Goal: Communication & Community: Answer question/provide support

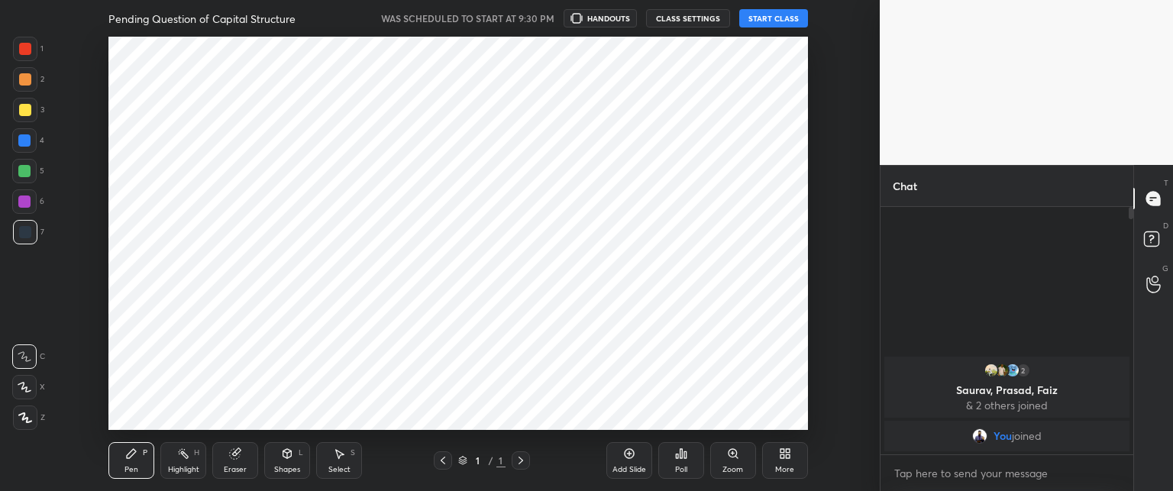
scroll to position [75947, 75522]
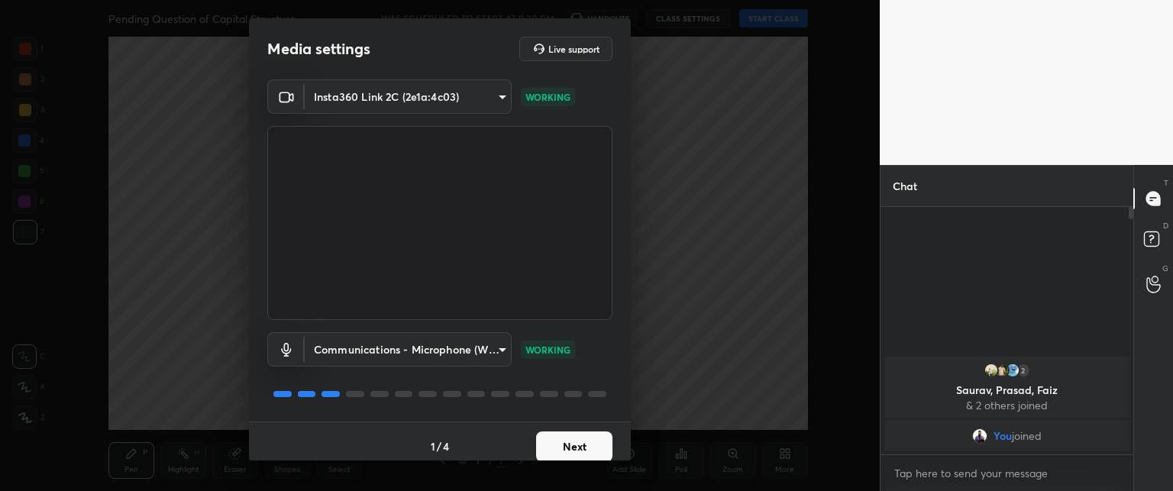
click at [552, 442] on button "Next" at bounding box center [574, 446] width 76 height 31
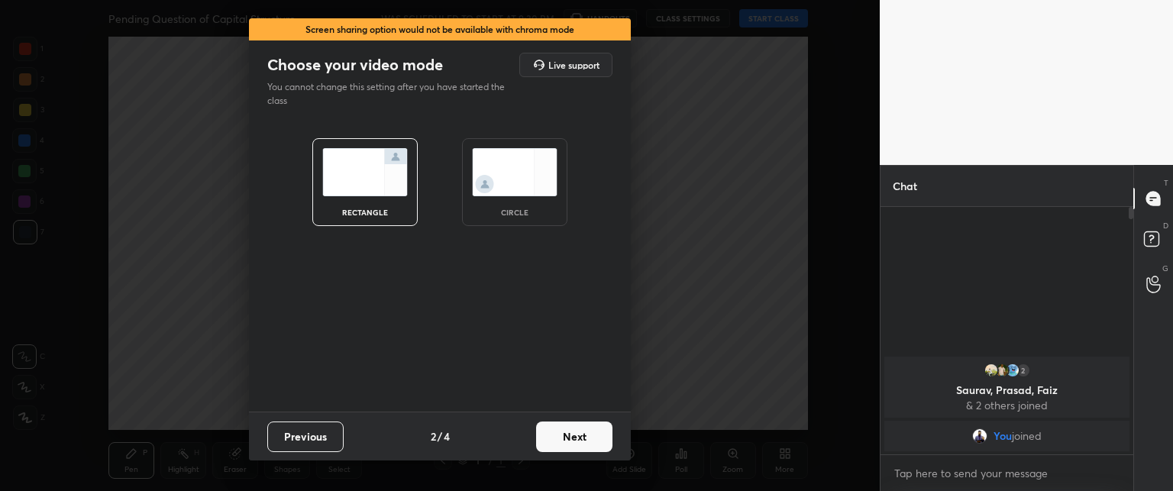
click at [550, 440] on button "Next" at bounding box center [574, 436] width 76 height 31
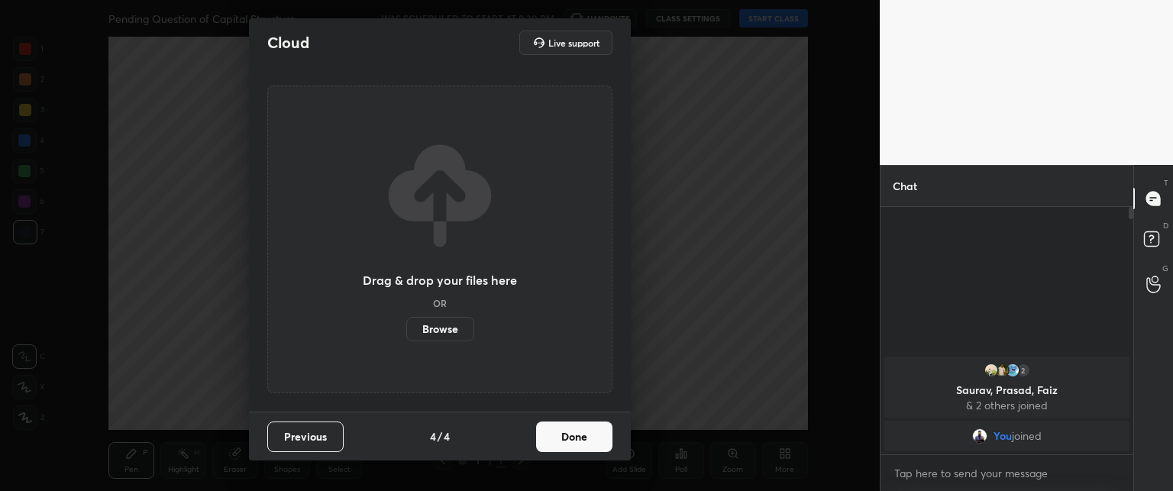
click at [554, 439] on button "Done" at bounding box center [574, 436] width 76 height 31
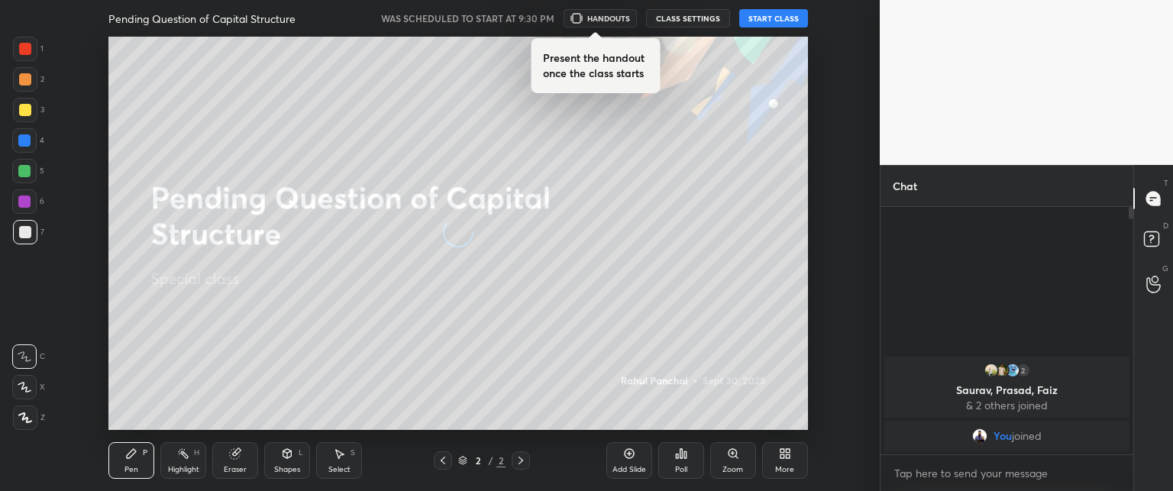
click at [757, 20] on button "START CLASS" at bounding box center [773, 18] width 69 height 18
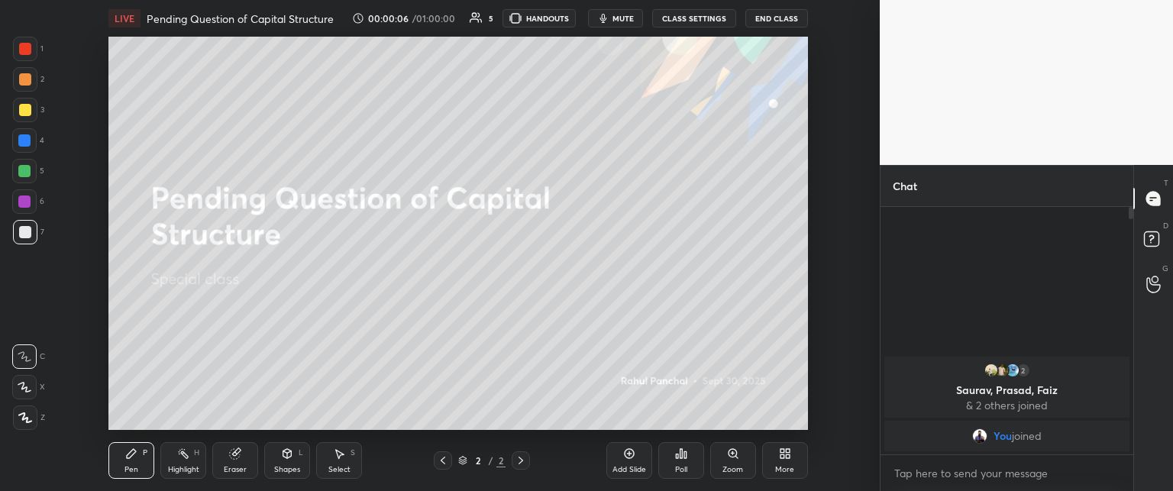
click at [787, 458] on icon at bounding box center [788, 456] width 4 height 4
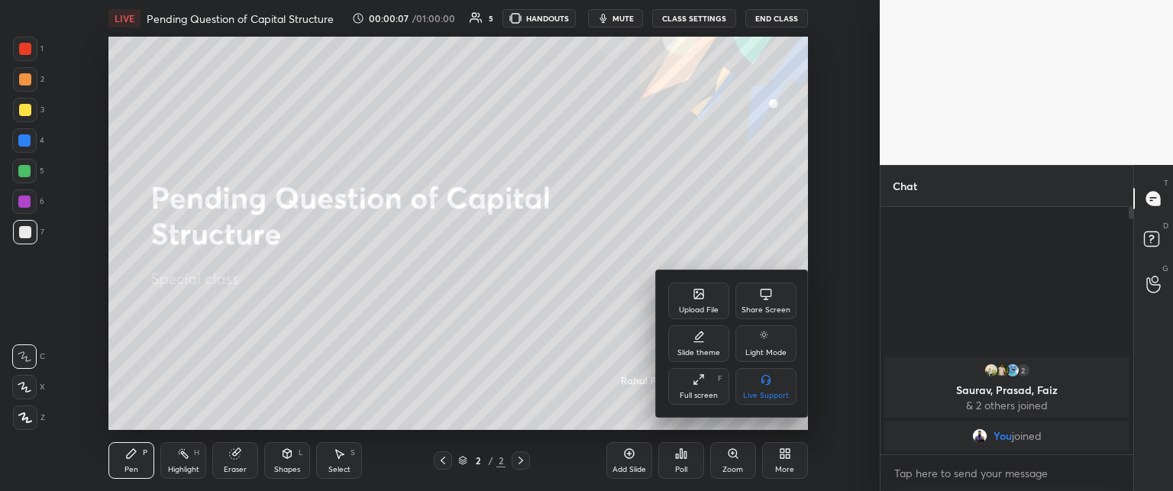
click at [681, 288] on div "Upload File" at bounding box center [698, 300] width 61 height 37
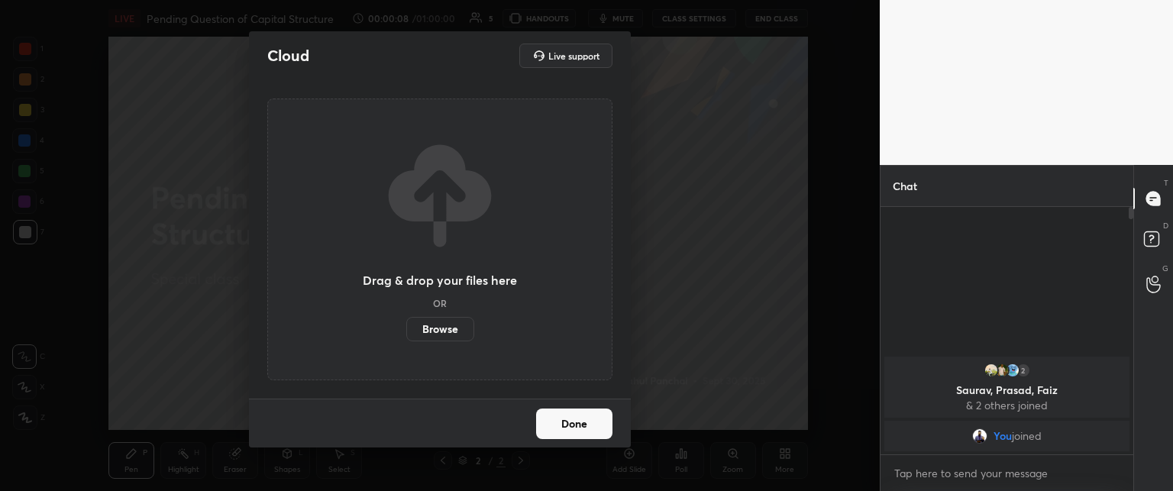
click at [446, 325] on label "Browse" at bounding box center [440, 329] width 68 height 24
click at [406, 325] on input "Browse" at bounding box center [406, 329] width 0 height 24
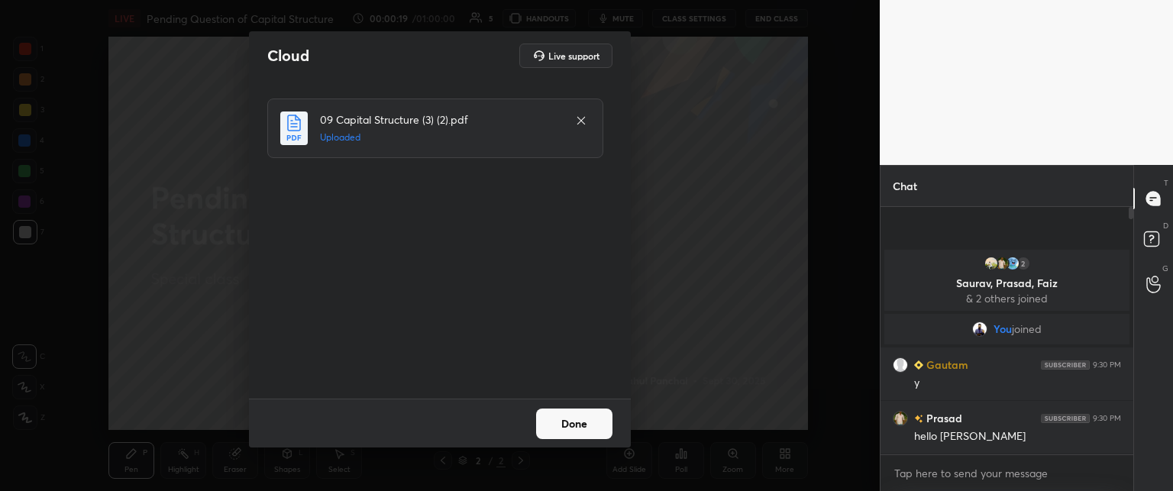
click at [577, 415] on button "Done" at bounding box center [574, 423] width 76 height 31
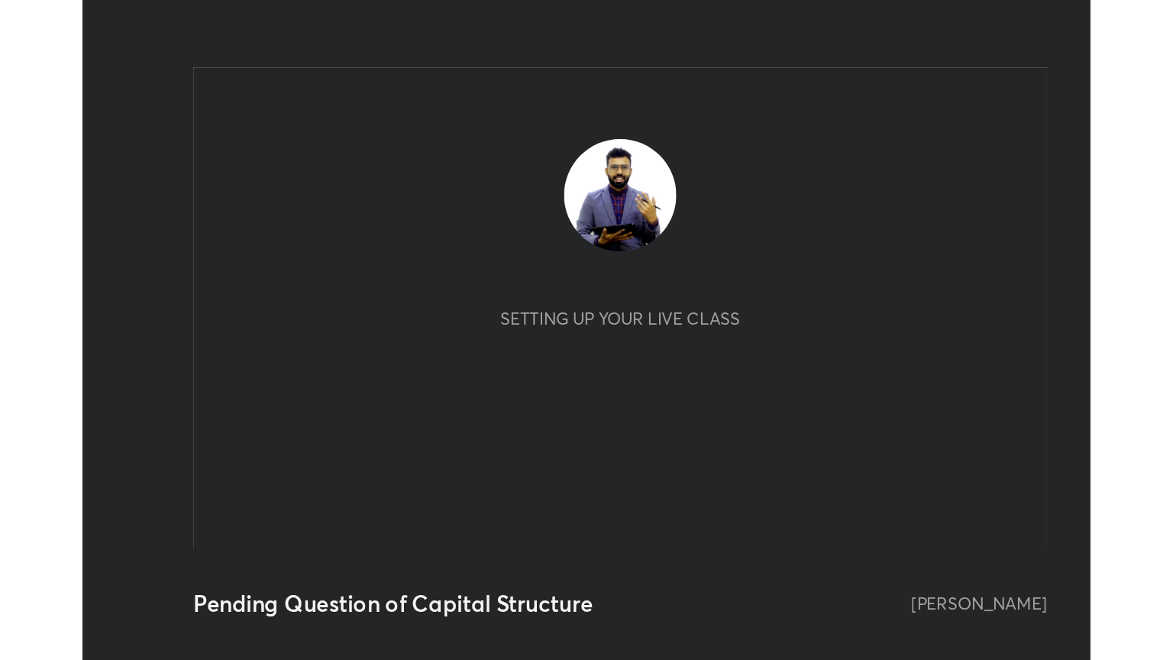
scroll to position [261, 487]
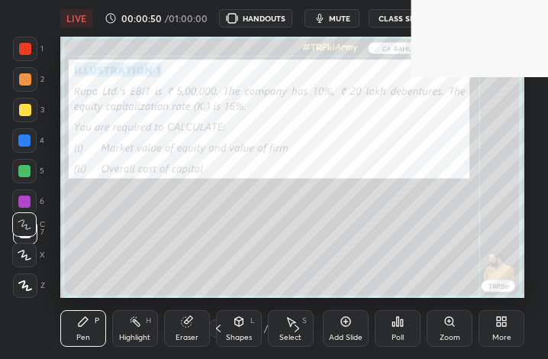
click at [504, 329] on div "More" at bounding box center [502, 328] width 46 height 37
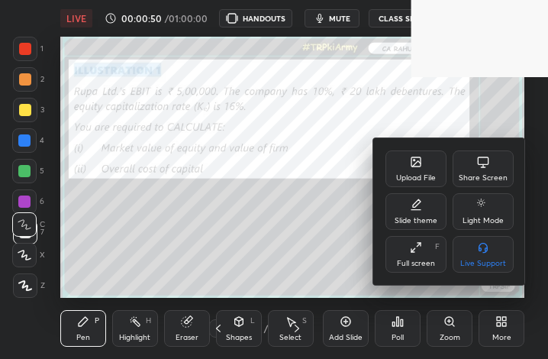
click at [415, 247] on icon at bounding box center [416, 247] width 12 height 12
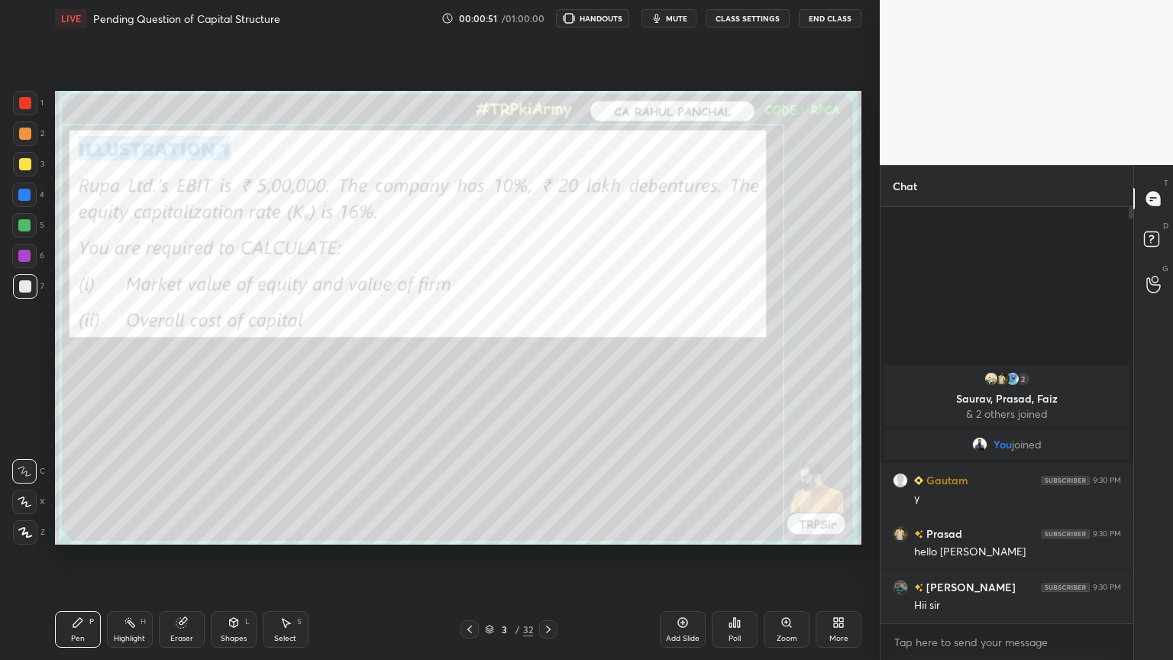
scroll to position [75779, 75522]
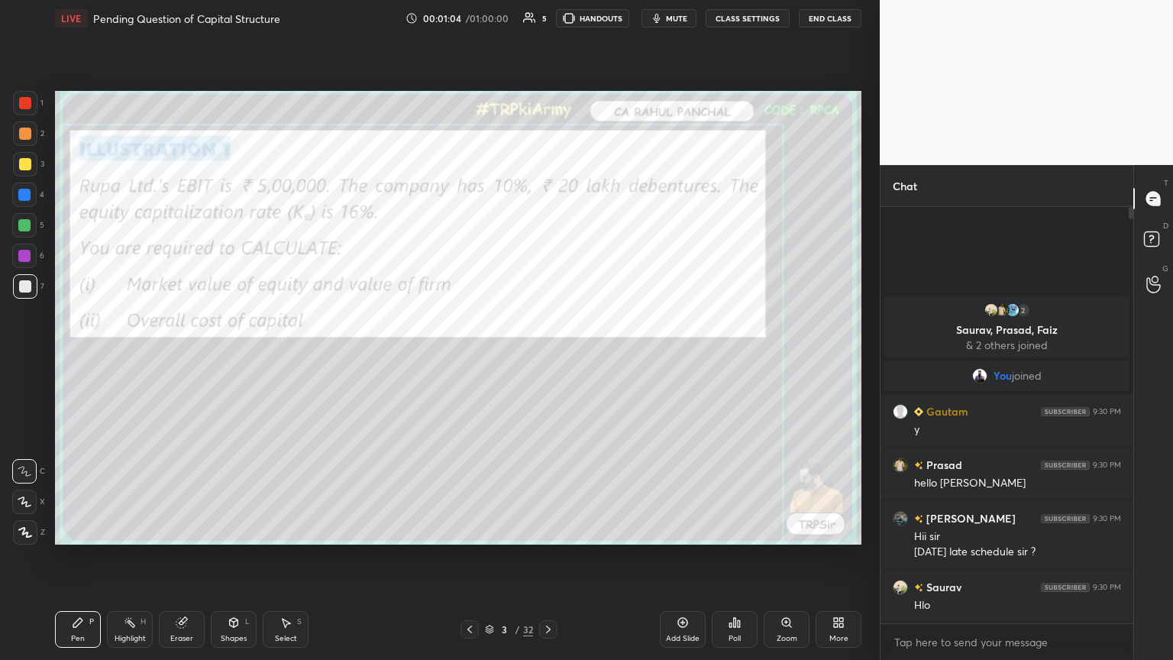
click at [483, 358] on div "3 / 32" at bounding box center [508, 629] width 97 height 18
click at [491, 358] on icon at bounding box center [490, 630] width 8 height 2
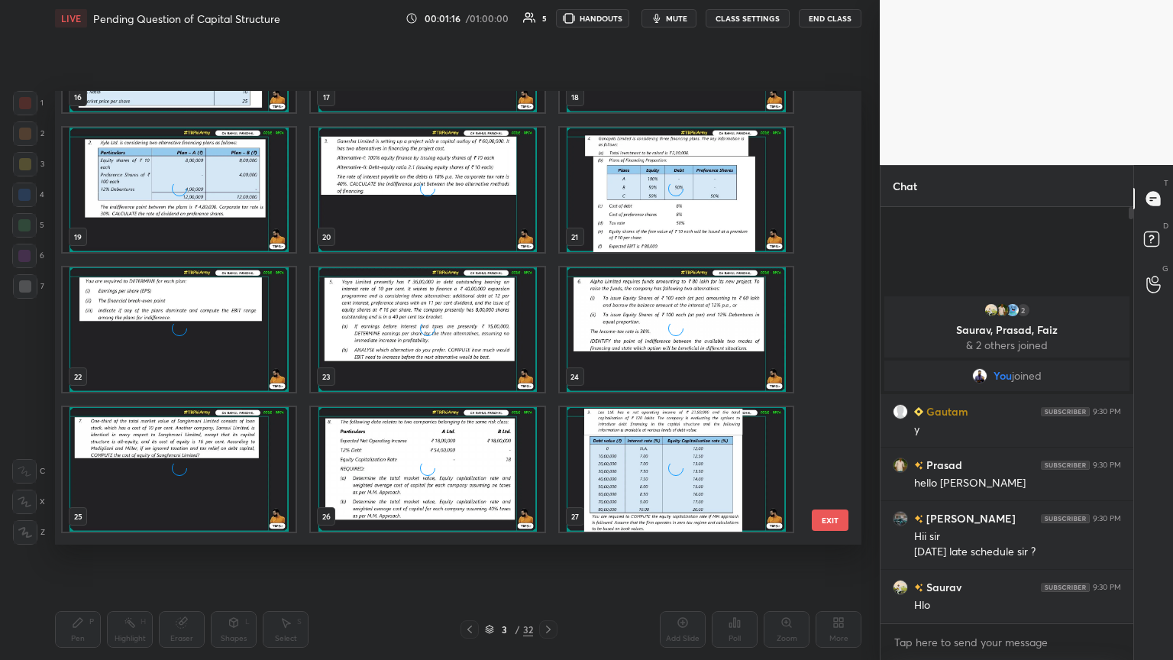
scroll to position [824, 0]
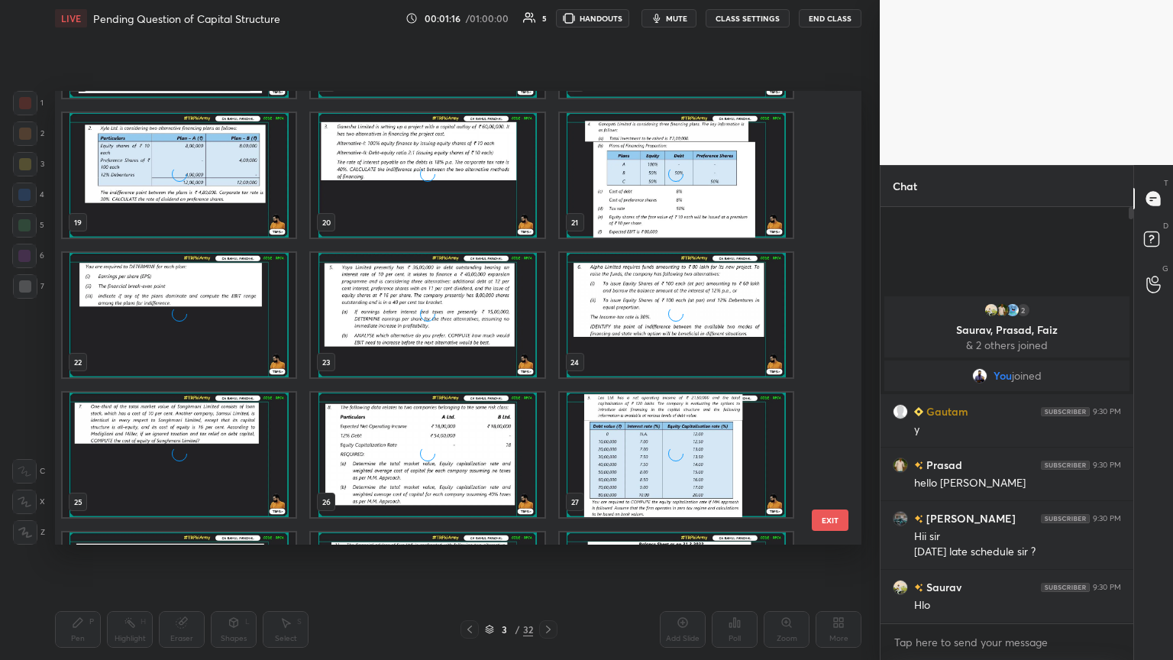
click at [506, 358] on div "grid" at bounding box center [427, 454] width 233 height 124
click at [507, 358] on div "grid" at bounding box center [427, 454] width 233 height 124
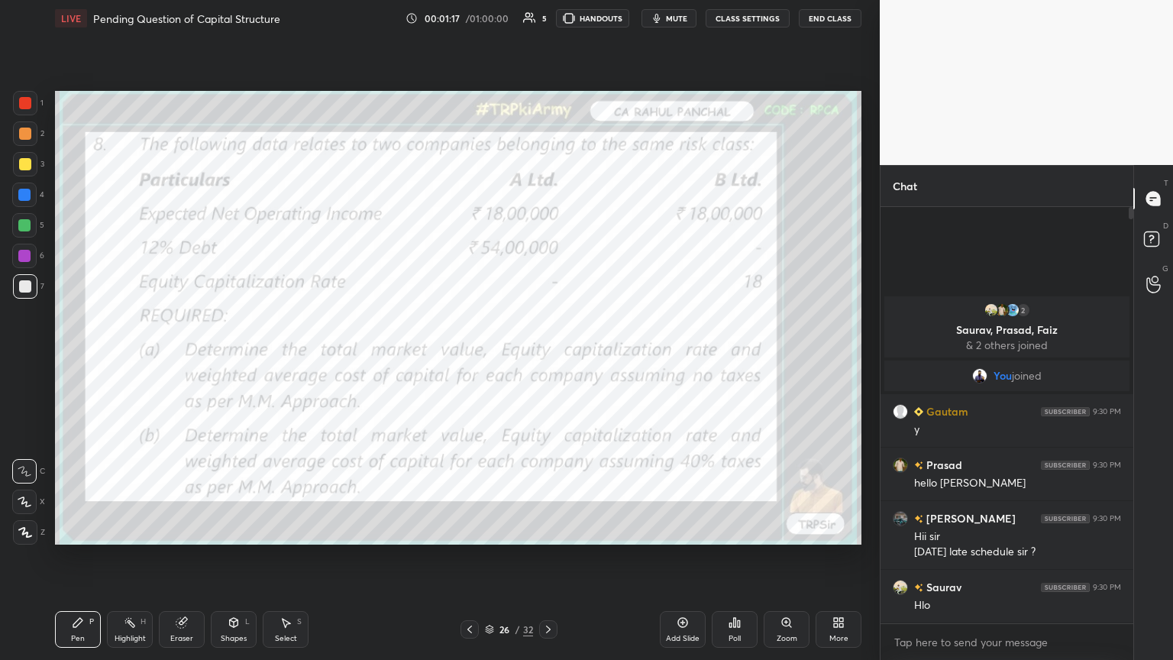
click at [501, 358] on div "grid" at bounding box center [427, 454] width 233 height 124
click at [547, 358] on icon at bounding box center [548, 629] width 12 height 12
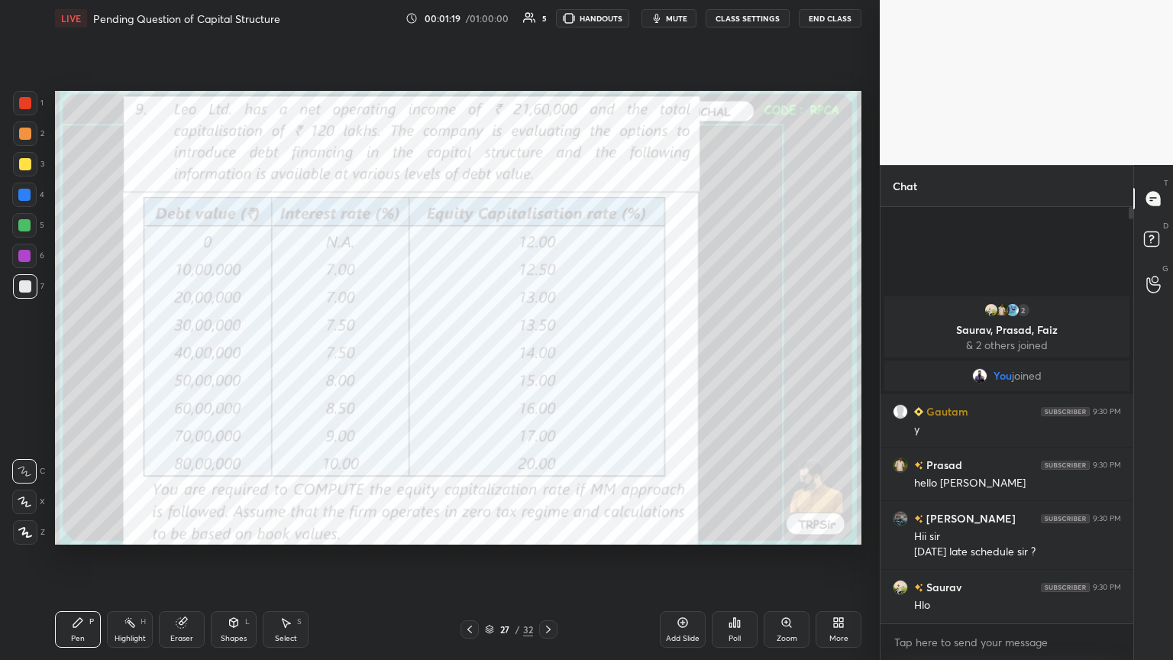
click at [547, 358] on icon at bounding box center [548, 629] width 12 height 12
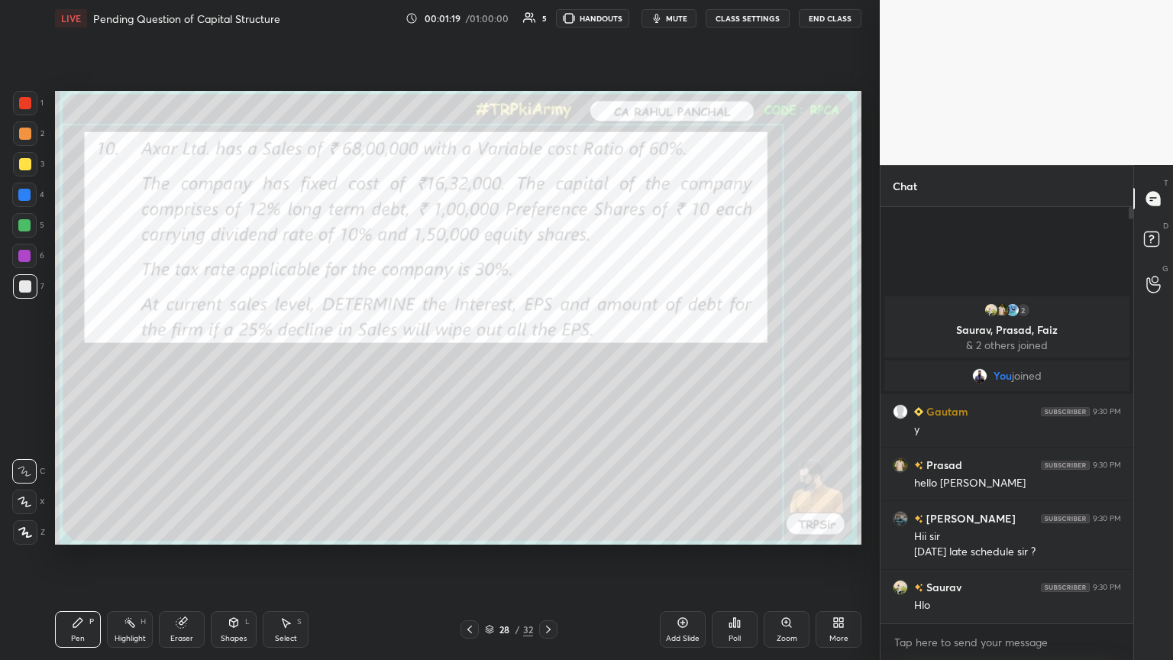
click at [547, 358] on icon at bounding box center [548, 629] width 12 height 12
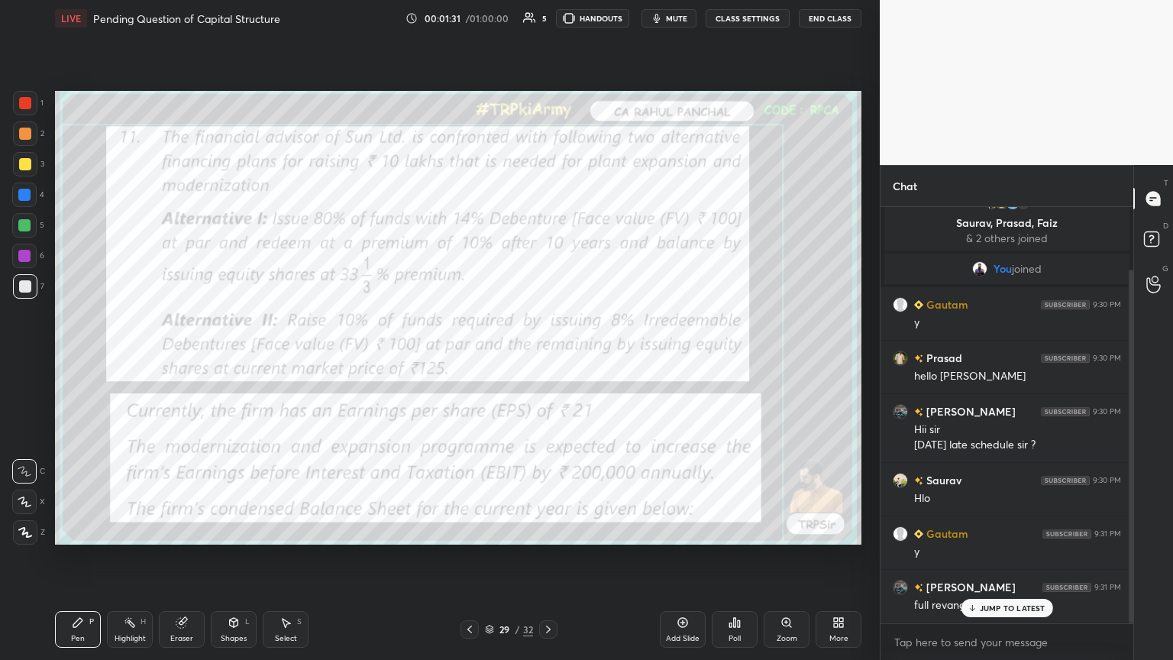
scroll to position [73, 0]
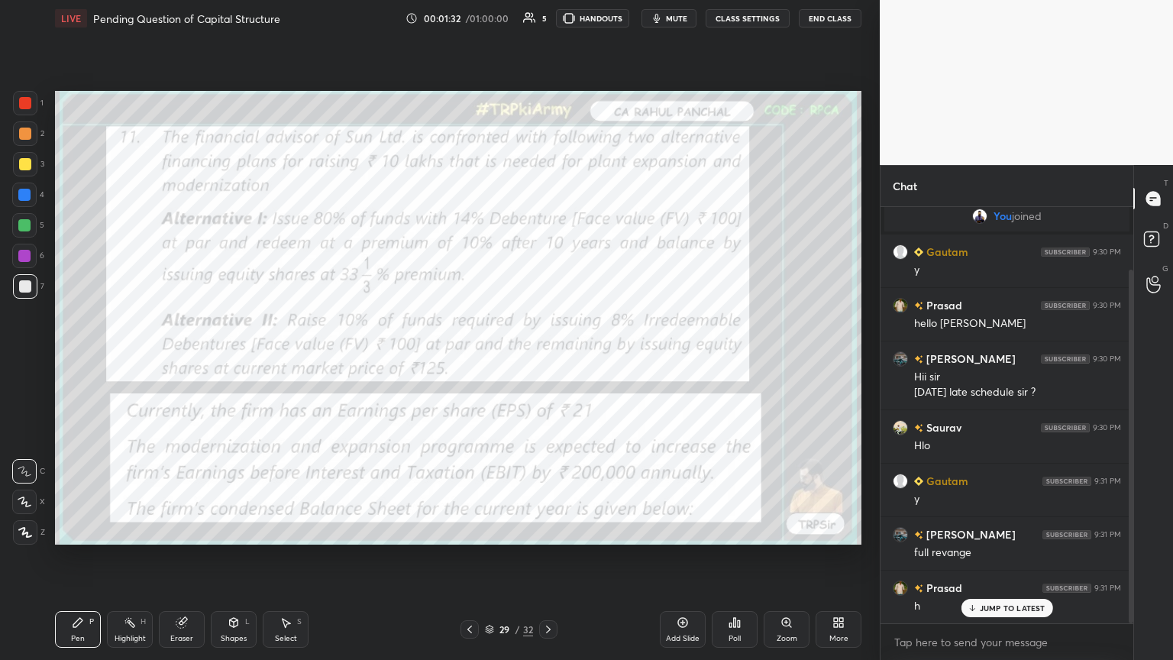
click at [542, 358] on icon at bounding box center [548, 629] width 12 height 12
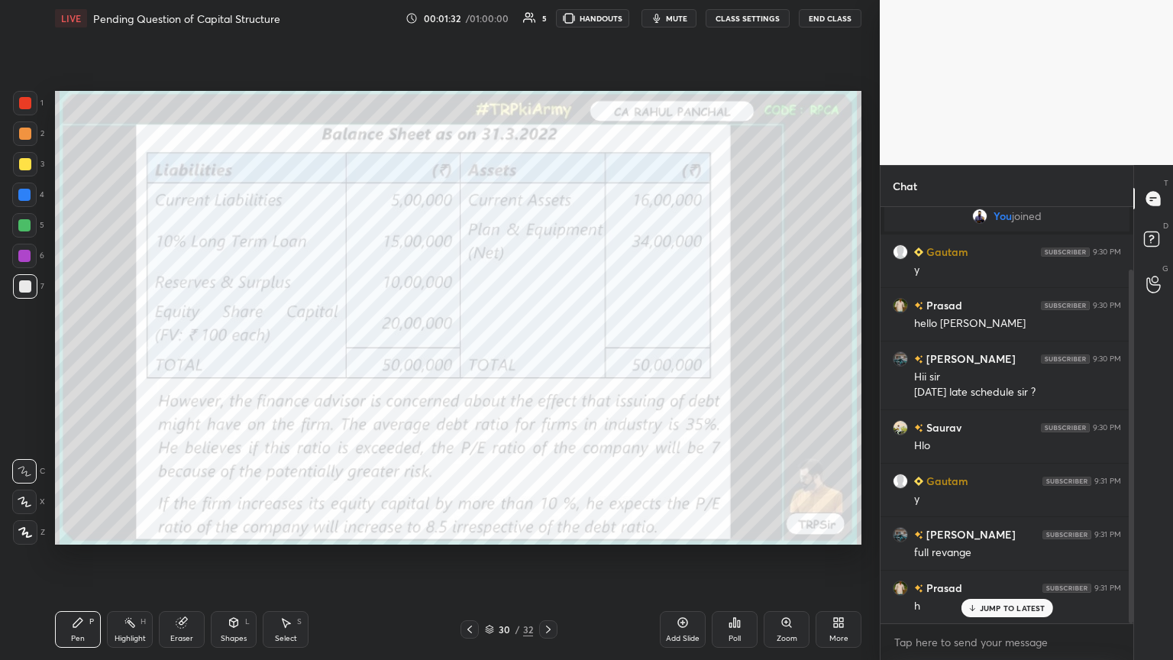
click at [544, 358] on icon at bounding box center [548, 629] width 12 height 12
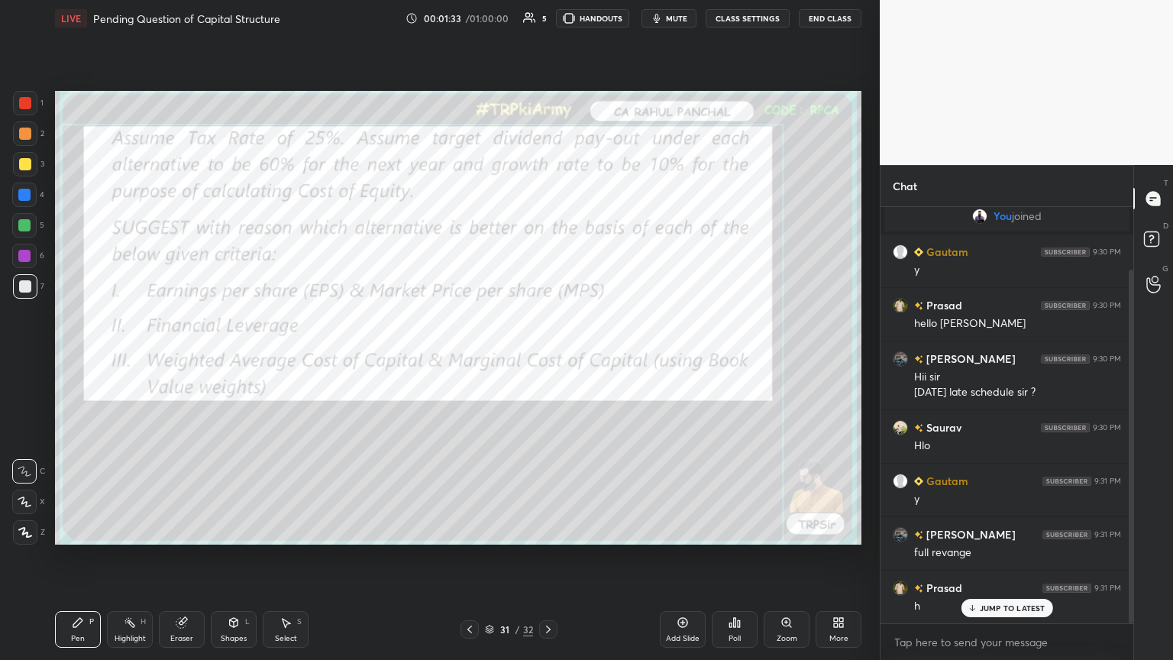
click at [542, 358] on icon at bounding box center [548, 629] width 12 height 12
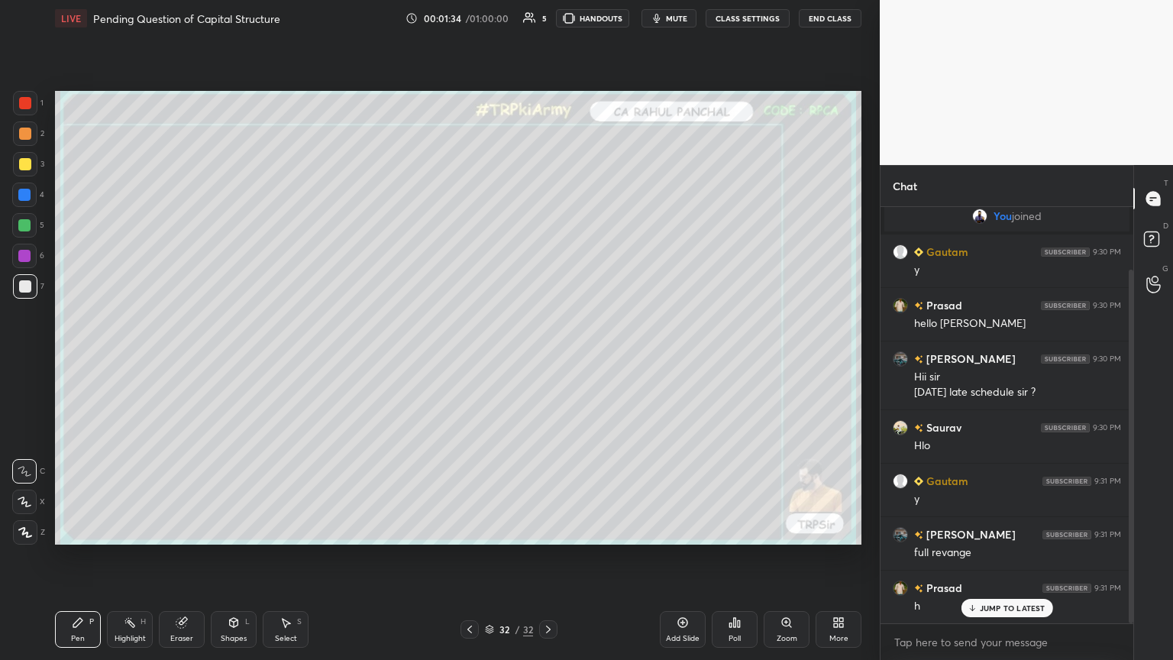
click at [461, 358] on div at bounding box center [469, 629] width 18 height 18
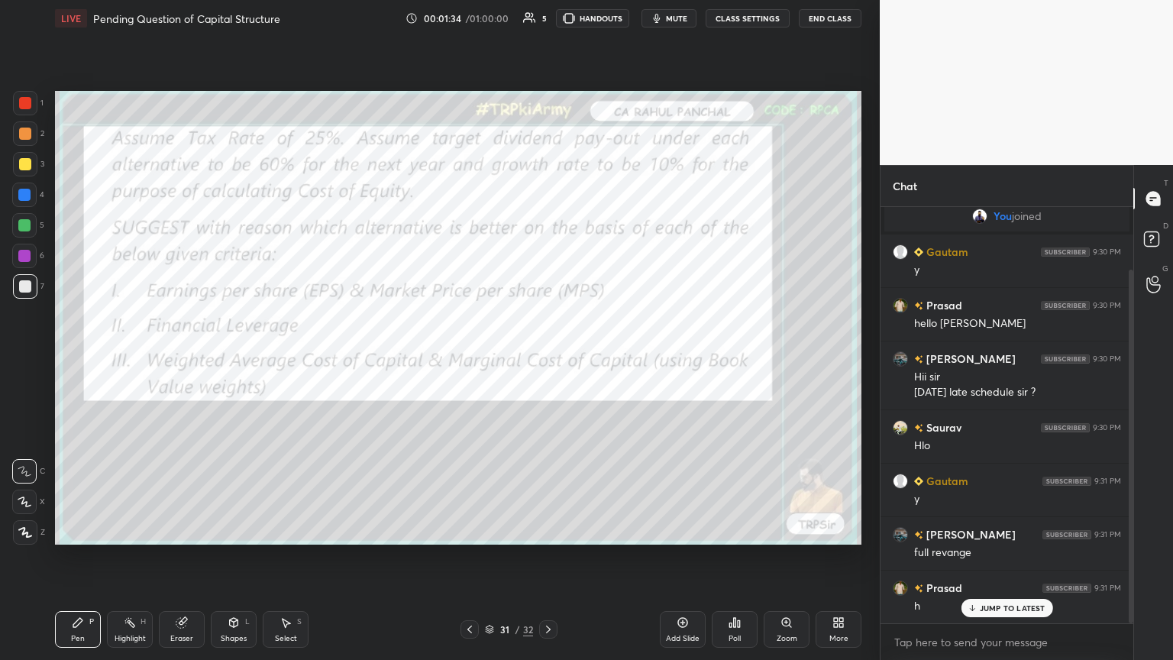
click at [547, 358] on div "Add Slide" at bounding box center [683, 629] width 46 height 37
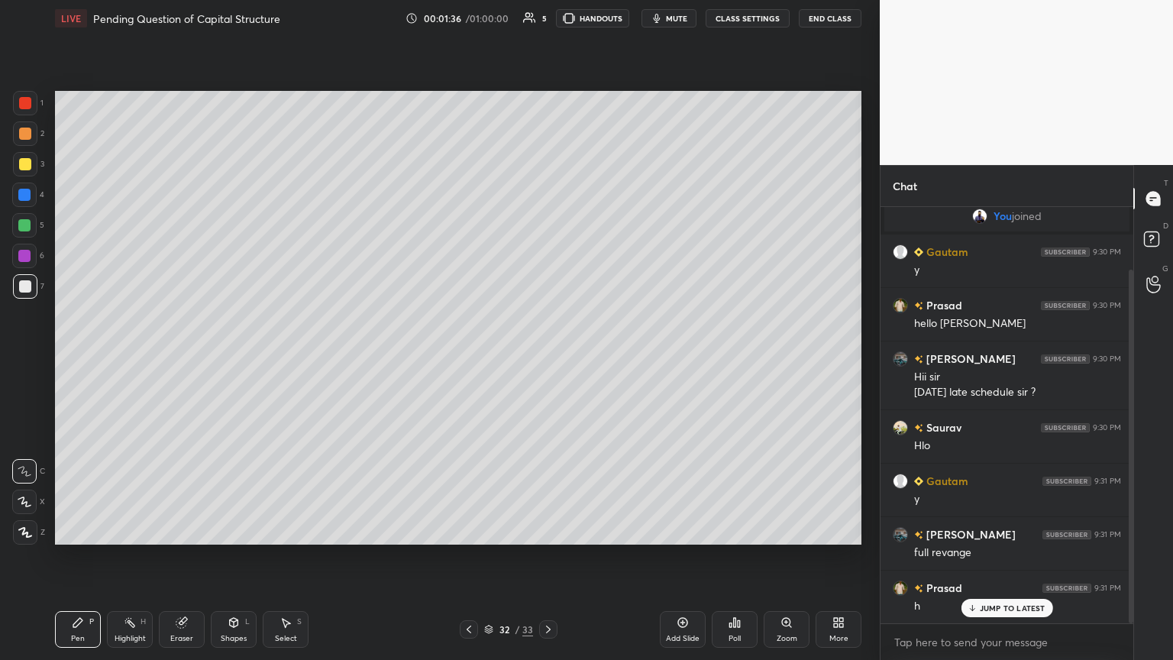
click at [473, 358] on icon at bounding box center [469, 629] width 12 height 12
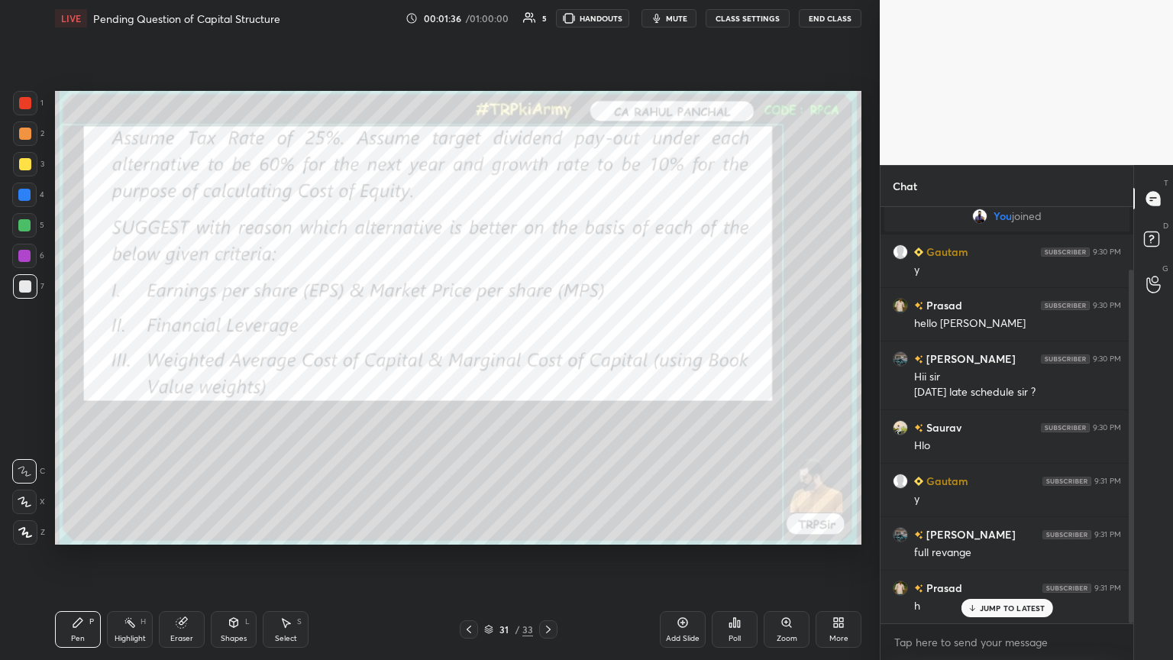
click at [547, 358] on div "More" at bounding box center [838, 629] width 46 height 37
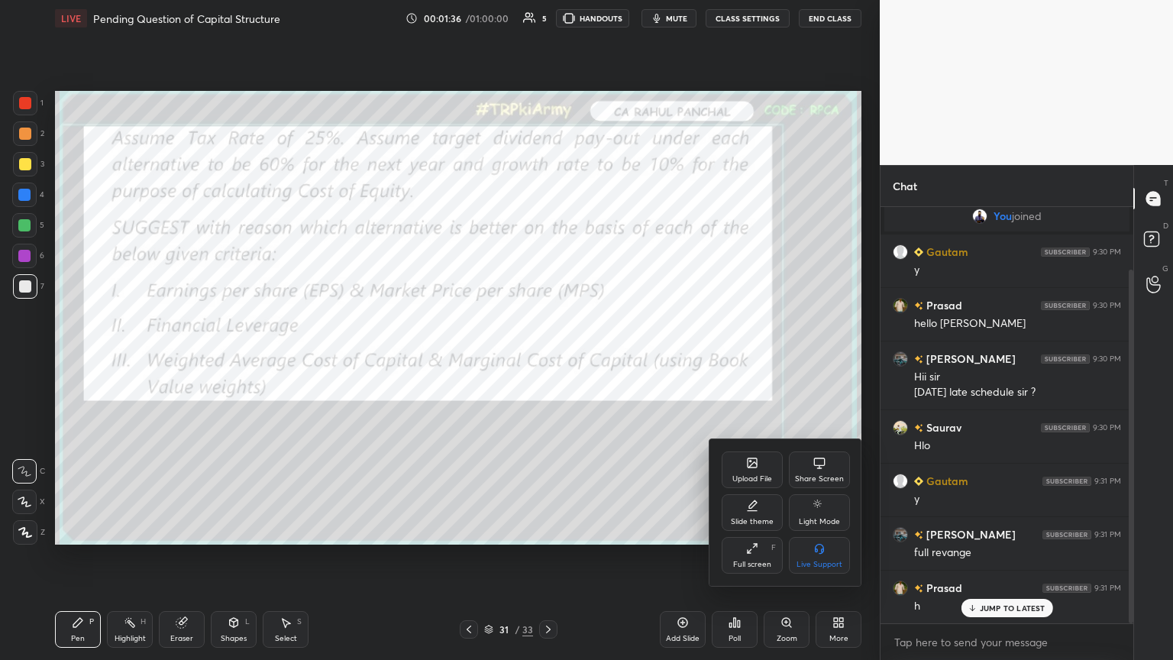
scroll to position [127, 0]
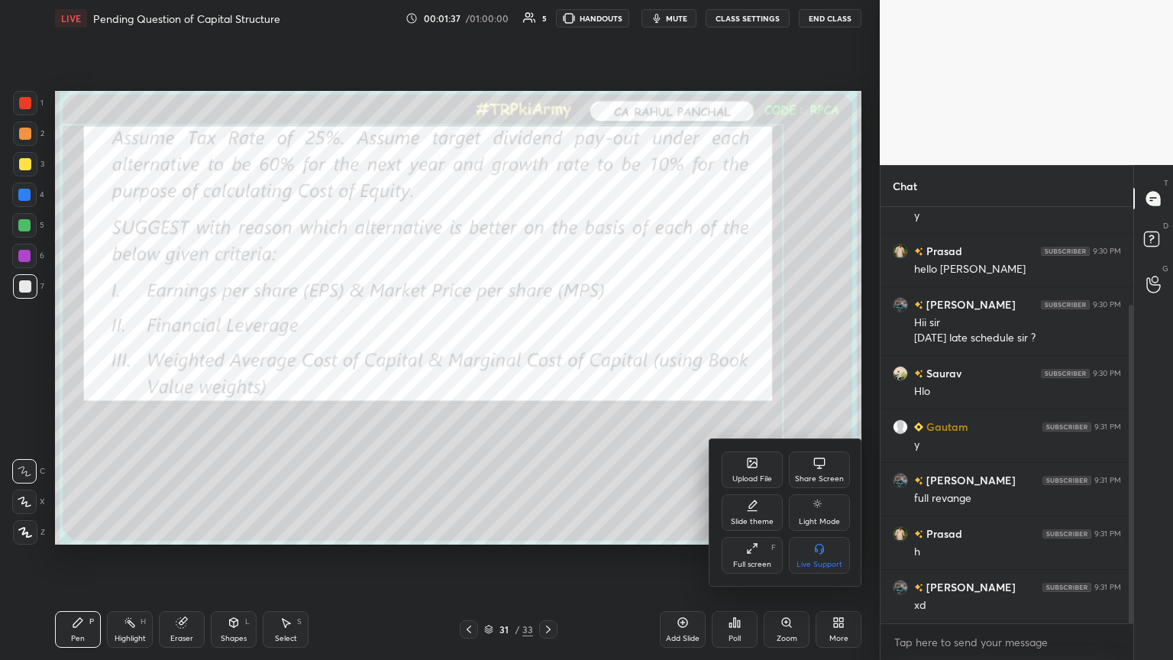
click at [547, 358] on div "Slide theme" at bounding box center [752, 522] width 43 height 8
click at [547, 358] on rect at bounding box center [819, 550] width 11 height 1
click at [547, 358] on div "Slide theme" at bounding box center [785, 461] width 128 height 16
click at [547, 358] on div at bounding box center [586, 330] width 1173 height 660
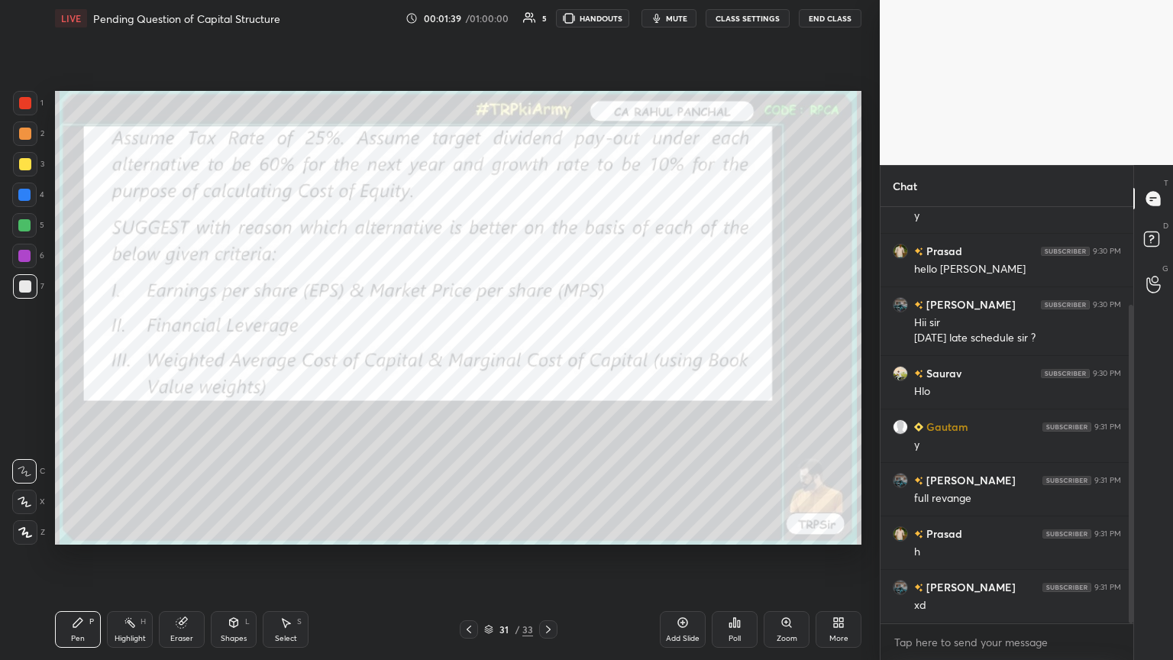
click at [547, 358] on div "Add Slide" at bounding box center [683, 638] width 34 height 8
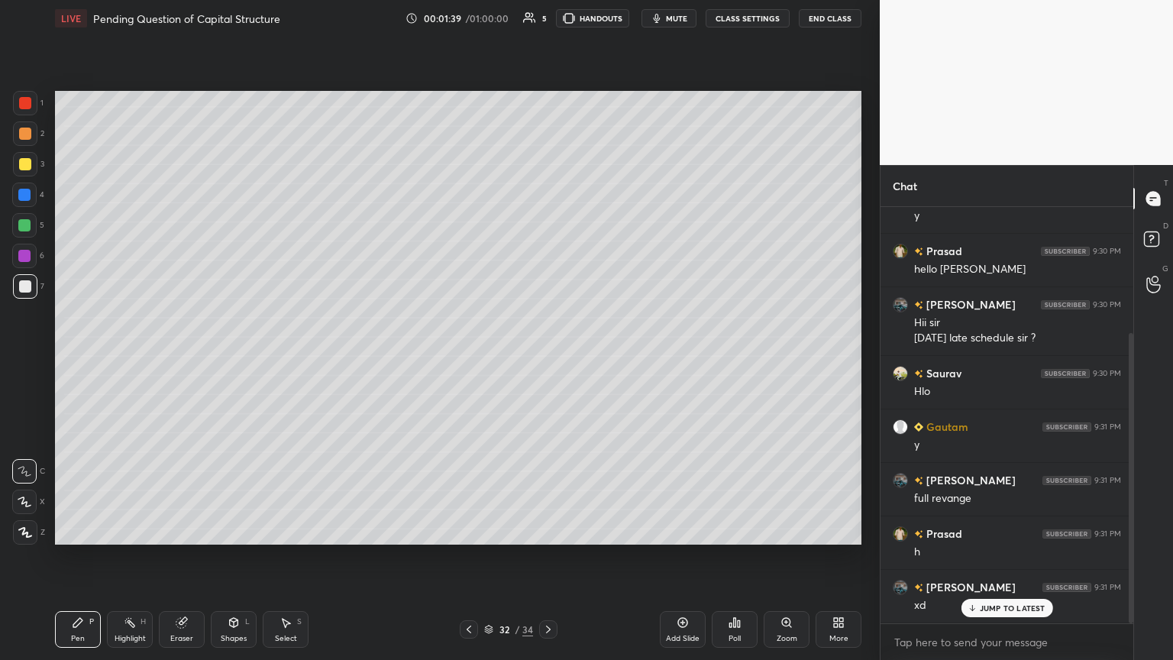
scroll to position [180, 0]
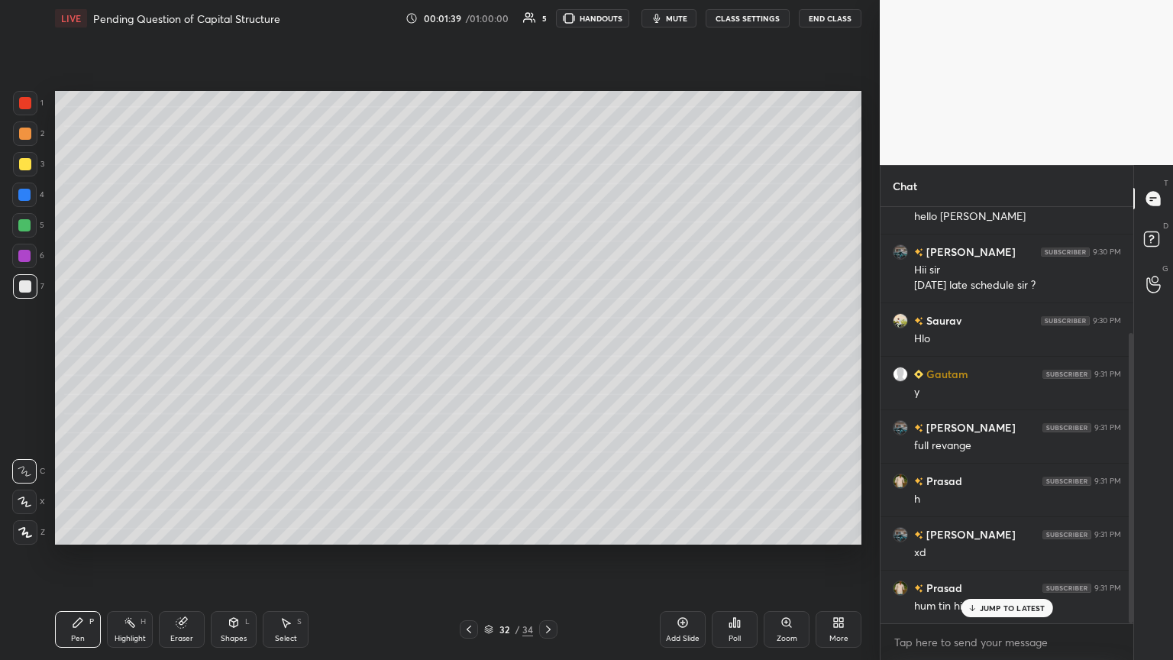
click at [32, 200] on div at bounding box center [24, 194] width 24 height 24
click at [218, 358] on div "Shapes L" at bounding box center [234, 629] width 46 height 37
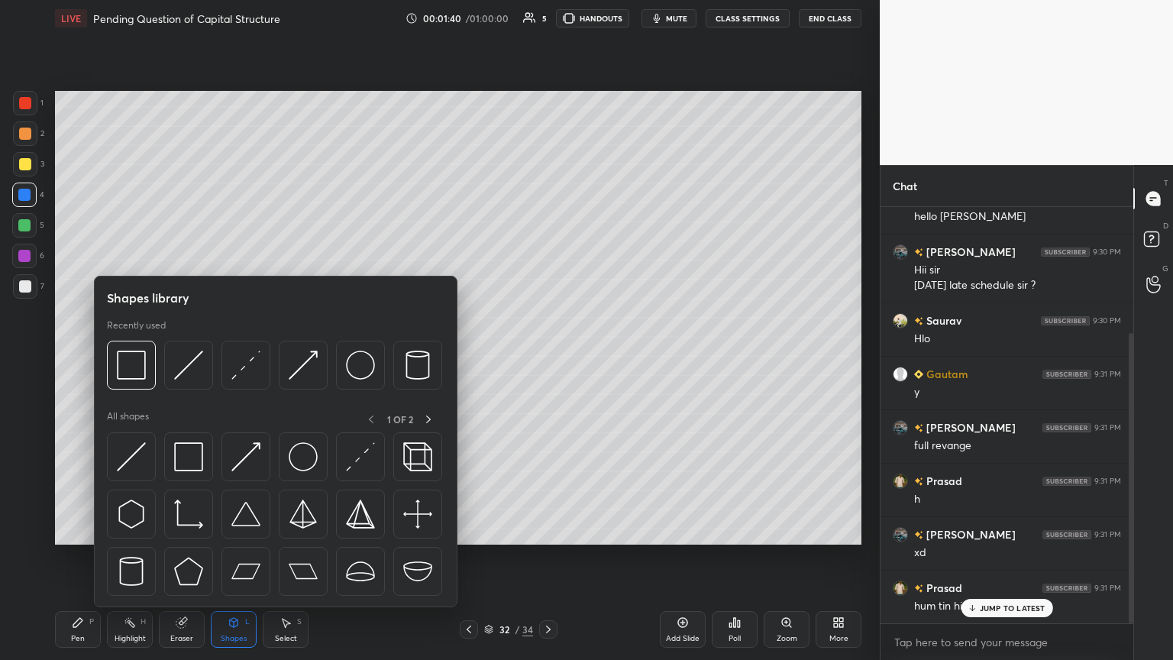
click at [129, 358] on img at bounding box center [131, 364] width 29 height 29
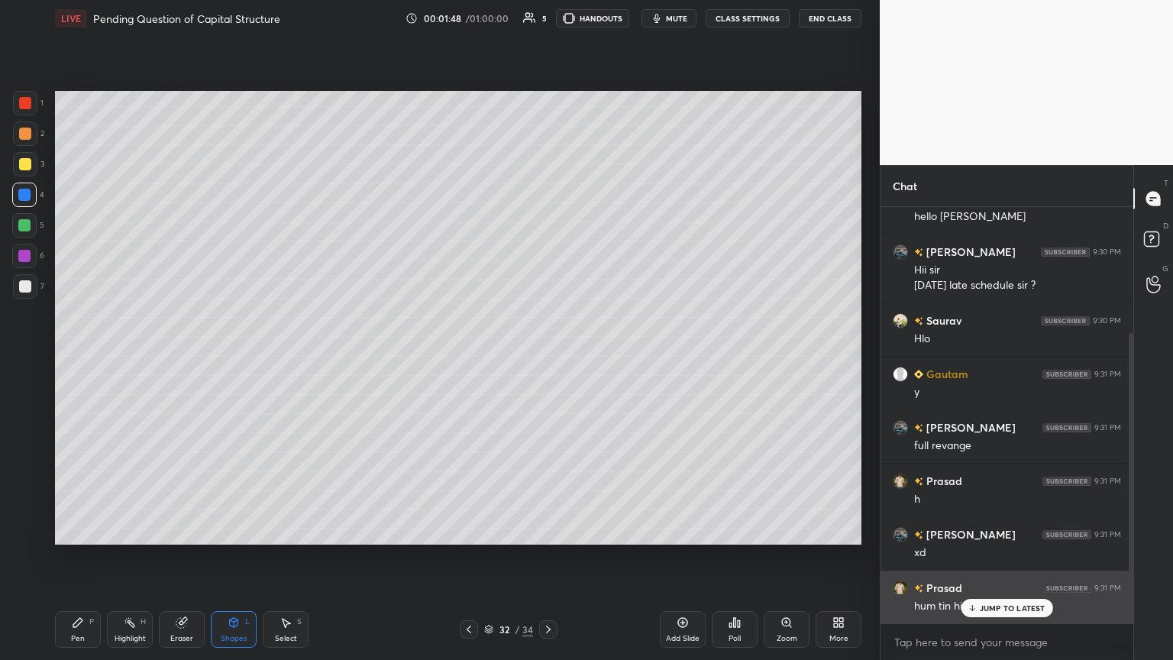
click at [547, 358] on div "JUMP TO LATEST" at bounding box center [1006, 608] width 92 height 18
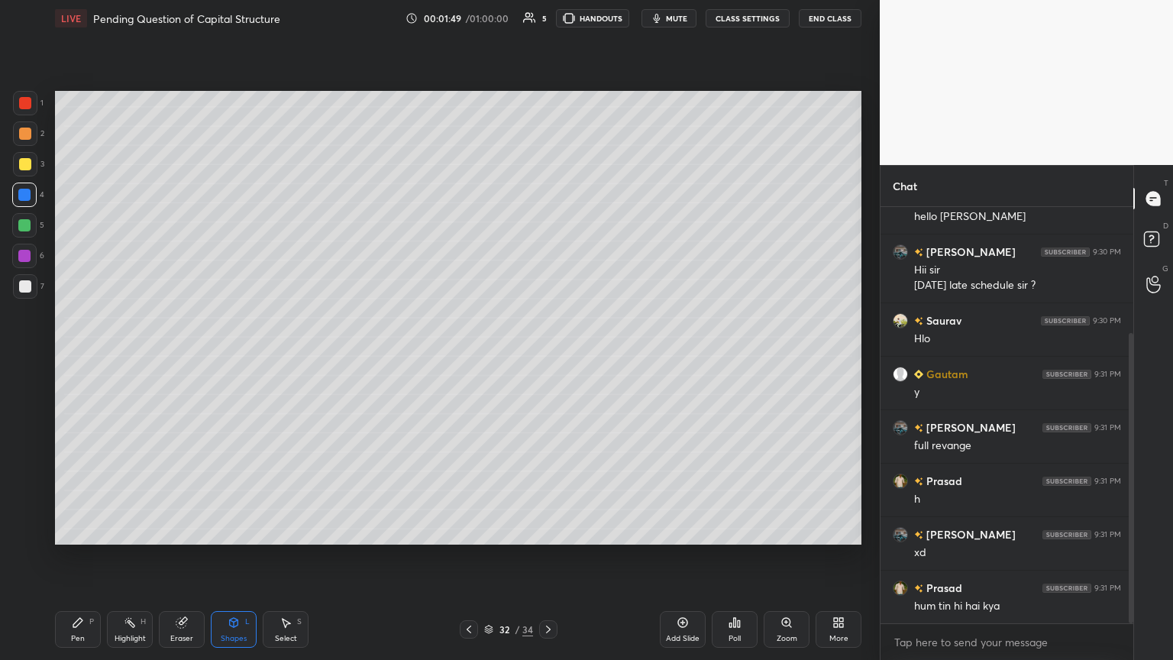
scroll to position [234, 0]
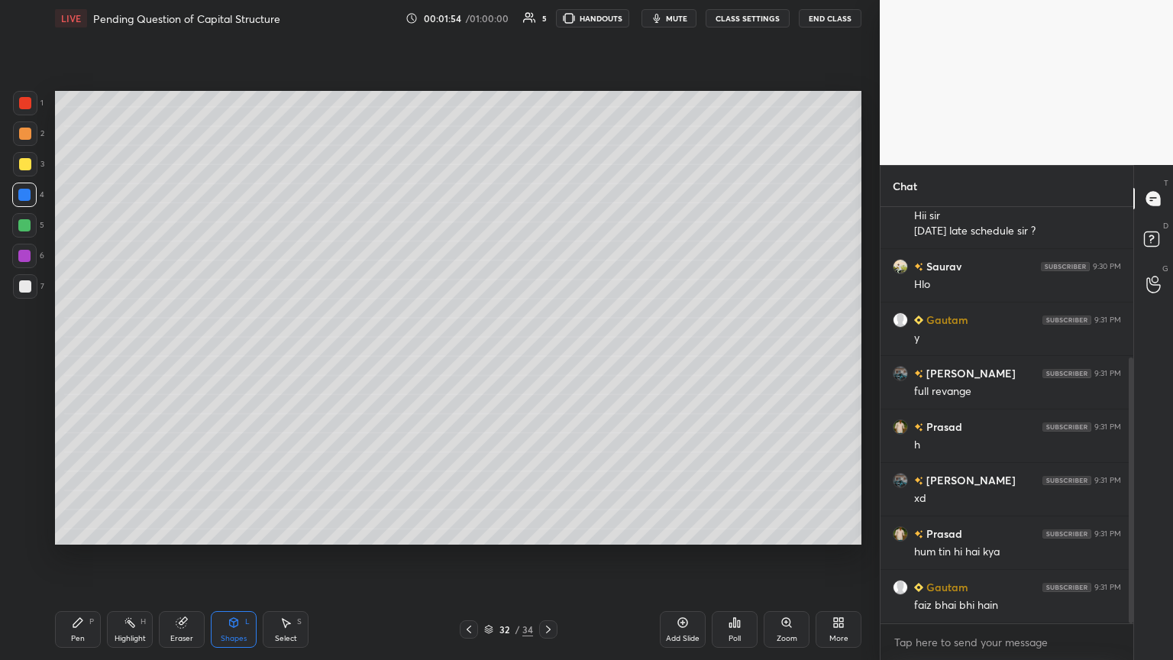
click at [28, 171] on div at bounding box center [25, 164] width 24 height 24
click at [78, 358] on div "Pen" at bounding box center [78, 638] width 14 height 8
click at [29, 358] on icon at bounding box center [25, 532] width 14 height 11
click at [37, 105] on div at bounding box center [25, 103] width 24 height 24
click at [234, 358] on icon at bounding box center [234, 621] width 8 height 2
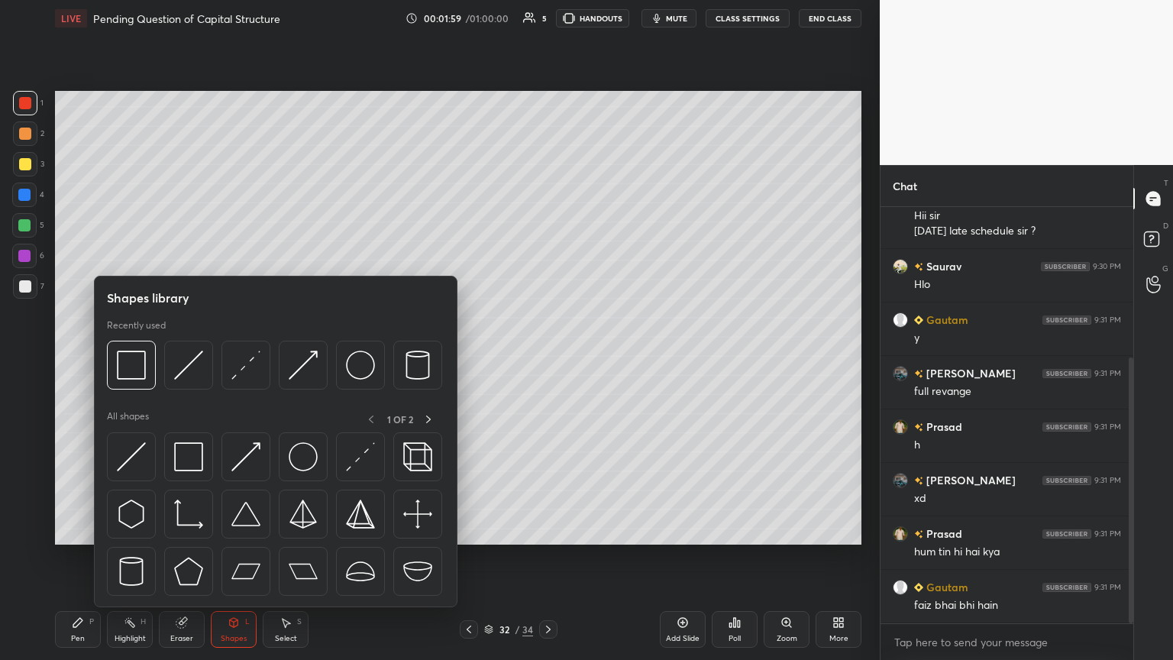
click at [136, 358] on img at bounding box center [131, 364] width 29 height 29
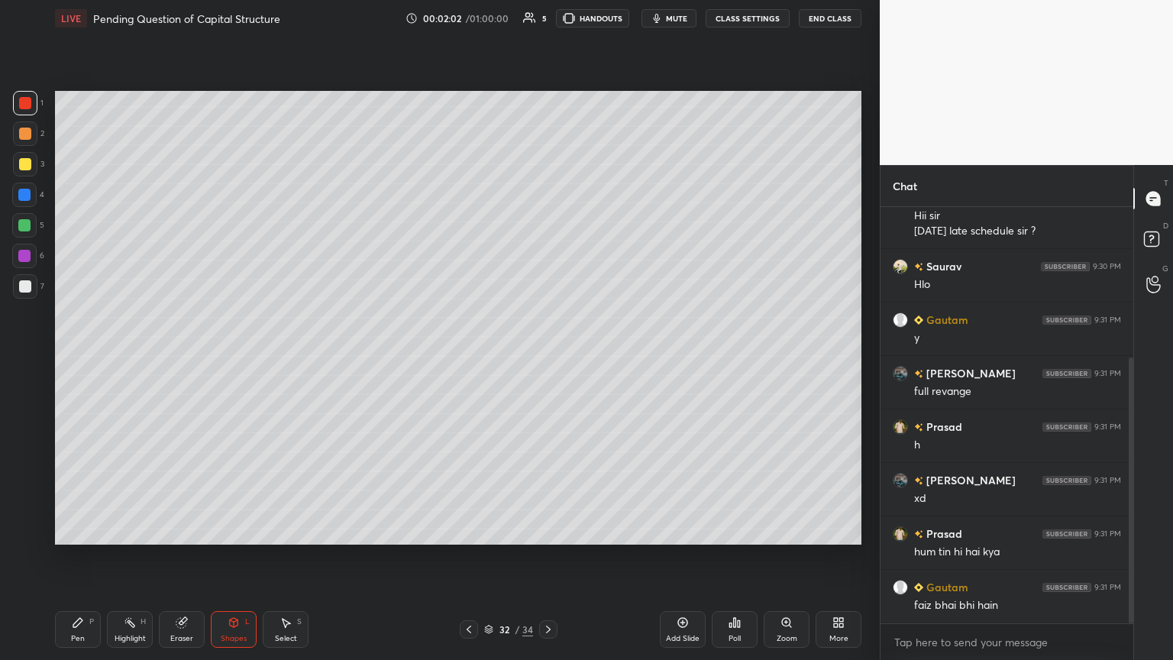
click at [76, 358] on div "Pen P" at bounding box center [78, 629] width 46 height 37
click at [24, 358] on div at bounding box center [24, 471] width 24 height 24
click at [471, 358] on icon at bounding box center [469, 629] width 12 height 12
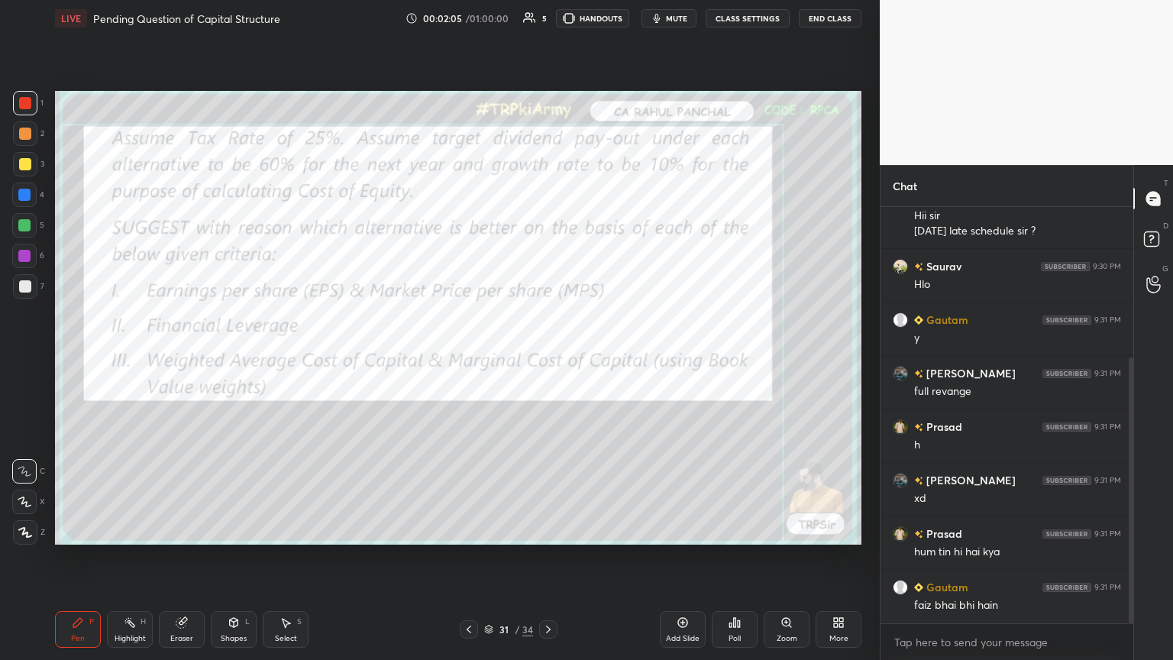
click at [468, 358] on icon at bounding box center [469, 629] width 12 height 12
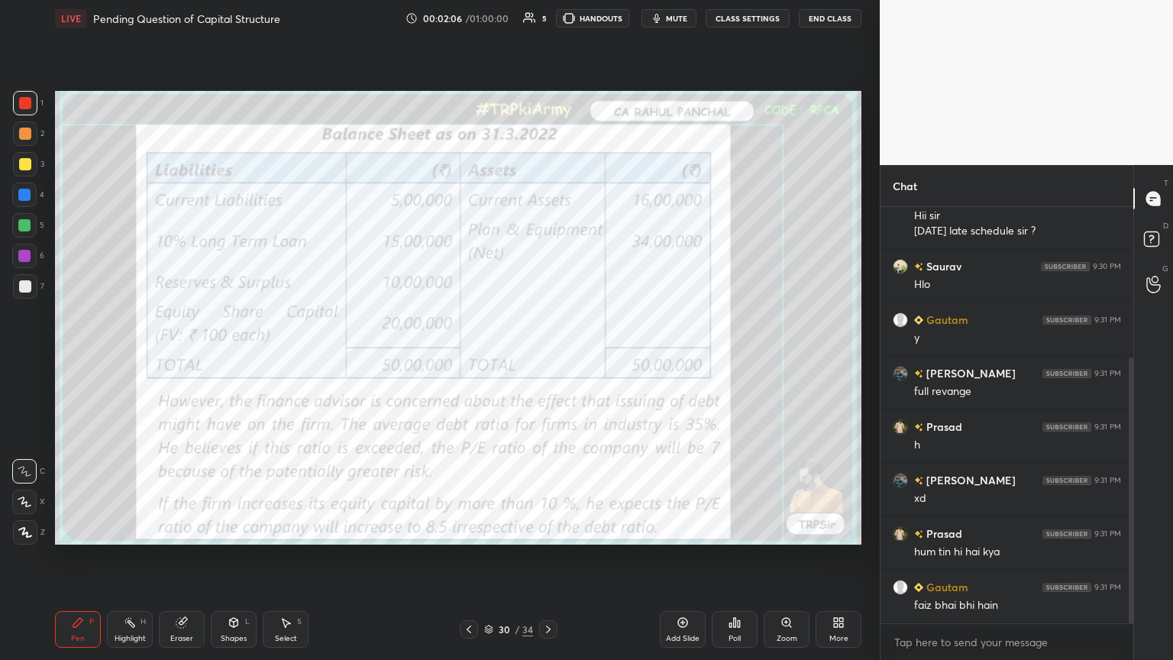
click at [469, 358] on icon at bounding box center [469, 629] width 12 height 12
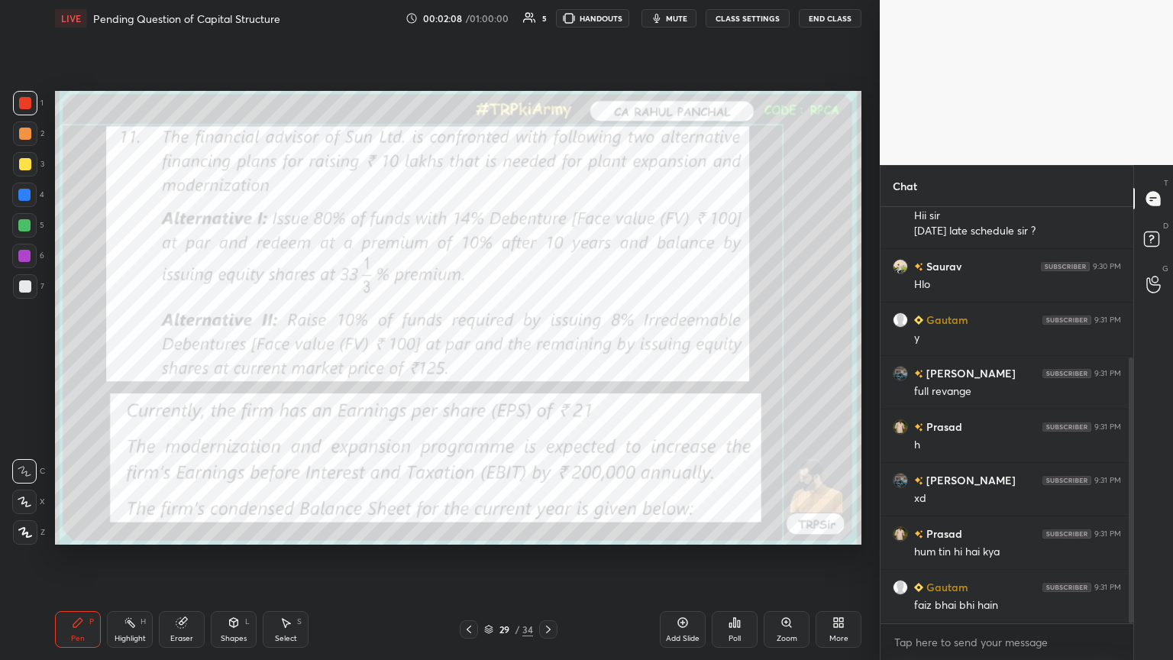
click at [136, 358] on div "Highlight H" at bounding box center [130, 629] width 46 height 37
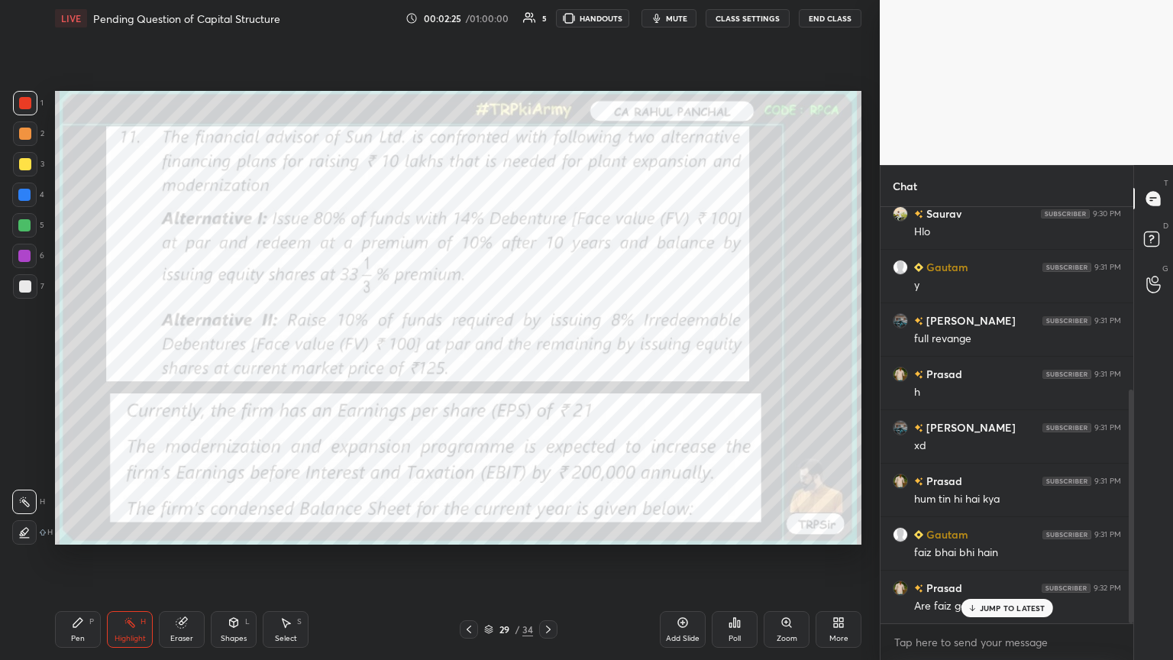
scroll to position [324, 0]
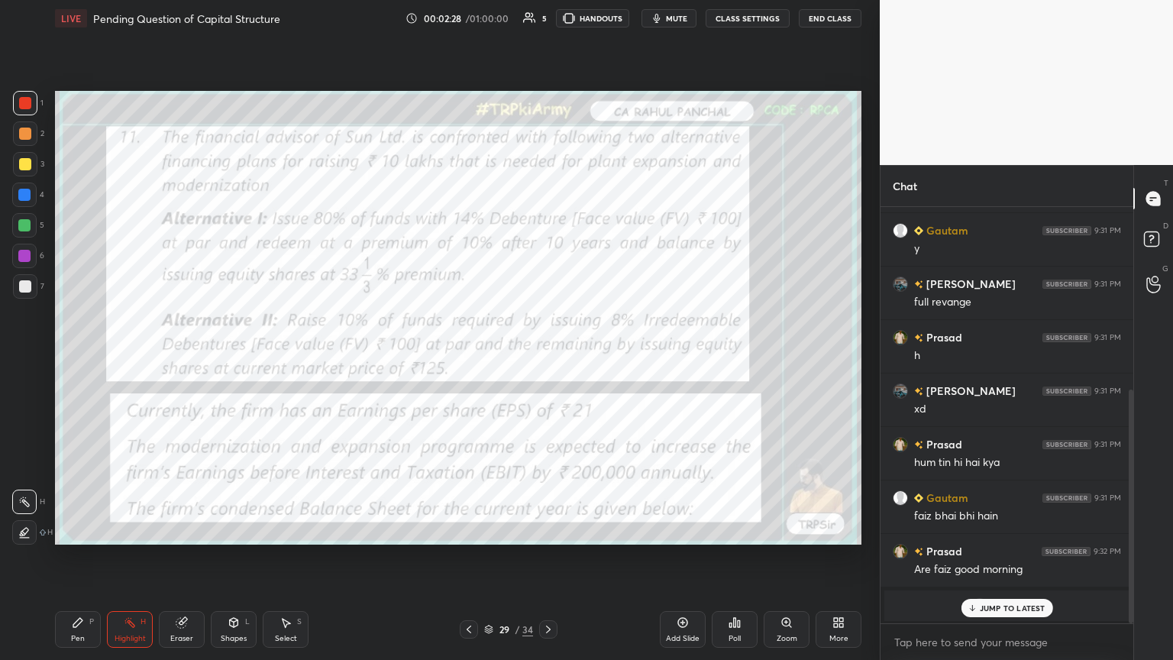
click at [229, 358] on icon at bounding box center [233, 622] width 12 height 12
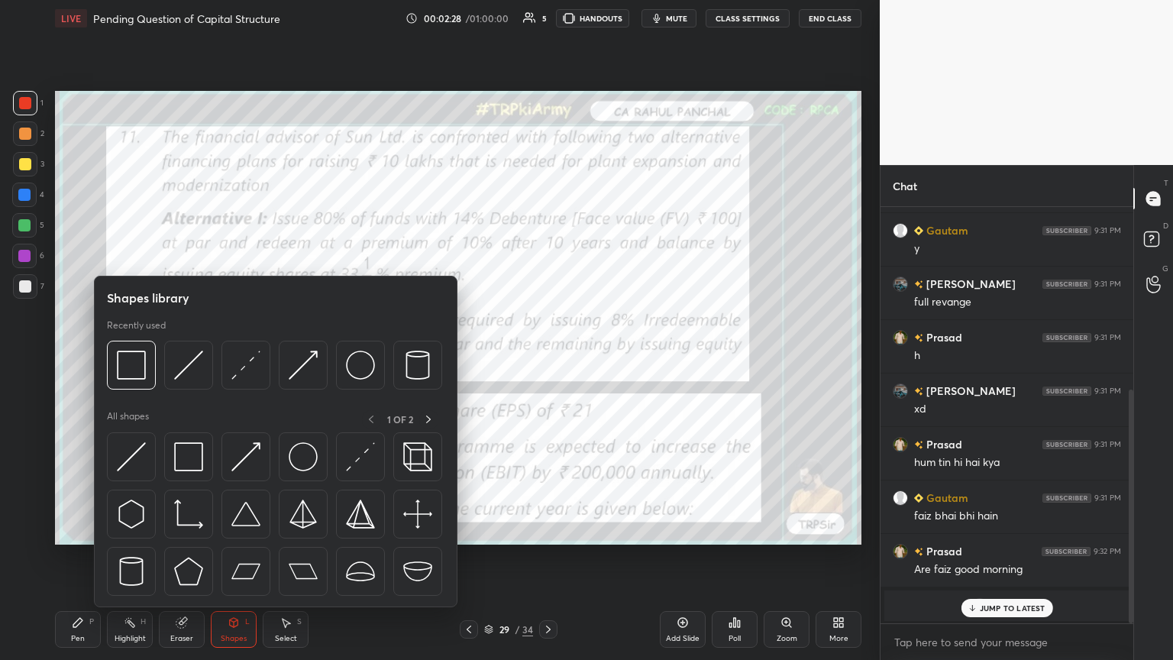
click at [131, 358] on img at bounding box center [131, 364] width 29 height 29
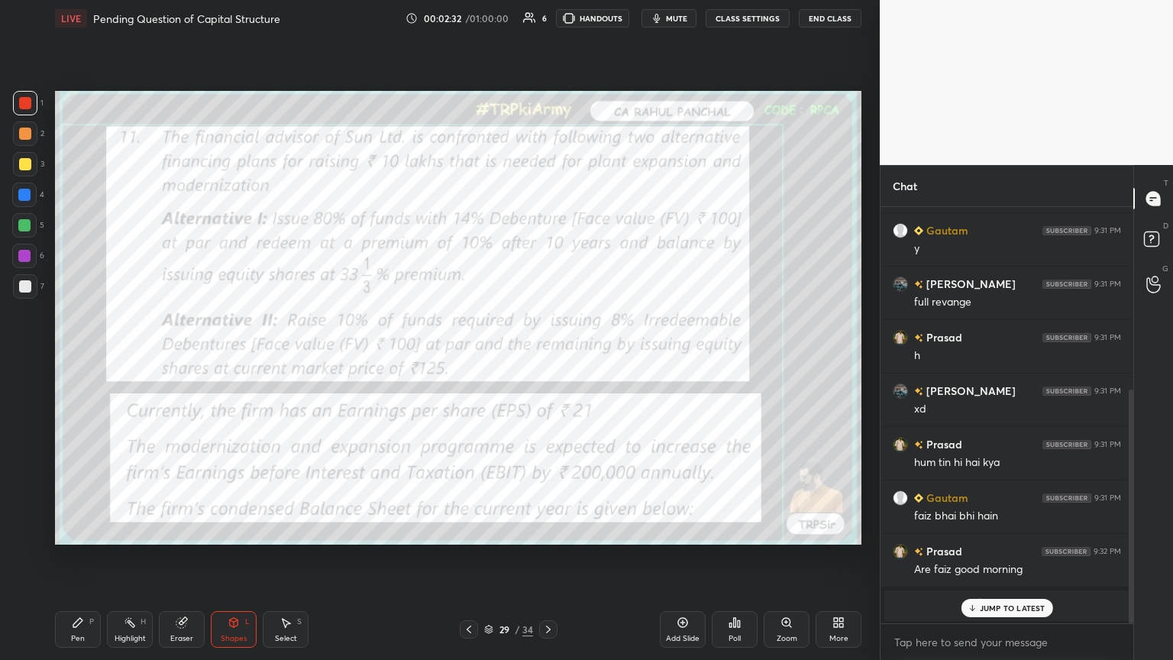
scroll to position [378, 0]
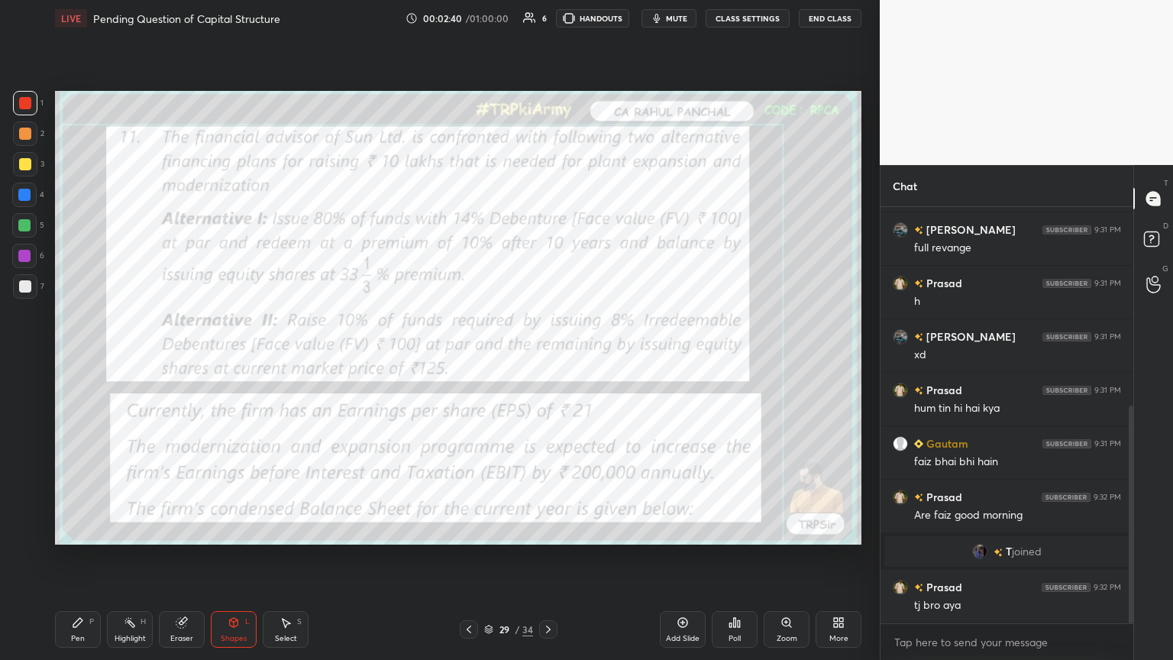
click at [547, 358] on div at bounding box center [548, 629] width 18 height 18
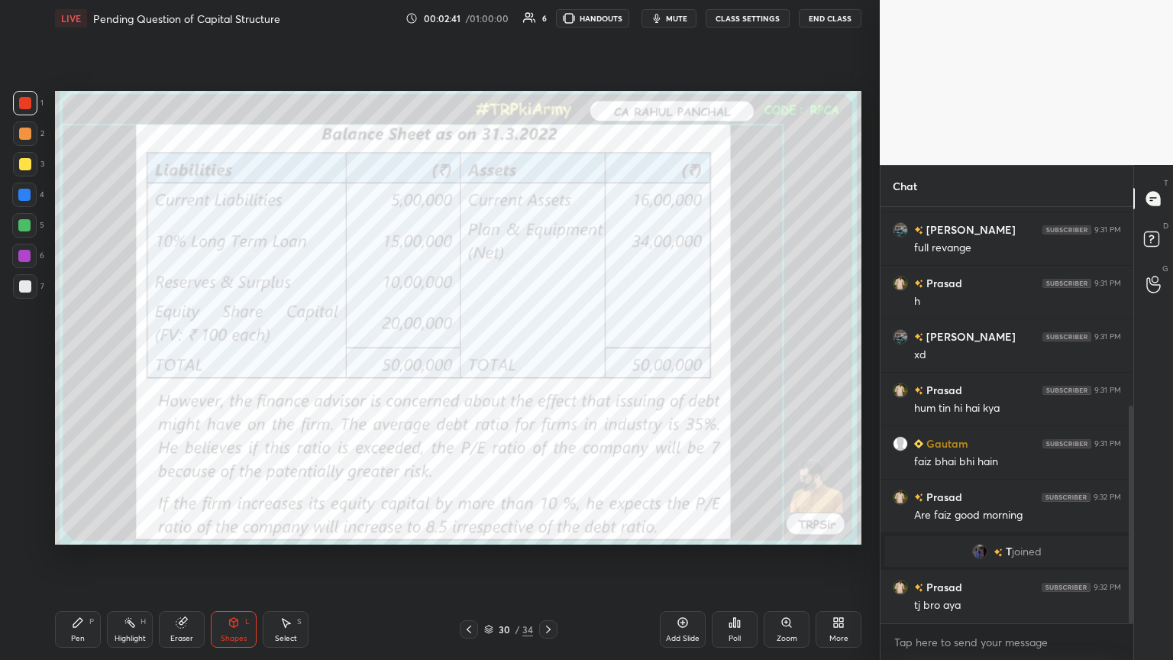
click at [547, 358] on div "30 / 34" at bounding box center [508, 629] width 302 height 18
click at [544, 358] on icon at bounding box center [548, 629] width 12 height 12
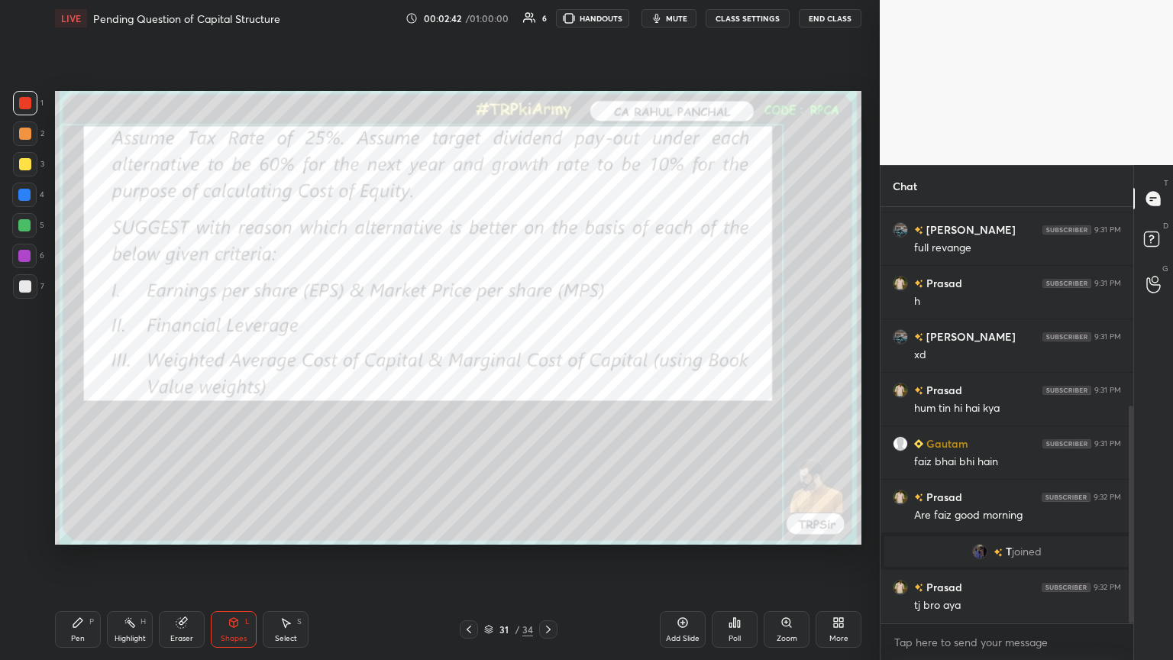
click at [546, 358] on icon at bounding box center [548, 629] width 12 height 12
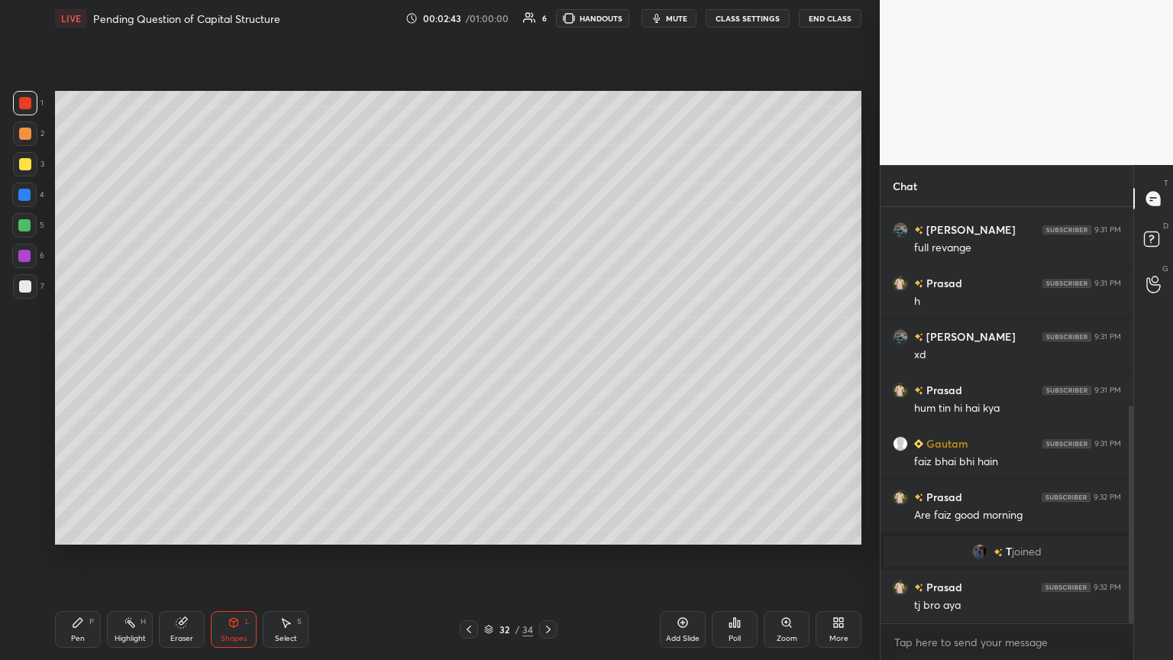
scroll to position [393, 0]
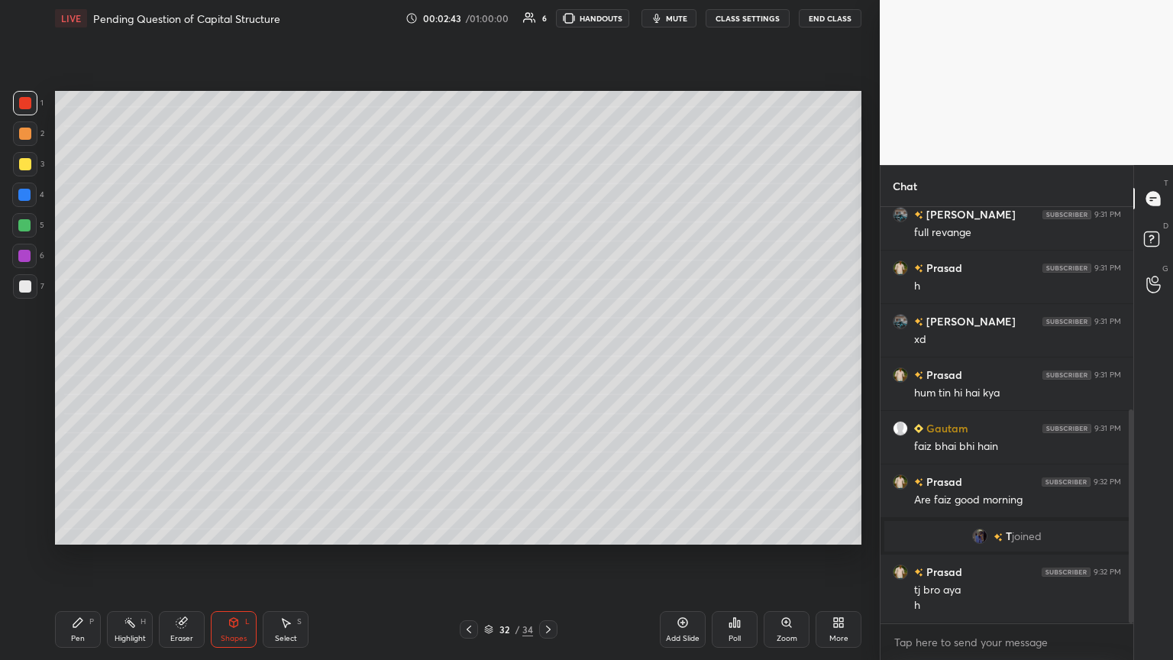
click at [29, 176] on div at bounding box center [25, 164] width 24 height 24
click at [61, 358] on div "Pen P" at bounding box center [78, 629] width 46 height 37
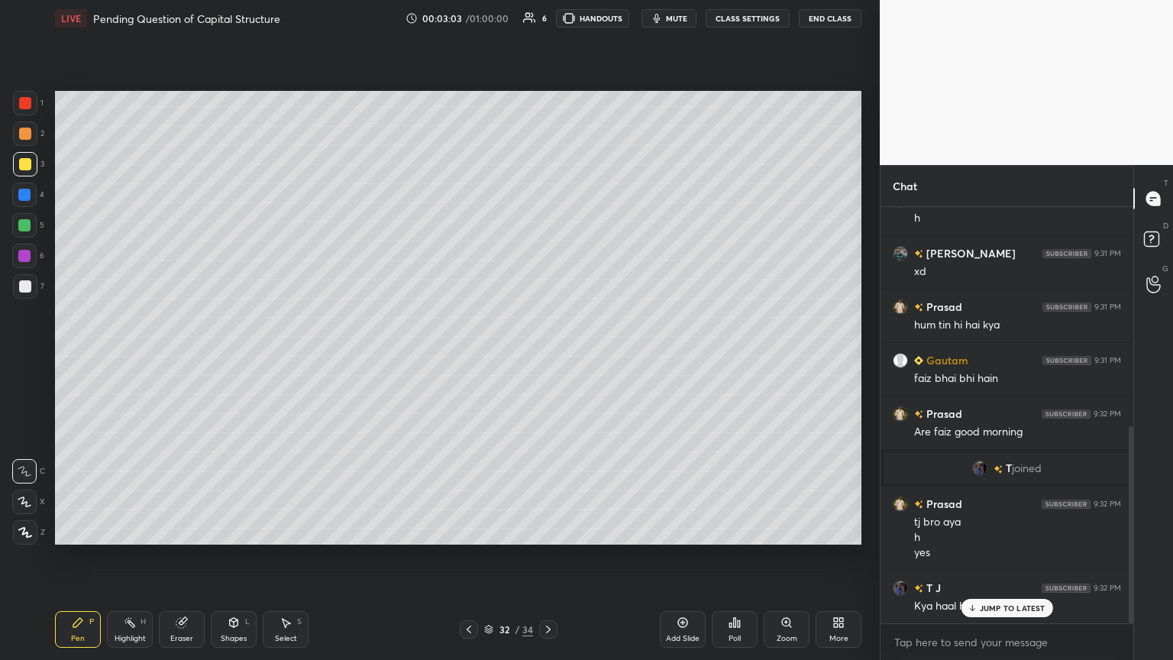
scroll to position [515, 0]
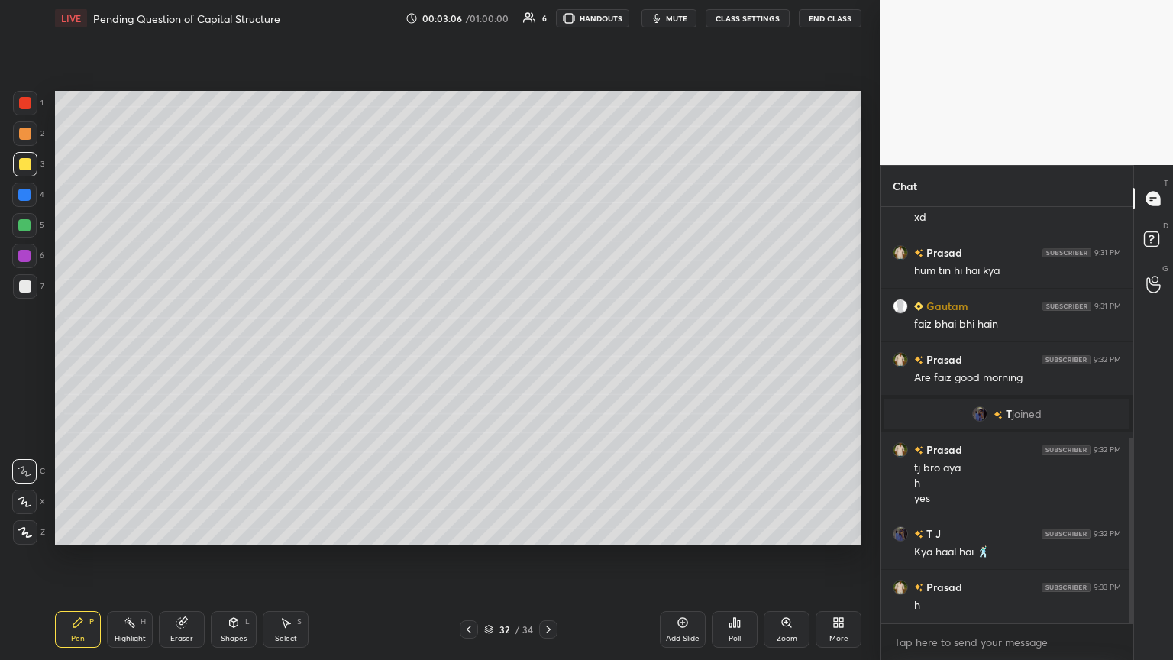
click at [223, 358] on div "Shapes L" at bounding box center [234, 629] width 46 height 37
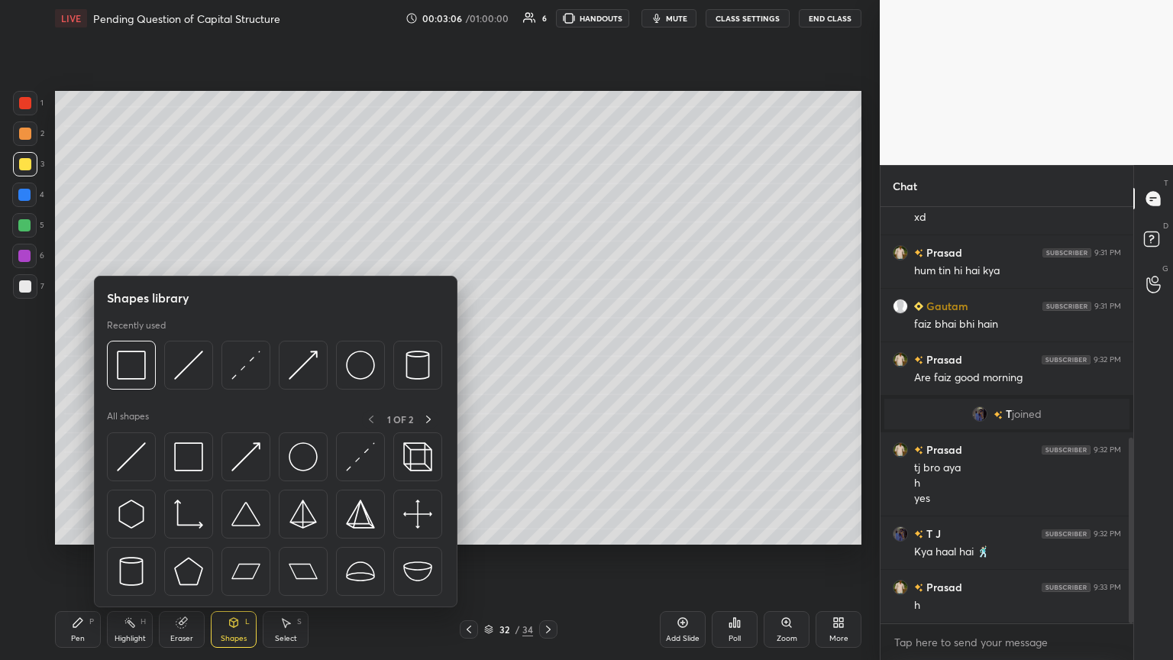
click at [186, 358] on img at bounding box center [188, 364] width 29 height 29
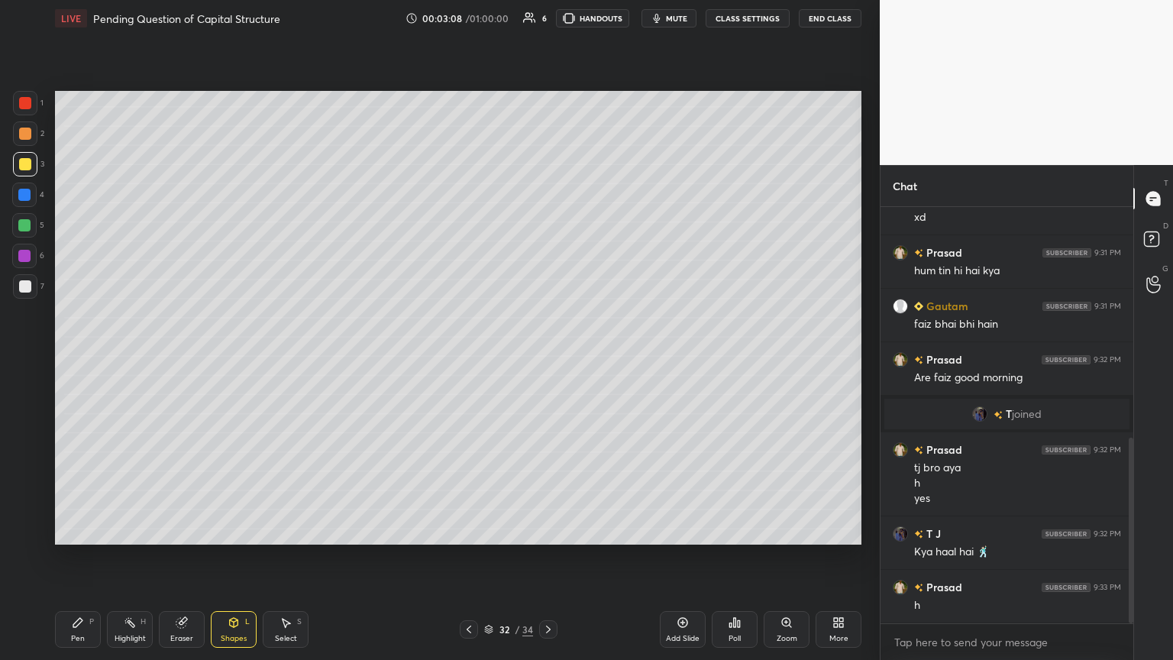
click at [28, 140] on div at bounding box center [25, 133] width 24 height 24
click at [89, 358] on div "Pen P" at bounding box center [78, 629] width 46 height 37
click at [230, 358] on icon at bounding box center [234, 622] width 8 height 9
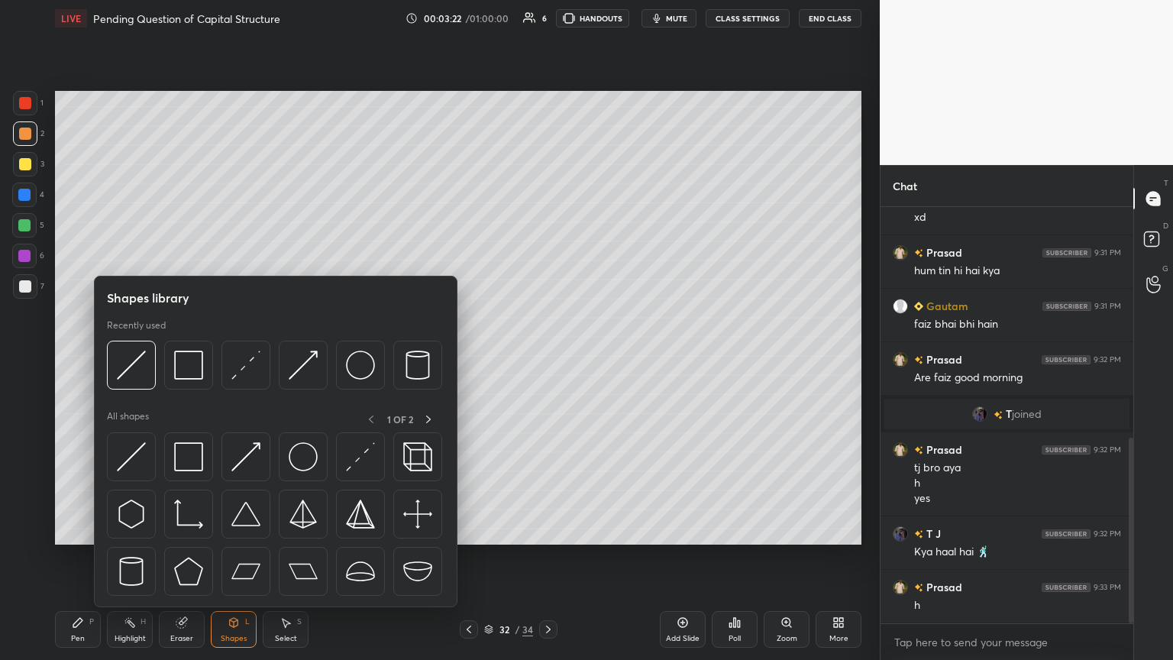
click at [136, 358] on img at bounding box center [131, 364] width 29 height 29
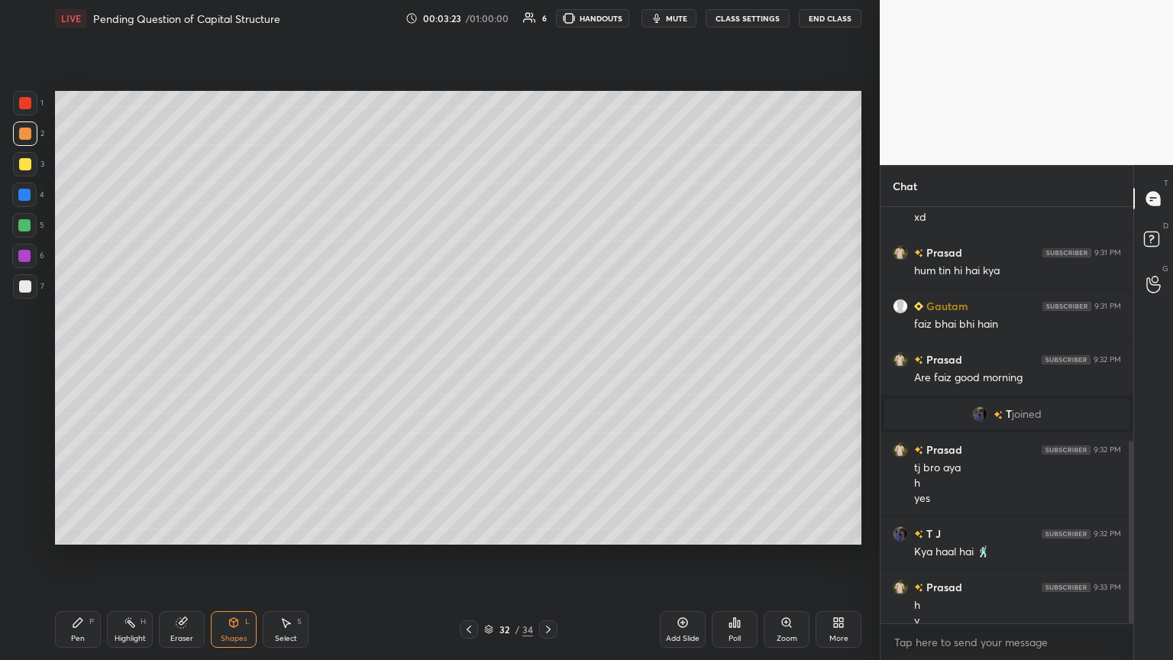
scroll to position [531, 0]
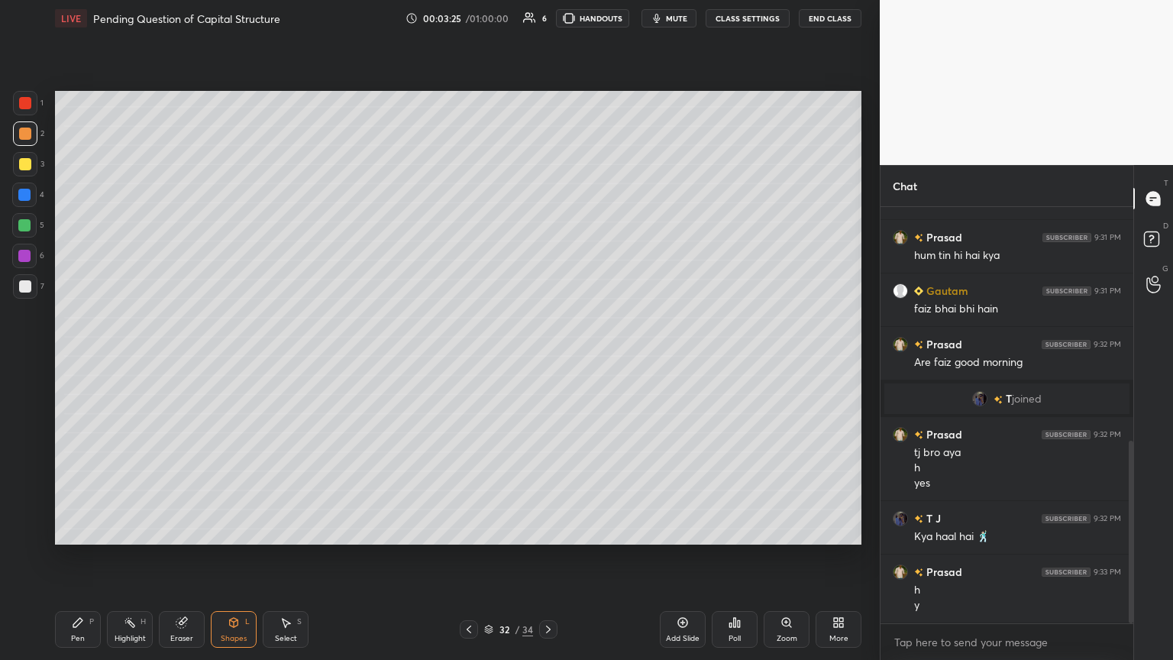
click at [15, 284] on div at bounding box center [25, 286] width 24 height 24
click at [72, 358] on icon at bounding box center [78, 622] width 12 height 12
click at [469, 358] on icon at bounding box center [468, 629] width 5 height 8
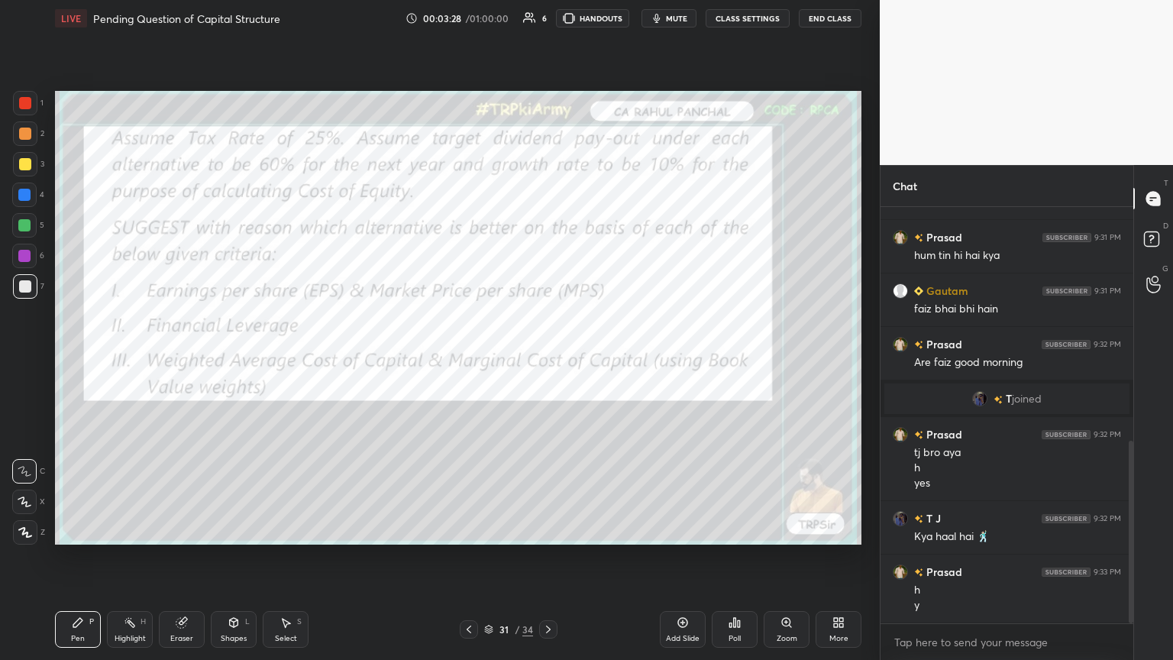
click at [476, 358] on div at bounding box center [469, 629] width 18 height 18
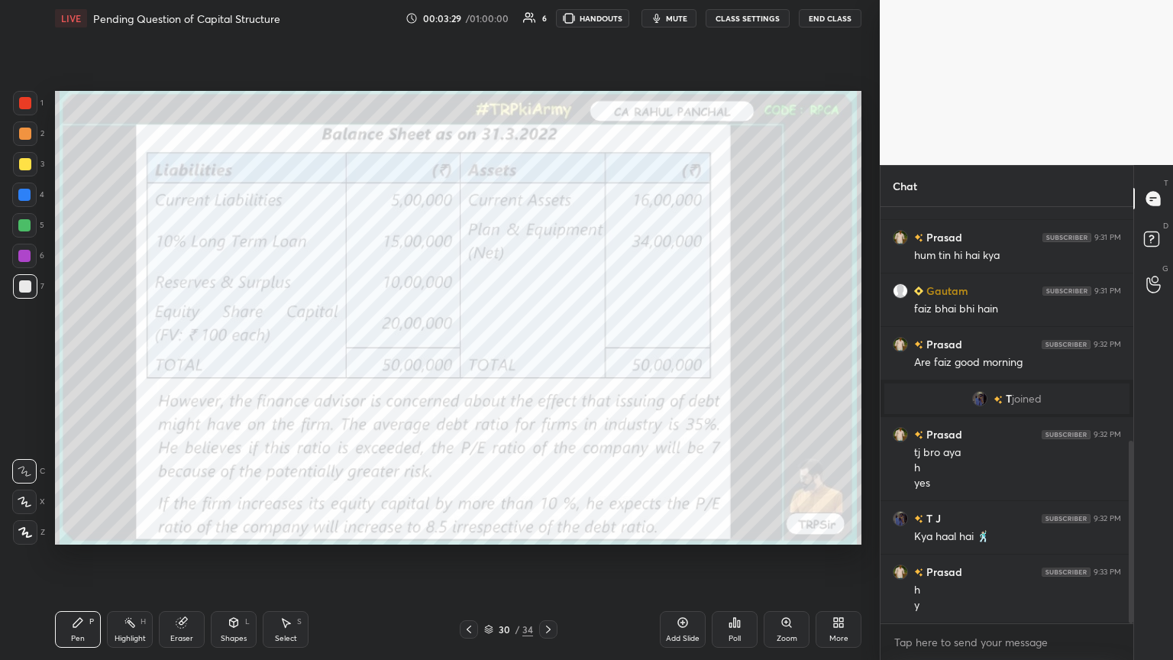
click at [32, 105] on div at bounding box center [25, 103] width 24 height 24
click at [467, 358] on icon at bounding box center [469, 629] width 12 height 12
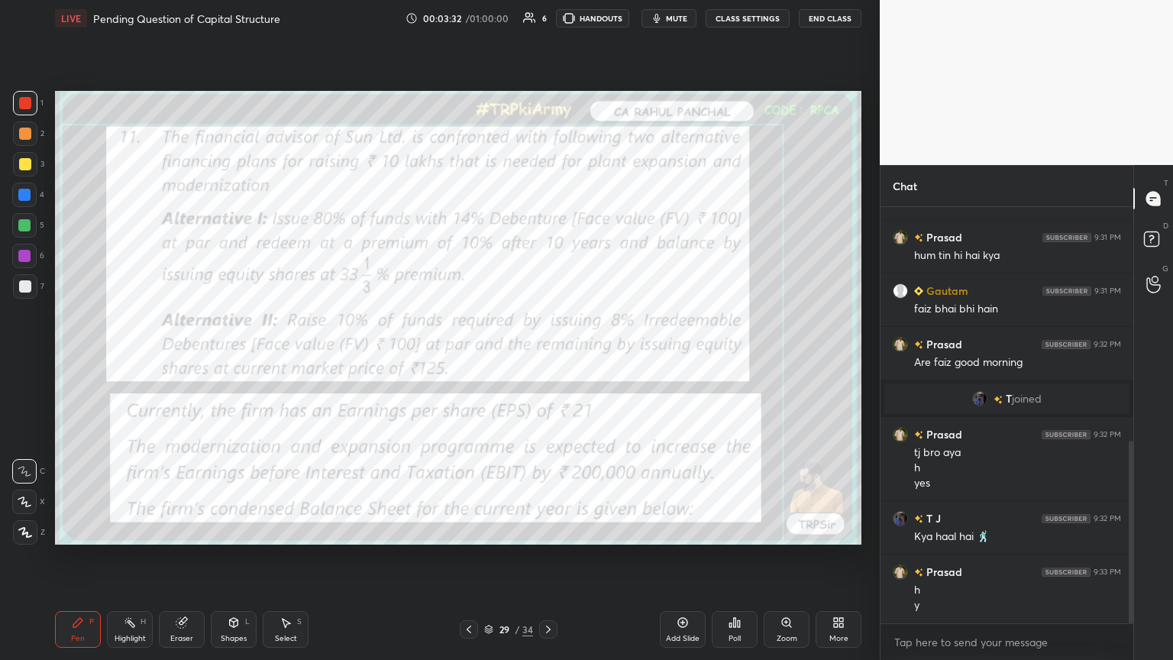
click at [241, 358] on div "Shapes L" at bounding box center [234, 629] width 46 height 37
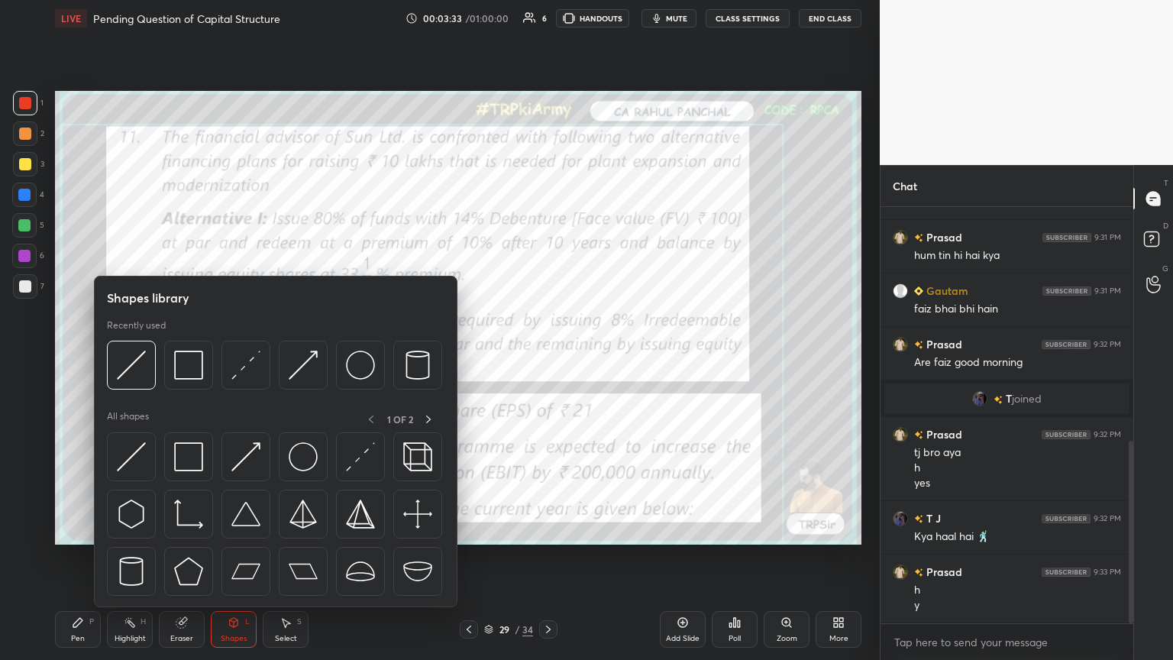
click at [195, 358] on img at bounding box center [188, 364] width 29 height 29
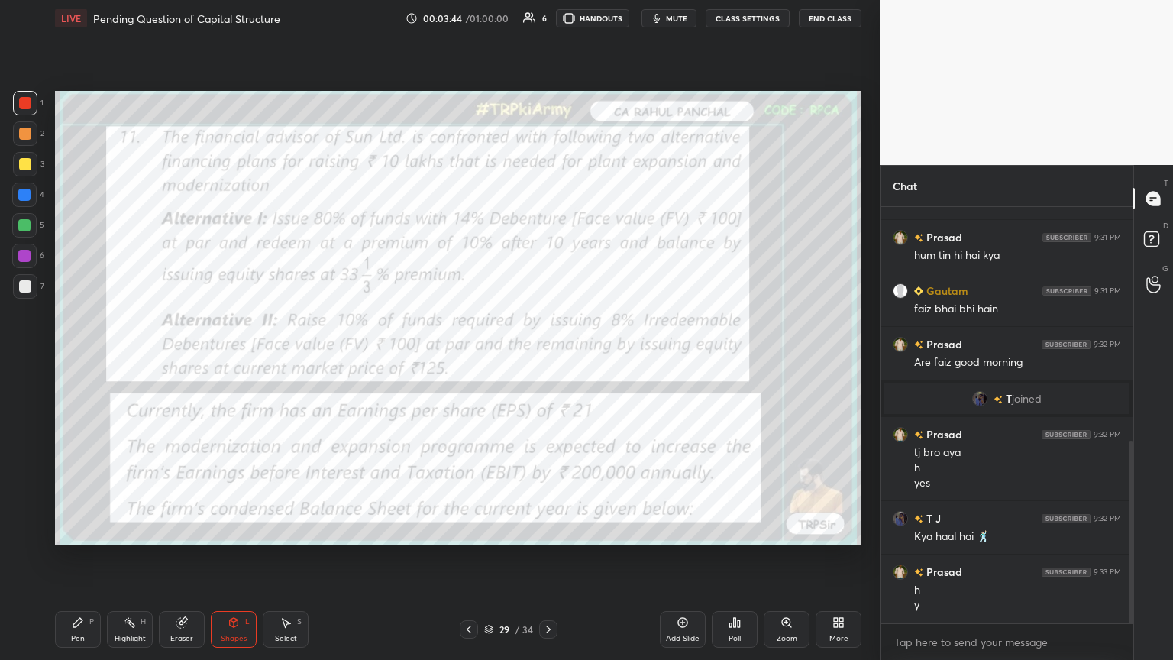
click at [547, 358] on icon at bounding box center [548, 629] width 12 height 12
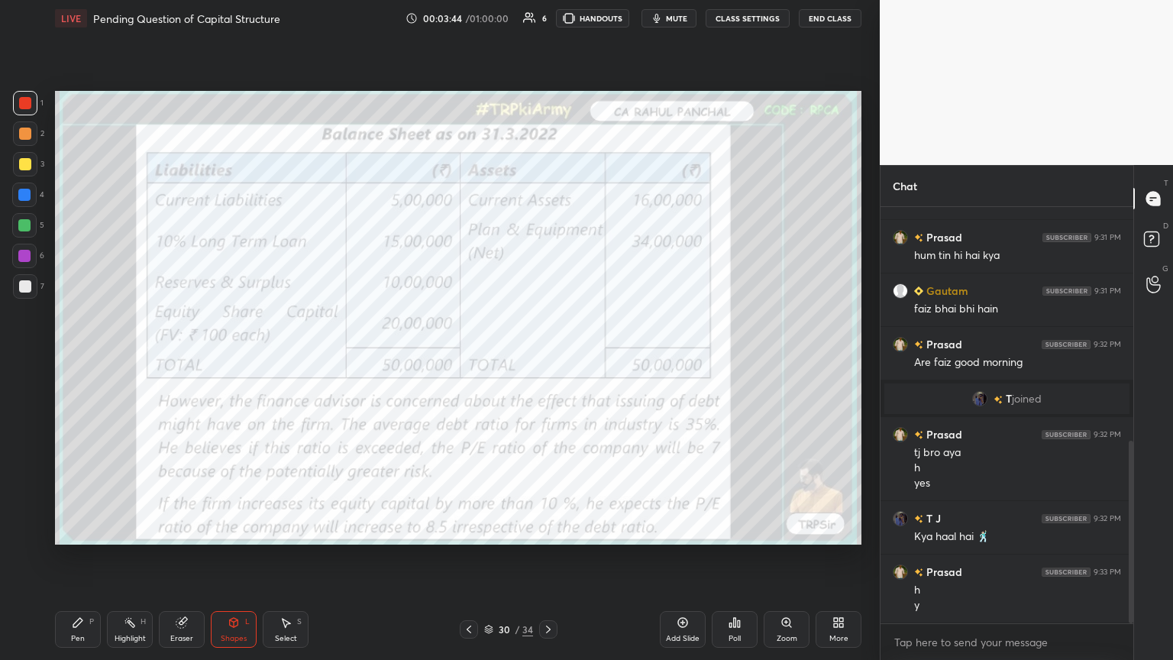
click at [547, 358] on icon at bounding box center [548, 629] width 12 height 12
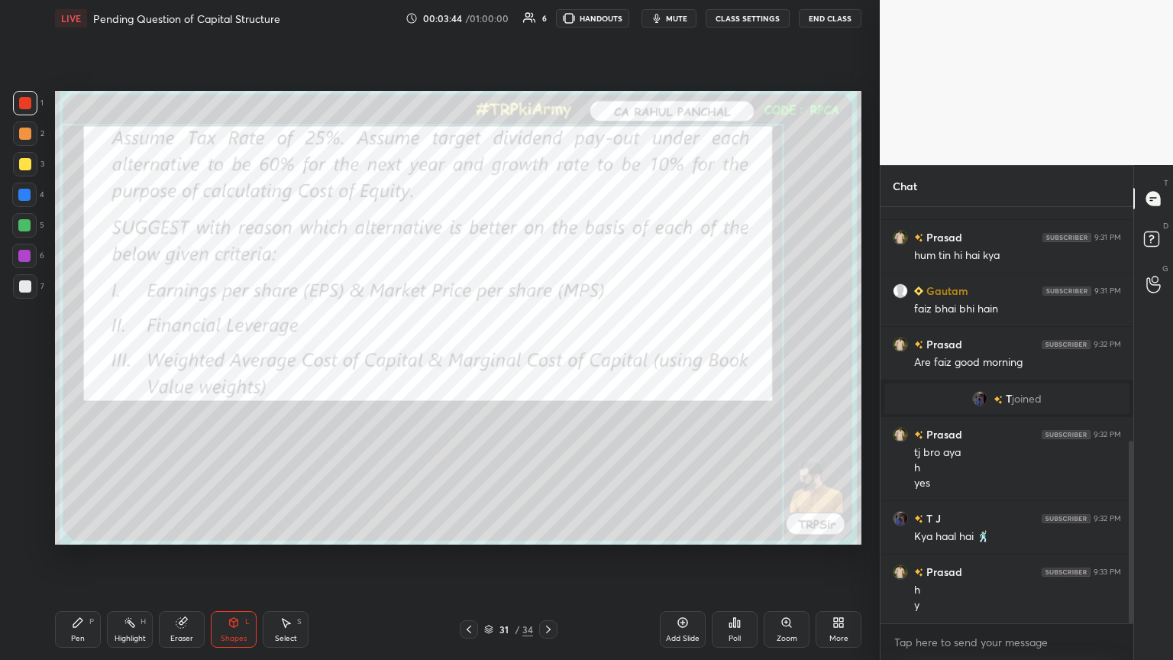
click at [547, 358] on icon at bounding box center [548, 629] width 12 height 12
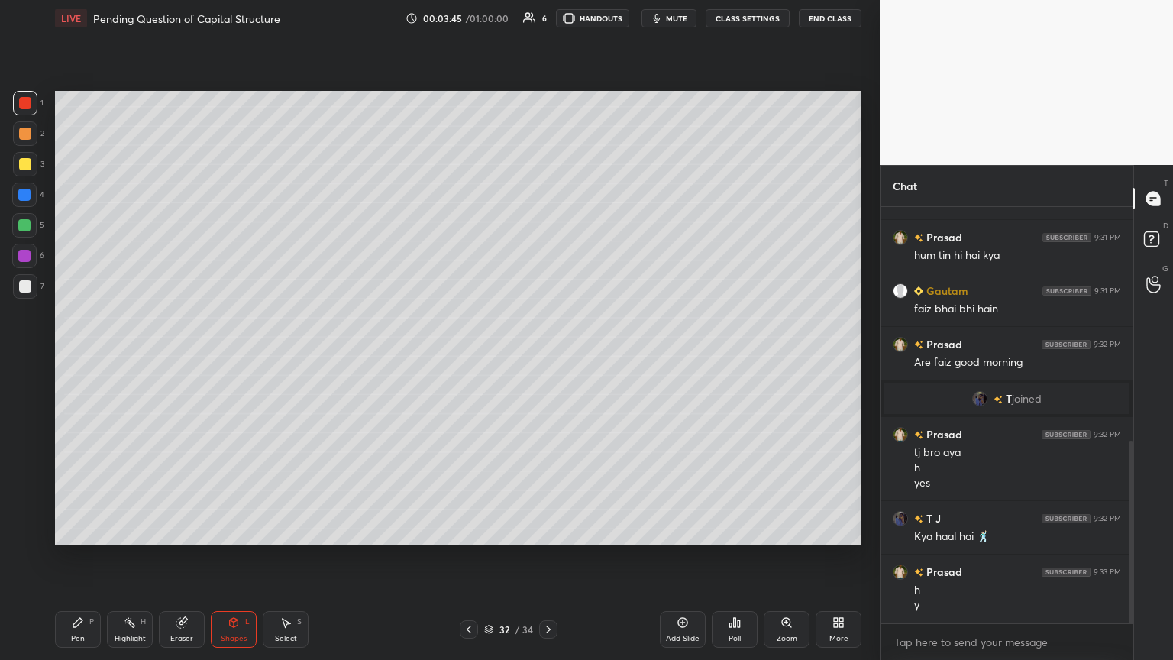
click at [76, 358] on icon at bounding box center [78, 622] width 12 height 12
click at [27, 282] on div at bounding box center [25, 286] width 12 height 12
click at [34, 196] on div at bounding box center [24, 194] width 24 height 24
click at [234, 358] on icon at bounding box center [234, 622] width 8 height 9
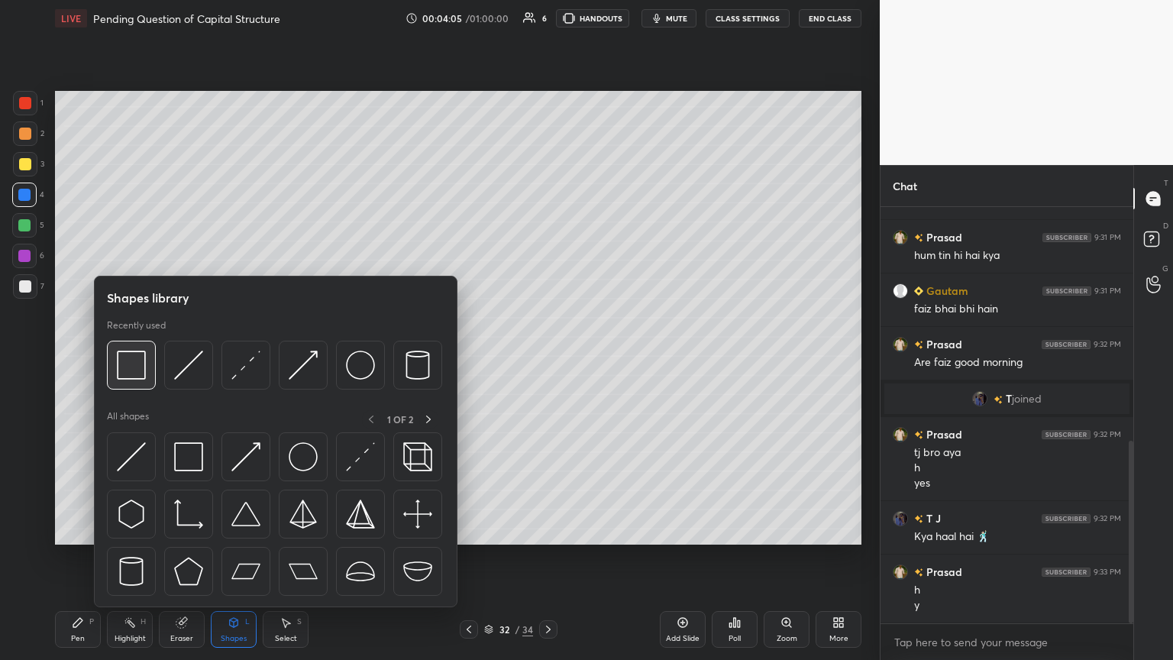
click at [139, 358] on img at bounding box center [131, 364] width 29 height 29
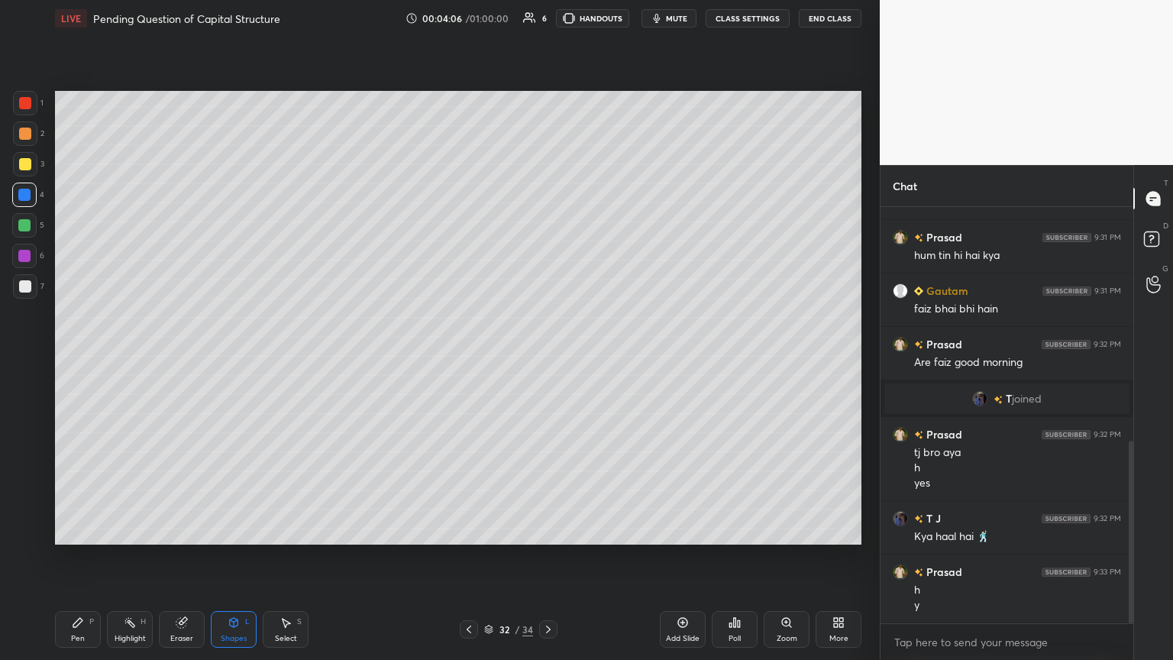
click at [232, 358] on icon at bounding box center [233, 622] width 12 height 12
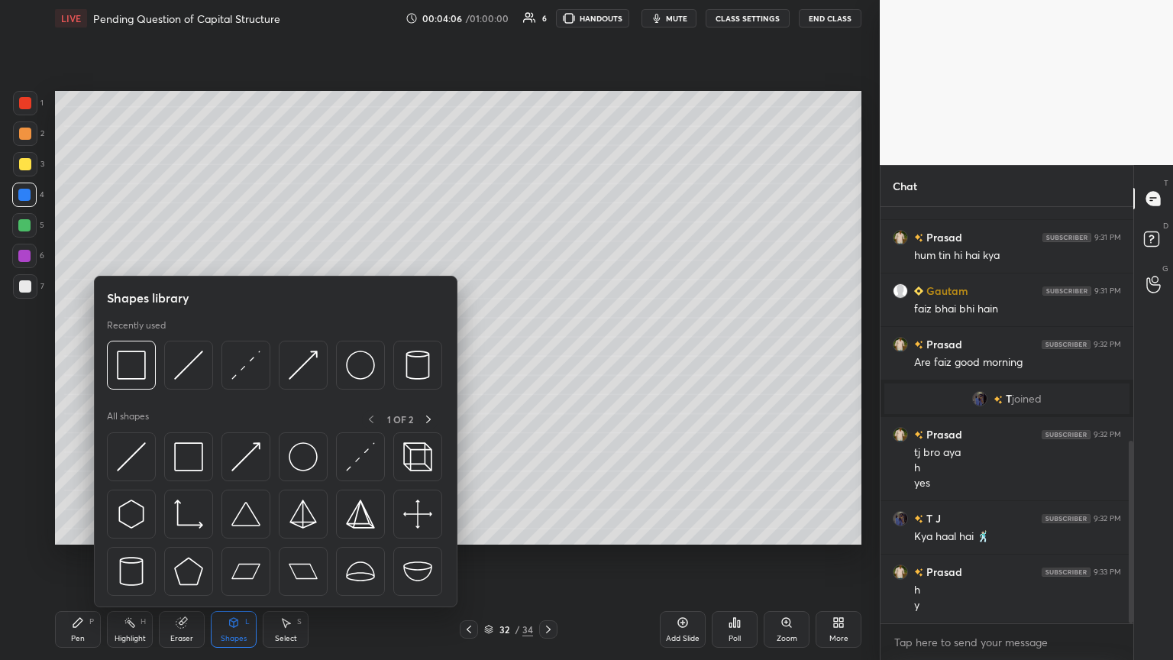
click at [189, 358] on img at bounding box center [188, 364] width 29 height 29
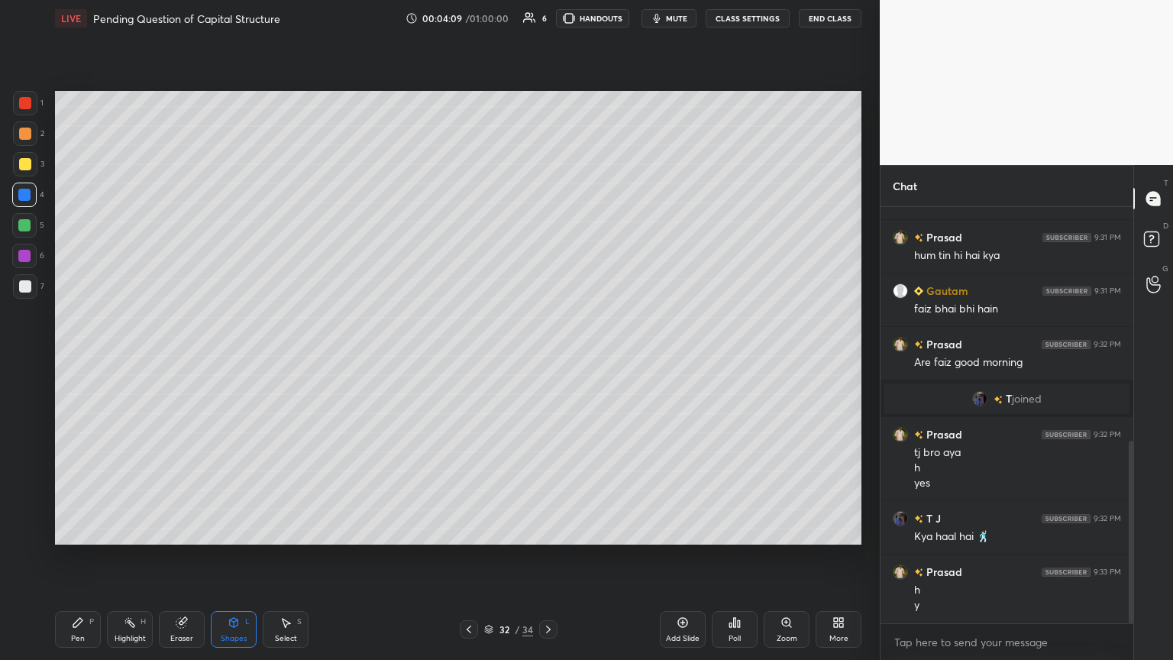
click at [24, 290] on div at bounding box center [25, 286] width 12 height 12
click at [84, 358] on div "Pen P" at bounding box center [78, 629] width 46 height 37
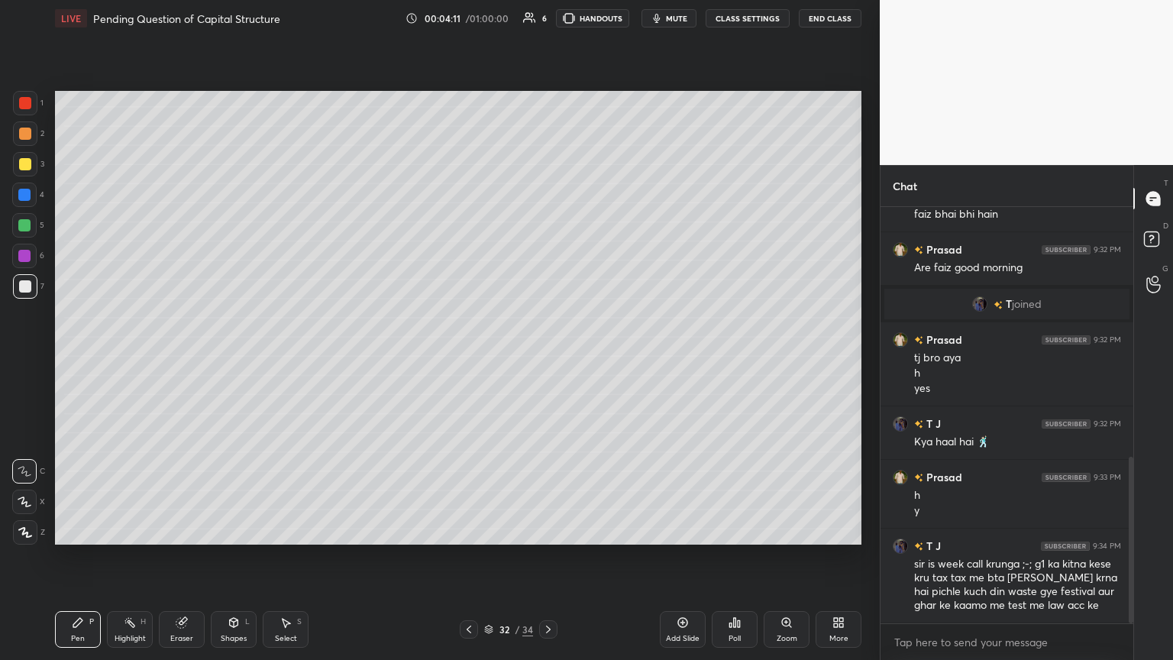
click at [15, 138] on div at bounding box center [25, 133] width 24 height 24
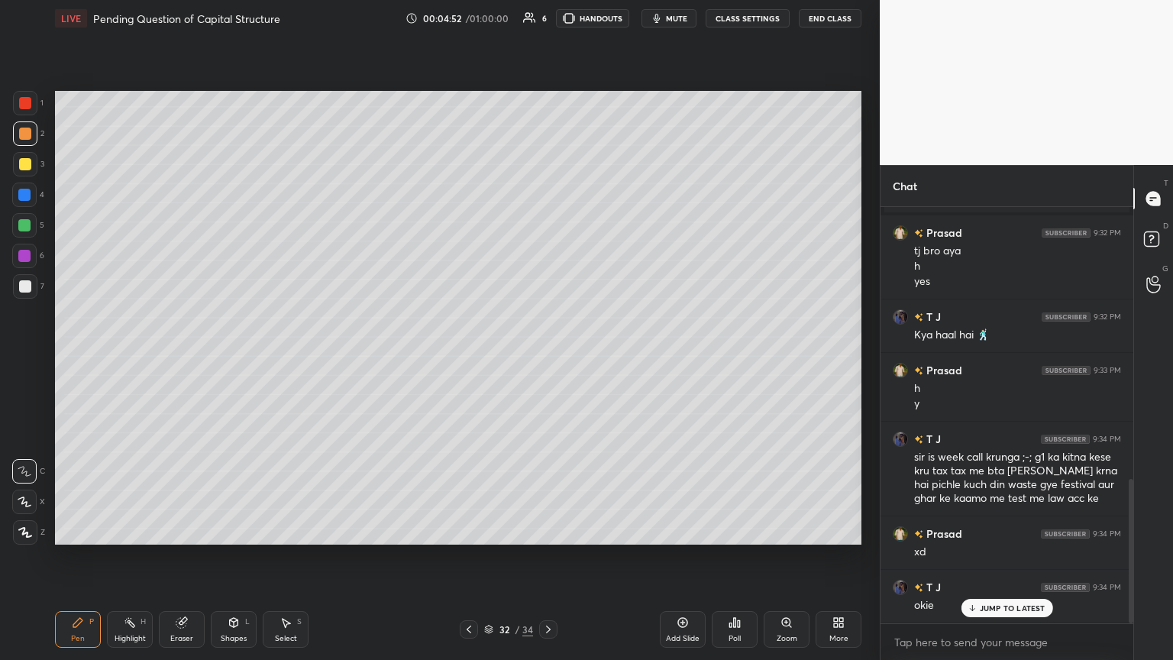
scroll to position [785, 0]
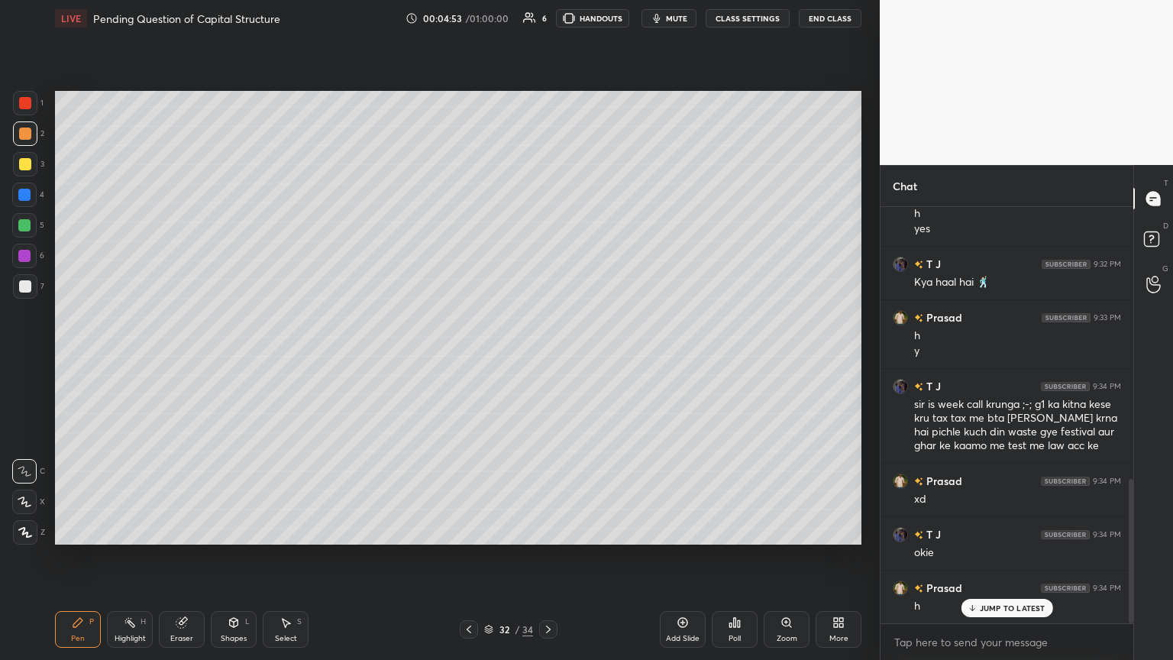
click at [27, 289] on div at bounding box center [25, 286] width 12 height 12
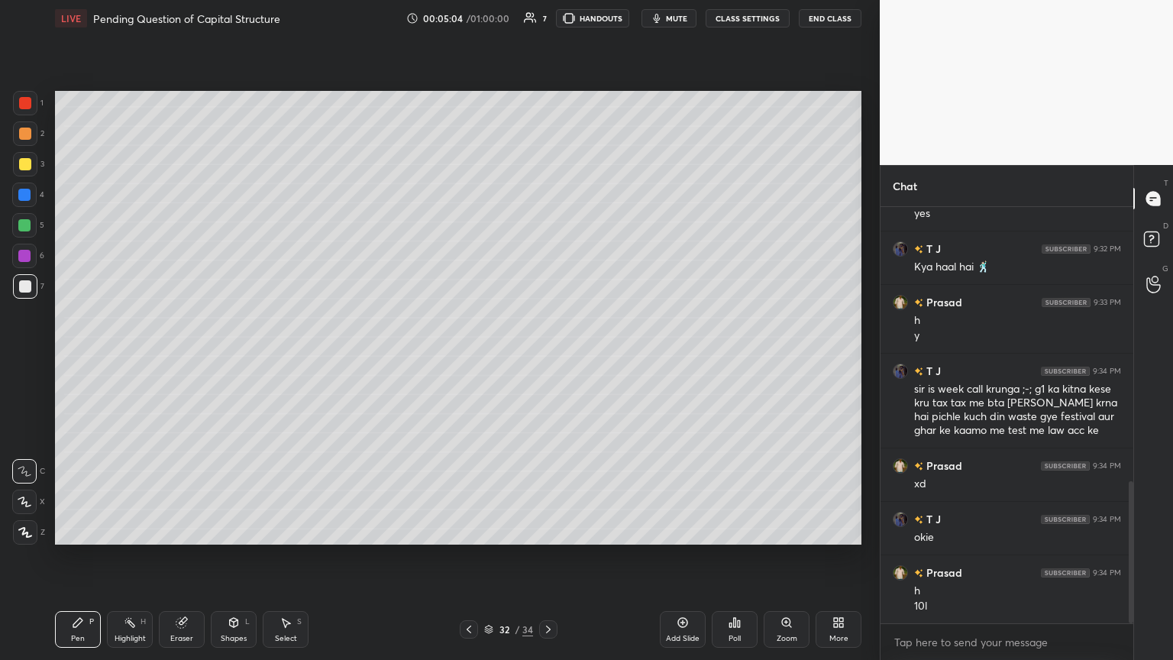
scroll to position [854, 0]
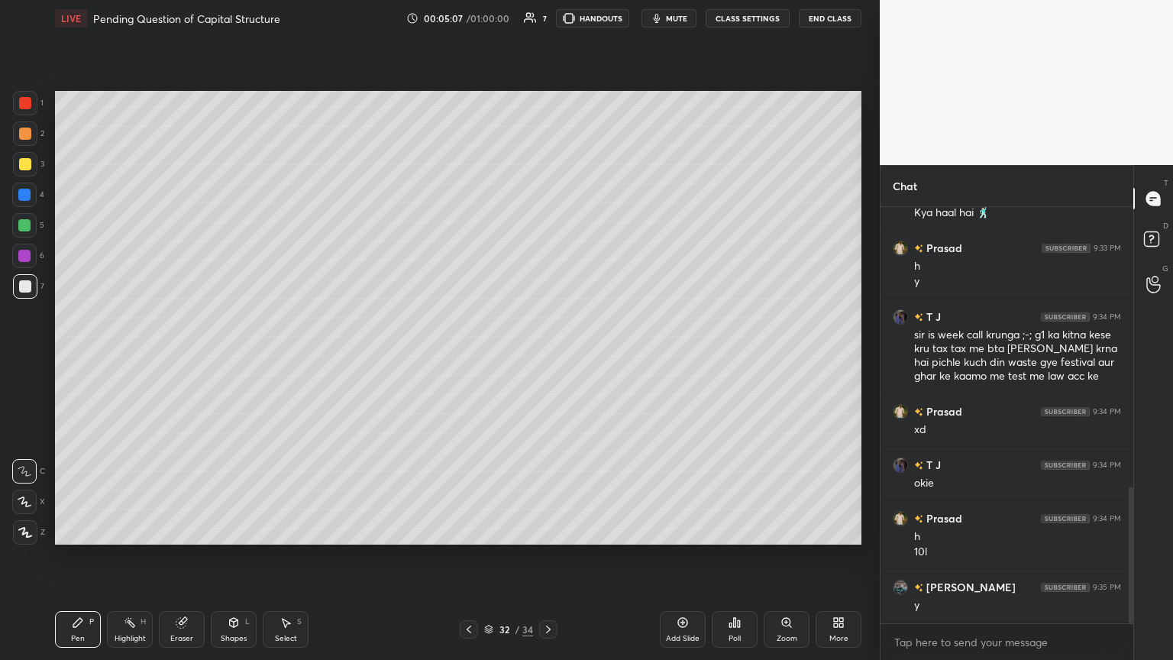
click at [471, 358] on icon at bounding box center [469, 629] width 12 height 12
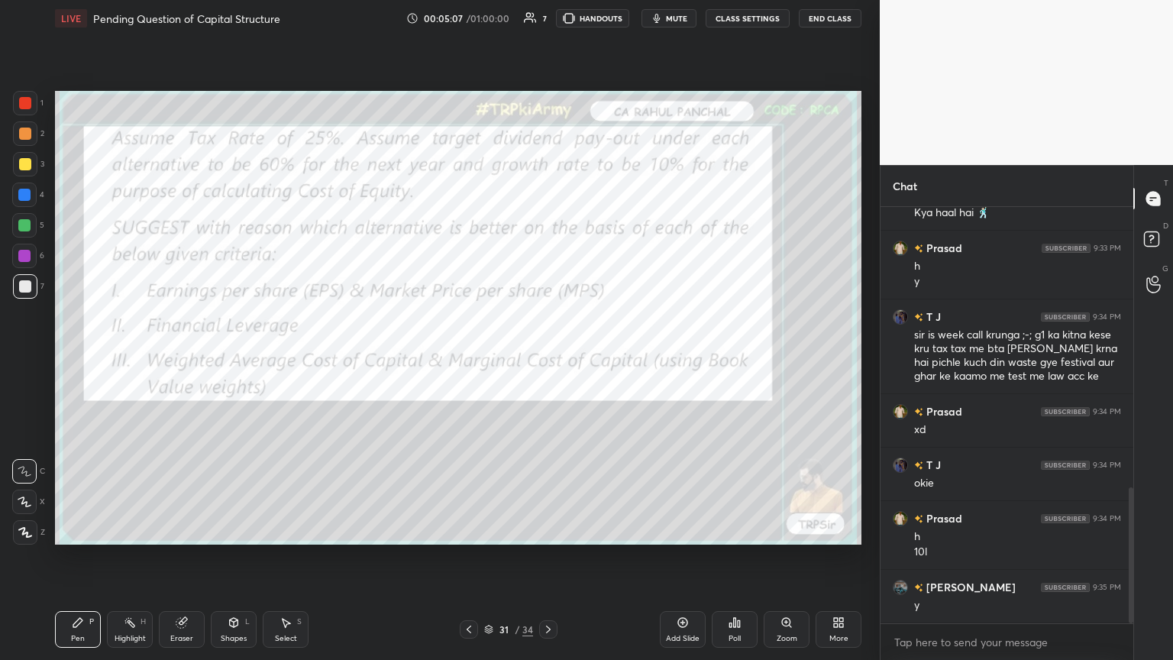
click at [473, 358] on icon at bounding box center [469, 629] width 12 height 12
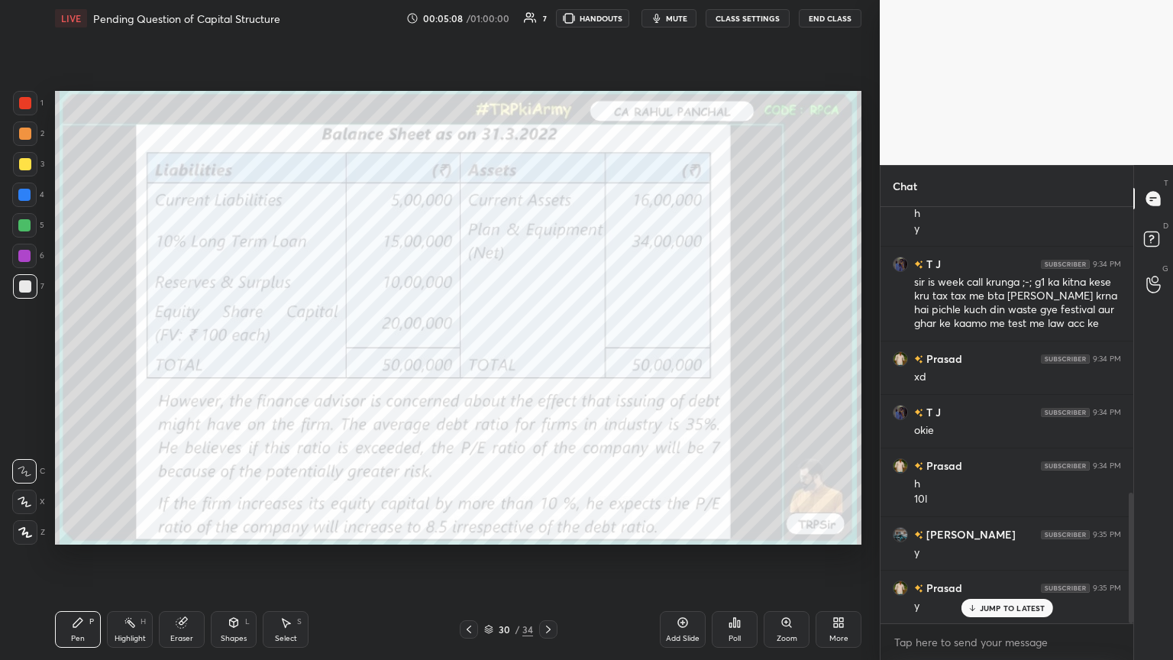
click at [470, 358] on icon at bounding box center [468, 629] width 5 height 8
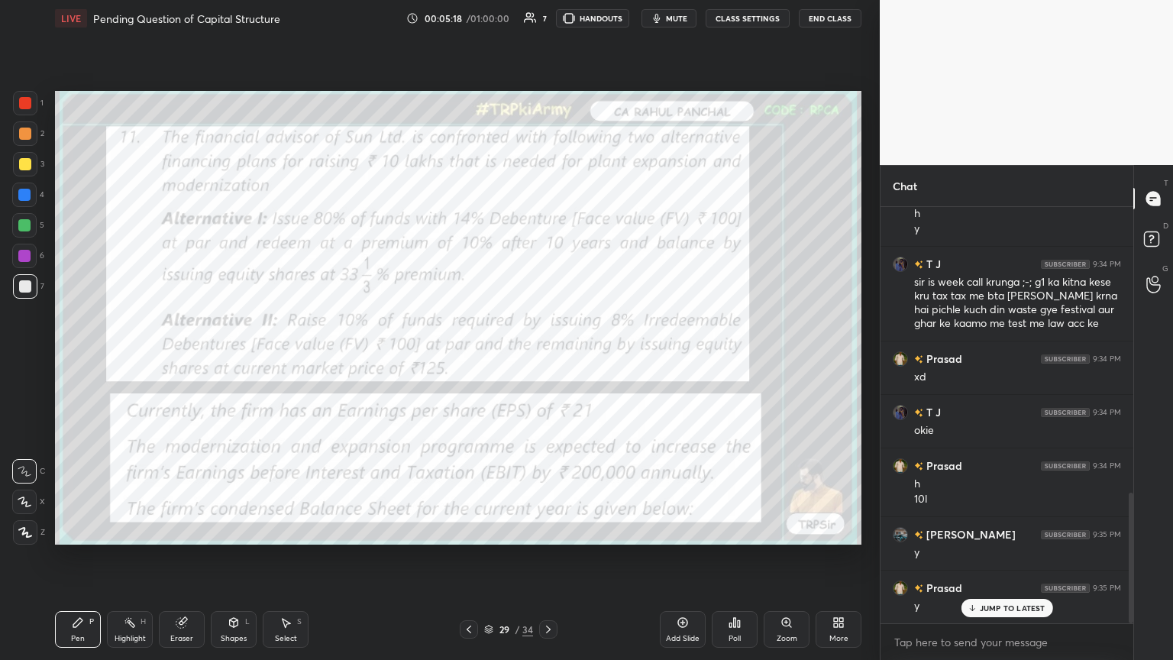
scroll to position [944, 0]
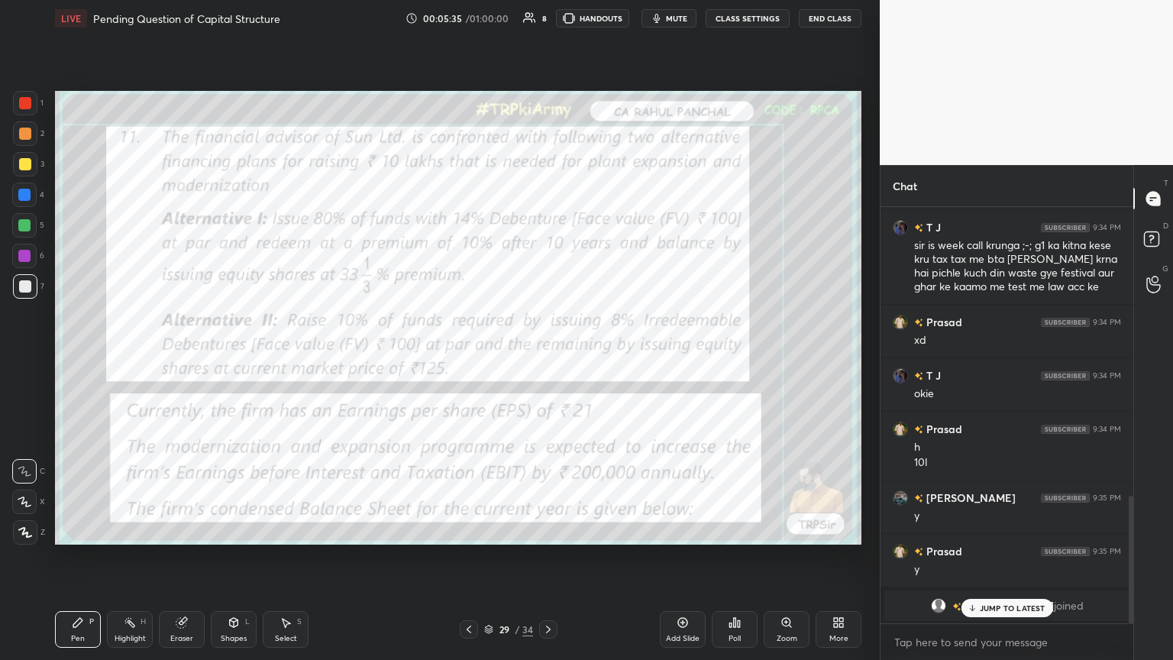
click at [547, 358] on icon at bounding box center [548, 629] width 12 height 12
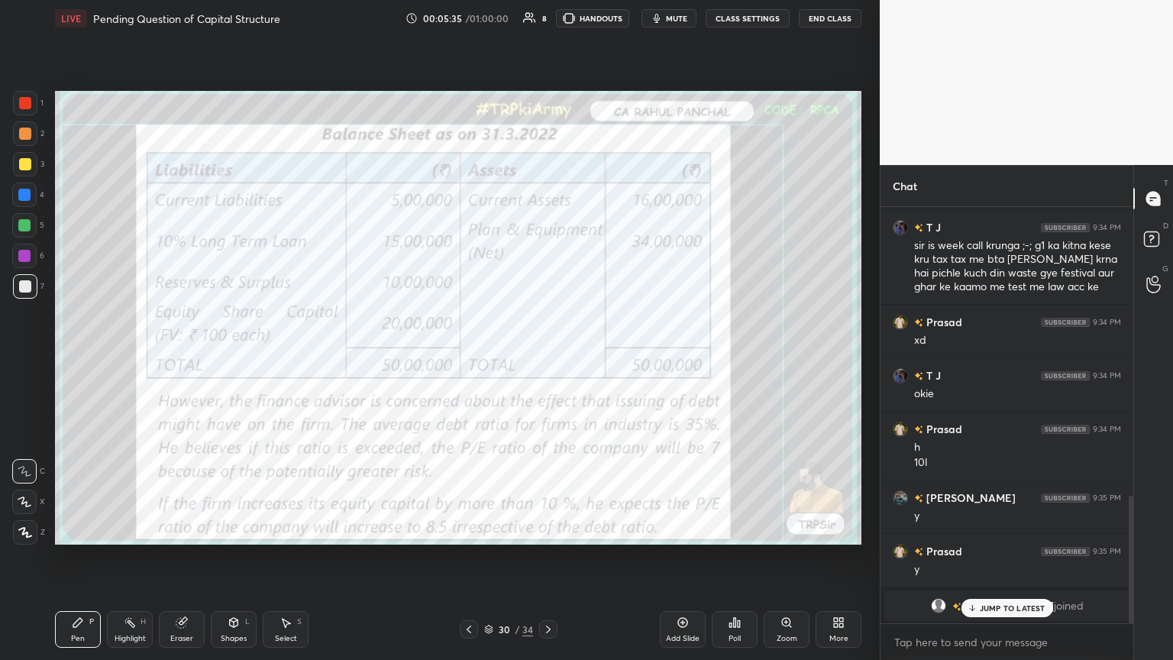
click at [547, 358] on icon at bounding box center [548, 629] width 12 height 12
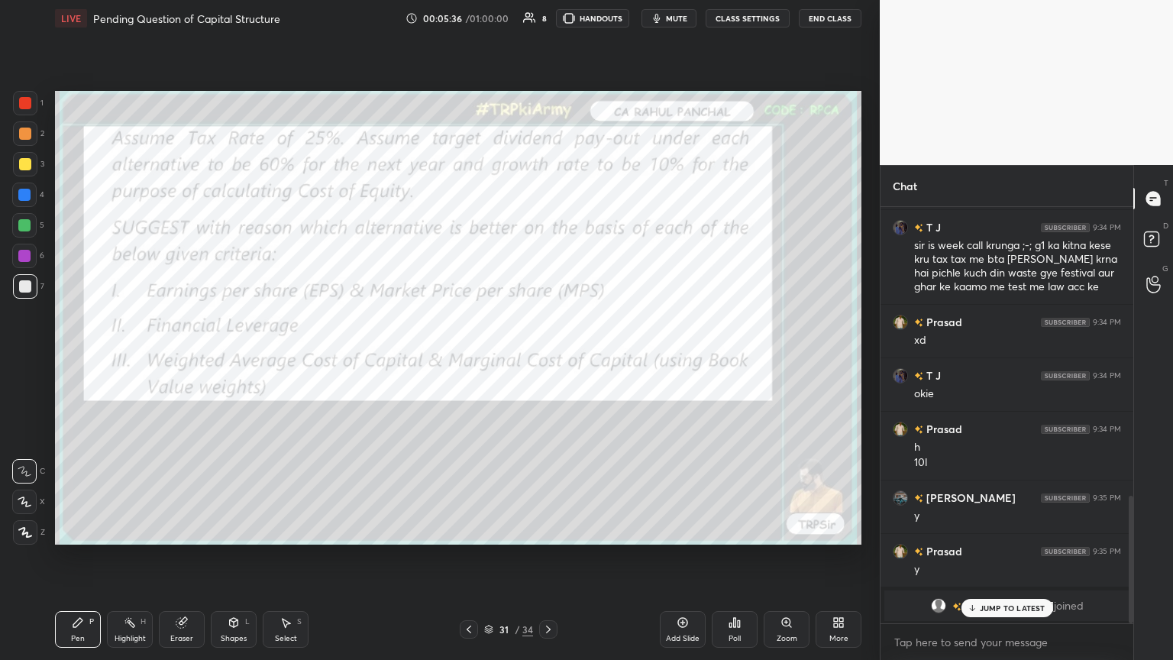
click at [544, 358] on icon at bounding box center [548, 629] width 12 height 12
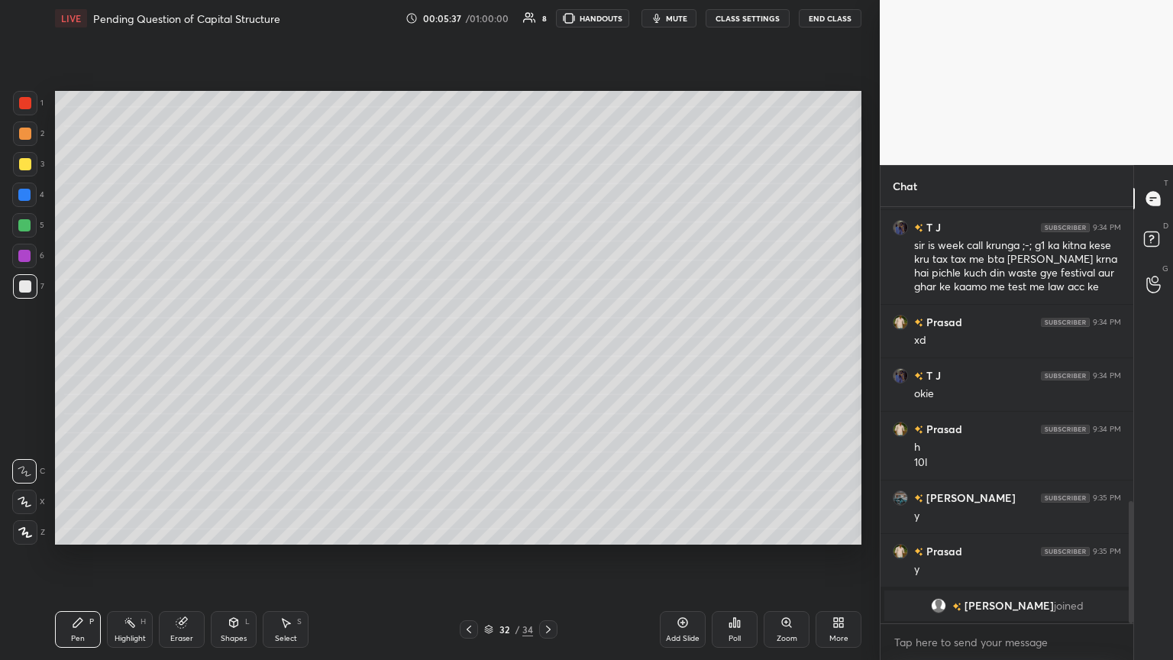
scroll to position [998, 0]
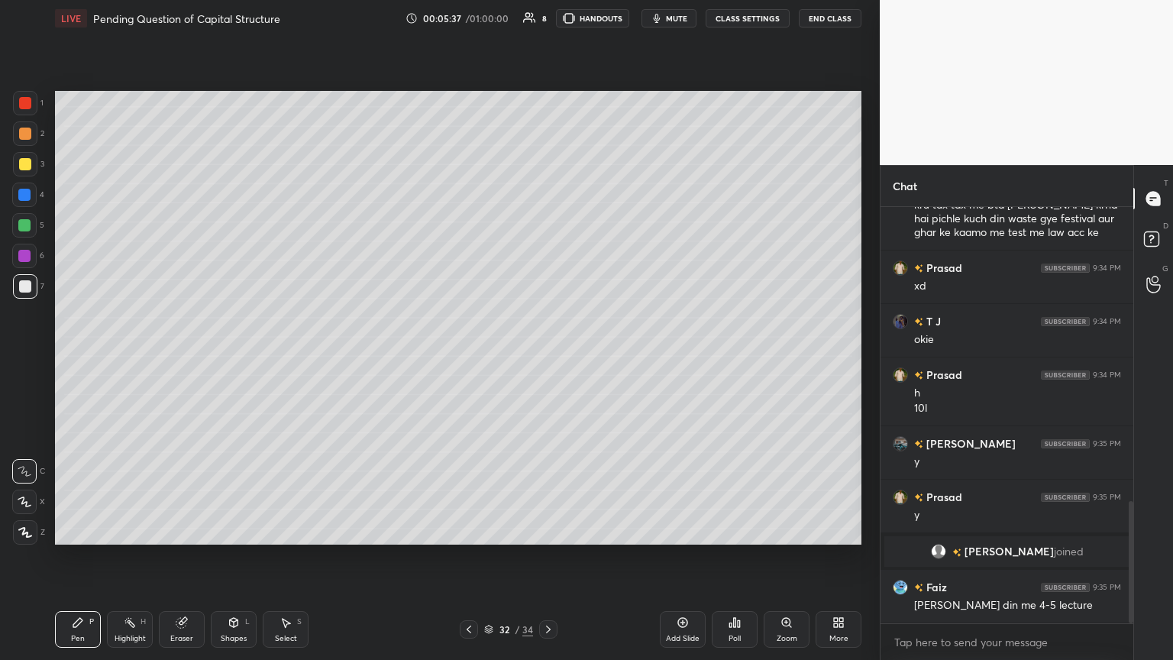
click at [23, 222] on div at bounding box center [24, 225] width 12 height 12
click at [25, 291] on div at bounding box center [25, 286] width 12 height 12
click at [31, 223] on div at bounding box center [24, 225] width 24 height 24
click at [465, 358] on icon at bounding box center [469, 629] width 12 height 12
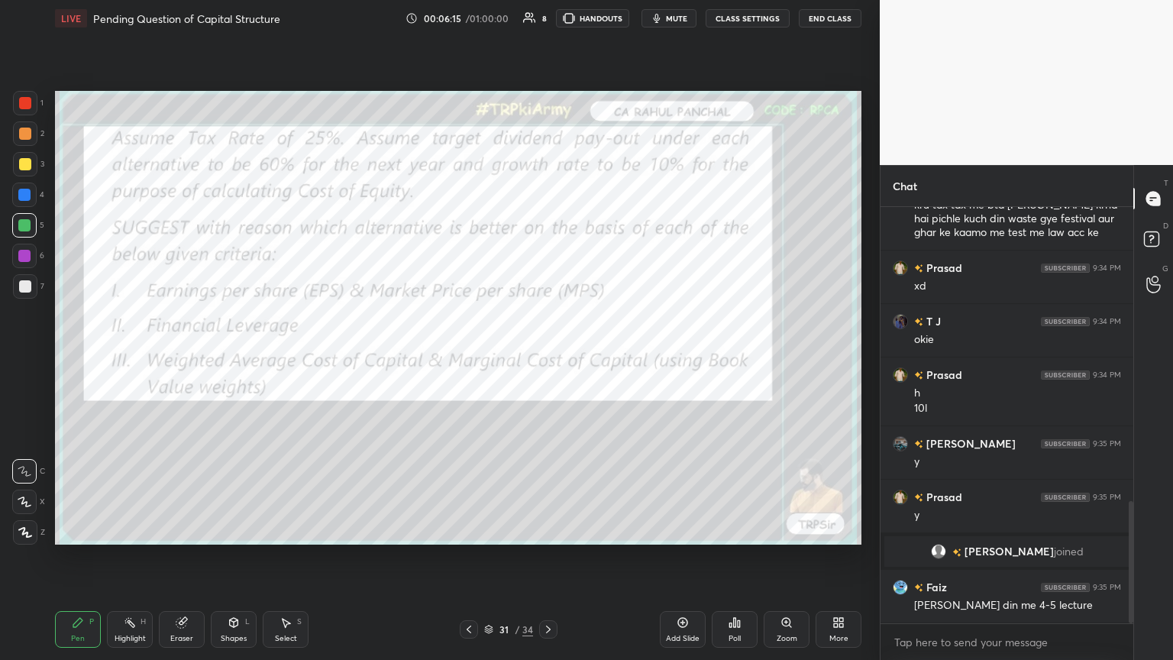
click at [464, 358] on icon at bounding box center [469, 629] width 12 height 12
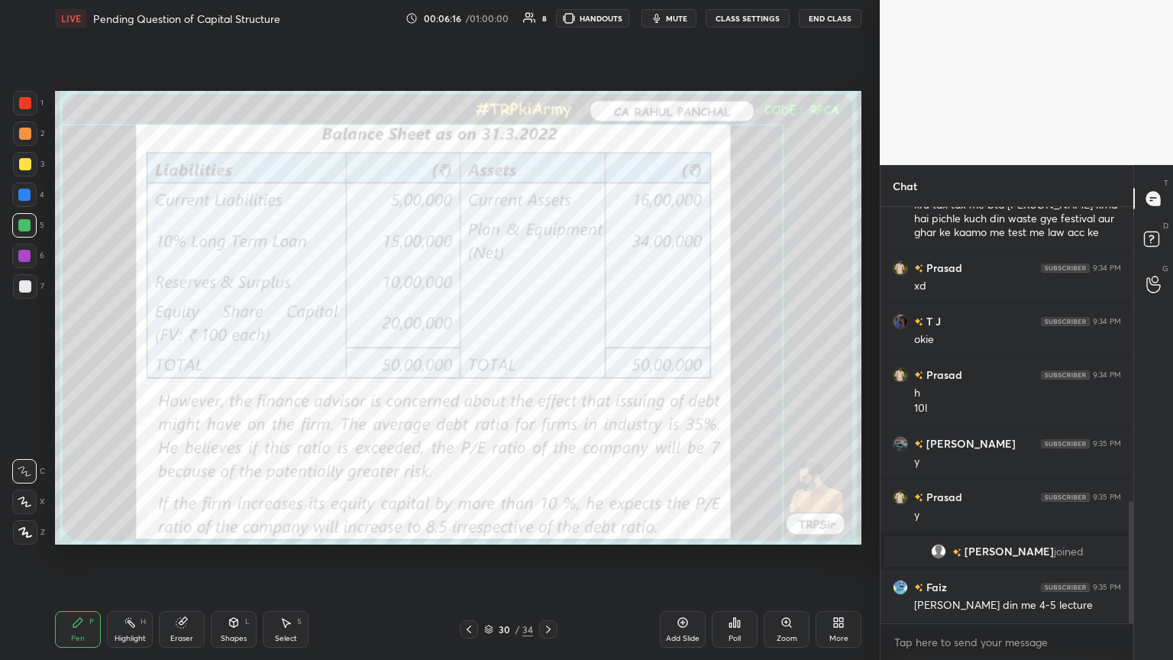
click at [464, 358] on icon at bounding box center [469, 629] width 12 height 12
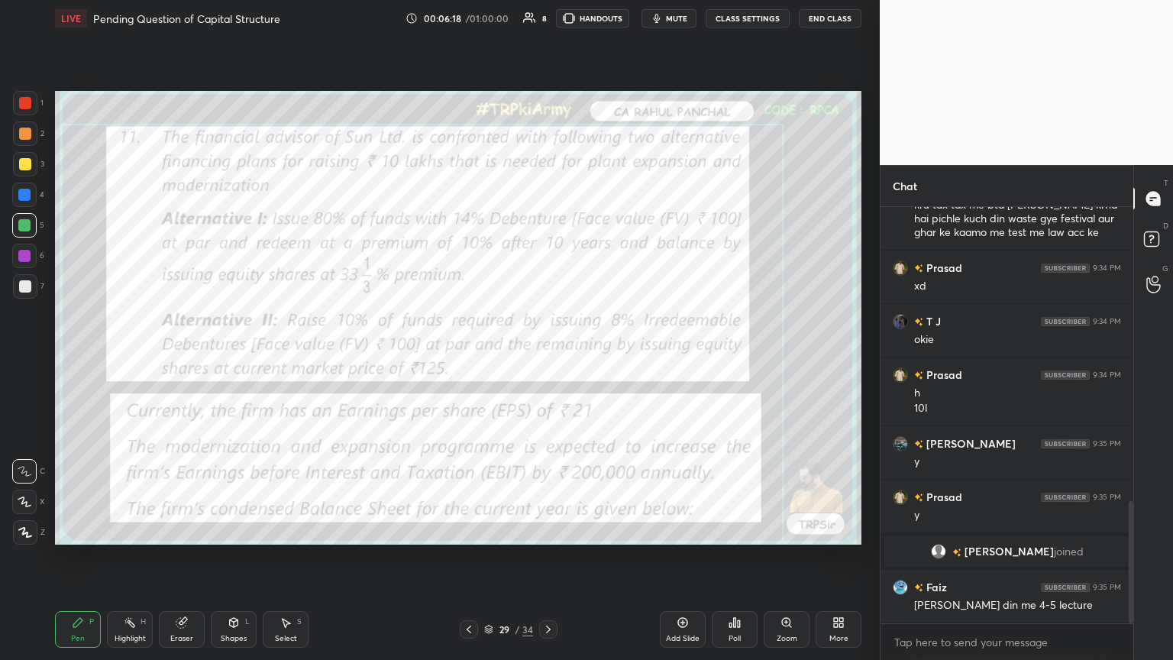
click at [34, 102] on div at bounding box center [25, 103] width 24 height 24
click at [547, 358] on icon at bounding box center [548, 629] width 12 height 12
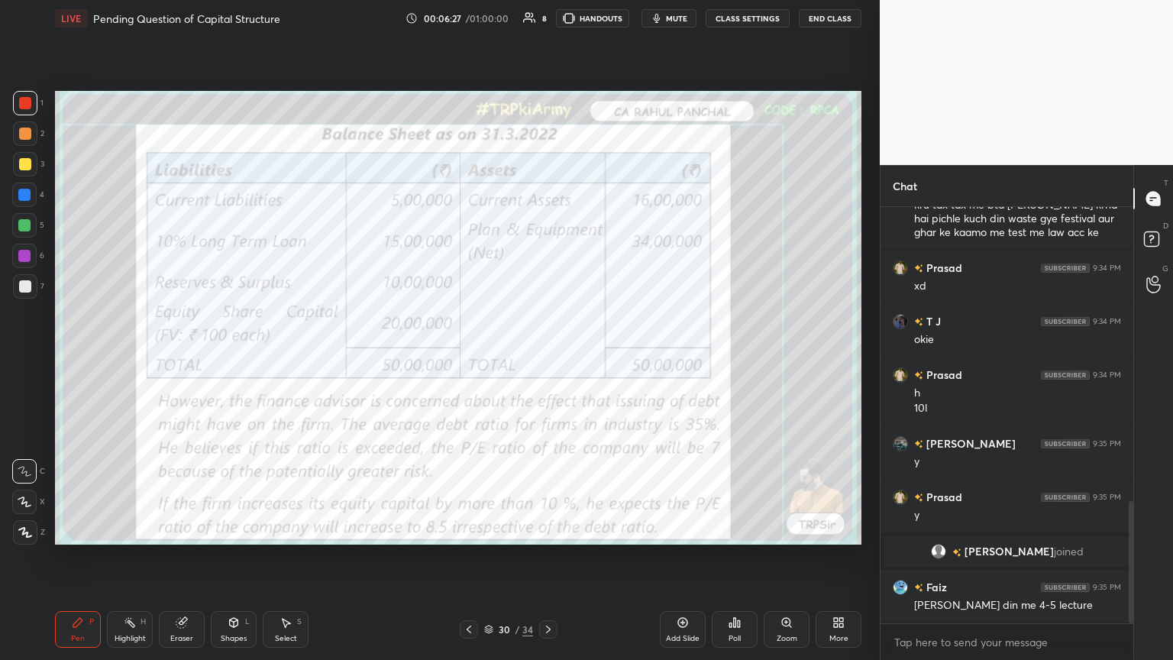
click at [476, 358] on div at bounding box center [469, 629] width 18 height 18
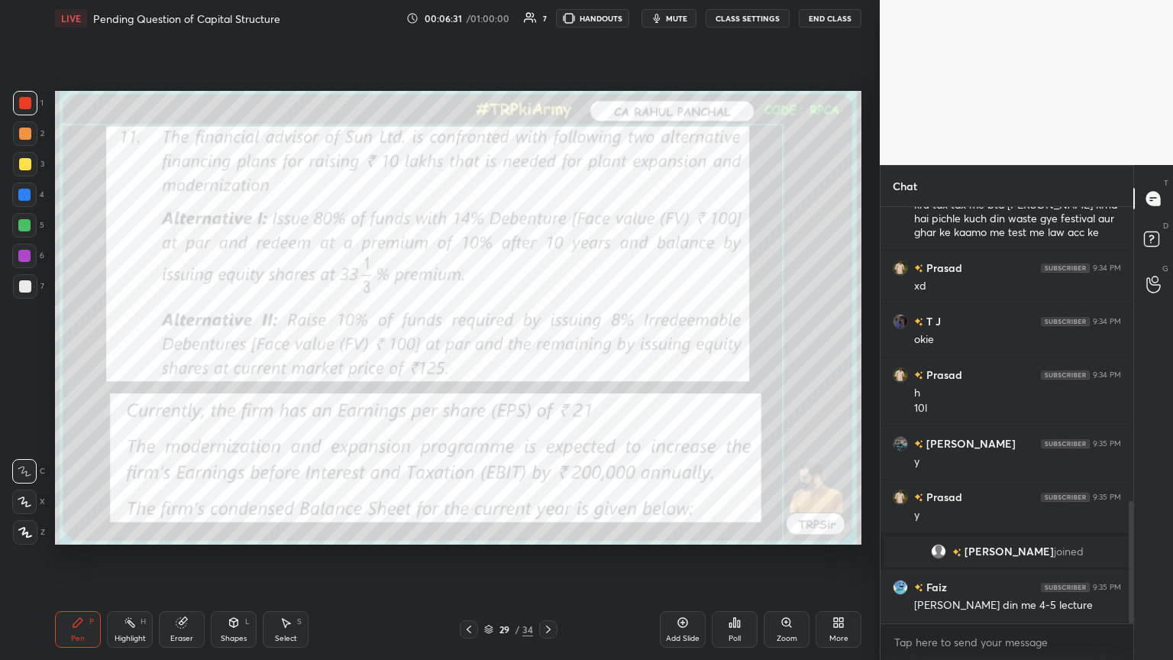
click at [546, 358] on icon at bounding box center [548, 629] width 5 height 8
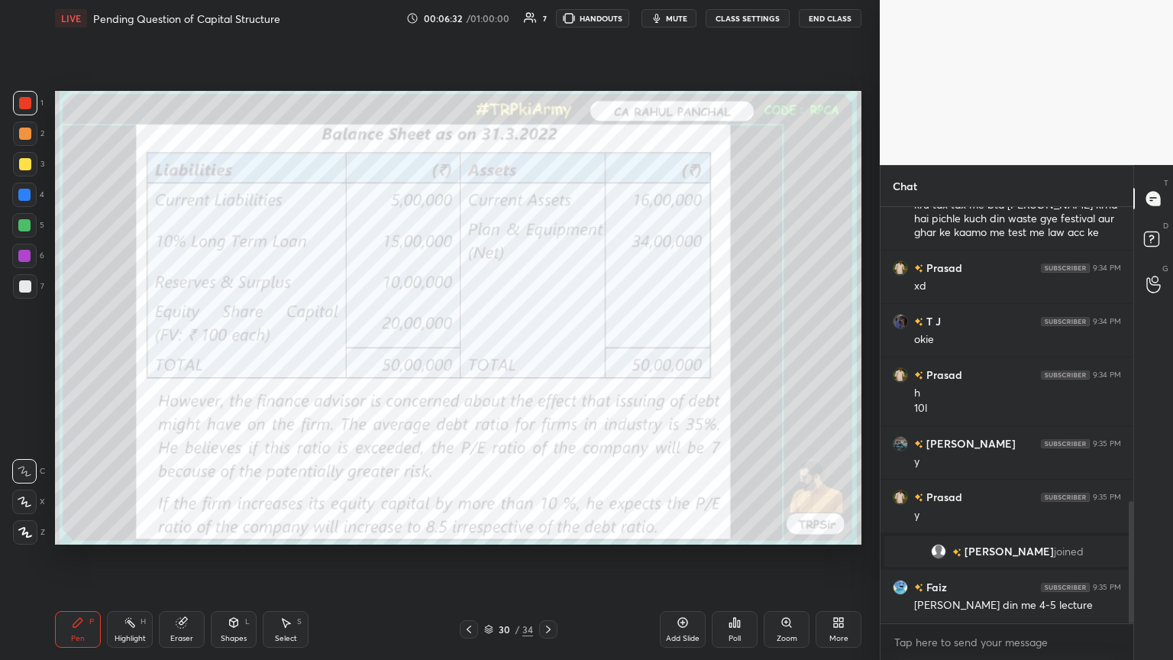
click at [547, 358] on icon at bounding box center [548, 629] width 12 height 12
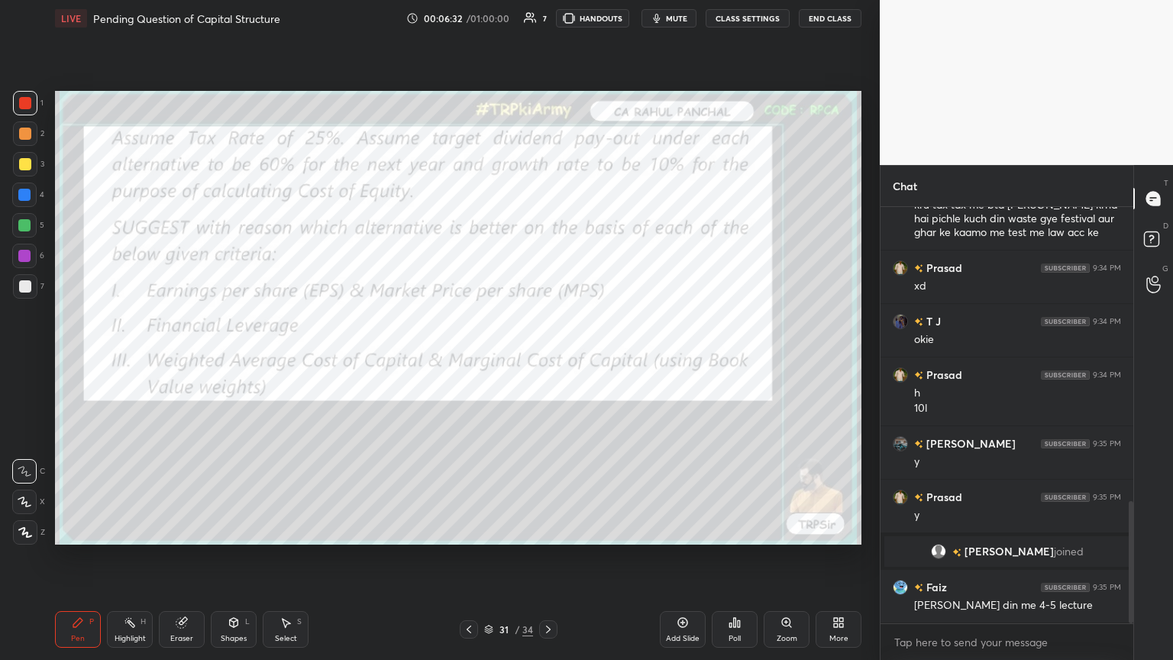
click at [547, 358] on icon at bounding box center [548, 629] width 12 height 12
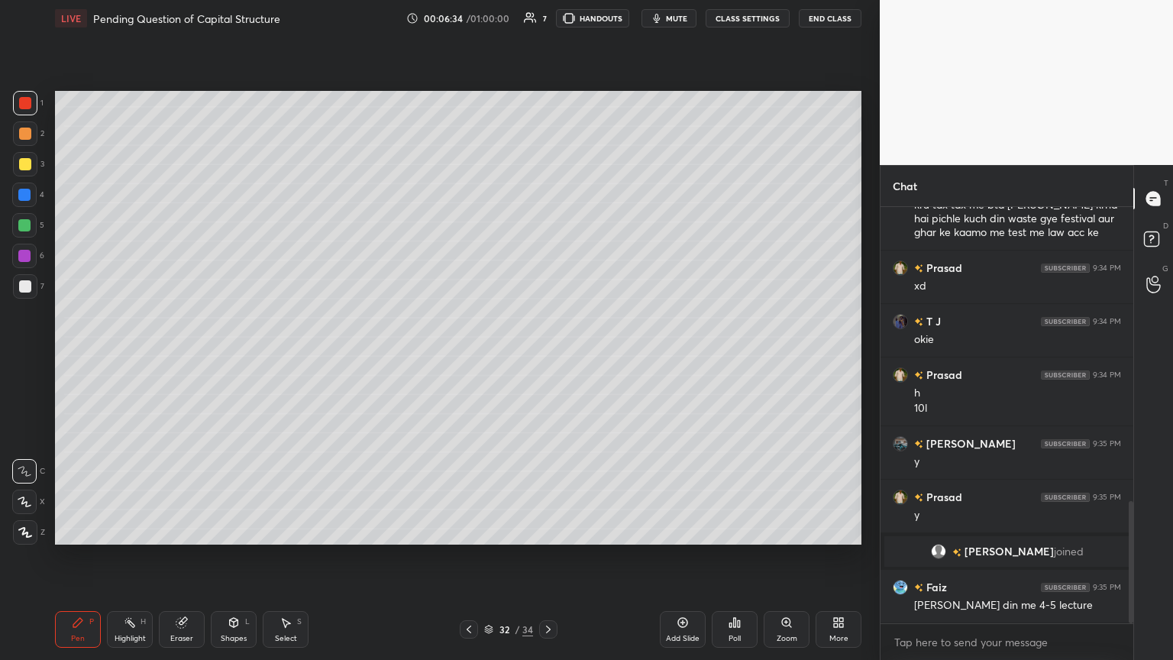
click at [25, 226] on div at bounding box center [24, 225] width 12 height 12
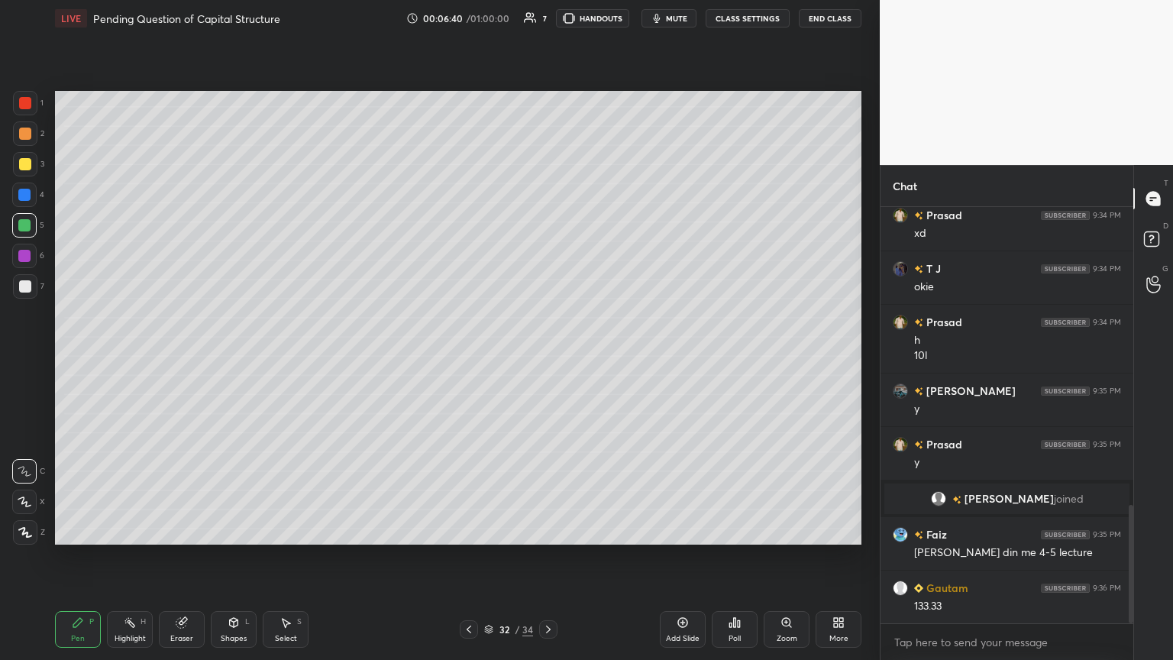
click at [43, 282] on div "7" at bounding box center [28, 286] width 31 height 24
click at [464, 358] on icon at bounding box center [469, 629] width 12 height 12
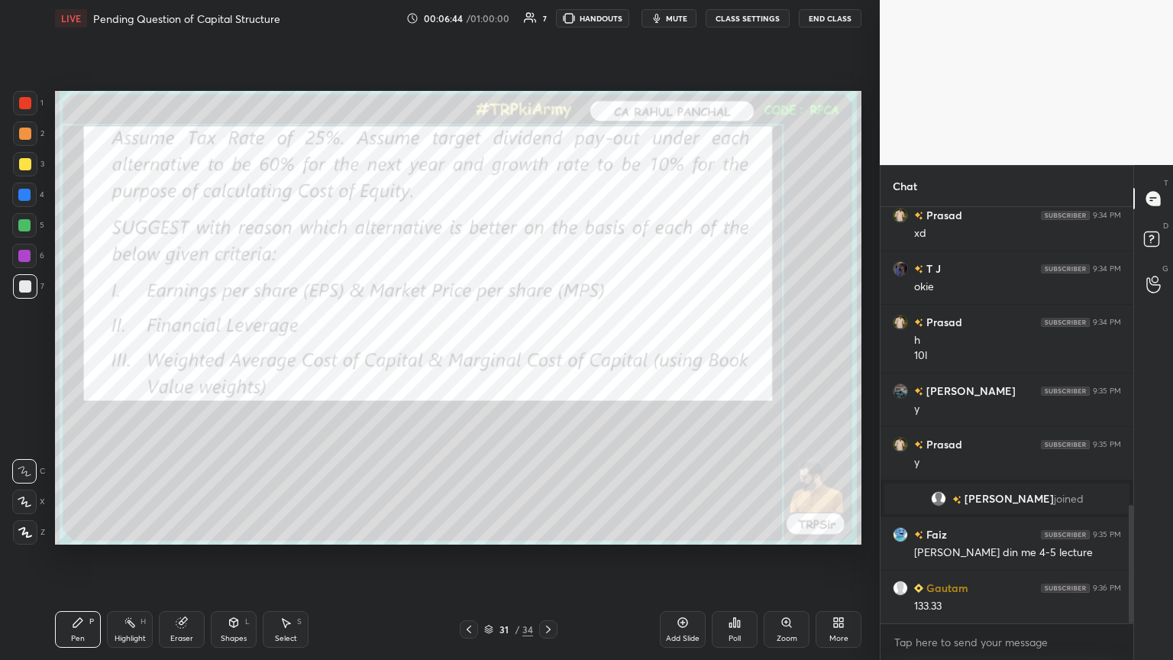
click at [467, 358] on icon at bounding box center [468, 629] width 5 height 8
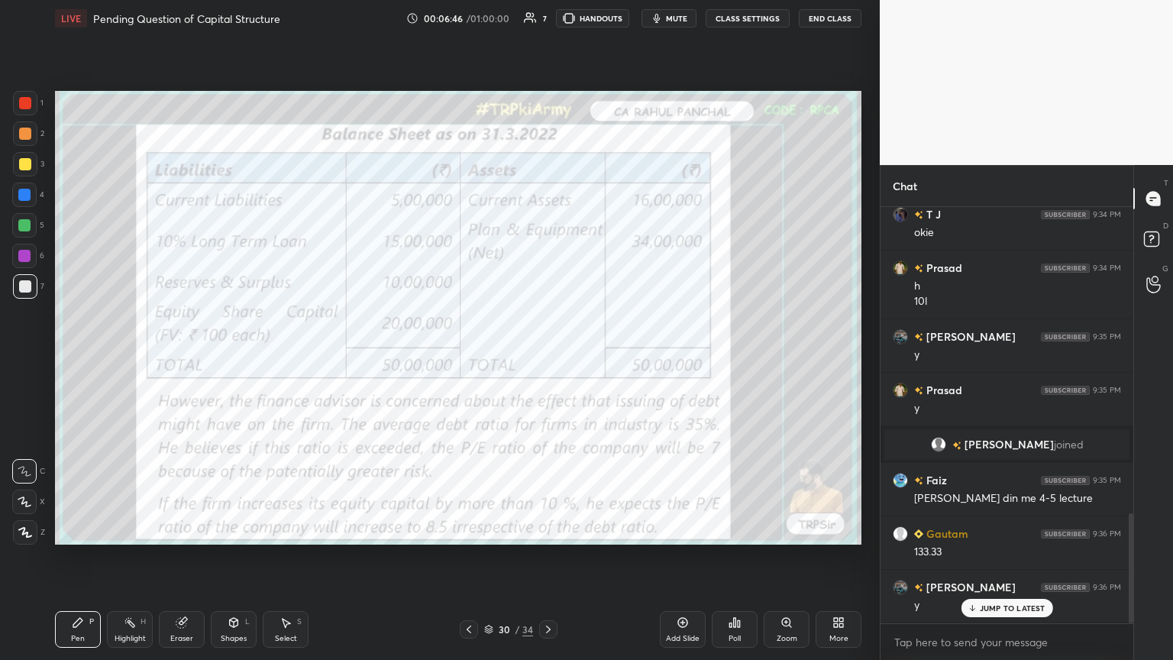
scroll to position [1157, 0]
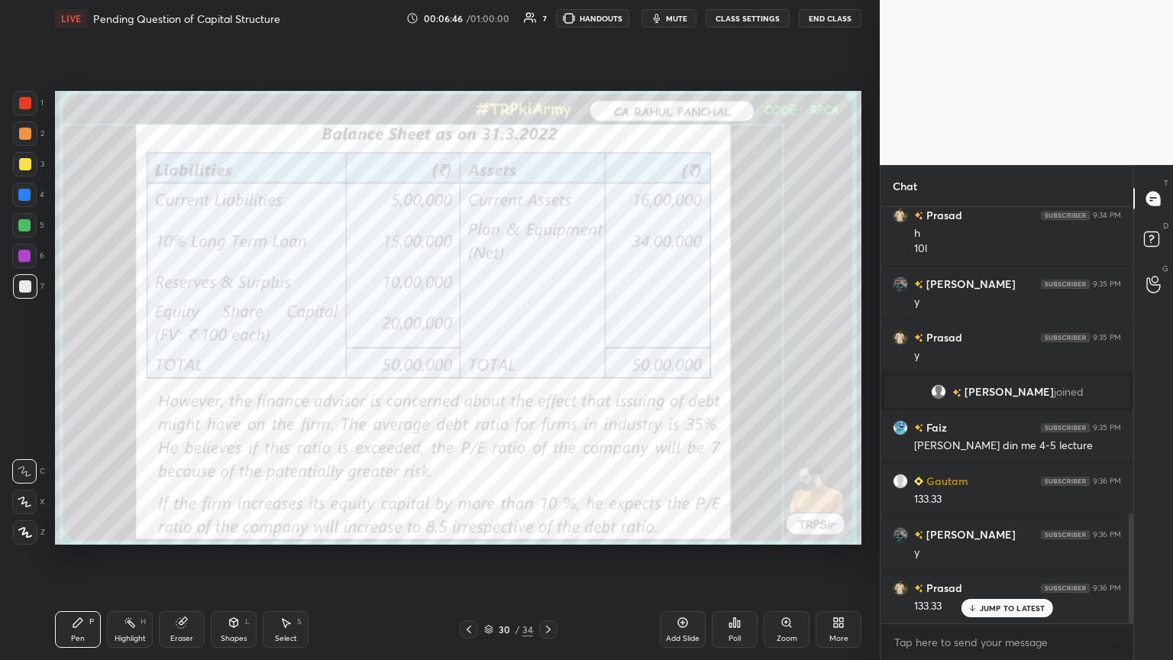
click at [179, 358] on icon at bounding box center [181, 623] width 10 height 10
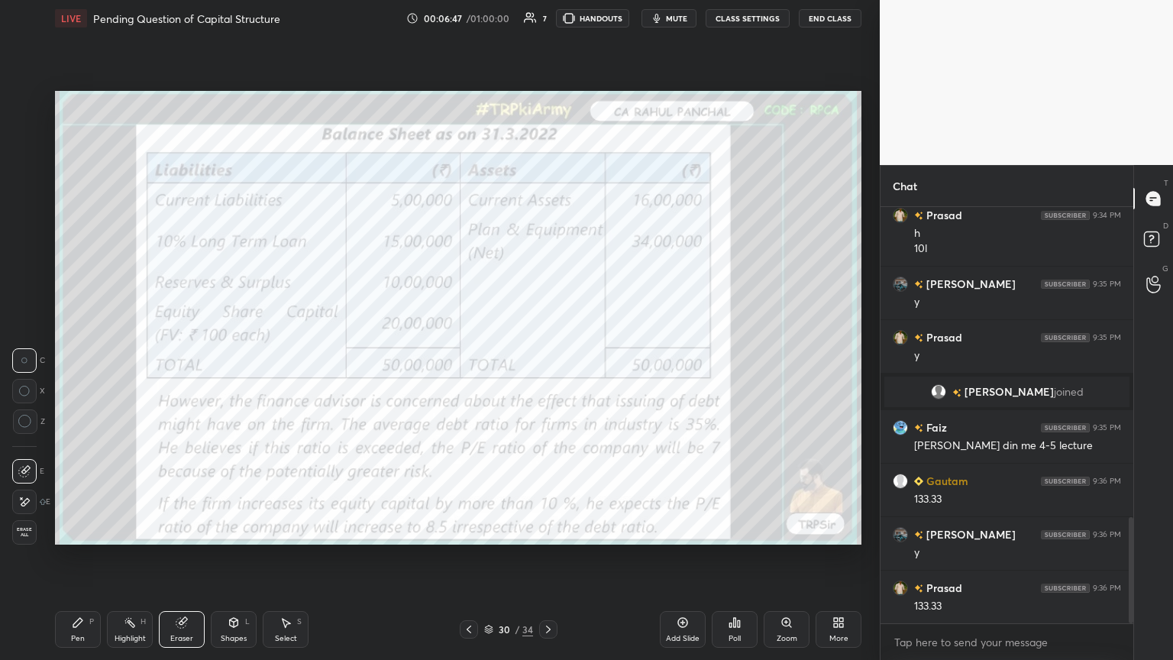
scroll to position [1212, 0]
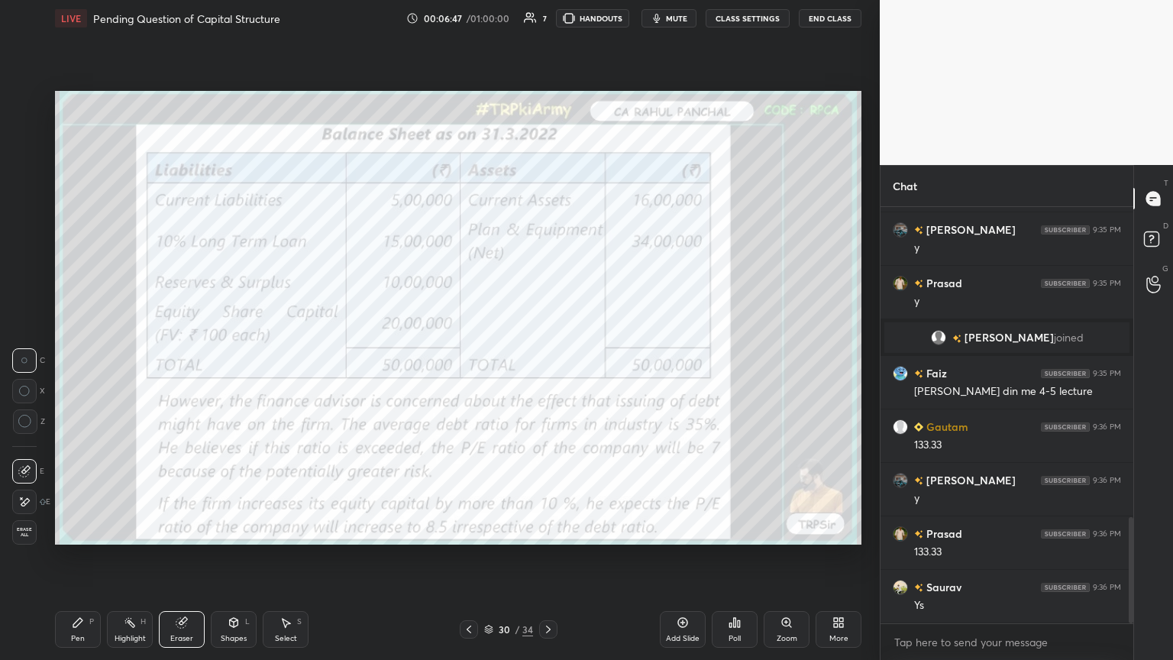
click at [25, 358] on span "Erase all" at bounding box center [24, 532] width 23 height 11
click at [98, 358] on div "Pen P" at bounding box center [78, 629] width 46 height 37
click at [36, 116] on div "1" at bounding box center [28, 106] width 31 height 31
click at [469, 358] on icon at bounding box center [469, 629] width 12 height 12
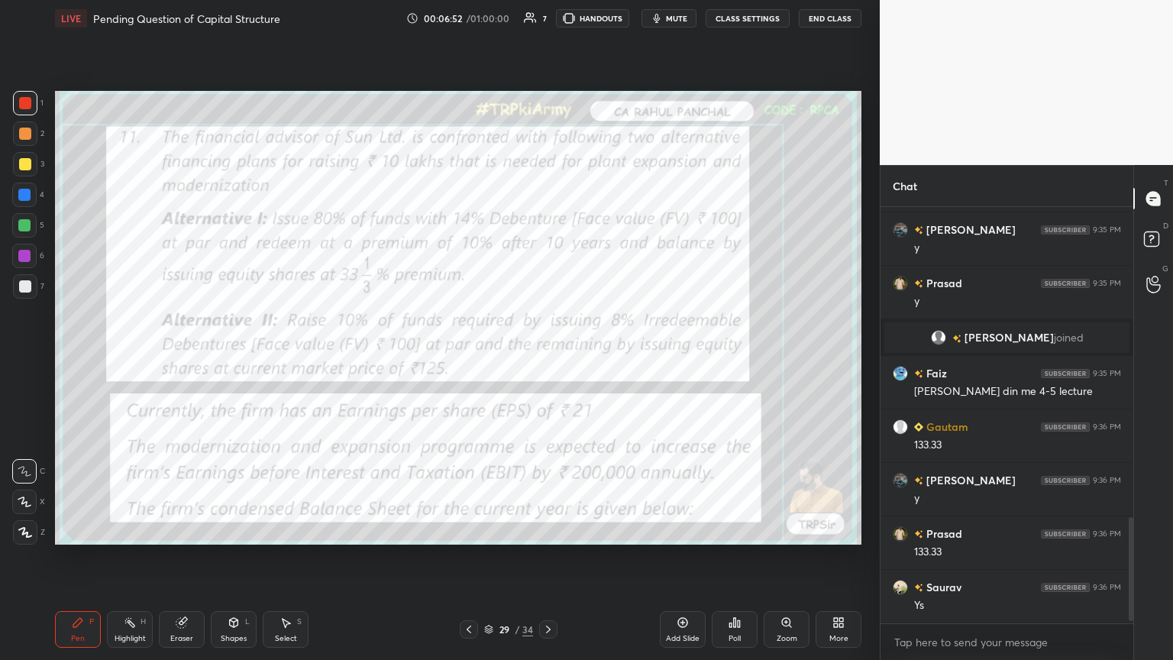
scroll to position [1264, 0]
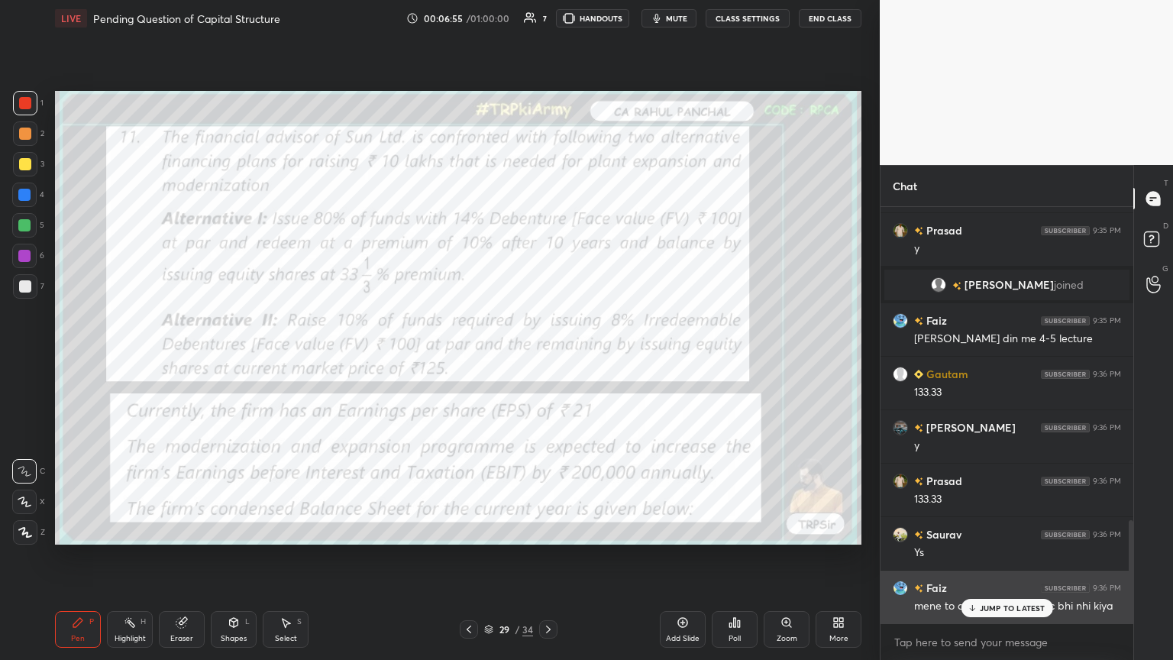
click at [547, 358] on icon at bounding box center [971, 607] width 10 height 9
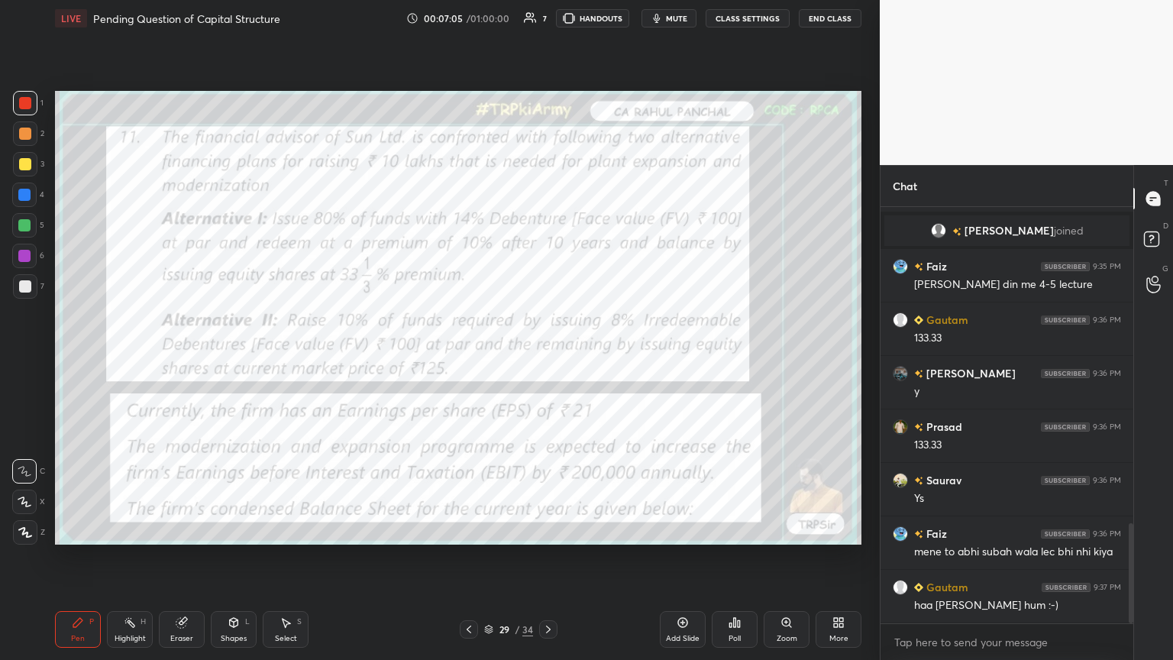
scroll to position [1371, 0]
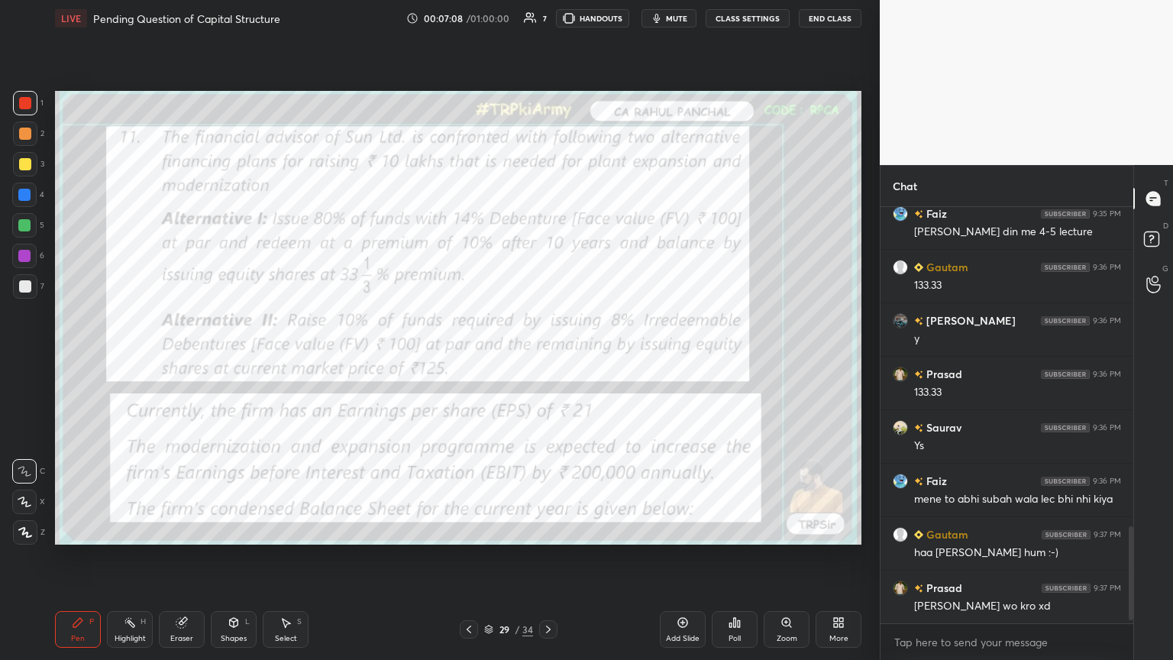
click at [189, 358] on div "Eraser" at bounding box center [182, 629] width 46 height 37
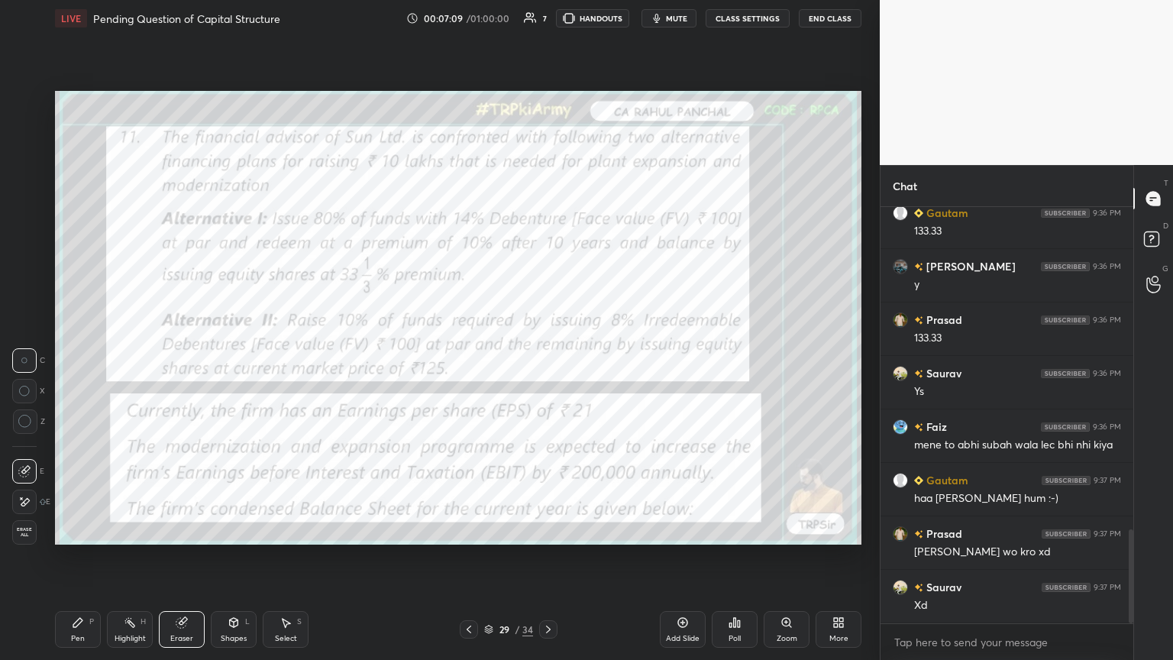
click at [22, 358] on span "Erase all" at bounding box center [24, 532] width 23 height 11
click at [64, 358] on div "Pen P Highlight H Eraser Shapes L Select S 29 / 34 Add Slide Poll Zoom More" at bounding box center [458, 629] width 806 height 61
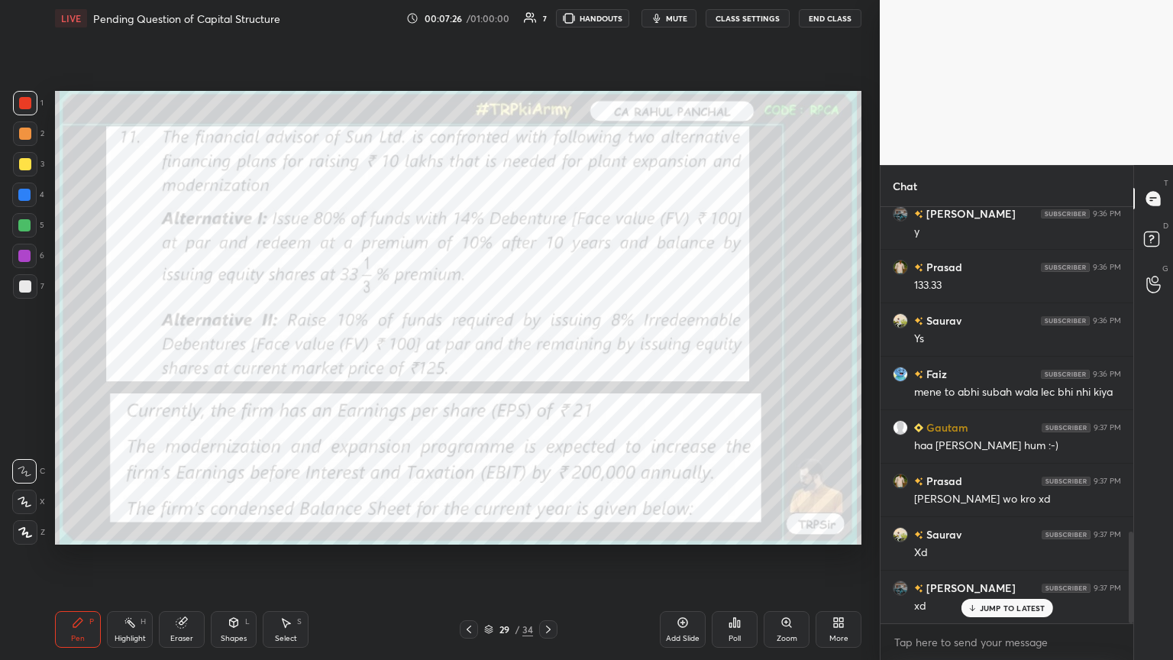
click at [547, 358] on div "29 / 34" at bounding box center [508, 629] width 302 height 18
click at [547, 358] on icon at bounding box center [548, 629] width 12 height 12
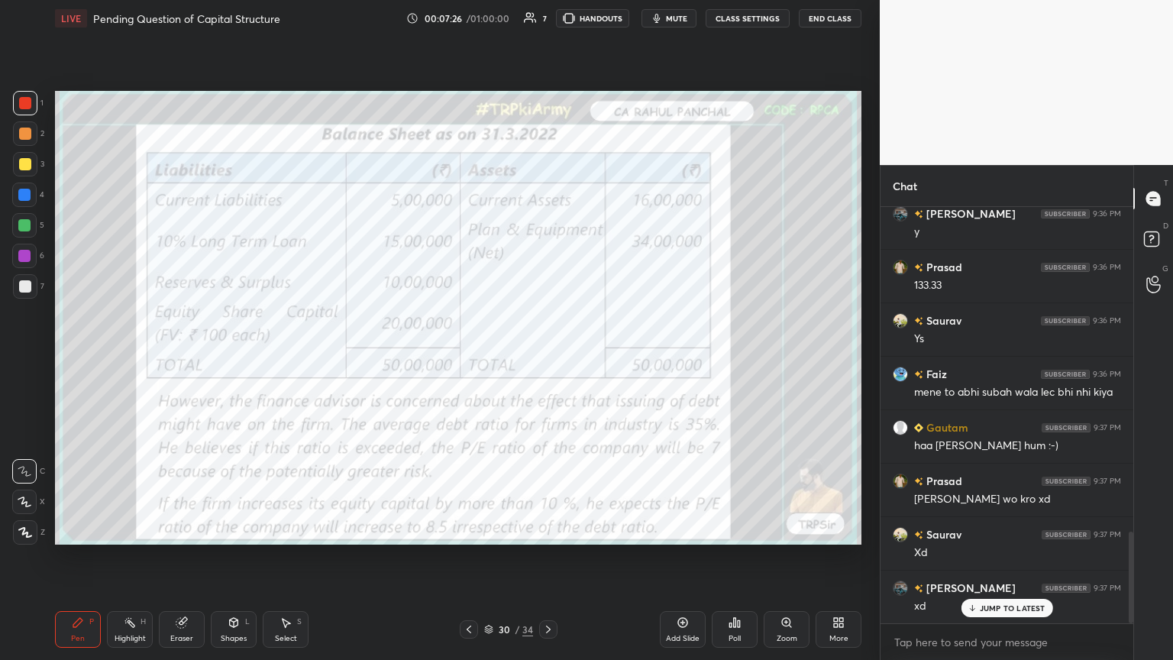
click at [547, 358] on icon at bounding box center [548, 629] width 12 height 12
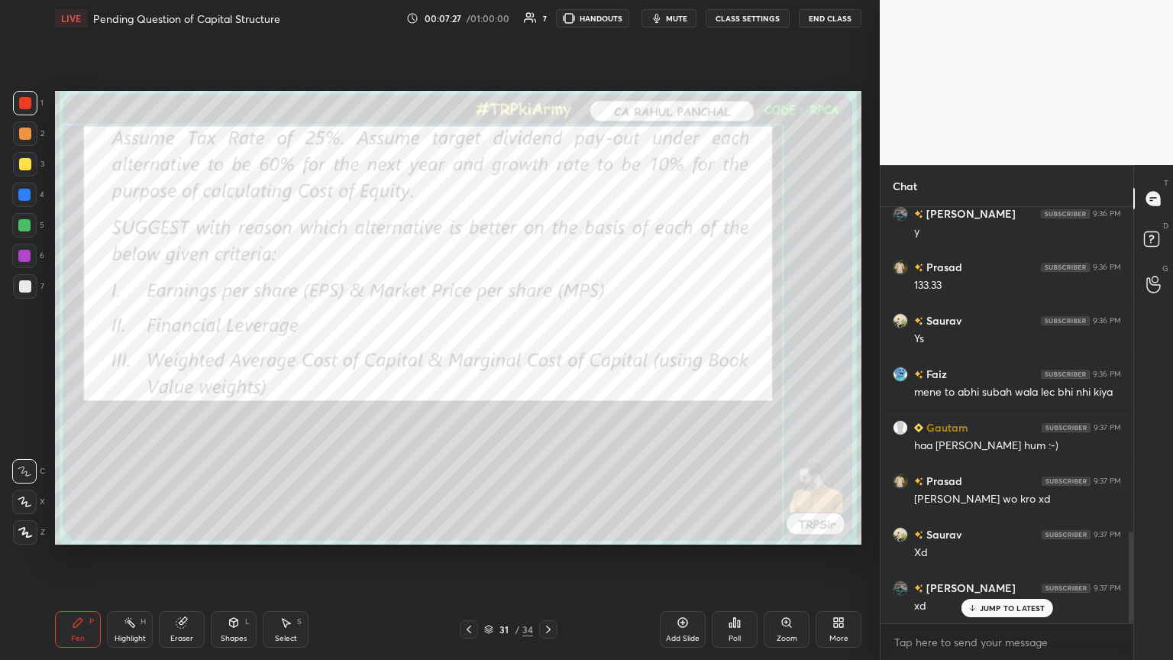
scroll to position [1545, 0]
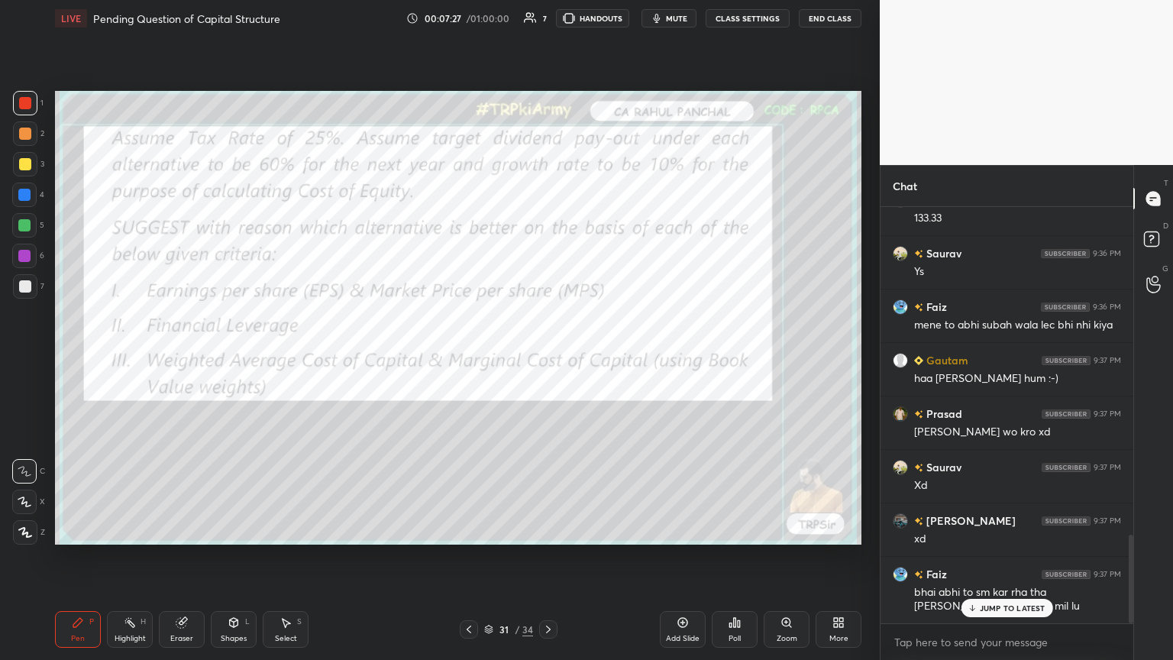
click at [547, 358] on icon at bounding box center [548, 629] width 12 height 12
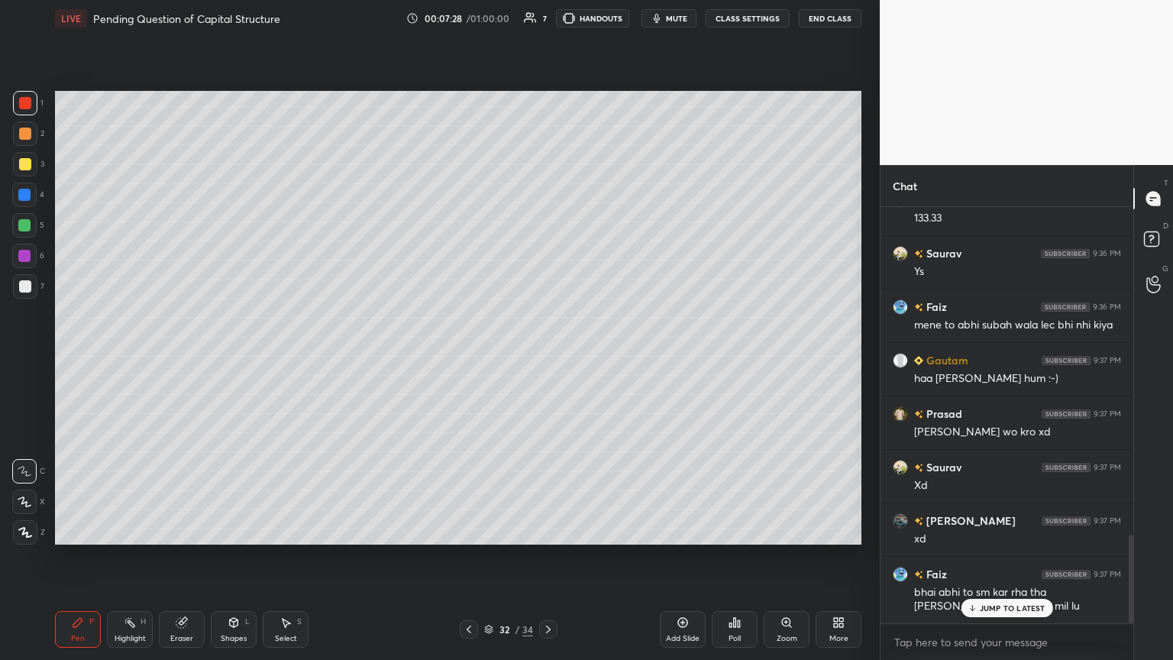
click at [31, 228] on div at bounding box center [24, 225] width 24 height 24
click at [31, 285] on div at bounding box center [25, 286] width 24 height 24
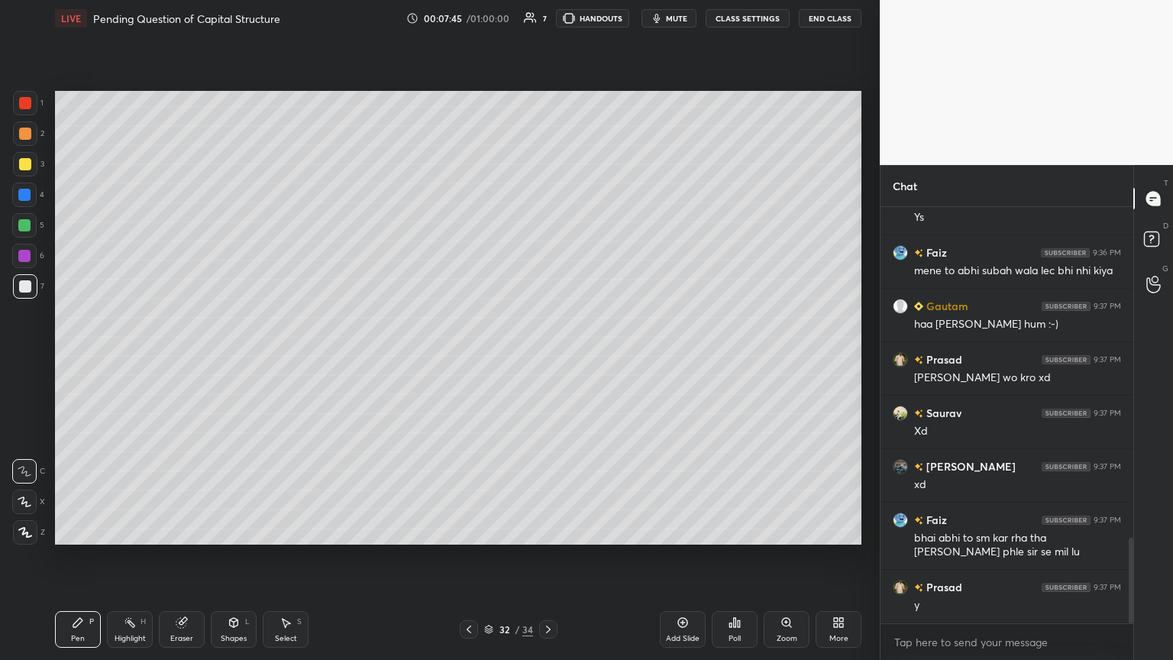
click at [24, 229] on div at bounding box center [24, 225] width 12 height 12
click at [469, 358] on icon at bounding box center [468, 629] width 5 height 8
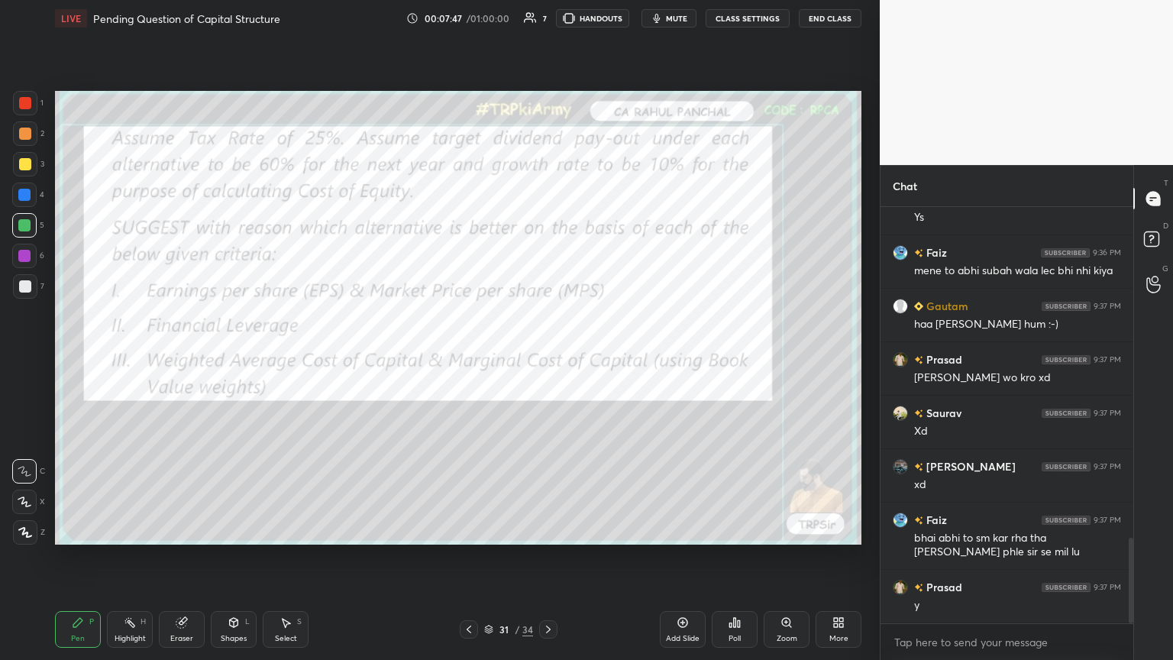
click at [464, 358] on icon at bounding box center [469, 629] width 12 height 12
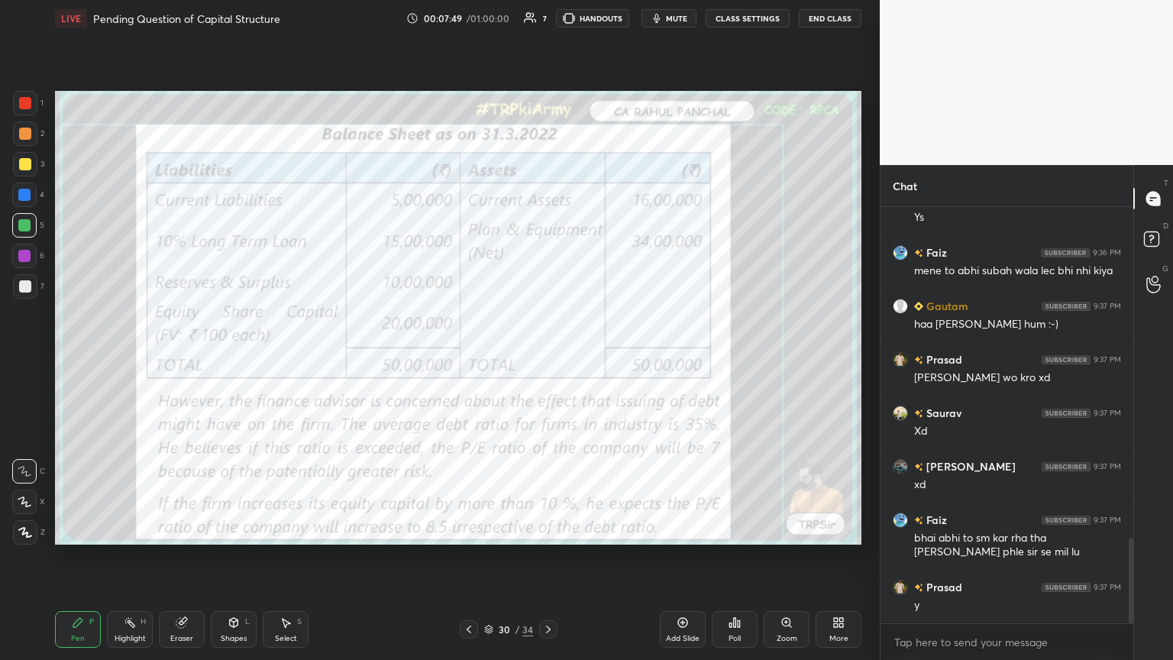
click at [462, 358] on div at bounding box center [469, 629] width 18 height 18
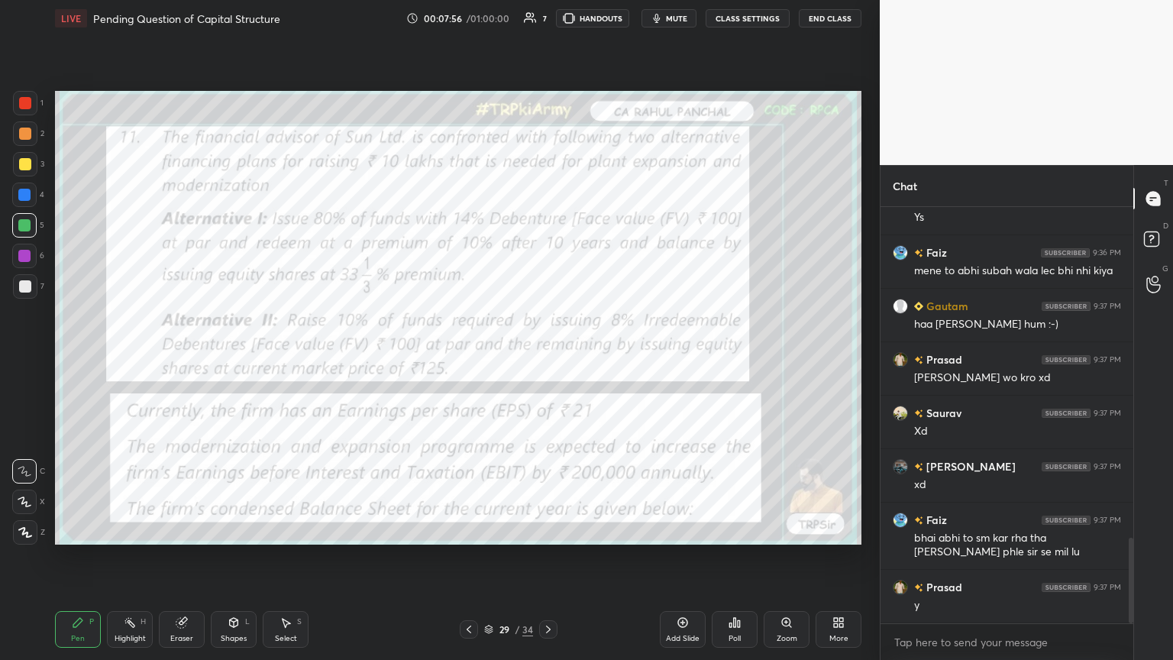
click at [547, 358] on icon at bounding box center [548, 629] width 12 height 12
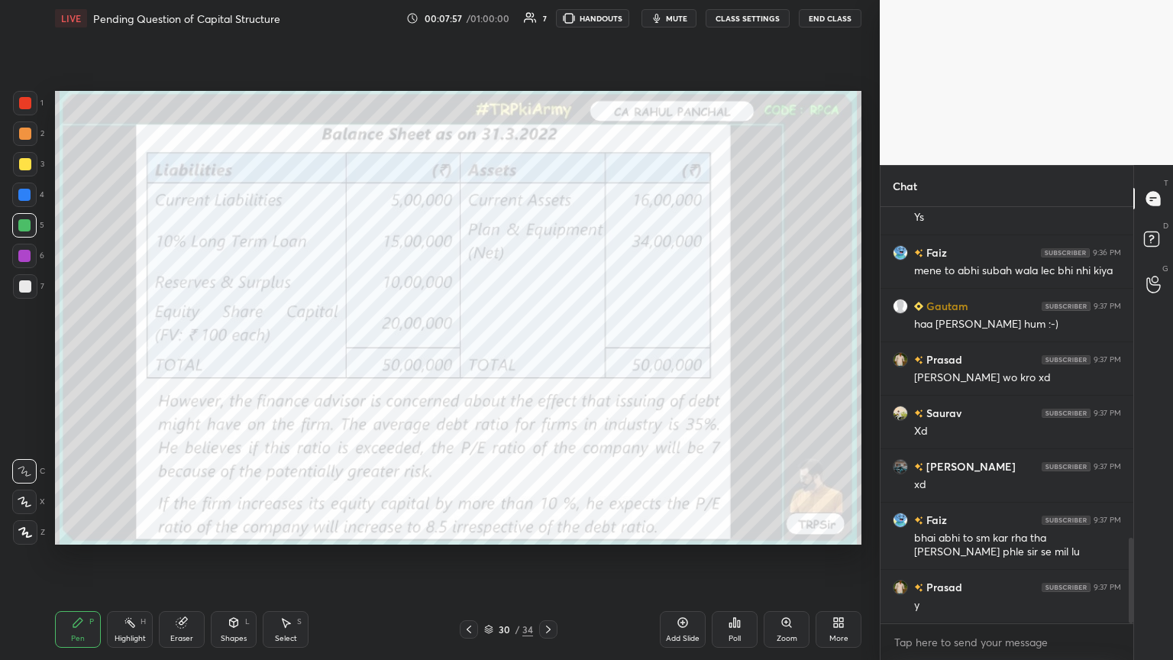
click at [546, 358] on icon at bounding box center [548, 629] width 12 height 12
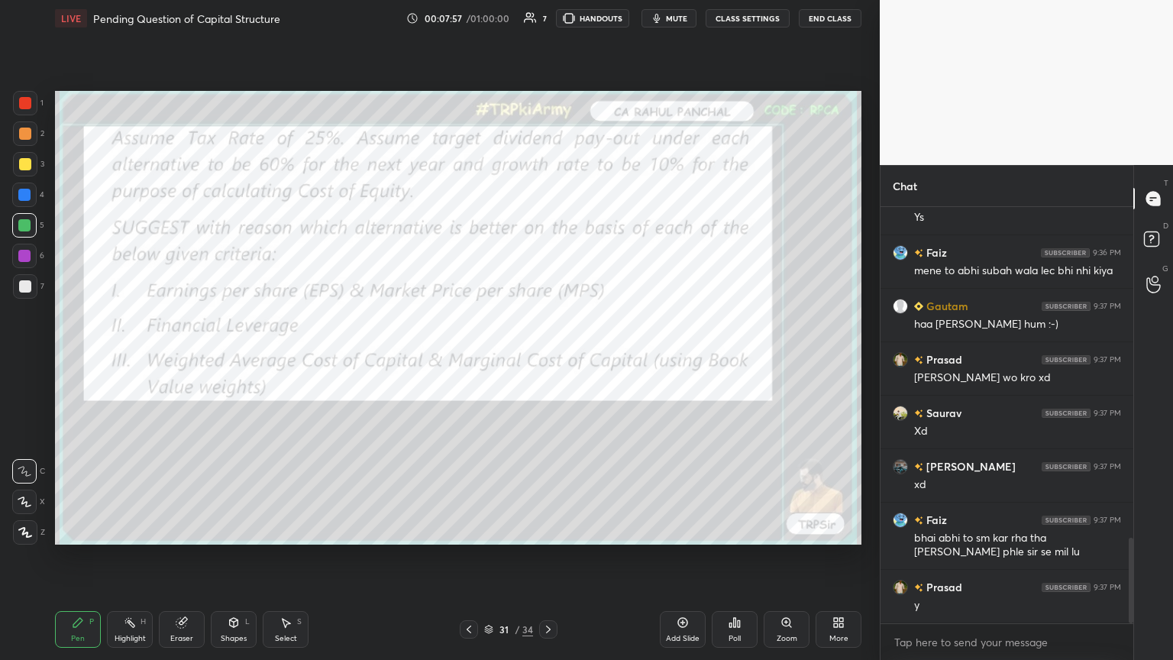
click at [544, 358] on icon at bounding box center [548, 629] width 12 height 12
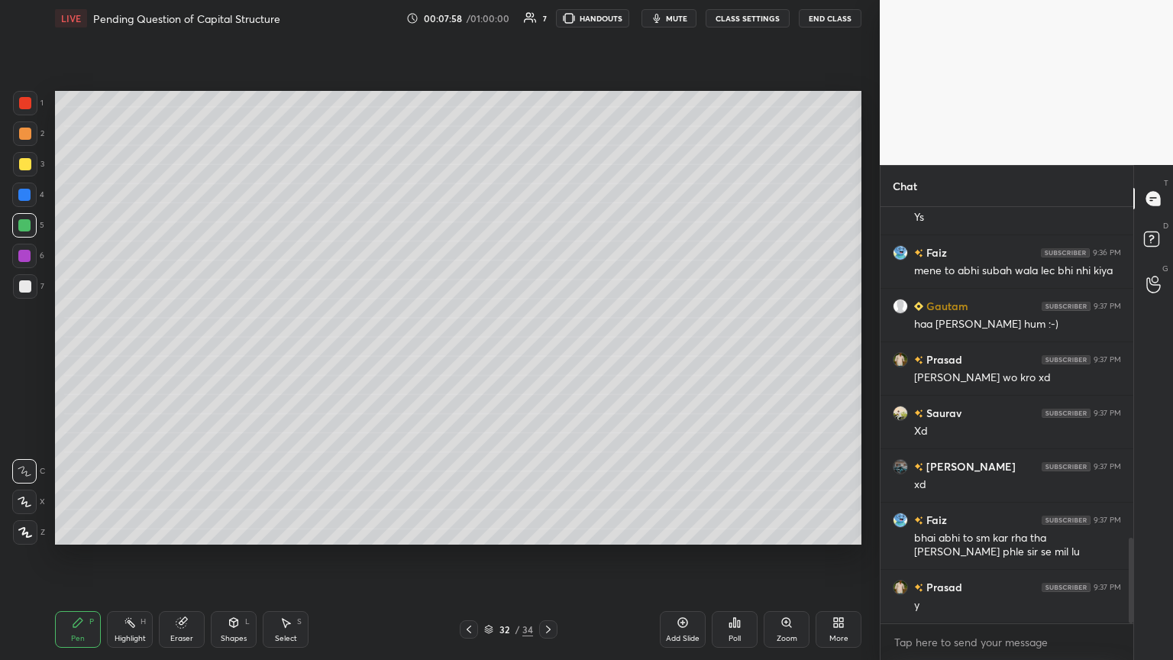
scroll to position [1652, 0]
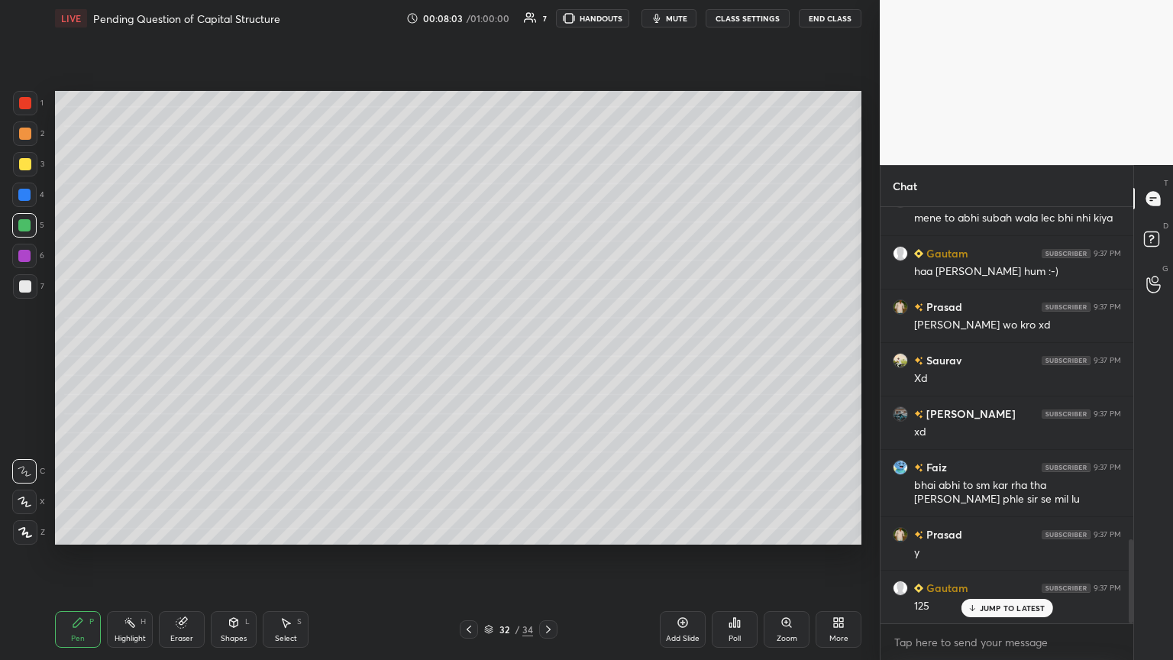
click at [82, 358] on div "Pen P" at bounding box center [78, 629] width 46 height 37
click at [21, 140] on div at bounding box center [25, 133] width 24 height 24
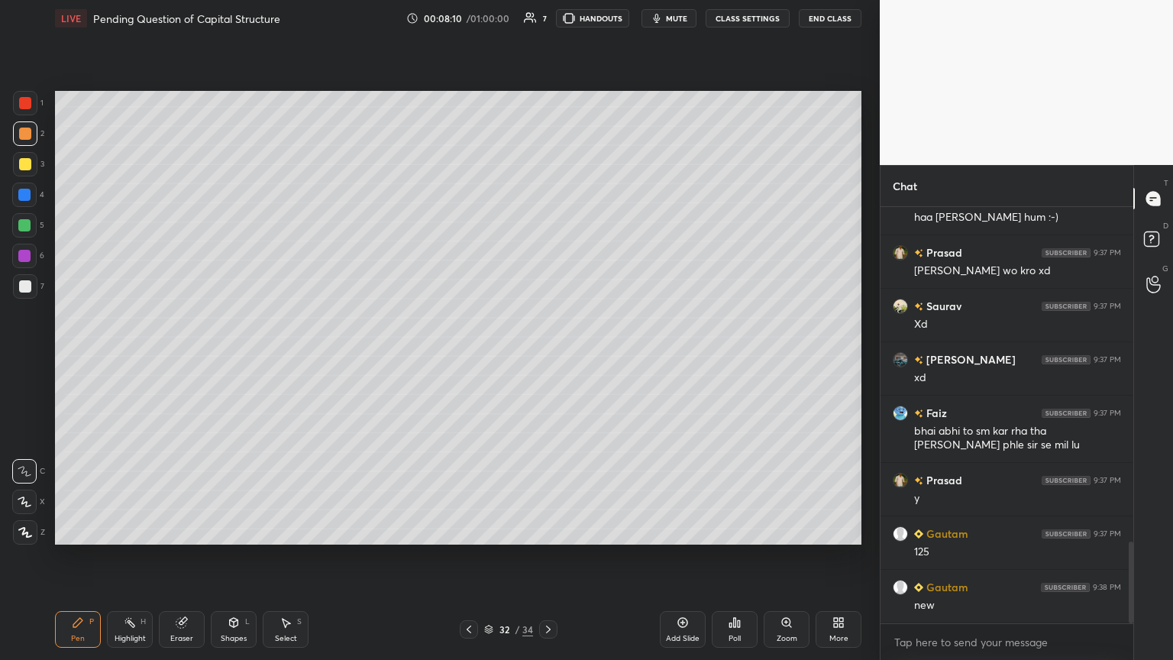
click at [230, 358] on icon at bounding box center [234, 622] width 8 height 9
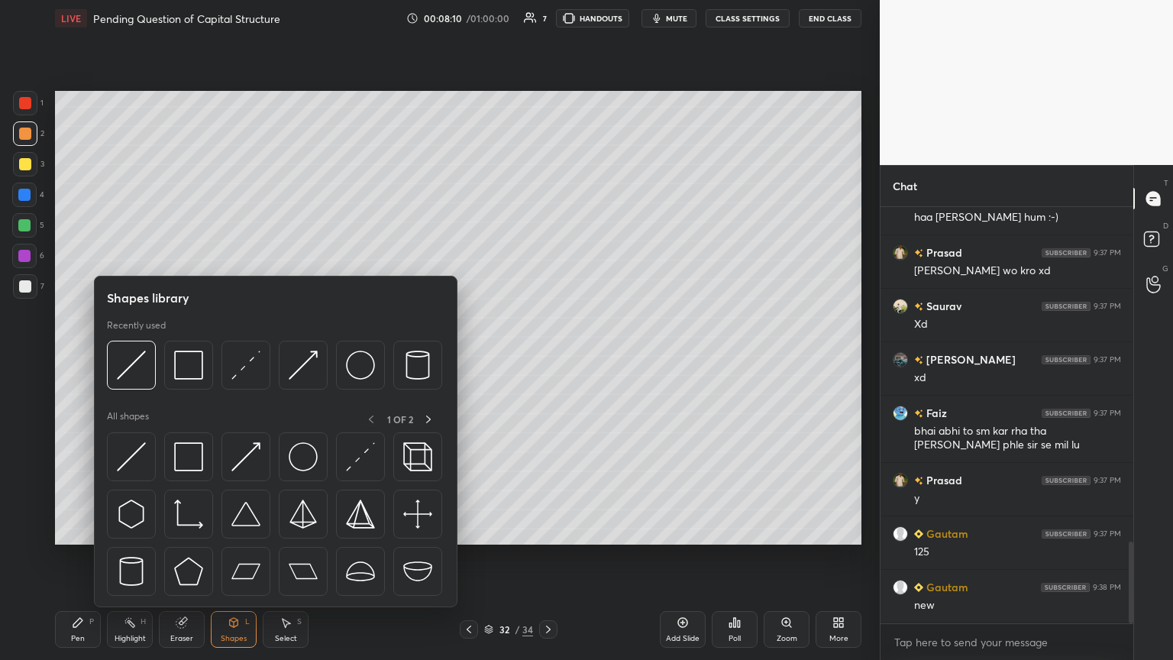
click at [134, 358] on div at bounding box center [131, 364] width 49 height 49
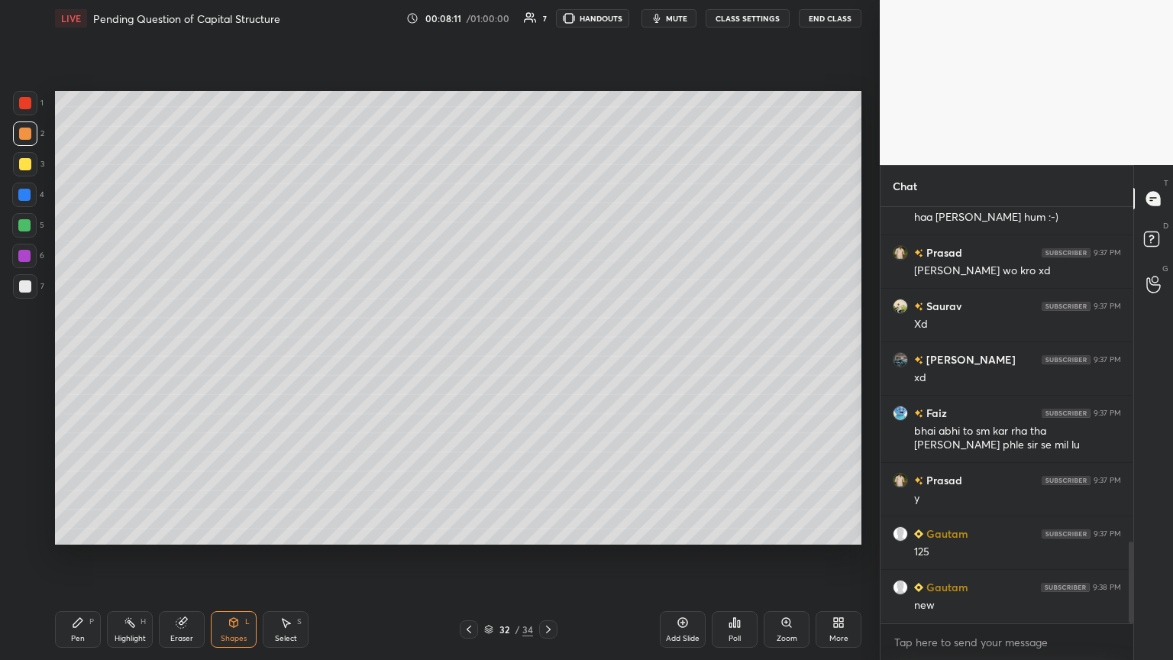
click at [18, 334] on div "1 2 3 4 5 6 7 C X Z C X Z E E Erase all H H" at bounding box center [24, 317] width 49 height 453
click at [18, 294] on div at bounding box center [25, 286] width 24 height 24
click at [70, 358] on div "Pen P" at bounding box center [78, 629] width 46 height 37
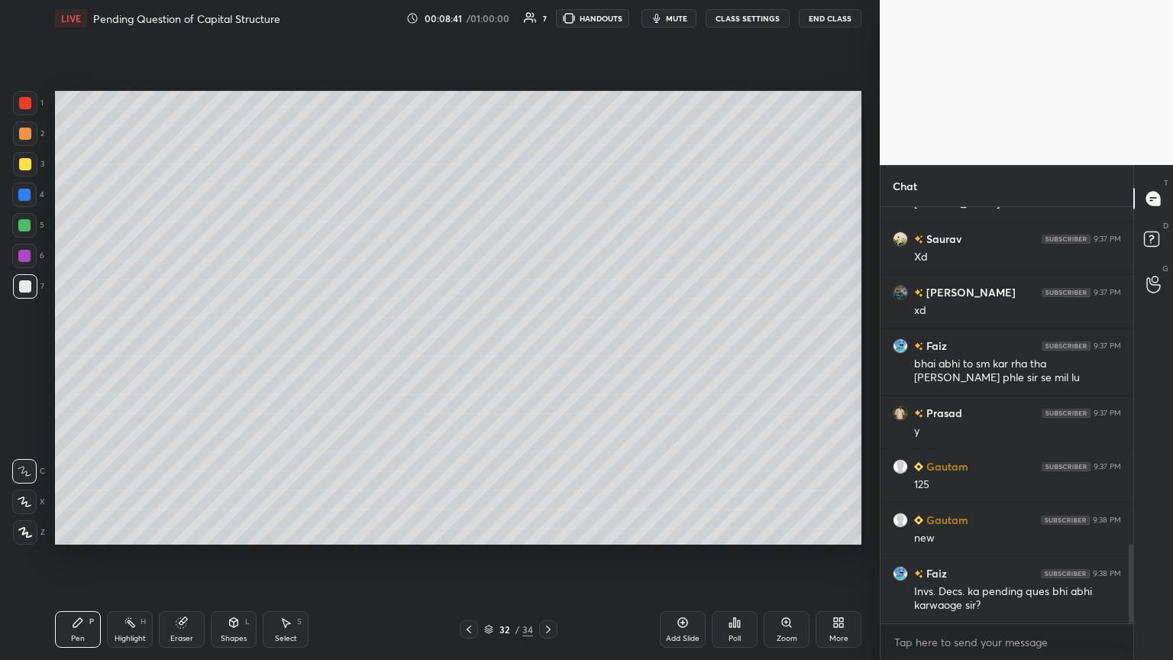
scroll to position [1826, 0]
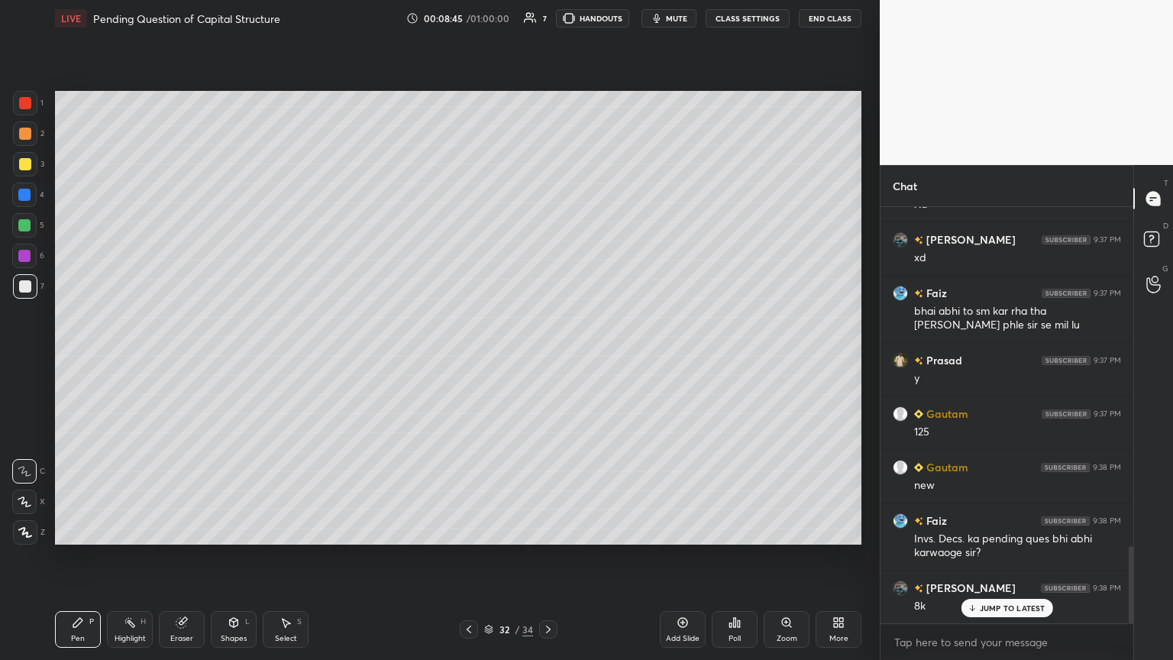
click at [135, 358] on icon at bounding box center [130, 622] width 12 height 12
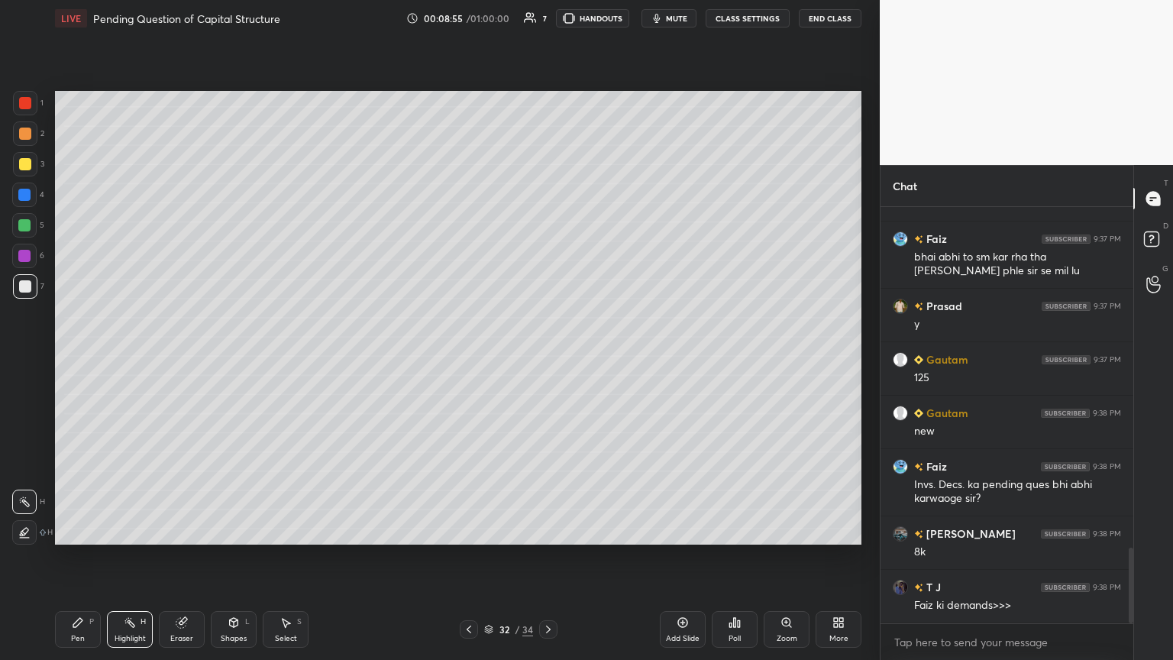
scroll to position [1933, 0]
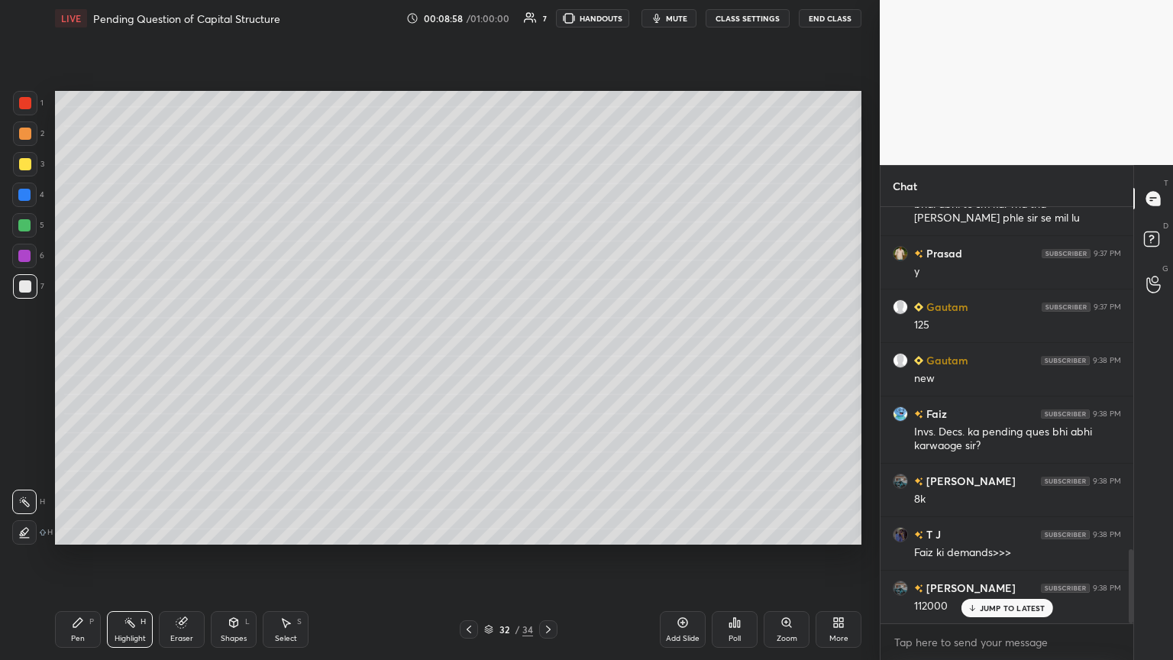
click at [82, 358] on icon at bounding box center [78, 622] width 12 height 12
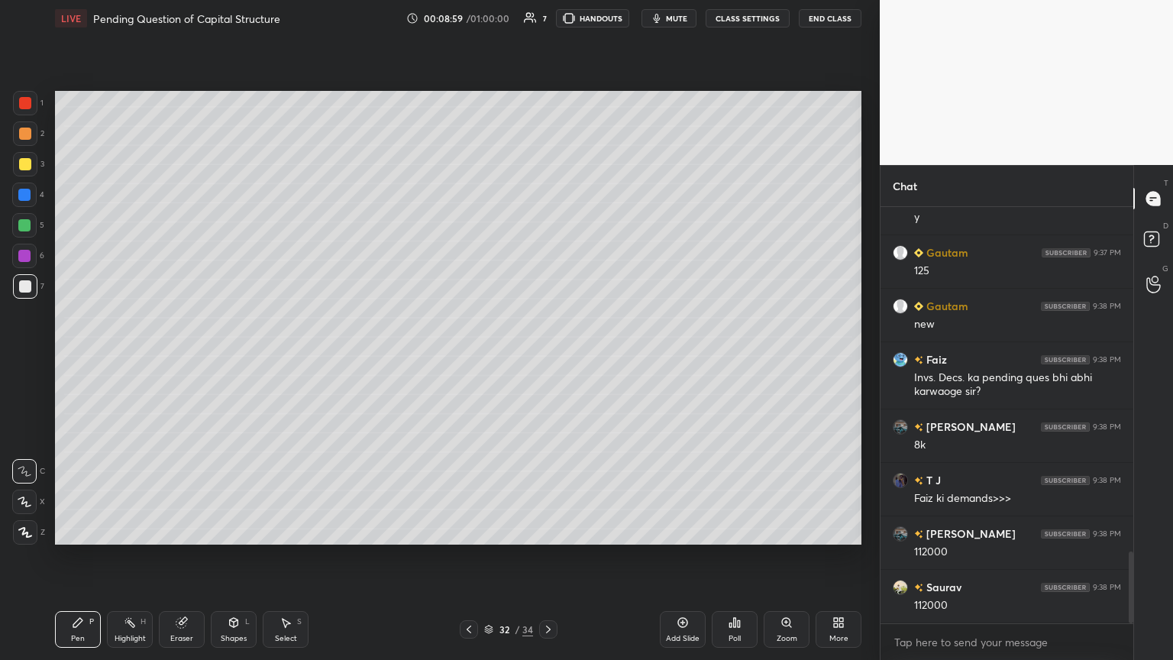
click at [18, 300] on div "7" at bounding box center [28, 289] width 31 height 31
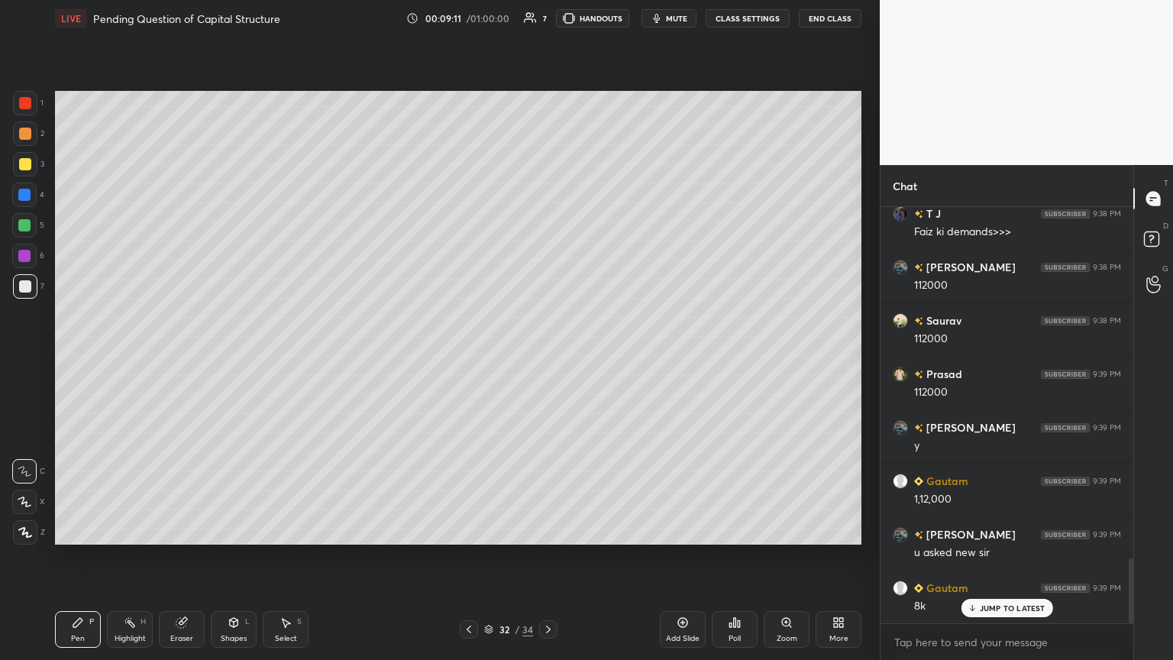
scroll to position [2308, 0]
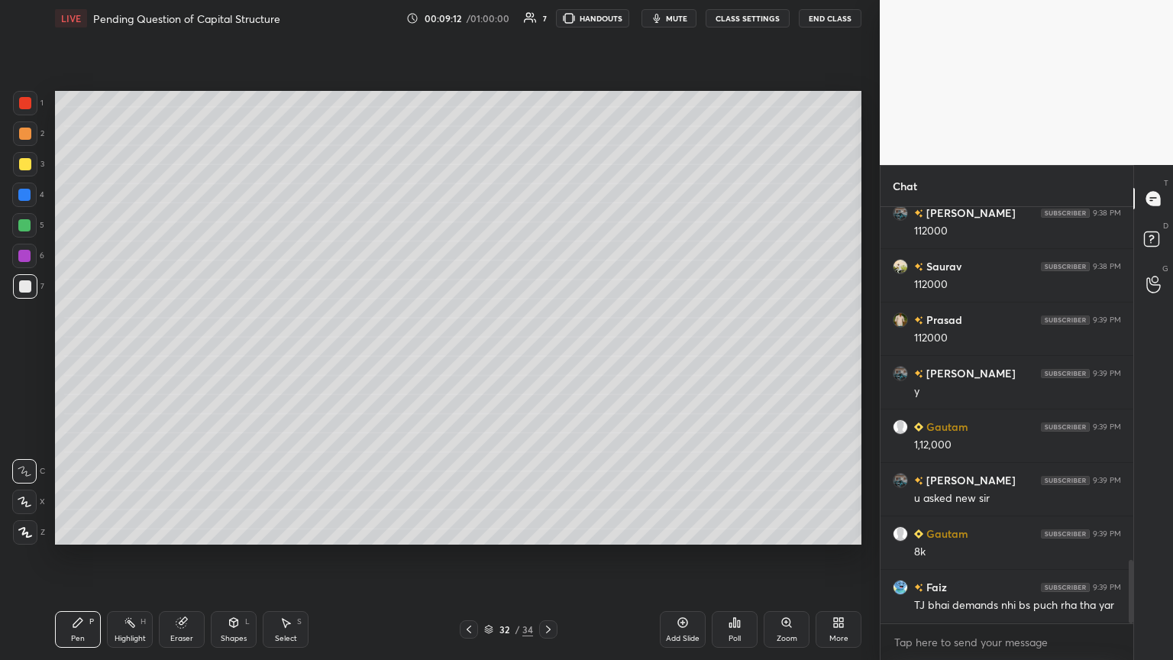
click at [25, 110] on div at bounding box center [25, 103] width 24 height 24
click at [128, 358] on rect at bounding box center [131, 624] width 8 height 8
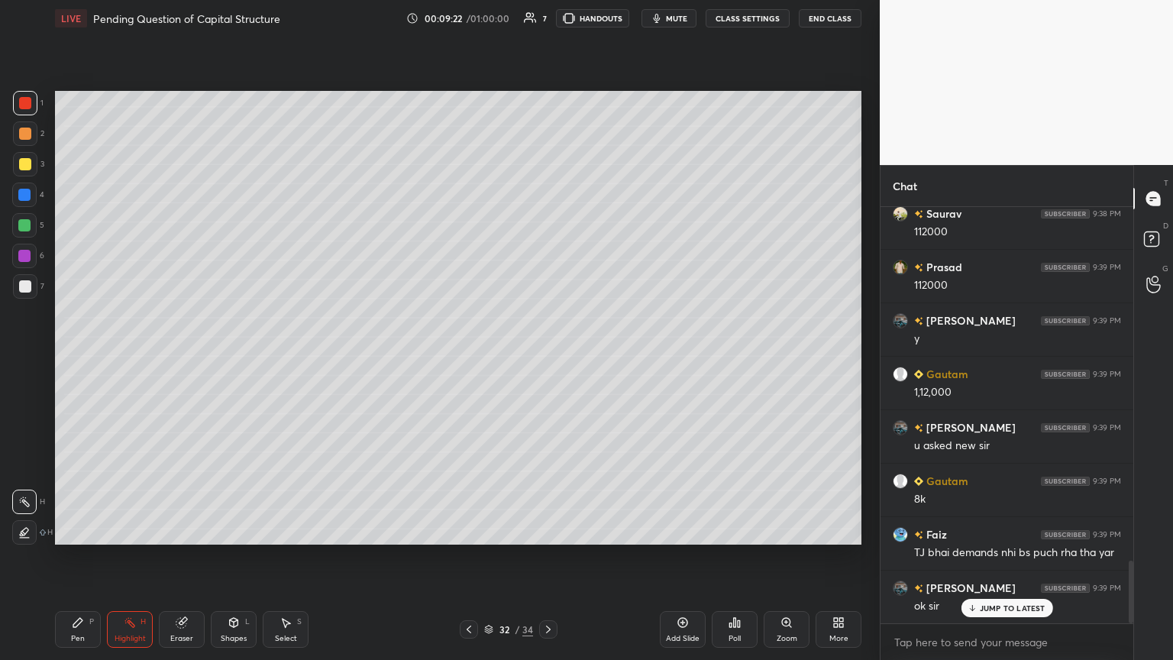
click at [14, 289] on div at bounding box center [25, 286] width 24 height 24
click at [61, 358] on div "Pen P" at bounding box center [78, 629] width 46 height 37
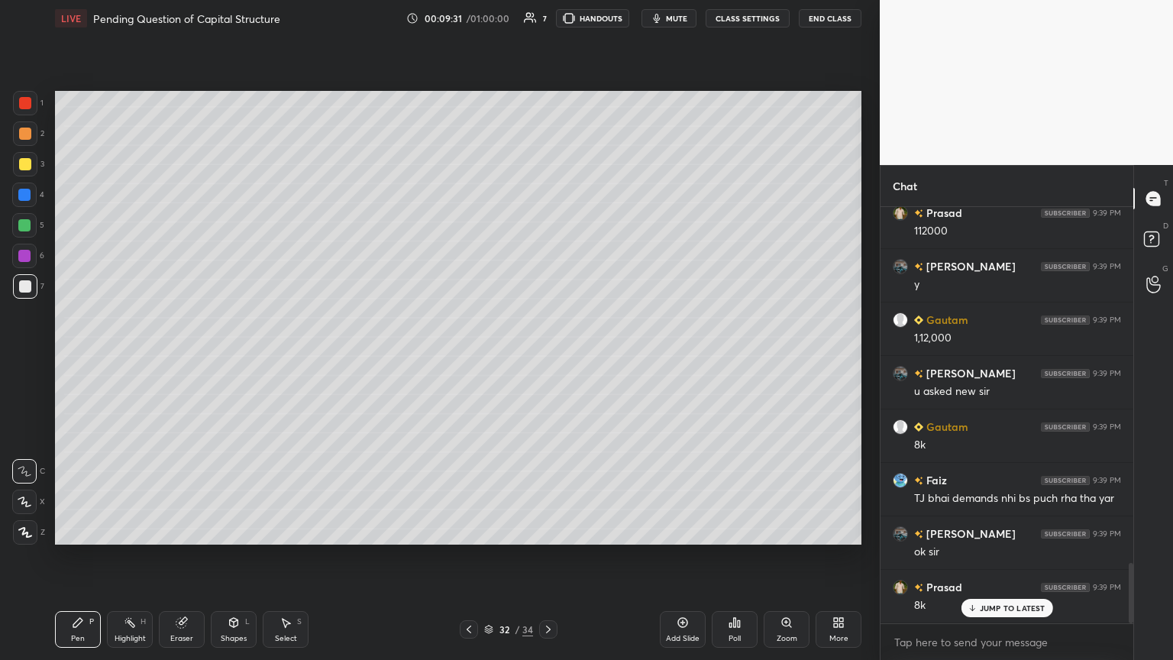
scroll to position [2467, 0]
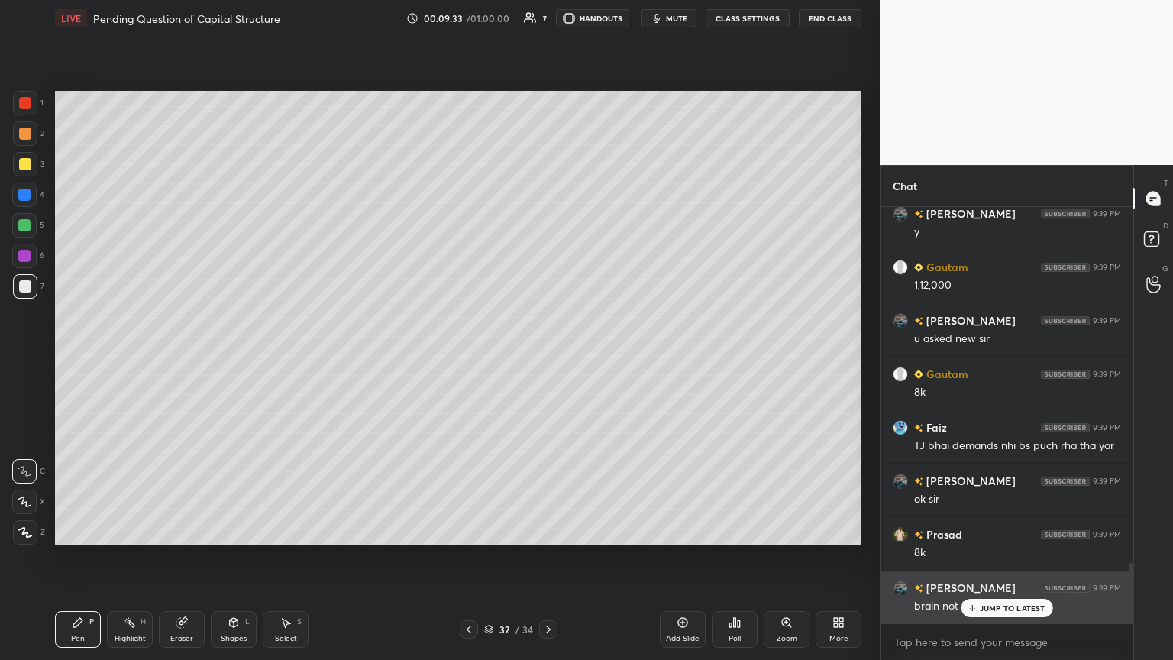
click at [547, 358] on icon at bounding box center [972, 609] width 5 height 2
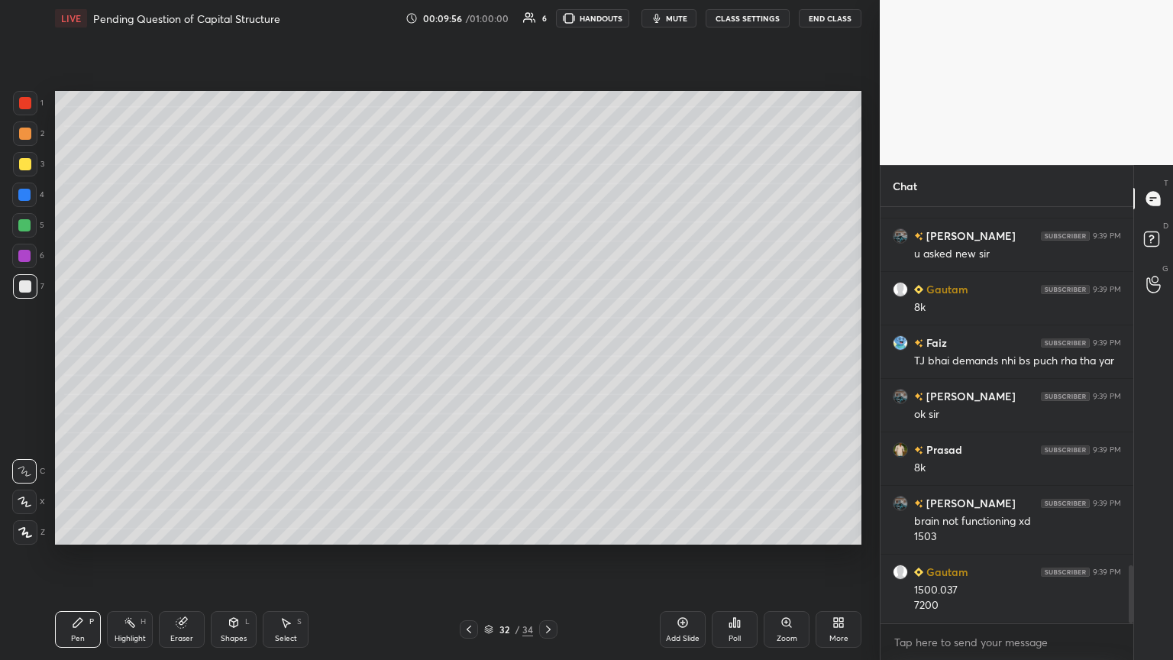
scroll to position [2605, 0]
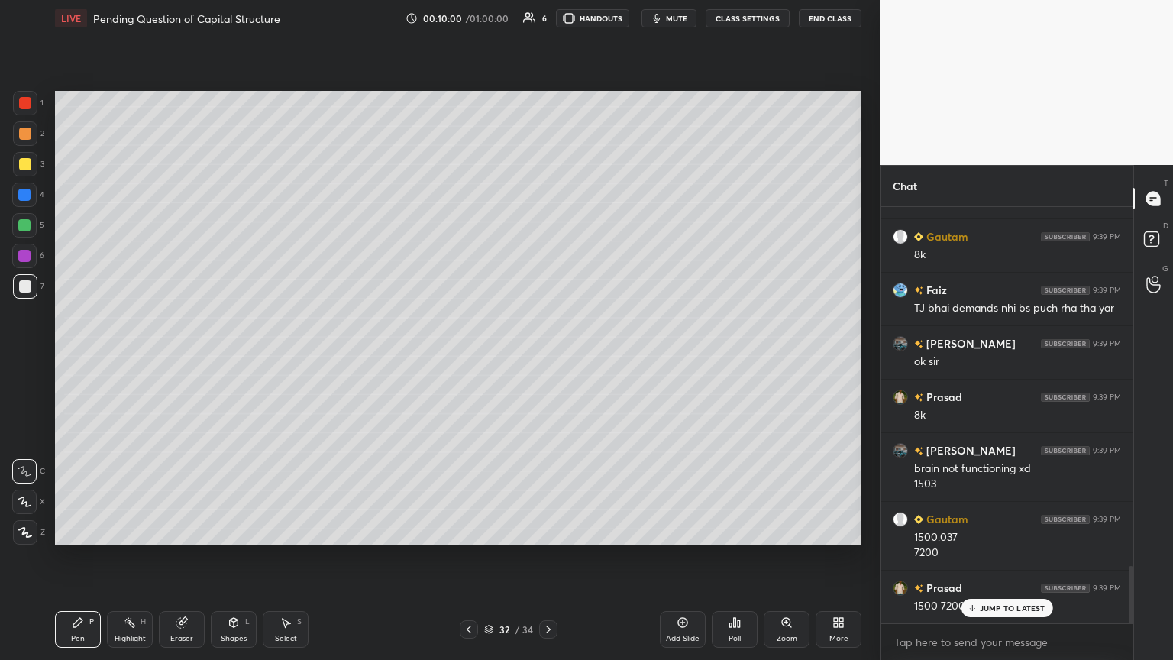
click at [22, 174] on div at bounding box center [25, 164] width 24 height 24
click at [547, 358] on div "Add Slide" at bounding box center [683, 629] width 46 height 37
click at [10, 202] on div "1 2 3 4 5 6 7 C X Z C X Z E E Erase all H H" at bounding box center [24, 317] width 49 height 453
click at [232, 358] on icon at bounding box center [234, 622] width 8 height 9
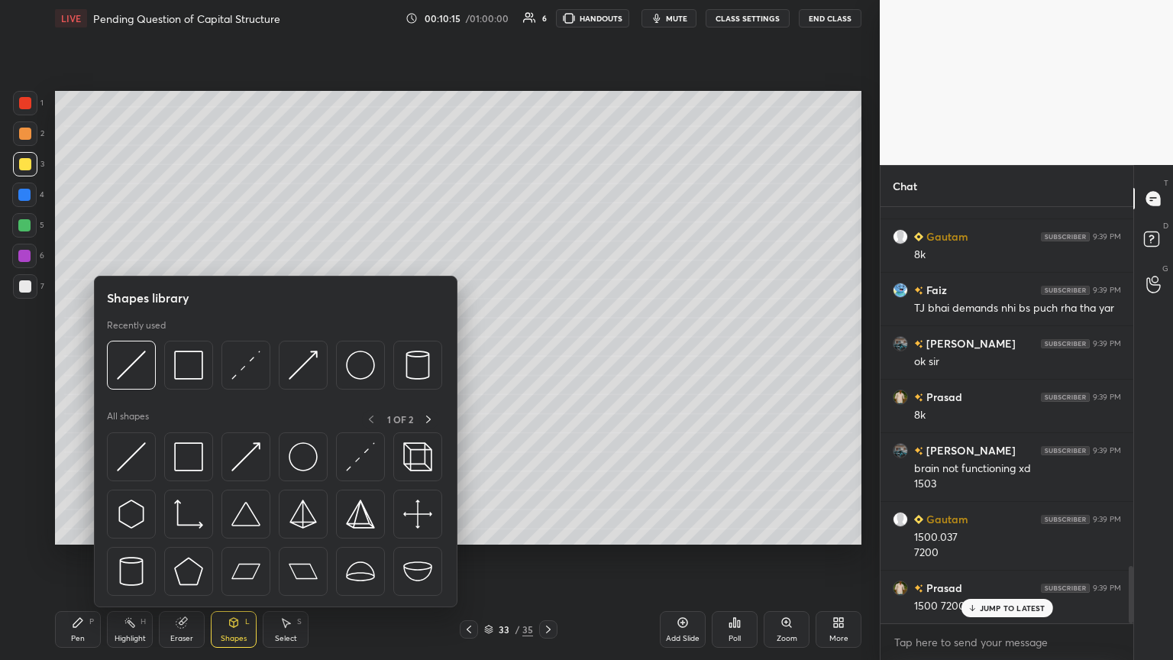
click at [173, 357] on div at bounding box center [188, 364] width 49 height 49
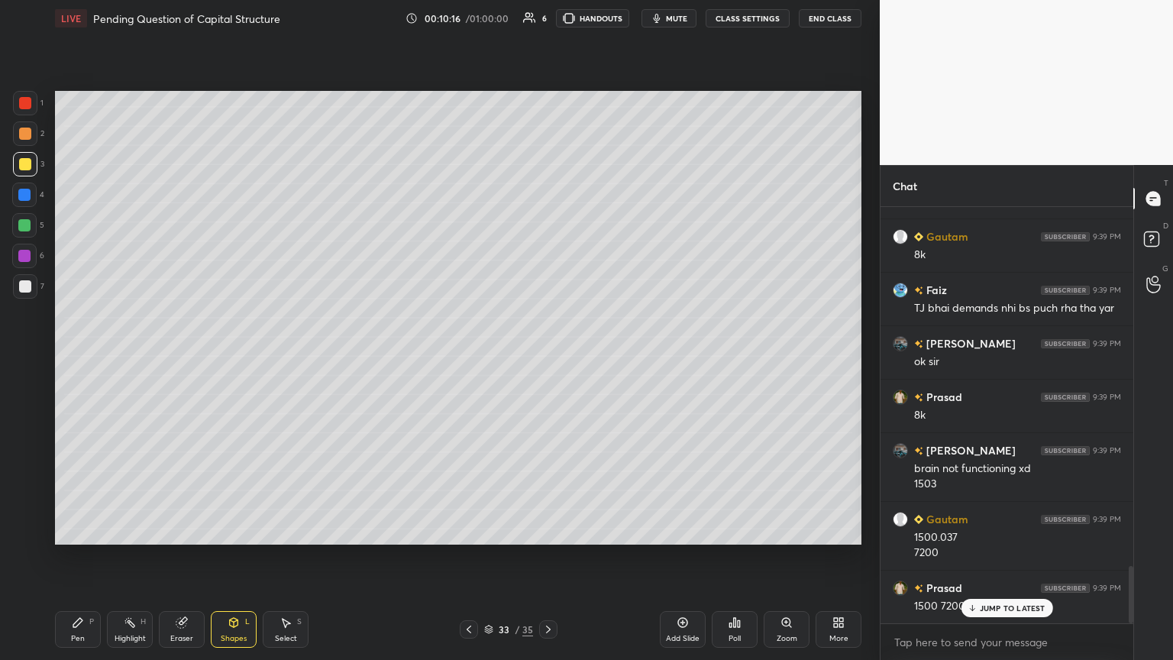
click at [17, 186] on div at bounding box center [24, 194] width 24 height 24
click at [231, 358] on icon at bounding box center [234, 622] width 8 height 9
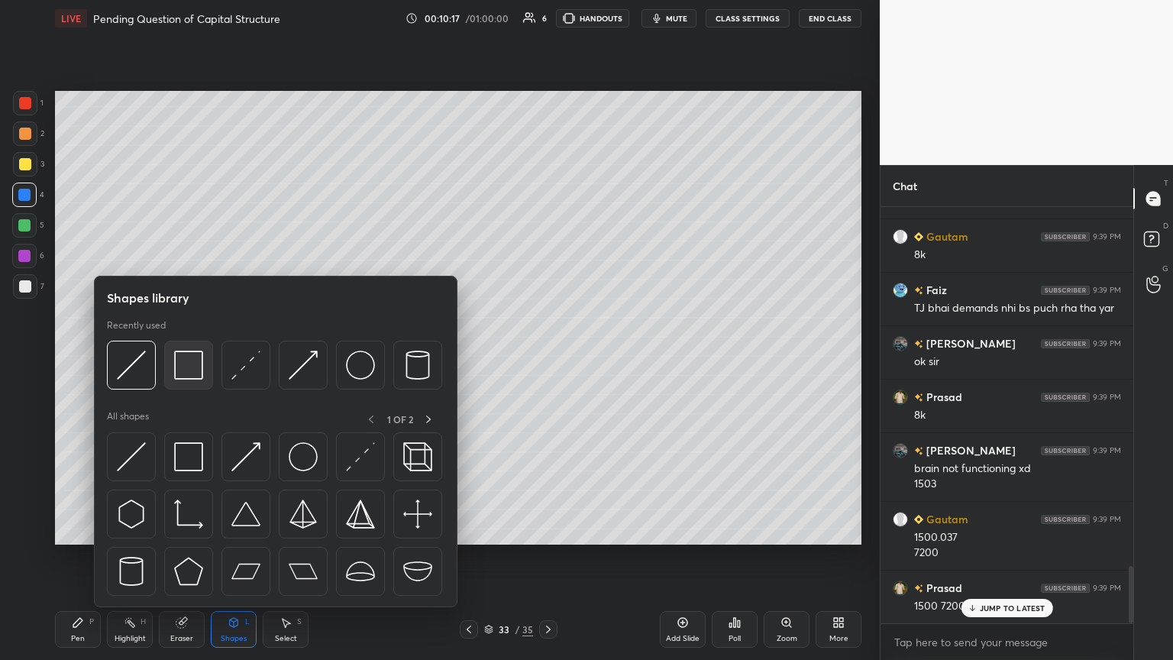
click at [198, 351] on img at bounding box center [188, 364] width 29 height 29
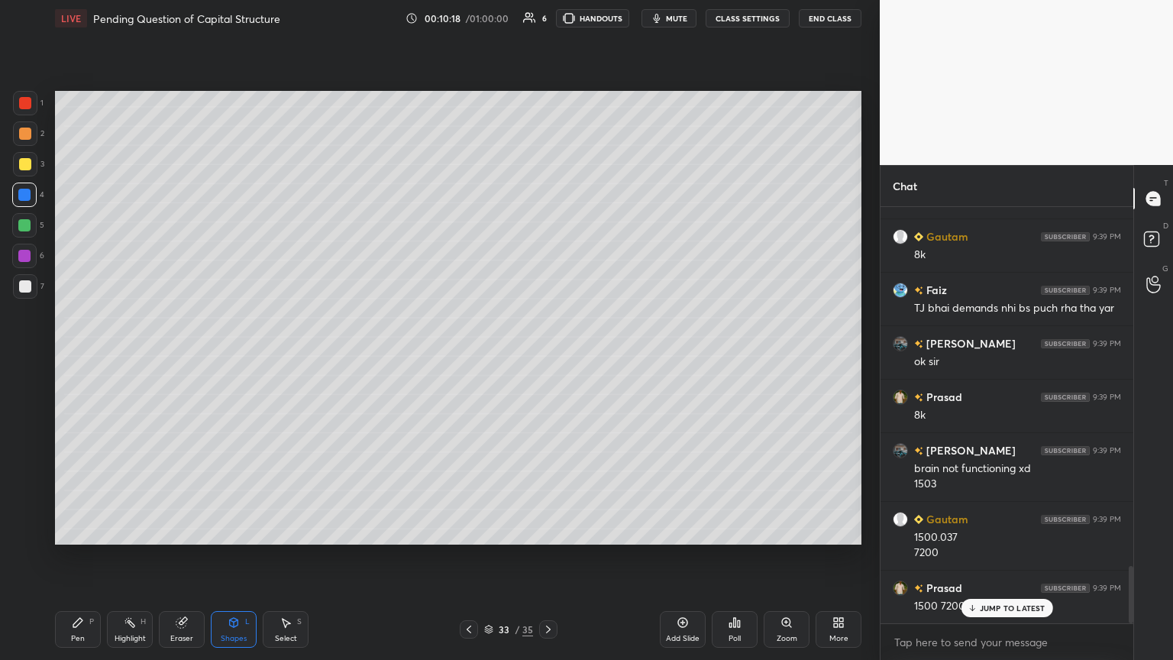
scroll to position [2641, 0]
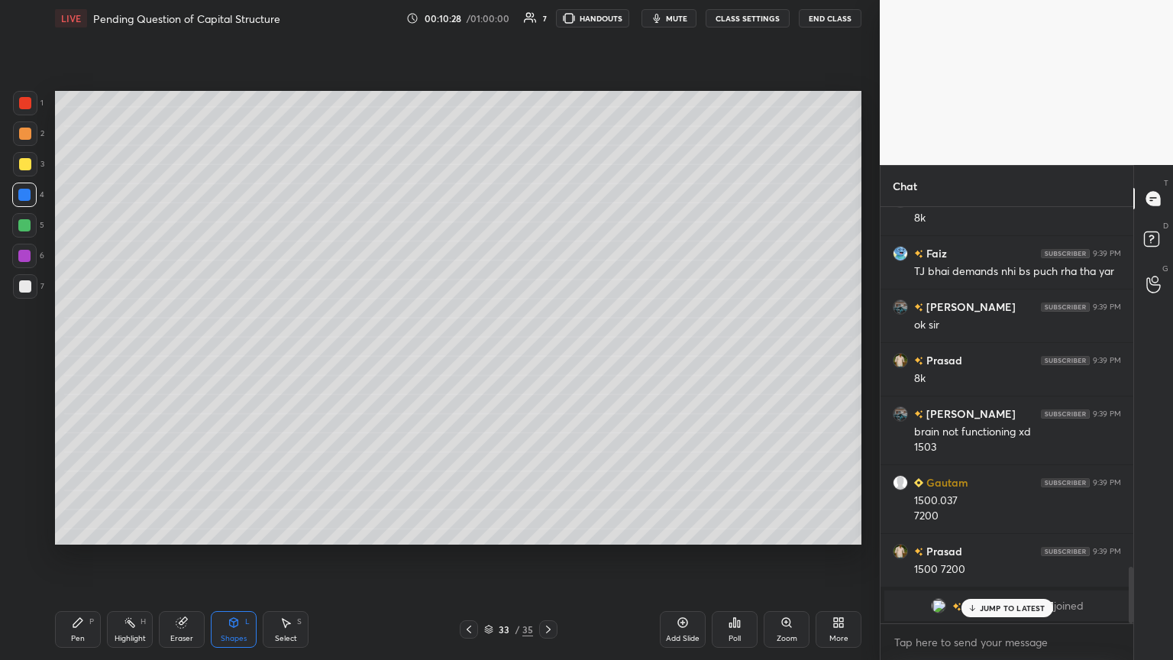
click at [86, 358] on div "Pen P" at bounding box center [78, 629] width 46 height 37
click at [30, 170] on div at bounding box center [25, 164] width 24 height 24
click at [473, 358] on icon at bounding box center [469, 629] width 12 height 12
click at [547, 358] on icon at bounding box center [548, 629] width 5 height 8
click at [227, 358] on icon at bounding box center [233, 622] width 12 height 12
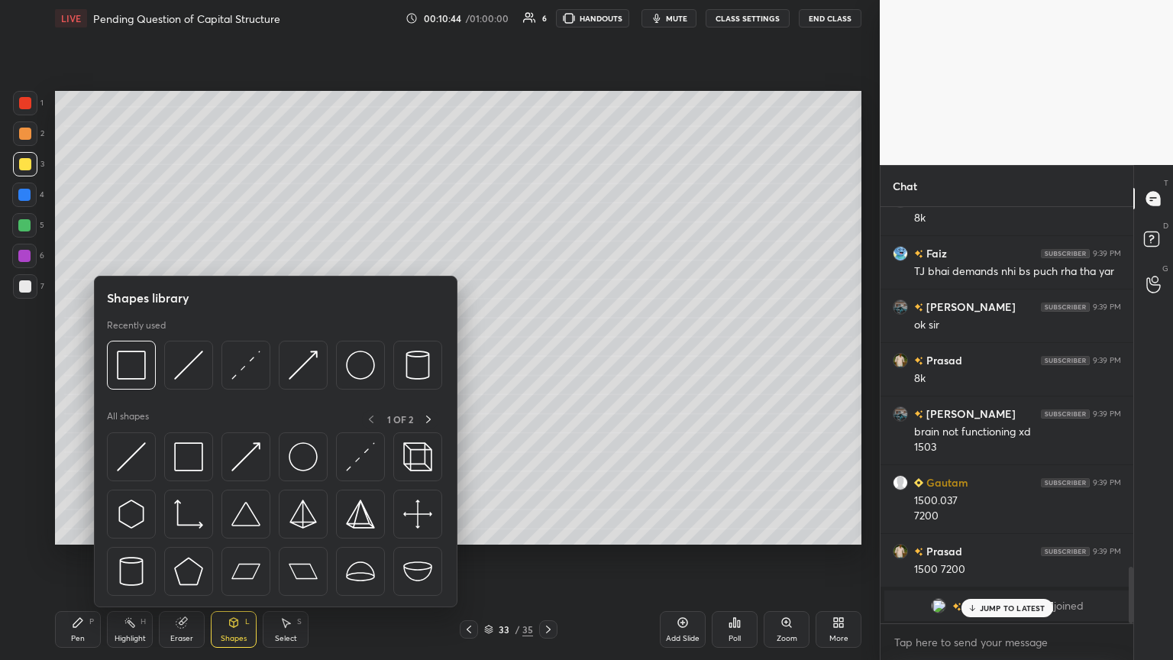
click at [186, 358] on img at bounding box center [188, 364] width 29 height 29
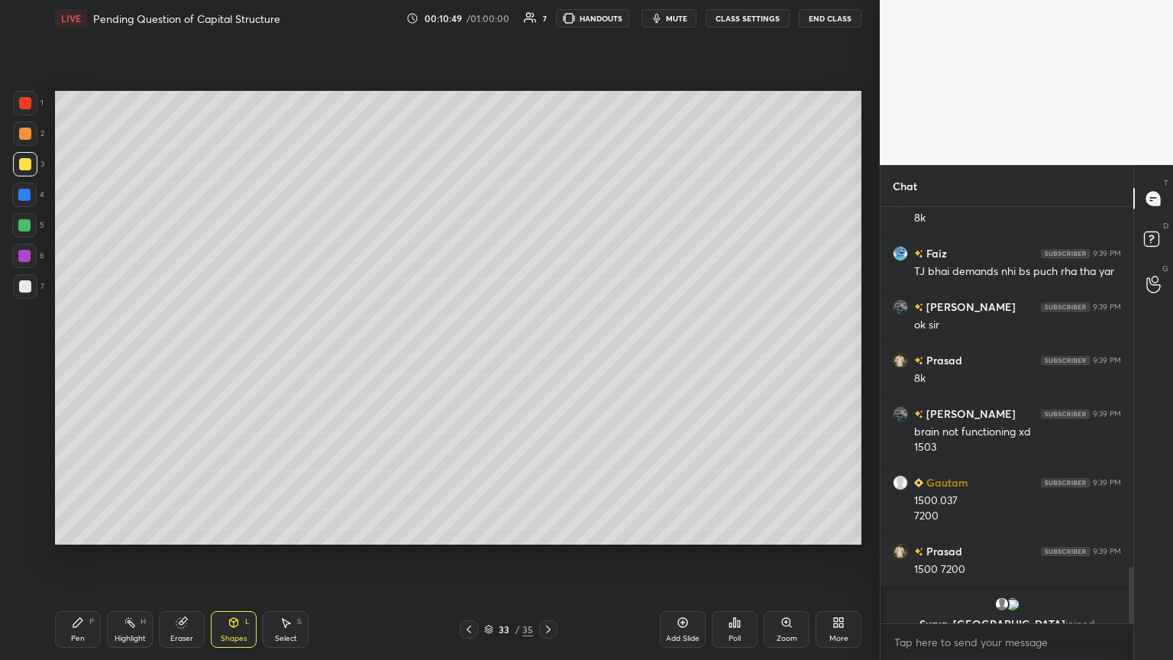
click at [81, 358] on icon at bounding box center [78, 622] width 12 height 12
click at [13, 132] on div at bounding box center [25, 133] width 24 height 24
click at [240, 358] on div "Shapes L" at bounding box center [234, 629] width 46 height 37
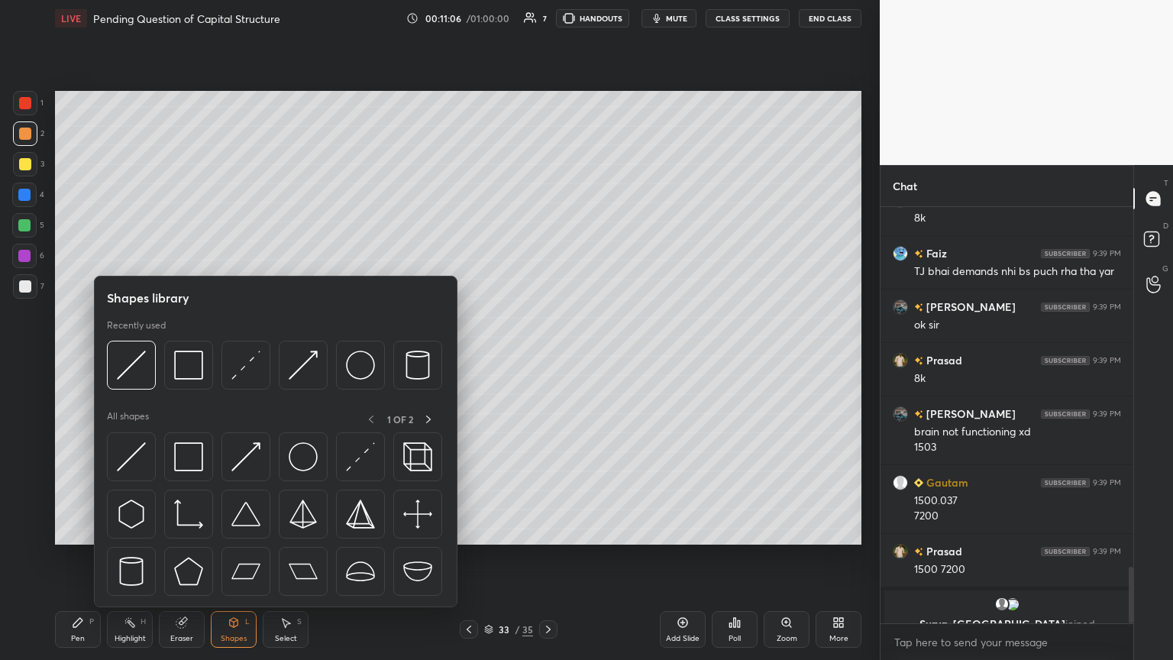
click at [137, 358] on img at bounding box center [131, 364] width 29 height 29
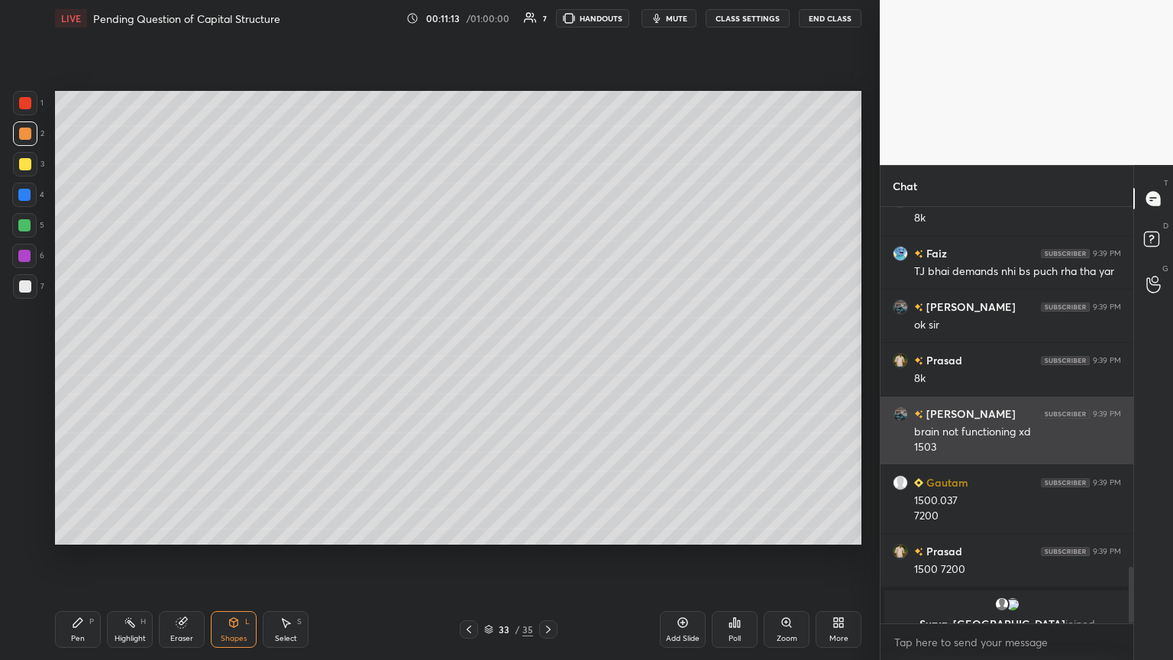
scroll to position [2642, 0]
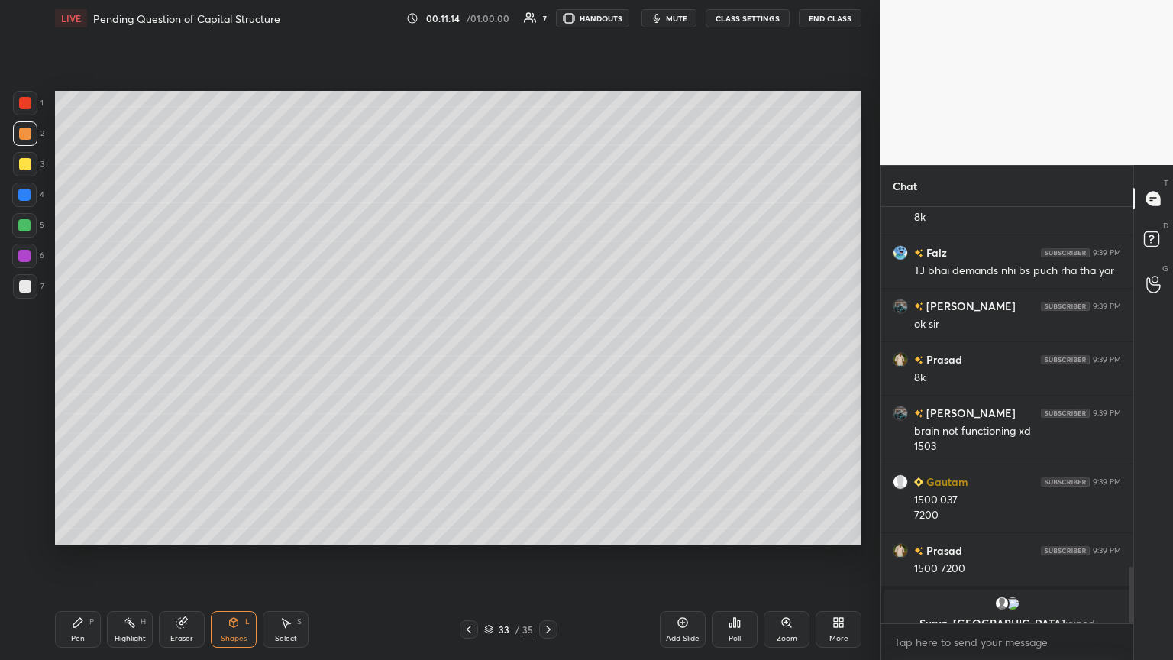
click at [73, 358] on div "Pen P" at bounding box center [78, 629] width 46 height 37
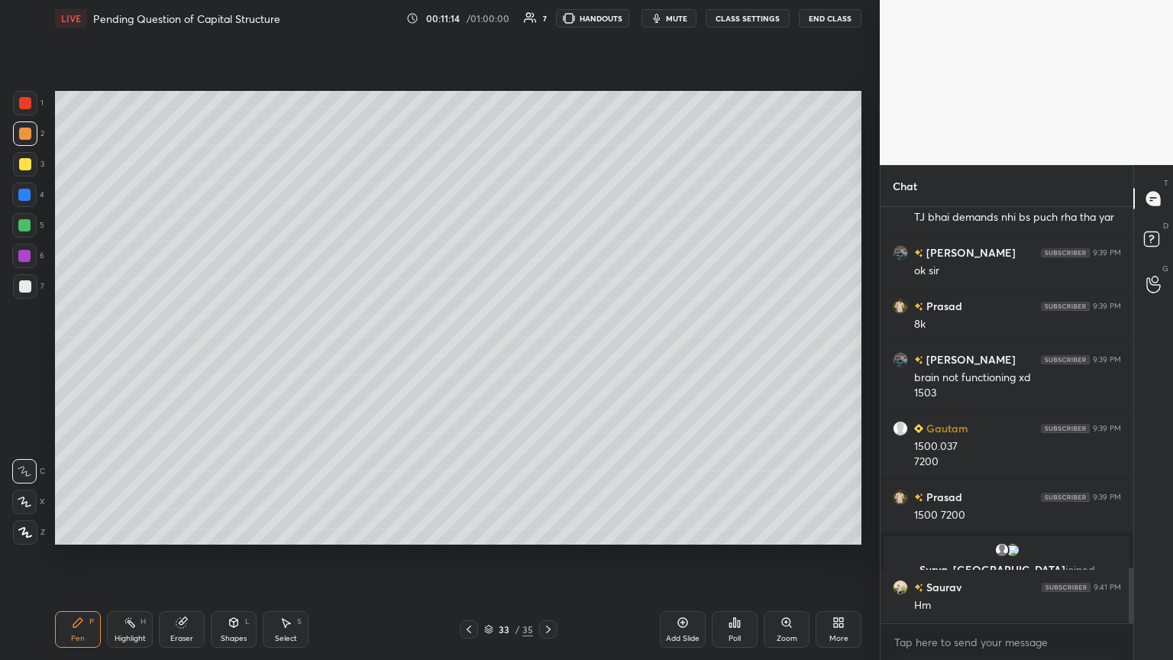
click at [26, 289] on div at bounding box center [25, 286] width 12 height 12
click at [467, 358] on icon at bounding box center [469, 629] width 12 height 12
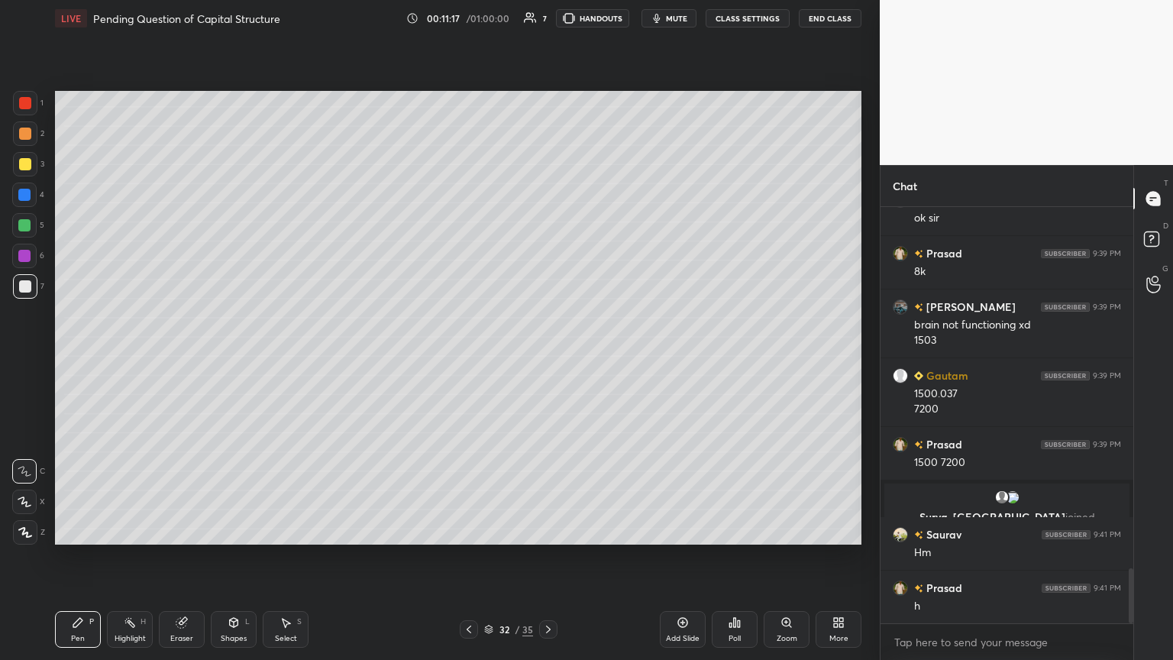
click at [466, 358] on icon at bounding box center [469, 629] width 12 height 12
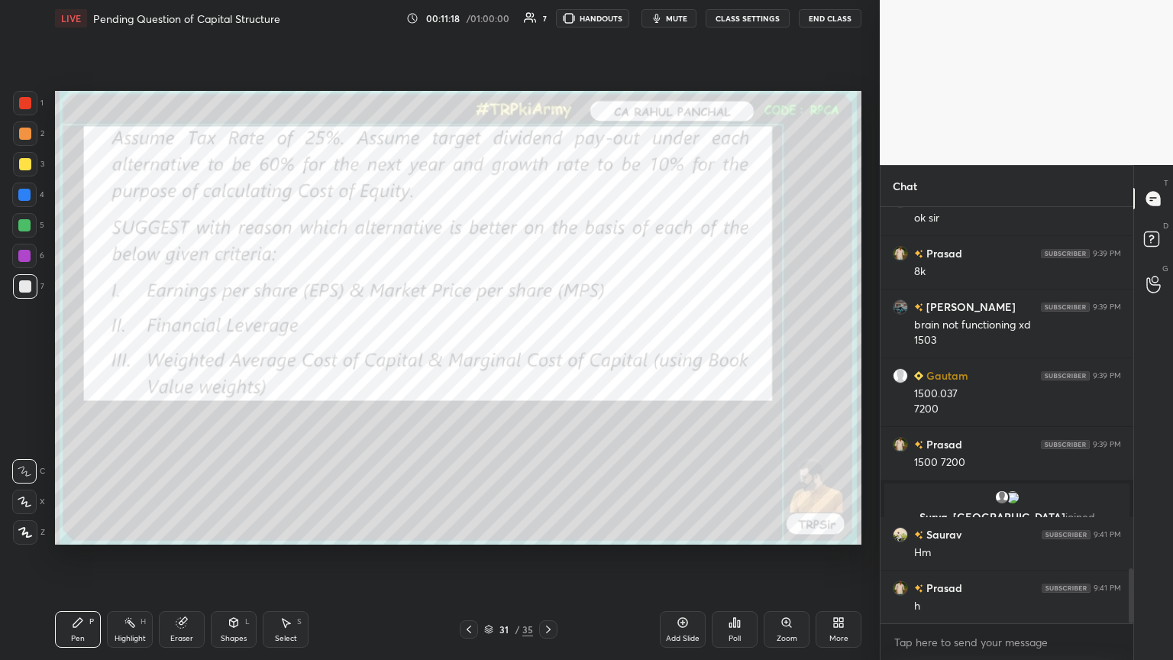
click at [466, 358] on icon at bounding box center [469, 629] width 12 height 12
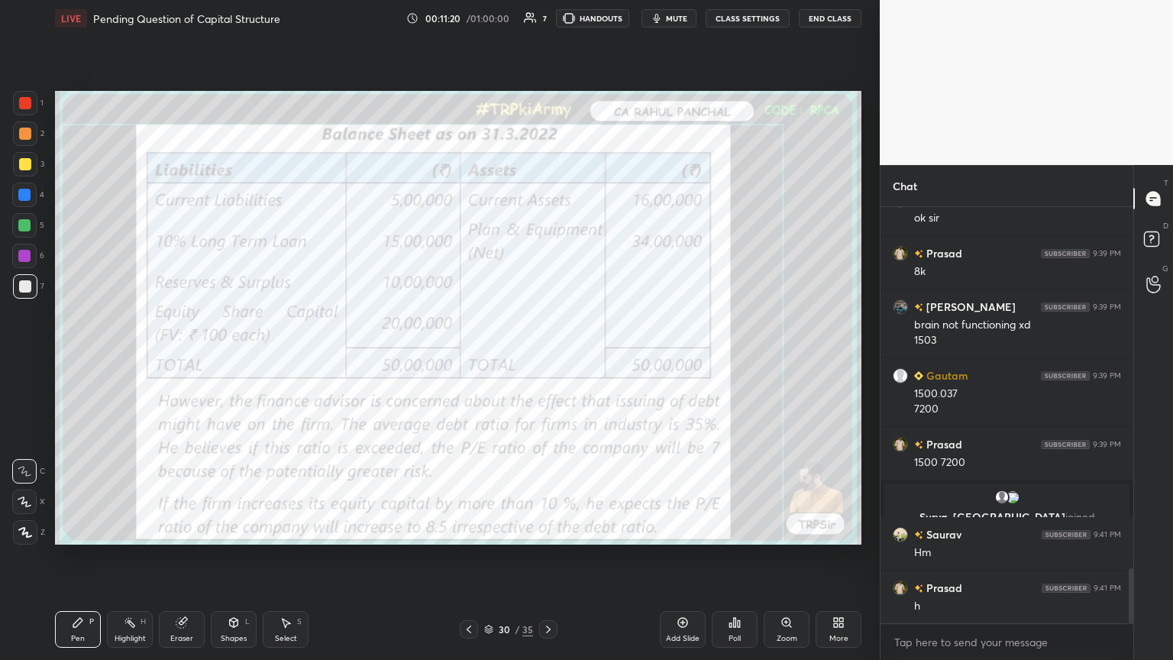
click at [544, 358] on icon at bounding box center [548, 629] width 12 height 12
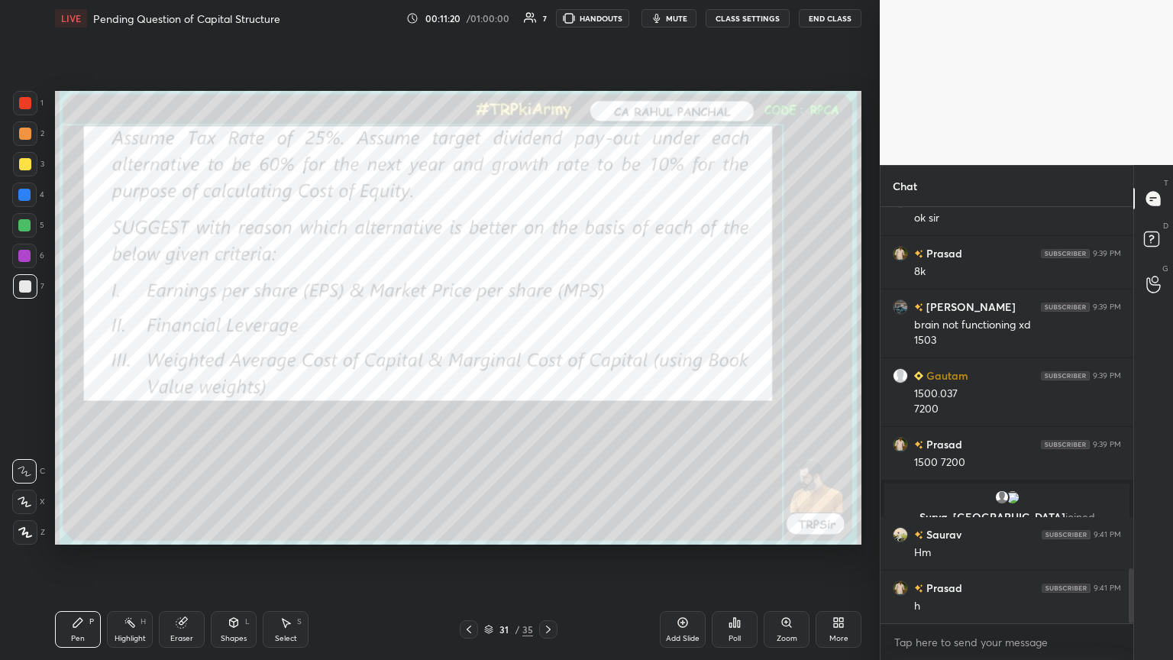
click at [547, 358] on icon at bounding box center [548, 629] width 12 height 12
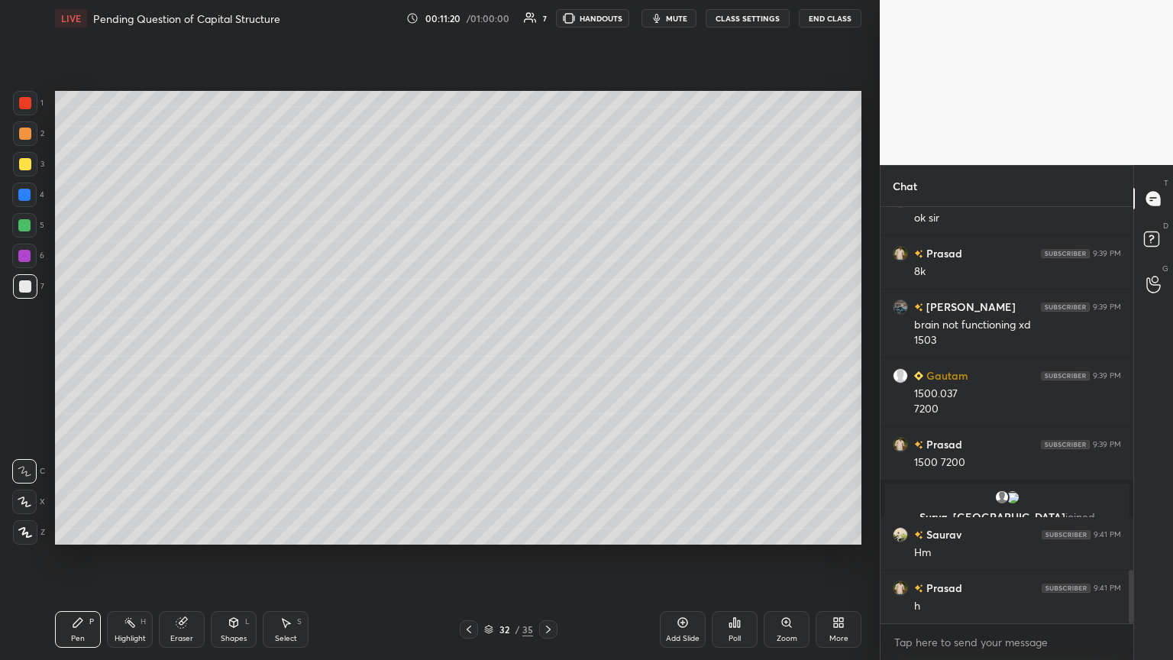
scroll to position [2802, 0]
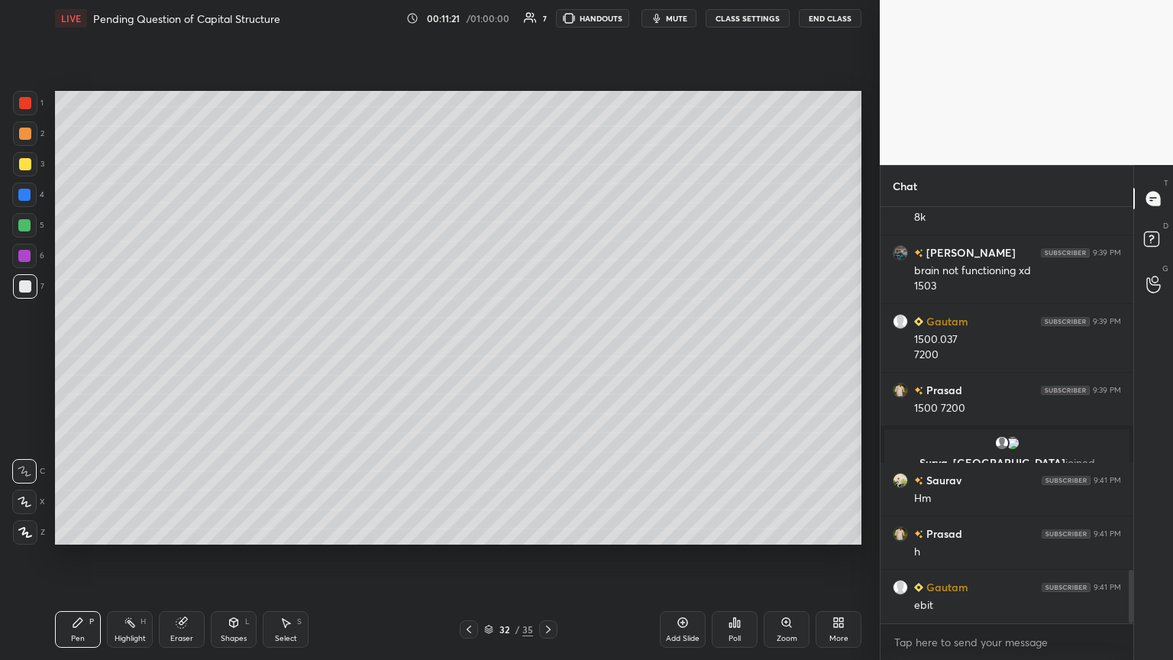
click at [547, 358] on icon at bounding box center [548, 629] width 12 height 12
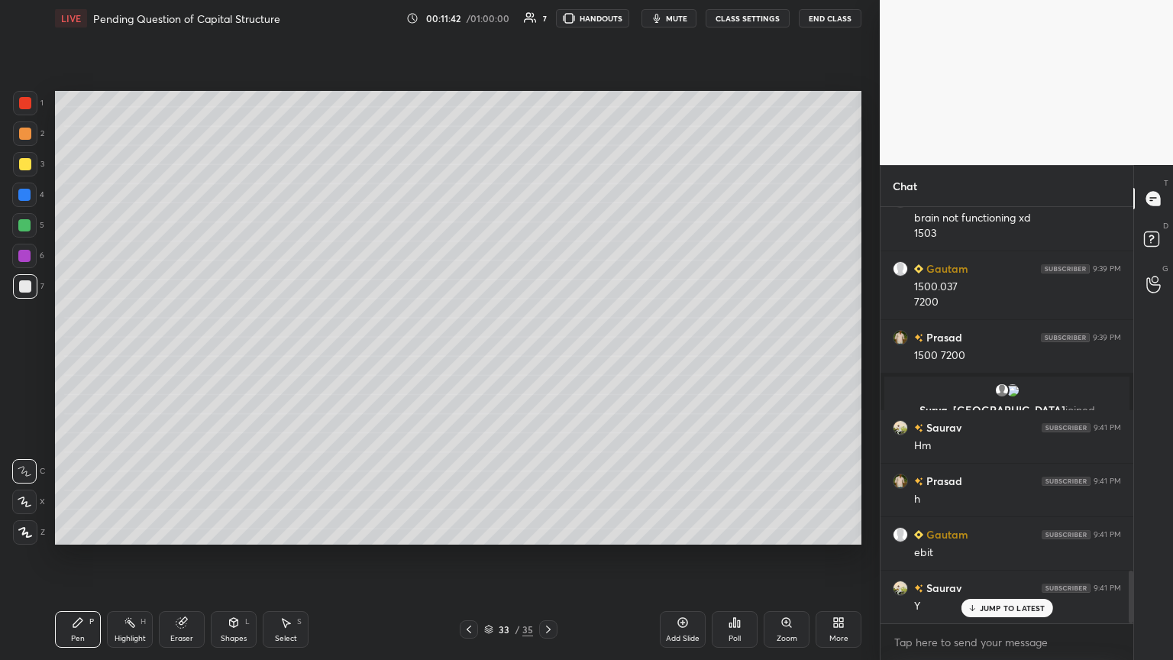
click at [473, 358] on icon at bounding box center [469, 629] width 12 height 12
click at [477, 358] on div at bounding box center [469, 629] width 18 height 18
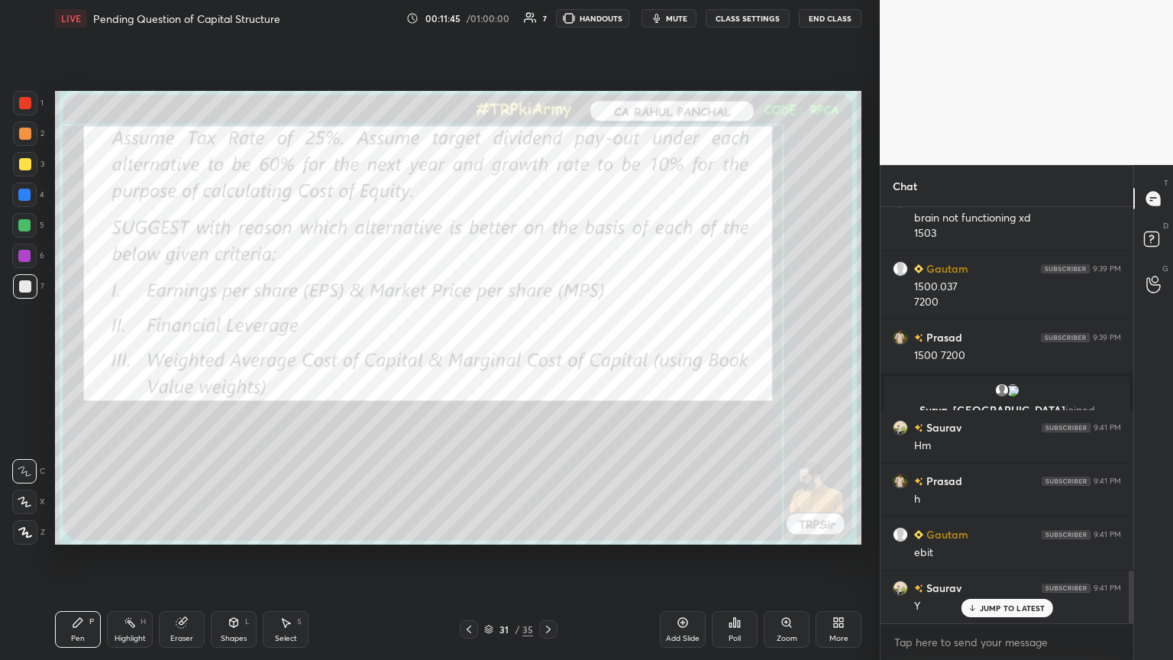
click at [460, 358] on div at bounding box center [469, 629] width 18 height 18
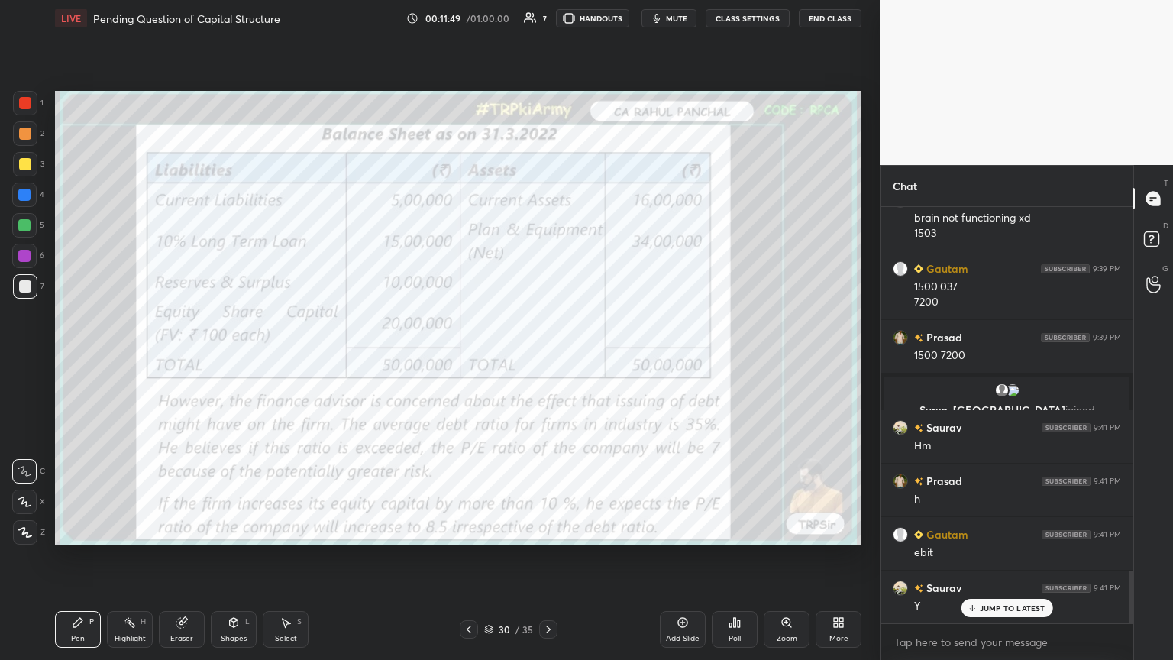
click at [547, 358] on icon at bounding box center [548, 629] width 12 height 12
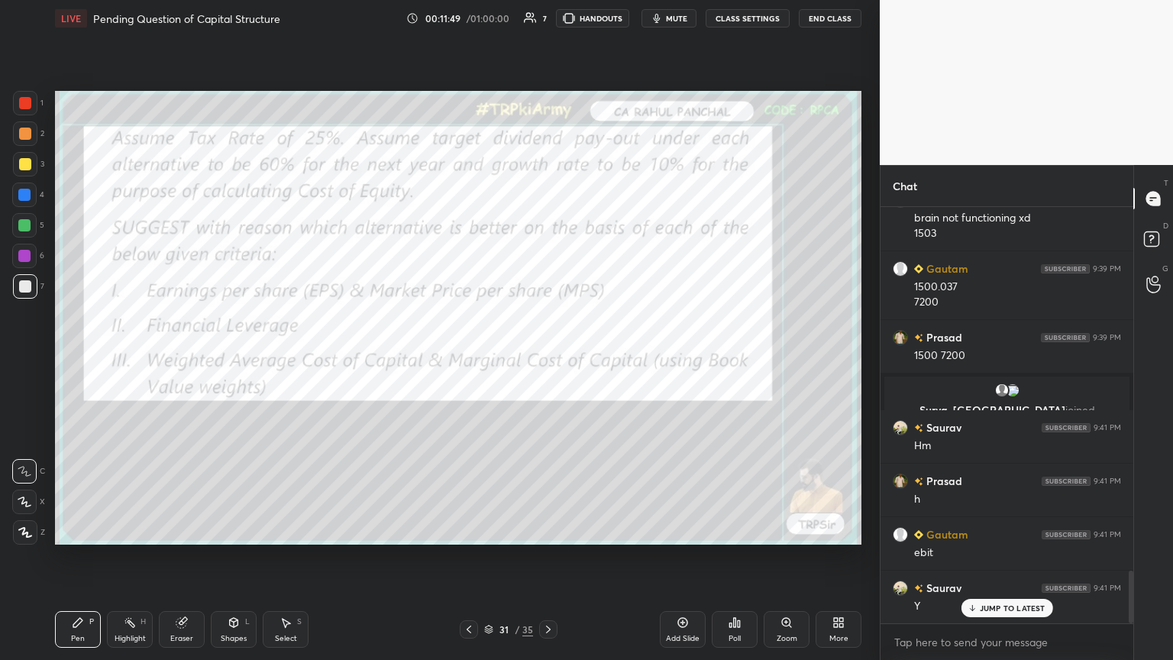
click at [547, 358] on icon at bounding box center [548, 629] width 12 height 12
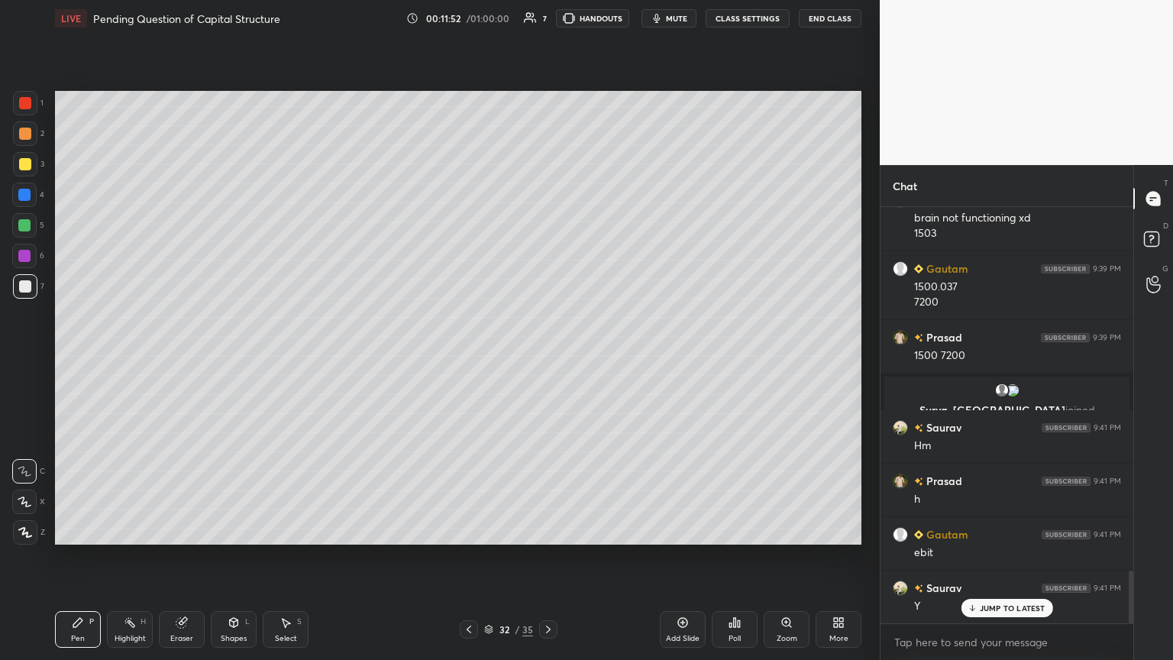
click at [544, 358] on icon at bounding box center [548, 629] width 12 height 12
click at [468, 358] on icon at bounding box center [468, 629] width 5 height 8
click at [469, 358] on icon at bounding box center [469, 629] width 12 height 12
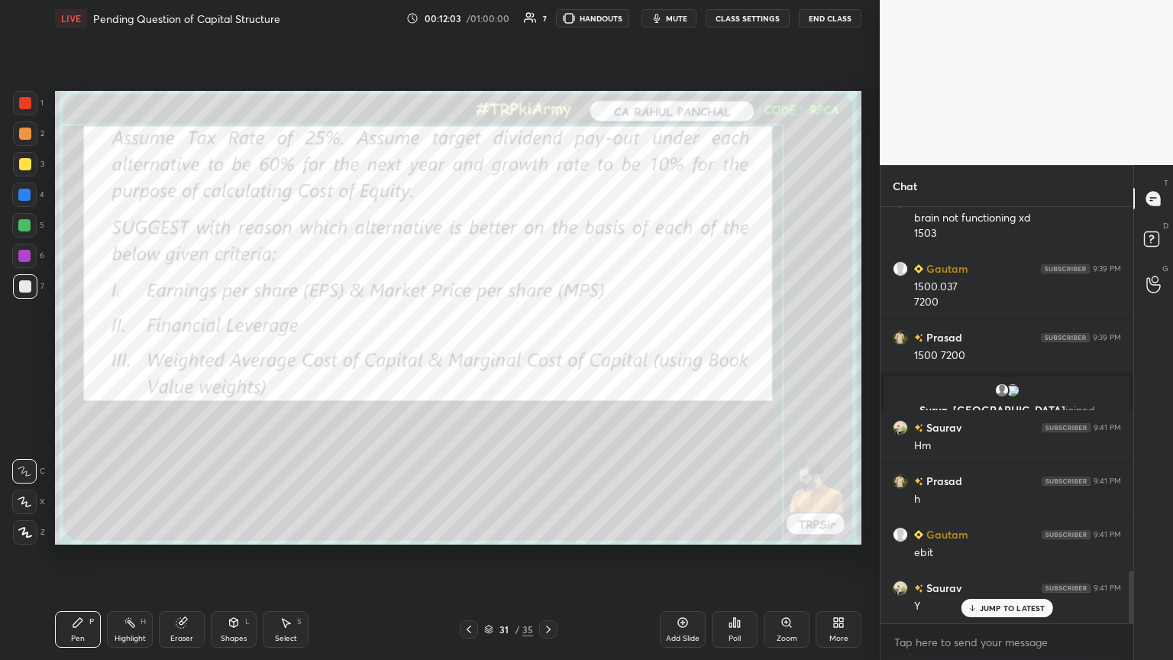
click at [470, 358] on icon at bounding box center [469, 629] width 12 height 12
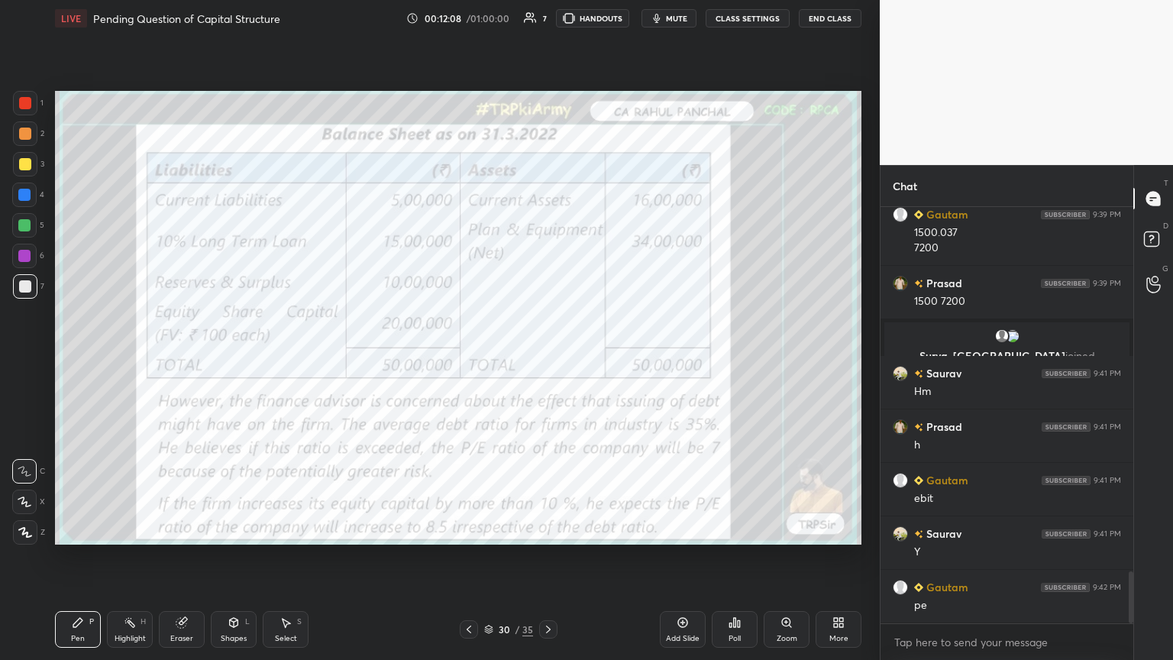
click at [547, 358] on icon at bounding box center [548, 629] width 12 height 12
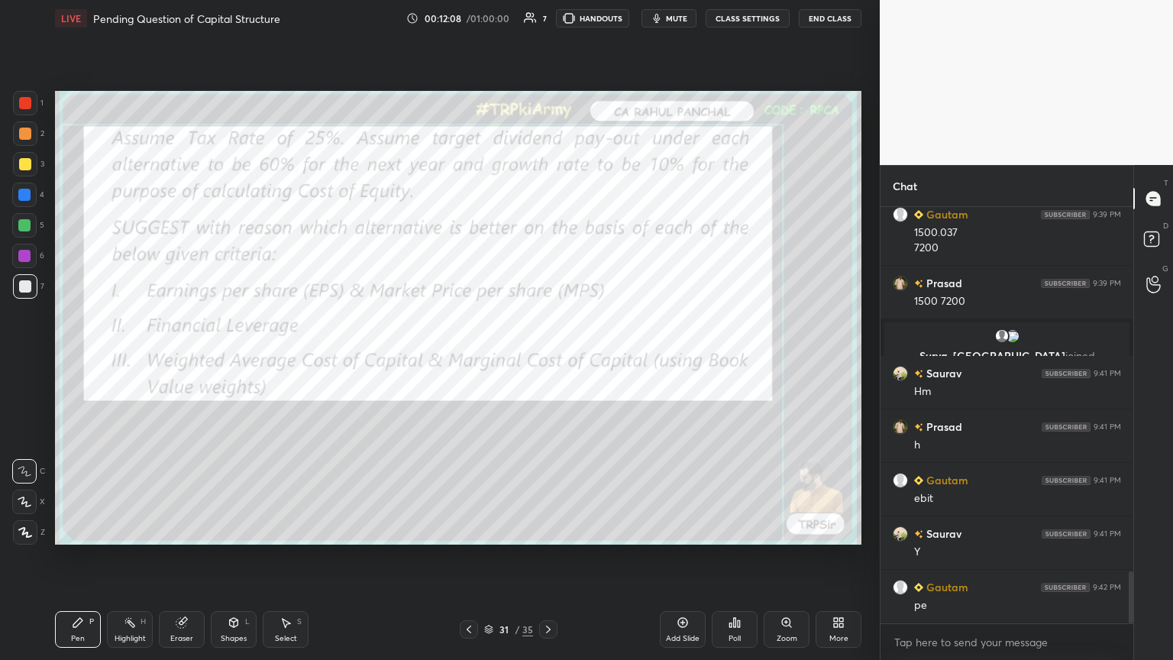
click at [547, 358] on icon at bounding box center [548, 629] width 12 height 12
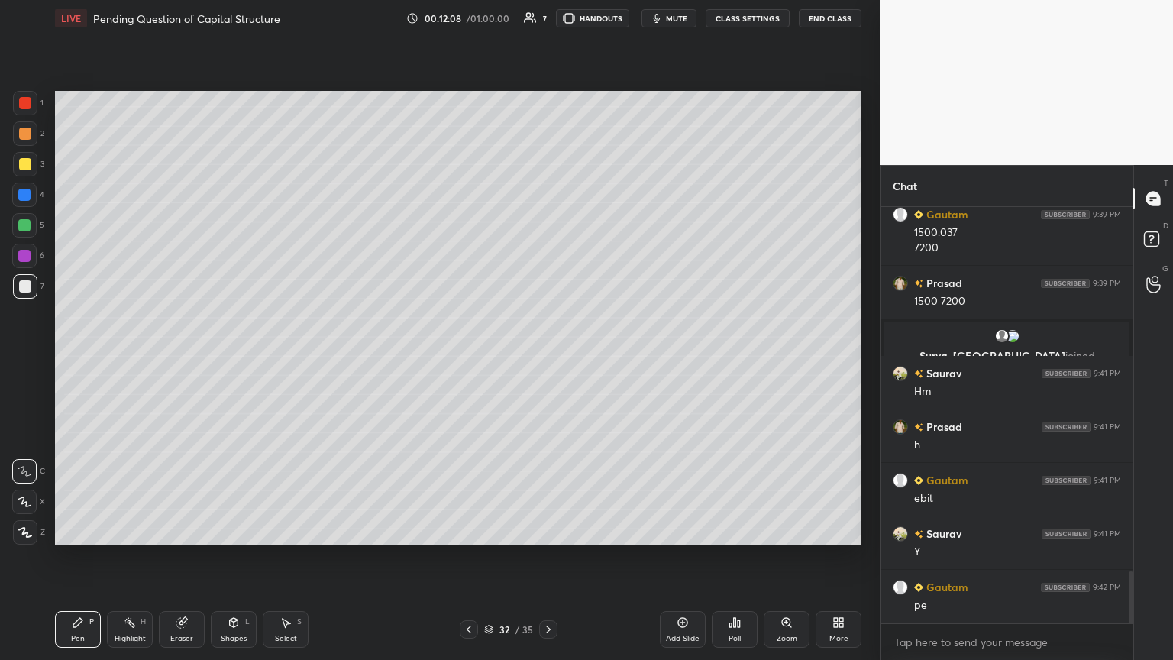
click at [547, 358] on icon at bounding box center [548, 629] width 12 height 12
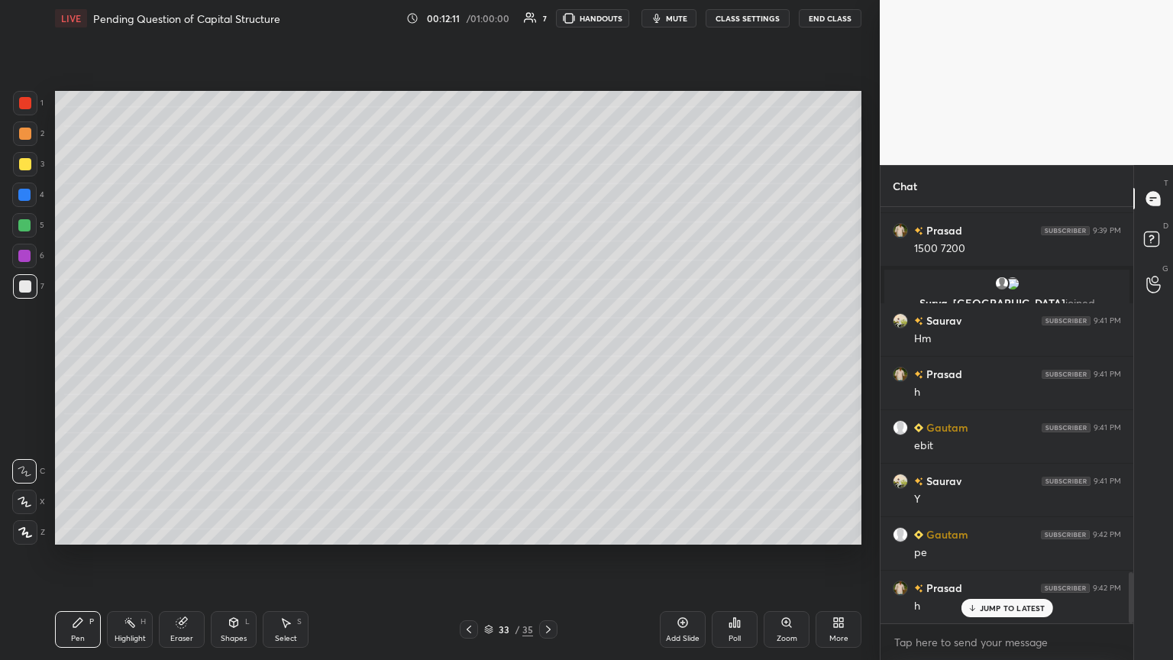
scroll to position [3016, 0]
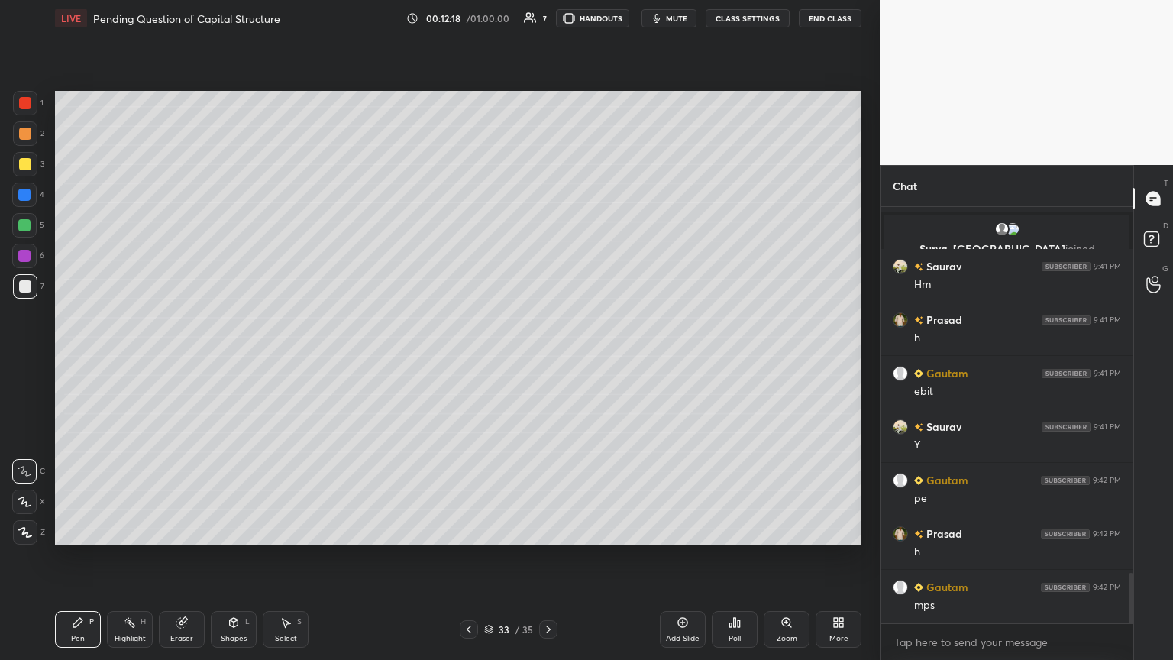
click at [468, 358] on icon at bounding box center [469, 629] width 12 height 12
click at [467, 358] on icon at bounding box center [469, 629] width 12 height 12
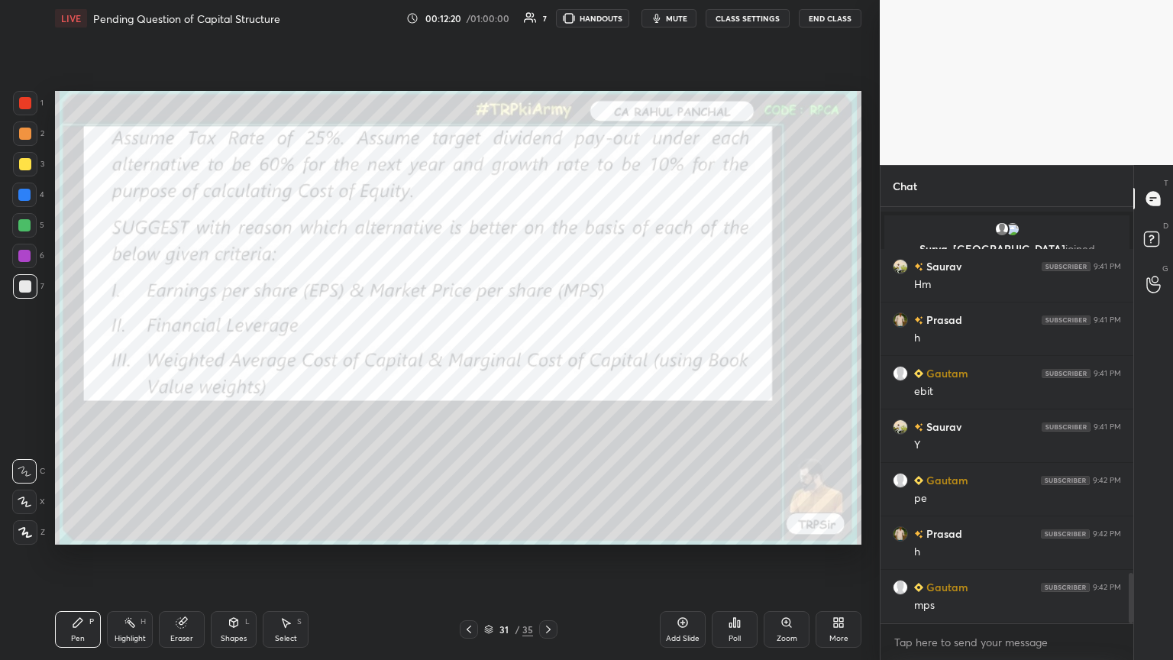
scroll to position [3069, 0]
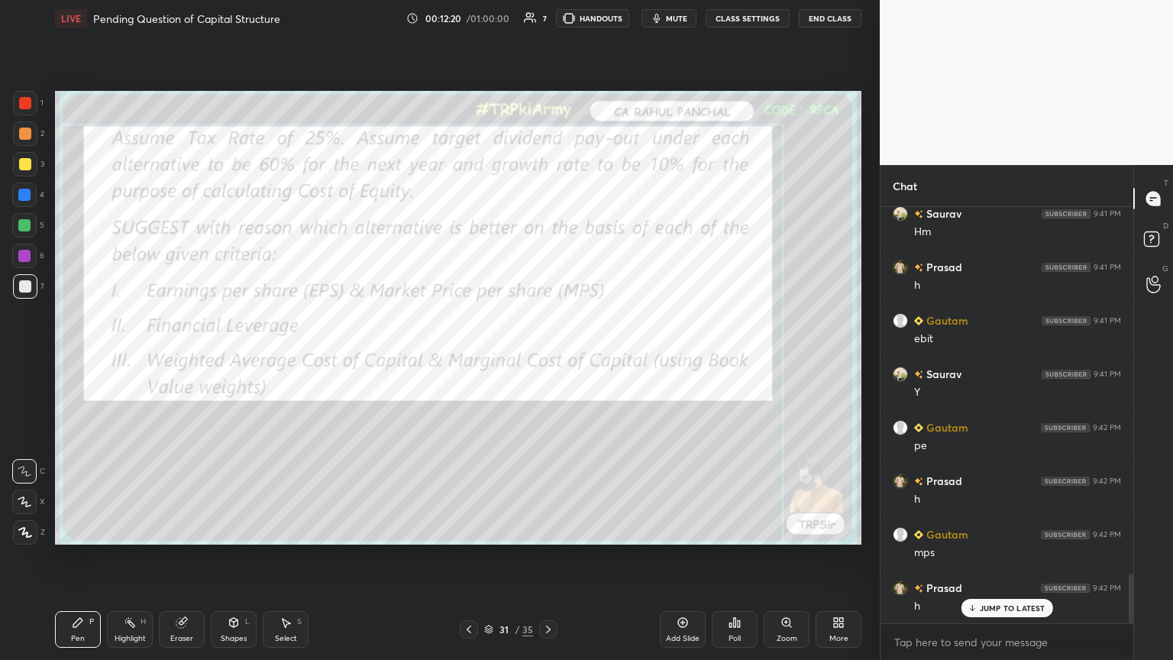
click at [468, 358] on icon at bounding box center [469, 629] width 12 height 12
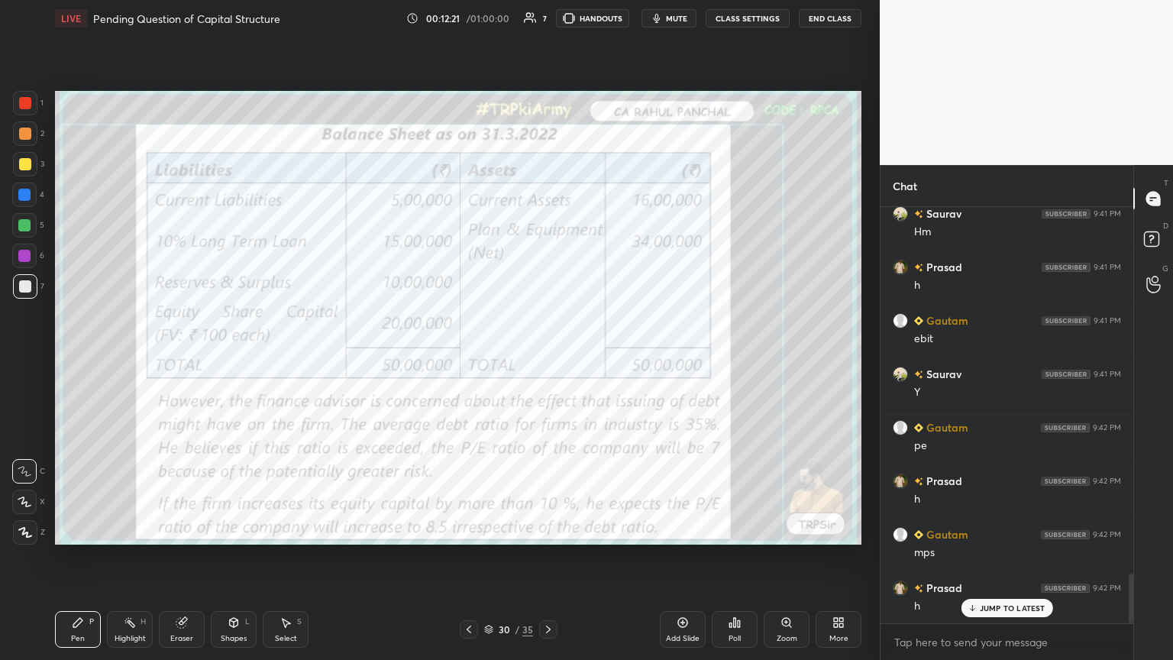
click at [544, 358] on icon at bounding box center [548, 629] width 12 height 12
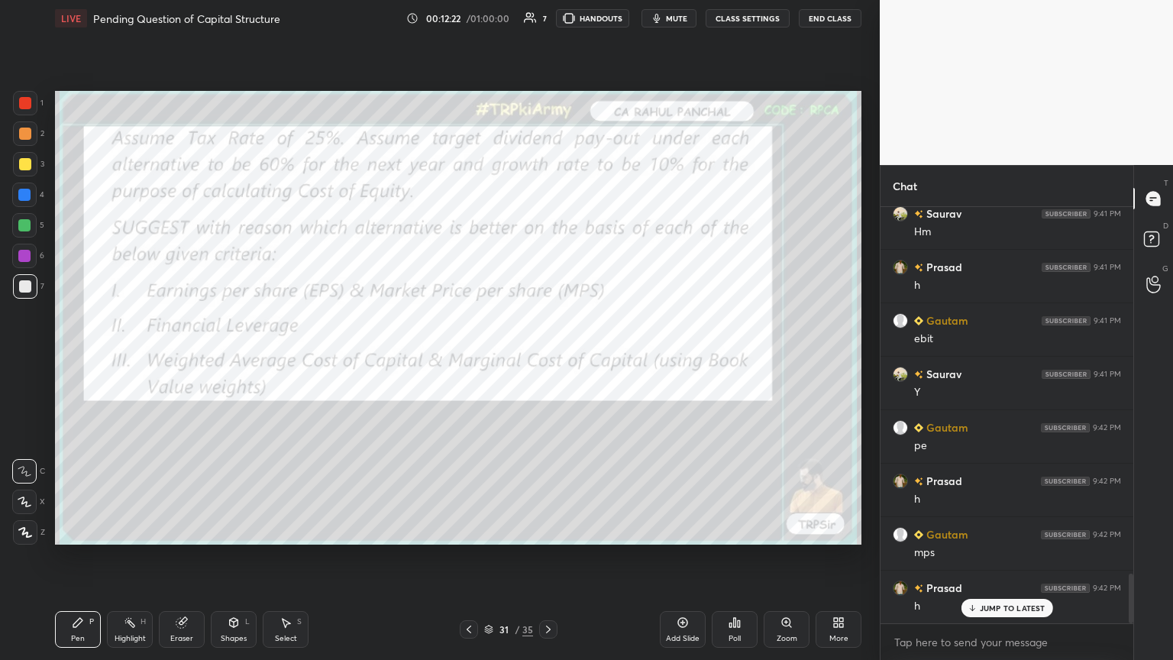
click at [27, 102] on div at bounding box center [25, 103] width 12 height 12
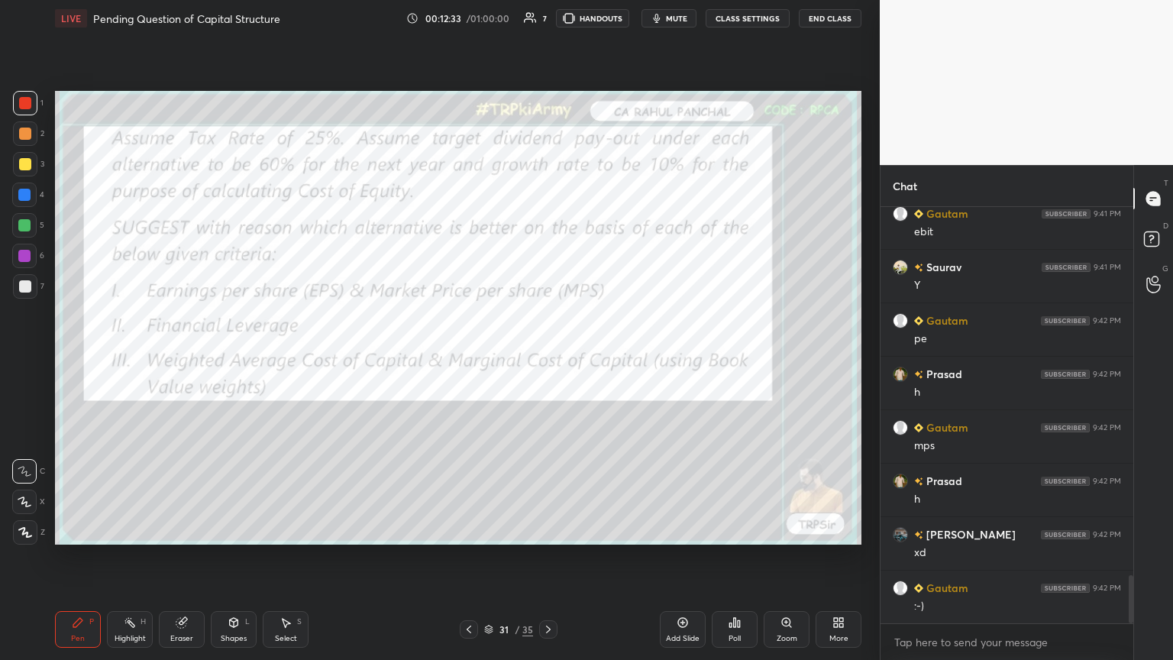
scroll to position [3230, 0]
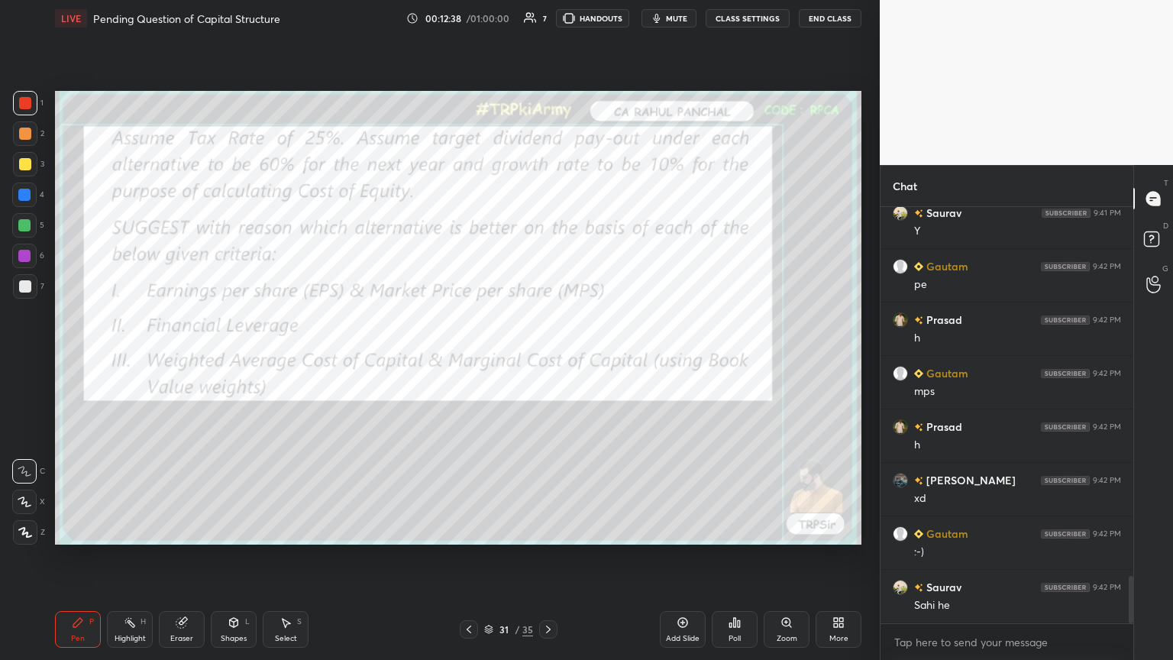
click at [547, 358] on icon at bounding box center [548, 629] width 12 height 12
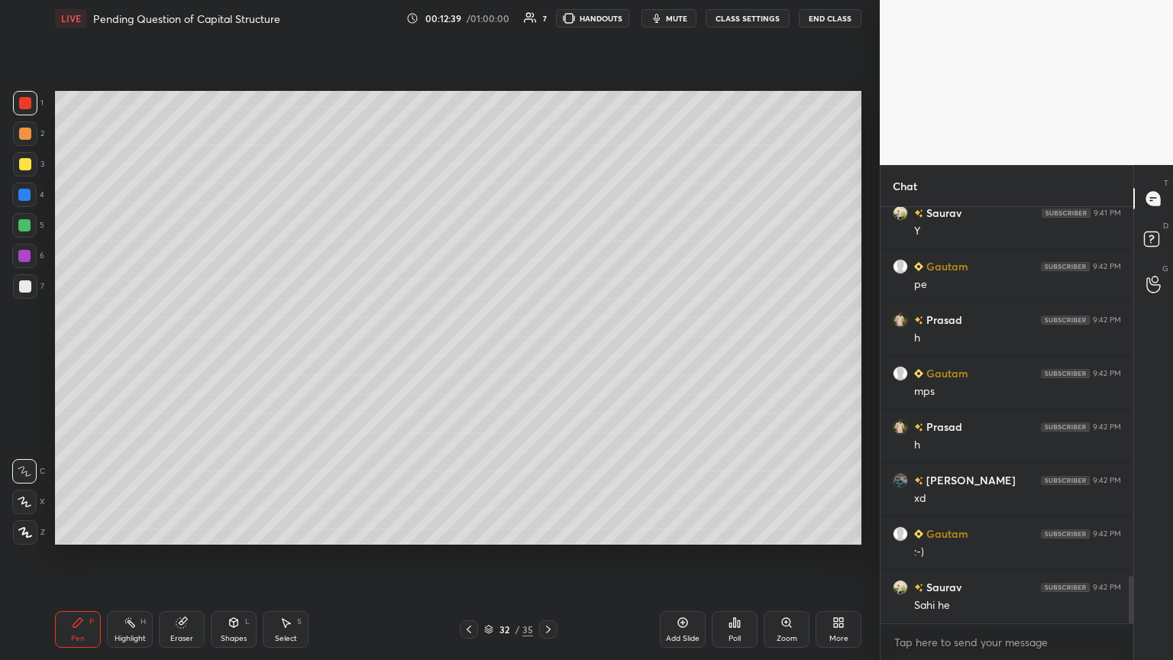
click at [540, 358] on div at bounding box center [548, 629] width 18 height 18
click at [31, 290] on div at bounding box center [25, 286] width 24 height 24
click at [67, 358] on div "Pen P" at bounding box center [78, 629] width 46 height 37
click at [127, 358] on div "Highlight H" at bounding box center [130, 629] width 46 height 37
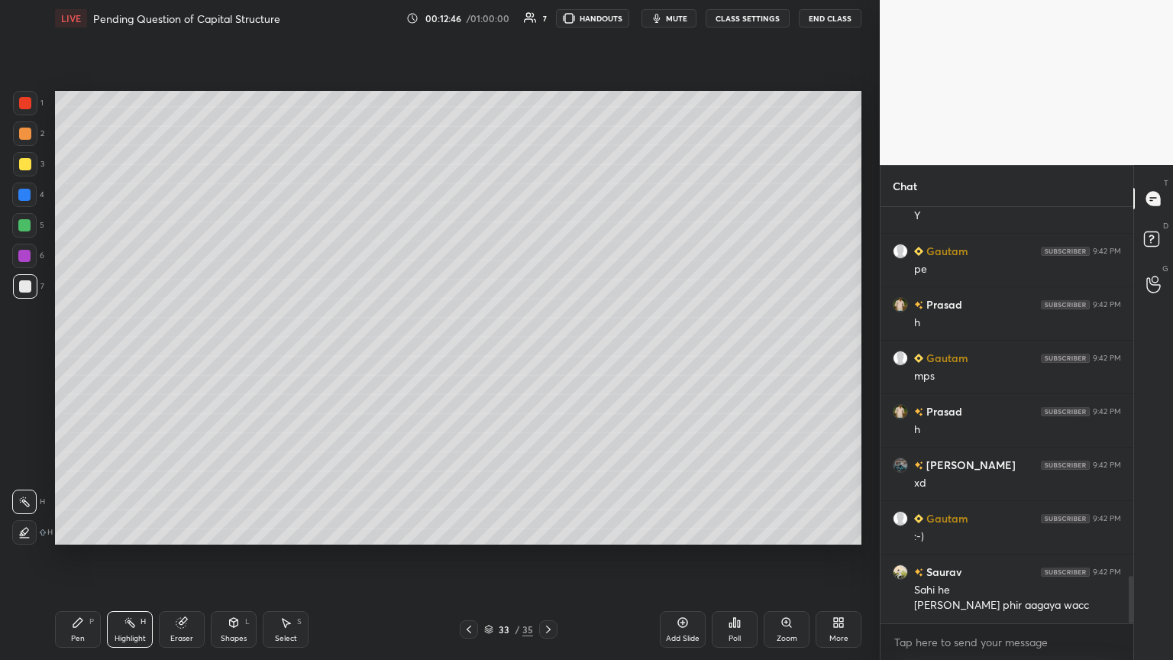
click at [77, 358] on icon at bounding box center [77, 622] width 9 height 9
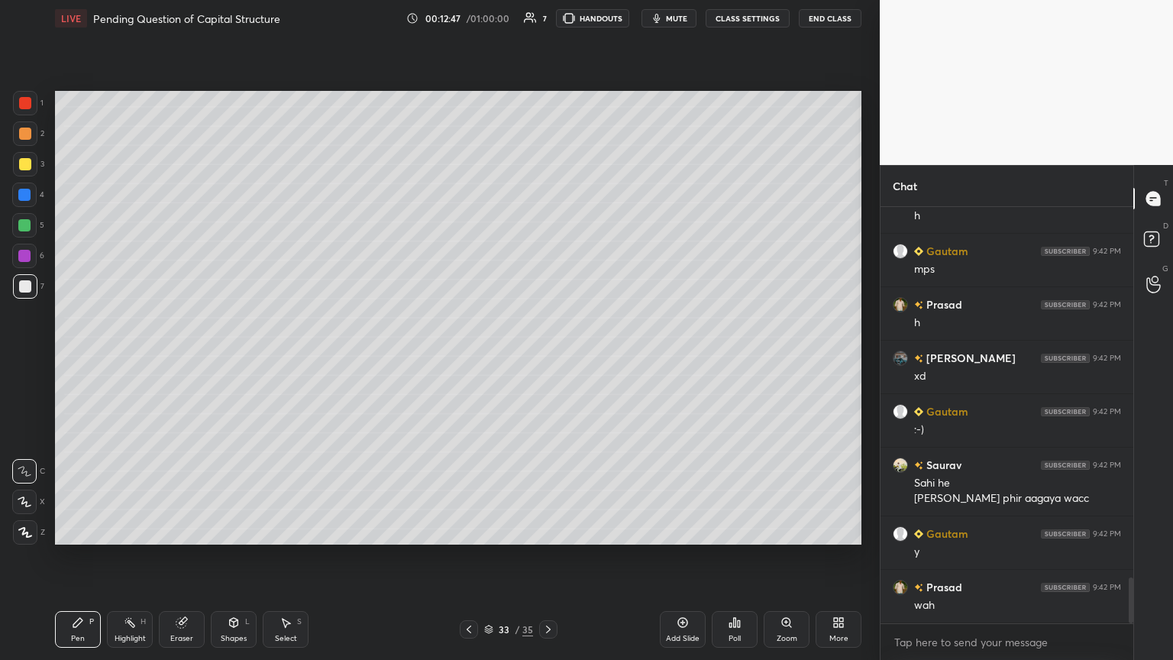
click at [26, 296] on div at bounding box center [25, 286] width 24 height 24
click at [21, 197] on div at bounding box center [24, 195] width 12 height 12
click at [230, 358] on icon at bounding box center [234, 622] width 8 height 9
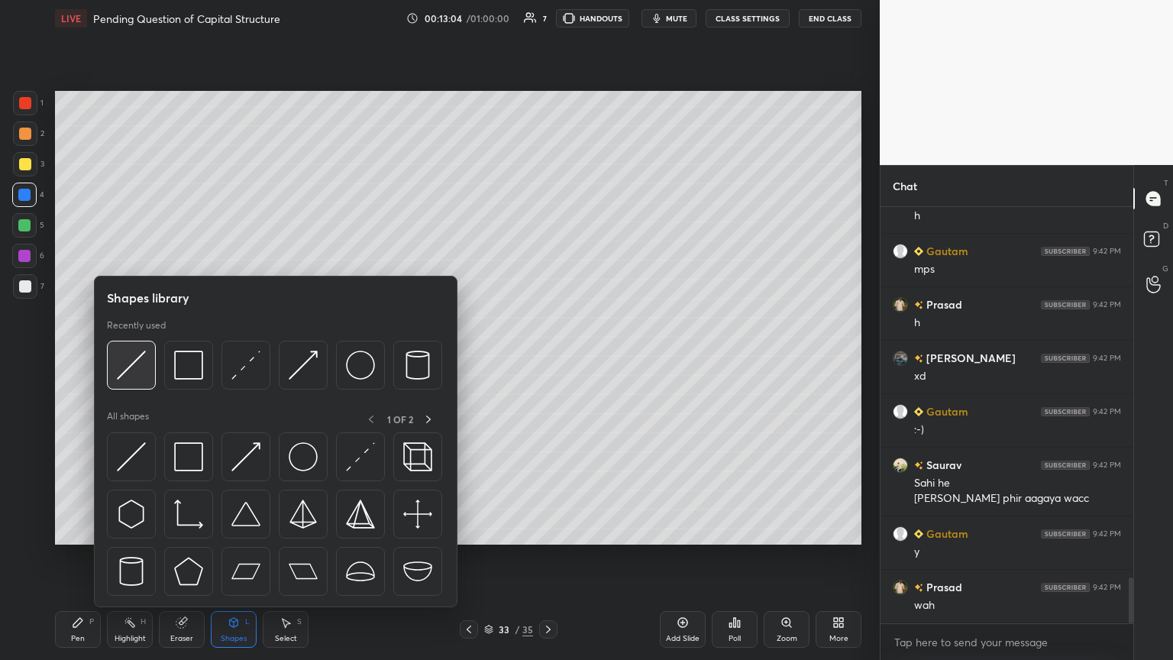
click at [137, 356] on img at bounding box center [131, 364] width 29 height 29
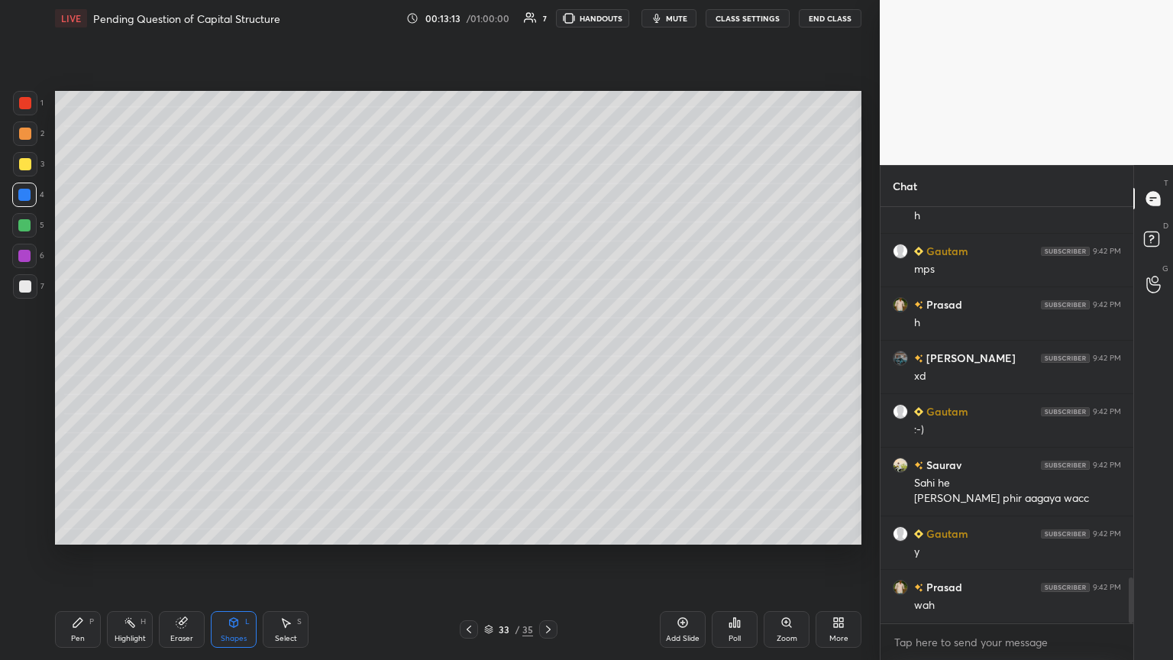
click at [17, 234] on div at bounding box center [24, 225] width 24 height 24
click at [69, 358] on div "Pen P" at bounding box center [78, 629] width 46 height 37
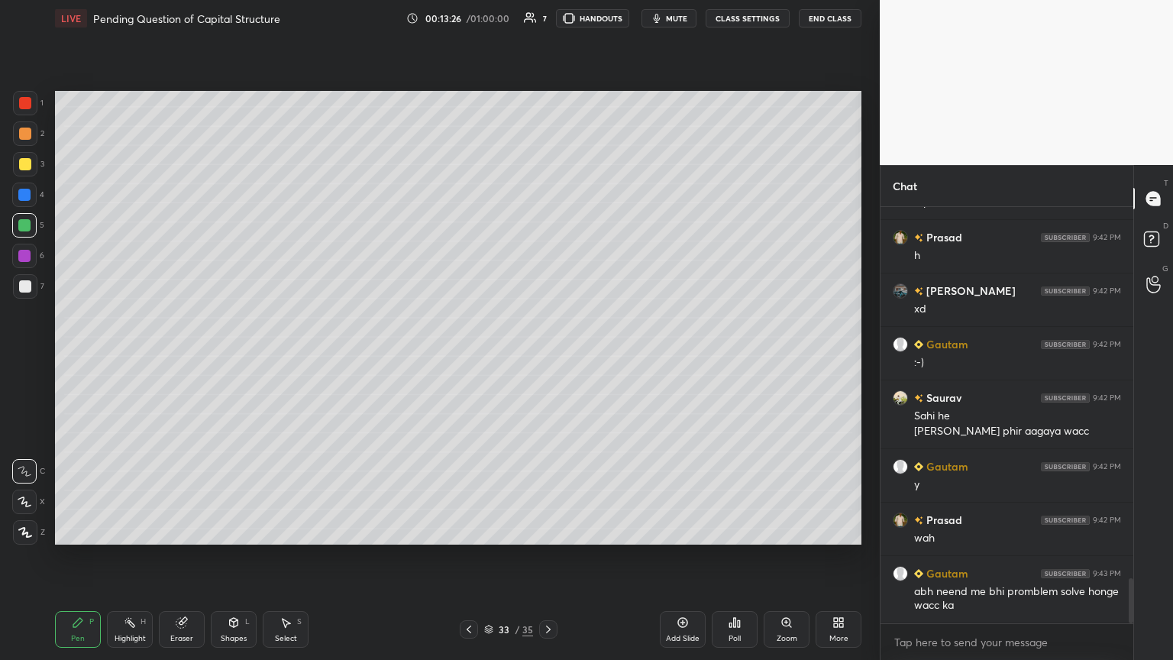
click at [27, 294] on div at bounding box center [25, 286] width 24 height 24
click at [81, 358] on div "Pen" at bounding box center [78, 638] width 14 height 8
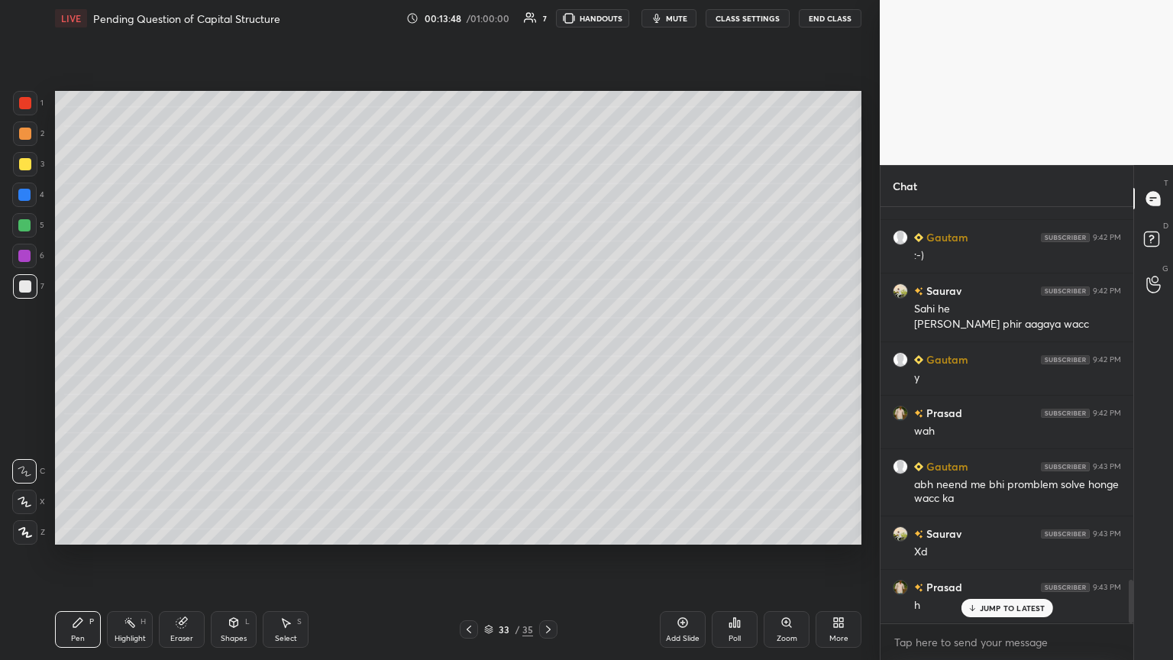
scroll to position [3579, 0]
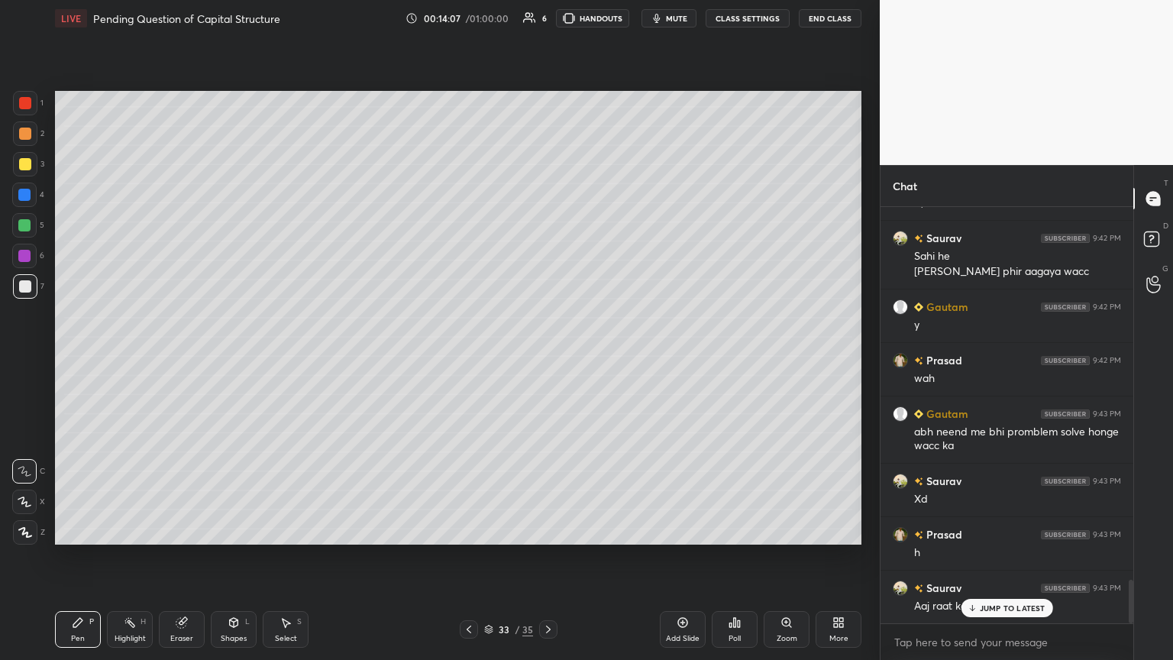
click at [31, 171] on div at bounding box center [25, 164] width 24 height 24
click at [234, 358] on icon at bounding box center [233, 622] width 12 height 12
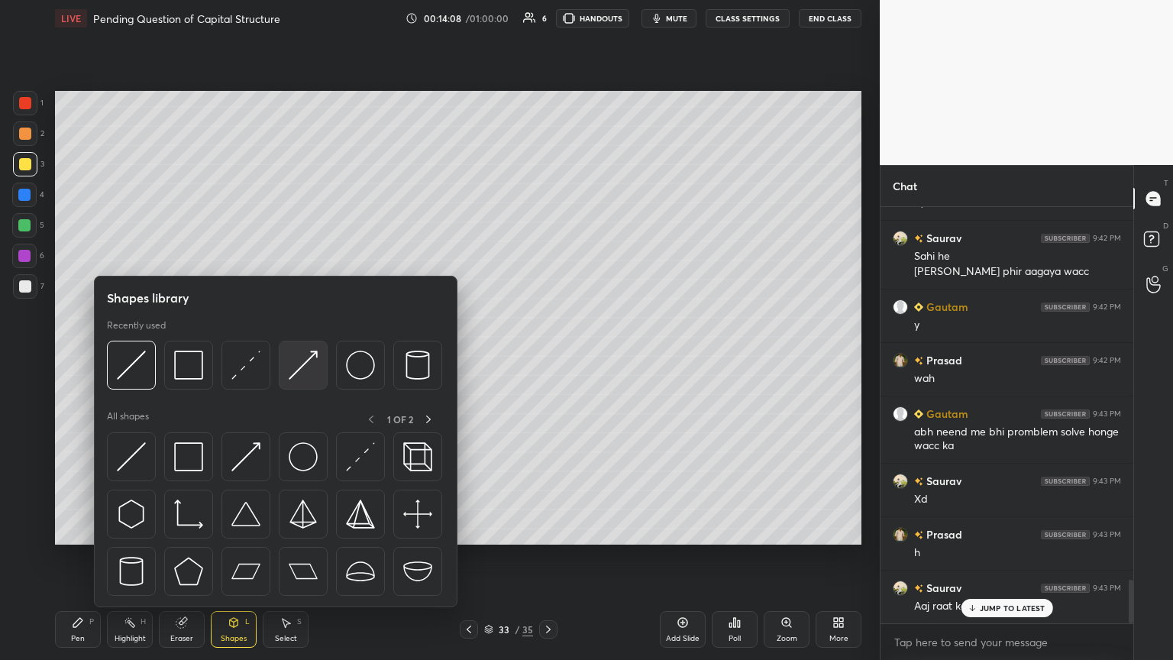
click at [302, 358] on img at bounding box center [303, 364] width 29 height 29
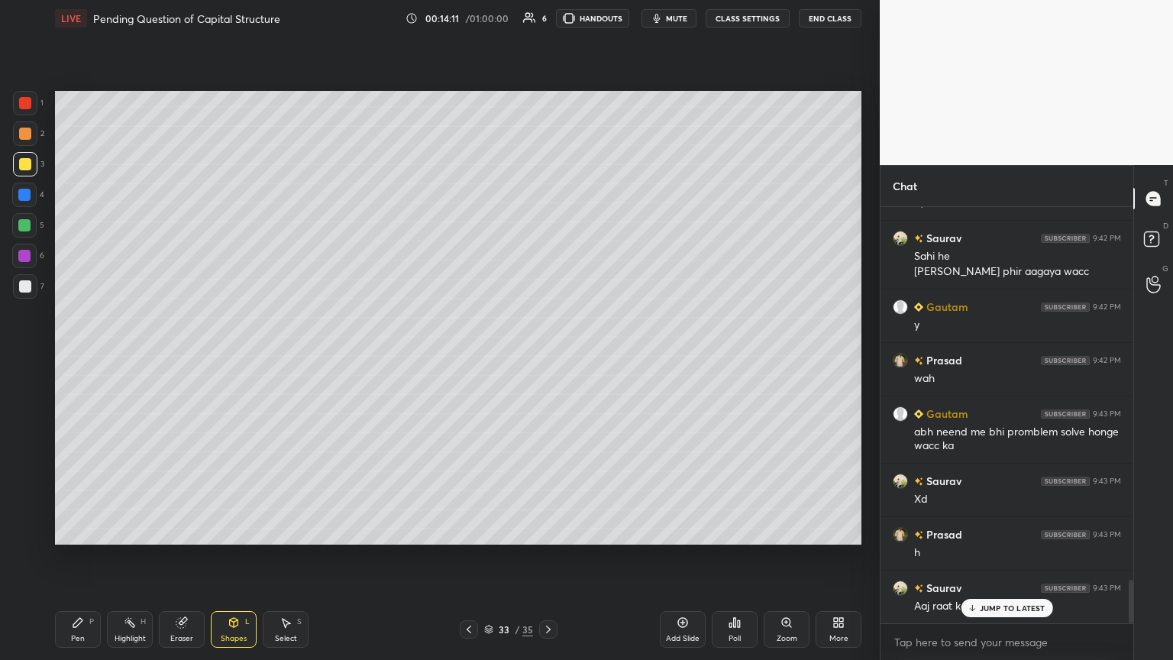
click at [26, 291] on div at bounding box center [25, 286] width 12 height 12
click at [53, 358] on div "LIVE Pending Question of Capital Structure 00:14:12 / 01:00:00 6 HANDOUTS mute …" at bounding box center [458, 330] width 818 height 660
click at [96, 358] on div "Pen P" at bounding box center [78, 629] width 46 height 37
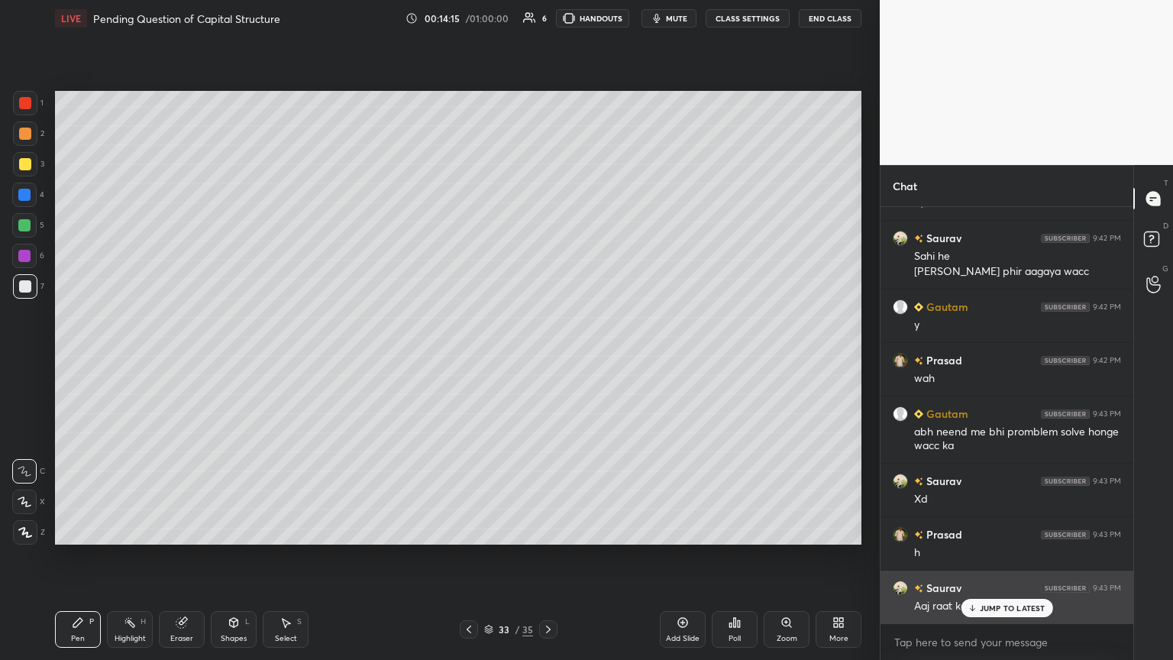
click at [547, 358] on div "JUMP TO LATEST" at bounding box center [1006, 608] width 92 height 18
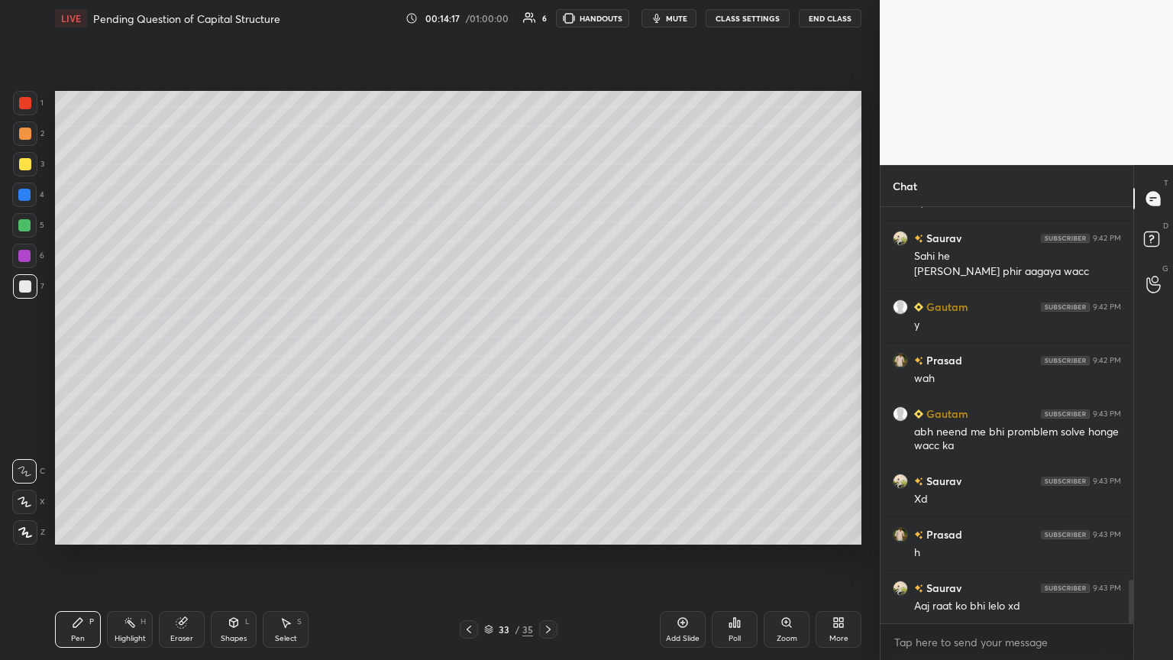
click at [470, 358] on icon at bounding box center [468, 629] width 5 height 8
click at [476, 358] on div at bounding box center [469, 629] width 18 height 18
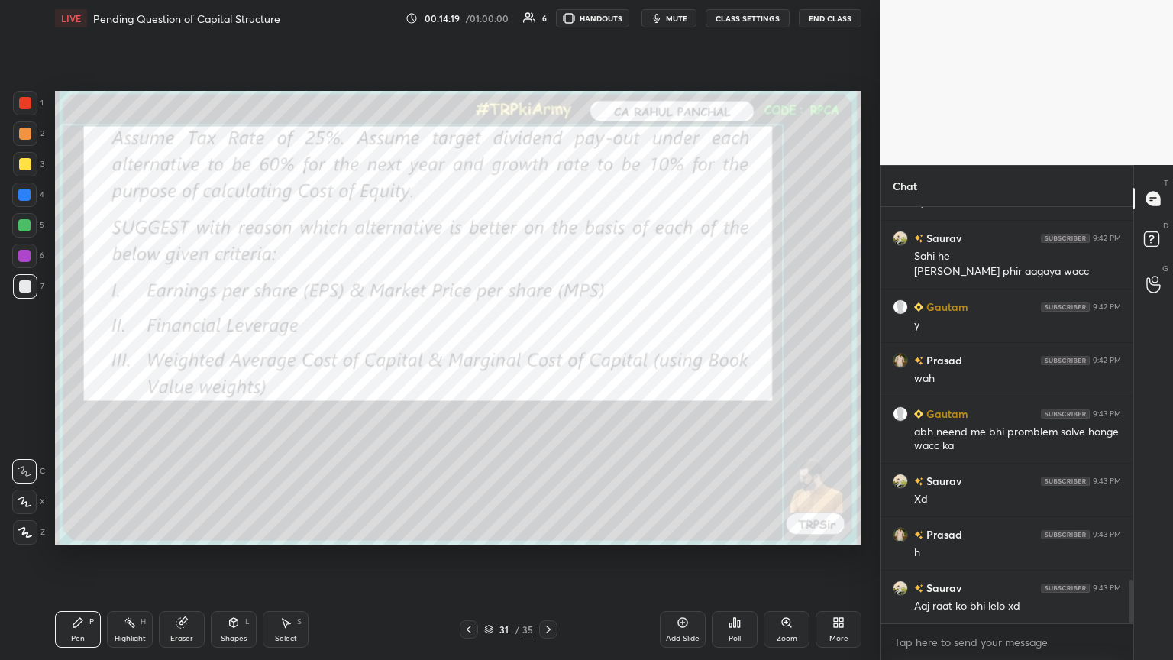
click at [166, 358] on div "Eraser" at bounding box center [182, 629] width 46 height 37
click at [22, 358] on span "Erase all" at bounding box center [24, 532] width 23 height 11
click at [71, 358] on div "Setting up your live class Poll for secs No correct answer Start poll" at bounding box center [458, 318] width 818 height 562
click at [471, 358] on icon at bounding box center [469, 629] width 12 height 12
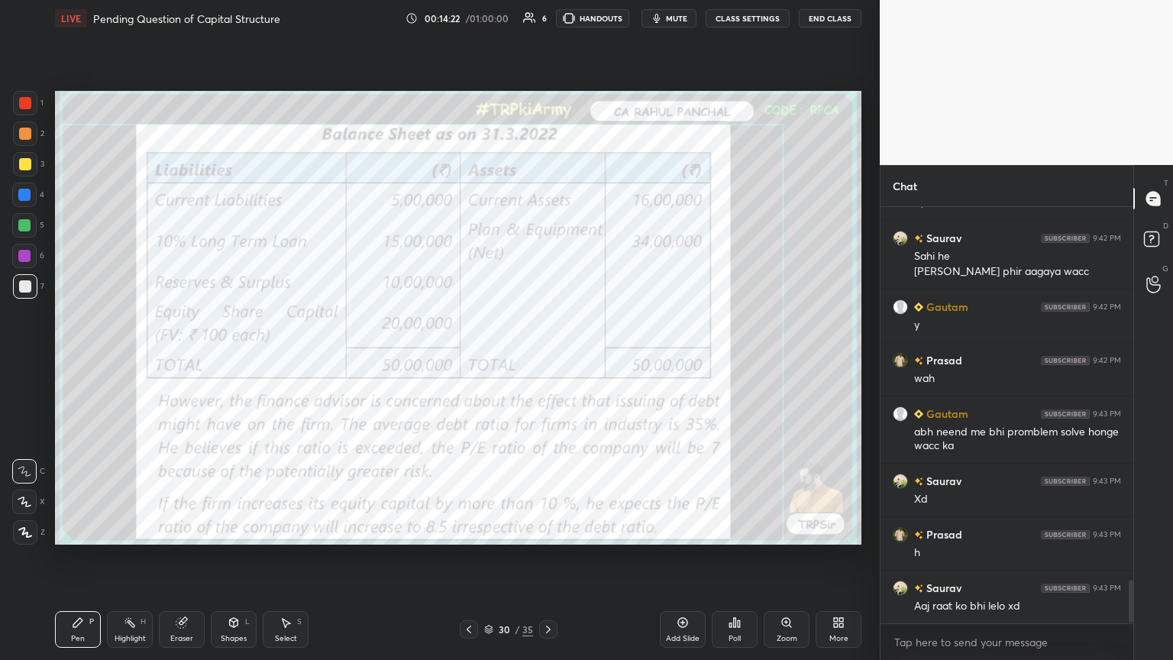
scroll to position [3633, 0]
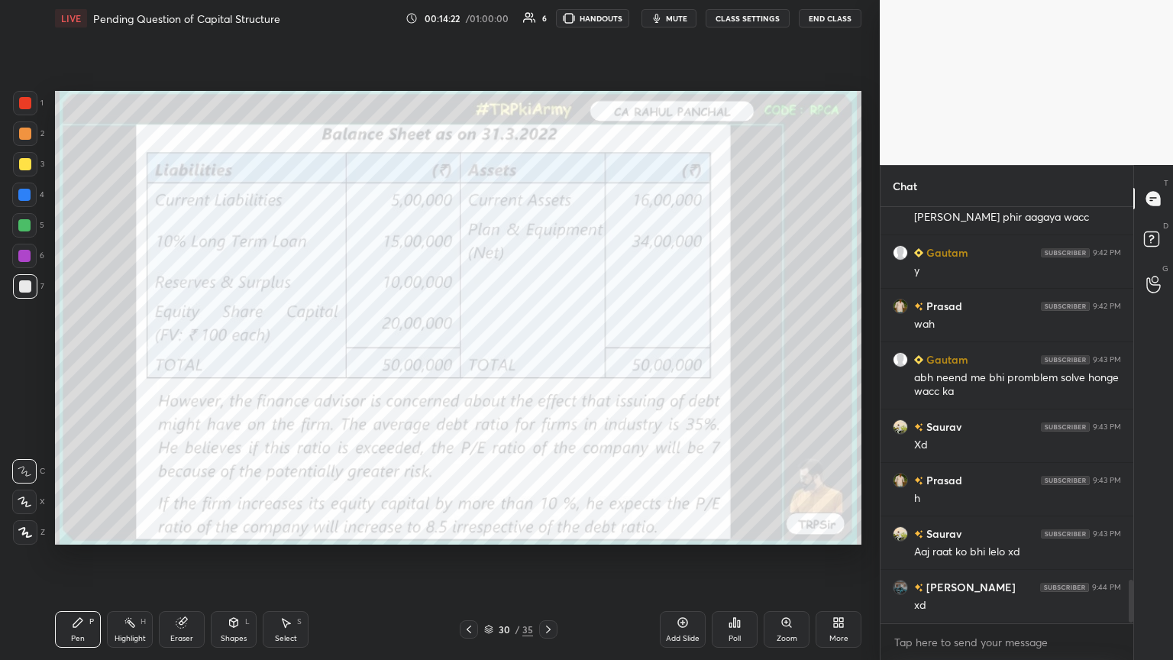
click at [469, 358] on icon at bounding box center [469, 629] width 12 height 12
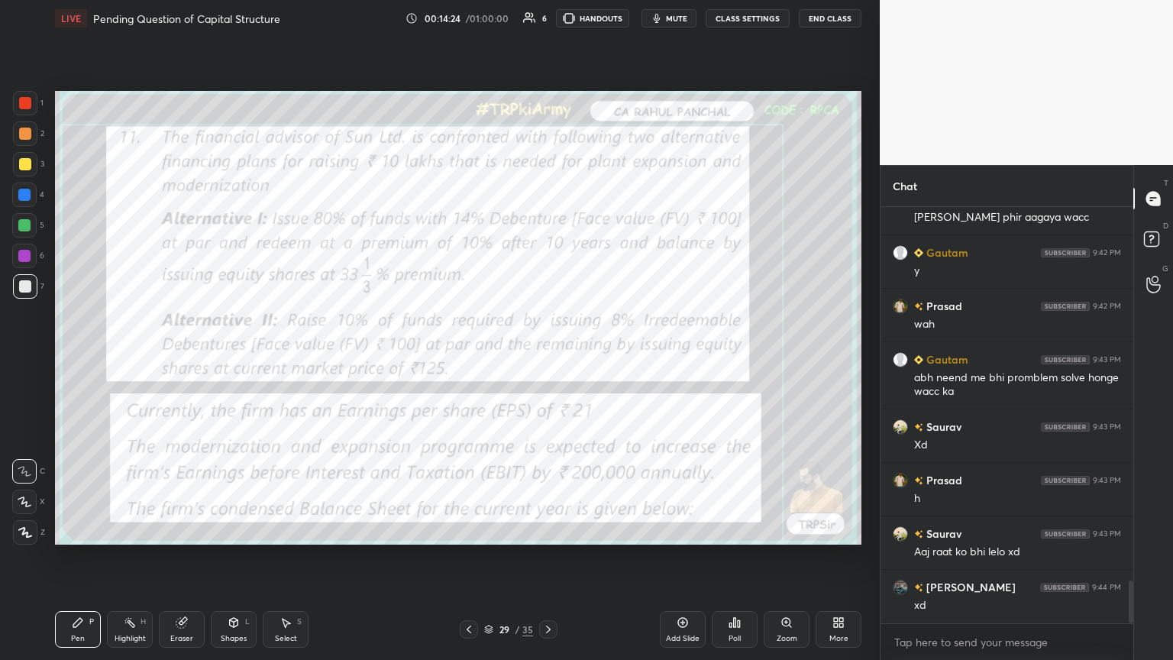
scroll to position [3686, 0]
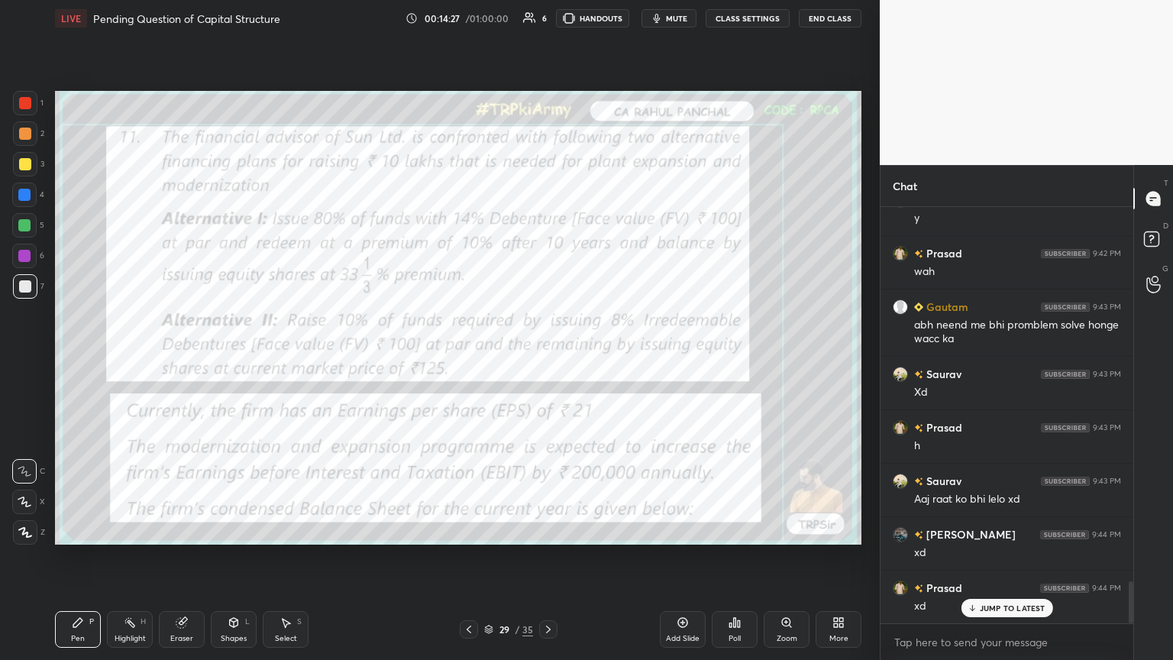
click at [191, 358] on div "Eraser" at bounding box center [181, 638] width 23 height 8
click at [24, 358] on span "Erase all" at bounding box center [24, 532] width 23 height 11
click at [66, 358] on div "Pen P Highlight H Eraser Shapes L Select S 29 / 35 Add Slide Poll Zoom More" at bounding box center [458, 629] width 806 height 61
click at [34, 113] on div at bounding box center [25, 103] width 24 height 24
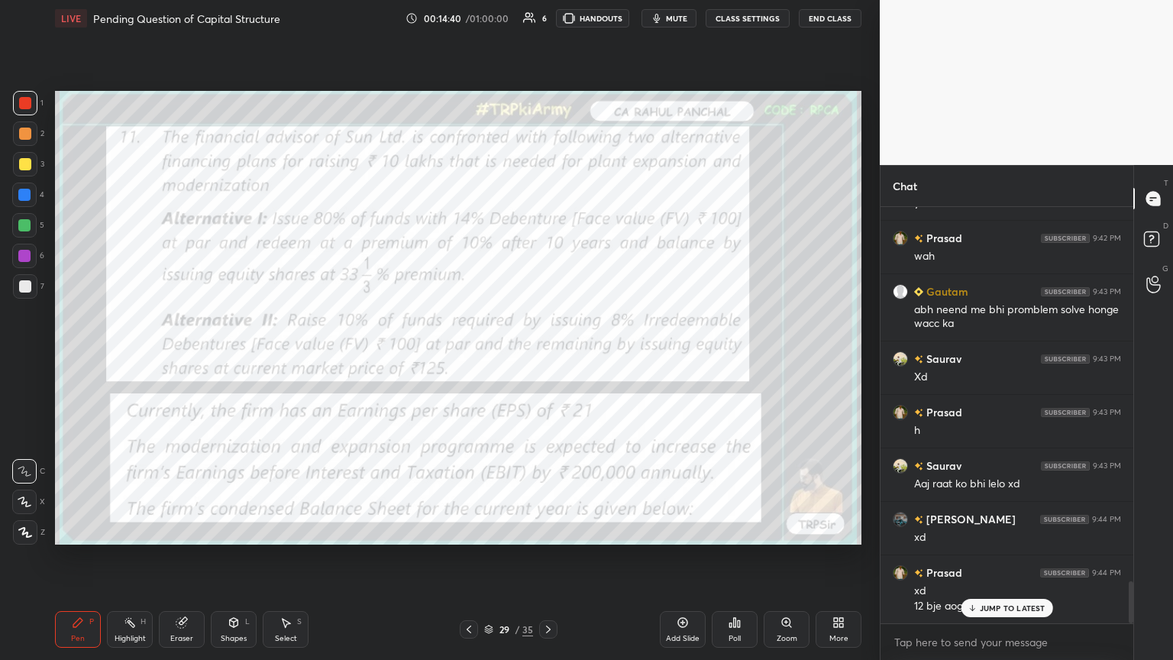
scroll to position [3755, 0]
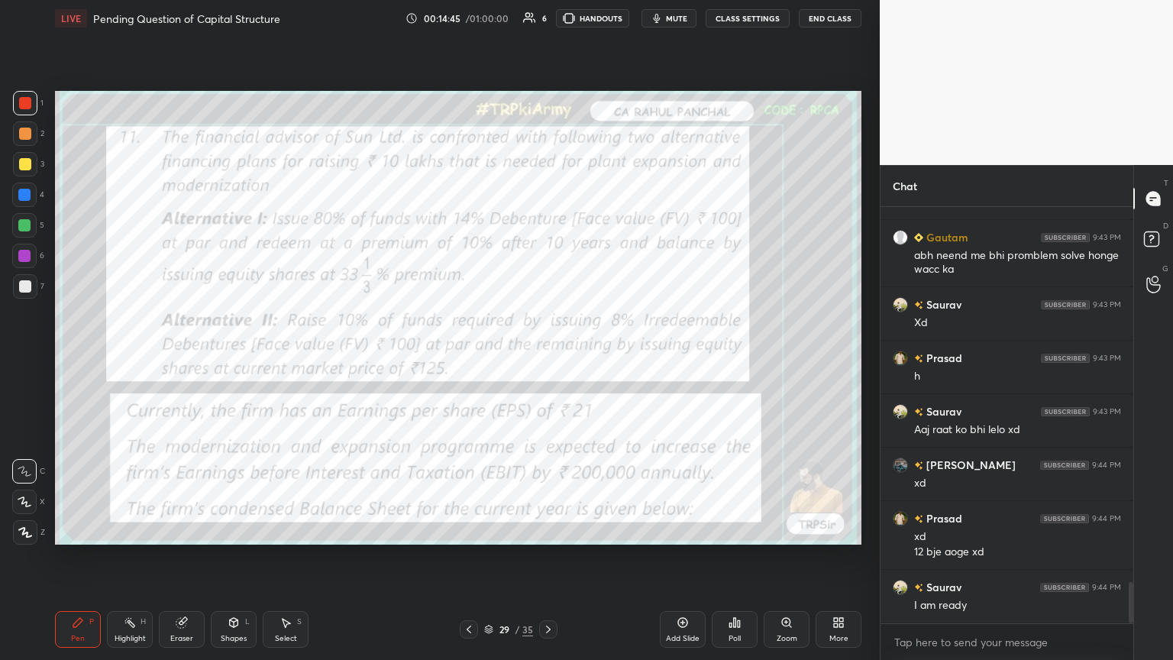
click at [544, 358] on icon at bounding box center [548, 629] width 12 height 12
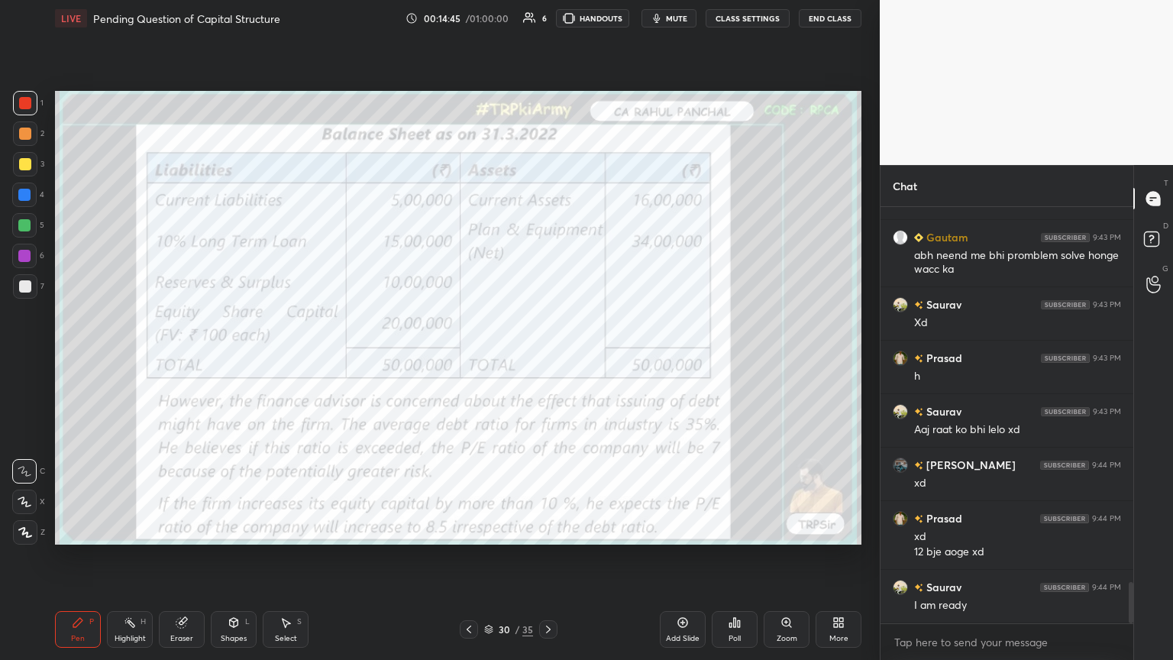
click at [547, 358] on icon at bounding box center [548, 629] width 5 height 8
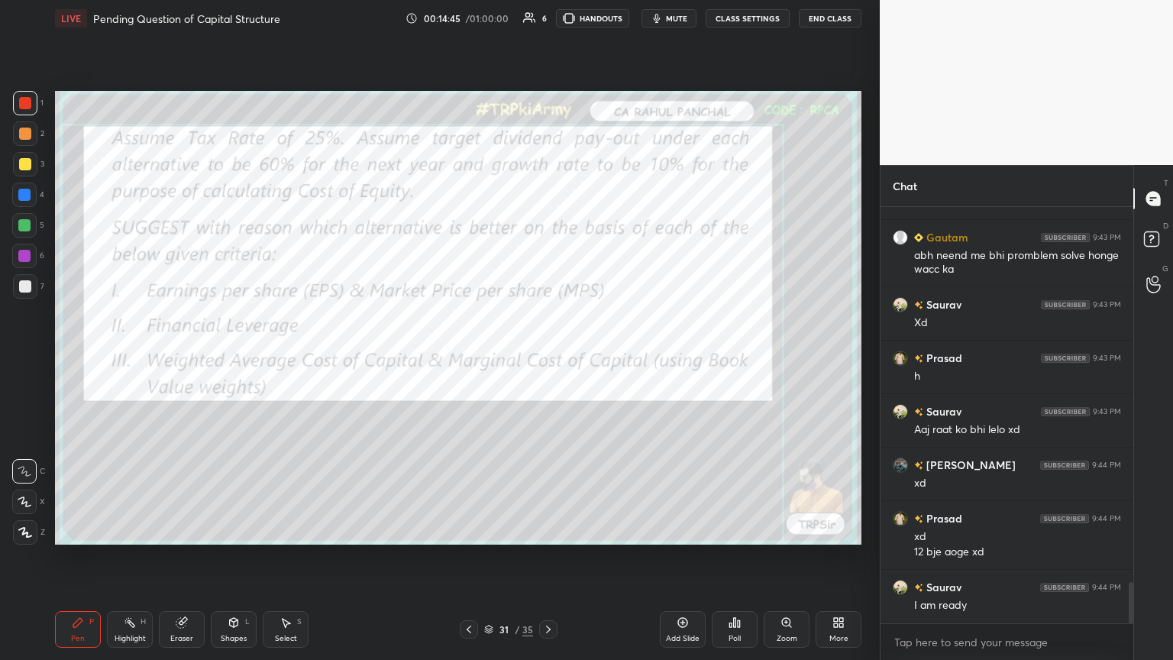
click at [547, 358] on icon at bounding box center [548, 629] width 5 height 8
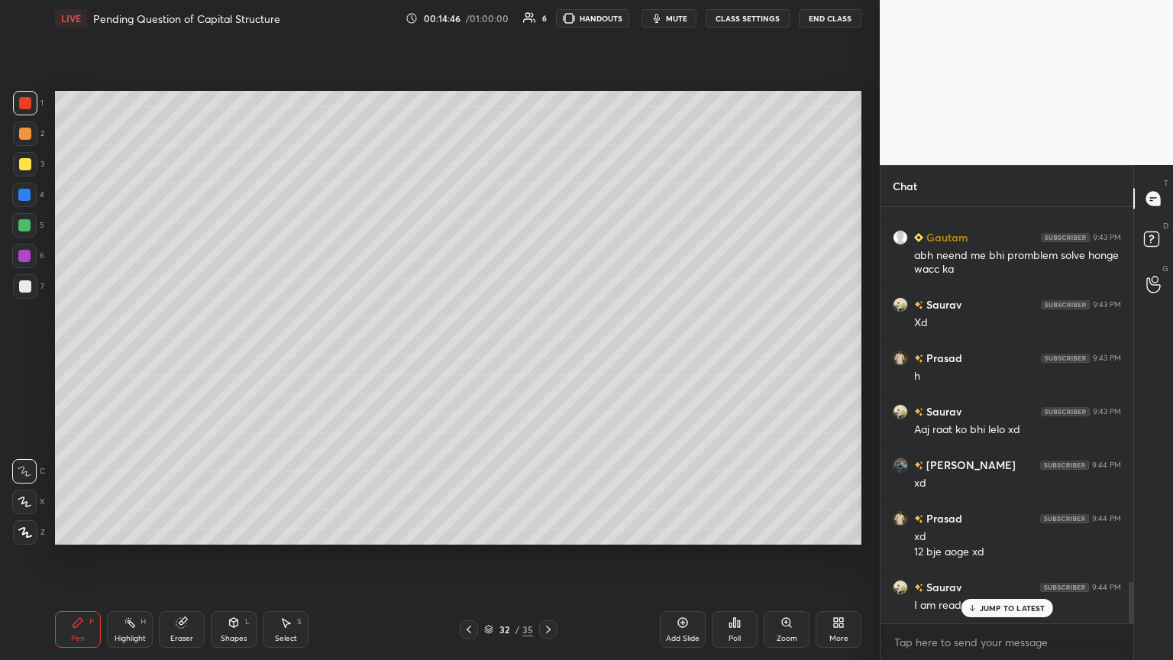
scroll to position [3808, 0]
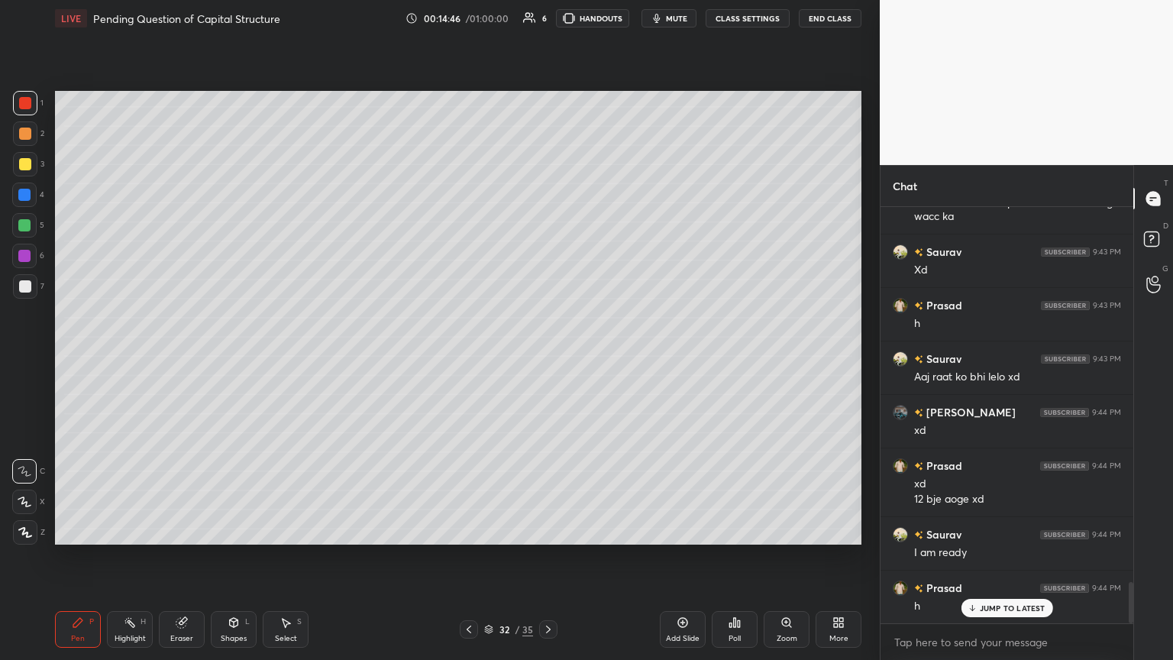
click at [34, 289] on div at bounding box center [25, 286] width 24 height 24
click at [547, 358] on icon at bounding box center [548, 629] width 12 height 12
click at [183, 358] on div "Eraser" at bounding box center [181, 638] width 23 height 8
click at [61, 358] on div "Pen P" at bounding box center [78, 629] width 46 height 37
click at [467, 358] on icon at bounding box center [469, 629] width 12 height 12
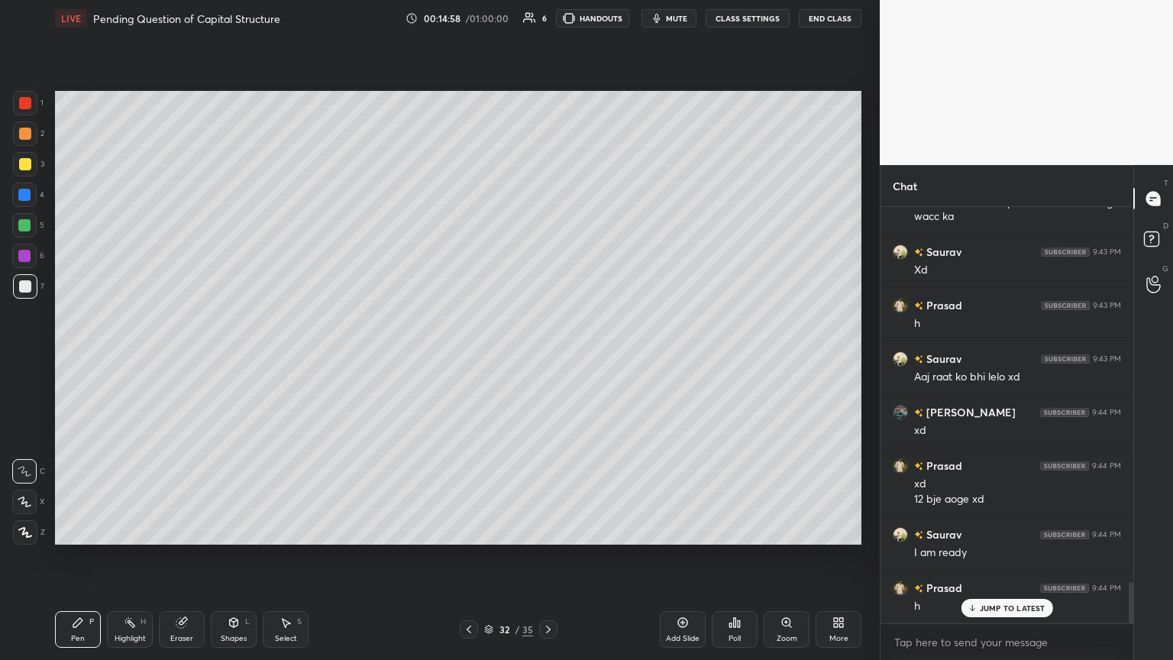
click at [466, 358] on icon at bounding box center [469, 629] width 12 height 12
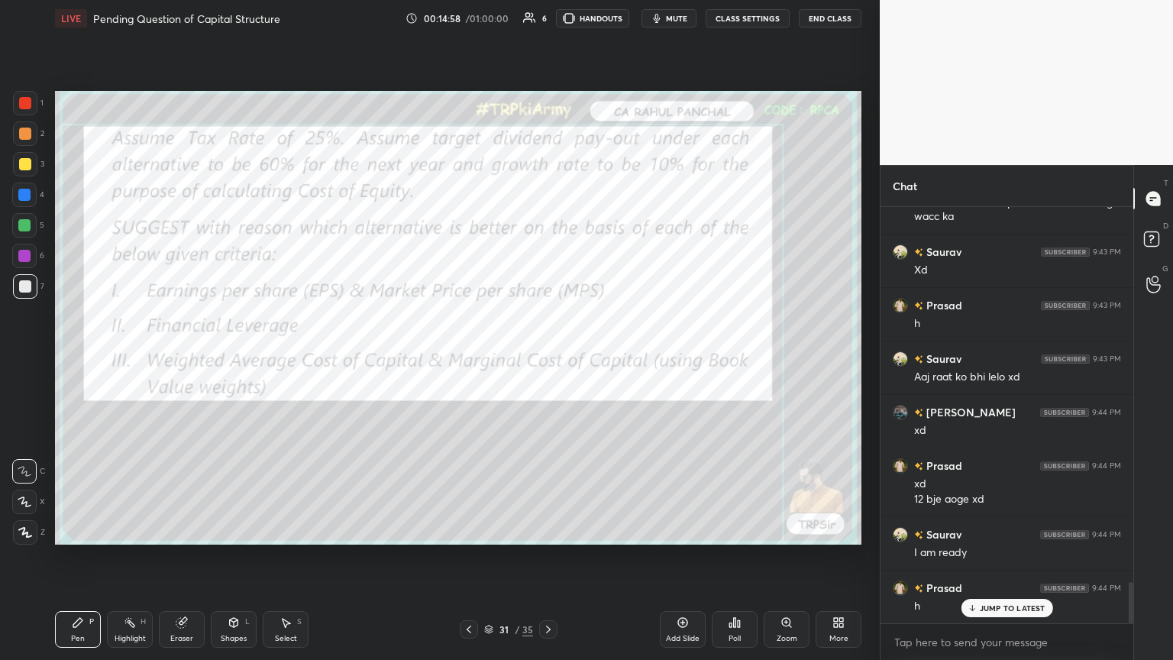
click at [469, 358] on icon at bounding box center [468, 629] width 5 height 8
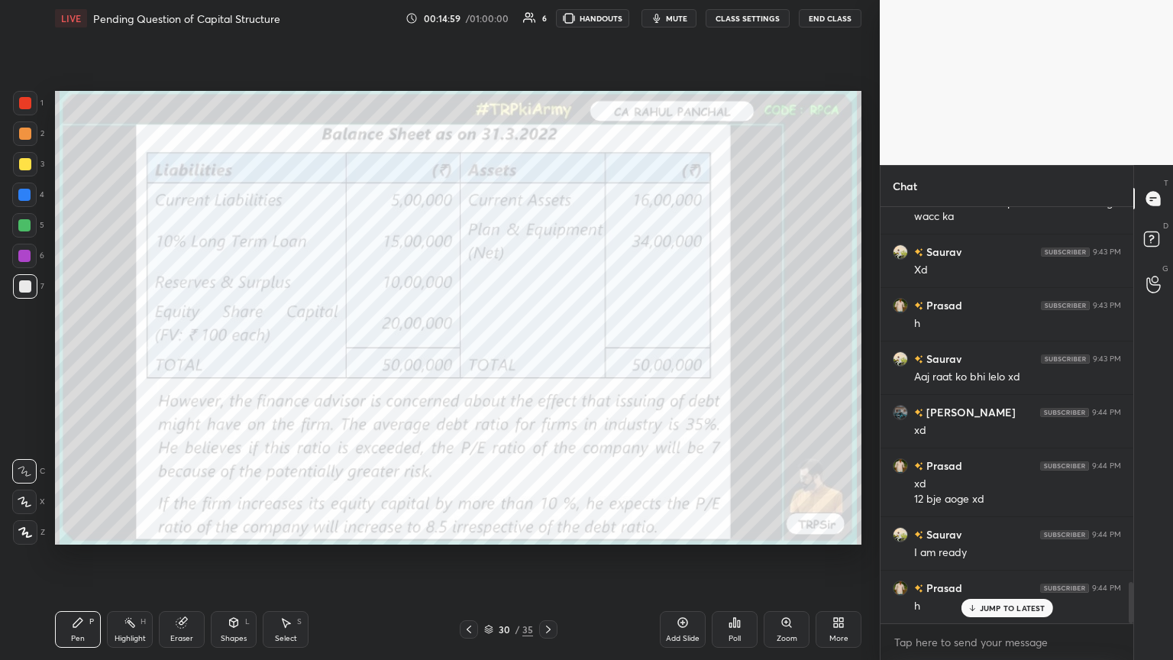
click at [460, 358] on div at bounding box center [469, 629] width 18 height 18
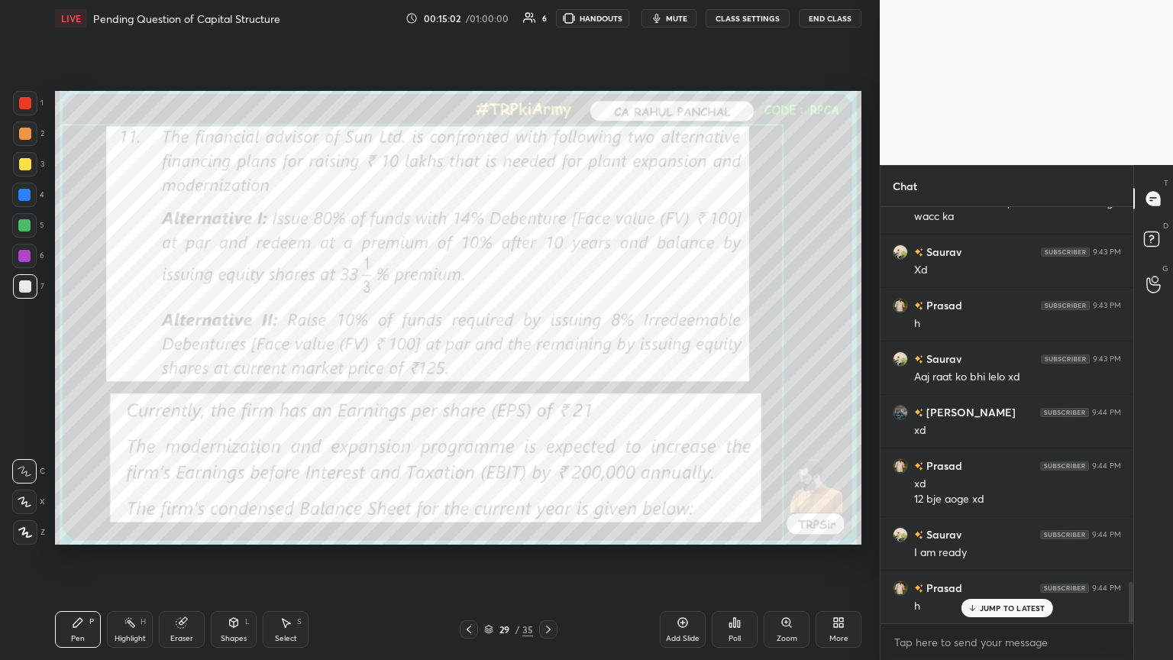
click at [29, 111] on div at bounding box center [25, 103] width 24 height 24
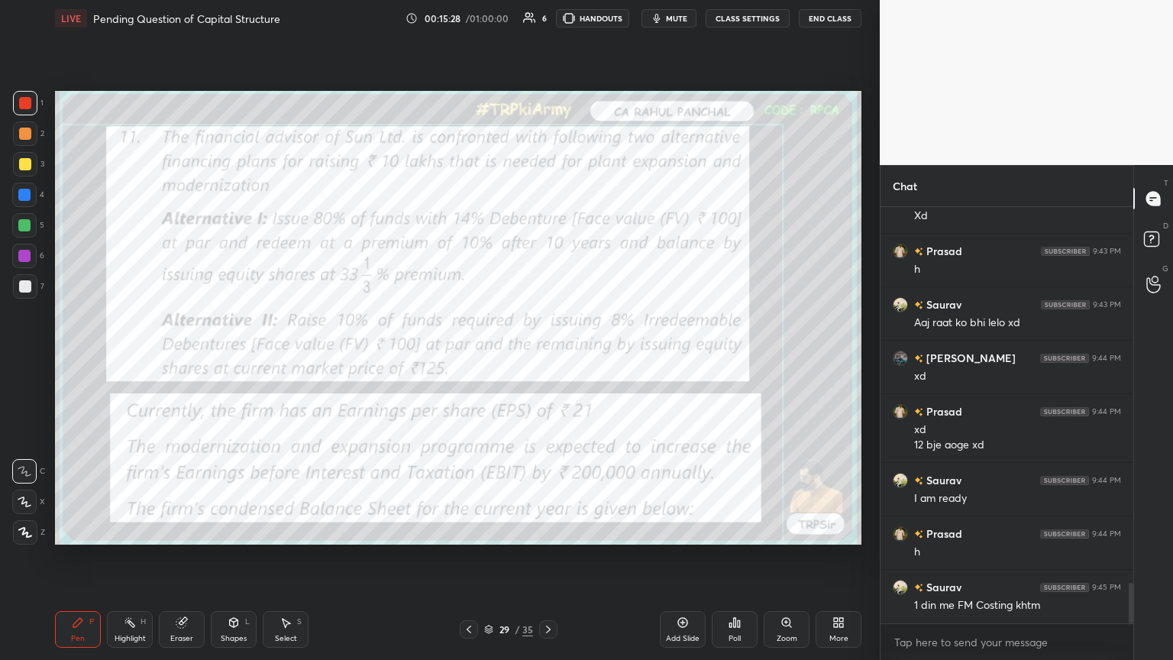
click at [547, 358] on icon at bounding box center [548, 629] width 12 height 12
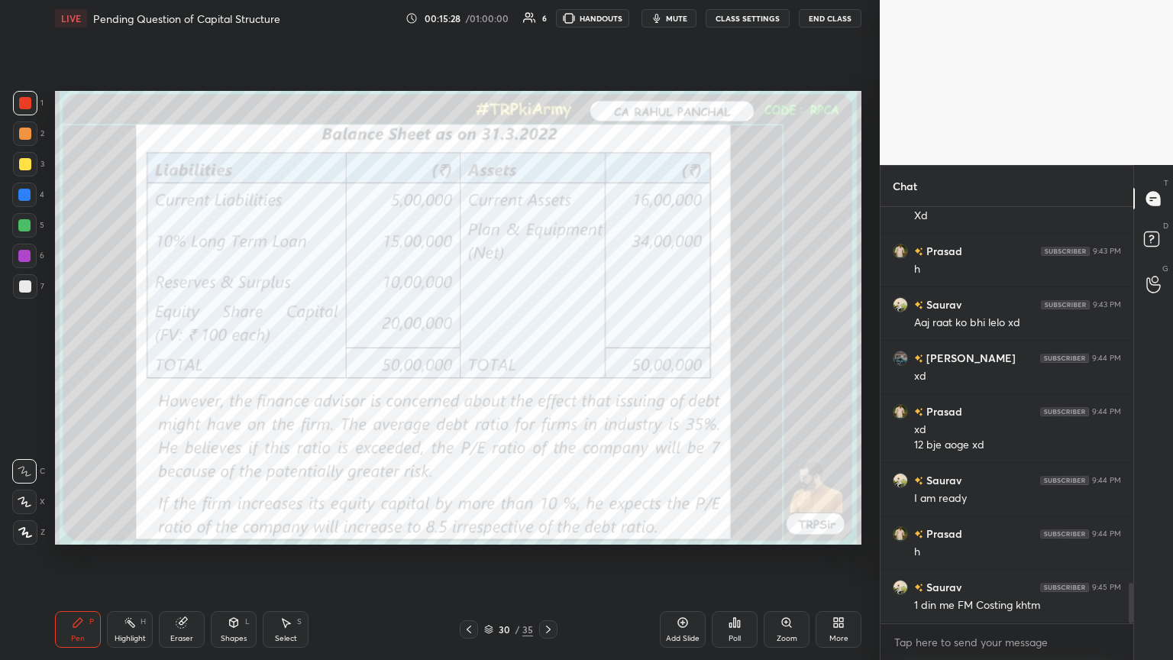
click at [547, 358] on icon at bounding box center [548, 629] width 12 height 12
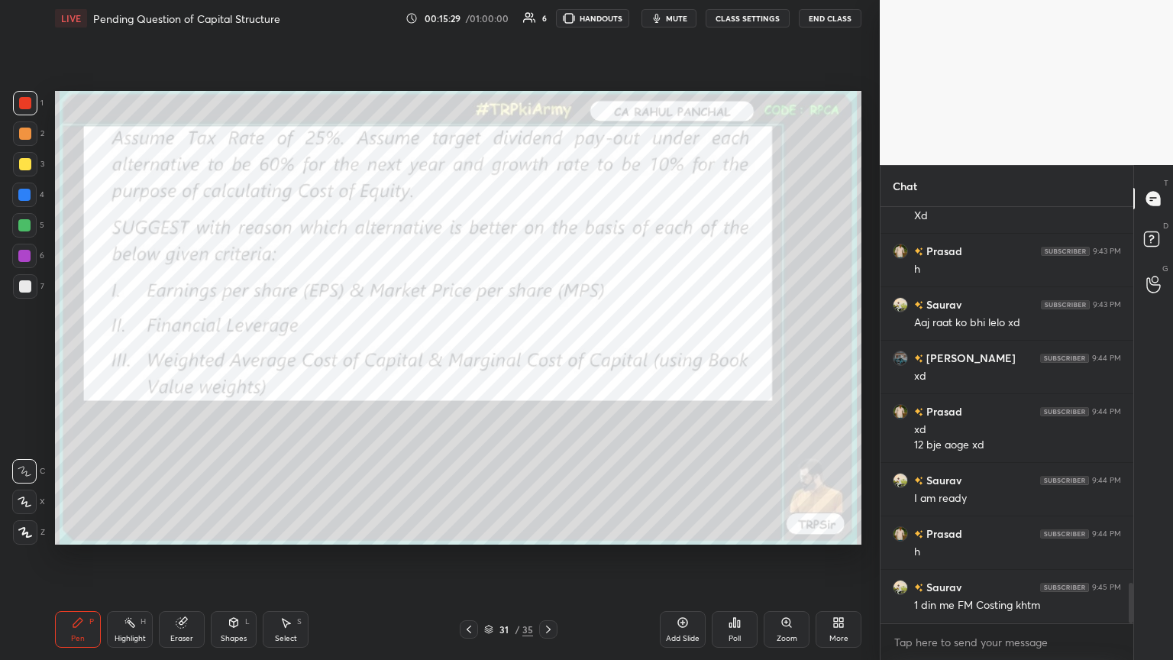
click at [544, 358] on icon at bounding box center [548, 629] width 12 height 12
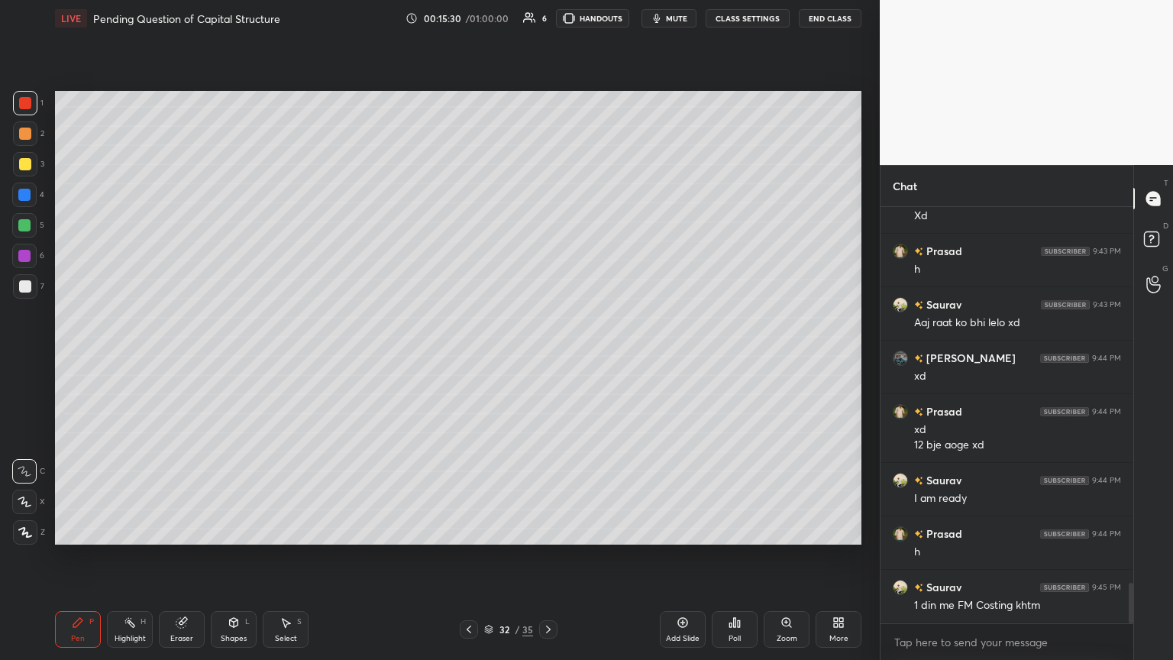
scroll to position [3877, 0]
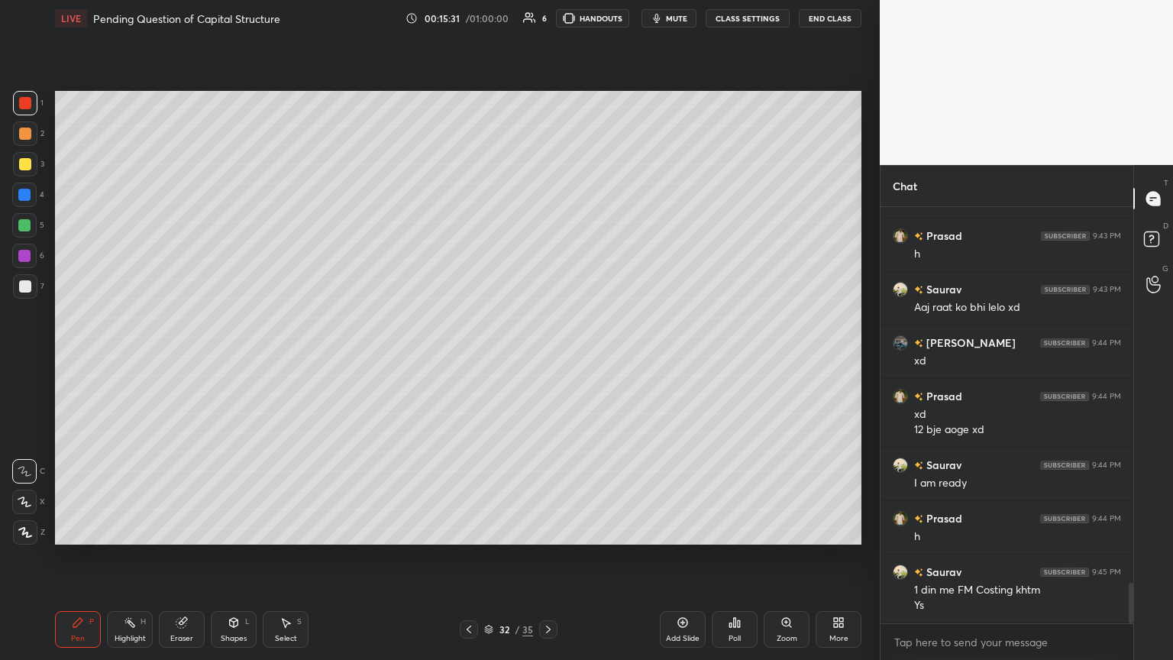
click at [547, 358] on icon at bounding box center [548, 629] width 12 height 12
click at [22, 206] on div at bounding box center [24, 194] width 24 height 24
click at [31, 227] on div at bounding box center [24, 225] width 24 height 24
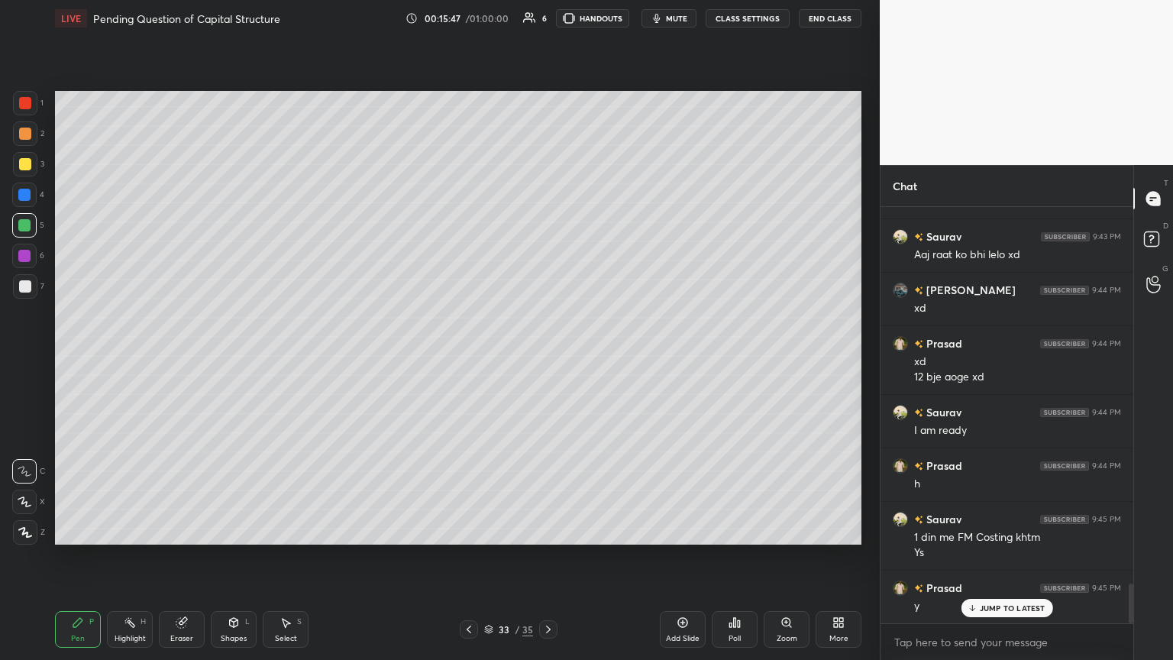
click at [26, 293] on div at bounding box center [25, 286] width 24 height 24
click at [466, 358] on icon at bounding box center [469, 629] width 12 height 12
click at [471, 358] on icon at bounding box center [469, 629] width 12 height 12
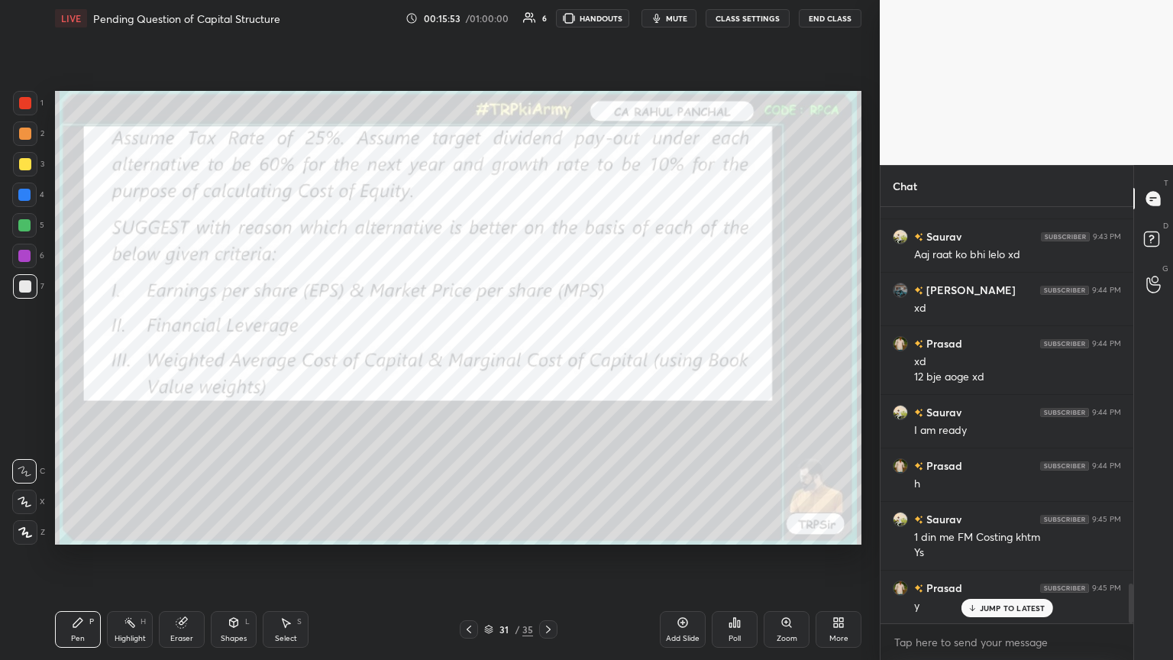
click at [471, 358] on icon at bounding box center [469, 629] width 12 height 12
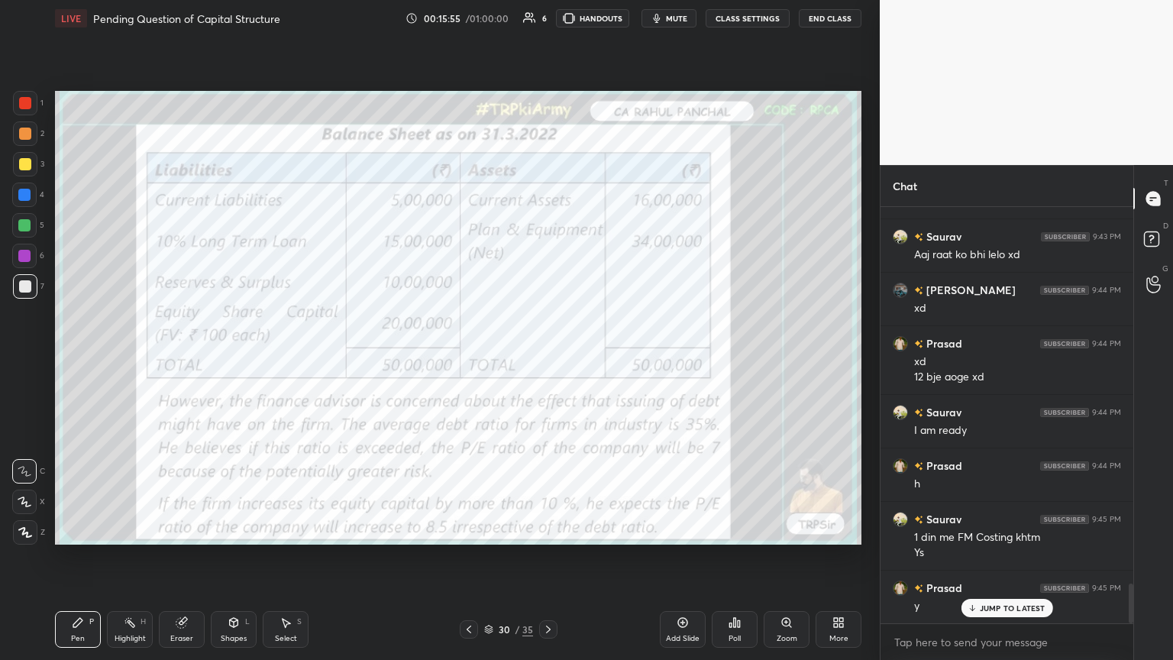
click at [466, 358] on icon at bounding box center [469, 629] width 12 height 12
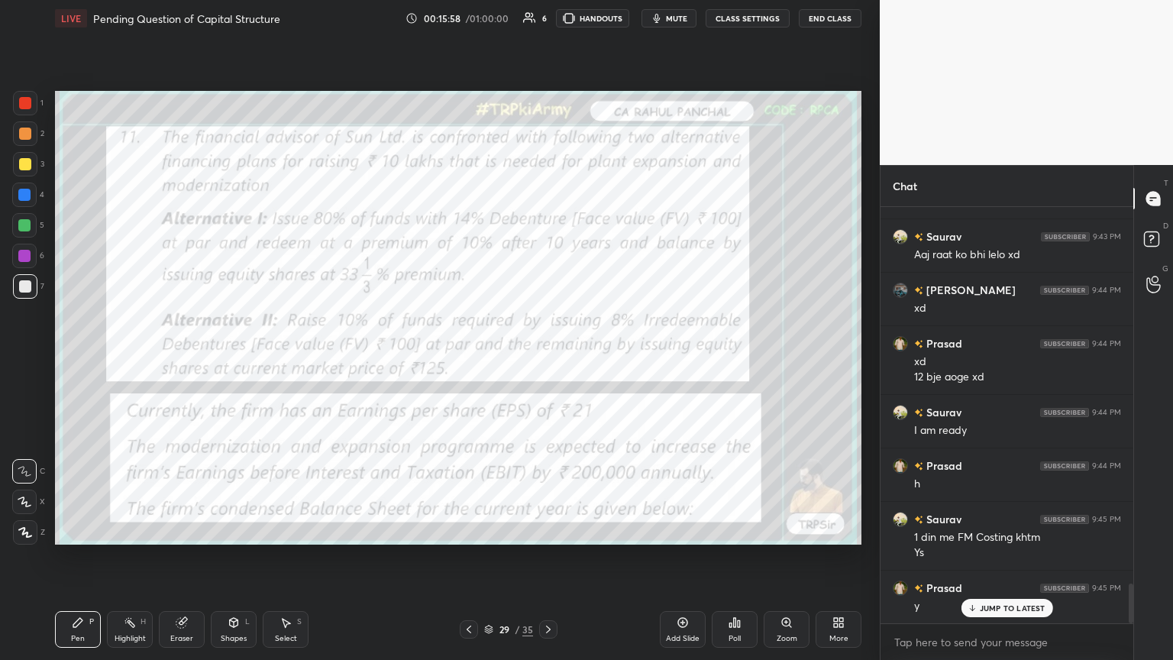
click at [547, 358] on icon at bounding box center [548, 629] width 12 height 12
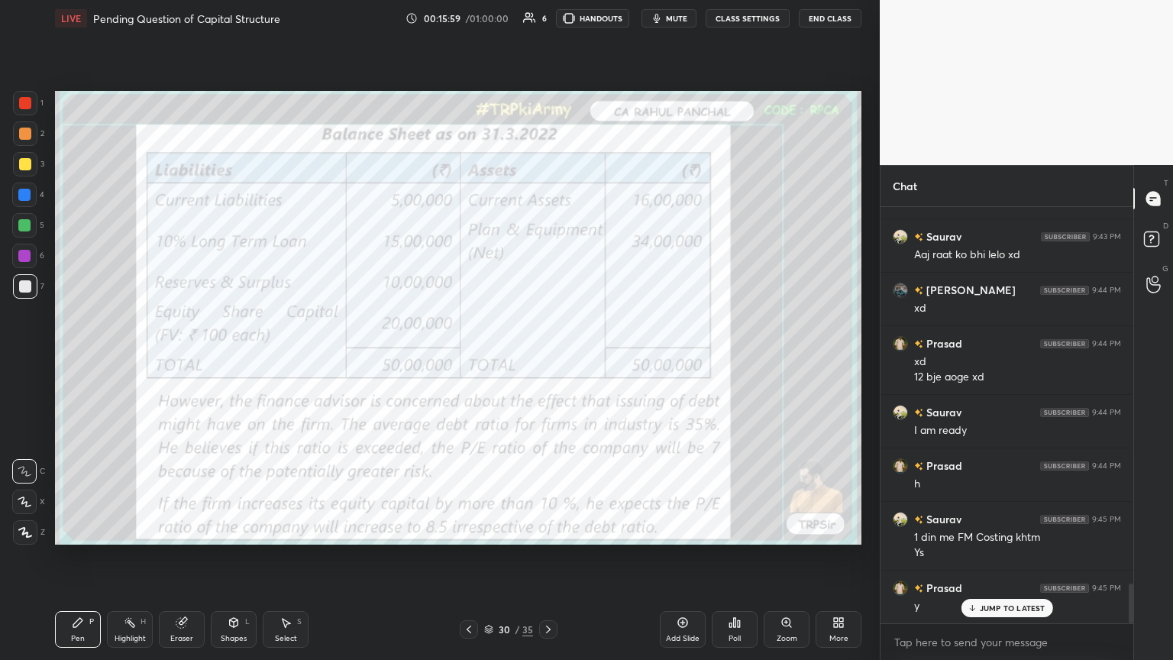
click at [19, 108] on div at bounding box center [25, 103] width 12 height 12
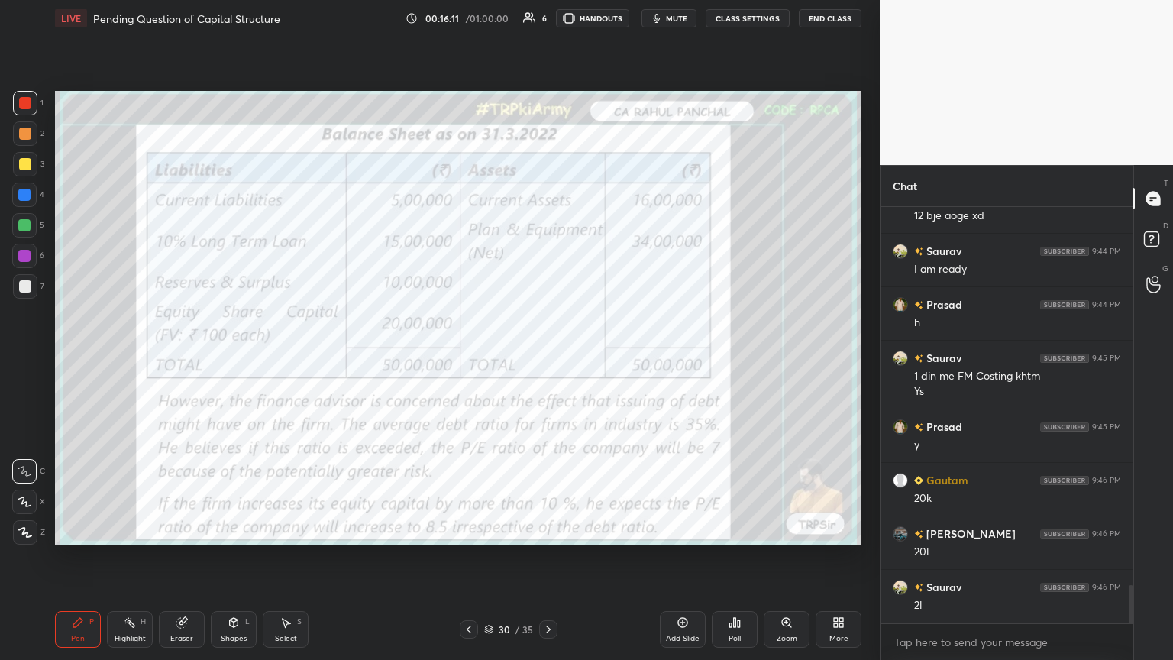
scroll to position [4198, 0]
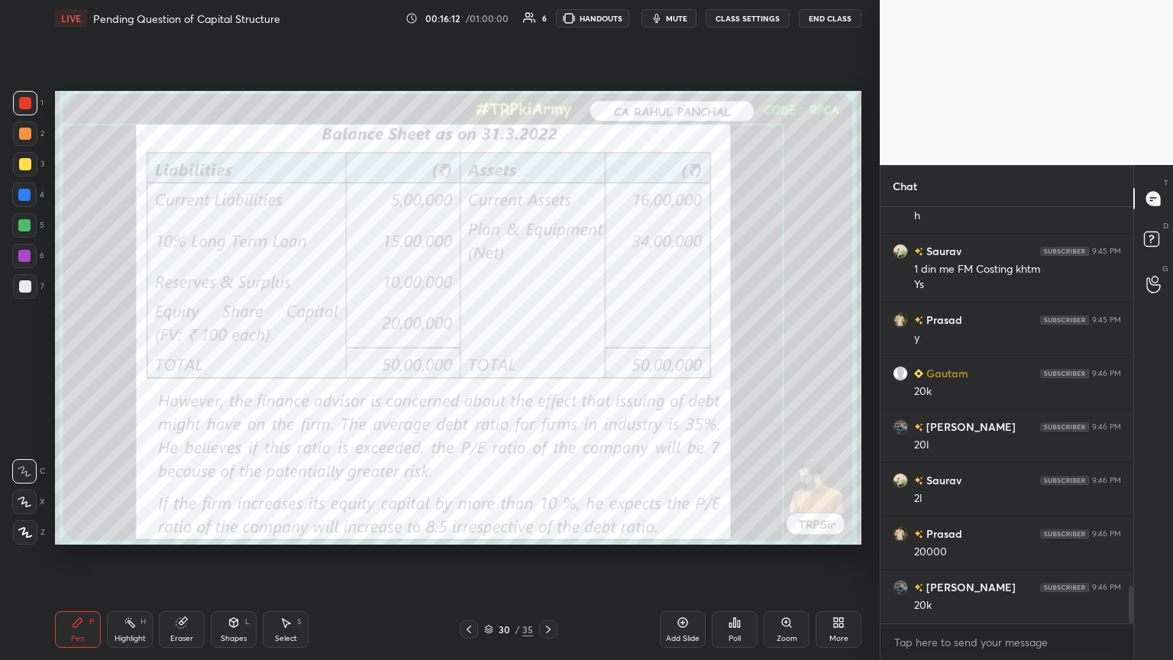
click at [547, 358] on icon at bounding box center [548, 629] width 12 height 12
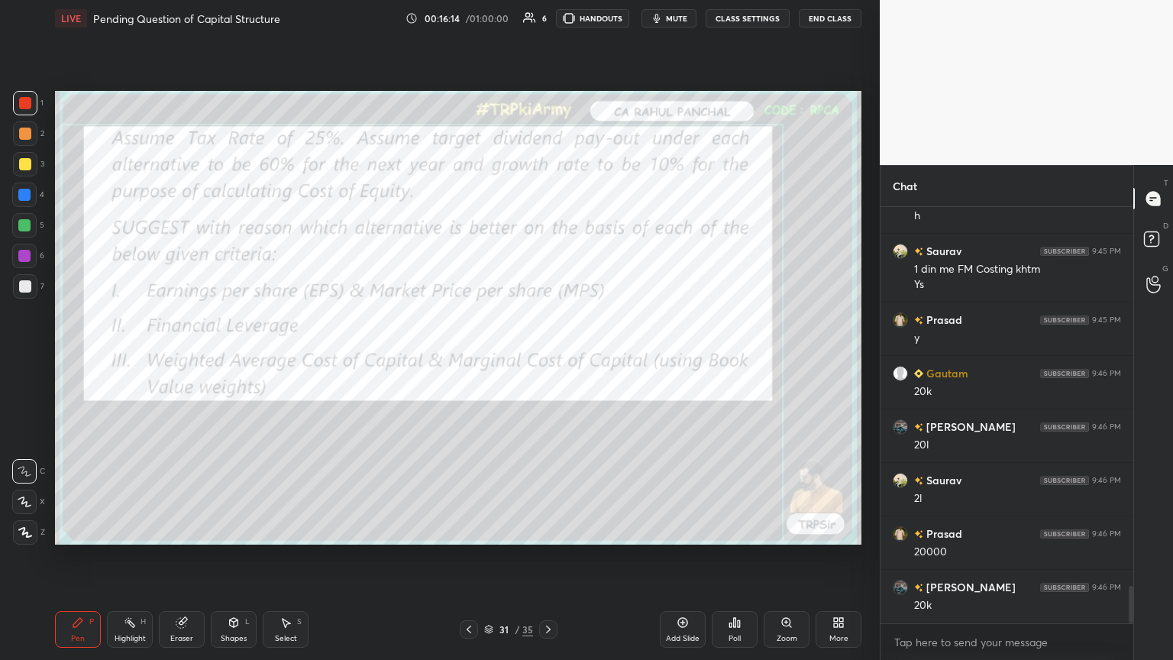
click at [547, 358] on icon at bounding box center [548, 629] width 12 height 12
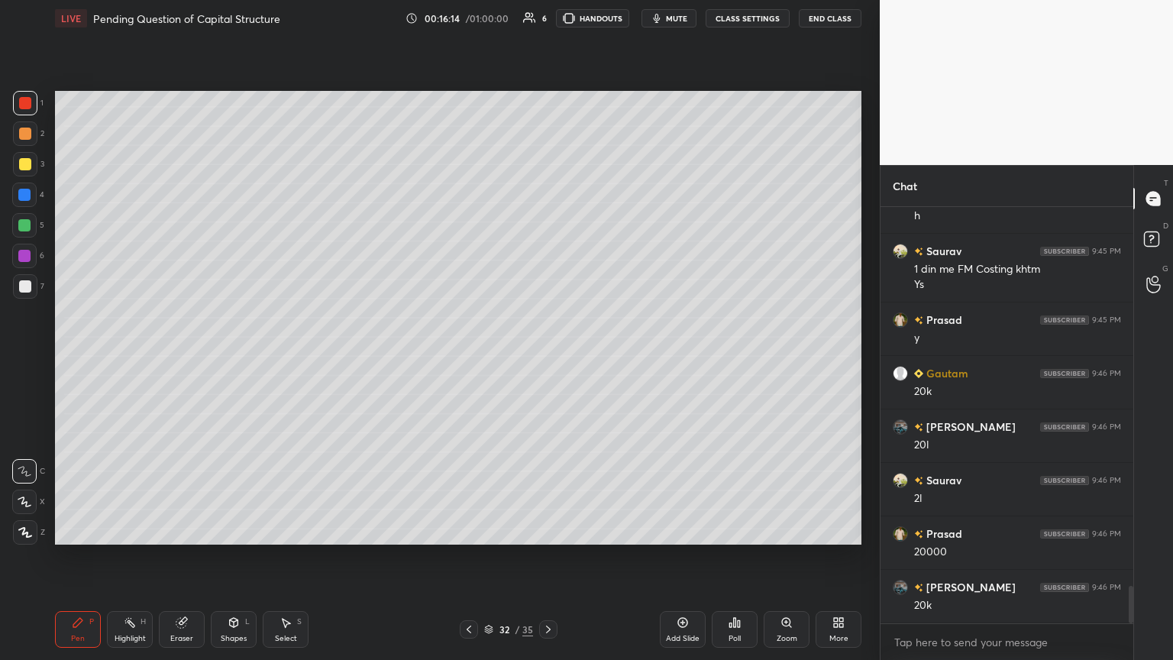
click at [15, 223] on div at bounding box center [24, 225] width 24 height 24
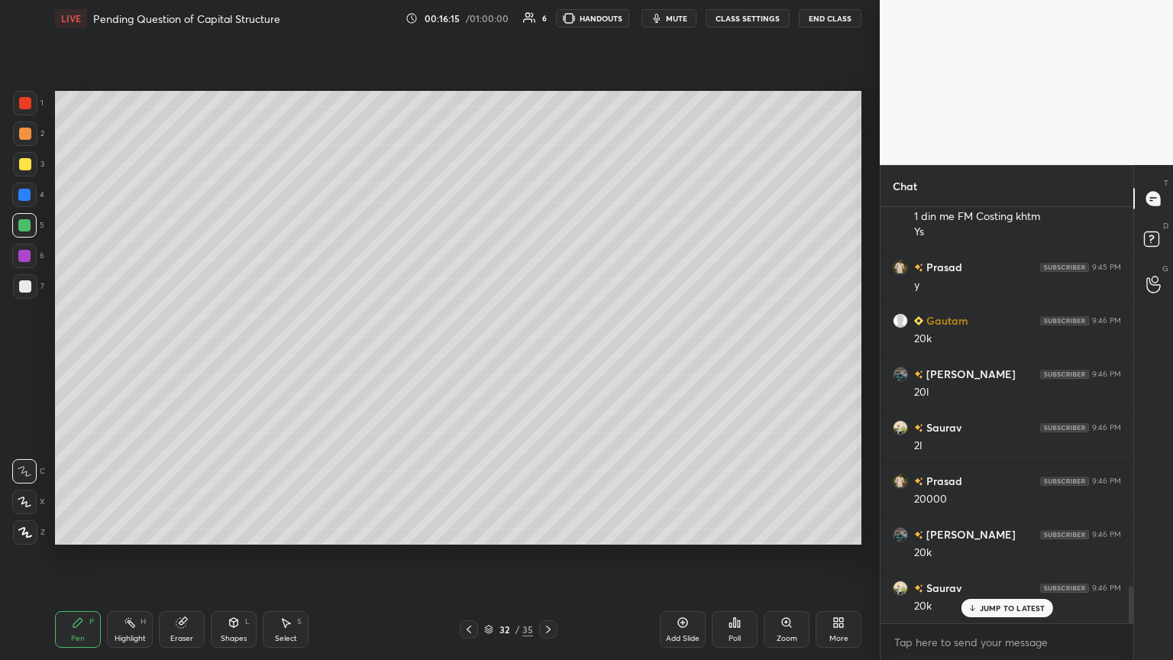
click at [546, 358] on icon at bounding box center [548, 629] width 12 height 12
click at [21, 284] on div at bounding box center [25, 286] width 12 height 12
click at [176, 358] on div "Eraser" at bounding box center [182, 629] width 46 height 37
click at [64, 358] on div "Pen P" at bounding box center [78, 629] width 46 height 37
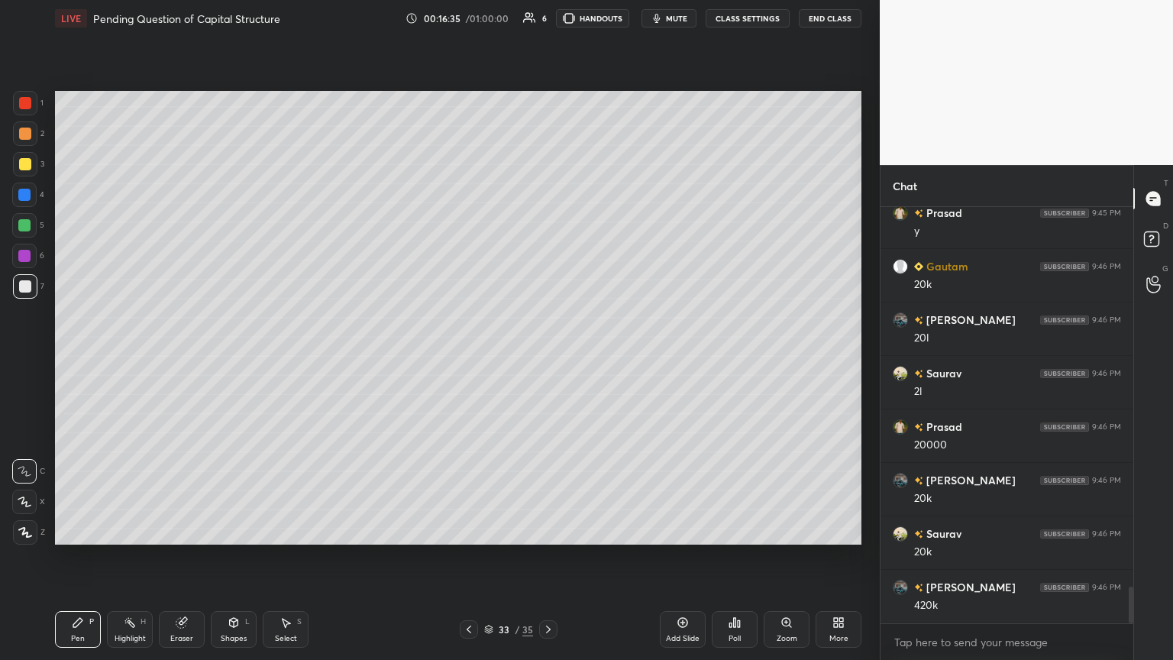
click at [469, 358] on icon at bounding box center [469, 629] width 12 height 12
click at [473, 358] on icon at bounding box center [469, 629] width 12 height 12
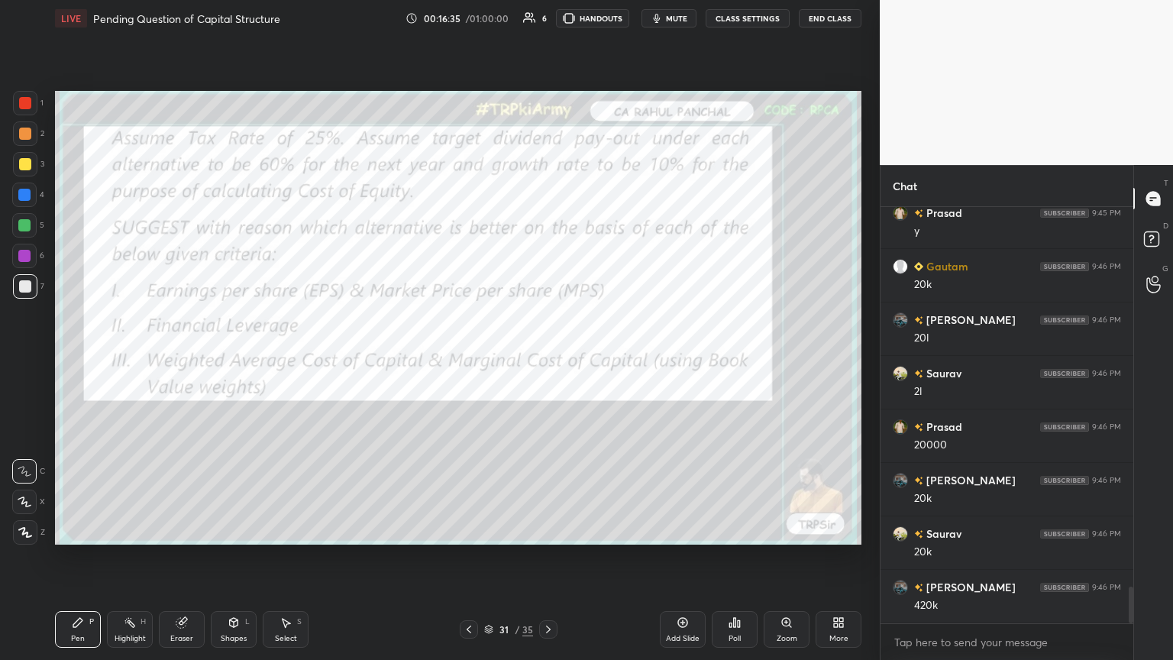
click at [473, 358] on icon at bounding box center [469, 629] width 12 height 12
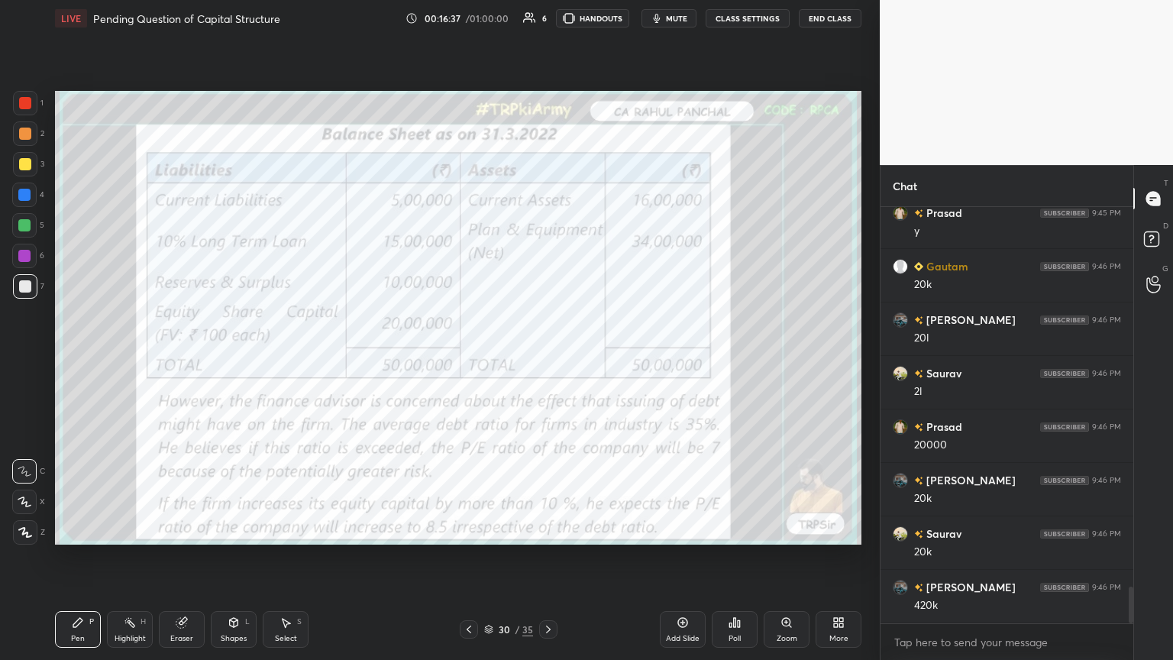
click at [469, 358] on icon at bounding box center [469, 629] width 12 height 12
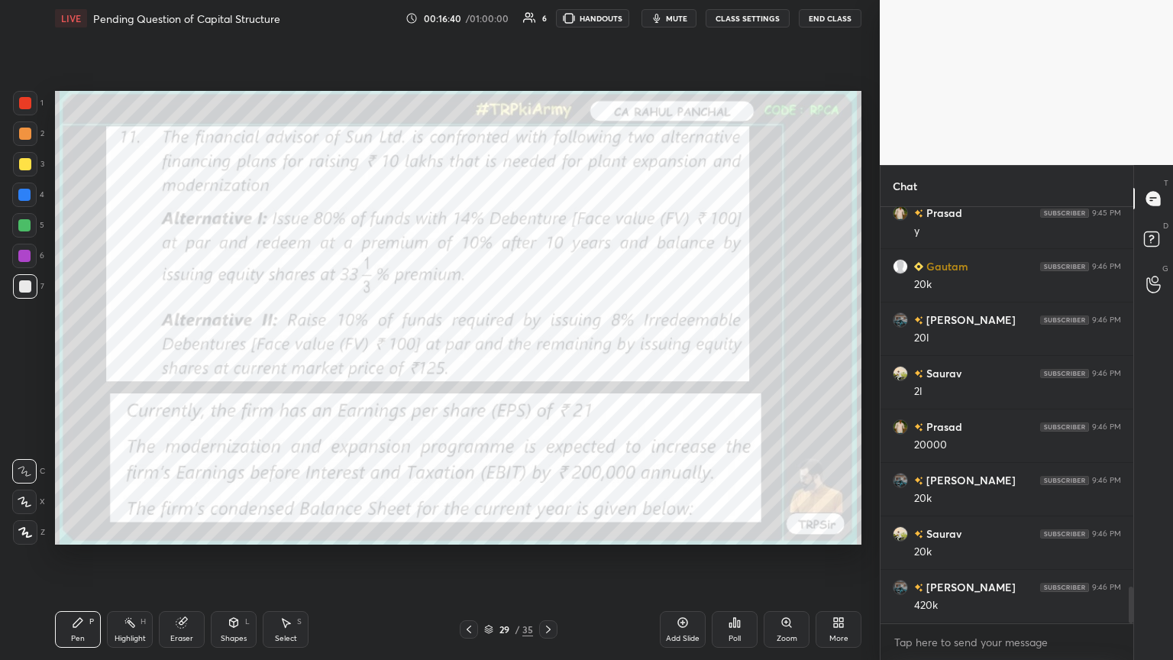
click at [547, 358] on icon at bounding box center [548, 629] width 12 height 12
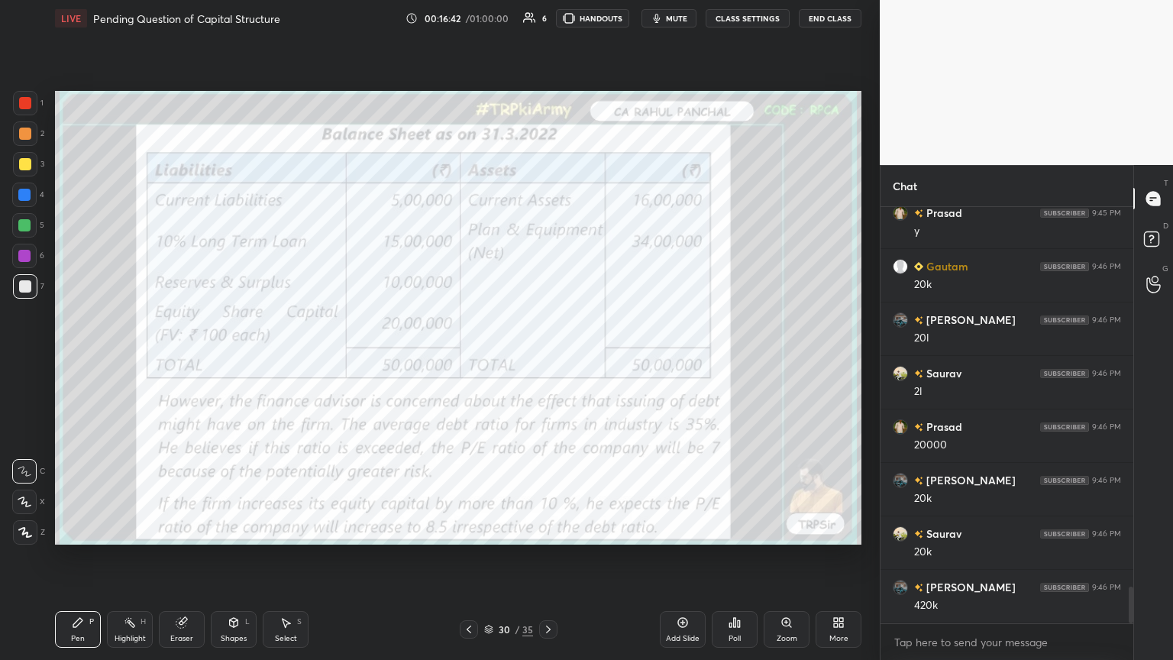
click at [544, 358] on icon at bounding box center [548, 629] width 12 height 12
click at [547, 358] on icon at bounding box center [548, 629] width 12 height 12
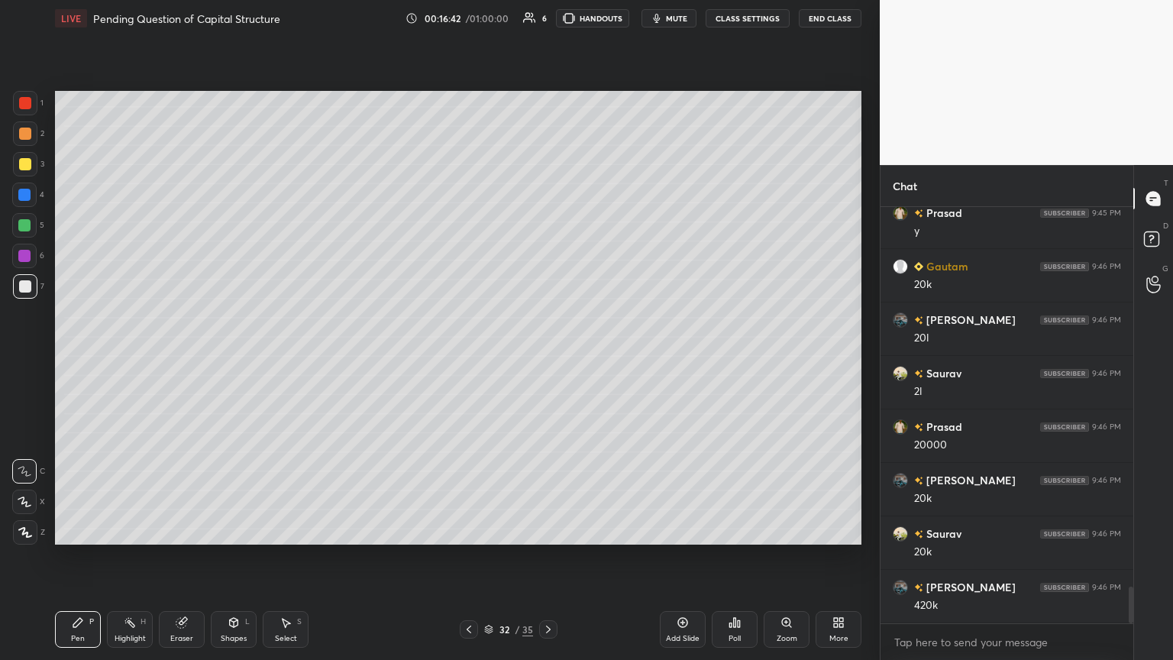
click at [547, 358] on icon at bounding box center [548, 629] width 5 height 8
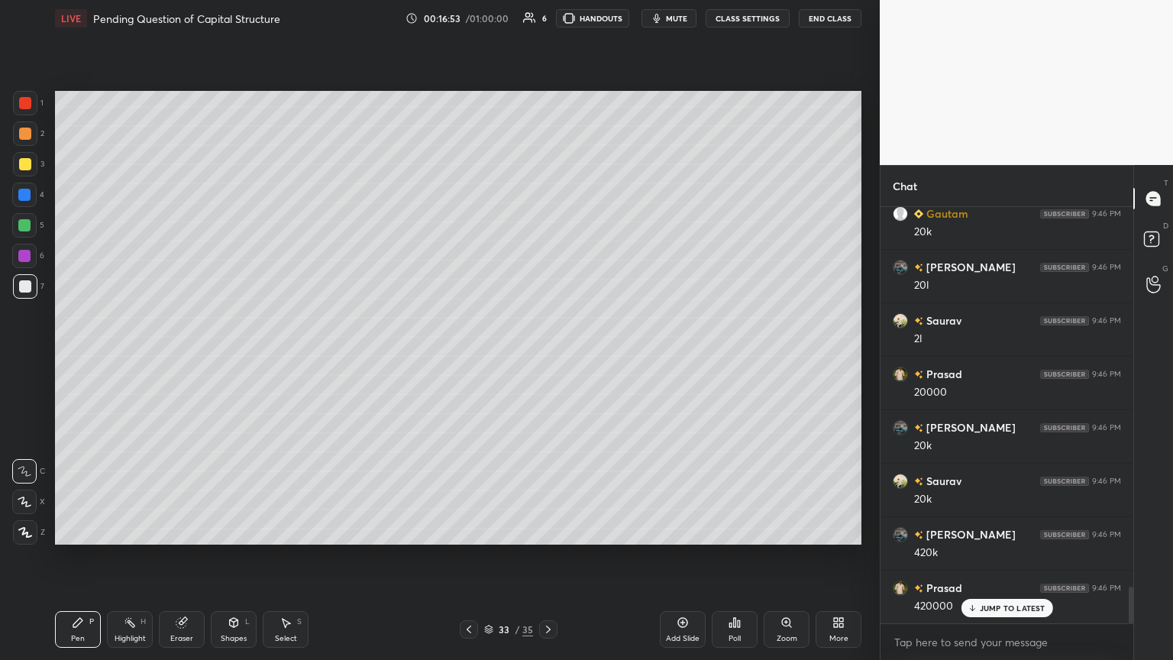
click at [464, 358] on icon at bounding box center [469, 629] width 12 height 12
click at [469, 358] on icon at bounding box center [469, 629] width 12 height 12
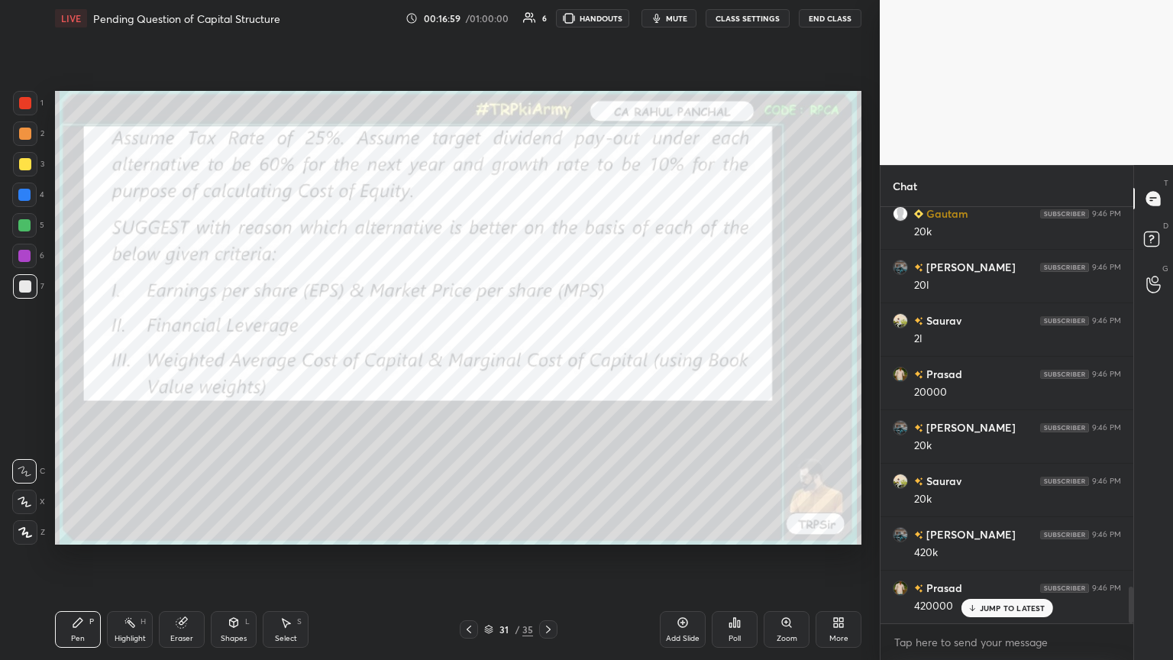
click at [545, 358] on icon at bounding box center [548, 629] width 12 height 12
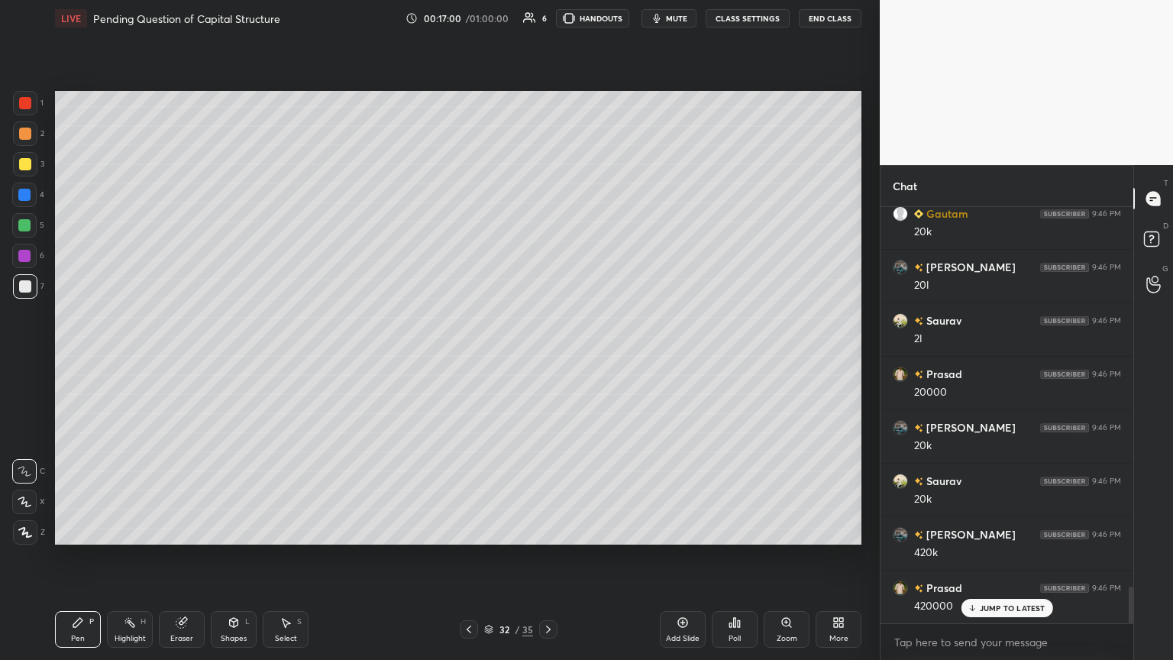
scroll to position [4412, 0]
click at [547, 358] on icon at bounding box center [548, 629] width 5 height 8
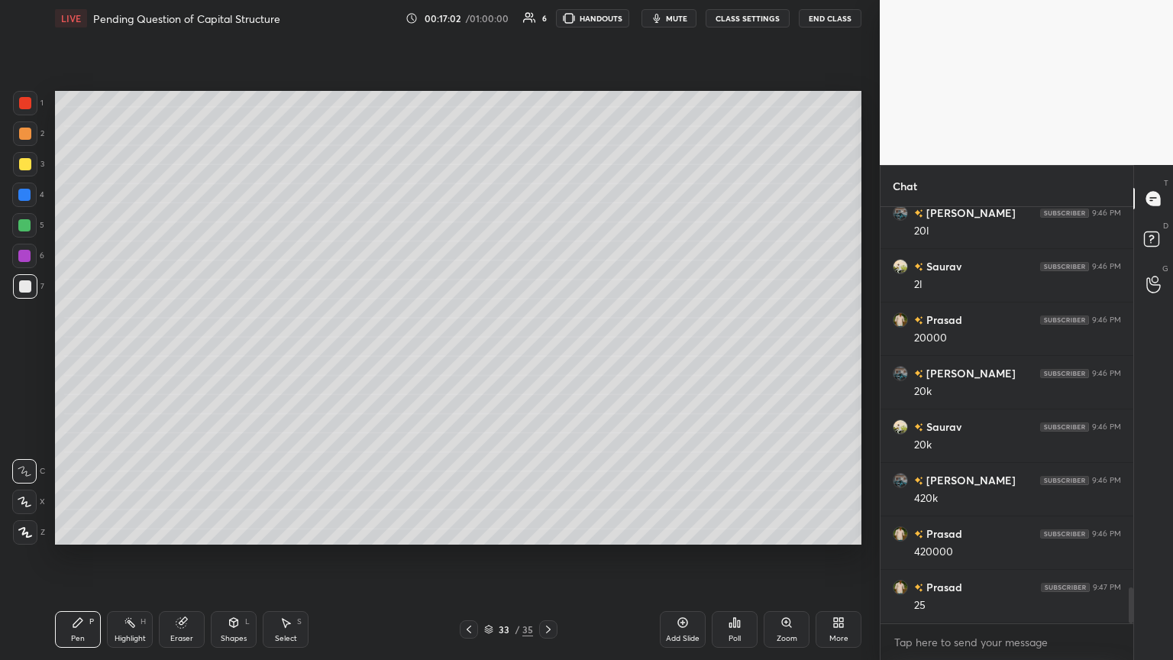
click at [22, 242] on div "5" at bounding box center [28, 228] width 32 height 31
click at [18, 257] on div at bounding box center [24, 256] width 12 height 12
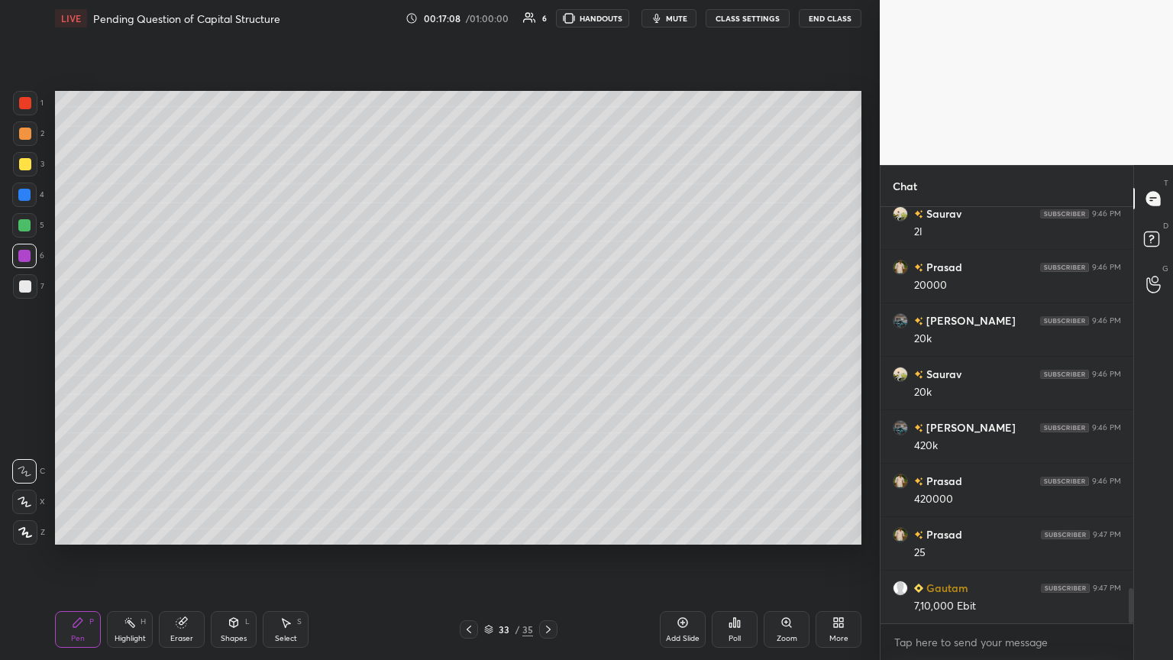
click at [11, 300] on div "1 2 3 4 5 6 7 C X Z C X Z E E Erase all H H" at bounding box center [24, 317] width 49 height 453
click at [40, 286] on div "7" at bounding box center [28, 286] width 31 height 24
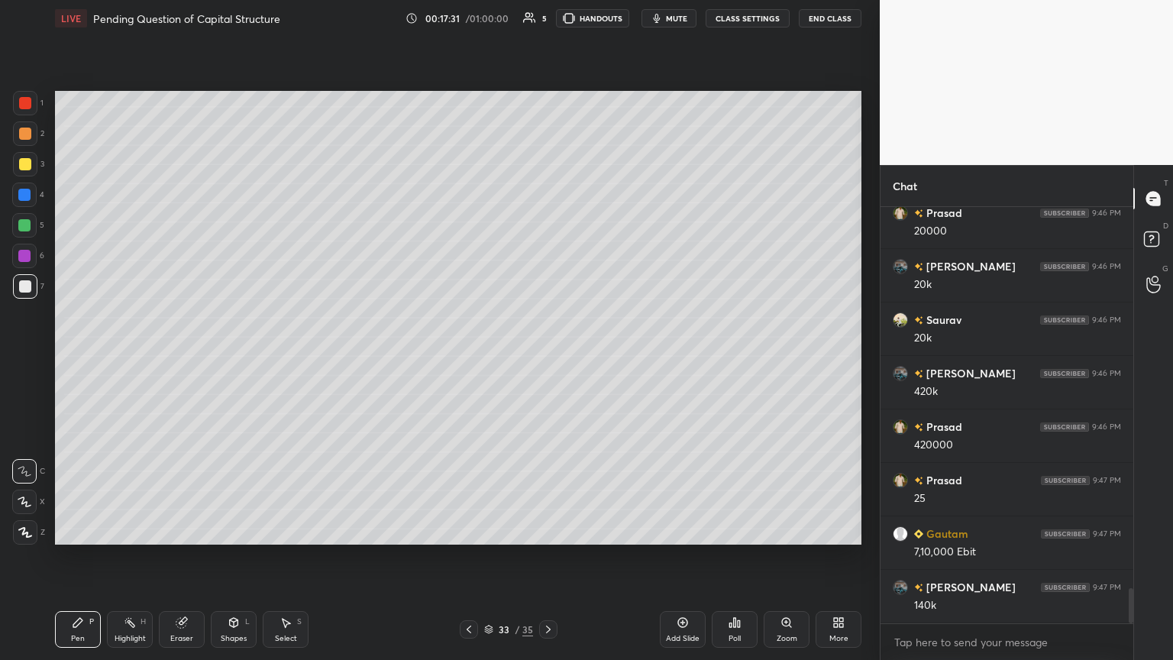
click at [467, 358] on icon at bounding box center [469, 629] width 12 height 12
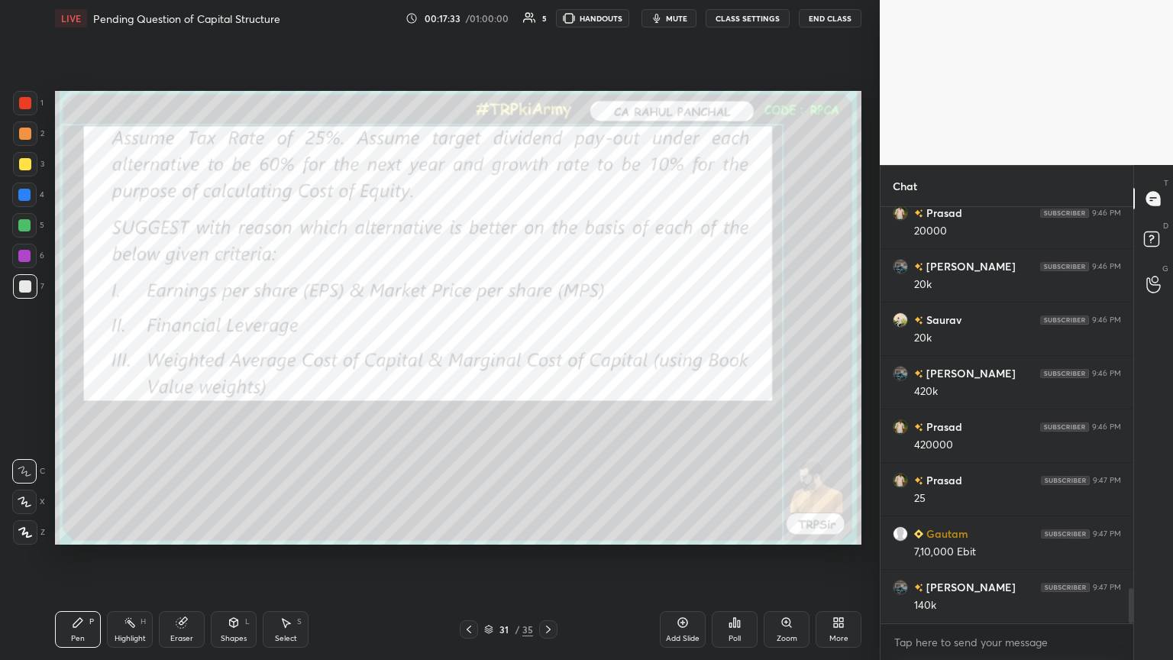
click at [466, 358] on icon at bounding box center [469, 629] width 12 height 12
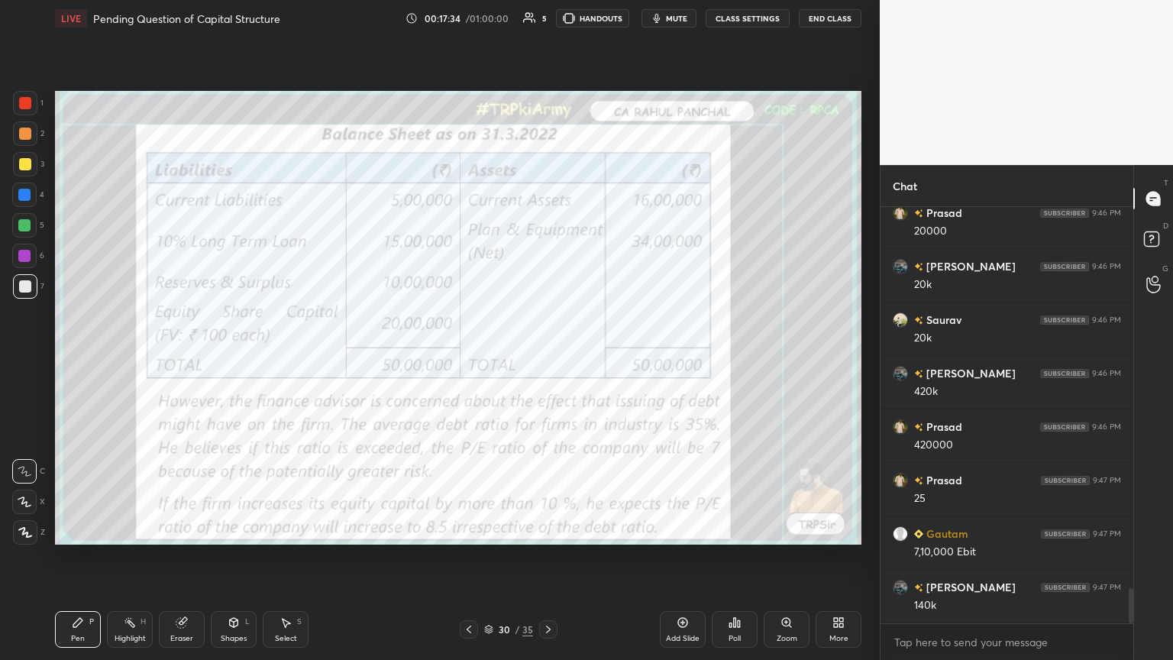
click at [23, 98] on div at bounding box center [25, 103] width 12 height 12
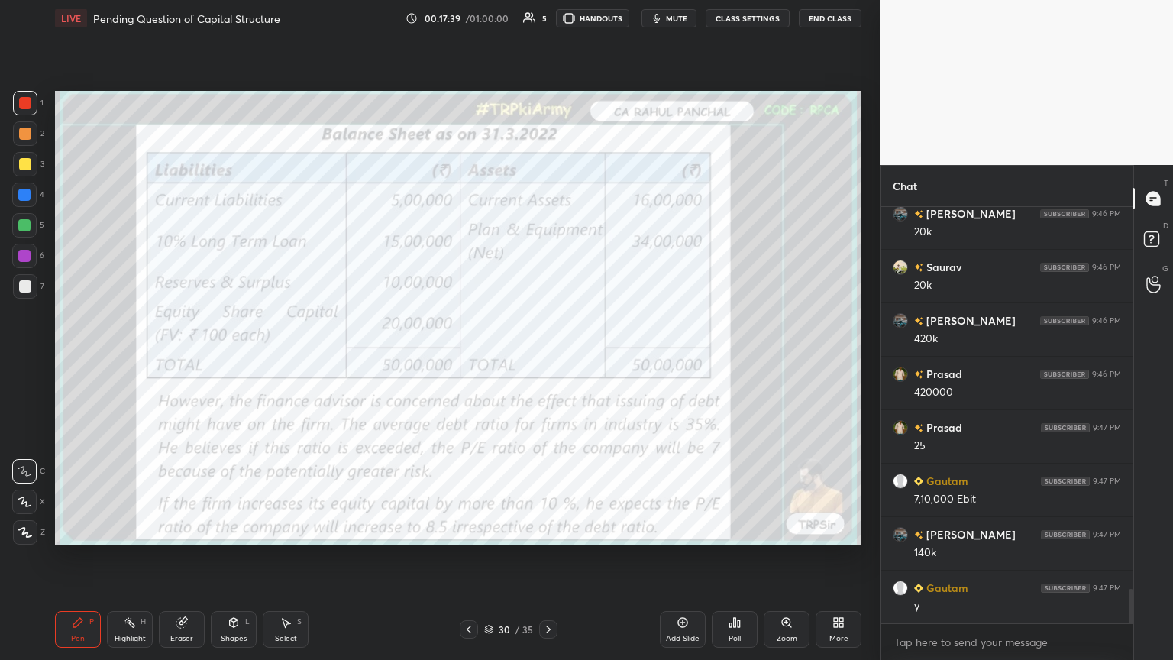
click at [547, 358] on icon at bounding box center [548, 629] width 12 height 12
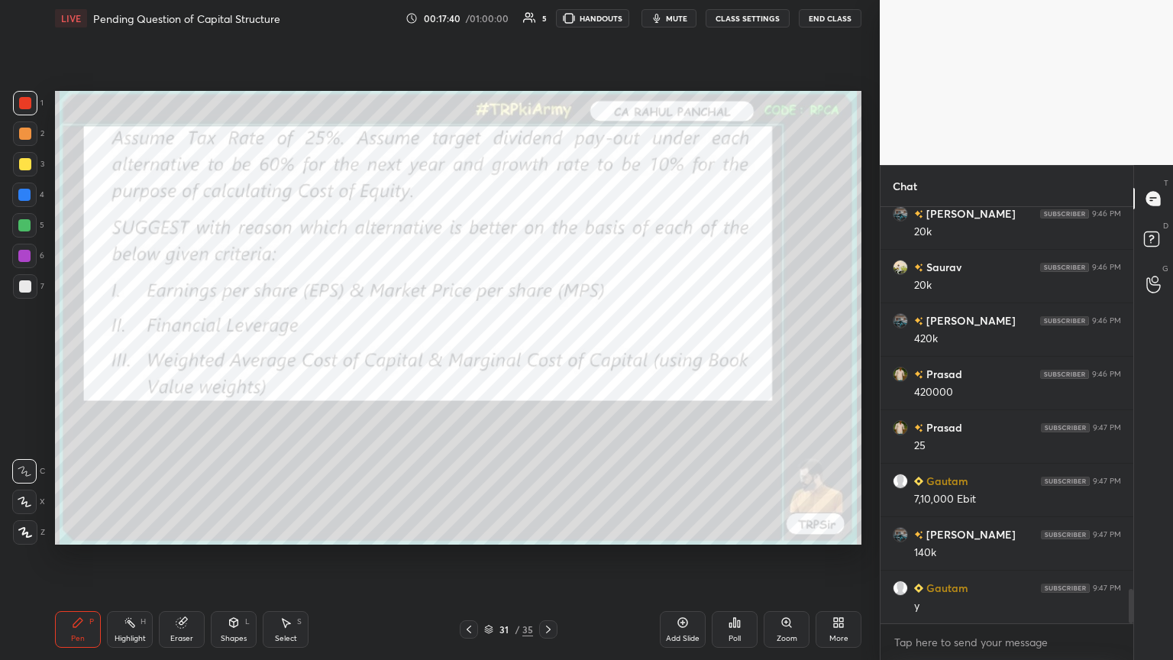
click at [547, 358] on icon at bounding box center [548, 629] width 12 height 12
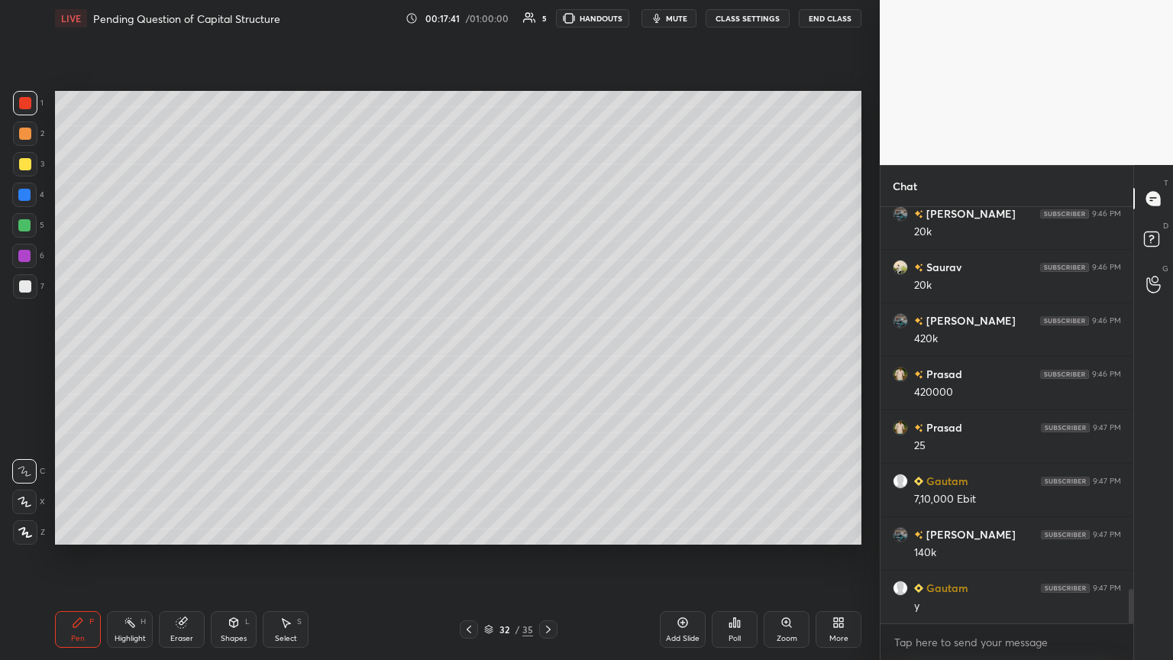
click at [12, 256] on div at bounding box center [24, 256] width 24 height 24
click at [547, 358] on icon at bounding box center [548, 629] width 5 height 8
click at [27, 226] on div at bounding box center [24, 225] width 12 height 12
click at [24, 266] on div at bounding box center [24, 256] width 24 height 24
click at [33, 298] on div at bounding box center [25, 286] width 24 height 24
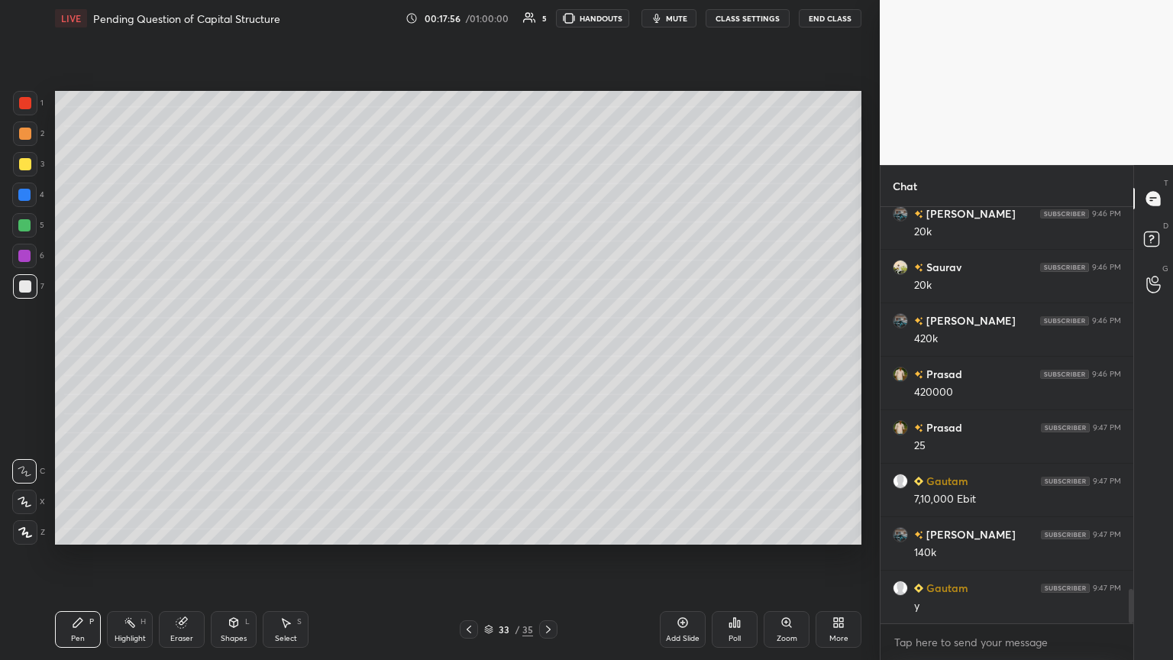
click at [31, 110] on div at bounding box center [25, 103] width 24 height 24
click at [234, 358] on icon at bounding box center [234, 623] width 0 height 5
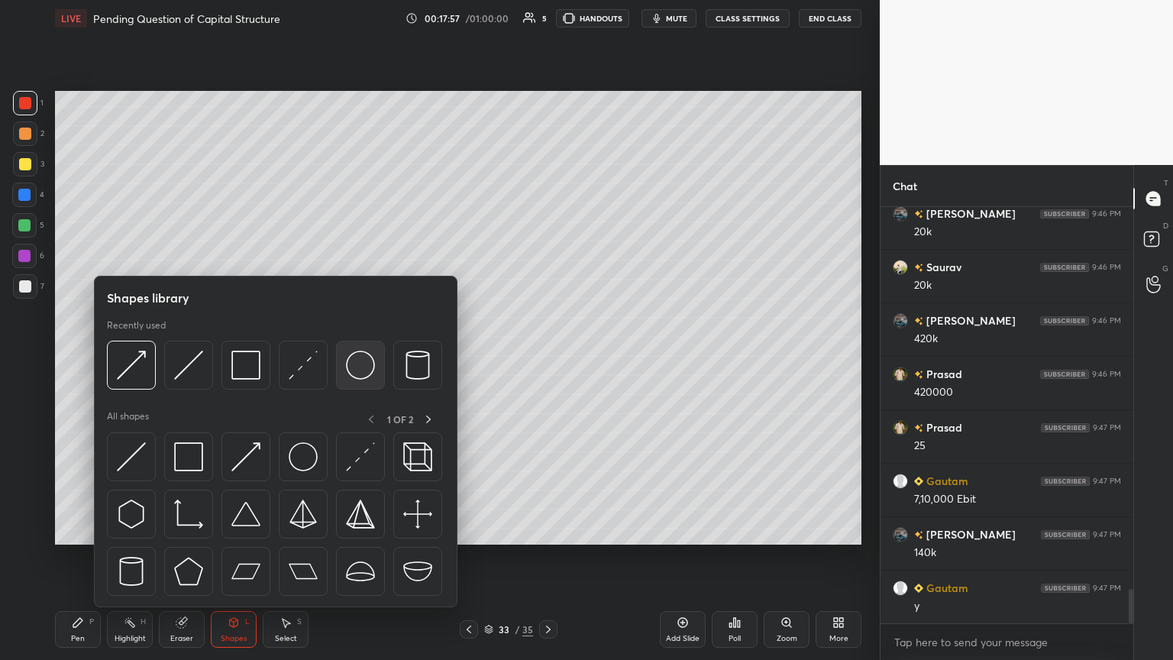
click at [360, 358] on img at bounding box center [360, 364] width 29 height 29
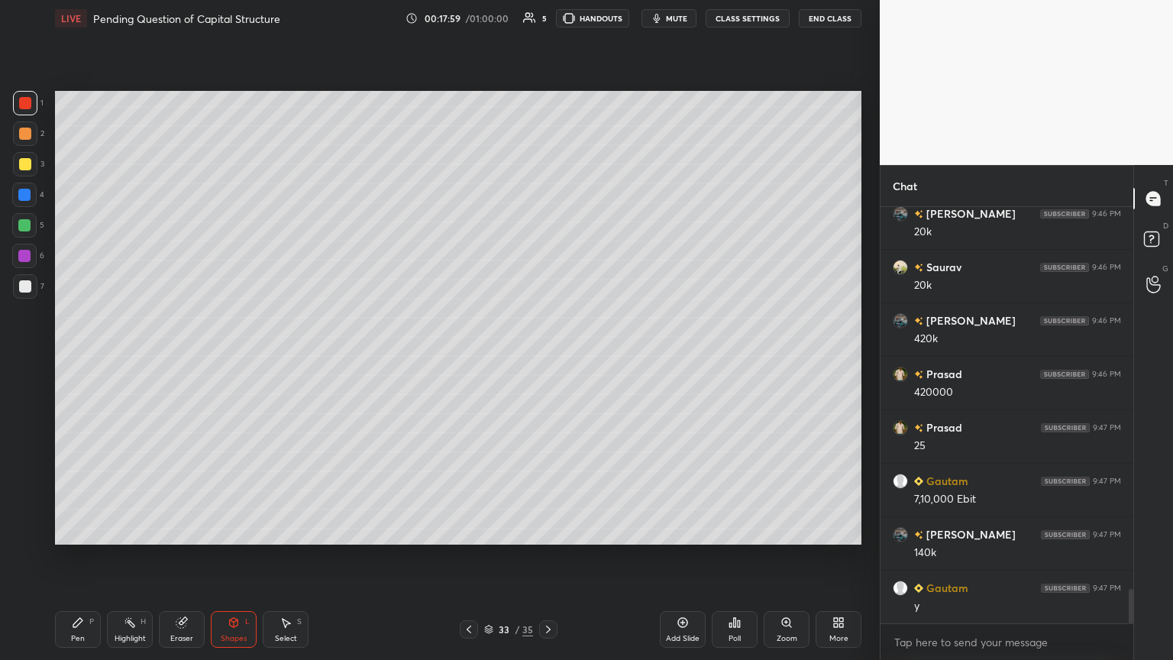
click at [29, 280] on div at bounding box center [25, 286] width 12 height 12
click at [65, 358] on div "Pen P" at bounding box center [78, 629] width 46 height 37
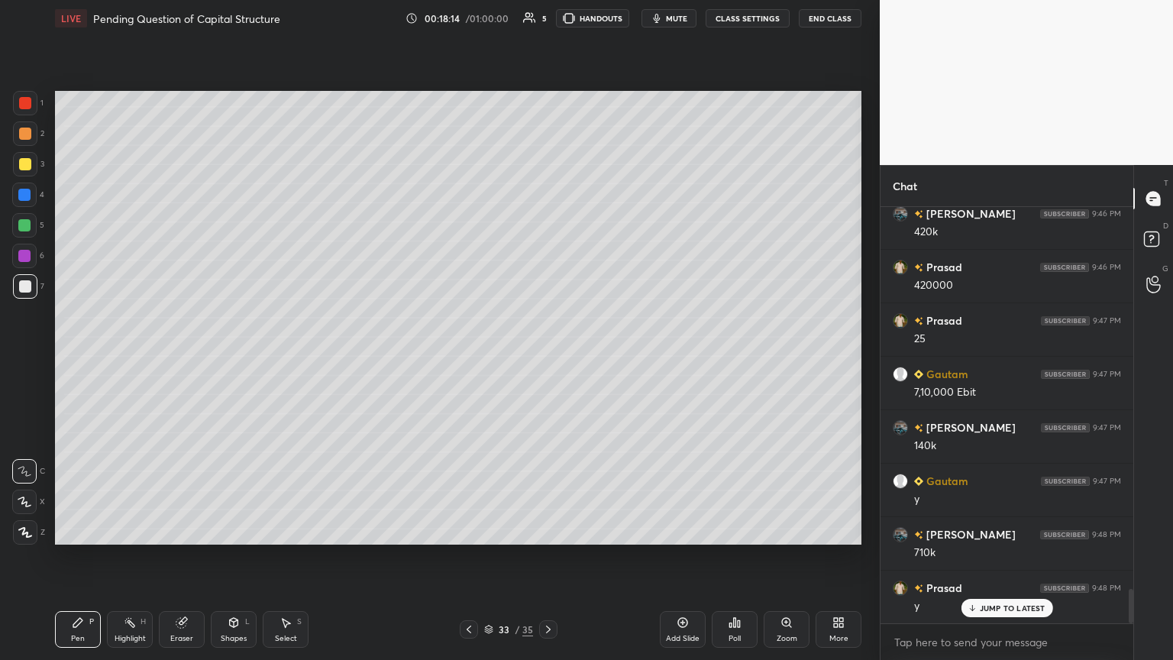
scroll to position [4732, 0]
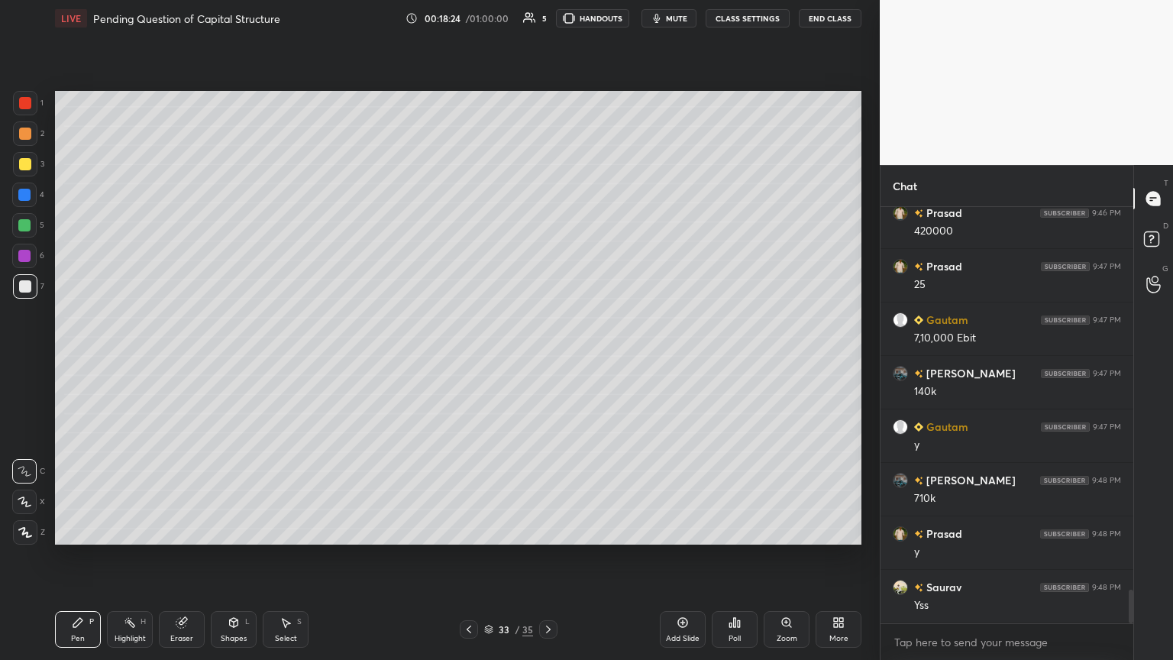
click at [468, 358] on icon at bounding box center [469, 629] width 12 height 12
click at [469, 358] on icon at bounding box center [468, 629] width 5 height 8
click at [468, 358] on icon at bounding box center [468, 629] width 5 height 8
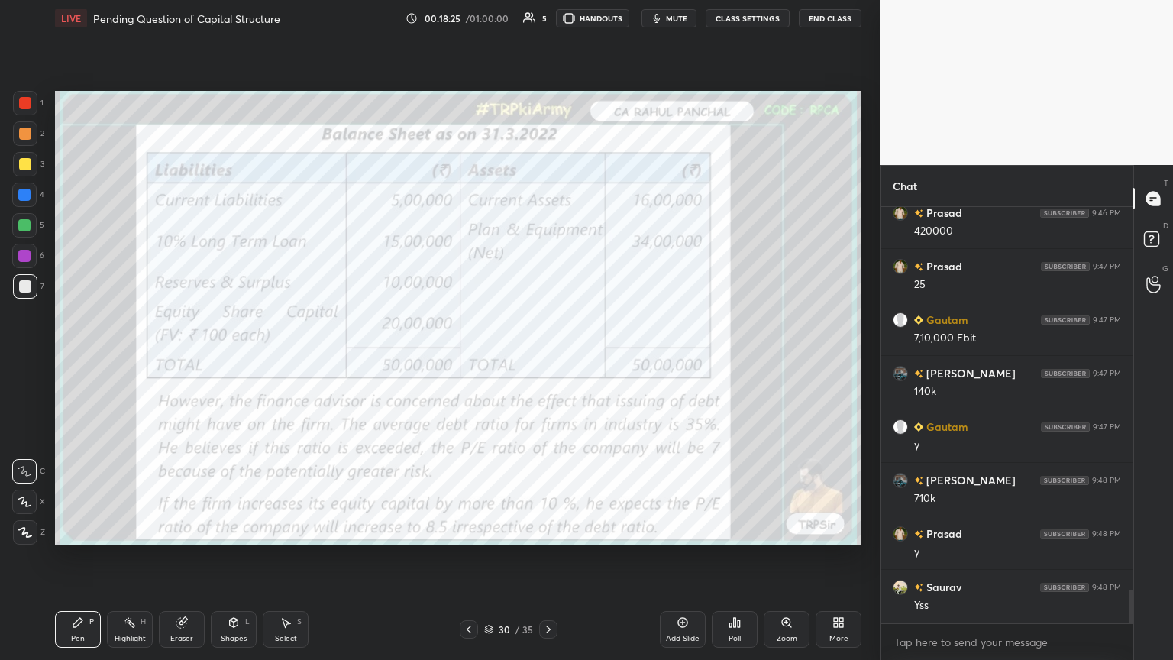
click at [470, 358] on icon at bounding box center [469, 629] width 12 height 12
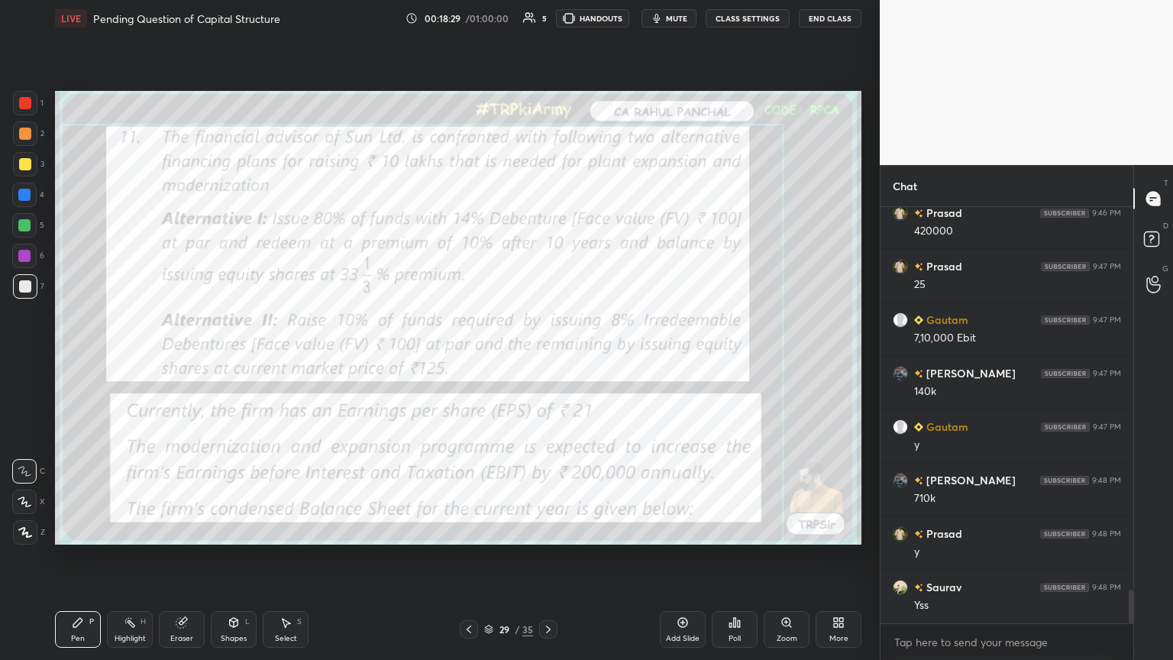
click at [26, 107] on div at bounding box center [25, 103] width 12 height 12
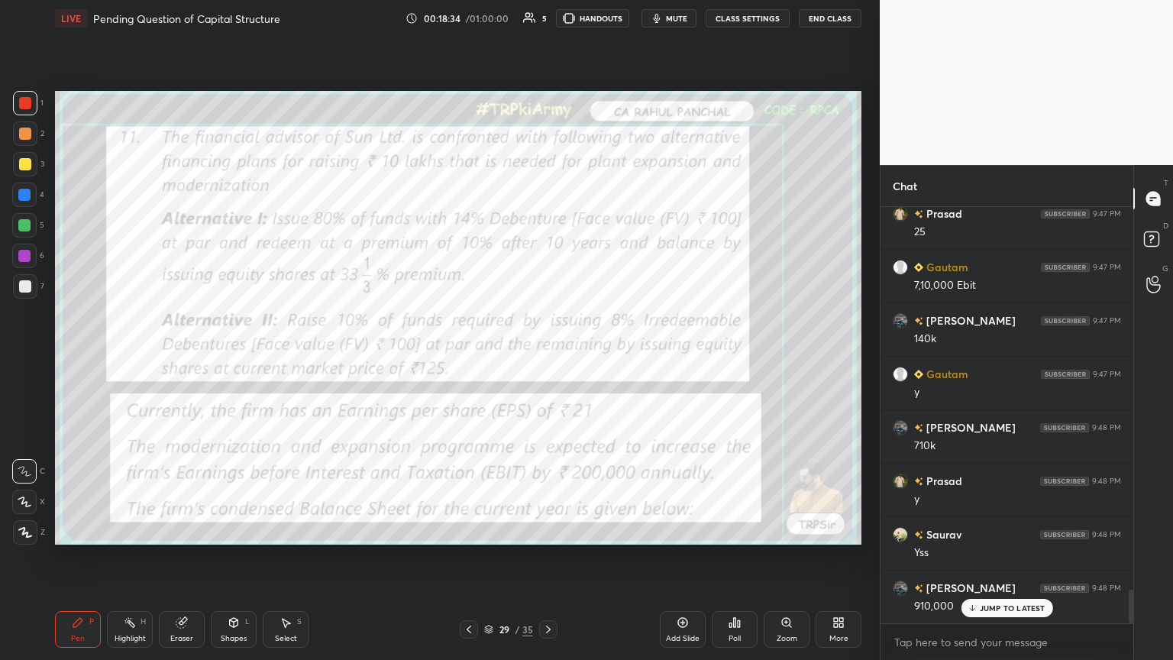
click at [180, 358] on div "Eraser" at bounding box center [182, 629] width 46 height 37
click at [15, 358] on span "Erase all" at bounding box center [24, 532] width 23 height 11
click at [547, 358] on icon at bounding box center [548, 629] width 12 height 12
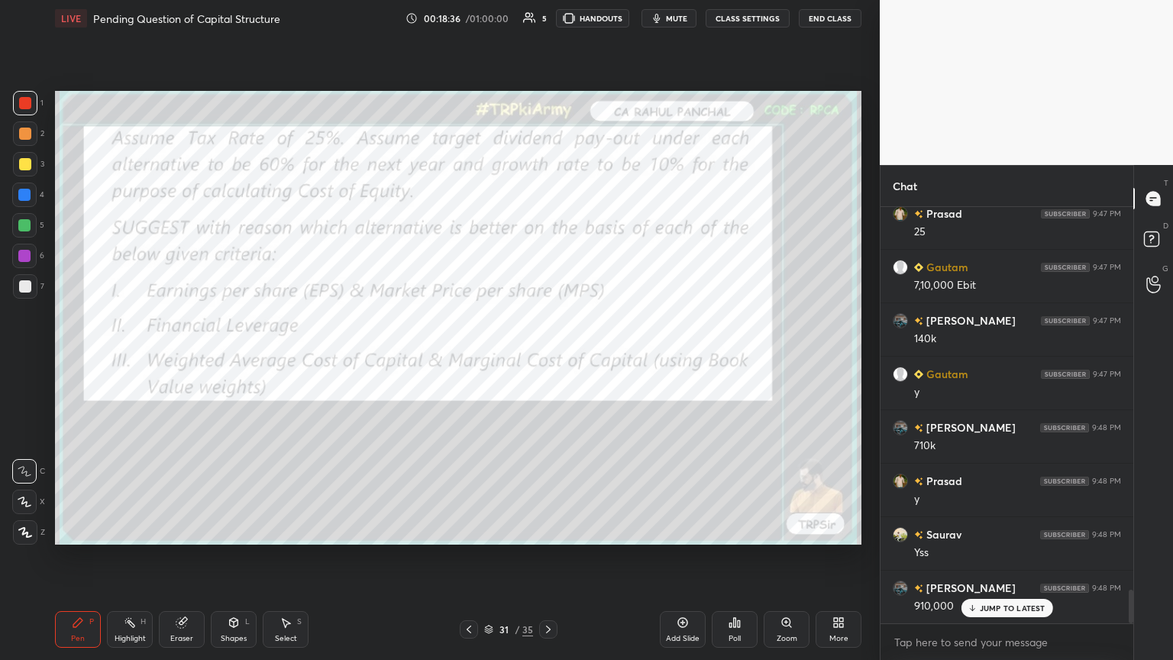
click at [547, 358] on icon at bounding box center [548, 629] width 5 height 8
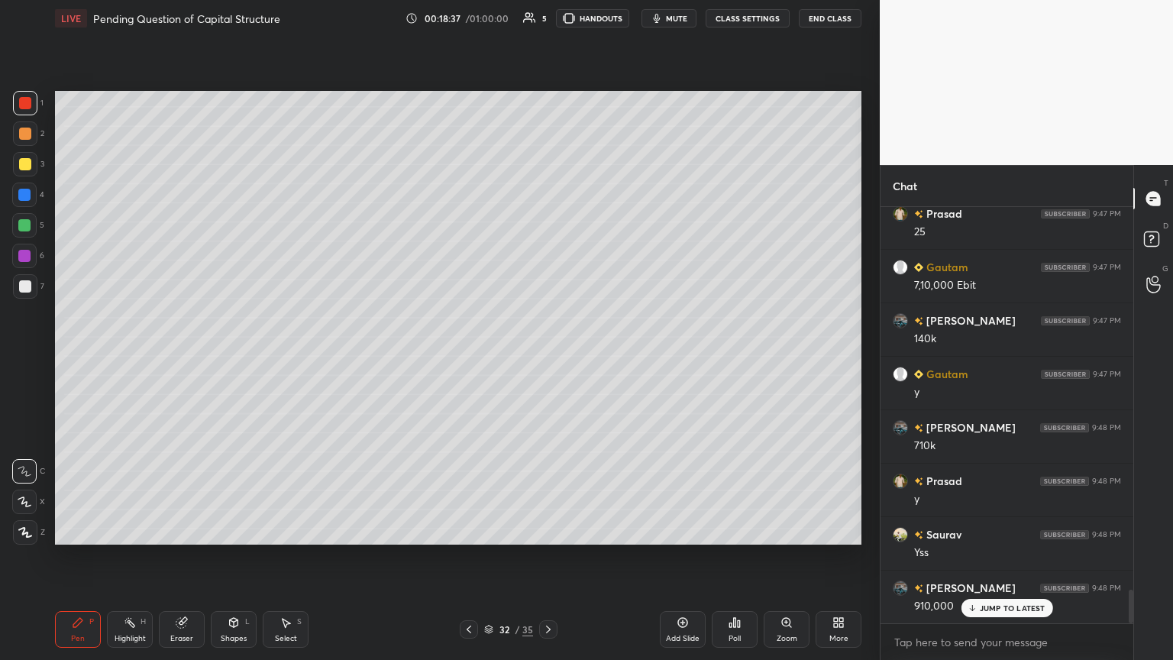
click at [547, 358] on icon at bounding box center [548, 629] width 5 height 8
click at [21, 302] on div "7" at bounding box center [28, 289] width 31 height 31
click at [463, 358] on icon at bounding box center [469, 629] width 12 height 12
click at [545, 358] on icon at bounding box center [548, 629] width 12 height 12
click at [470, 358] on icon at bounding box center [468, 629] width 5 height 8
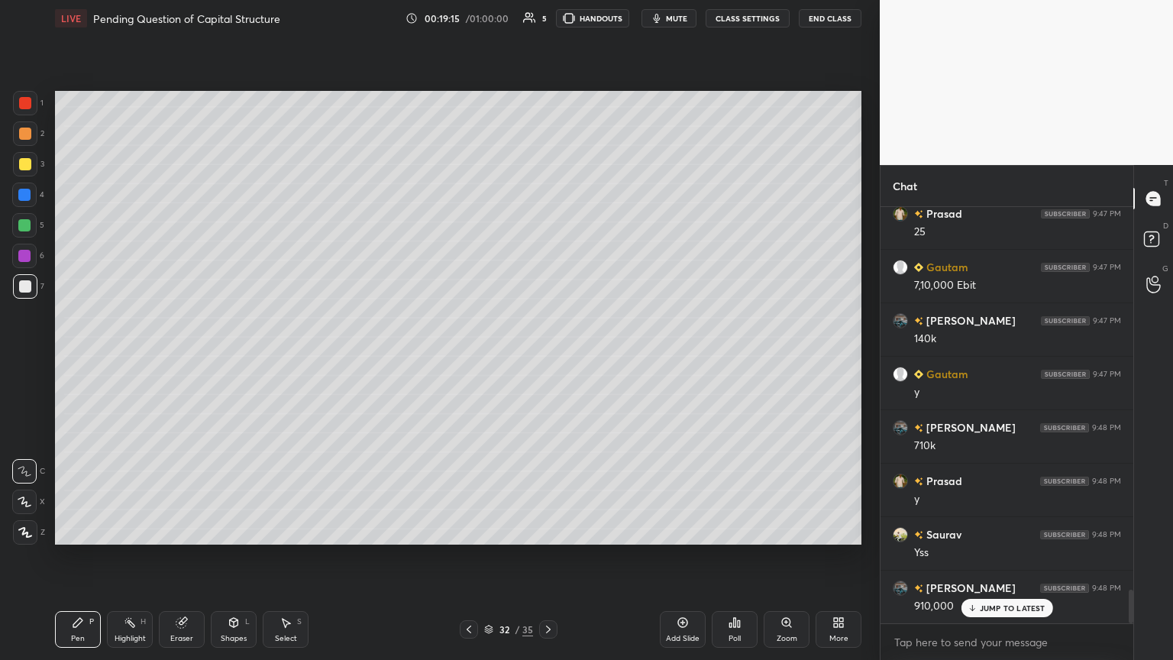
click at [547, 358] on icon at bounding box center [548, 629] width 5 height 8
click at [469, 358] on icon at bounding box center [468, 629] width 5 height 8
click at [547, 358] on icon at bounding box center [548, 629] width 12 height 12
click at [473, 358] on icon at bounding box center [469, 629] width 12 height 12
click at [547, 358] on icon at bounding box center [548, 629] width 12 height 12
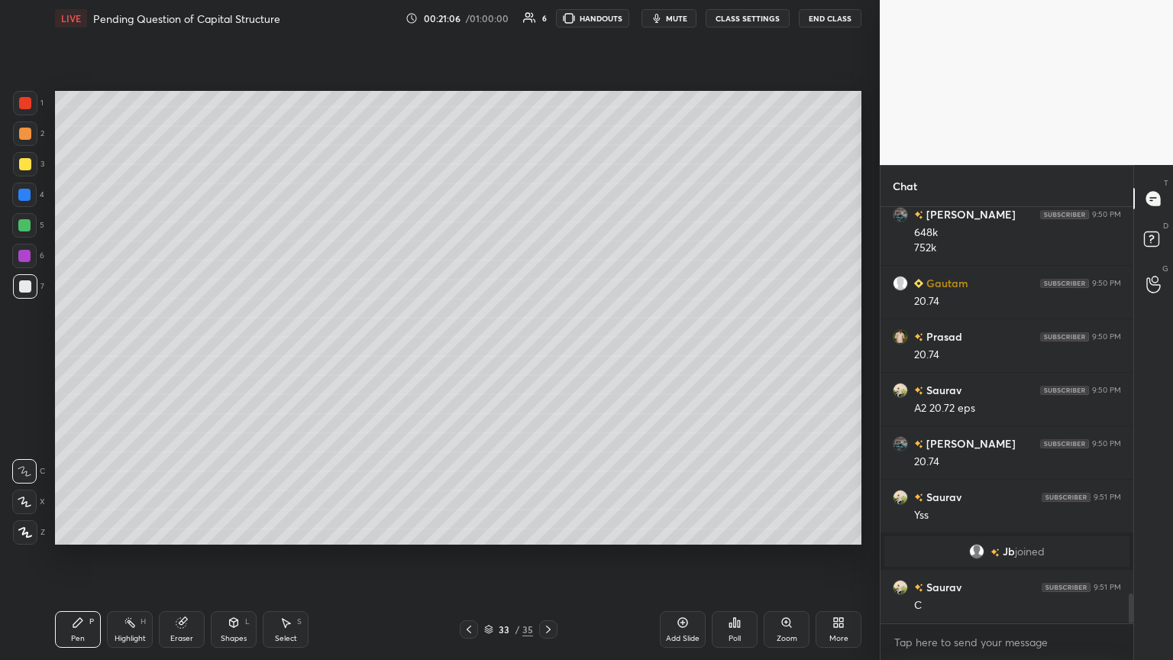
scroll to position [5387, 0]
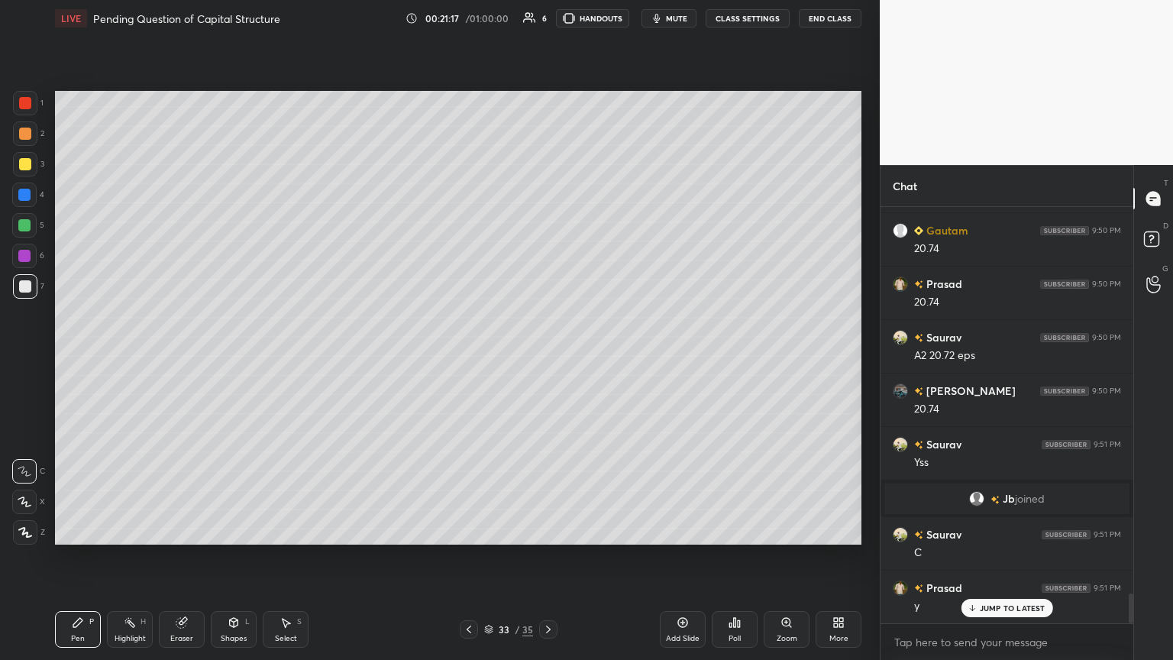
click at [473, 358] on icon at bounding box center [469, 629] width 12 height 12
click at [470, 358] on icon at bounding box center [469, 629] width 12 height 12
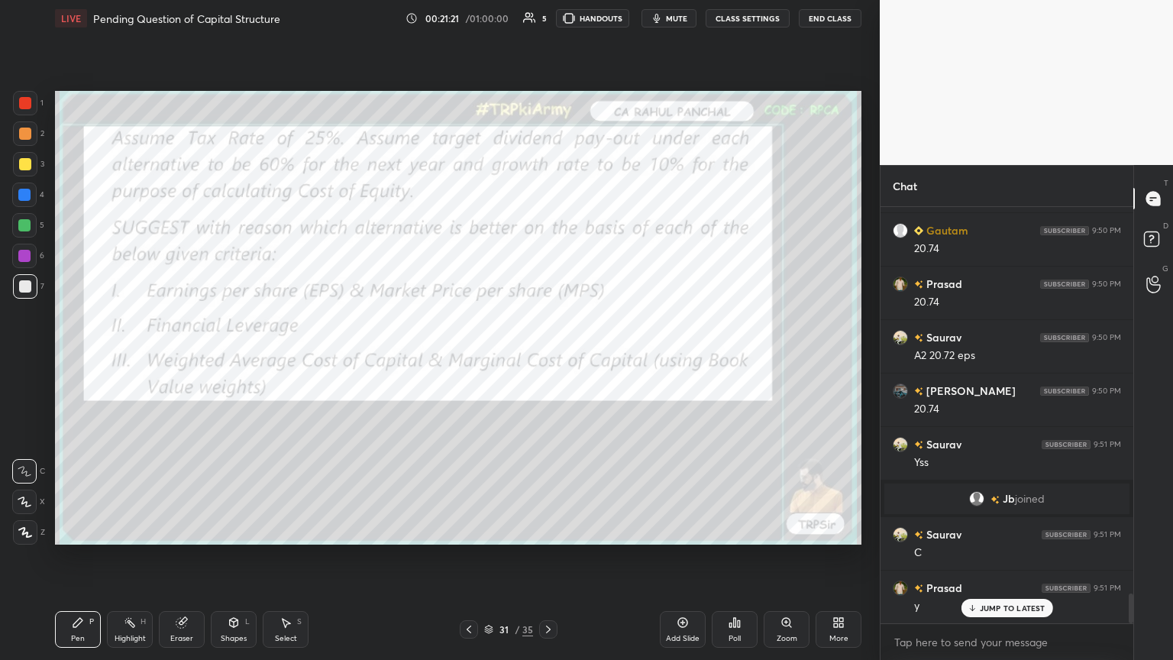
click at [547, 358] on icon at bounding box center [548, 629] width 12 height 12
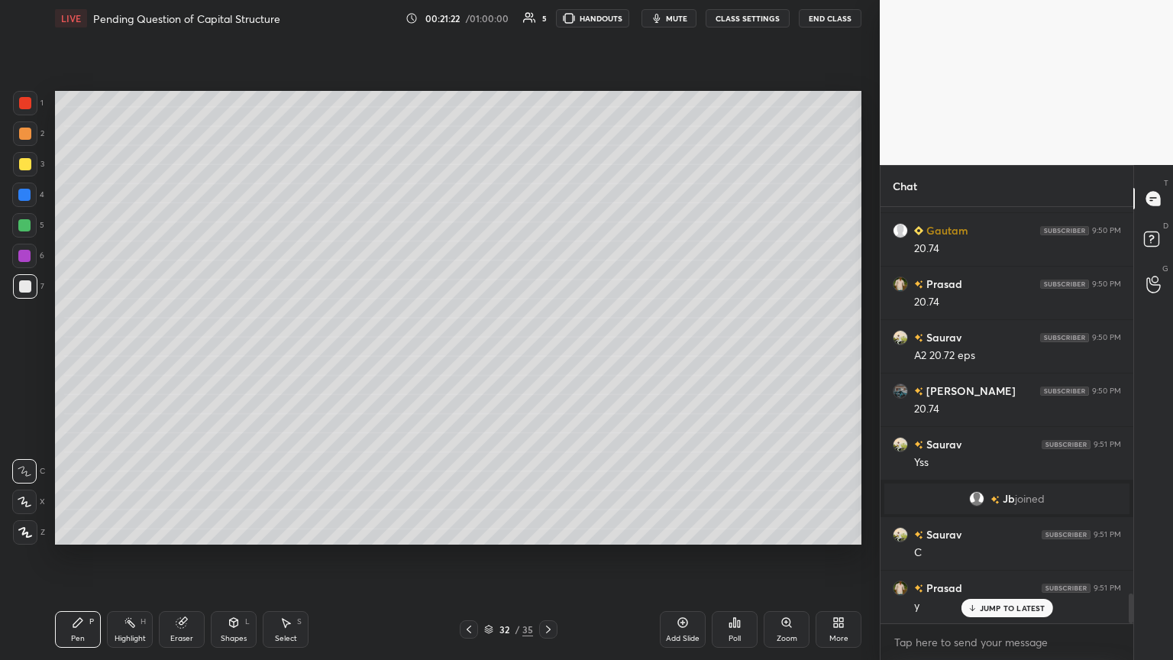
click at [547, 358] on icon at bounding box center [548, 629] width 12 height 12
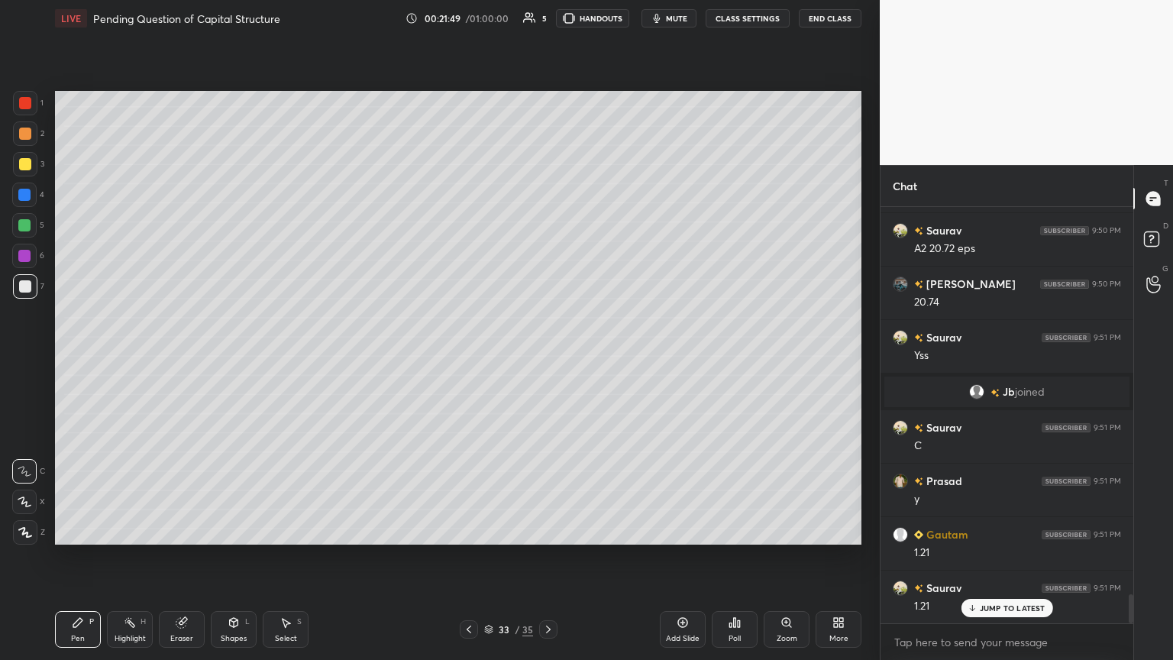
scroll to position [5548, 0]
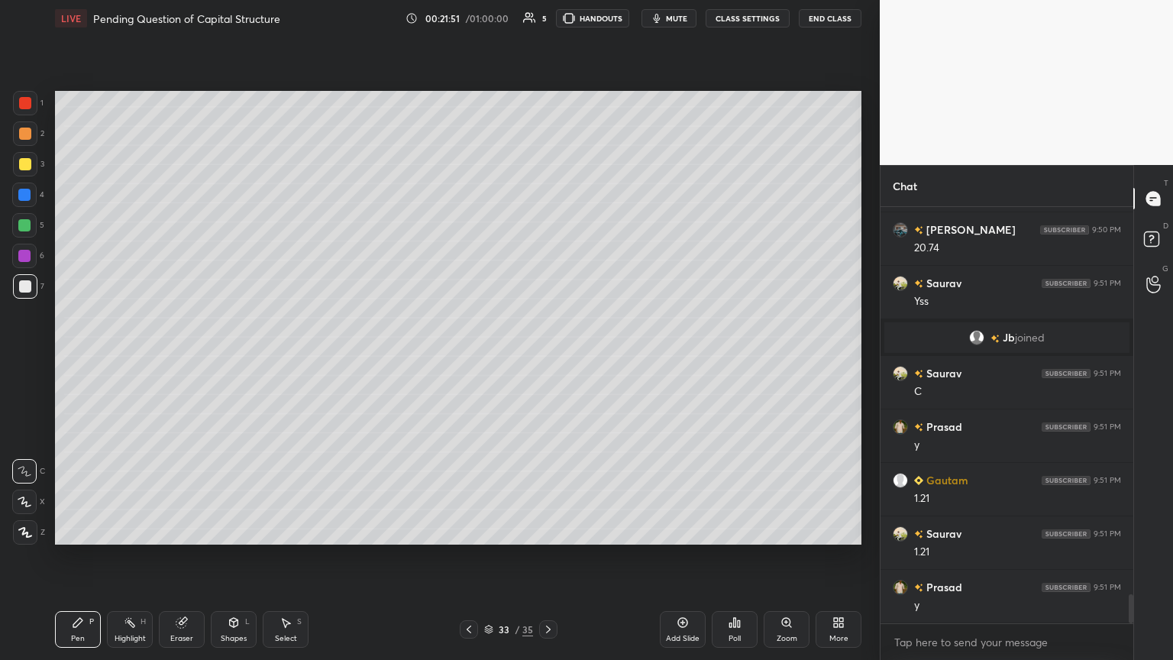
click at [469, 358] on icon at bounding box center [469, 629] width 12 height 12
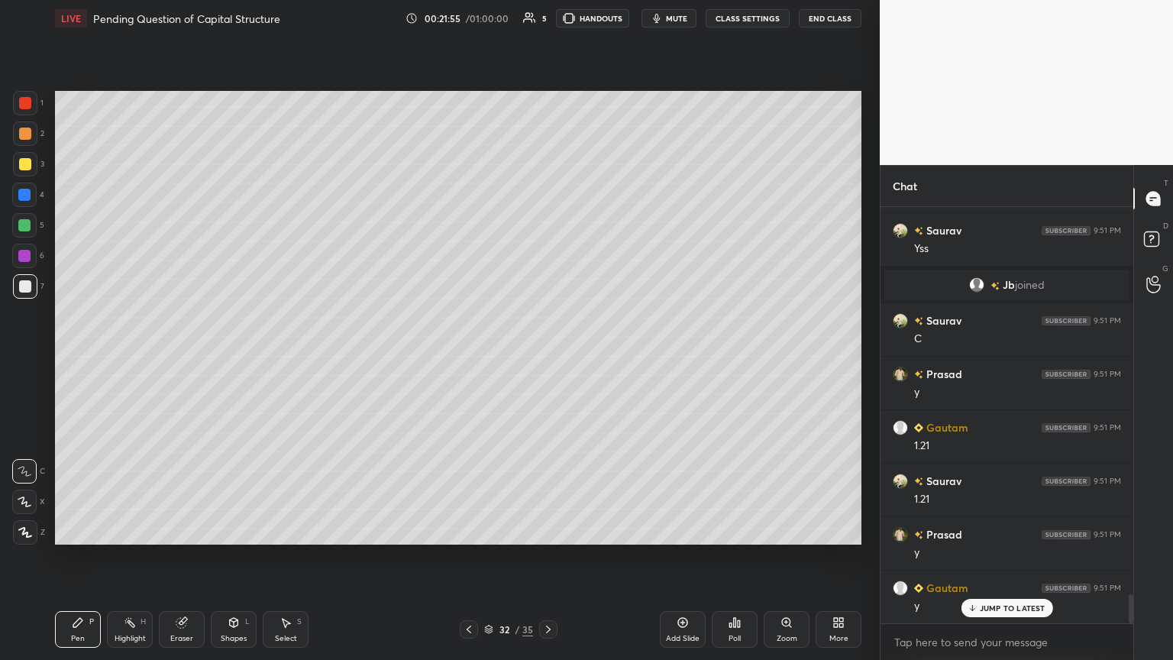
scroll to position [5655, 0]
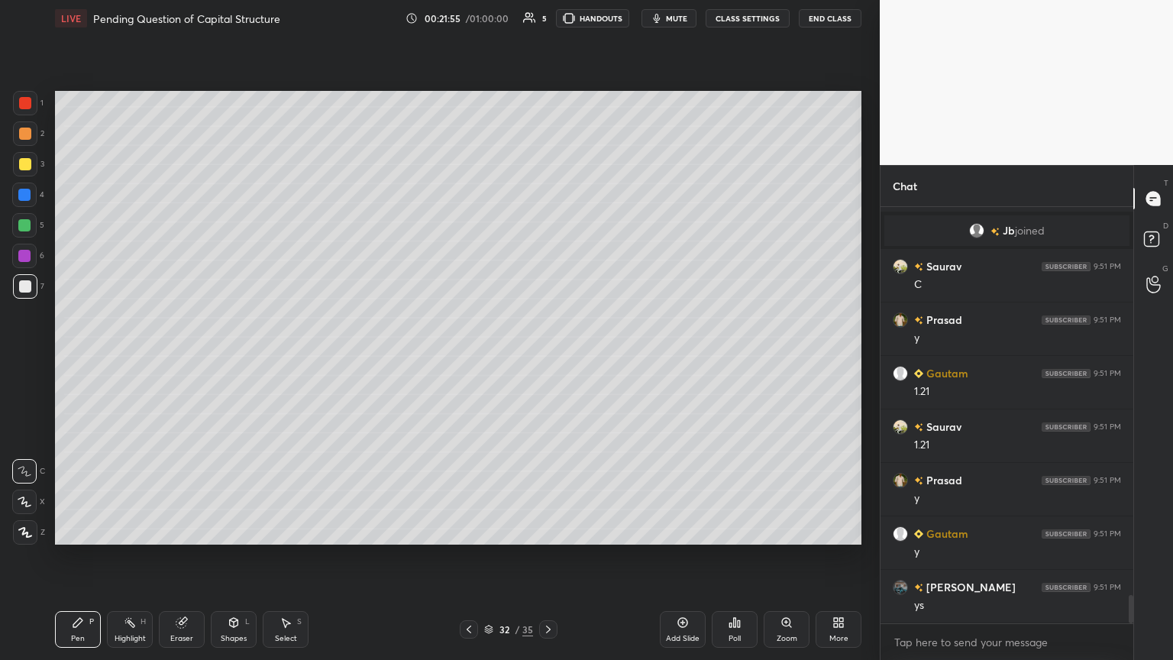
click at [547, 358] on icon at bounding box center [548, 629] width 12 height 12
click at [470, 358] on icon at bounding box center [469, 629] width 12 height 12
click at [547, 358] on icon at bounding box center [548, 629] width 12 height 12
click at [31, 167] on div at bounding box center [25, 164] width 24 height 24
click at [470, 358] on icon at bounding box center [468, 629] width 5 height 8
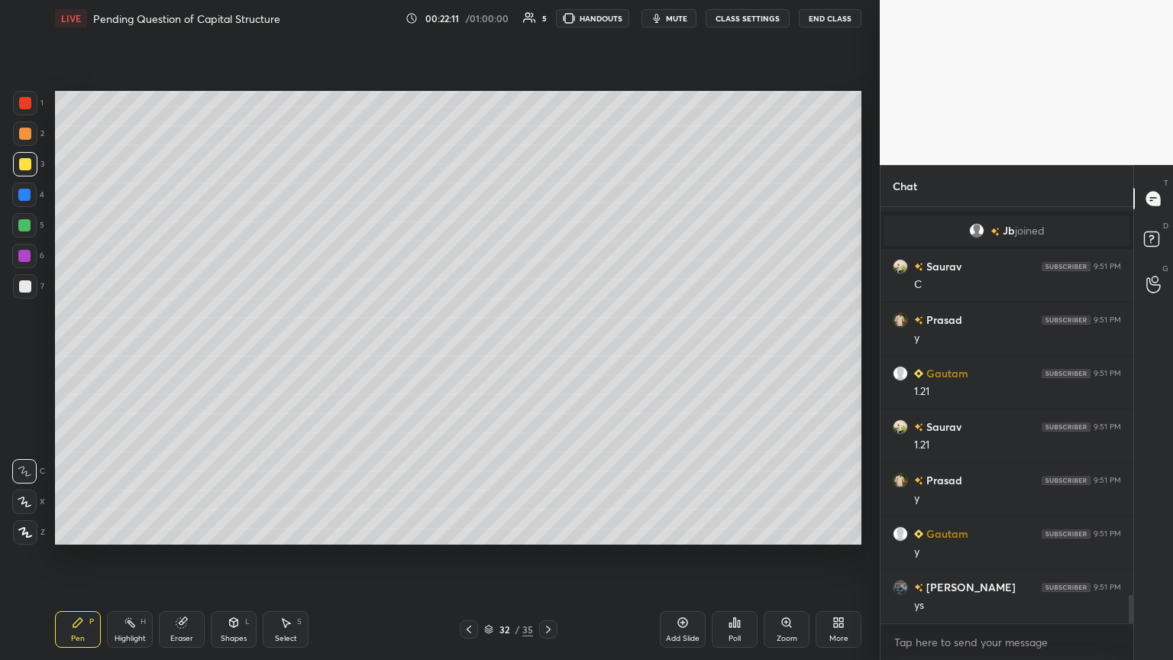
click at [547, 358] on icon at bounding box center [548, 629] width 12 height 12
click at [547, 358] on div "Add Slide" at bounding box center [683, 629] width 46 height 37
click at [32, 205] on div at bounding box center [24, 194] width 24 height 24
click at [224, 358] on div "Shapes L" at bounding box center [234, 629] width 46 height 37
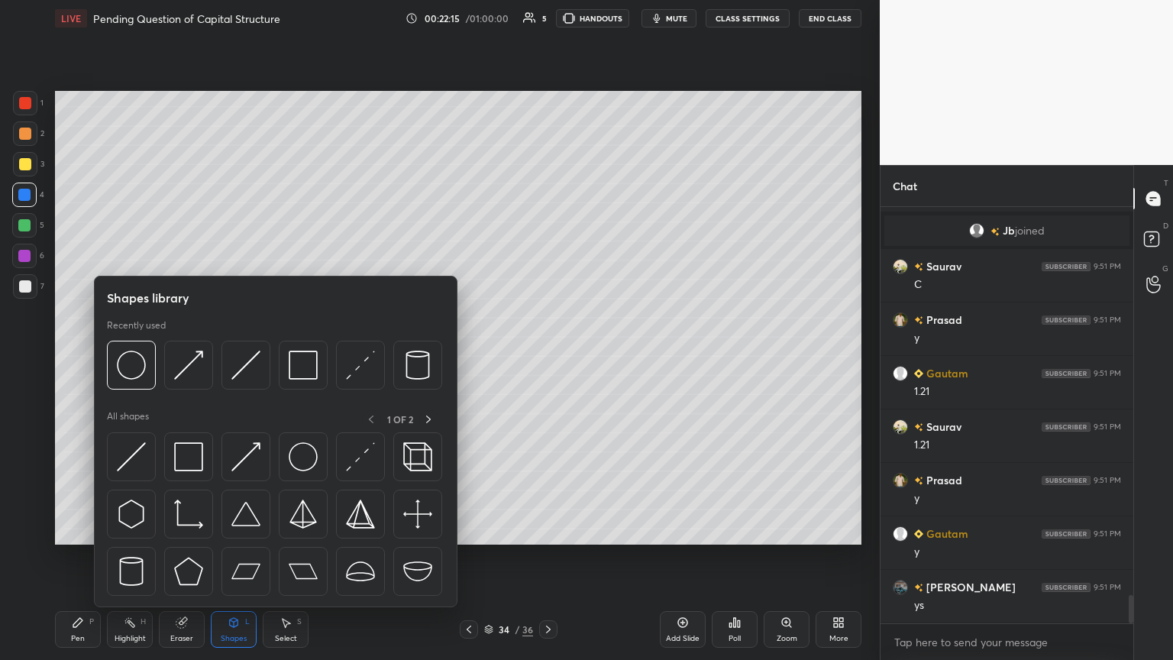
click at [292, 358] on img at bounding box center [303, 364] width 29 height 29
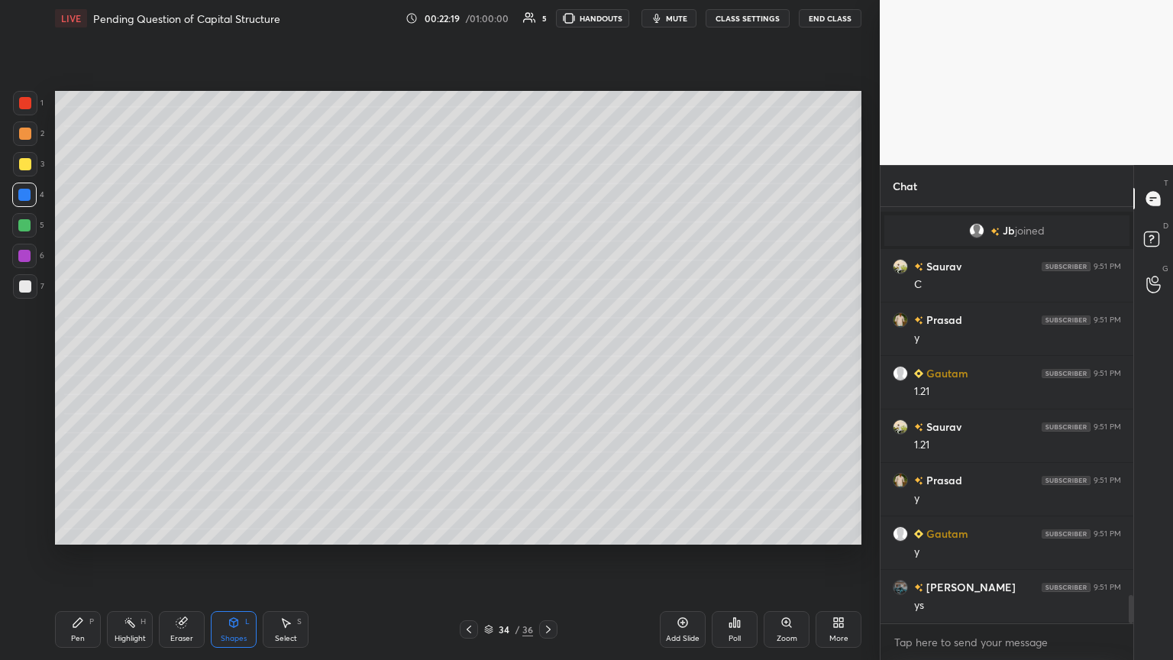
click at [70, 358] on div "Pen P" at bounding box center [78, 629] width 46 height 37
click at [24, 164] on div at bounding box center [25, 164] width 12 height 12
click at [486, 358] on icon at bounding box center [488, 628] width 9 height 9
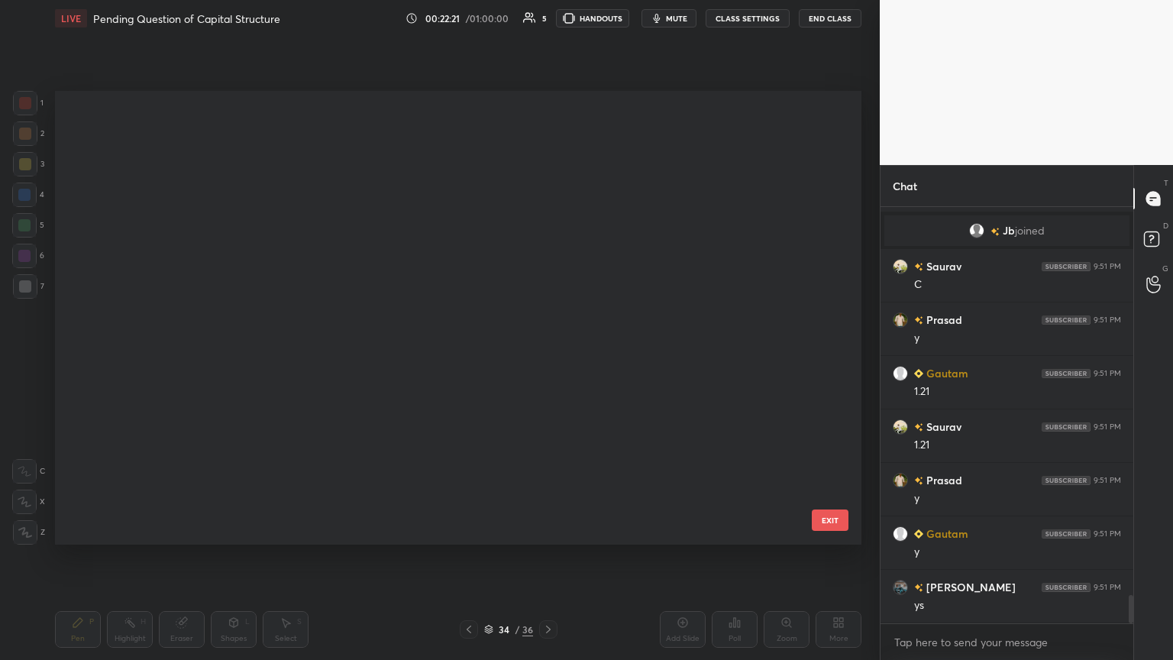
scroll to position [449, 799]
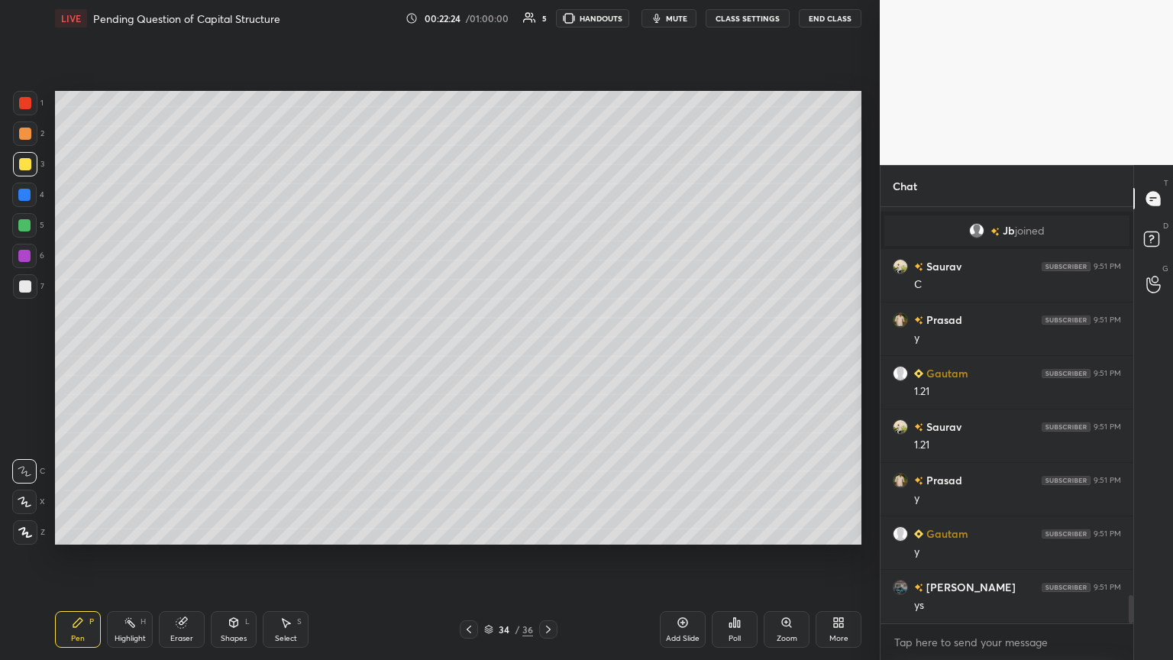
click at [463, 358] on icon at bounding box center [469, 629] width 12 height 12
click at [476, 358] on div at bounding box center [469, 629] width 18 height 18
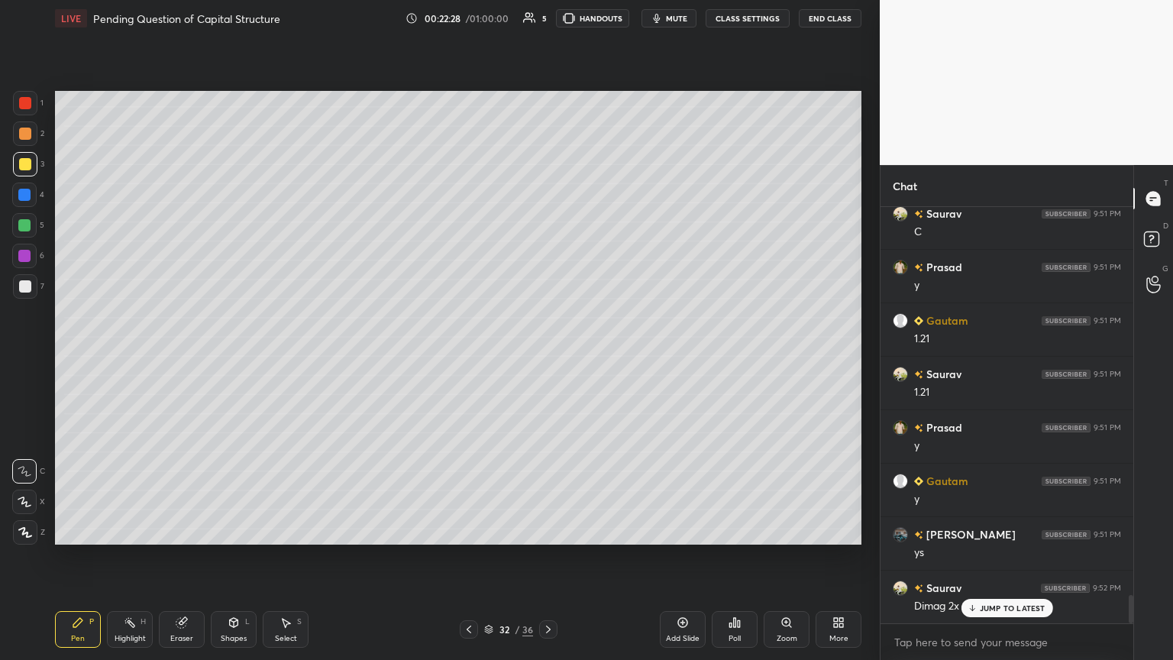
click at [547, 358] on icon at bounding box center [548, 629] width 12 height 12
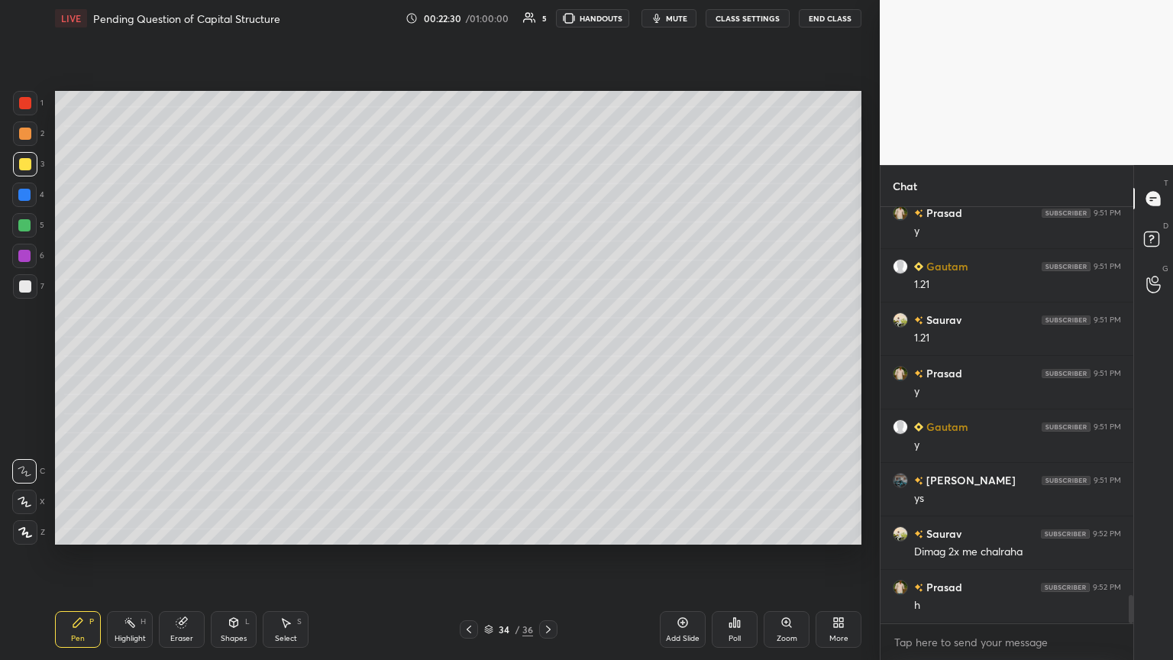
click at [67, 358] on div "Pen P" at bounding box center [78, 629] width 46 height 37
click at [469, 358] on icon at bounding box center [469, 629] width 12 height 12
click at [469, 358] on icon at bounding box center [468, 629] width 5 height 8
click at [547, 358] on icon at bounding box center [548, 629] width 12 height 12
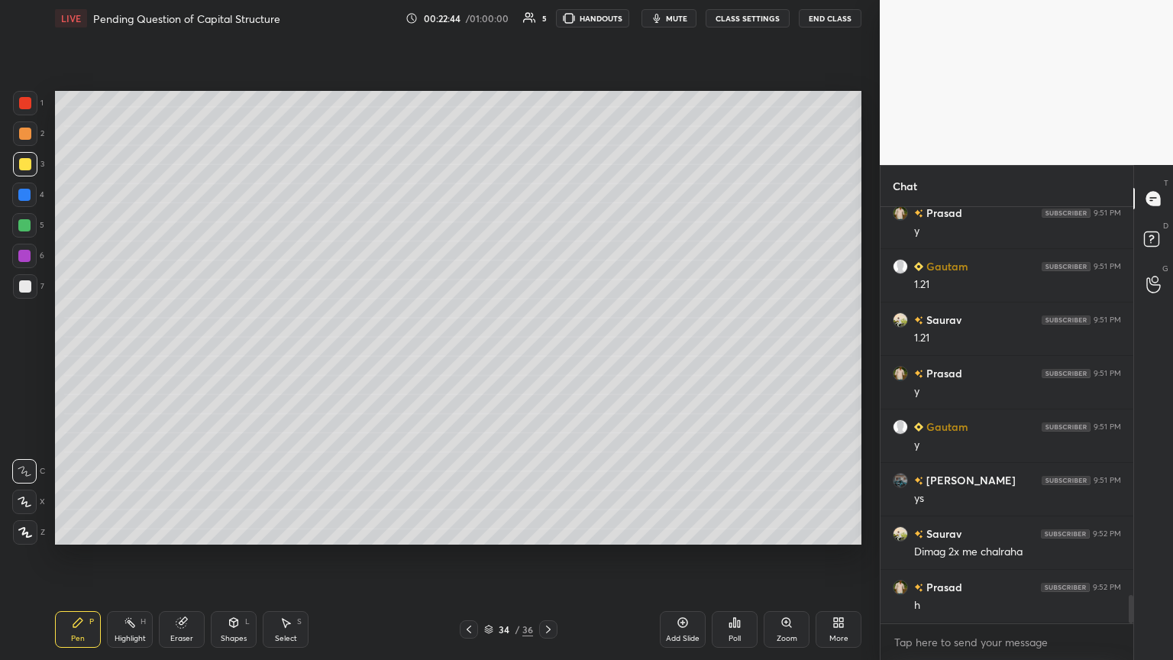
click at [242, 358] on div "Shapes L" at bounding box center [234, 629] width 46 height 37
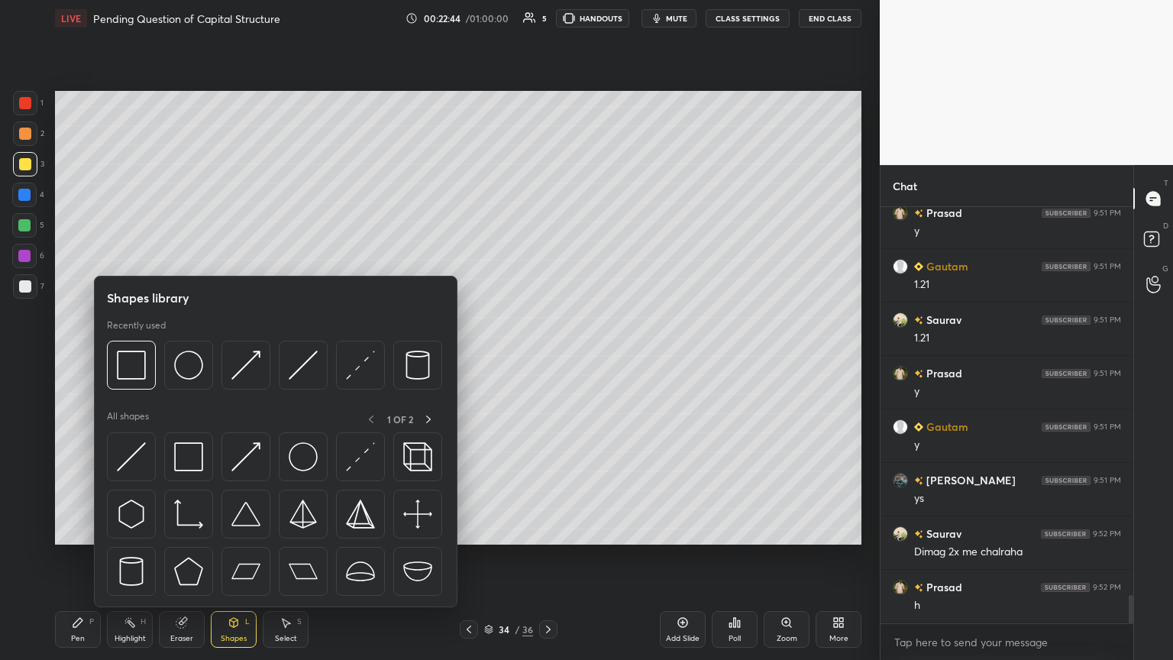
click at [240, 358] on img at bounding box center [245, 364] width 29 height 29
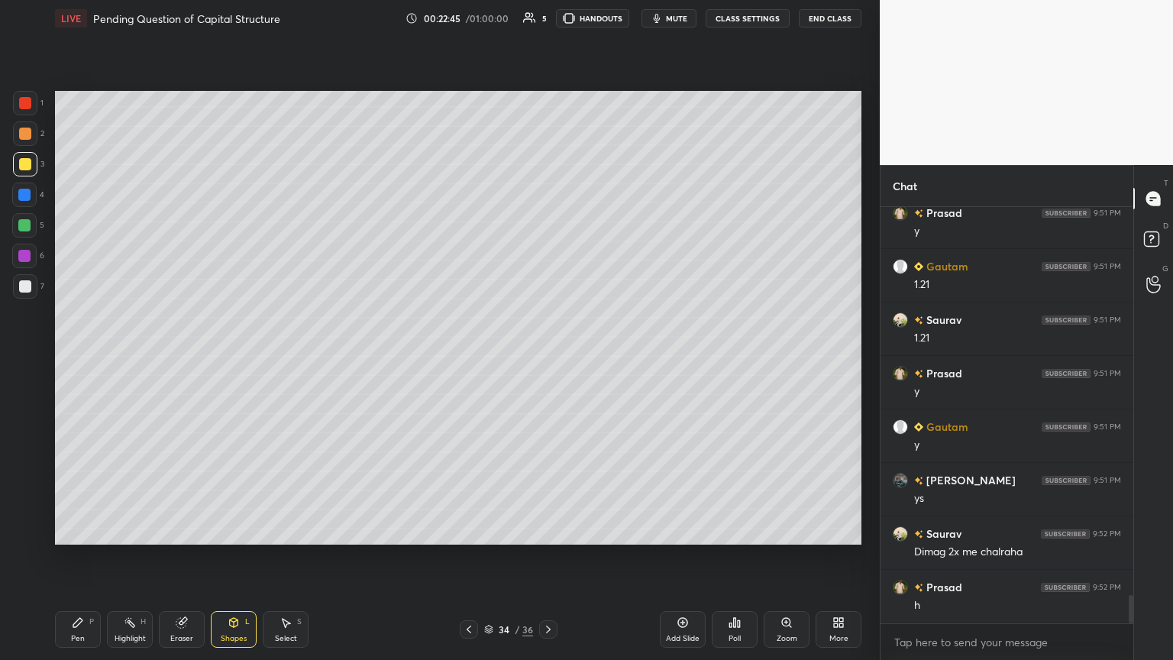
click at [227, 358] on icon at bounding box center [233, 622] width 12 height 12
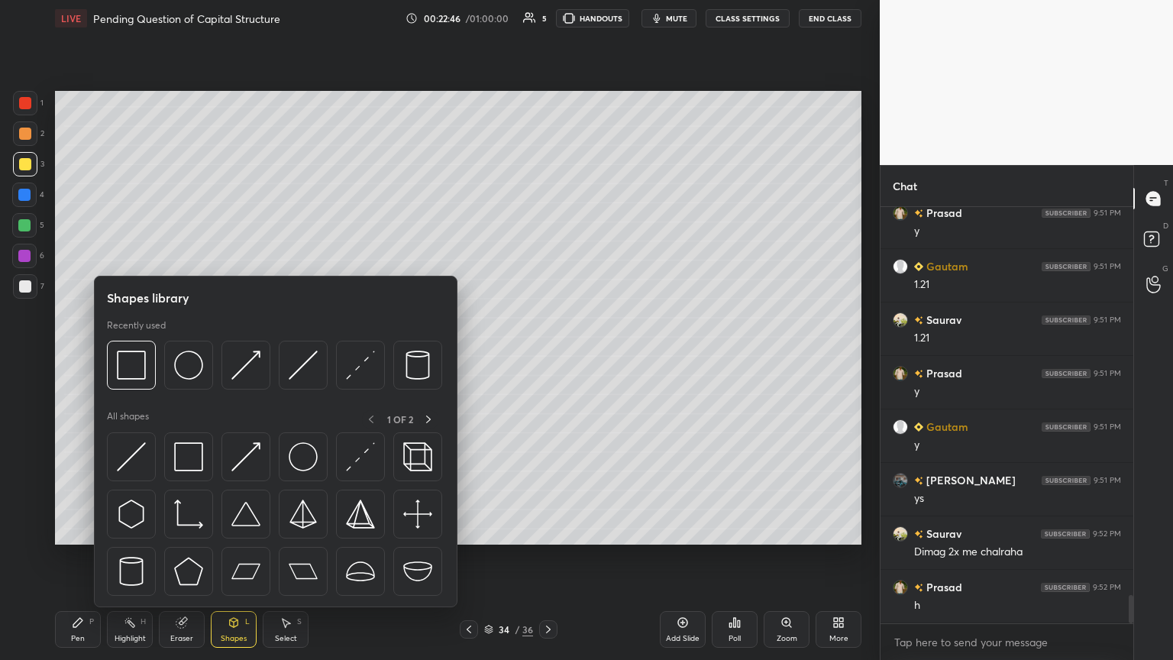
click at [306, 358] on img at bounding box center [303, 364] width 29 height 29
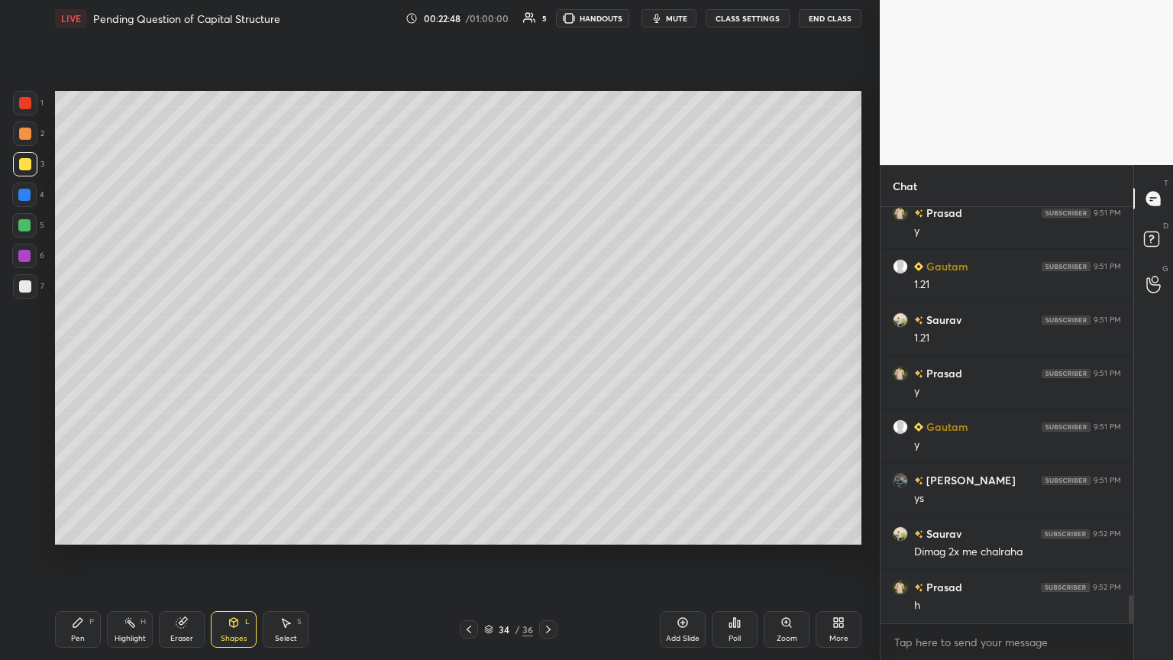
click at [30, 140] on div at bounding box center [25, 133] width 24 height 24
click at [240, 358] on div "Shapes L" at bounding box center [234, 629] width 46 height 37
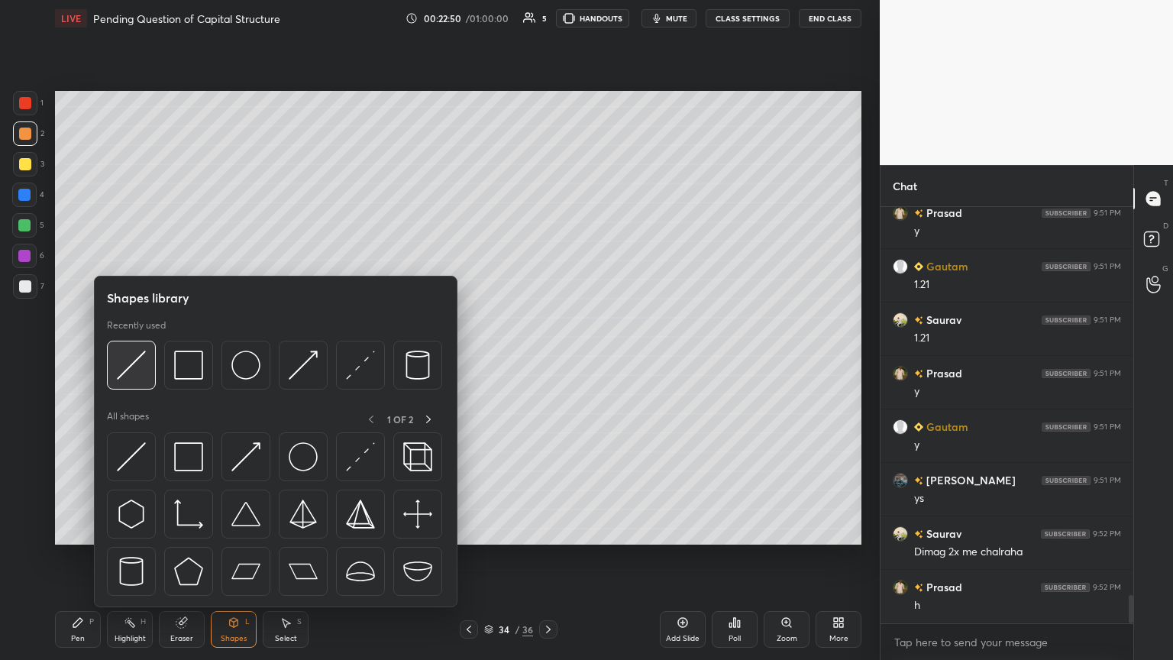
click at [131, 358] on img at bounding box center [131, 364] width 29 height 29
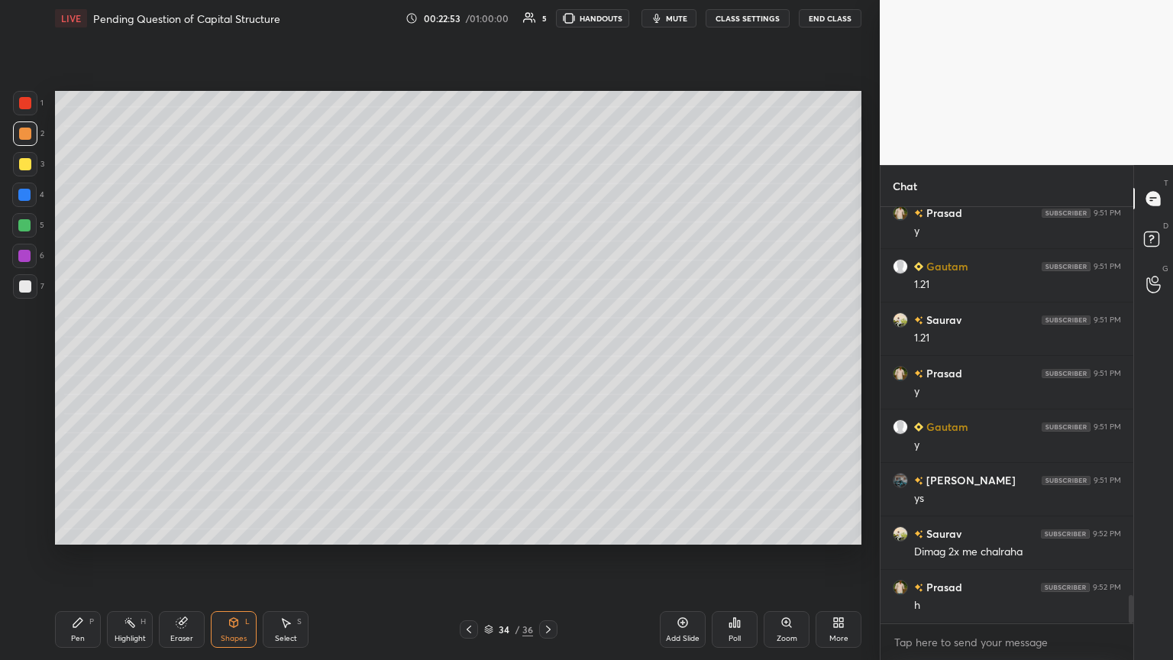
click at [83, 358] on div "Pen P" at bounding box center [78, 629] width 46 height 37
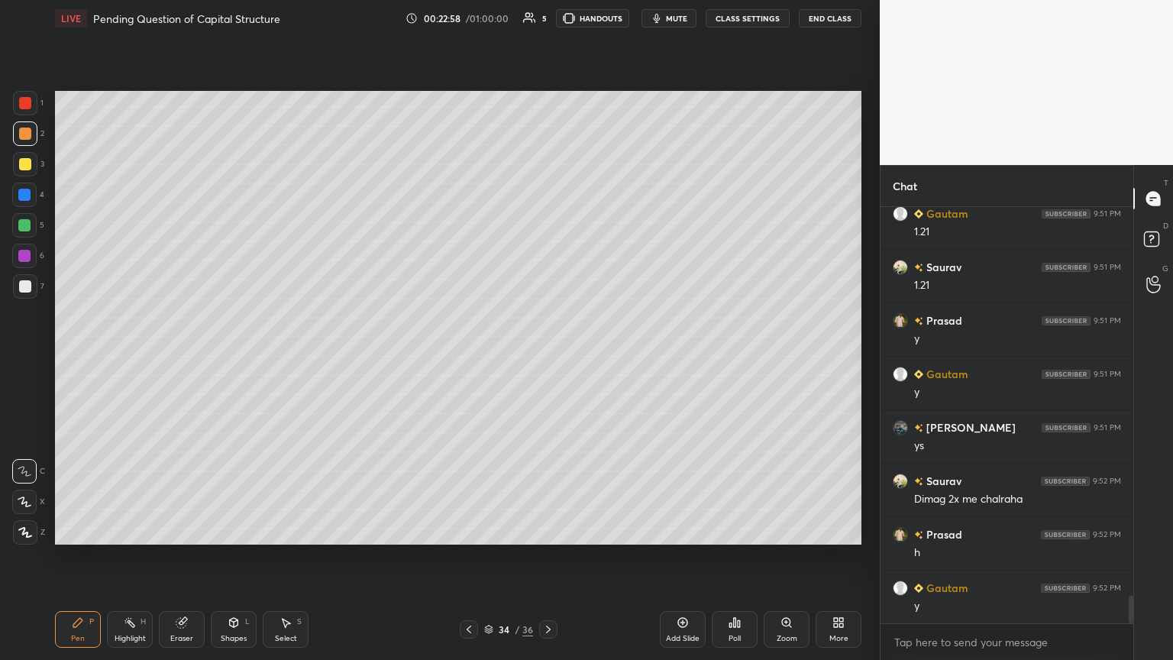
scroll to position [5868, 0]
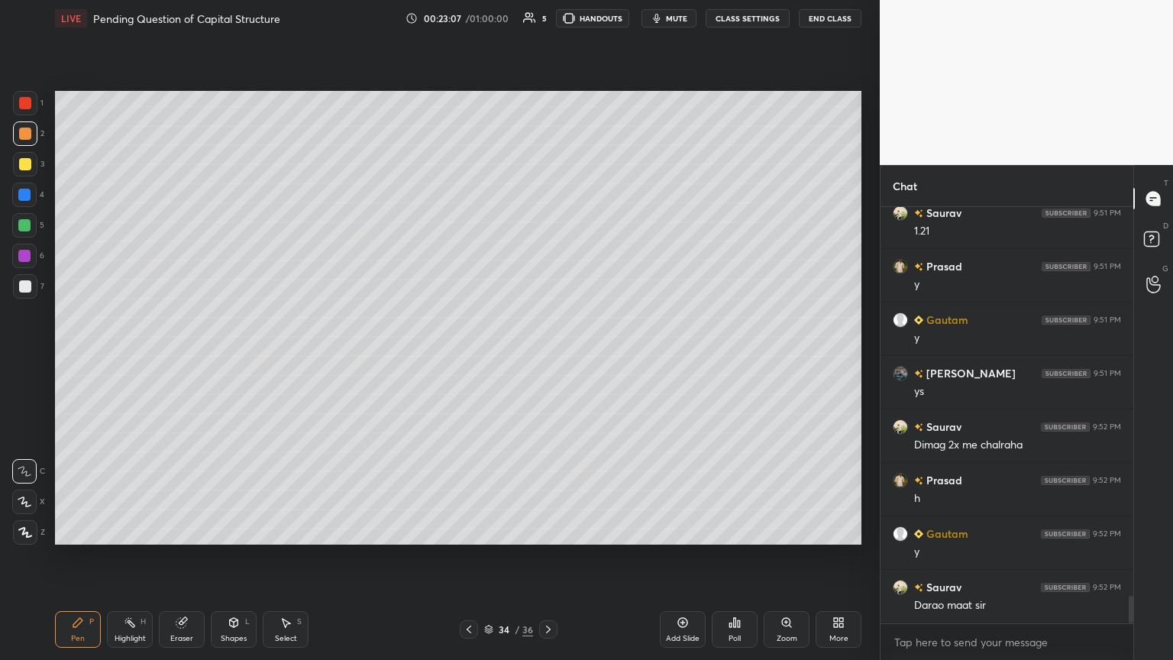
click at [24, 298] on div at bounding box center [25, 286] width 24 height 24
click at [86, 358] on div "Pen P" at bounding box center [78, 629] width 46 height 37
click at [467, 358] on icon at bounding box center [469, 629] width 12 height 12
click at [468, 358] on icon at bounding box center [469, 629] width 12 height 12
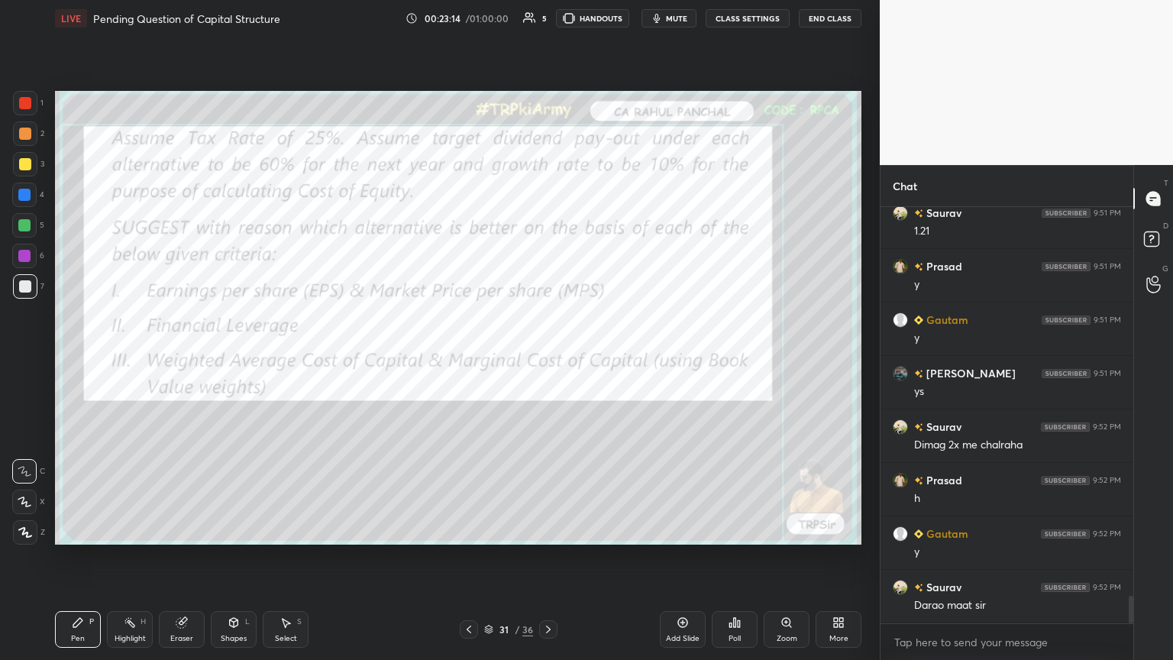
click at [469, 358] on icon at bounding box center [469, 629] width 12 height 12
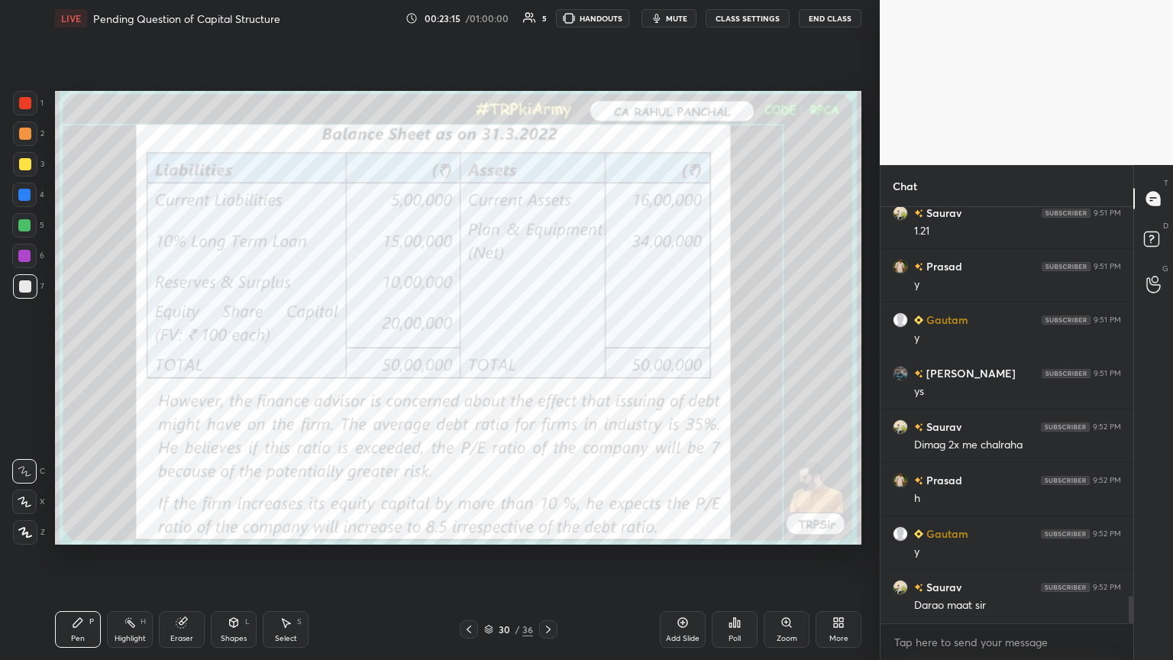
click at [174, 358] on div "Eraser" at bounding box center [182, 629] width 46 height 37
click at [20, 358] on span "Erase all" at bounding box center [24, 532] width 23 height 11
click at [470, 358] on icon at bounding box center [469, 629] width 12 height 12
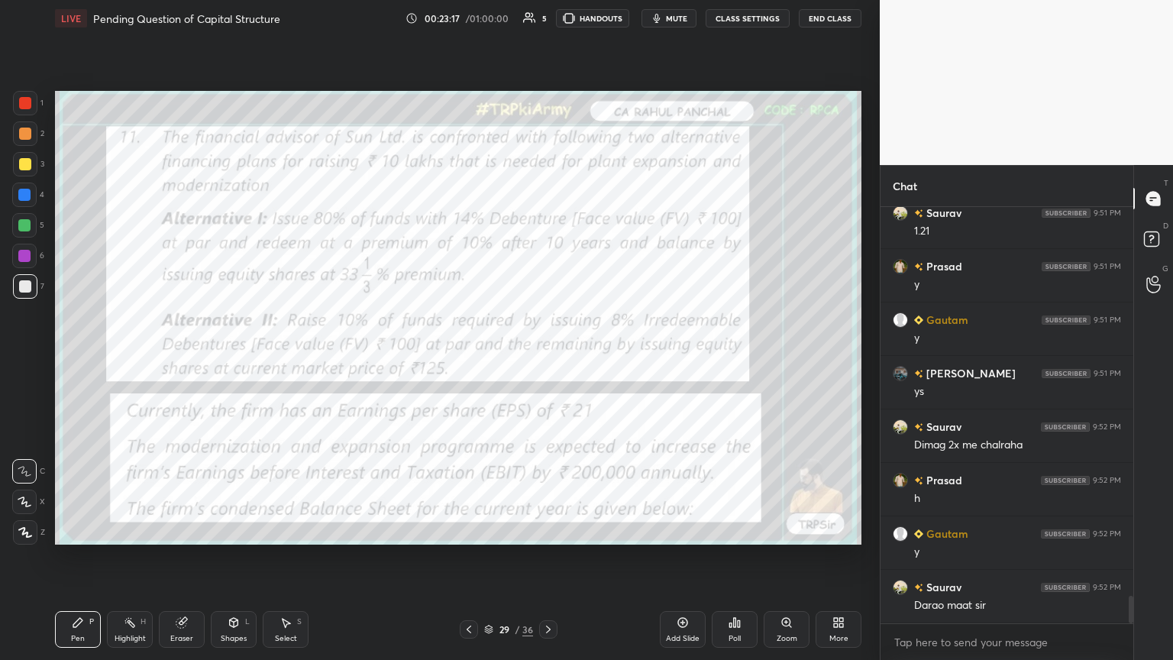
click at [176, 358] on icon at bounding box center [182, 622] width 12 height 12
click at [27, 358] on span "Erase all" at bounding box center [24, 532] width 23 height 11
click at [70, 358] on div "Pen P Highlight H Eraser Shapes L Select S 29 / 36 Add Slide Poll Zoom More" at bounding box center [458, 629] width 806 height 61
click at [24, 105] on div at bounding box center [25, 103] width 12 height 12
click at [547, 358] on icon at bounding box center [548, 629] width 5 height 8
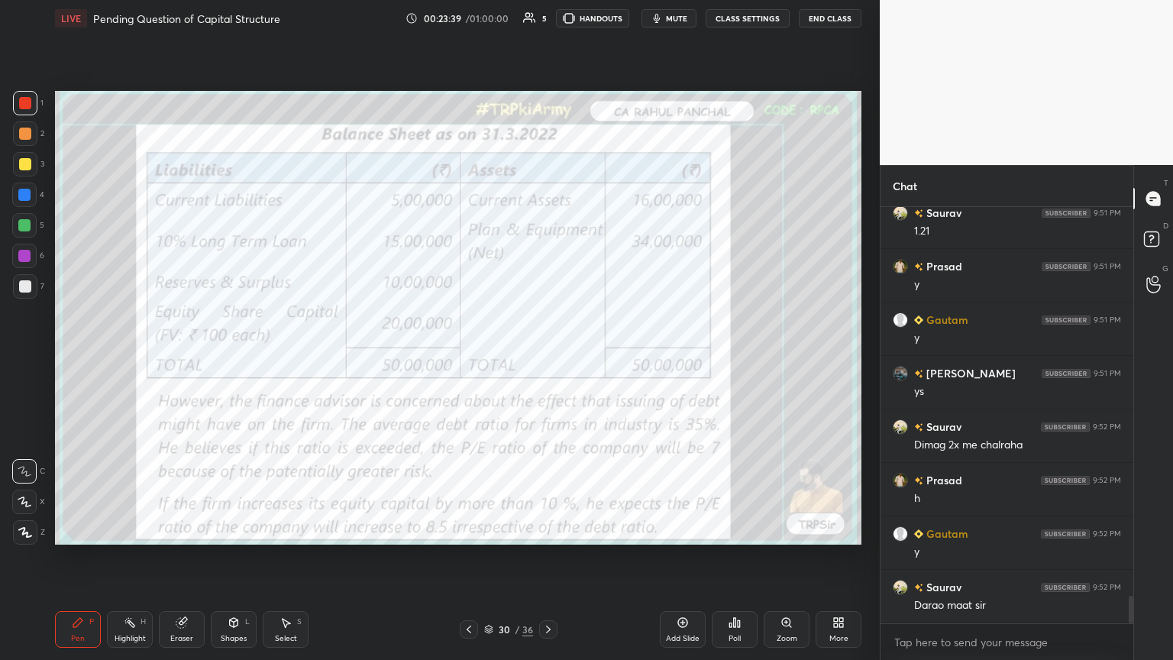
click at [469, 358] on icon at bounding box center [469, 629] width 12 height 12
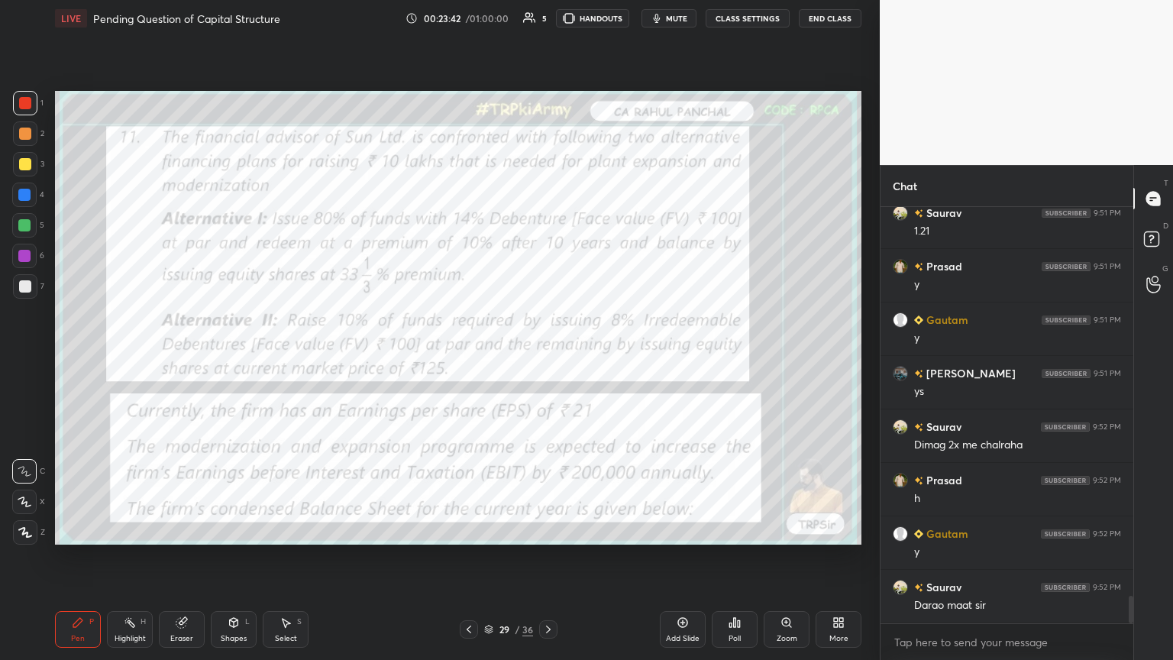
click at [547, 358] on icon at bounding box center [548, 629] width 12 height 12
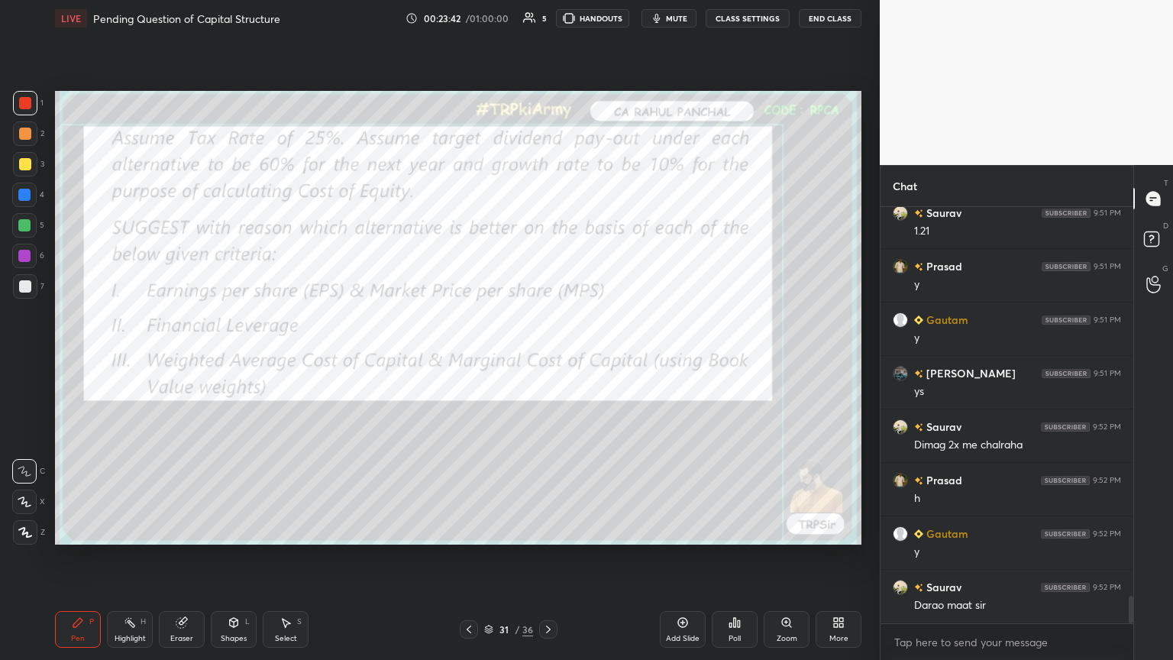
click at [547, 358] on div "31 / 36" at bounding box center [508, 629] width 302 height 18
click at [547, 358] on icon at bounding box center [548, 629] width 5 height 8
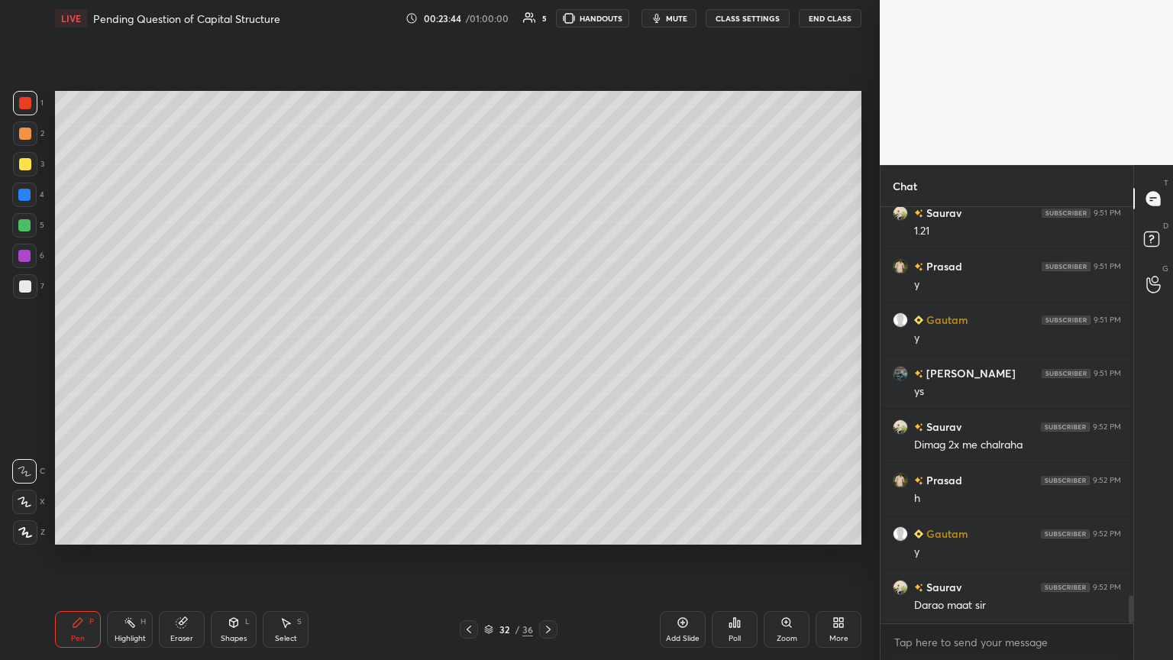
click at [547, 358] on icon at bounding box center [548, 629] width 5 height 8
click at [470, 358] on icon at bounding box center [469, 629] width 12 height 12
click at [469, 358] on icon at bounding box center [469, 629] width 12 height 12
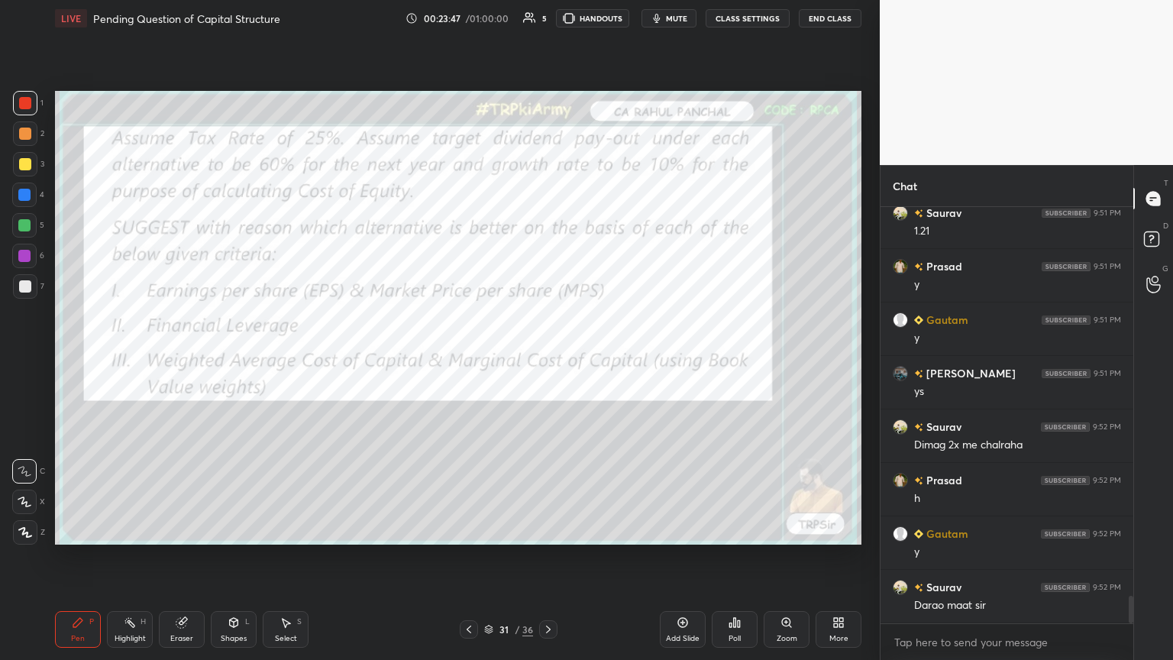
click at [473, 358] on icon at bounding box center [469, 629] width 12 height 12
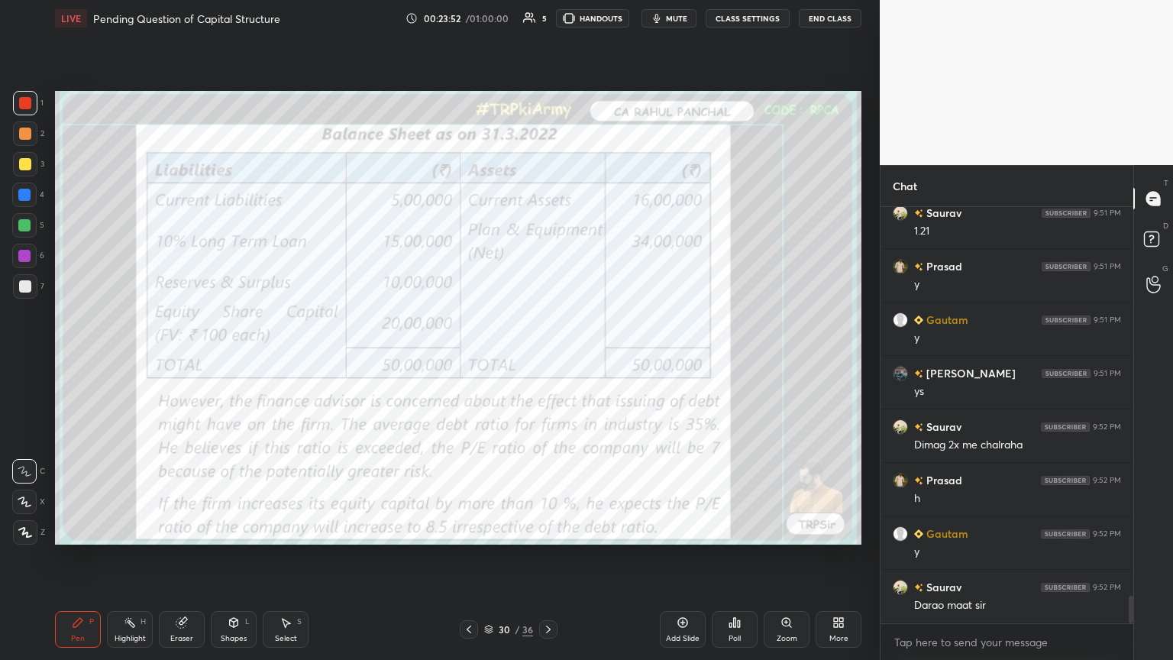
click at [475, 358] on div at bounding box center [469, 629] width 18 height 18
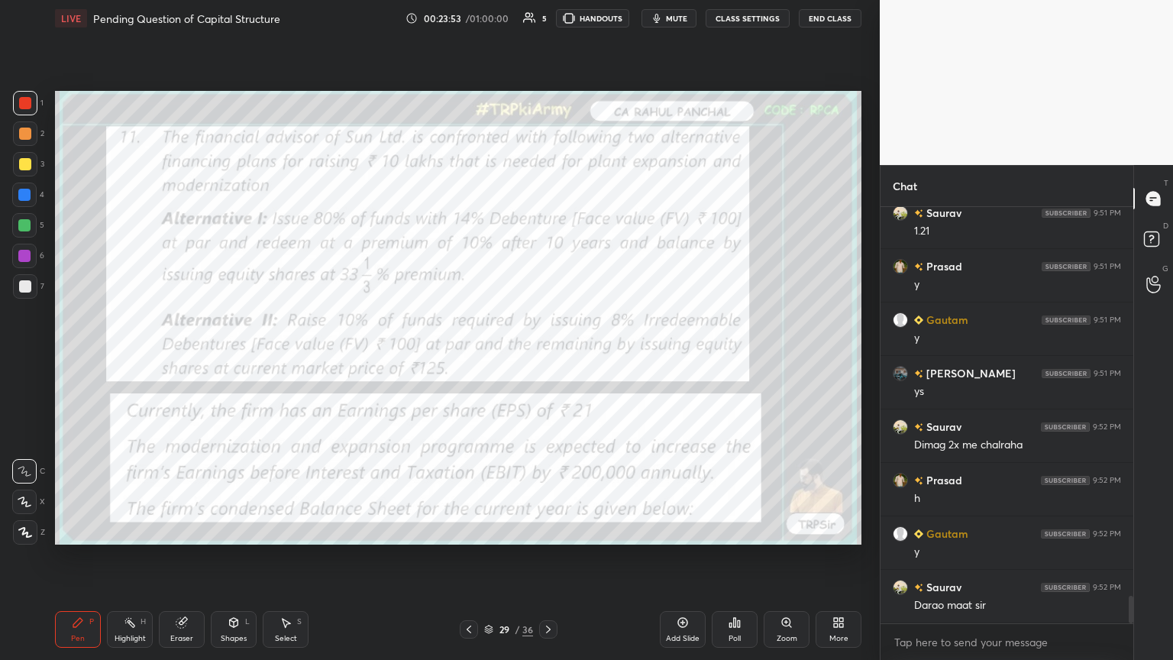
click at [540, 358] on div at bounding box center [548, 629] width 18 height 18
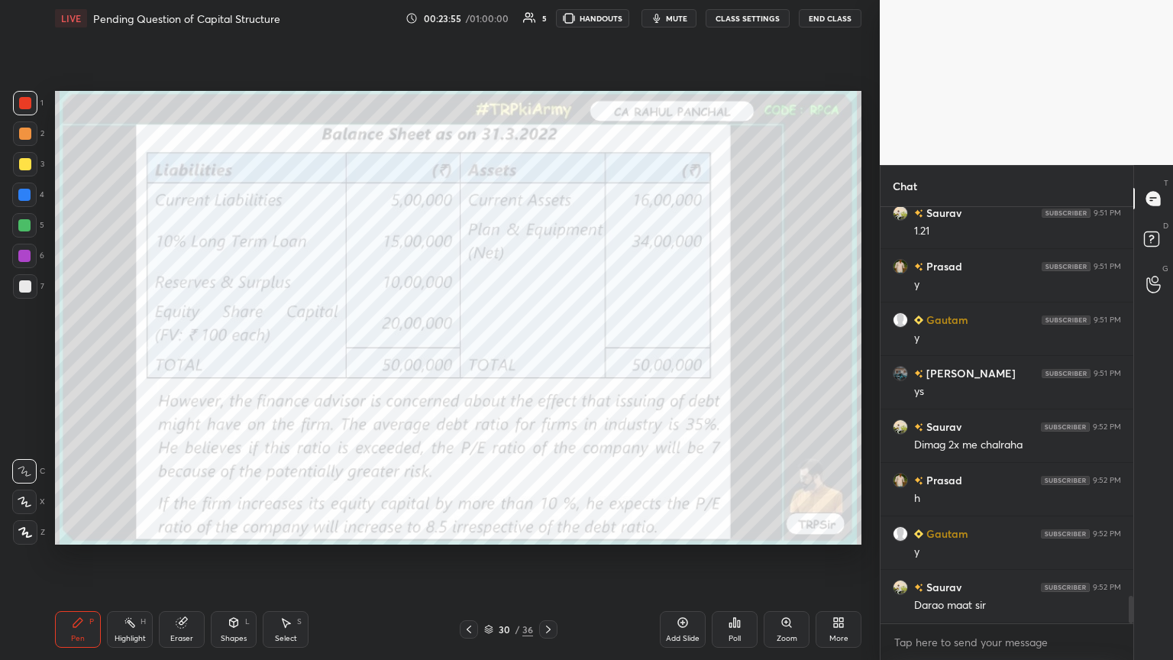
click at [186, 358] on div "Eraser" at bounding box center [182, 629] width 46 height 37
click at [14, 358] on span "Erase all" at bounding box center [24, 532] width 23 height 11
click at [67, 358] on div "Pen P" at bounding box center [78, 629] width 46 height 37
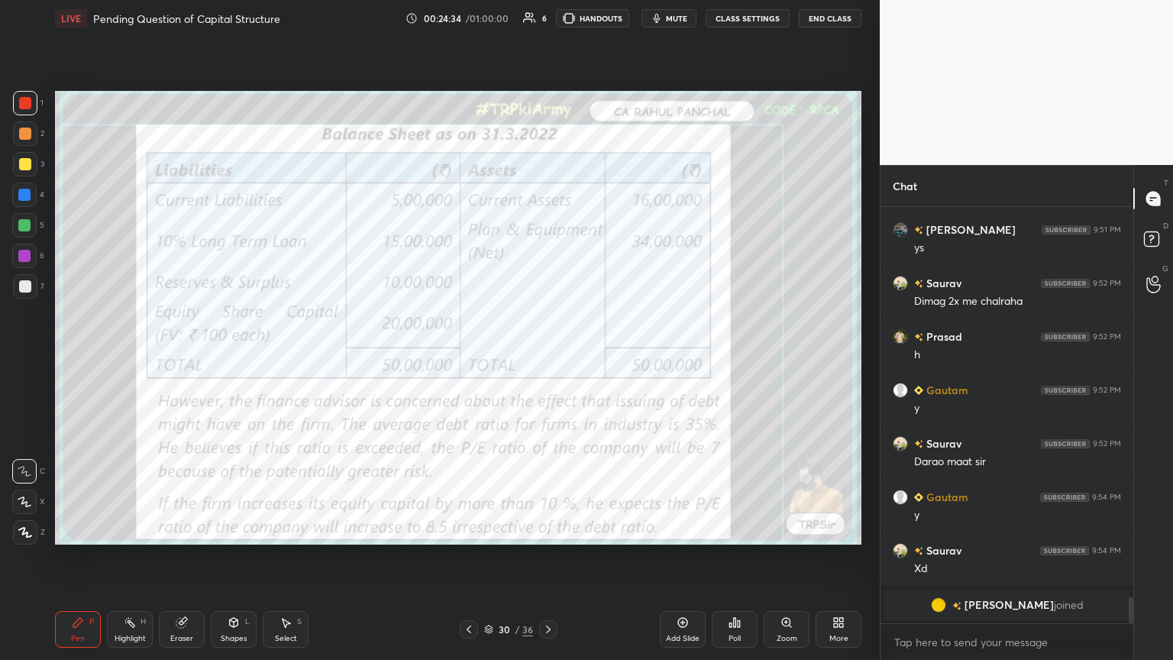
scroll to position [4375, 0]
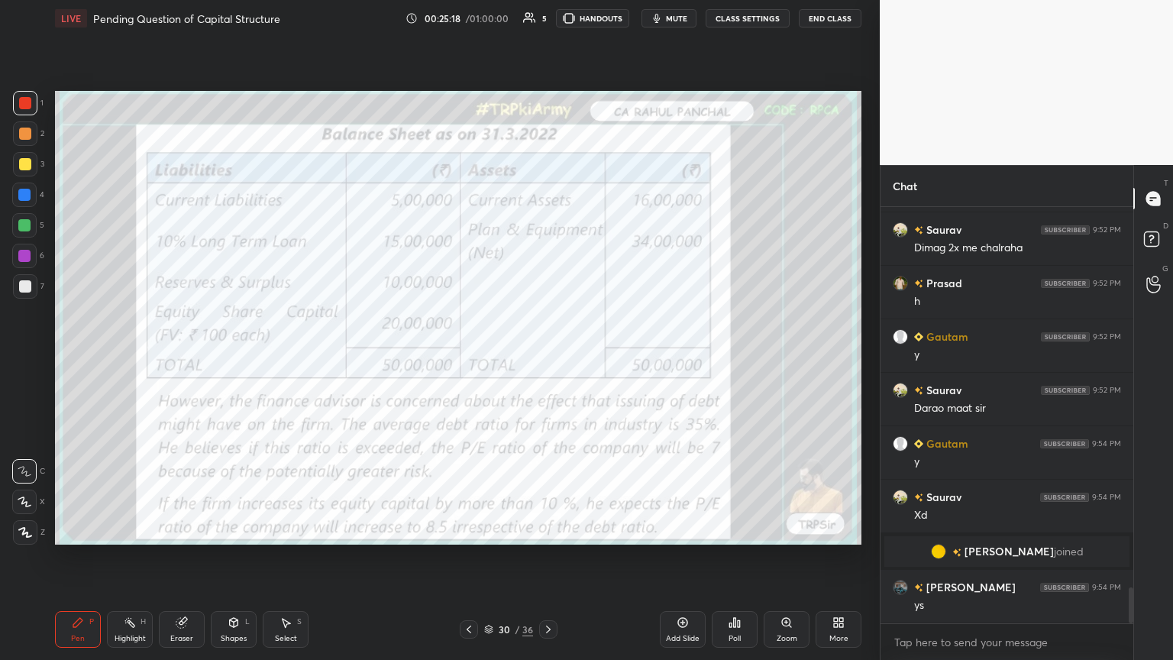
click at [186, 358] on div "Eraser" at bounding box center [182, 629] width 46 height 37
click at [24, 358] on div "Erase all" at bounding box center [24, 532] width 24 height 24
click at [61, 358] on div "Pen P Highlight H Eraser Shapes L Select S 30 / 36 Add Slide Poll Zoom More" at bounding box center [458, 629] width 806 height 61
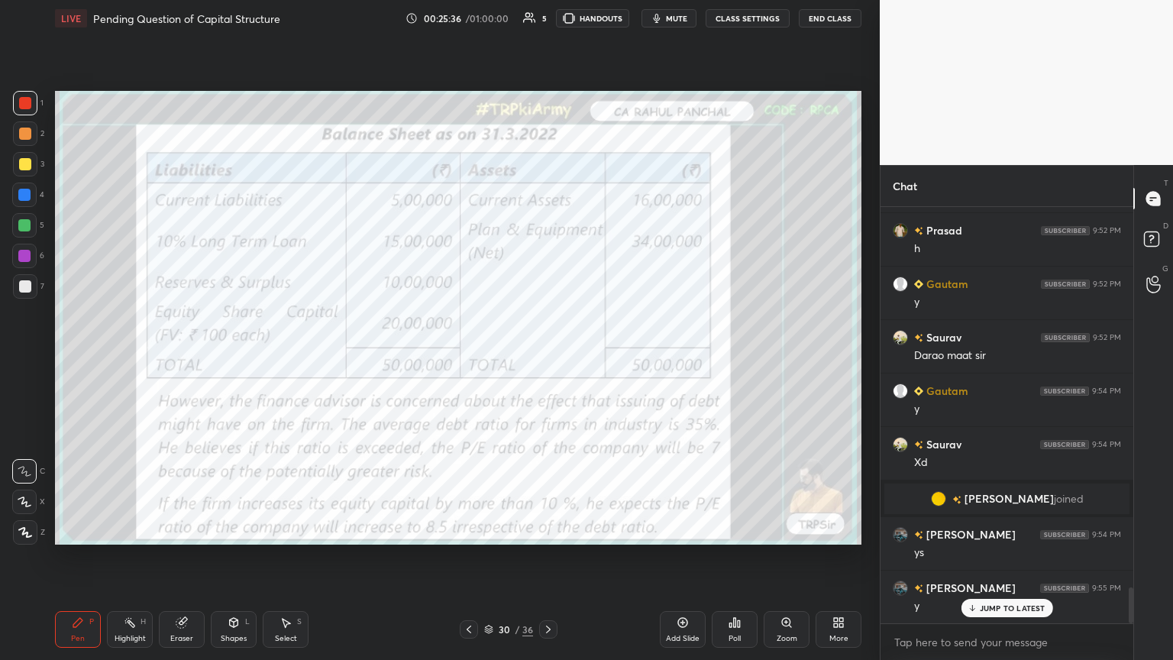
scroll to position [4482, 0]
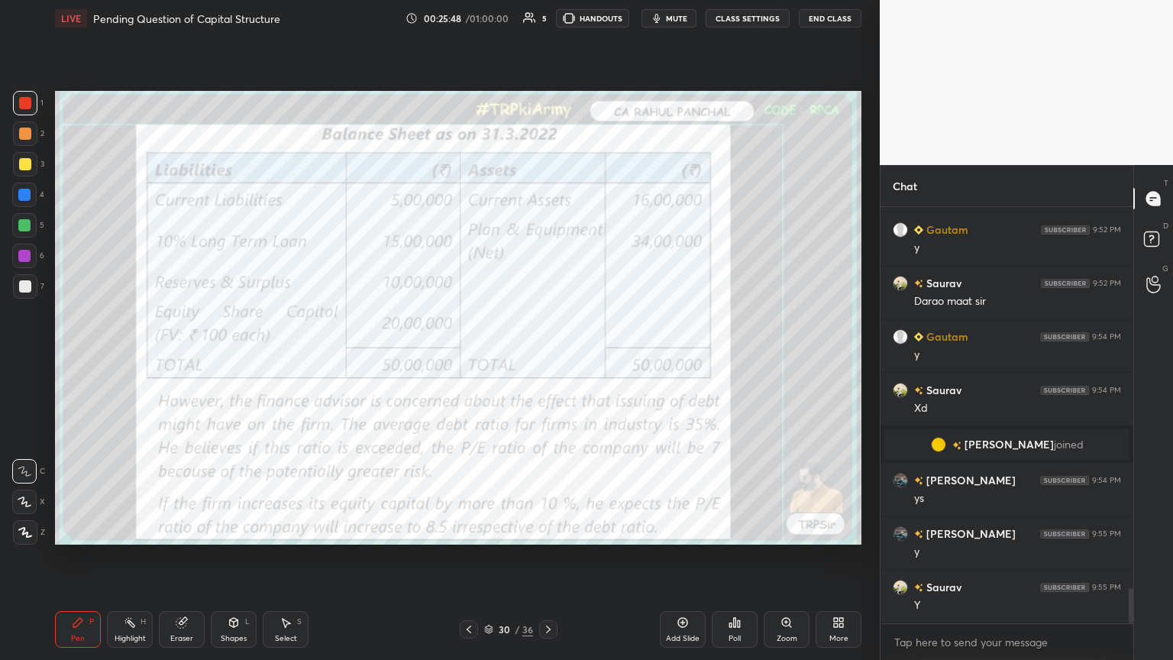
click at [538, 358] on div "Pen P Highlight H Eraser Shapes L Select S 30 / 36 Add Slide Poll Zoom More" at bounding box center [458, 629] width 806 height 61
click at [544, 358] on icon at bounding box center [548, 629] width 12 height 12
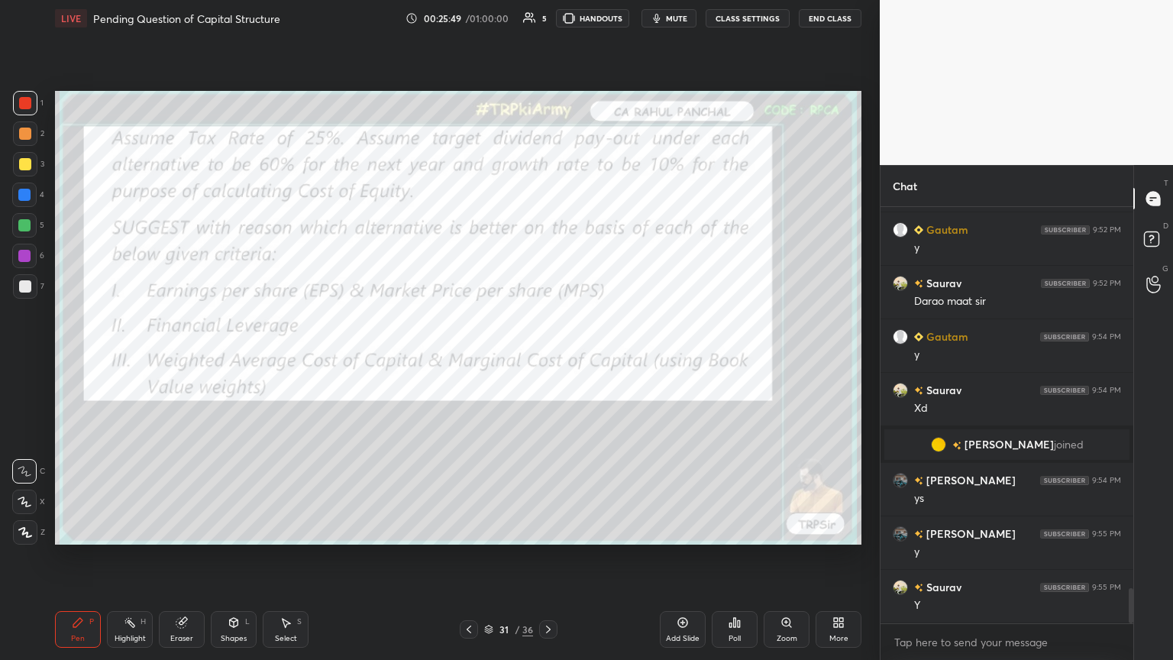
click at [546, 358] on div at bounding box center [548, 629] width 18 height 18
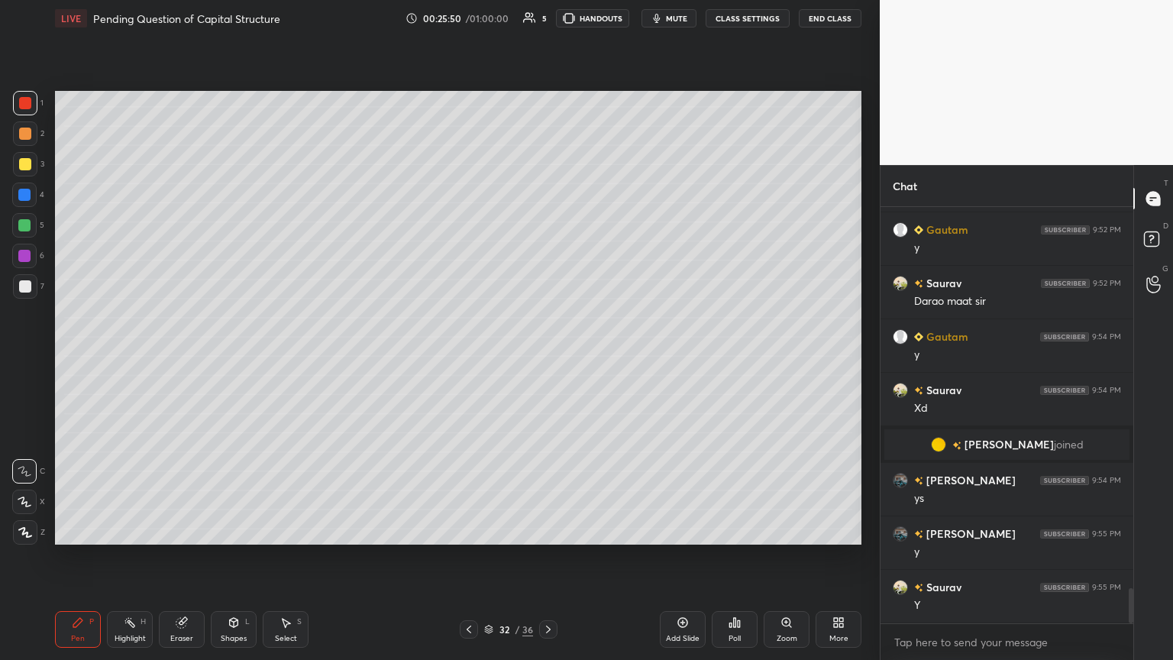
click at [539, 358] on div "Pen P Highlight H Eraser Shapes L Select S 32 / 36 Add Slide Poll Zoom More" at bounding box center [458, 629] width 806 height 61
click at [547, 358] on div at bounding box center [548, 629] width 18 height 18
click at [547, 358] on icon at bounding box center [548, 629] width 12 height 12
click at [79, 358] on div "Pen" at bounding box center [78, 638] width 14 height 8
click at [24, 296] on div at bounding box center [25, 286] width 24 height 24
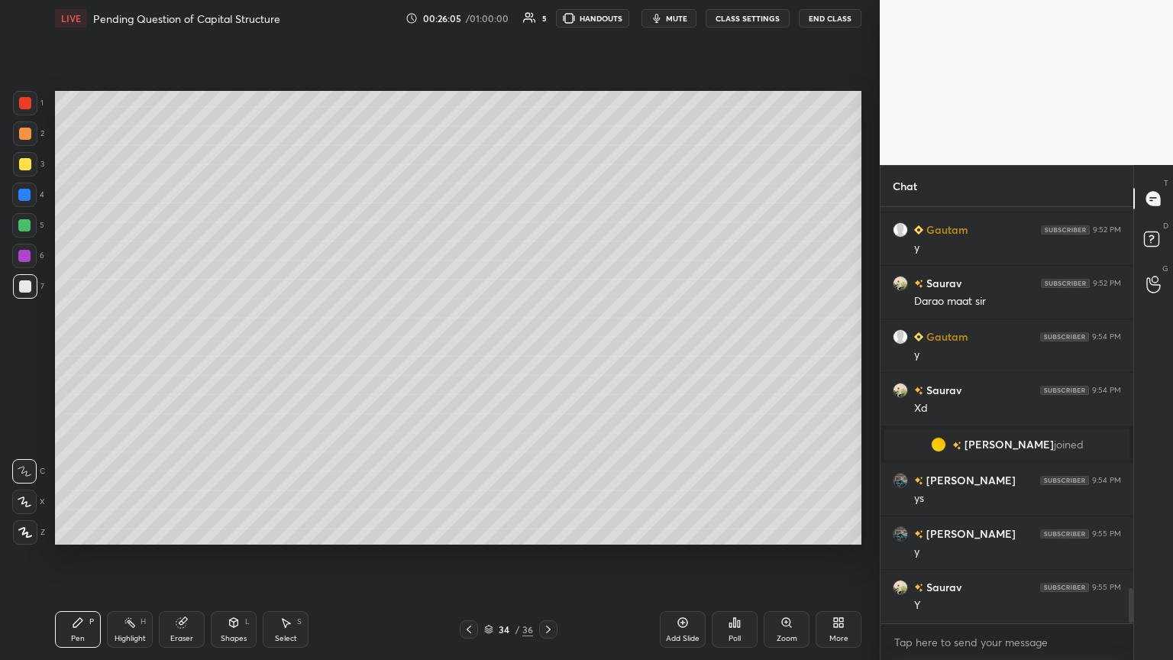
click at [31, 197] on div at bounding box center [24, 195] width 12 height 12
click at [237, 358] on icon at bounding box center [233, 622] width 12 height 12
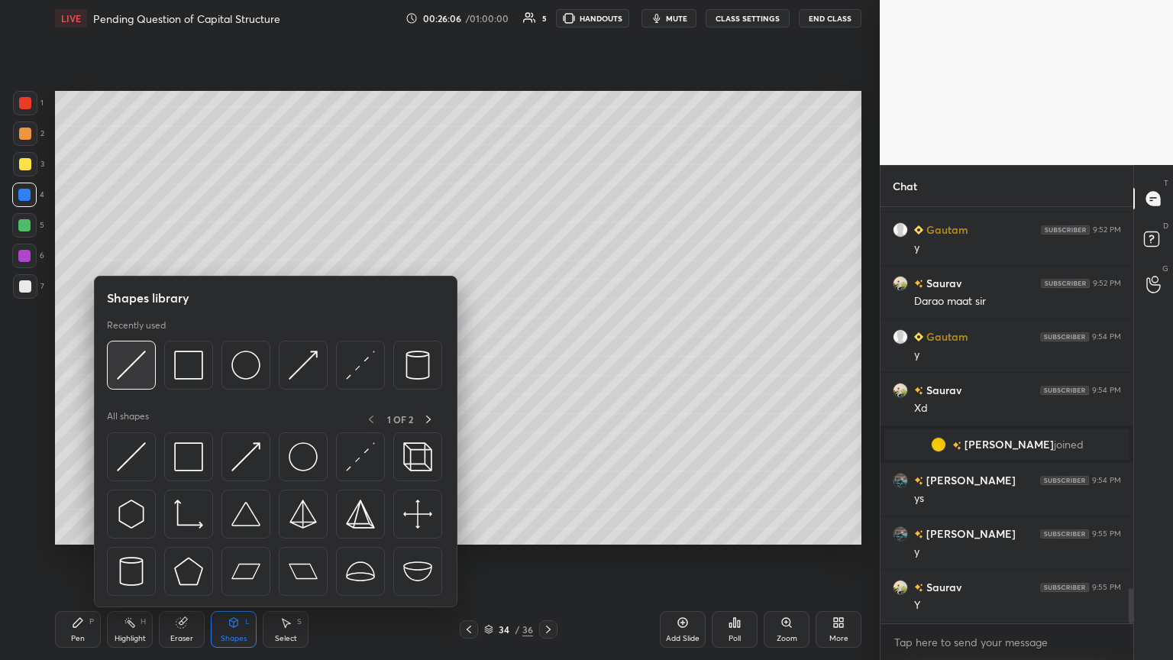
click at [124, 358] on div at bounding box center [131, 364] width 49 height 49
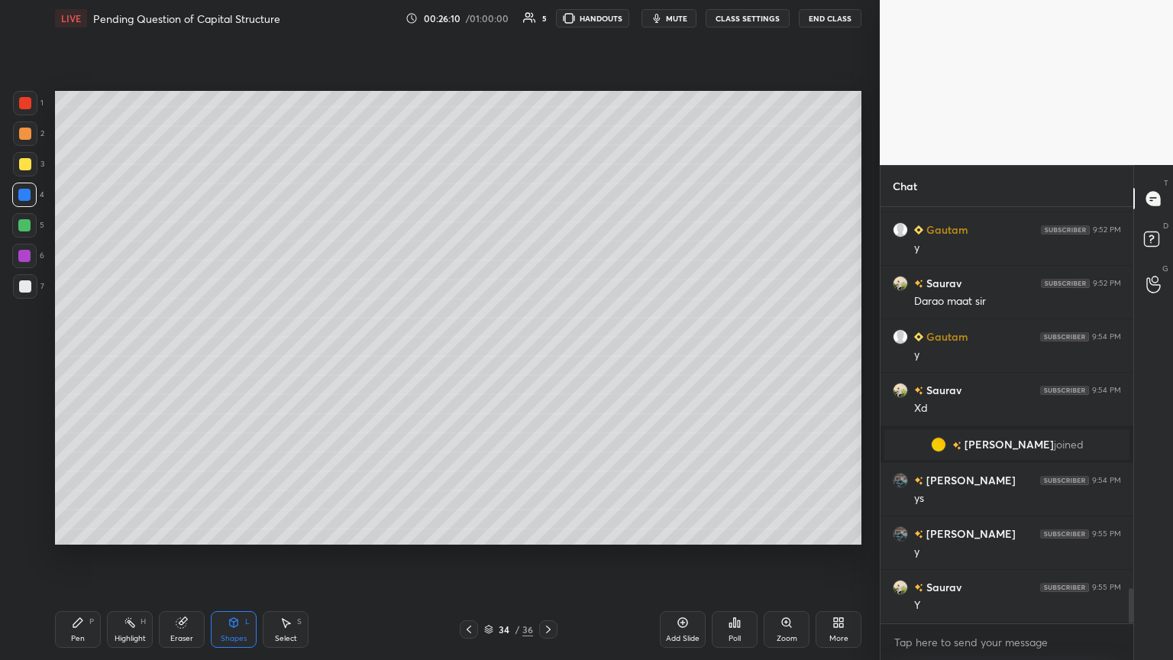
click at [75, 358] on icon at bounding box center [77, 622] width 9 height 9
click at [173, 358] on div "Eraser" at bounding box center [182, 629] width 46 height 37
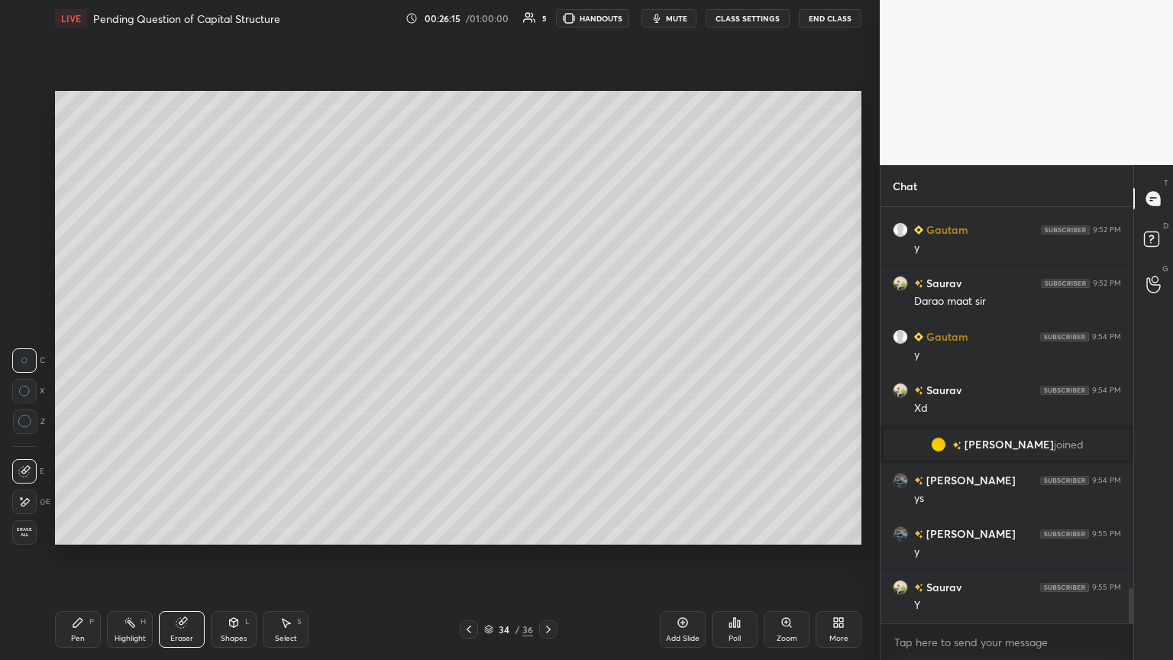
click at [232, 358] on icon at bounding box center [234, 622] width 8 height 9
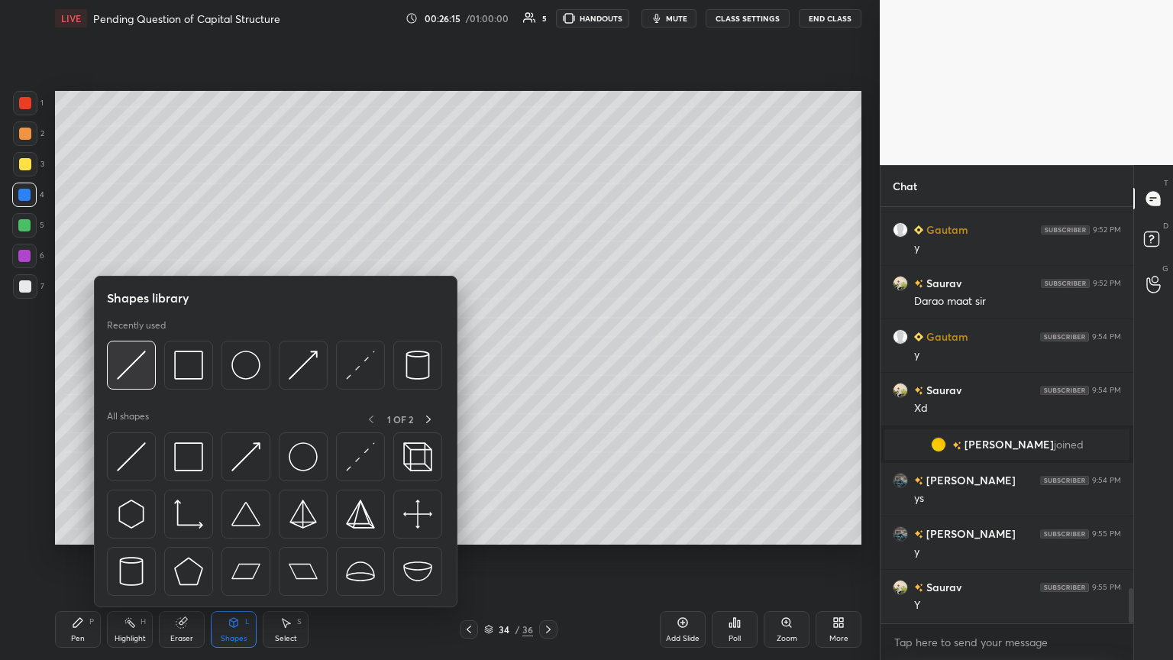
click at [140, 358] on div at bounding box center [131, 364] width 49 height 49
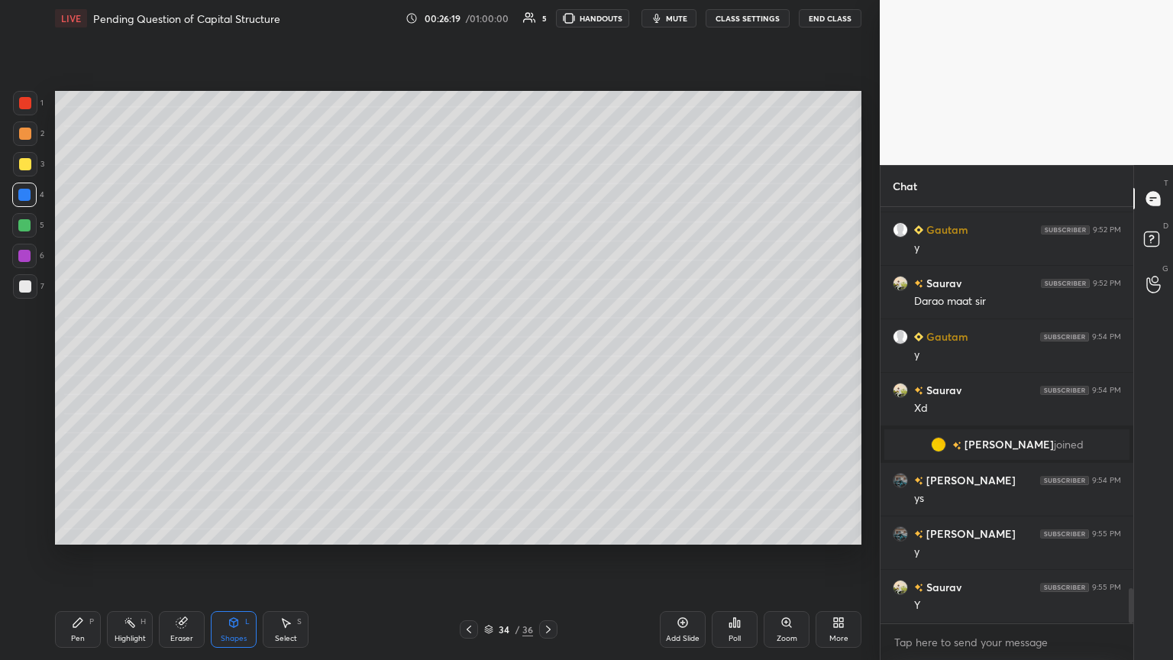
click at [79, 358] on div "Pen P" at bounding box center [78, 629] width 46 height 37
click at [21, 286] on div at bounding box center [25, 286] width 12 height 12
click at [25, 198] on div at bounding box center [24, 195] width 12 height 12
click at [226, 358] on div "Shapes L" at bounding box center [234, 629] width 46 height 37
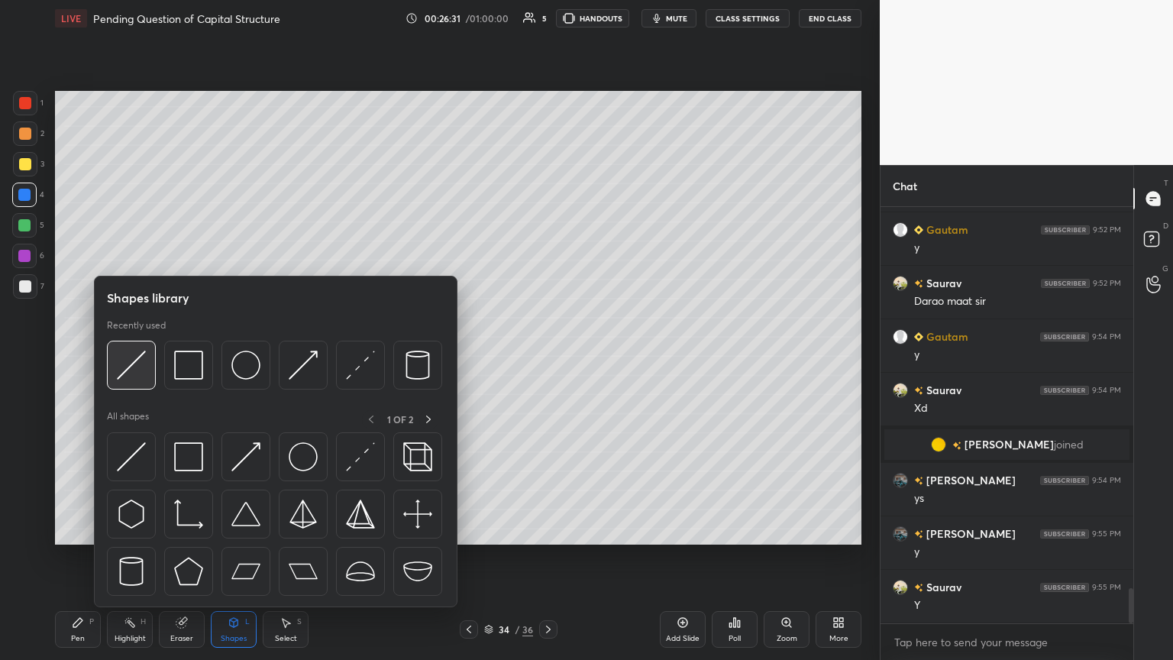
click at [148, 358] on div at bounding box center [131, 364] width 49 height 49
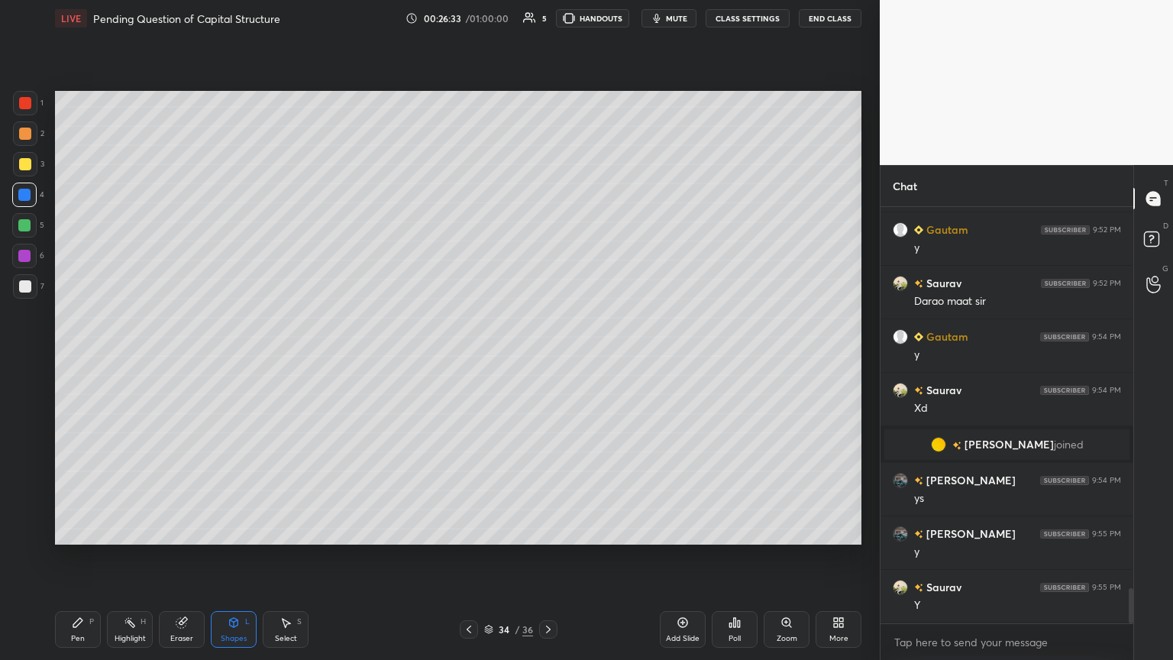
click at [79, 358] on div "Pen" at bounding box center [78, 638] width 14 height 8
click at [27, 285] on div at bounding box center [25, 286] width 12 height 12
click at [34, 205] on div at bounding box center [24, 194] width 24 height 24
click at [229, 358] on div "Shapes L" at bounding box center [234, 629] width 46 height 37
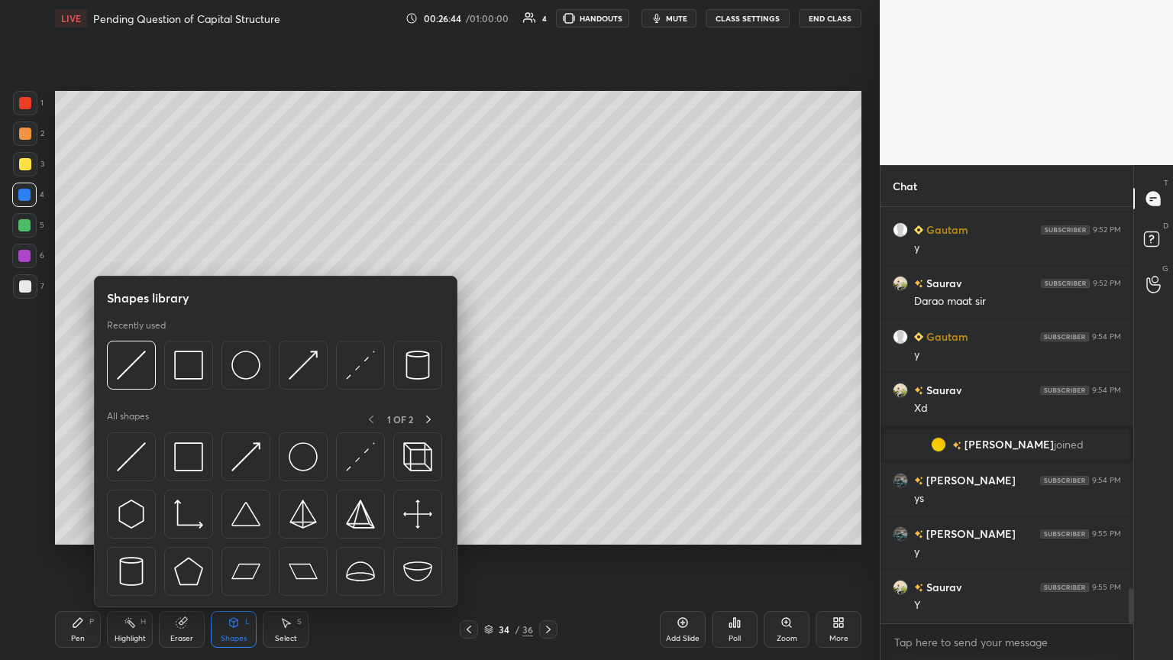
click at [137, 358] on div at bounding box center [131, 364] width 49 height 49
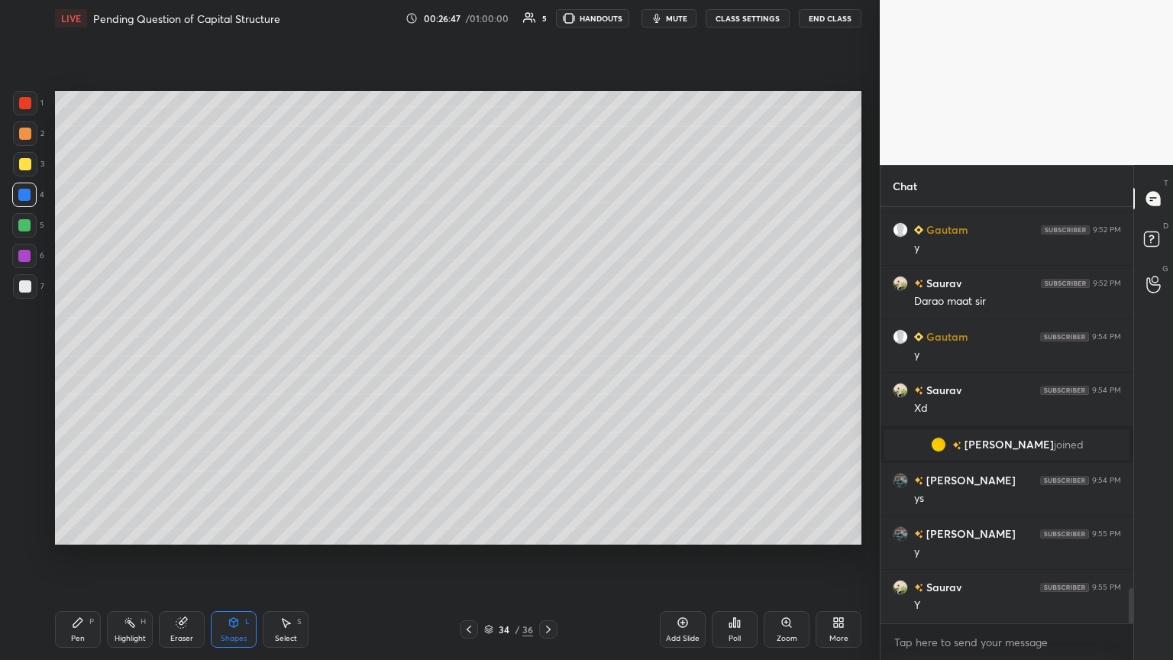
click at [76, 358] on icon at bounding box center [77, 622] width 9 height 9
click at [17, 296] on div at bounding box center [25, 286] width 24 height 24
click at [26, 107] on div at bounding box center [25, 103] width 12 height 12
click at [24, 286] on div at bounding box center [25, 286] width 12 height 12
click at [28, 104] on div at bounding box center [25, 103] width 12 height 12
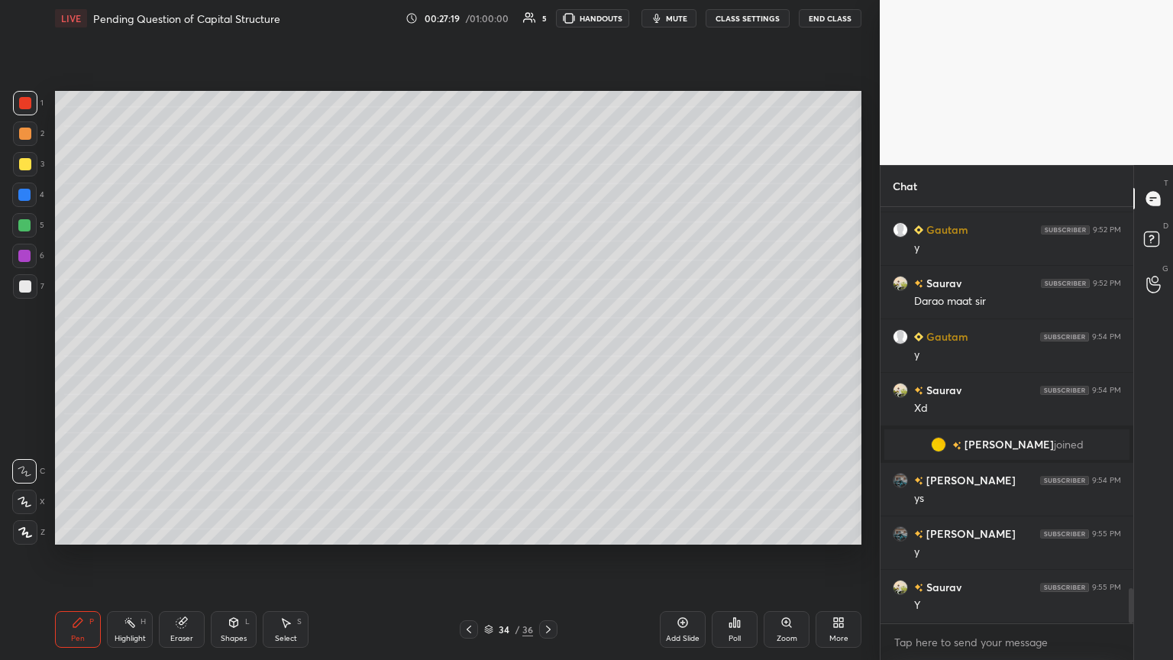
click at [40, 292] on div "7" at bounding box center [28, 286] width 31 height 24
click at [466, 358] on icon at bounding box center [469, 629] width 12 height 12
click at [465, 358] on icon at bounding box center [469, 629] width 12 height 12
click at [466, 358] on icon at bounding box center [469, 629] width 12 height 12
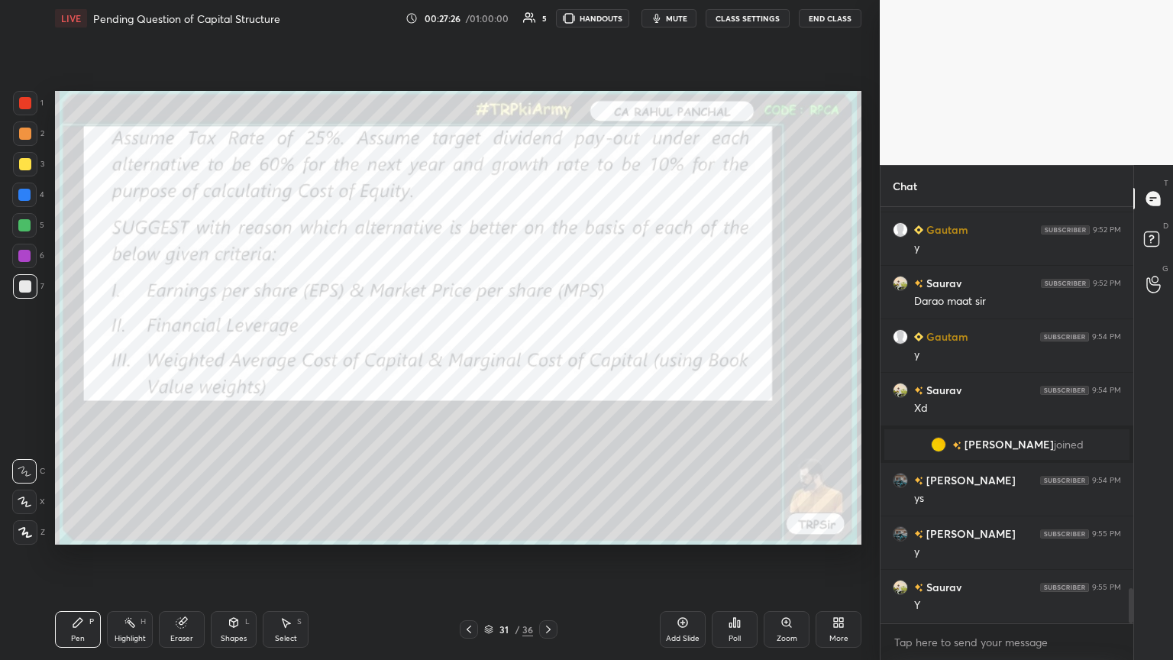
click at [467, 358] on icon at bounding box center [469, 629] width 12 height 12
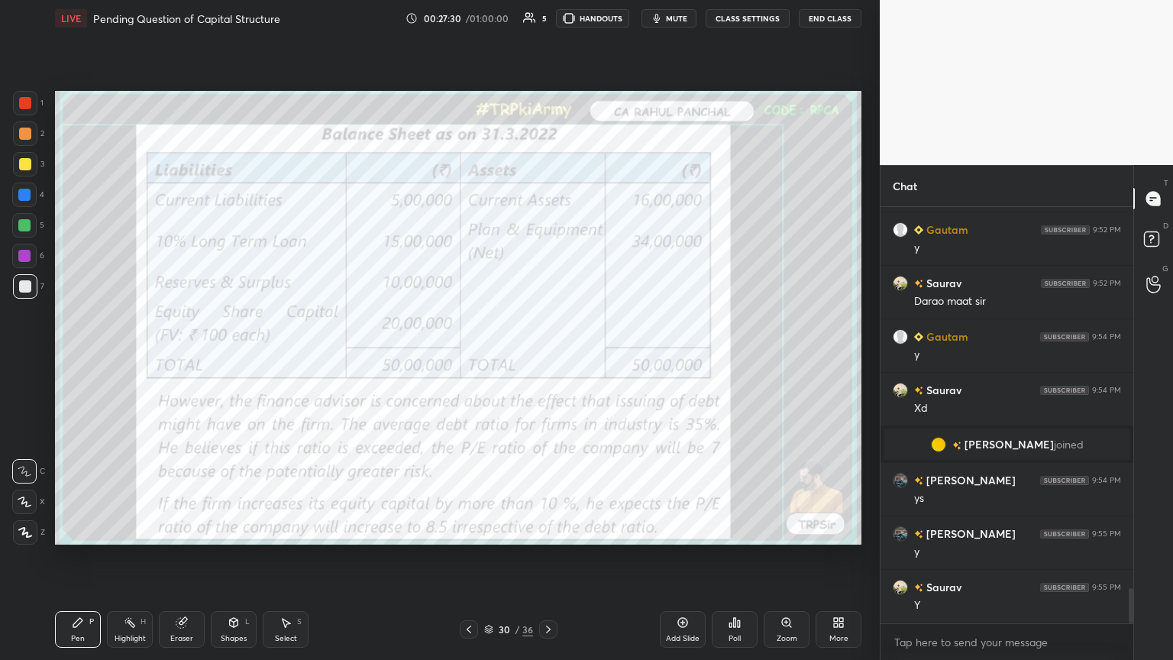
click at [545, 358] on icon at bounding box center [548, 629] width 12 height 12
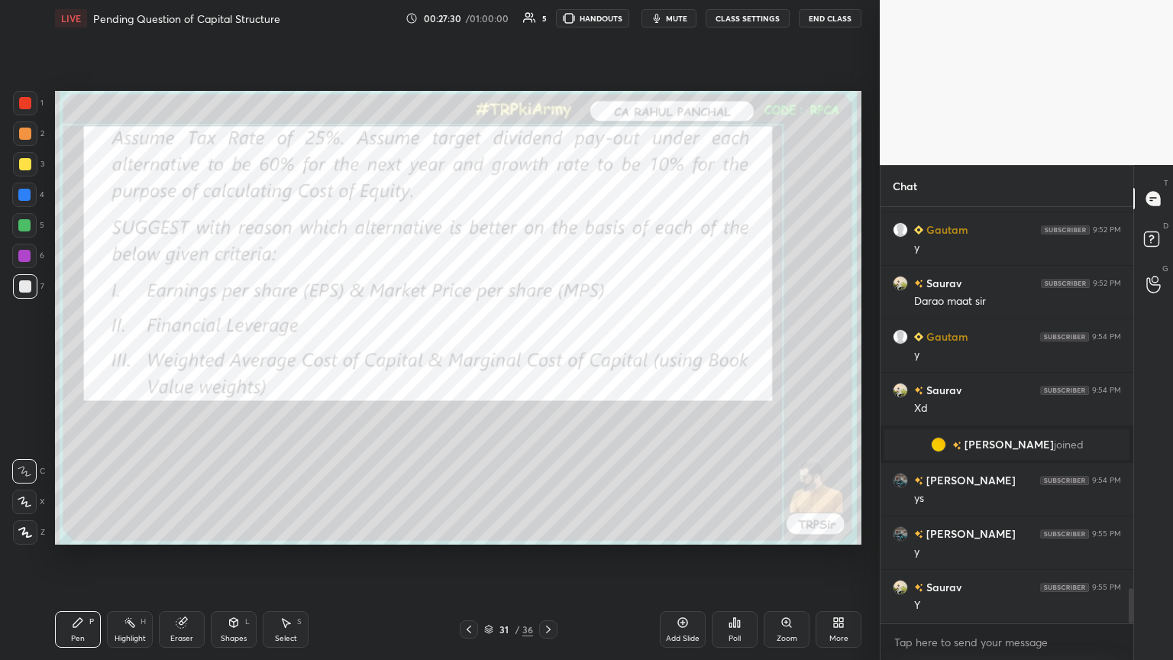
click at [547, 358] on icon at bounding box center [548, 629] width 12 height 12
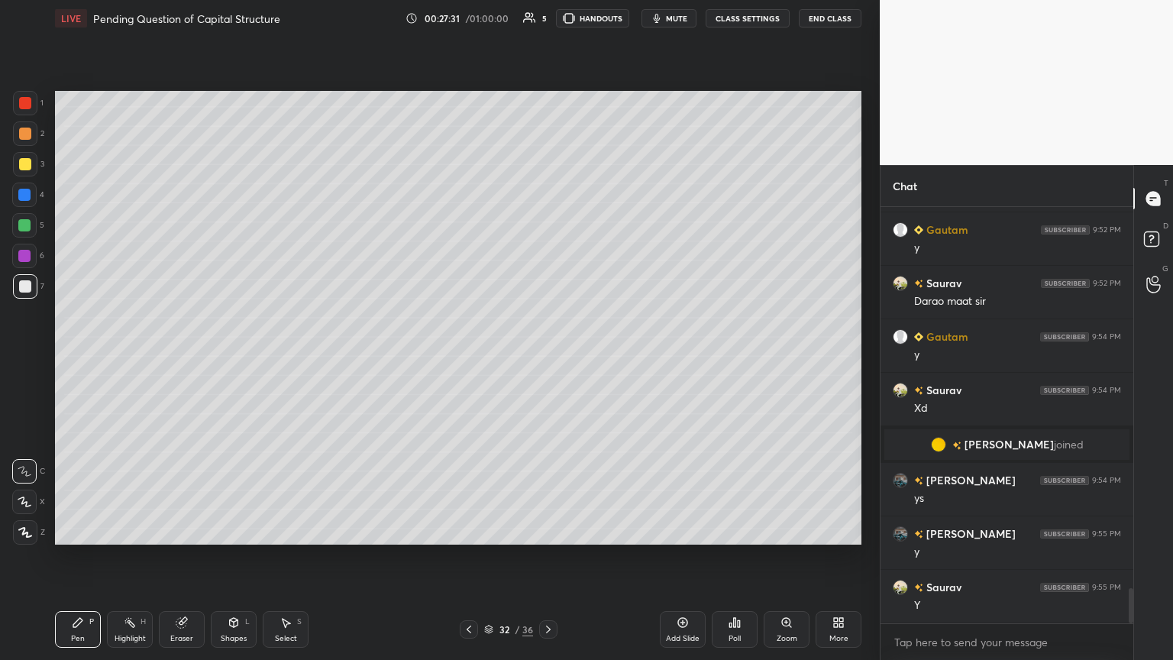
click at [545, 358] on icon at bounding box center [548, 629] width 12 height 12
click at [547, 358] on icon at bounding box center [548, 629] width 12 height 12
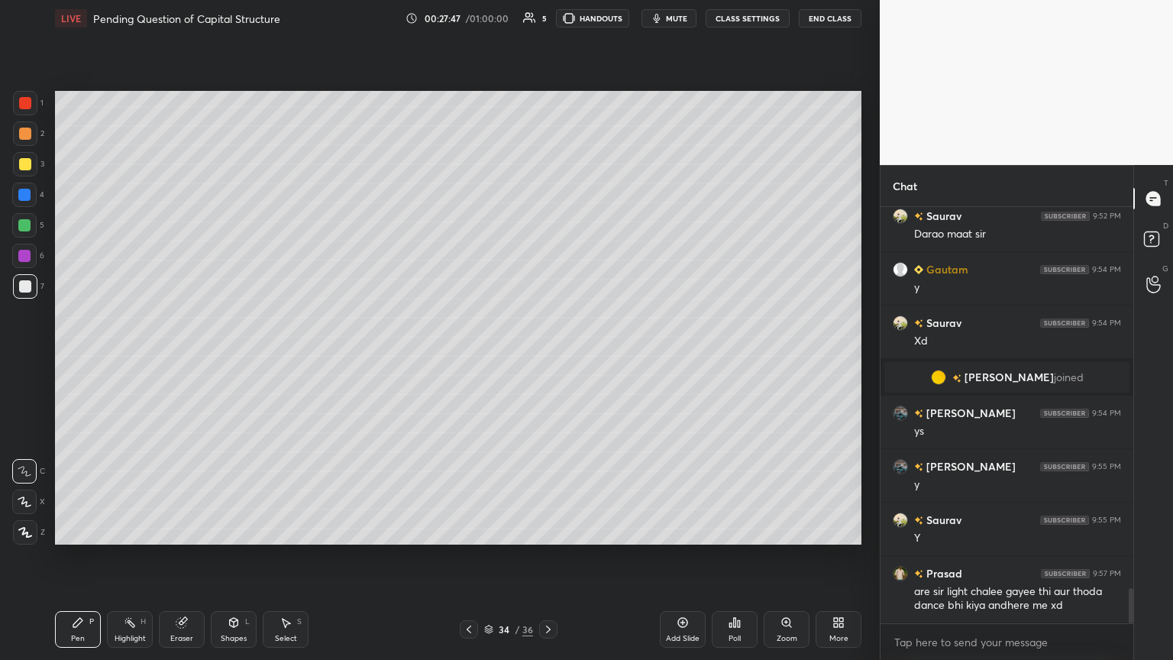
click at [467, 358] on icon at bounding box center [469, 629] width 12 height 12
click at [468, 358] on icon at bounding box center [469, 629] width 12 height 12
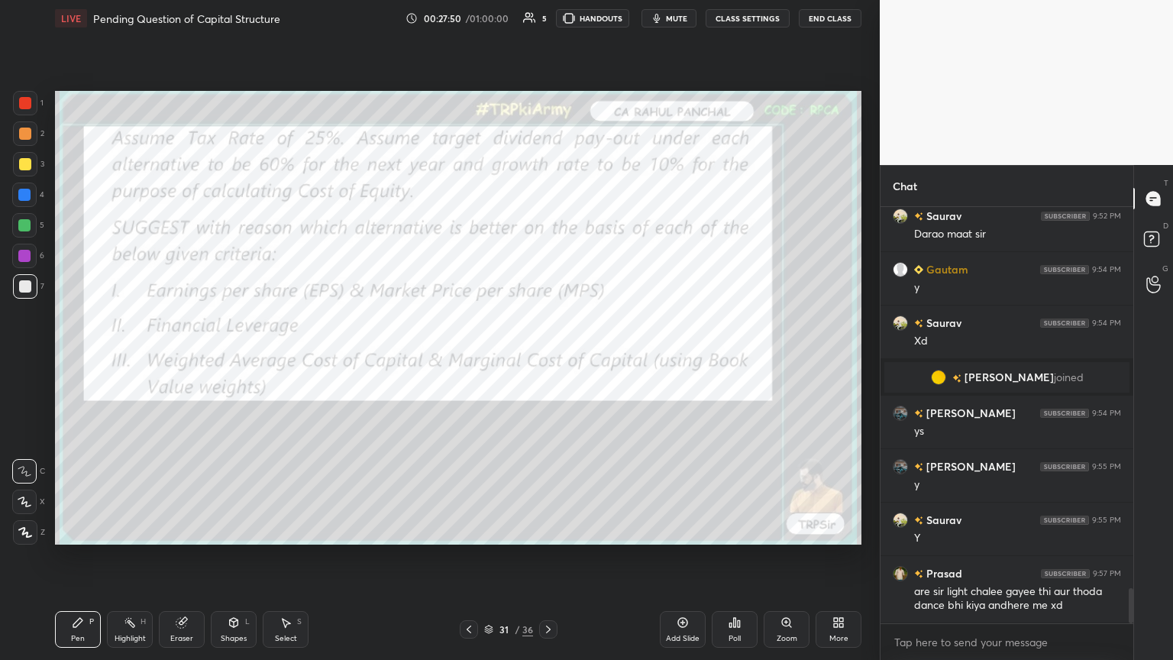
click at [468, 358] on icon at bounding box center [469, 629] width 12 height 12
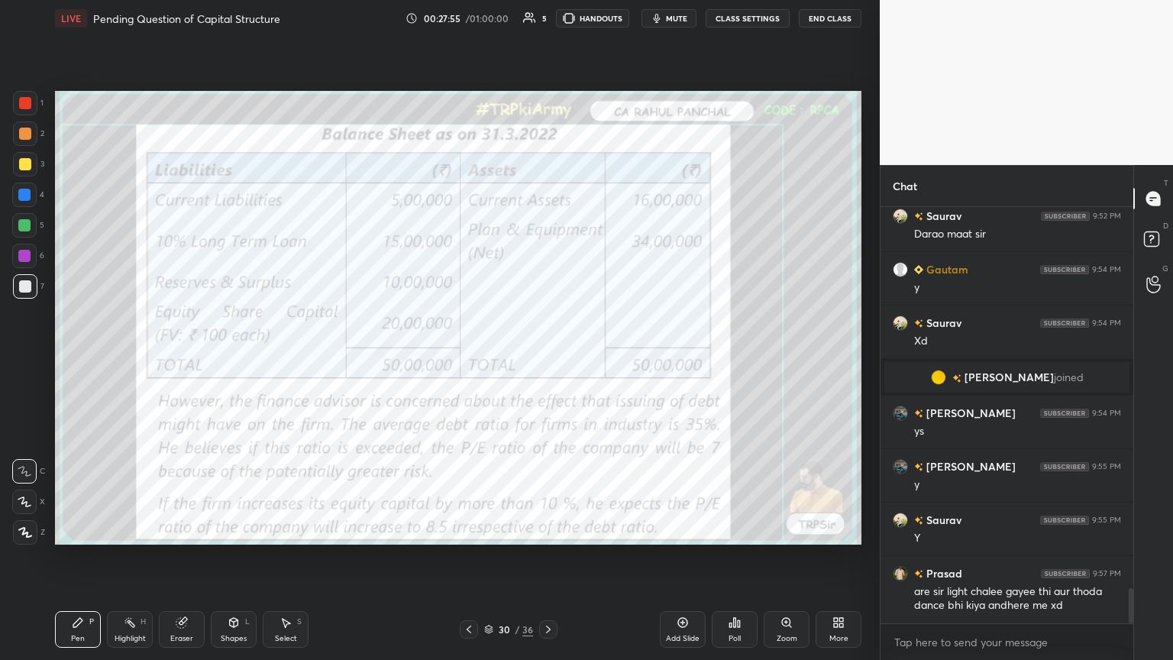
click at [546, 358] on icon at bounding box center [548, 629] width 12 height 12
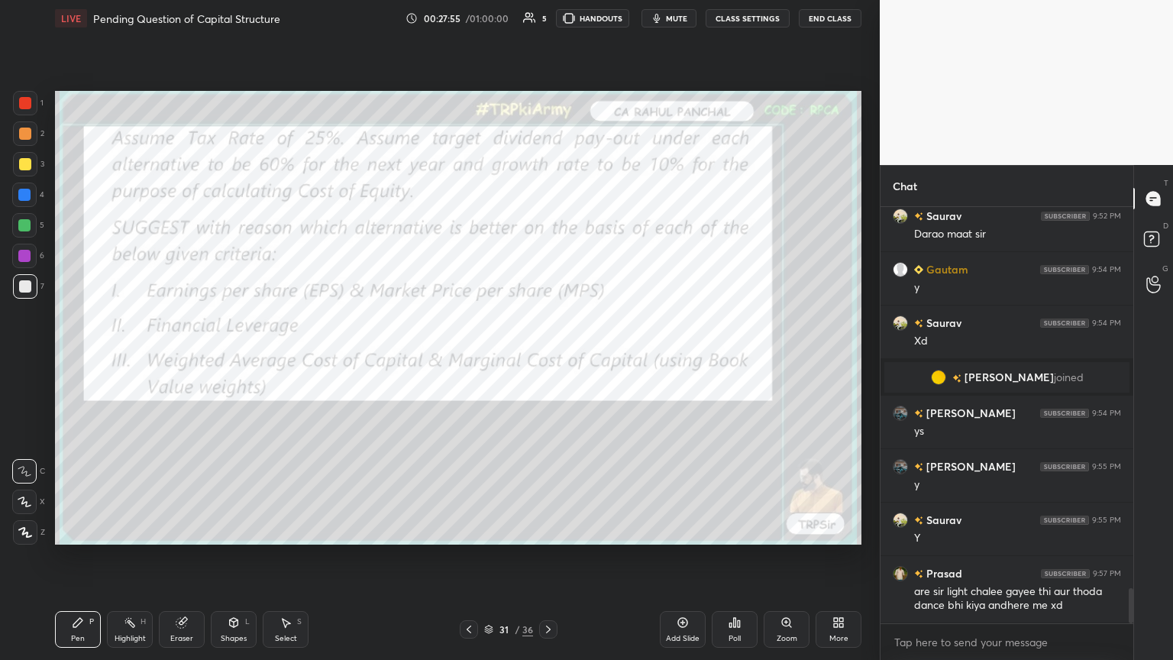
click at [545, 358] on icon at bounding box center [548, 629] width 12 height 12
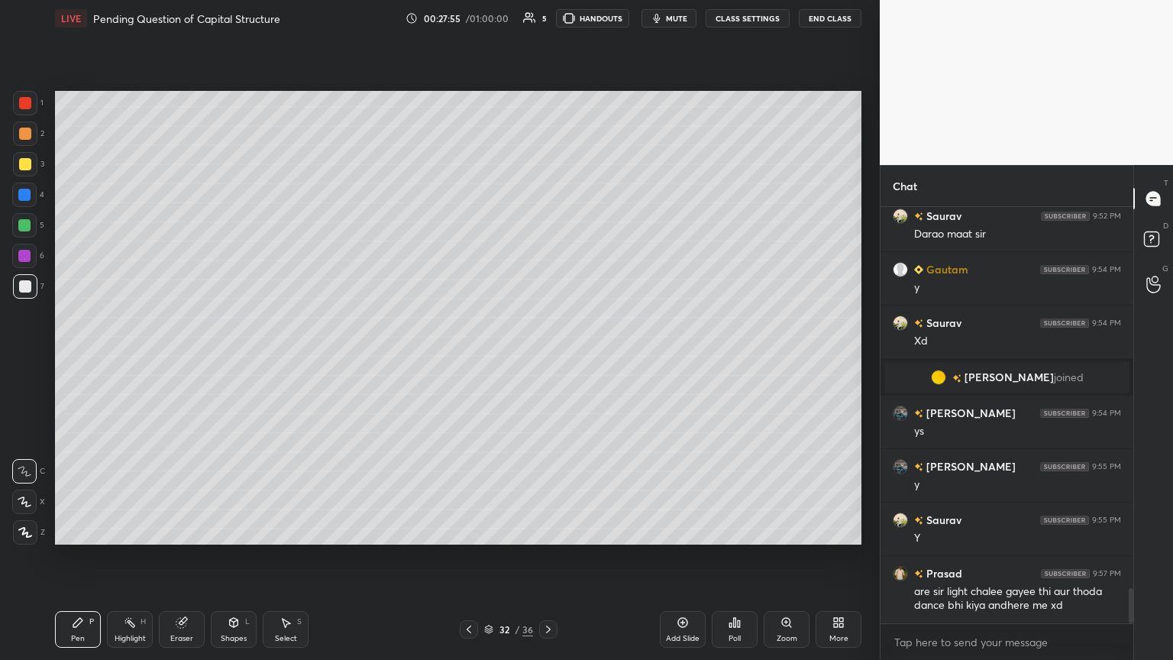
click at [545, 358] on icon at bounding box center [548, 629] width 12 height 12
click at [543, 358] on icon at bounding box center [548, 629] width 12 height 12
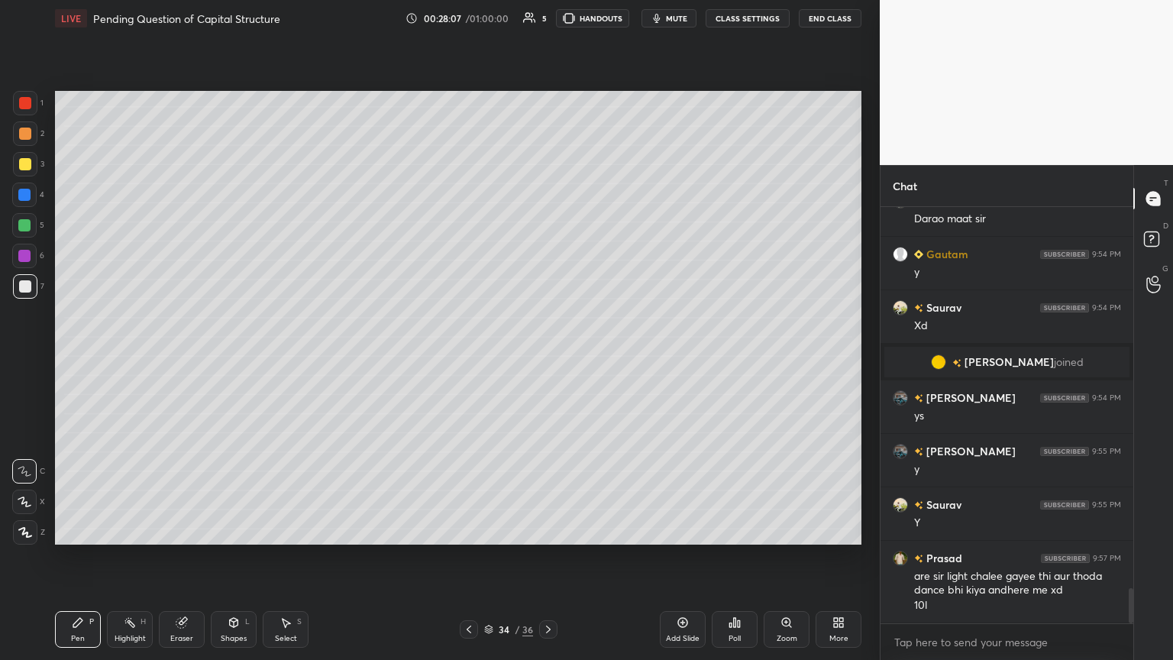
click at [466, 358] on icon at bounding box center [469, 629] width 12 height 12
click at [463, 358] on icon at bounding box center [469, 629] width 12 height 12
click at [462, 358] on div at bounding box center [469, 629] width 18 height 18
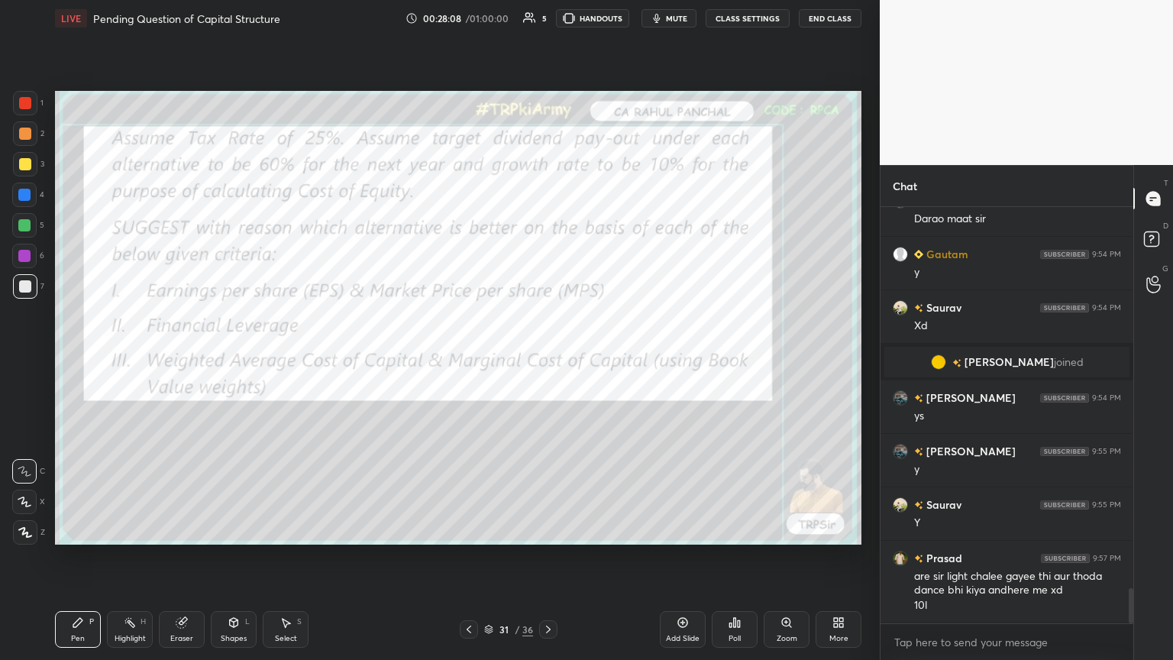
click at [462, 358] on div at bounding box center [469, 629] width 18 height 18
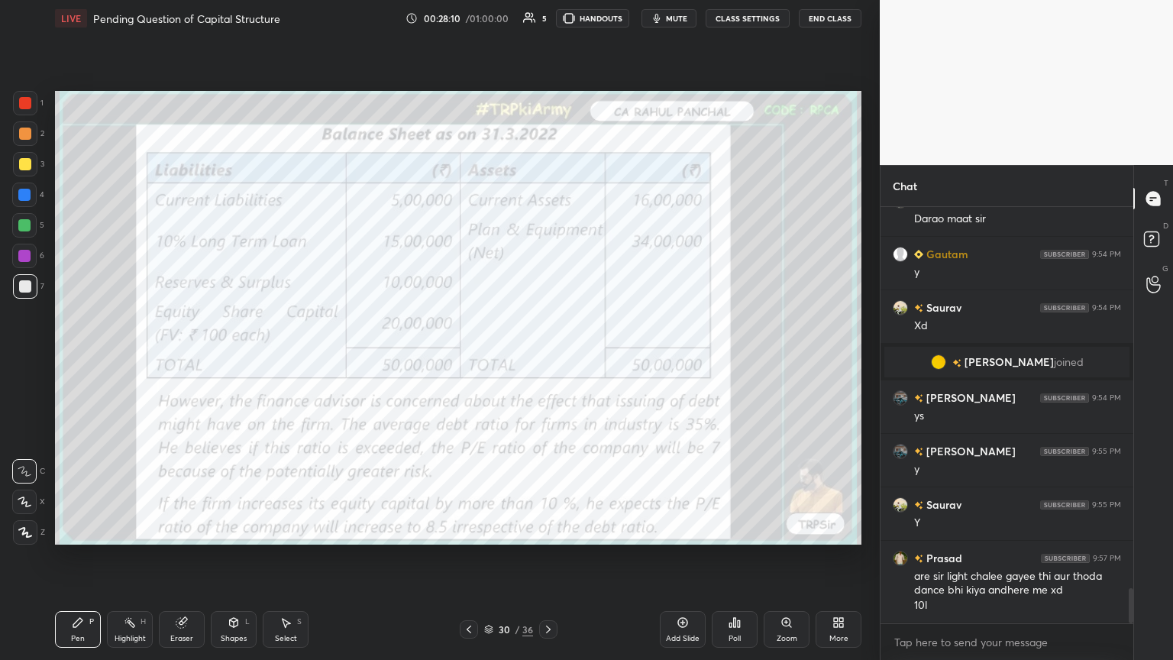
click at [547, 358] on icon at bounding box center [548, 629] width 12 height 12
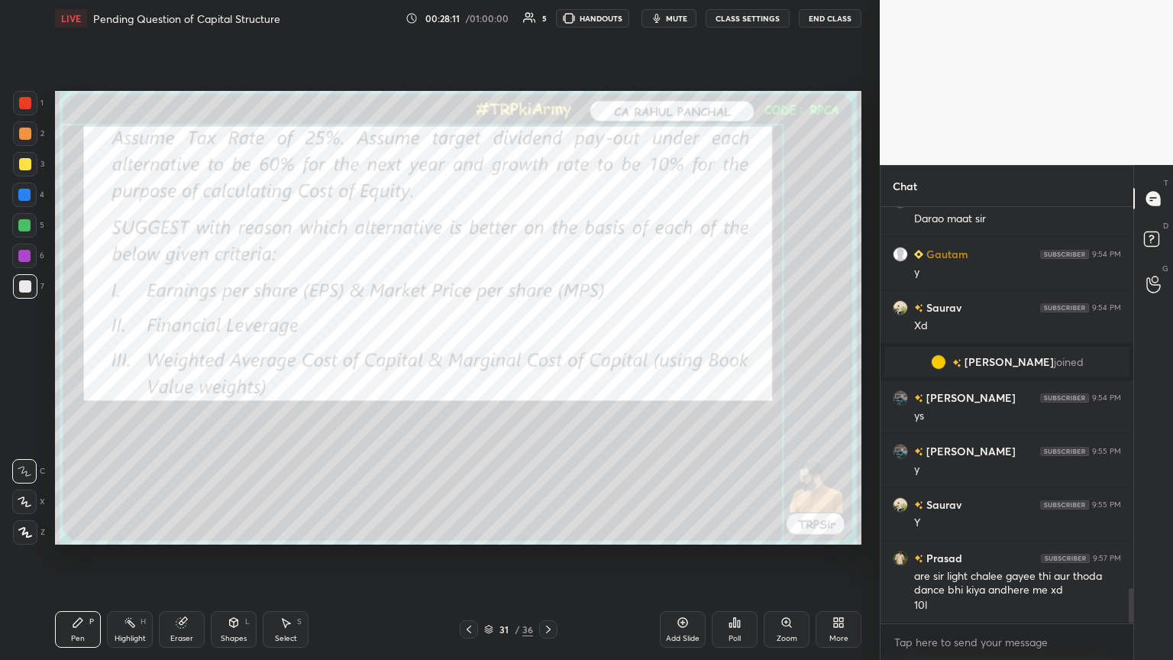
click at [547, 358] on icon at bounding box center [548, 629] width 12 height 12
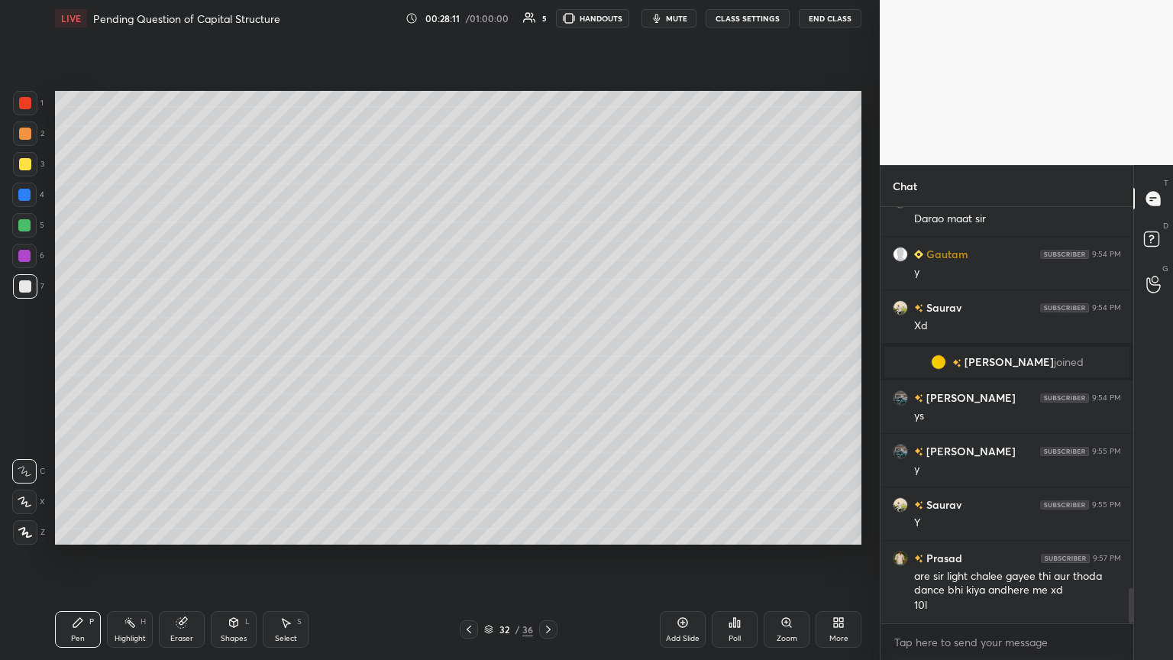
click at [547, 358] on icon at bounding box center [548, 629] width 12 height 12
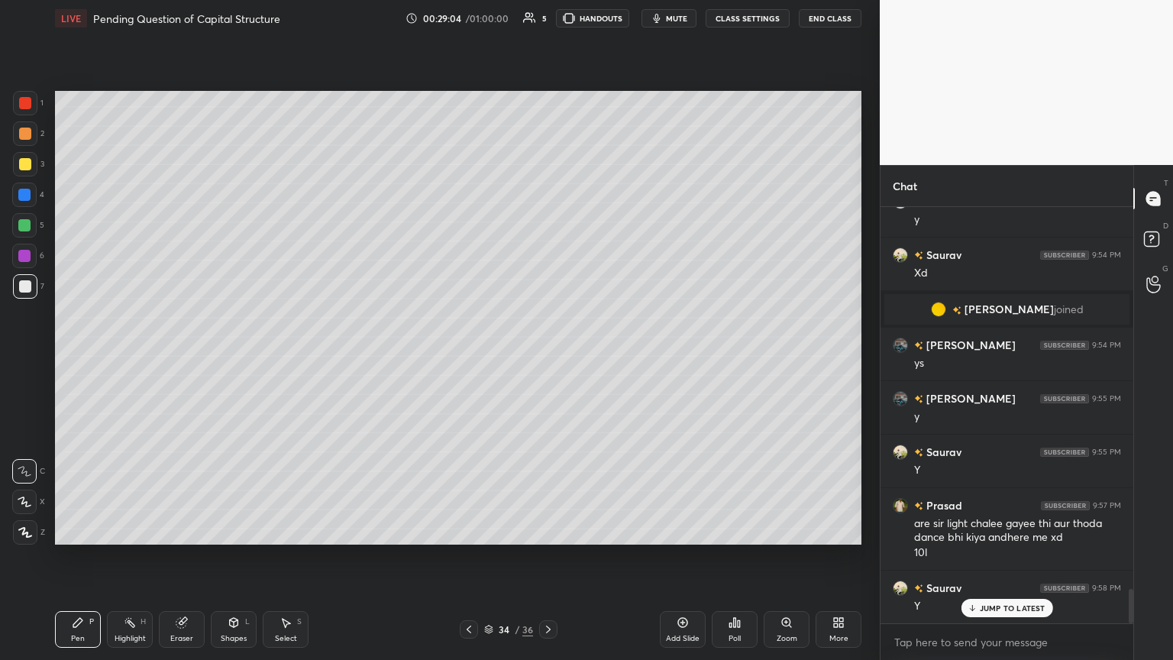
click at [475, 358] on div at bounding box center [469, 629] width 18 height 18
click at [469, 358] on icon at bounding box center [469, 629] width 12 height 12
click at [547, 358] on icon at bounding box center [548, 629] width 12 height 12
click at [547, 358] on icon at bounding box center [548, 629] width 5 height 8
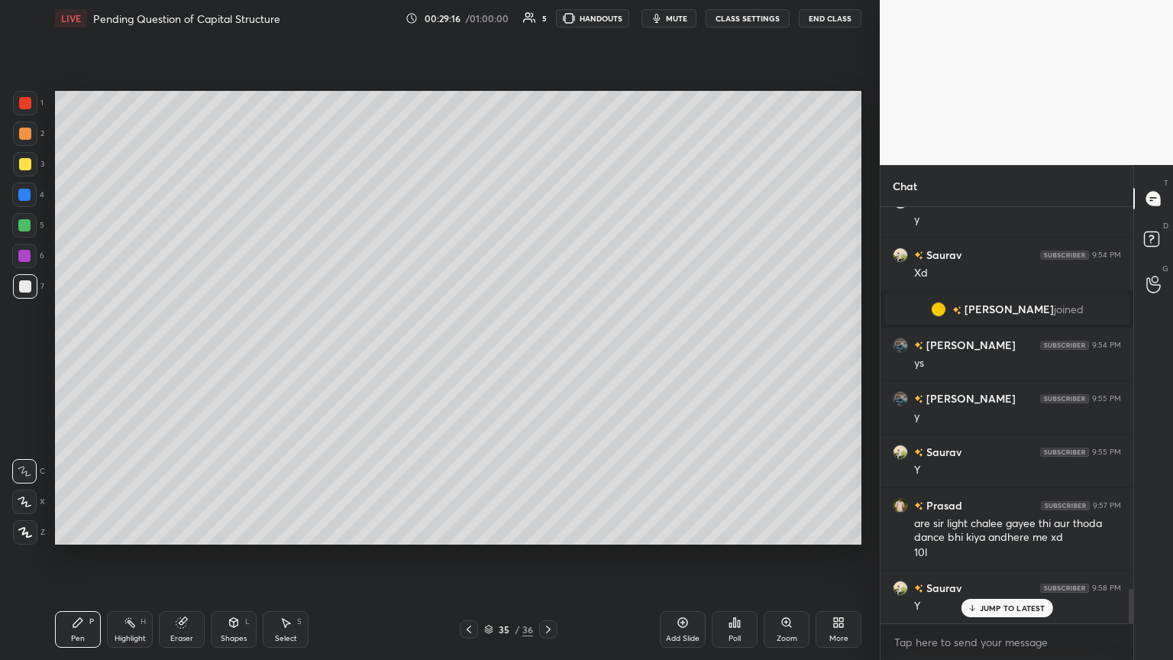
click at [469, 358] on icon at bounding box center [468, 629] width 5 height 8
click at [467, 358] on icon at bounding box center [468, 629] width 5 height 8
click at [467, 358] on icon at bounding box center [469, 629] width 12 height 12
click at [547, 358] on icon at bounding box center [548, 629] width 12 height 12
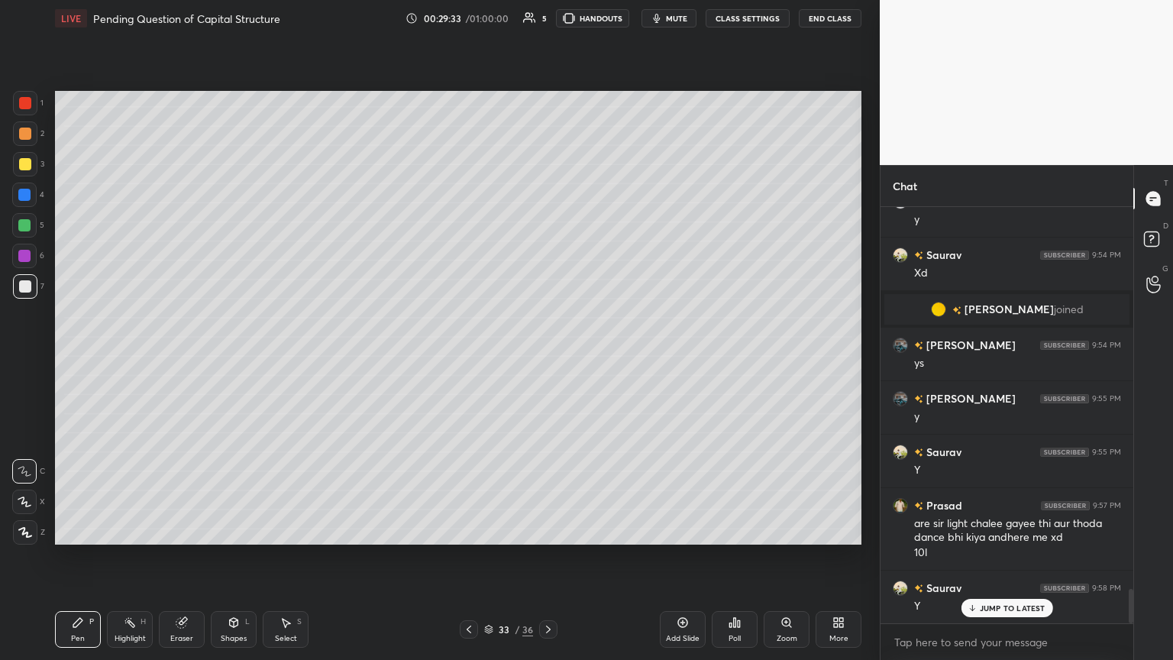
click at [547, 358] on icon at bounding box center [548, 629] width 12 height 12
click at [469, 358] on icon at bounding box center [468, 629] width 5 height 8
click at [24, 226] on div at bounding box center [24, 225] width 12 height 12
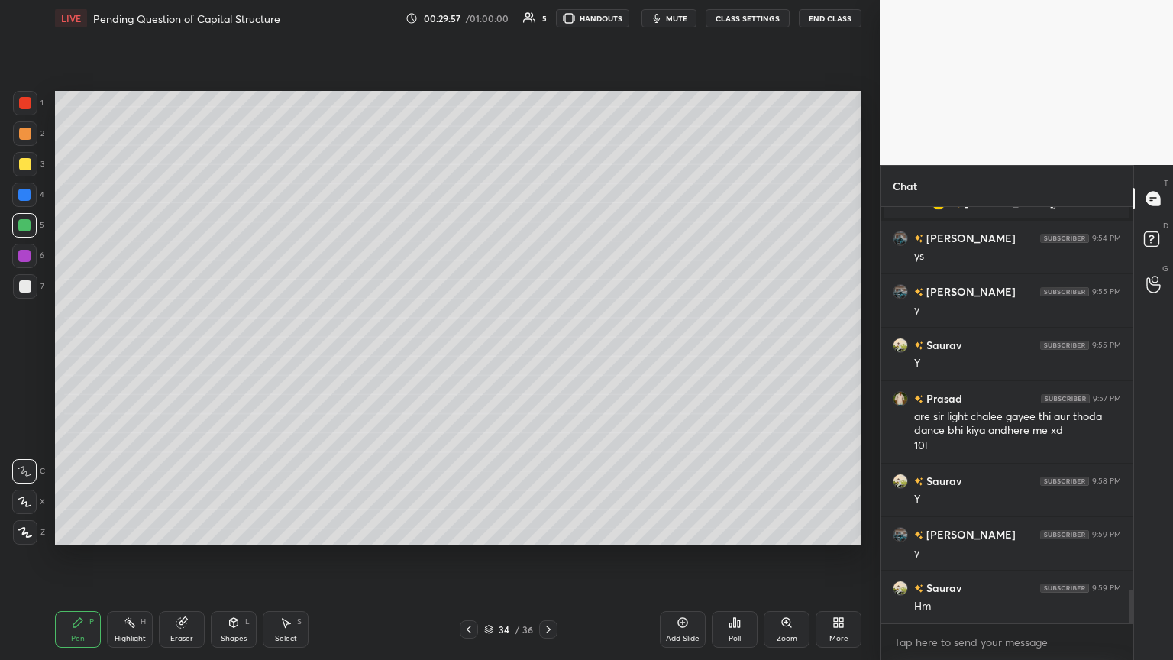
scroll to position [4778, 0]
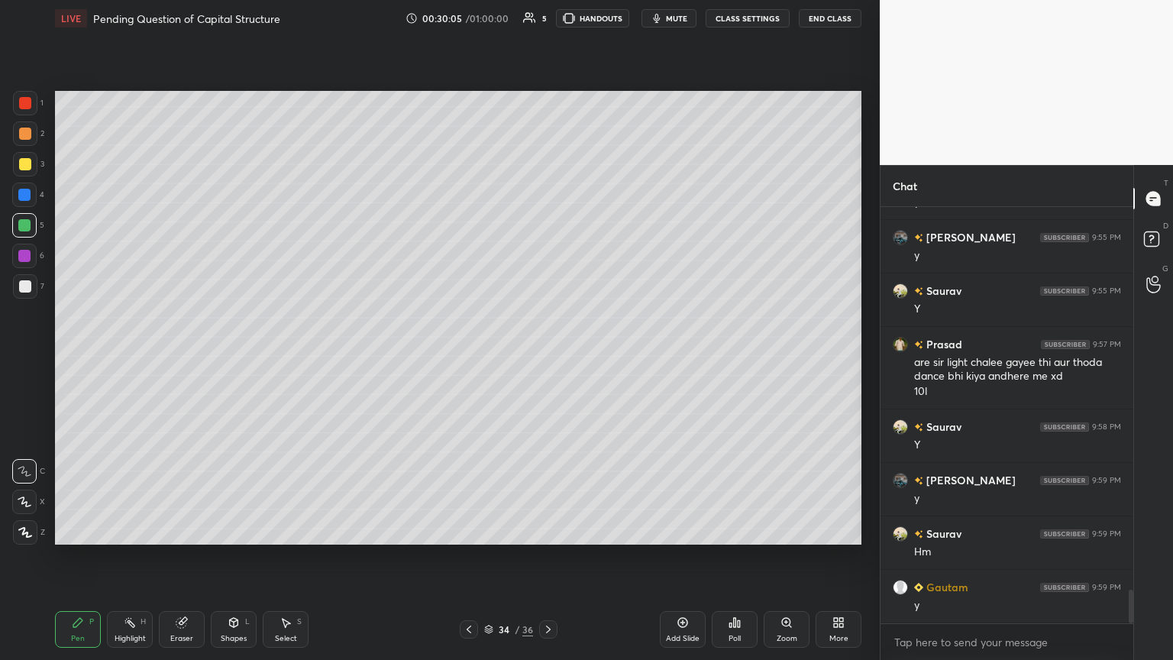
click at [278, 358] on div "Select S" at bounding box center [286, 629] width 46 height 37
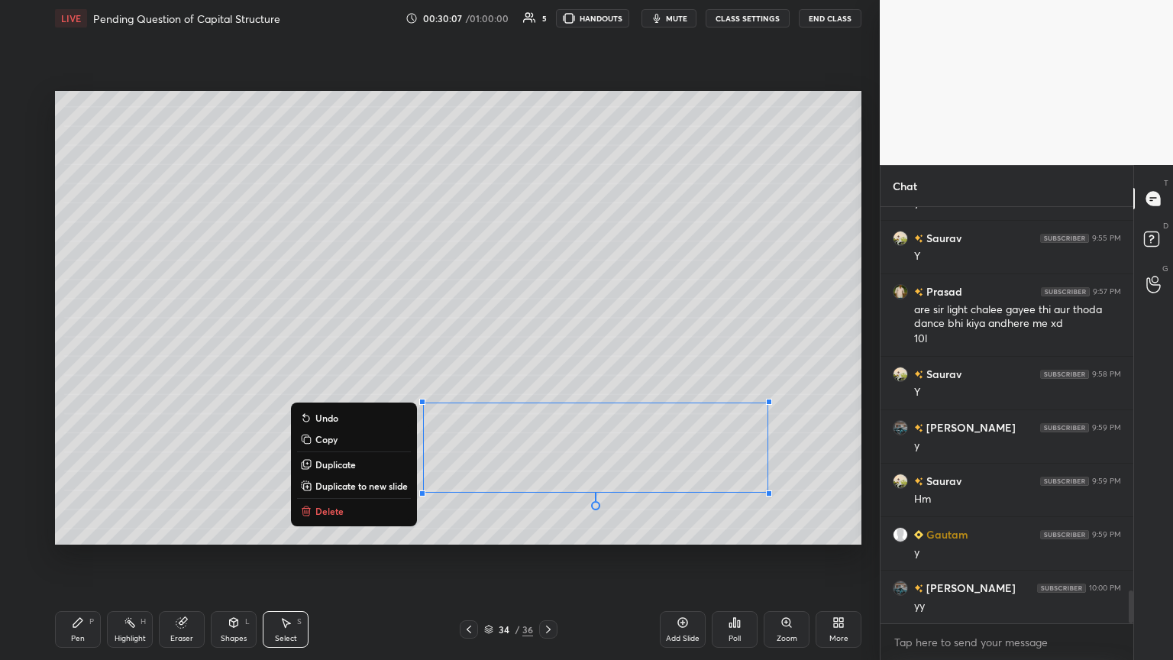
click at [324, 358] on p "Delete" at bounding box center [329, 511] width 28 height 12
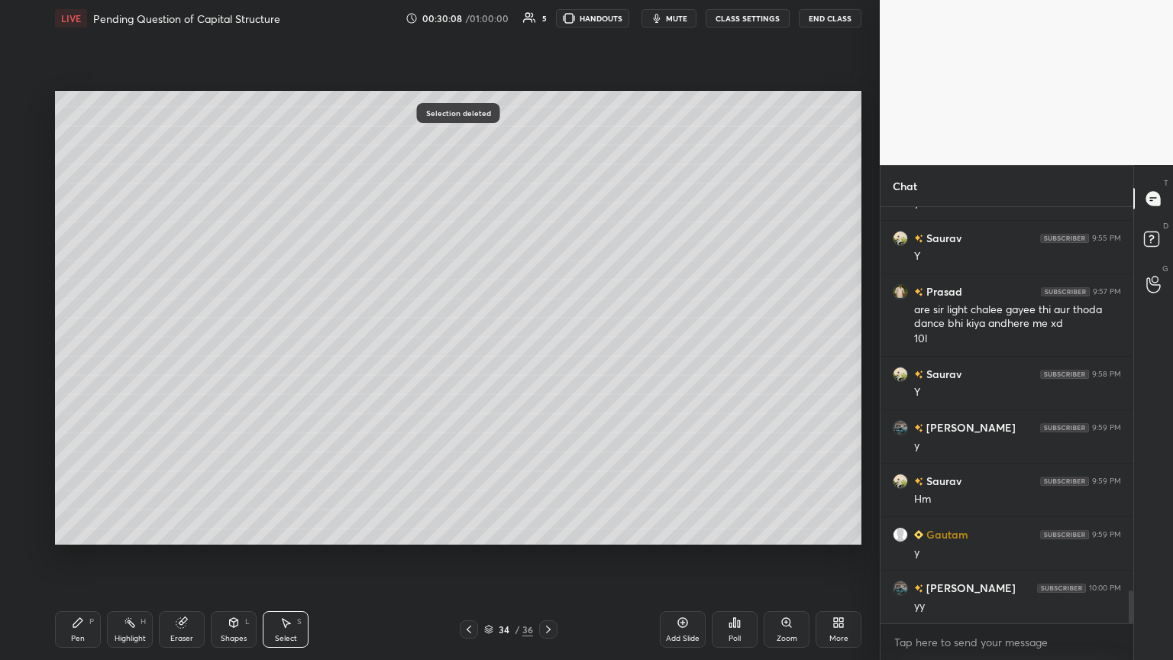
click at [83, 358] on div "Pen P" at bounding box center [78, 629] width 46 height 37
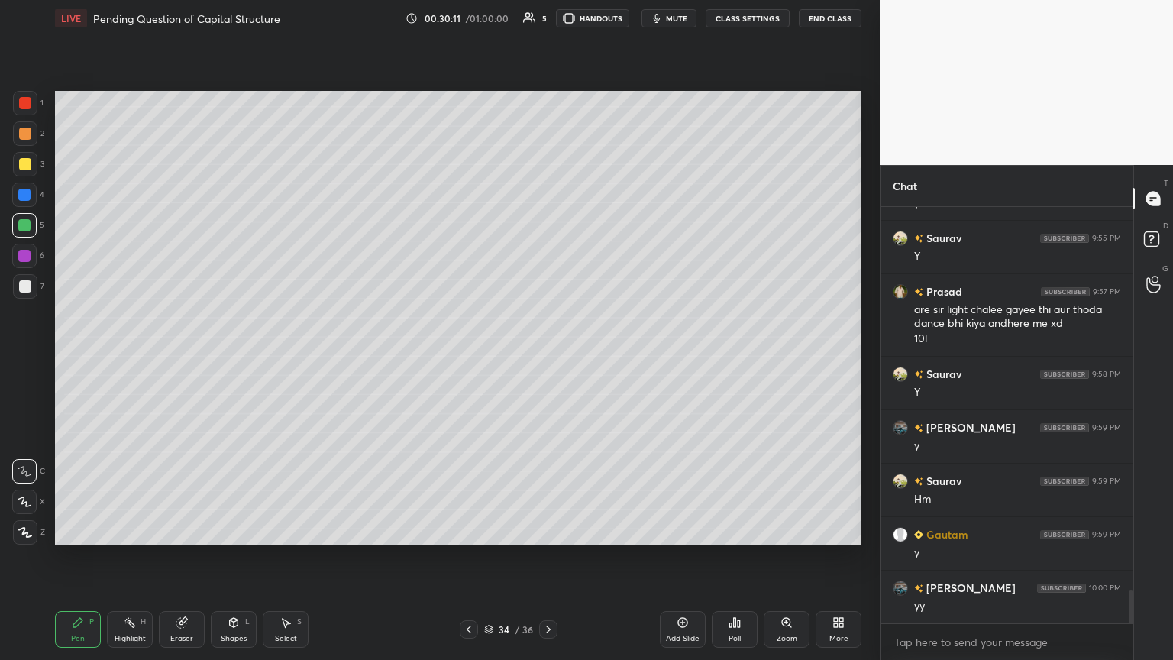
click at [463, 358] on icon at bounding box center [469, 629] width 12 height 12
click at [470, 358] on icon at bounding box center [468, 629] width 5 height 8
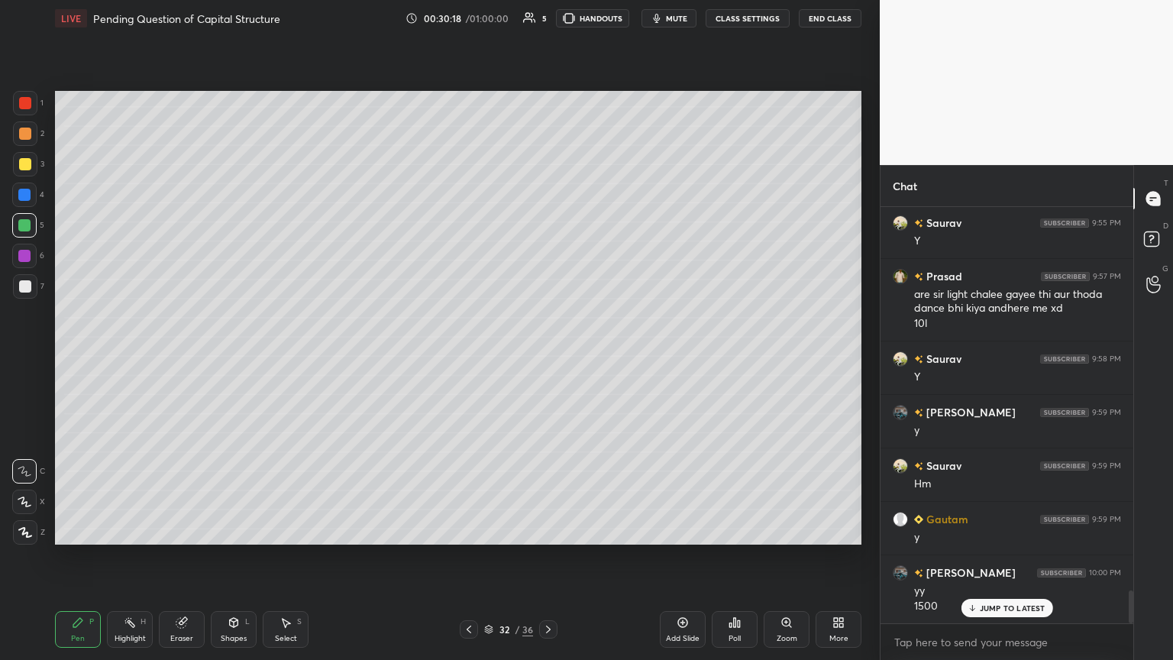
click at [547, 358] on icon at bounding box center [548, 629] width 5 height 8
click at [547, 358] on icon at bounding box center [548, 629] width 12 height 12
click at [278, 358] on div "Select S" at bounding box center [286, 629] width 46 height 37
click at [484, 269] on div "0 ° Undo Copy Duplicate Duplicate to new slide Delete" at bounding box center [458, 317] width 806 height 453
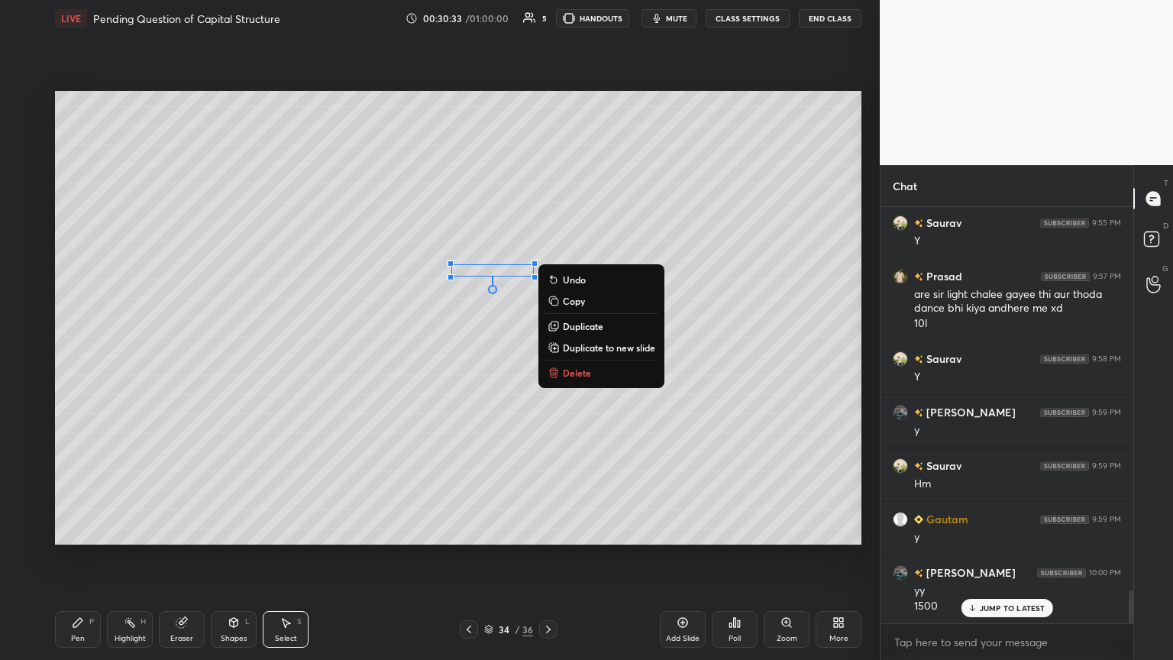
click at [79, 358] on div "Pen P" at bounding box center [78, 629] width 46 height 37
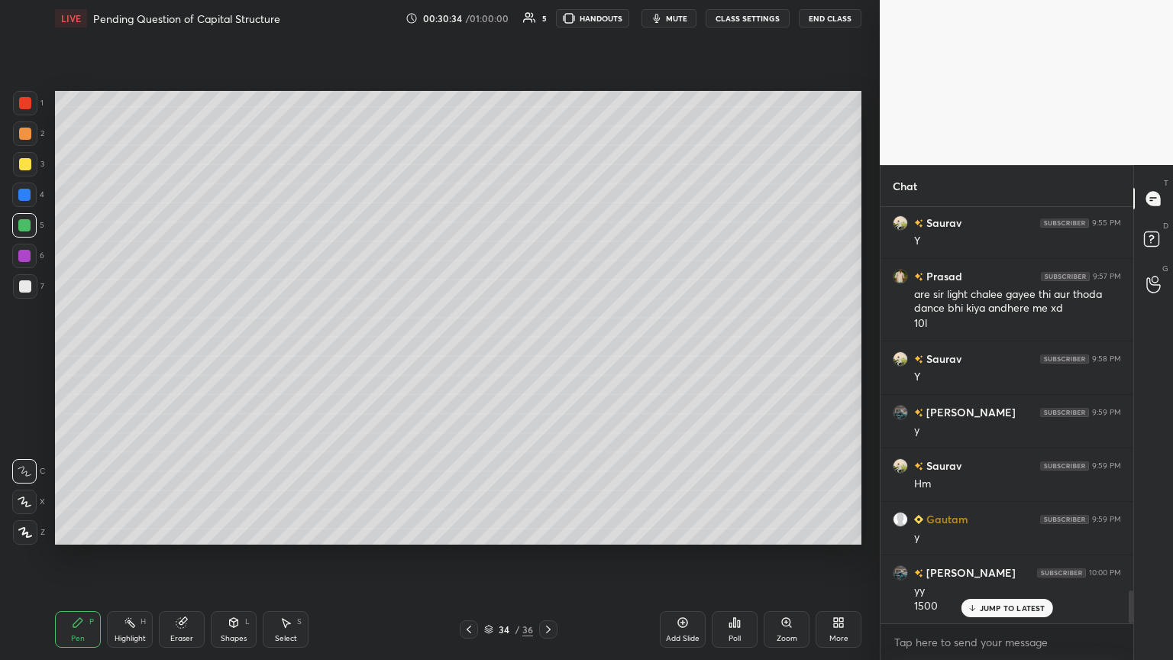
click at [27, 291] on div at bounding box center [25, 286] width 12 height 12
click at [22, 229] on div at bounding box center [24, 225] width 12 height 12
click at [24, 290] on div at bounding box center [25, 286] width 12 height 12
click at [73, 358] on icon at bounding box center [77, 622] width 9 height 9
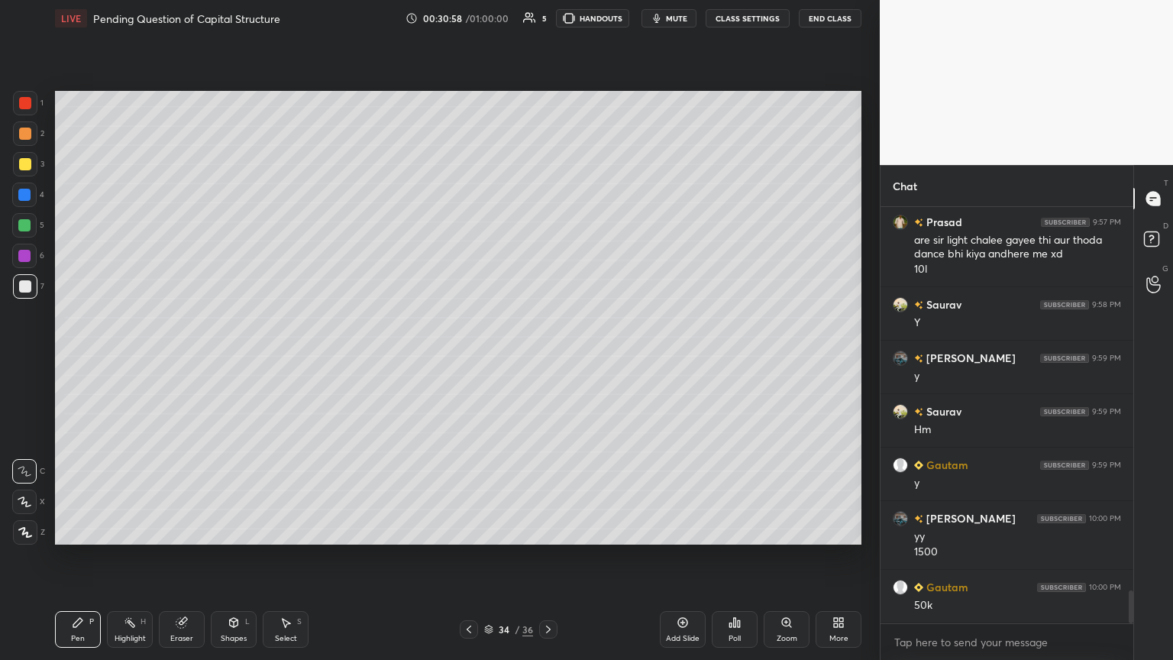
click at [127, 358] on div "Highlight H" at bounding box center [130, 629] width 46 height 37
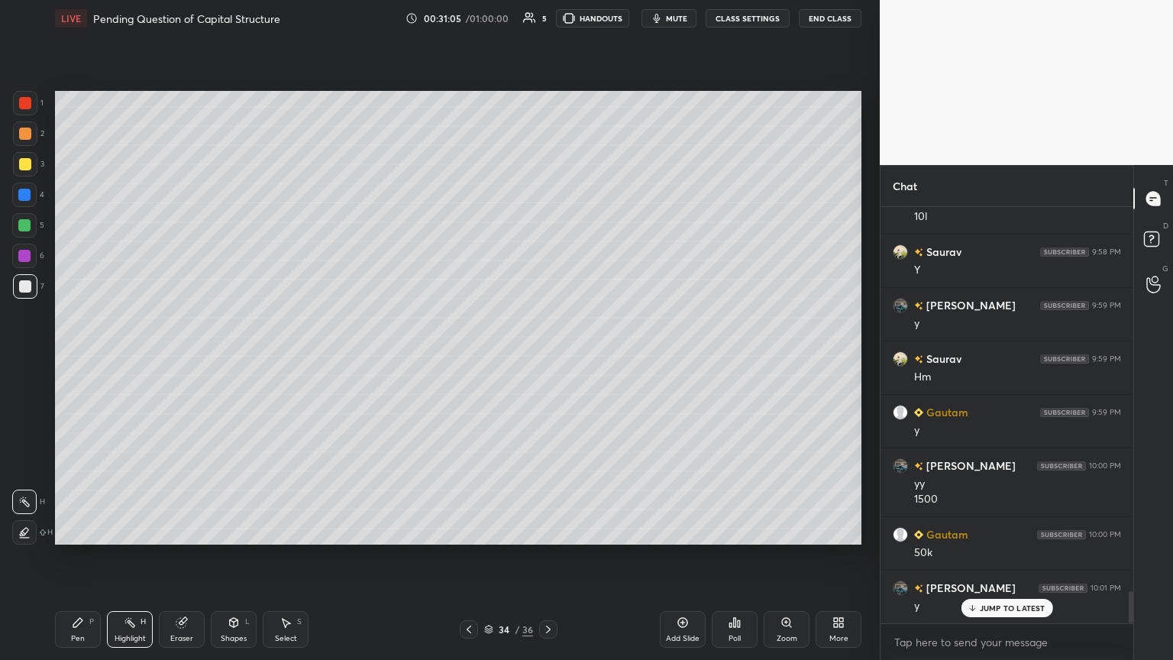
scroll to position [5007, 0]
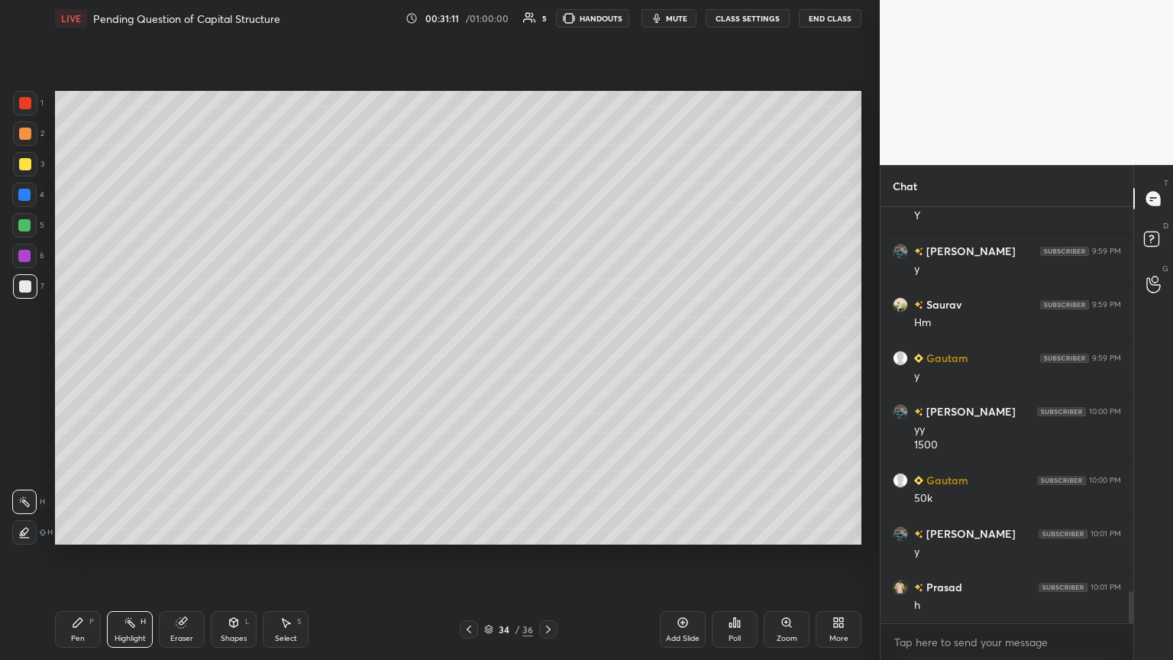
click at [67, 358] on div "Pen P" at bounding box center [78, 629] width 46 height 37
click at [24, 292] on div at bounding box center [25, 286] width 24 height 24
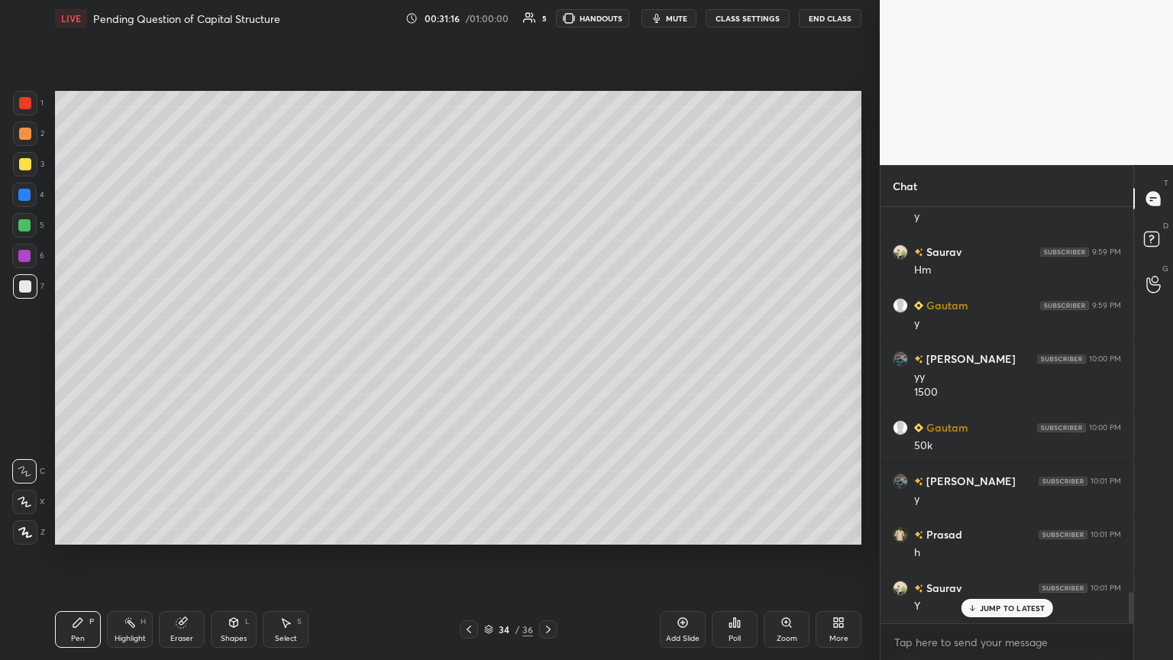
click at [16, 221] on div at bounding box center [24, 225] width 24 height 24
click at [467, 358] on icon at bounding box center [469, 629] width 12 height 12
click at [471, 358] on icon at bounding box center [469, 629] width 12 height 12
click at [547, 358] on icon at bounding box center [548, 629] width 12 height 12
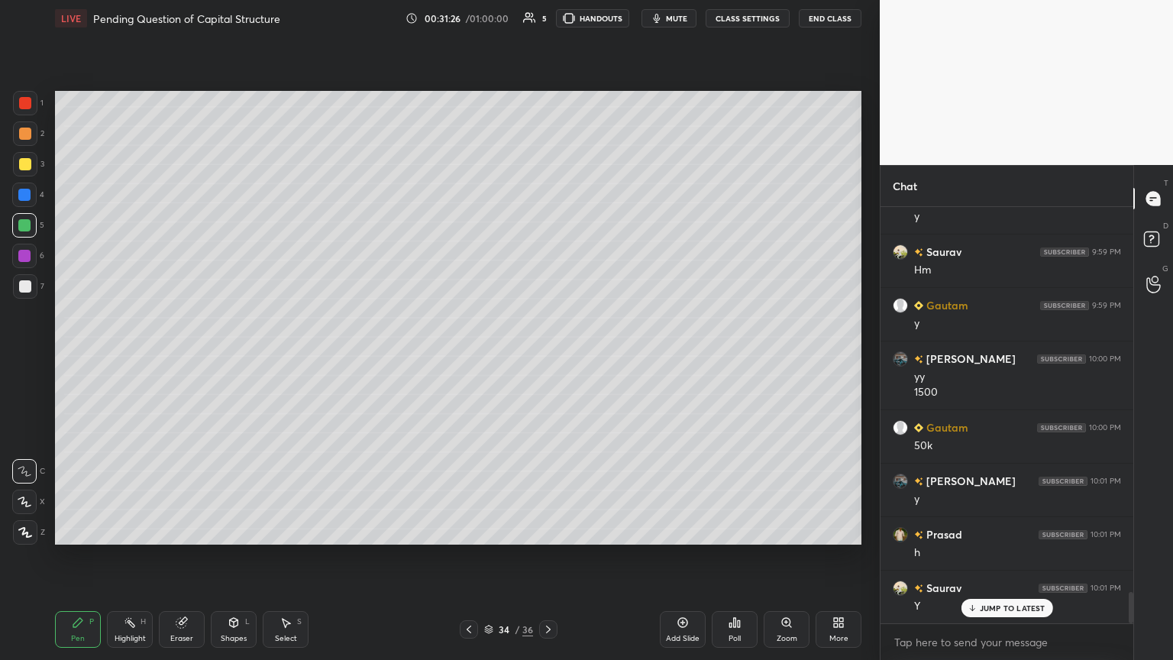
scroll to position [5114, 0]
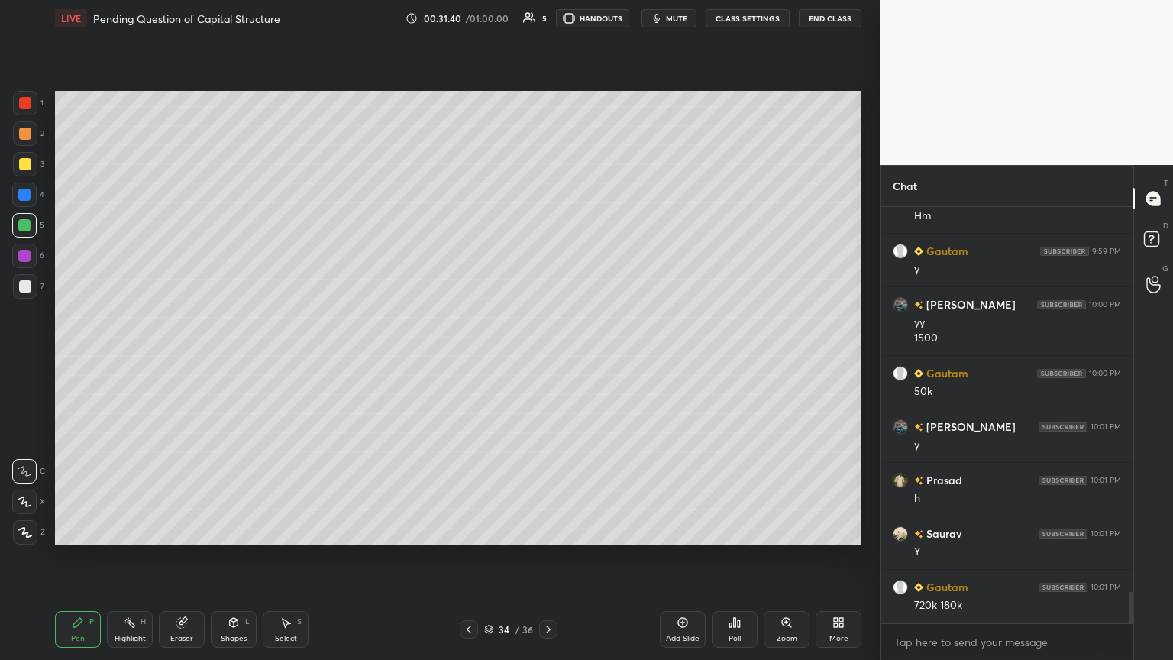
click at [24, 287] on div at bounding box center [25, 286] width 12 height 12
click at [100, 358] on div "Pen P" at bounding box center [78, 629] width 46 height 37
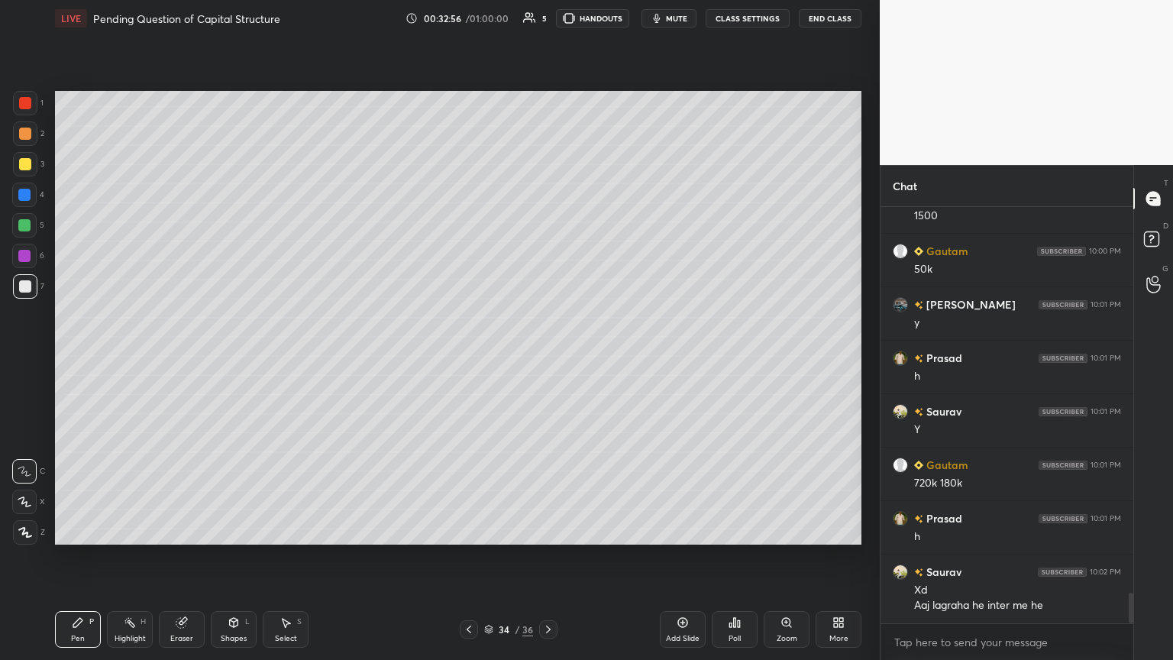
scroll to position [5289, 0]
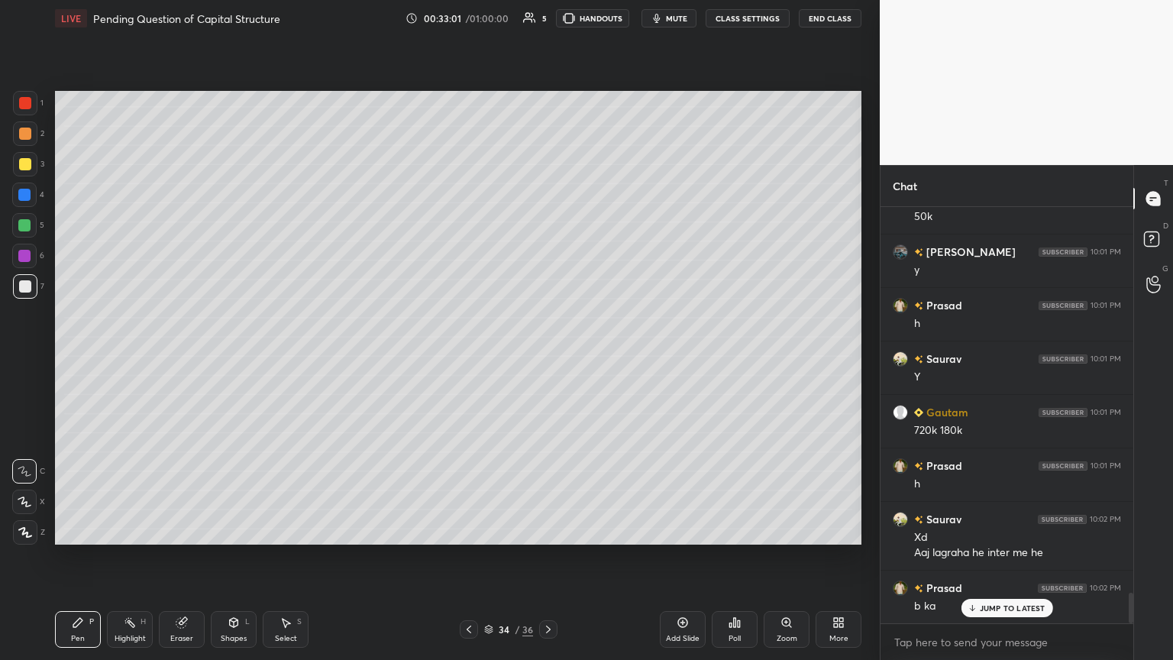
click at [27, 116] on div "1" at bounding box center [28, 106] width 31 height 31
click at [232, 358] on icon at bounding box center [234, 622] width 8 height 9
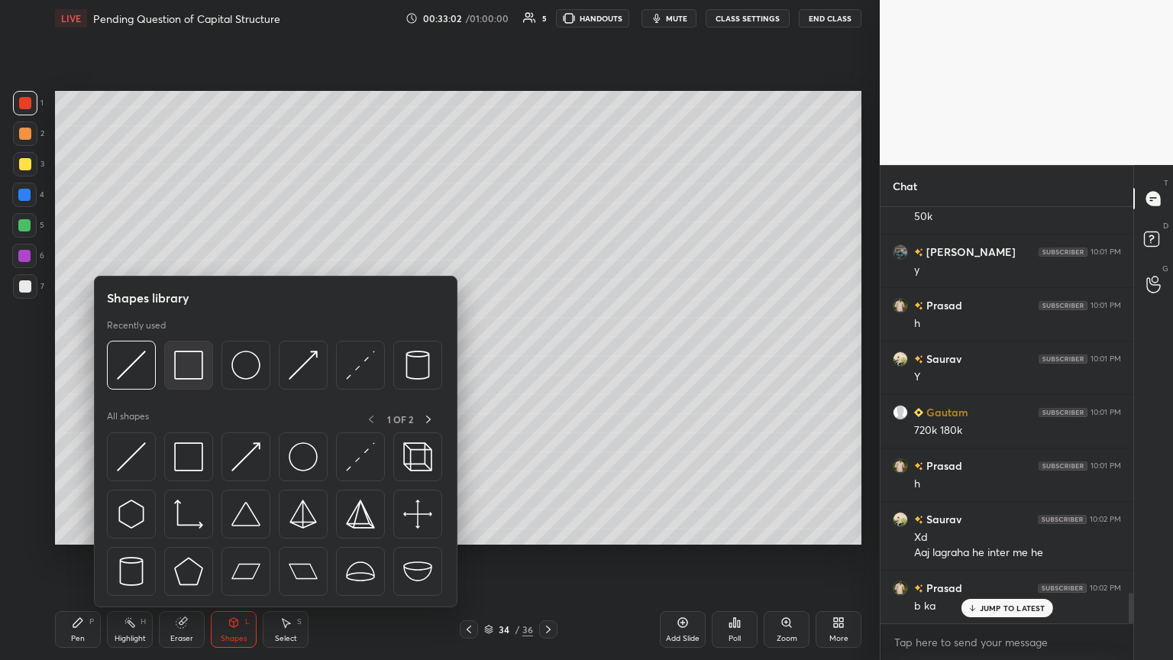
click at [189, 358] on img at bounding box center [188, 364] width 29 height 29
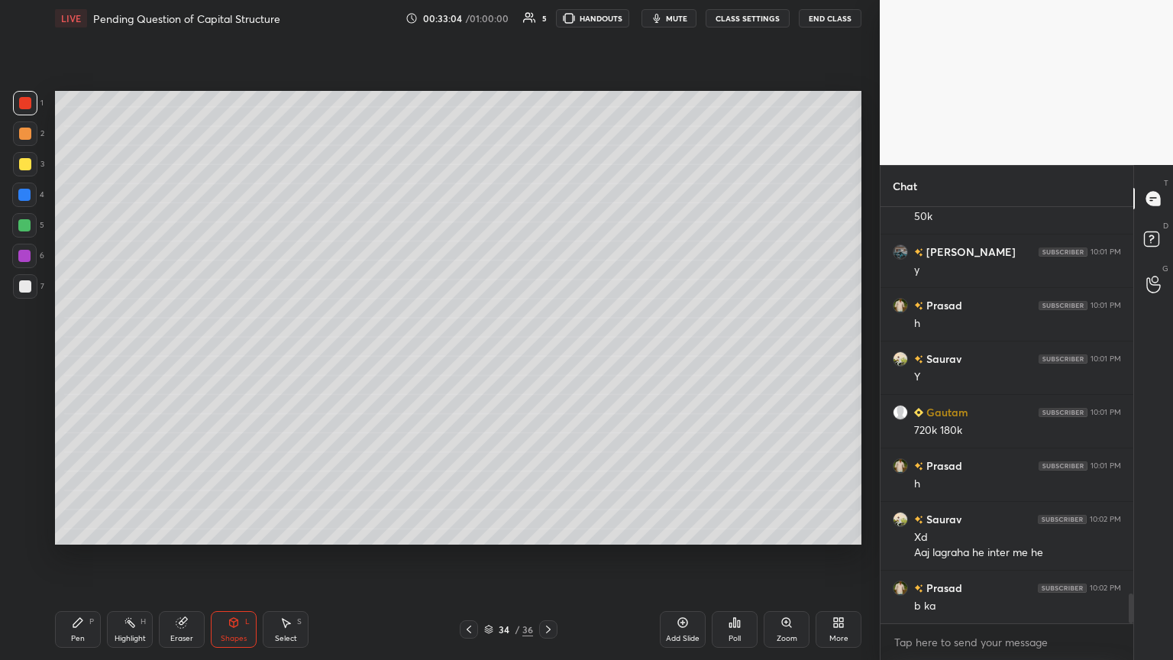
scroll to position [5343, 0]
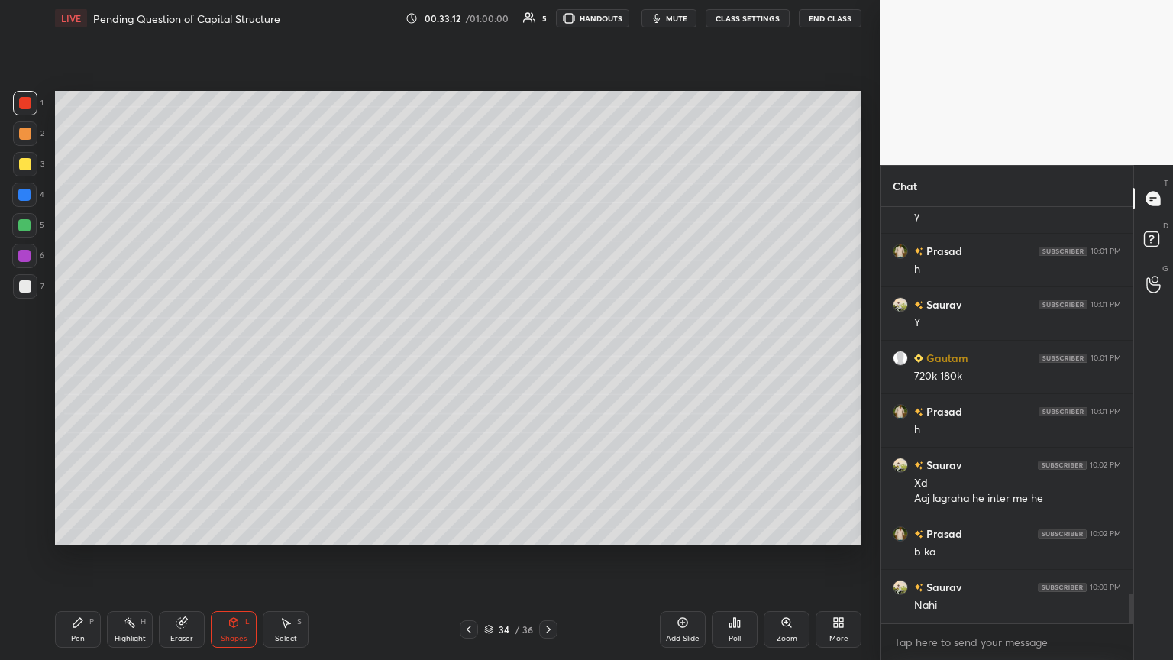
click at [30, 288] on div at bounding box center [25, 286] width 12 height 12
click at [72, 358] on icon at bounding box center [78, 622] width 12 height 12
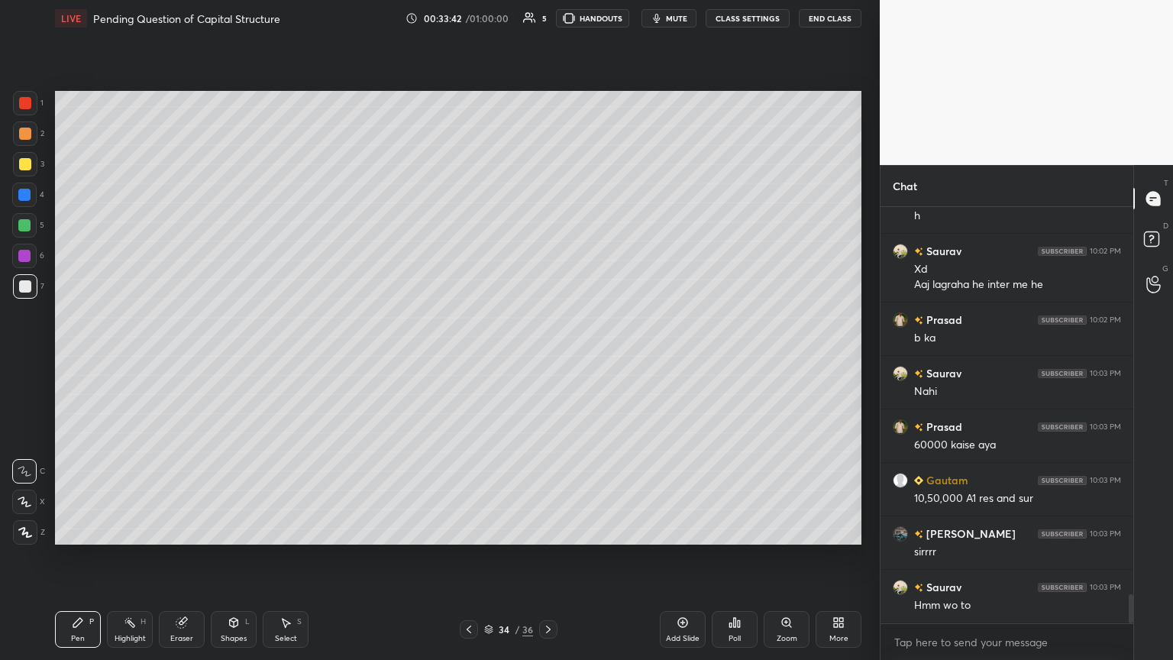
scroll to position [5610, 0]
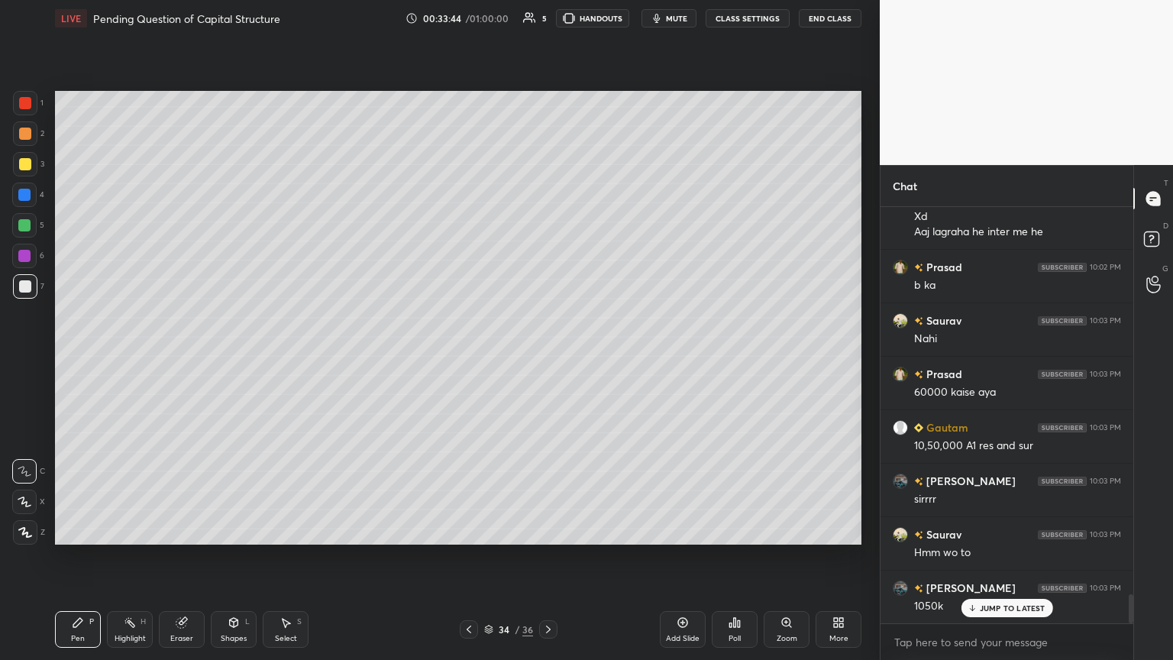
click at [138, 358] on div "Highlight H" at bounding box center [130, 629] width 46 height 37
click at [187, 358] on icon at bounding box center [182, 622] width 12 height 12
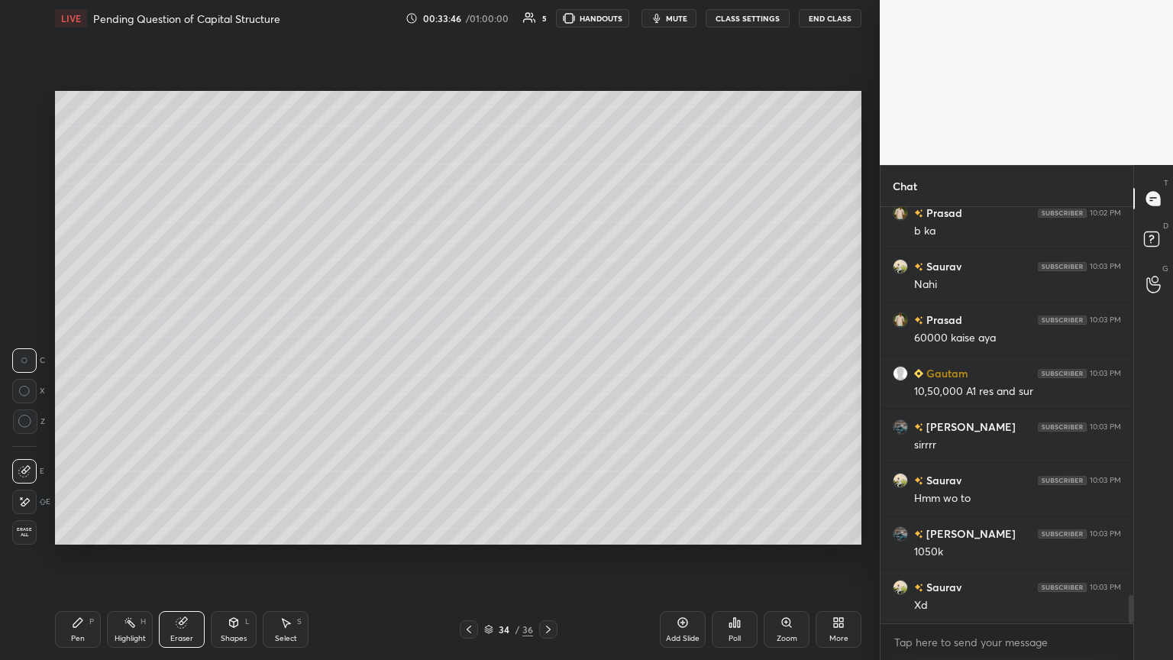
scroll to position [5716, 0]
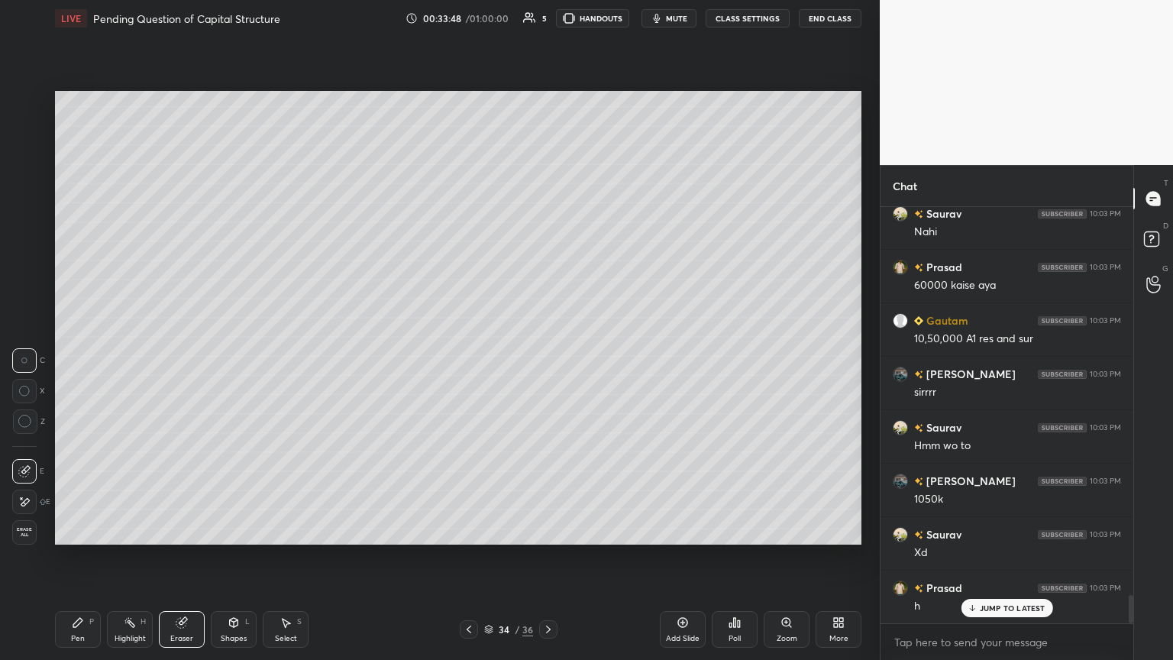
click at [82, 358] on icon at bounding box center [78, 622] width 12 height 12
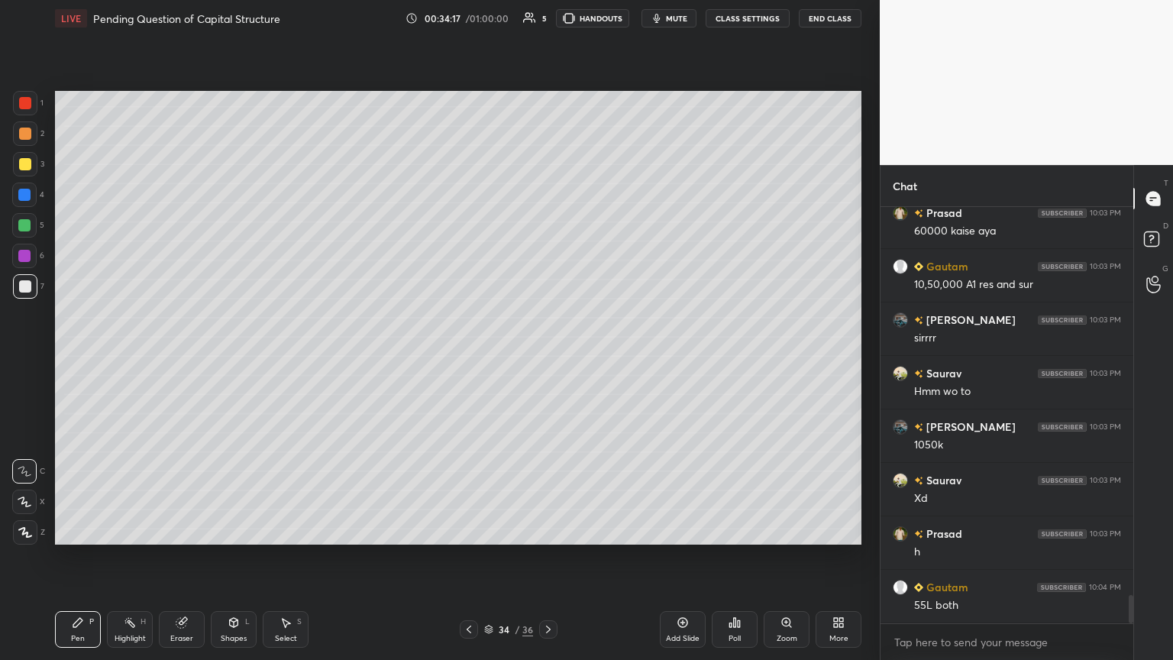
scroll to position [5823, 0]
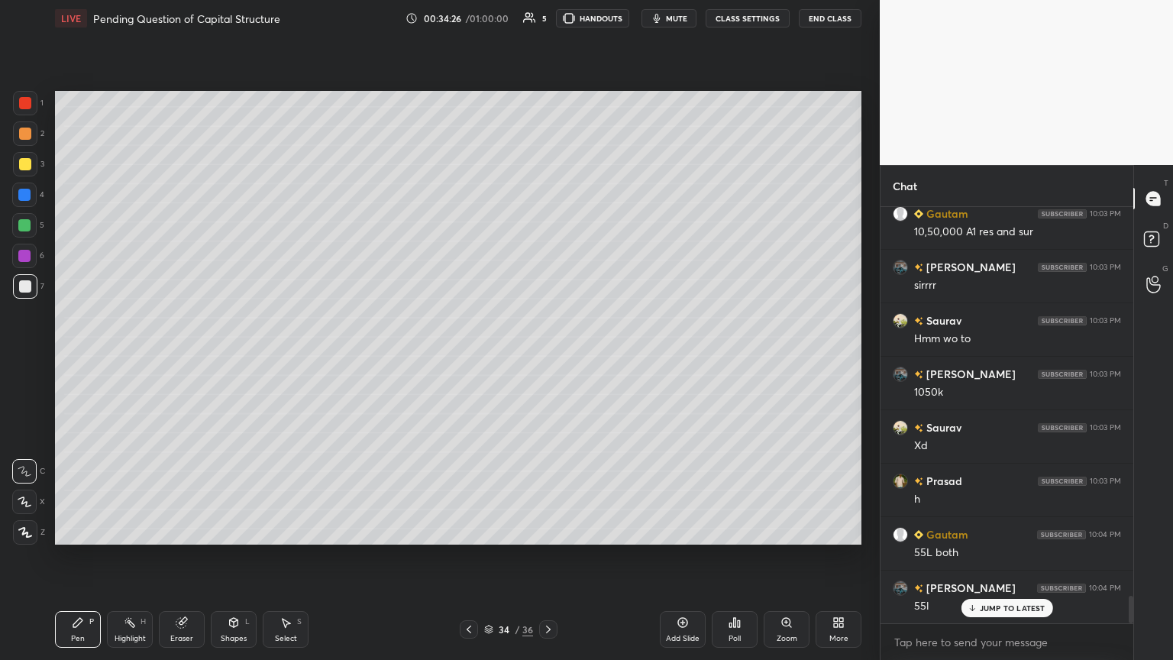
click at [292, 358] on div "Select S" at bounding box center [286, 629] width 46 height 37
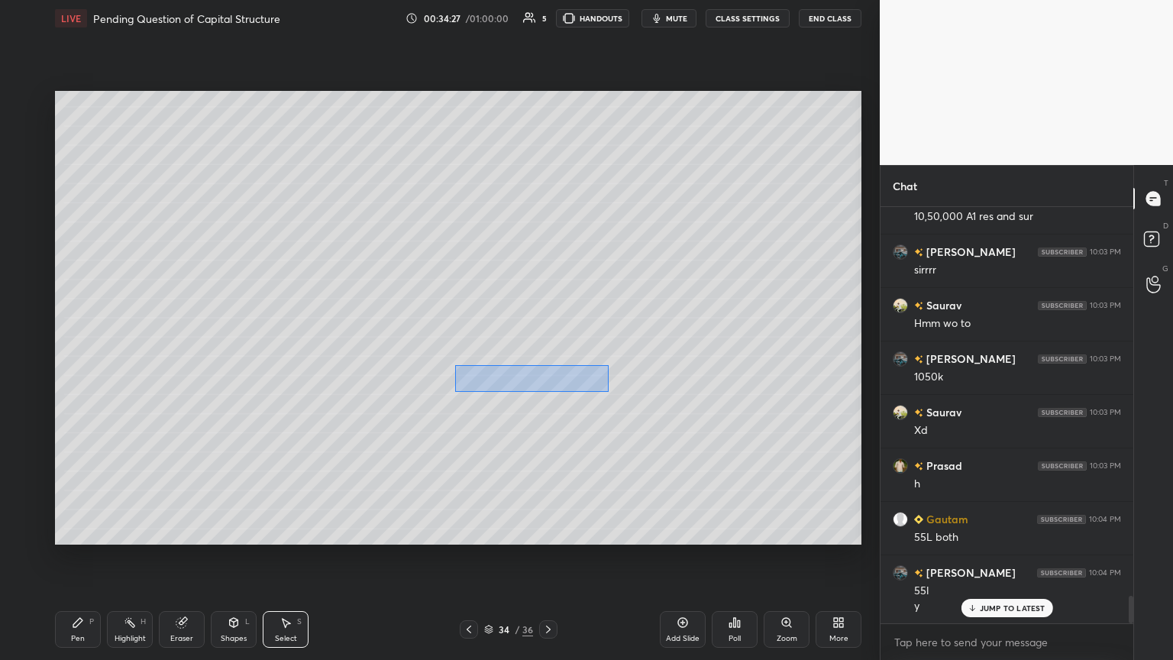
scroll to position [5945, 0]
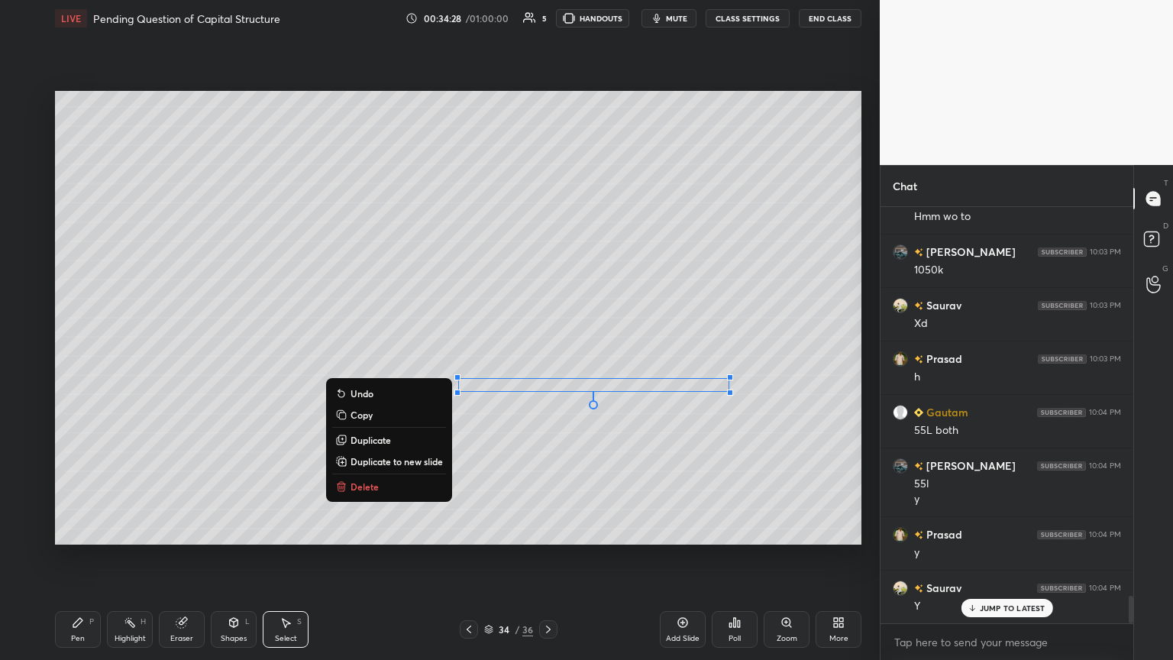
click at [547, 358] on div "0 ° Undo Copy Duplicate Duplicate to new slide Delete" at bounding box center [458, 317] width 806 height 453
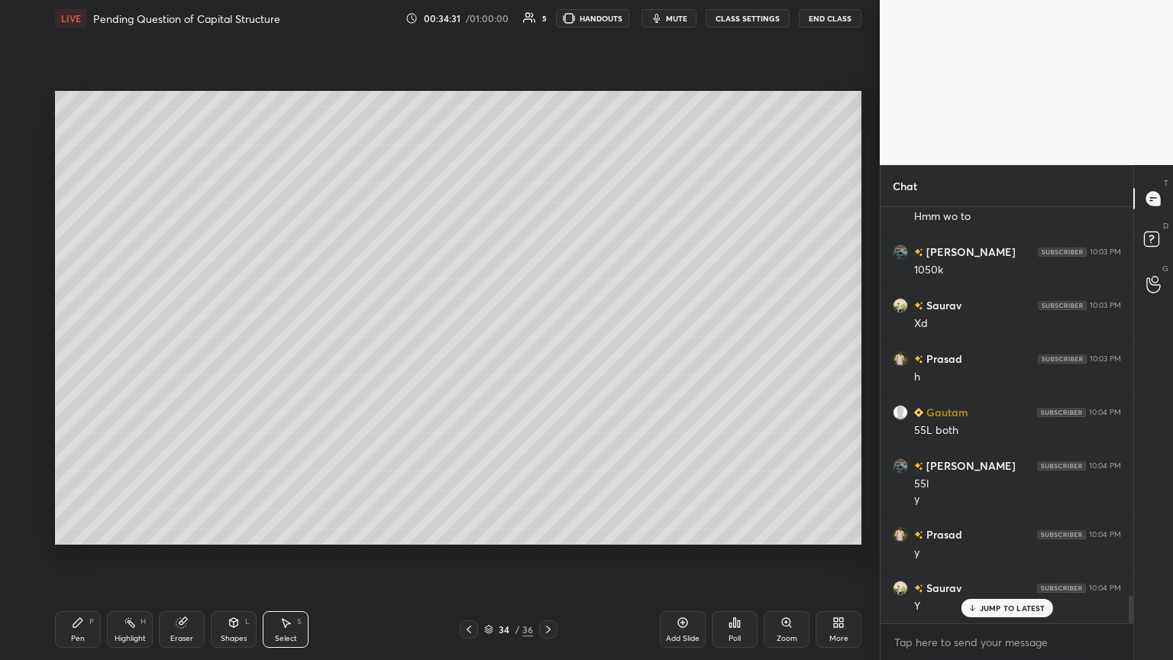
click at [464, 358] on icon at bounding box center [469, 629] width 12 height 12
click at [468, 358] on icon at bounding box center [469, 629] width 12 height 12
click at [466, 358] on icon at bounding box center [469, 629] width 12 height 12
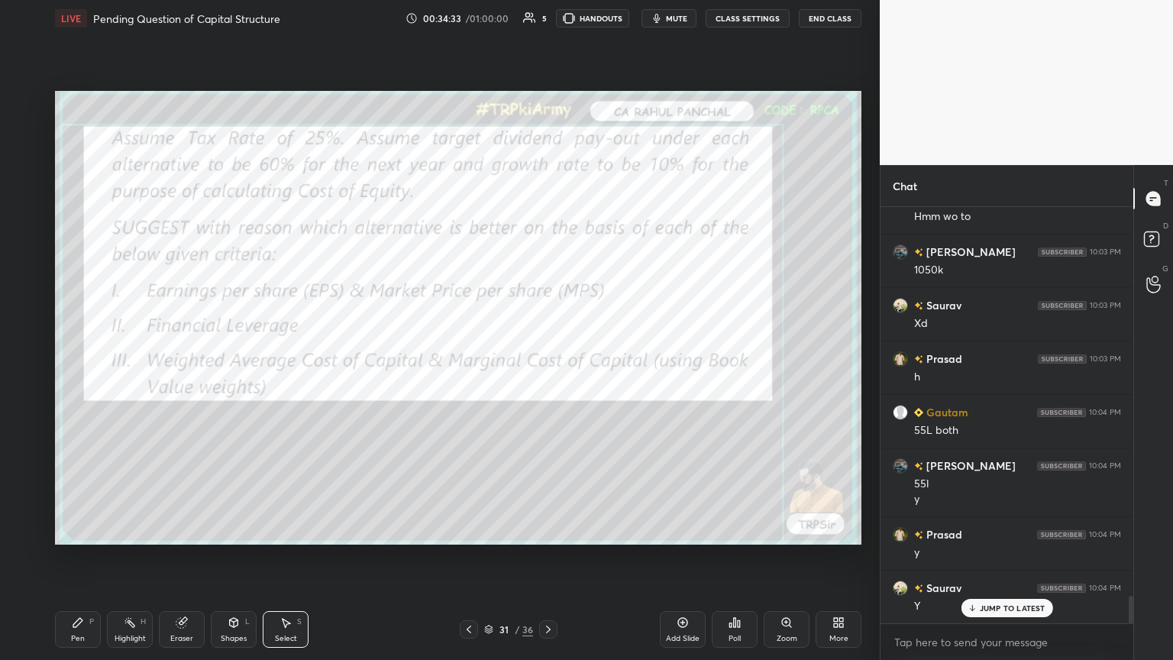
click at [469, 358] on icon at bounding box center [468, 629] width 5 height 8
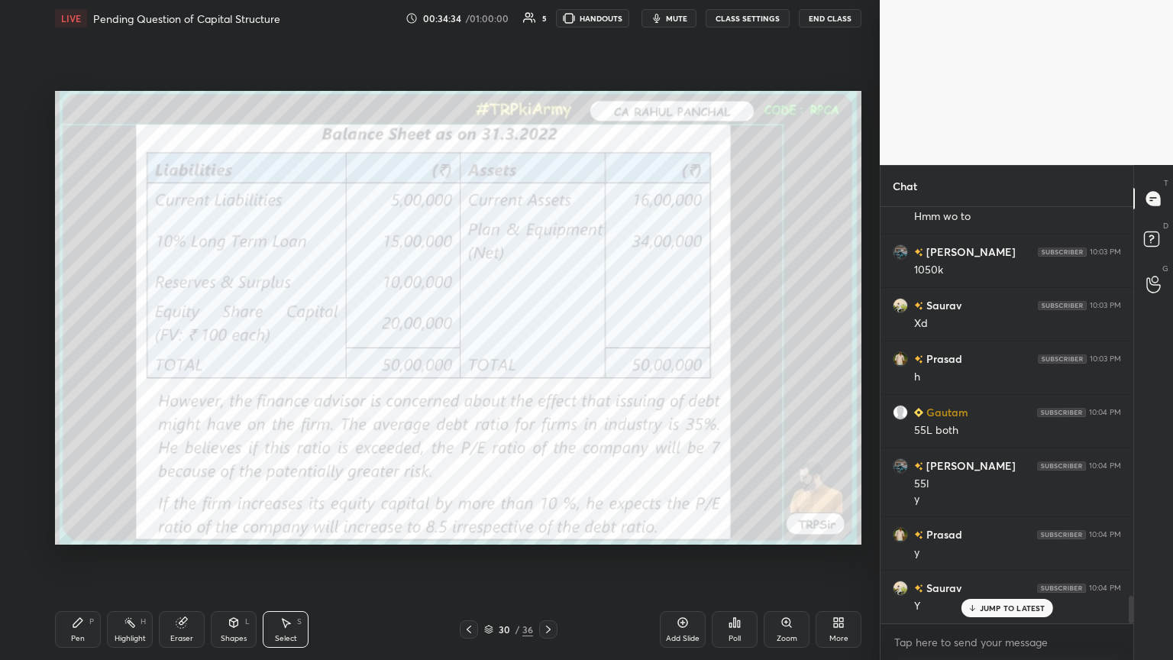
click at [182, 358] on div "Eraser" at bounding box center [181, 638] width 23 height 8
click at [21, 358] on span "Erase all" at bounding box center [24, 532] width 23 height 11
click at [61, 358] on div "Pen P" at bounding box center [78, 629] width 46 height 37
click at [34, 113] on div at bounding box center [25, 103] width 24 height 24
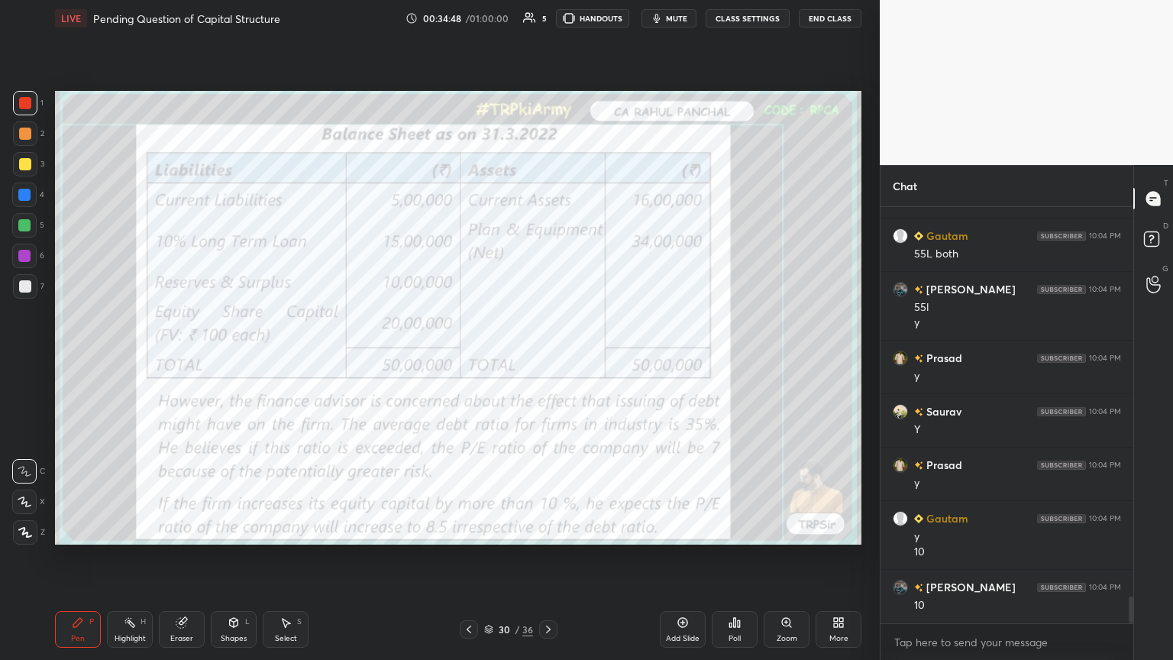
scroll to position [6137, 0]
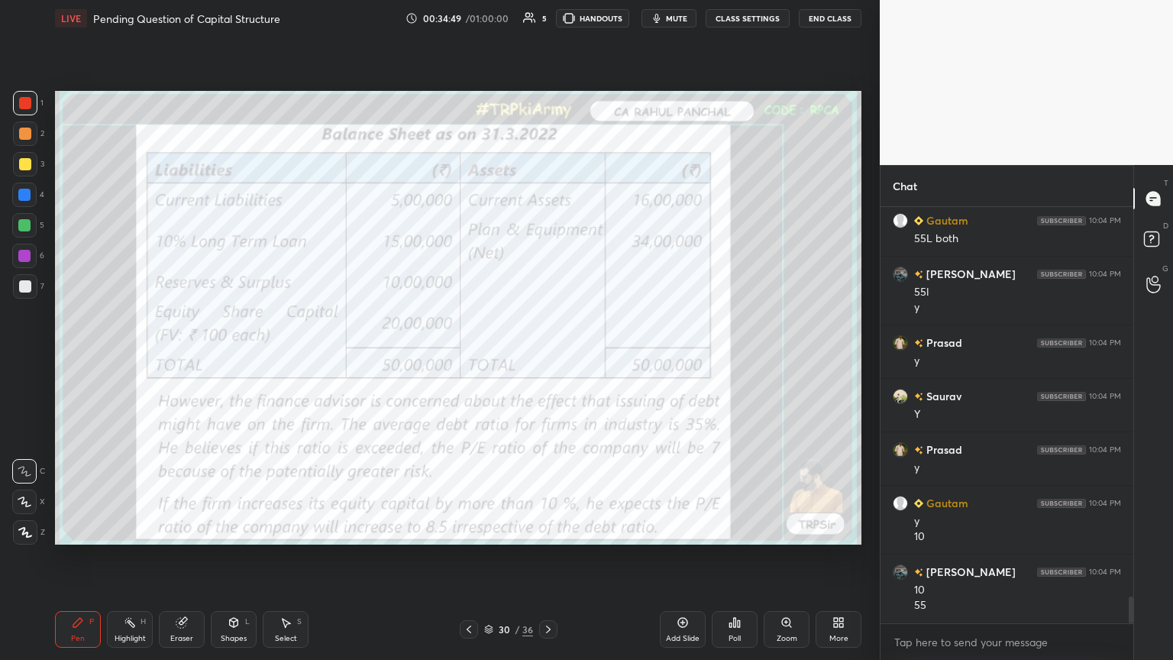
click at [182, 358] on icon at bounding box center [181, 623] width 10 height 10
click at [32, 358] on div "Erase all" at bounding box center [24, 532] width 24 height 24
click at [65, 358] on div "Setting up your live class Poll for secs No correct answer Start poll" at bounding box center [458, 318] width 818 height 562
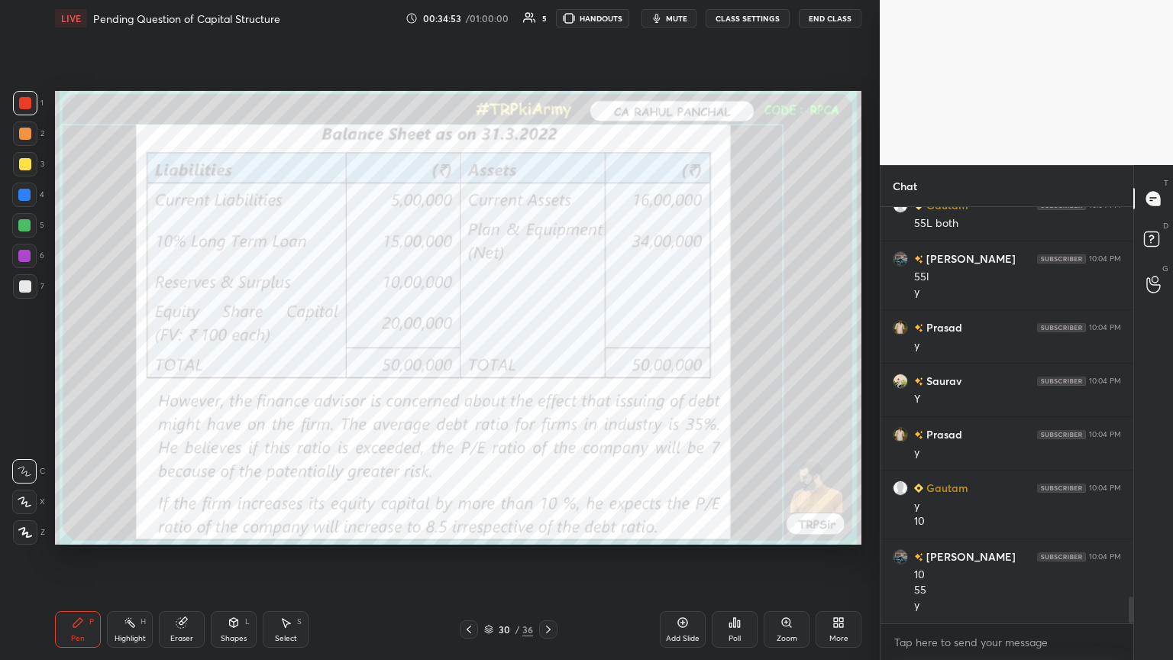
scroll to position [6205, 0]
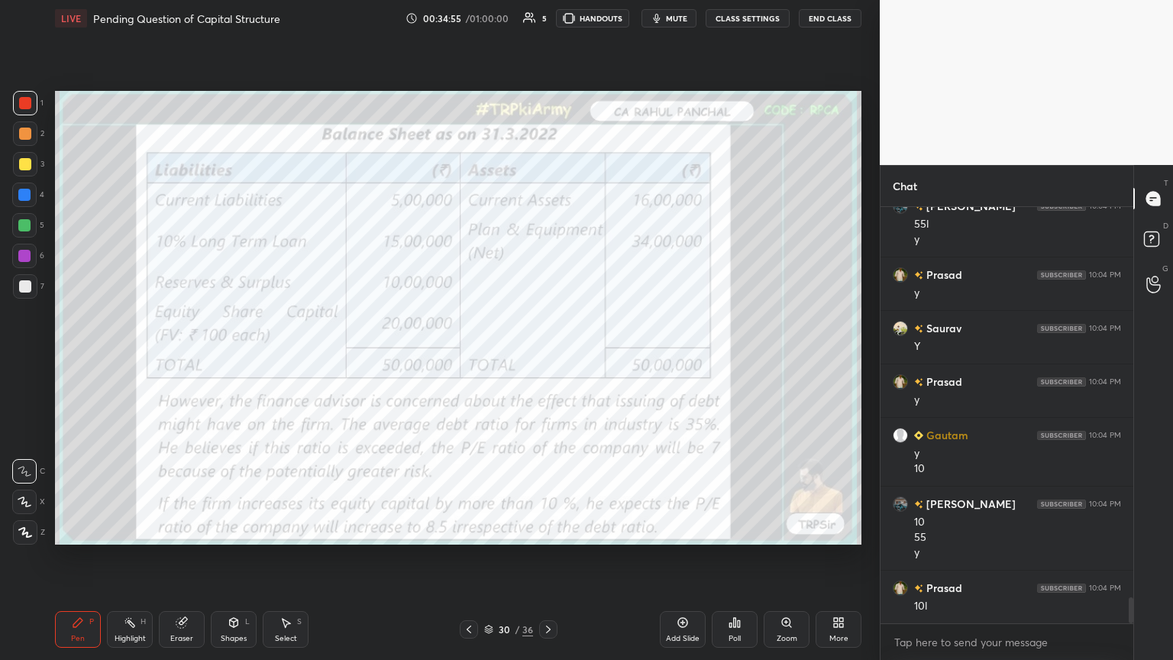
click at [546, 358] on icon at bounding box center [548, 629] width 12 height 12
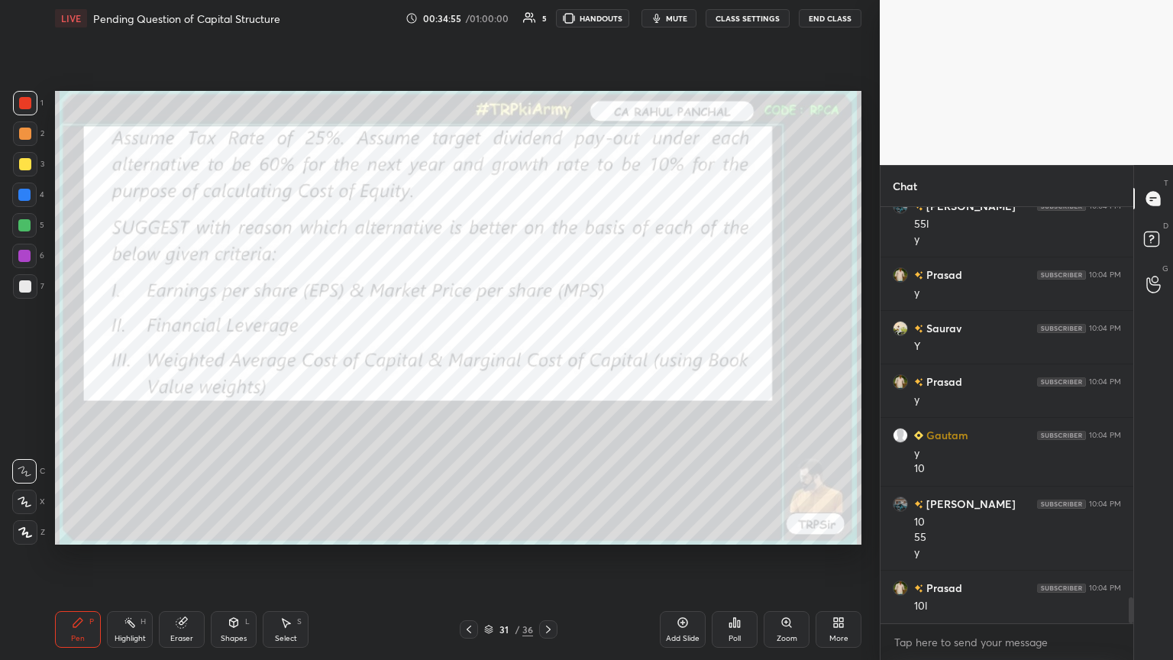
click at [545, 358] on icon at bounding box center [548, 629] width 12 height 12
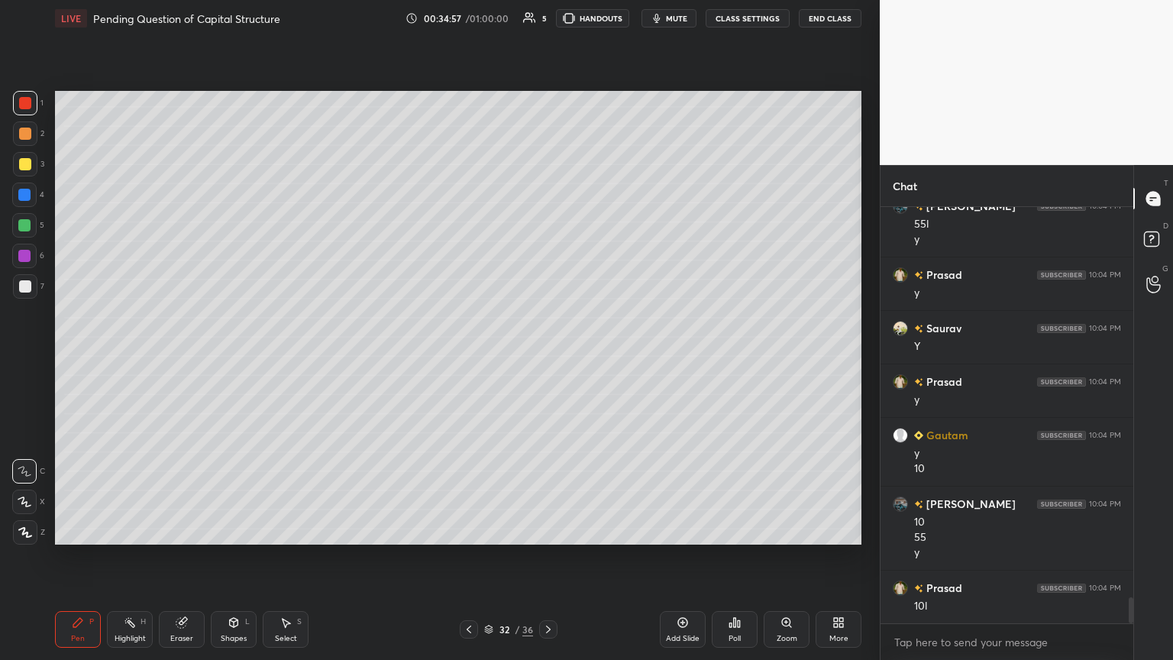
click at [547, 358] on icon at bounding box center [548, 629] width 12 height 12
click at [540, 358] on div at bounding box center [548, 629] width 18 height 18
click at [126, 358] on circle at bounding box center [127, 619] width 2 height 2
click at [79, 358] on div "Pen P" at bounding box center [78, 629] width 46 height 37
click at [24, 296] on div at bounding box center [25, 286] width 24 height 24
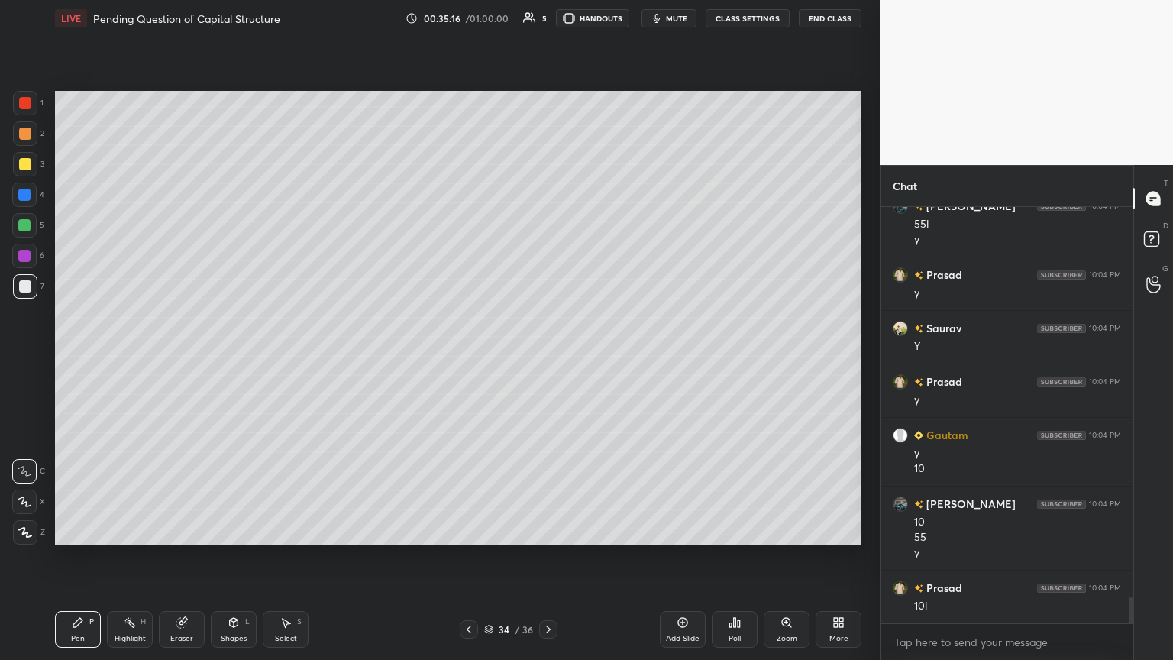
click at [469, 358] on icon at bounding box center [469, 629] width 12 height 12
click at [476, 358] on div at bounding box center [469, 629] width 18 height 18
click at [473, 358] on icon at bounding box center [469, 629] width 12 height 12
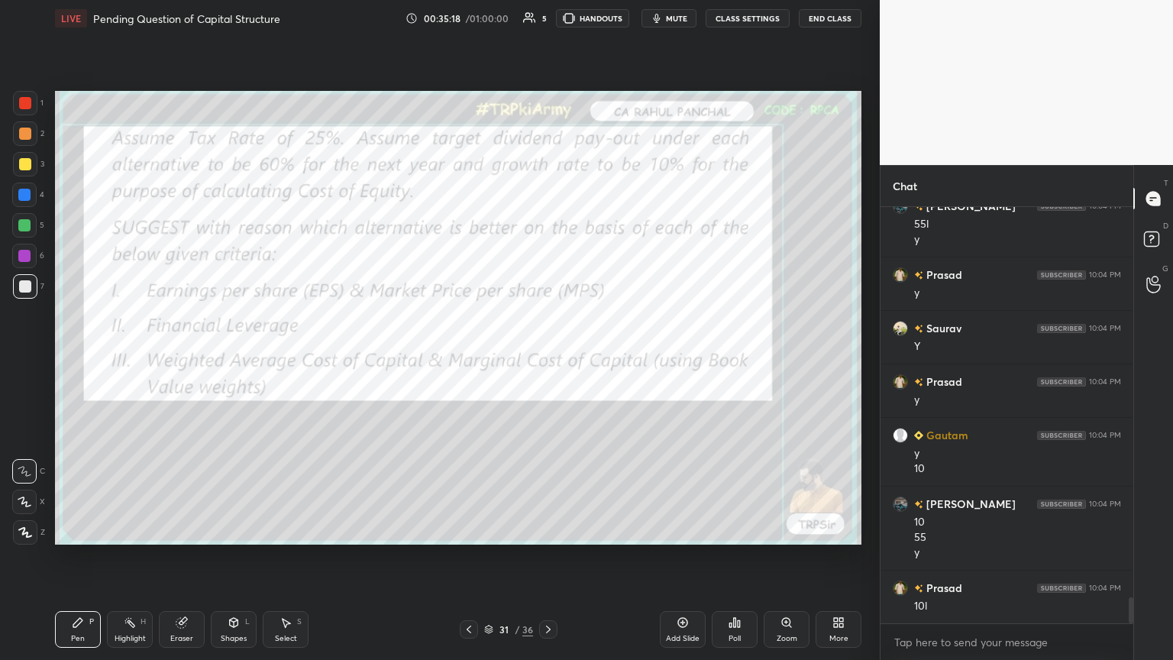
click at [476, 358] on div at bounding box center [469, 629] width 18 height 18
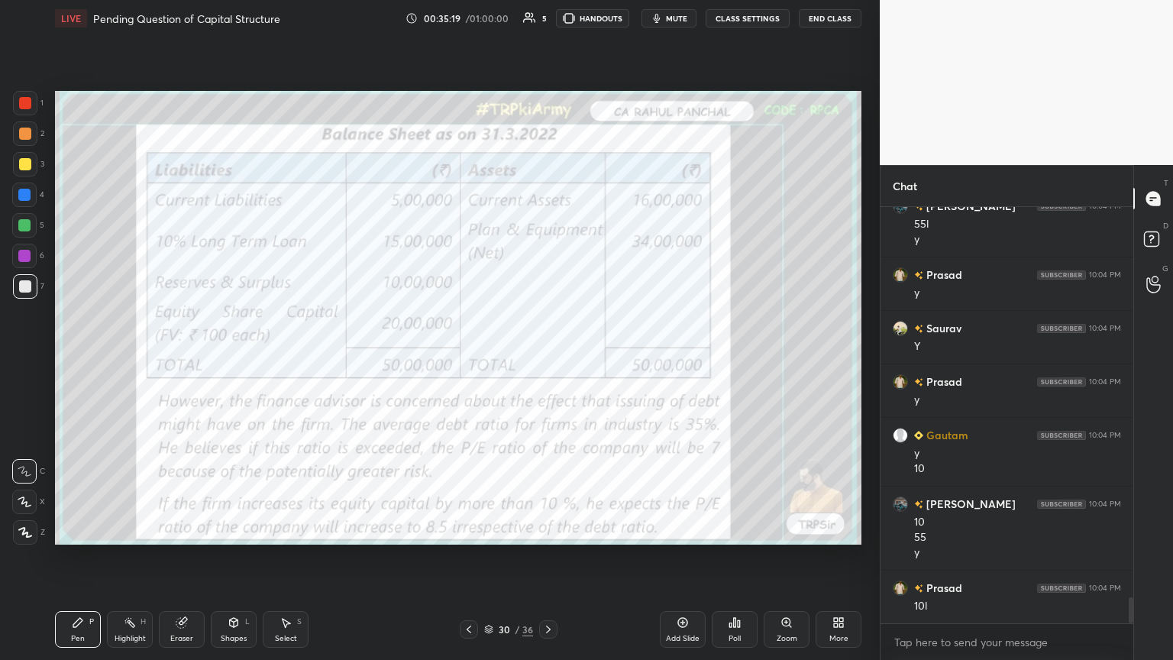
click at [170, 358] on div "Eraser" at bounding box center [182, 629] width 46 height 37
click at [31, 358] on div "Erase all" at bounding box center [24, 532] width 24 height 24
click at [66, 358] on div "Pen P" at bounding box center [78, 629] width 46 height 37
click at [27, 105] on div at bounding box center [25, 103] width 12 height 12
click at [232, 358] on div "Shapes" at bounding box center [234, 638] width 26 height 8
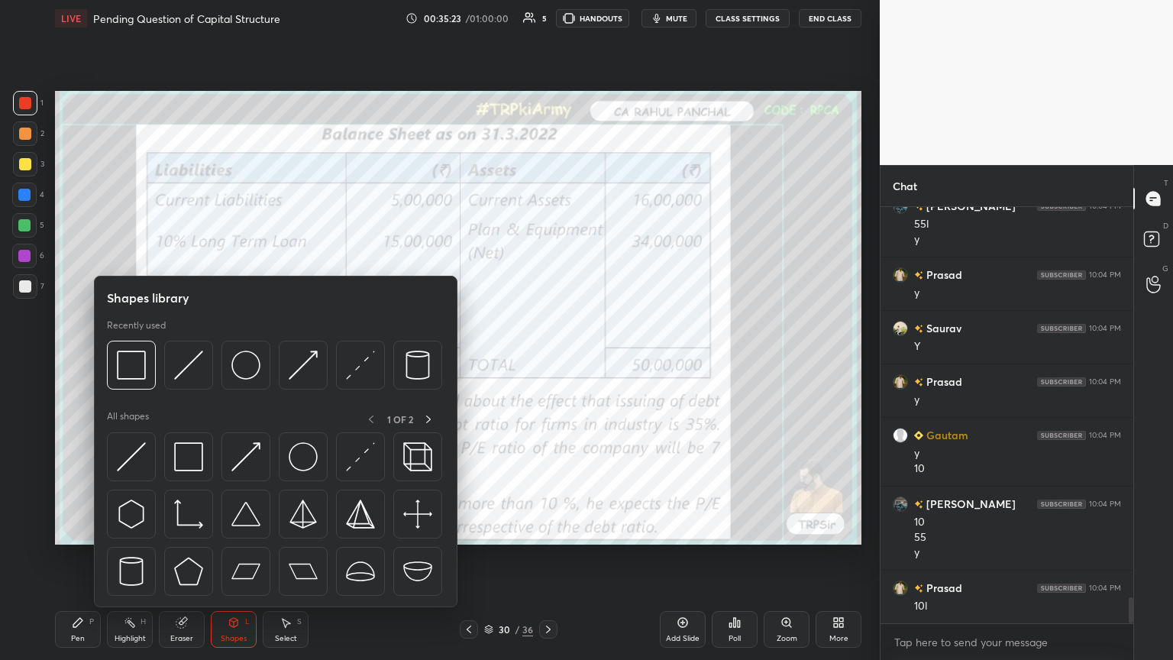
click at [119, 358] on img at bounding box center [131, 364] width 29 height 29
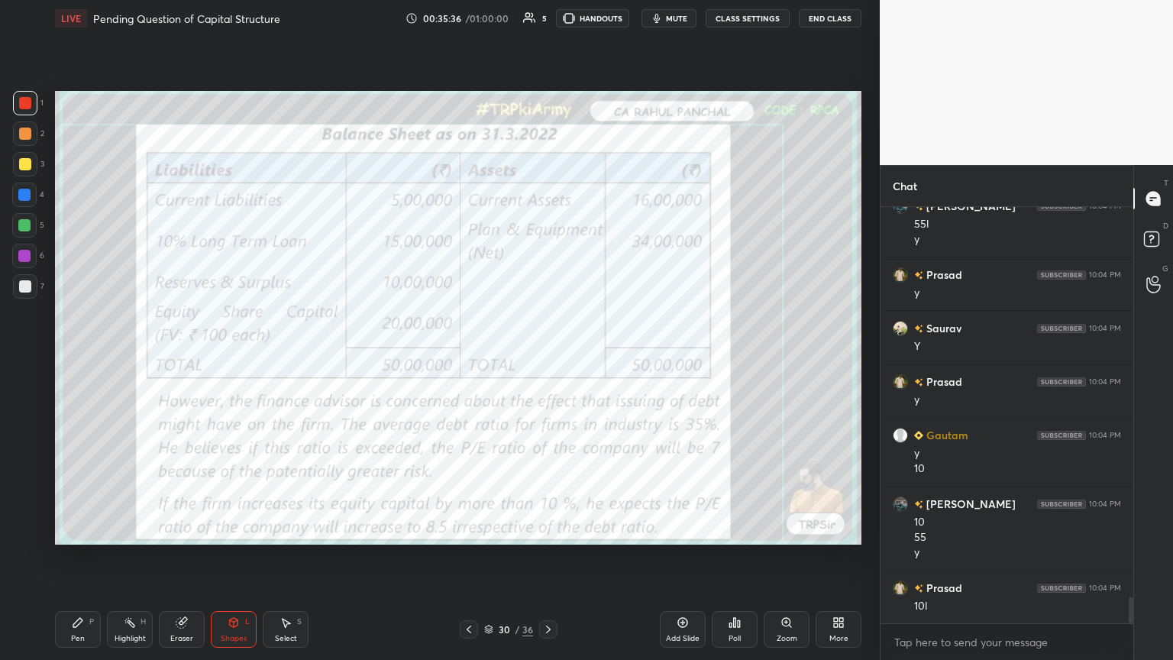
click at [544, 358] on icon at bounding box center [548, 629] width 12 height 12
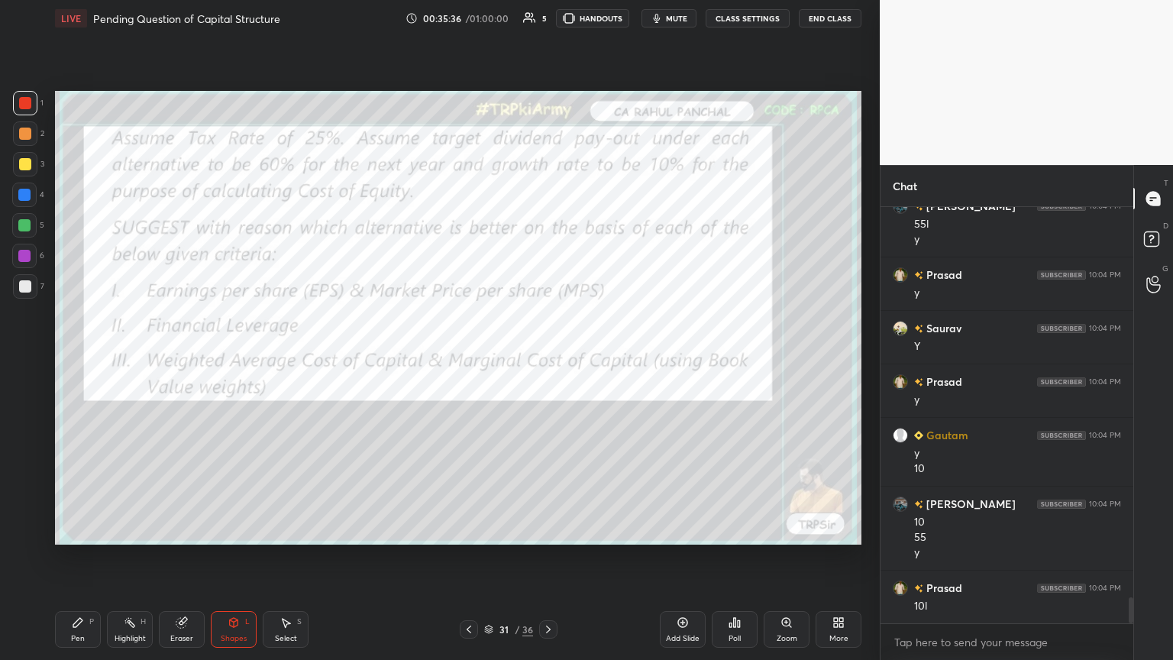
click at [547, 358] on icon at bounding box center [548, 629] width 5 height 8
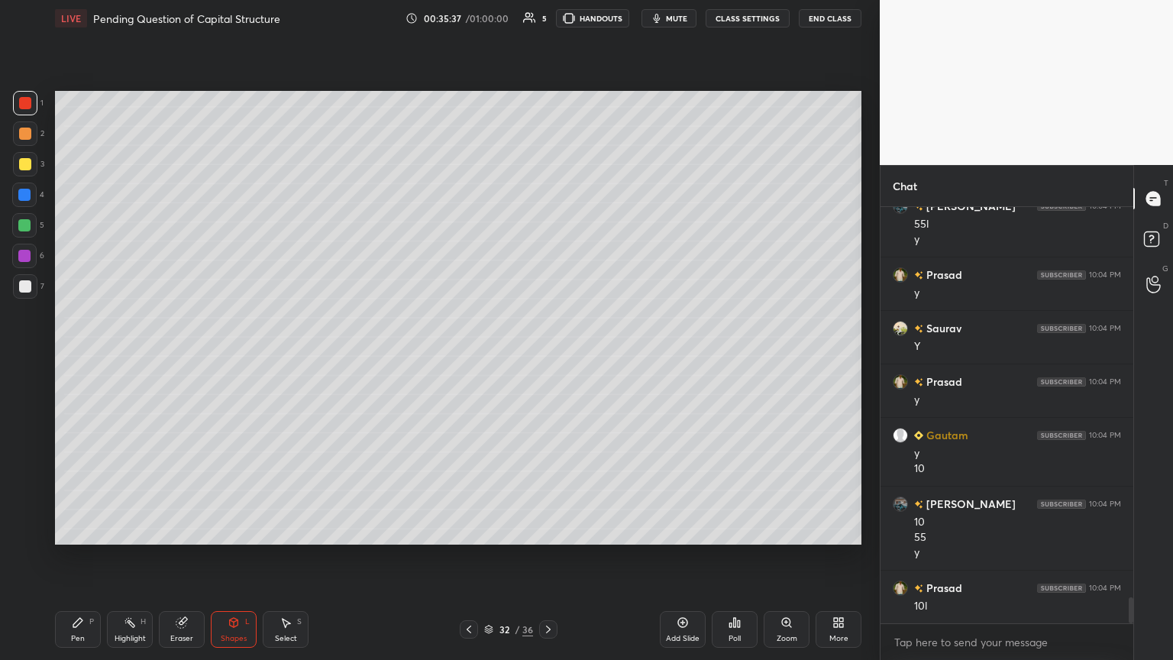
click at [544, 358] on icon at bounding box center [548, 629] width 12 height 12
click at [82, 358] on icon at bounding box center [78, 622] width 12 height 12
click at [544, 358] on icon at bounding box center [548, 629] width 12 height 12
click at [21, 287] on div at bounding box center [25, 286] width 12 height 12
click at [286, 358] on icon at bounding box center [286, 622] width 8 height 9
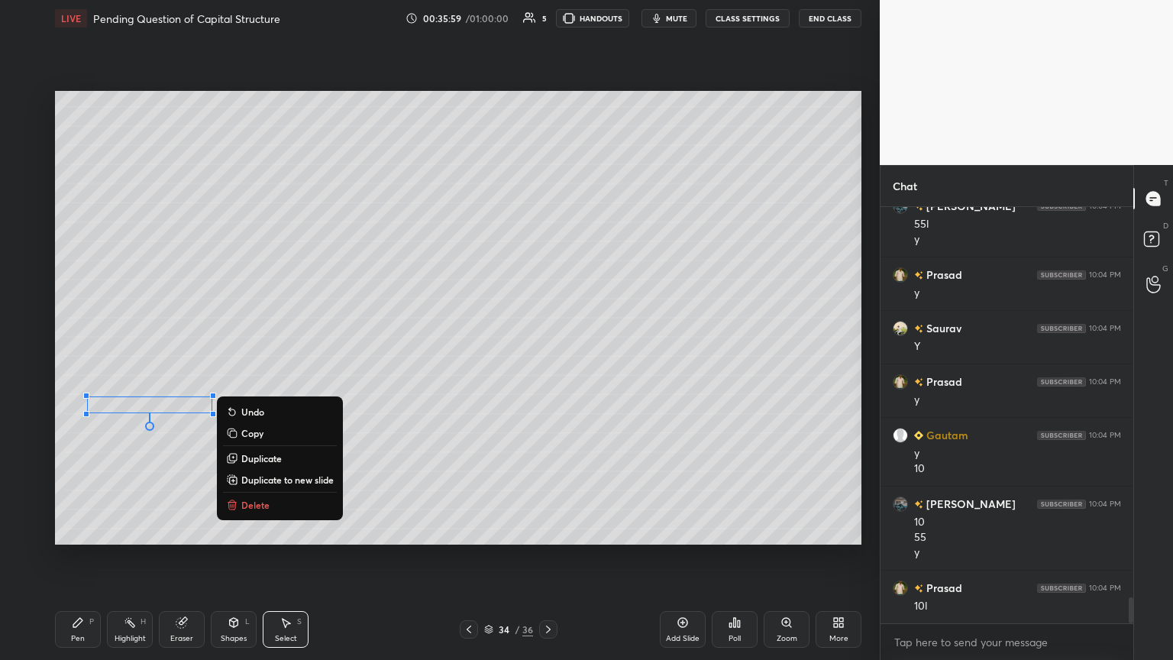
click at [134, 358] on div "0 ° Undo Copy Duplicate Duplicate to new slide Delete" at bounding box center [458, 317] width 806 height 453
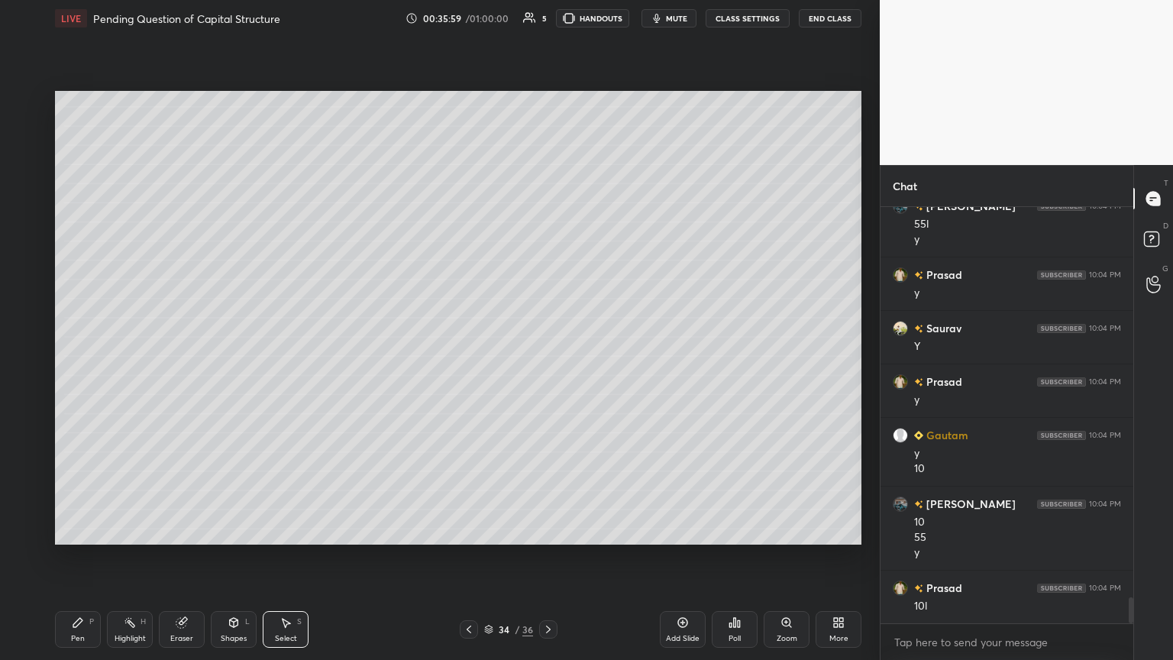
click at [56, 358] on div "Pen P" at bounding box center [78, 629] width 46 height 37
click at [31, 231] on div at bounding box center [24, 225] width 24 height 24
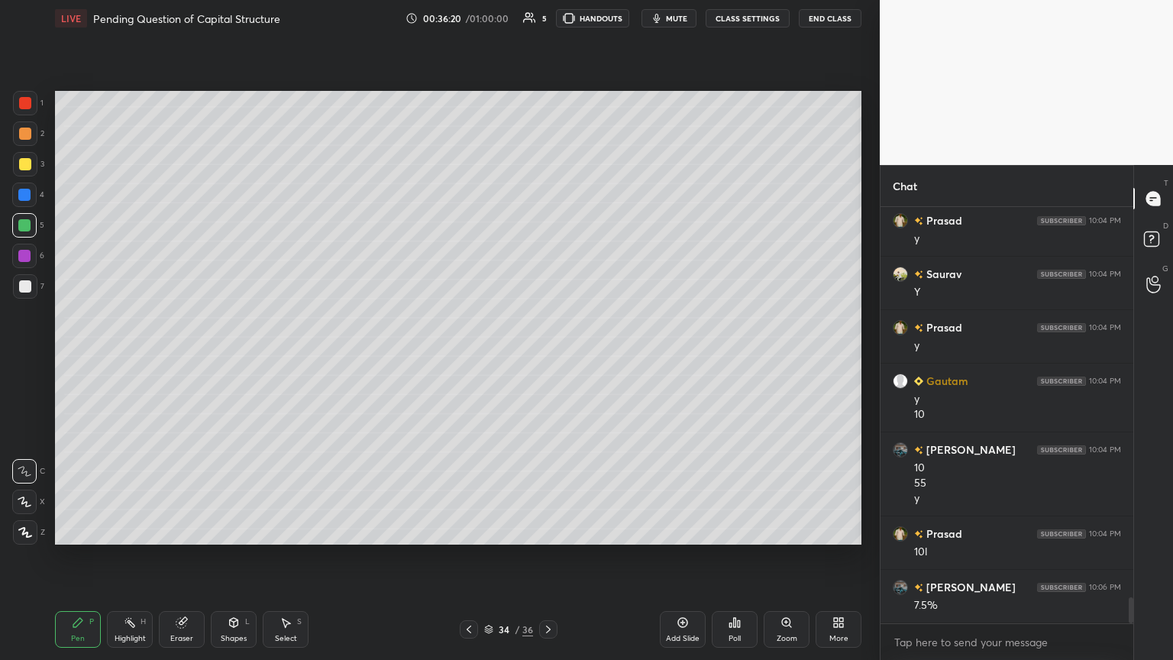
click at [21, 291] on div at bounding box center [25, 286] width 12 height 12
click at [27, 222] on div at bounding box center [24, 225] width 12 height 12
click at [27, 296] on div at bounding box center [25, 286] width 24 height 24
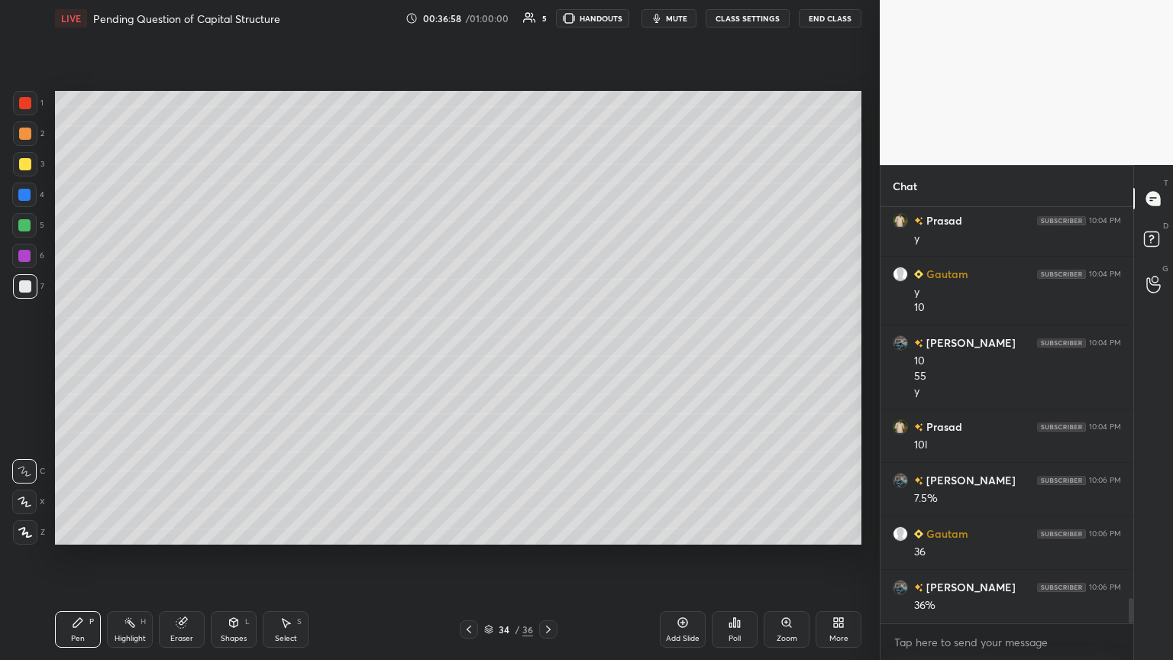
scroll to position [6419, 0]
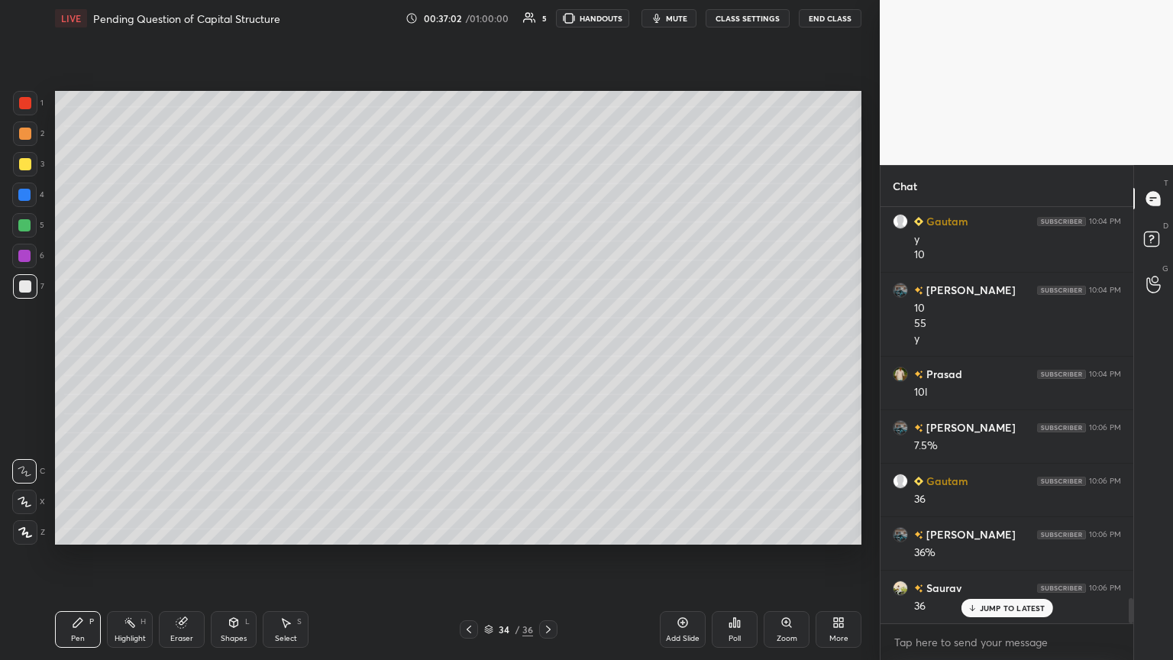
click at [466, 358] on icon at bounding box center [469, 629] width 12 height 12
click at [465, 358] on icon at bounding box center [469, 629] width 12 height 12
click at [463, 358] on icon at bounding box center [469, 629] width 12 height 12
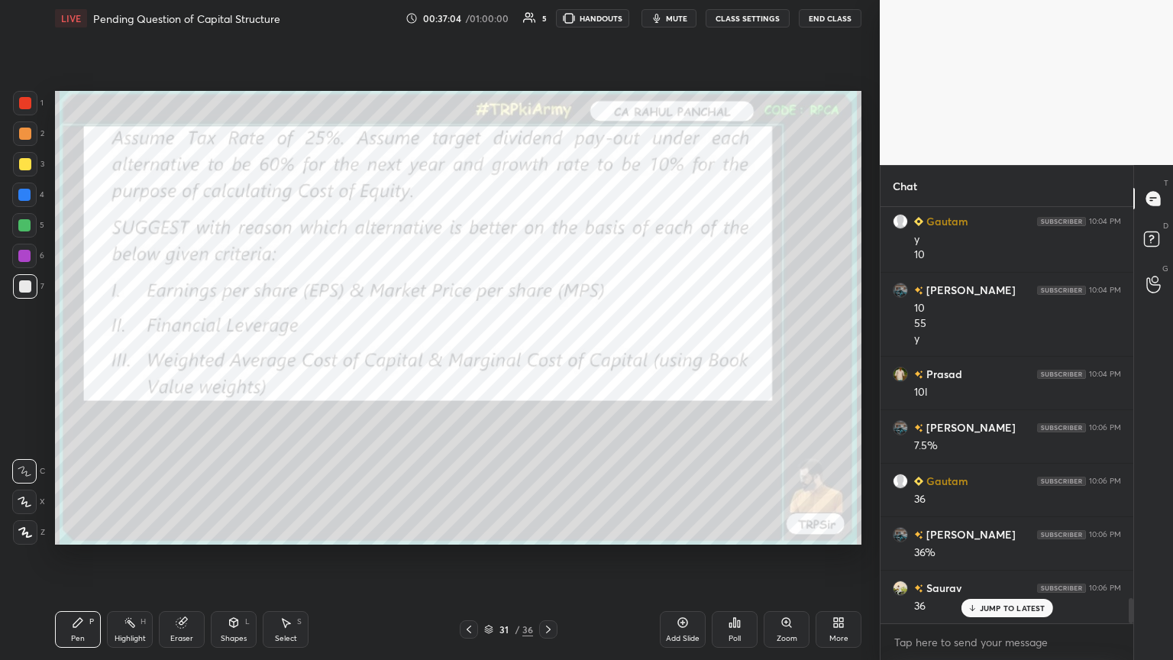
click at [460, 358] on div at bounding box center [469, 629] width 18 height 18
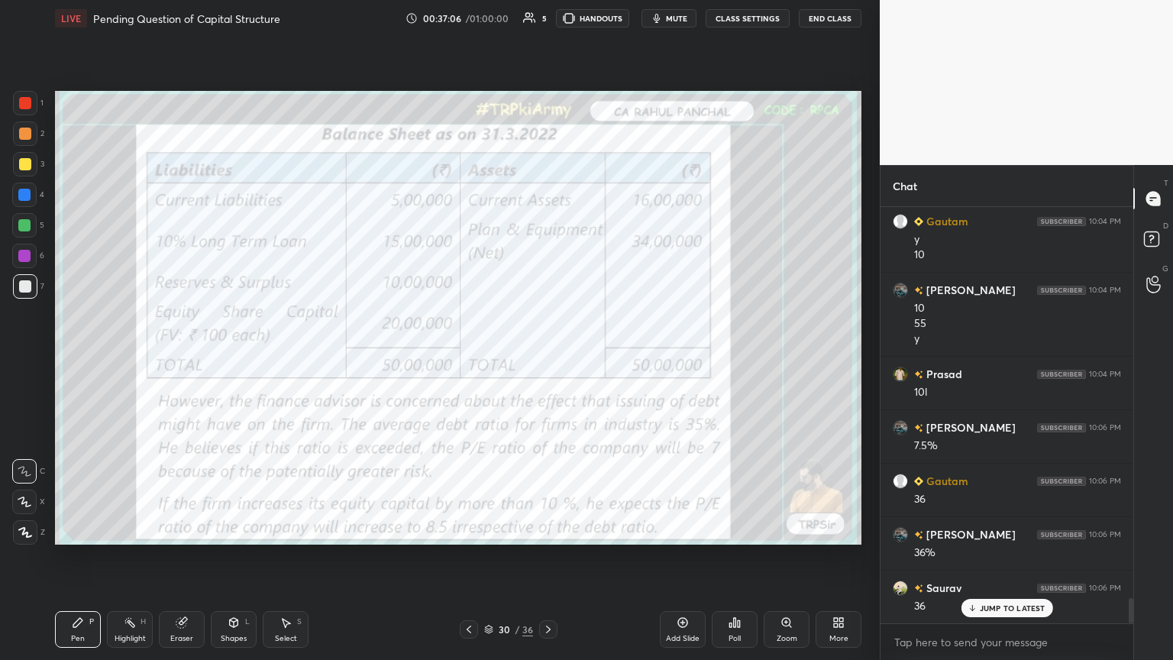
click at [24, 115] on div "1" at bounding box center [28, 106] width 31 height 31
click at [547, 358] on icon at bounding box center [548, 629] width 12 height 12
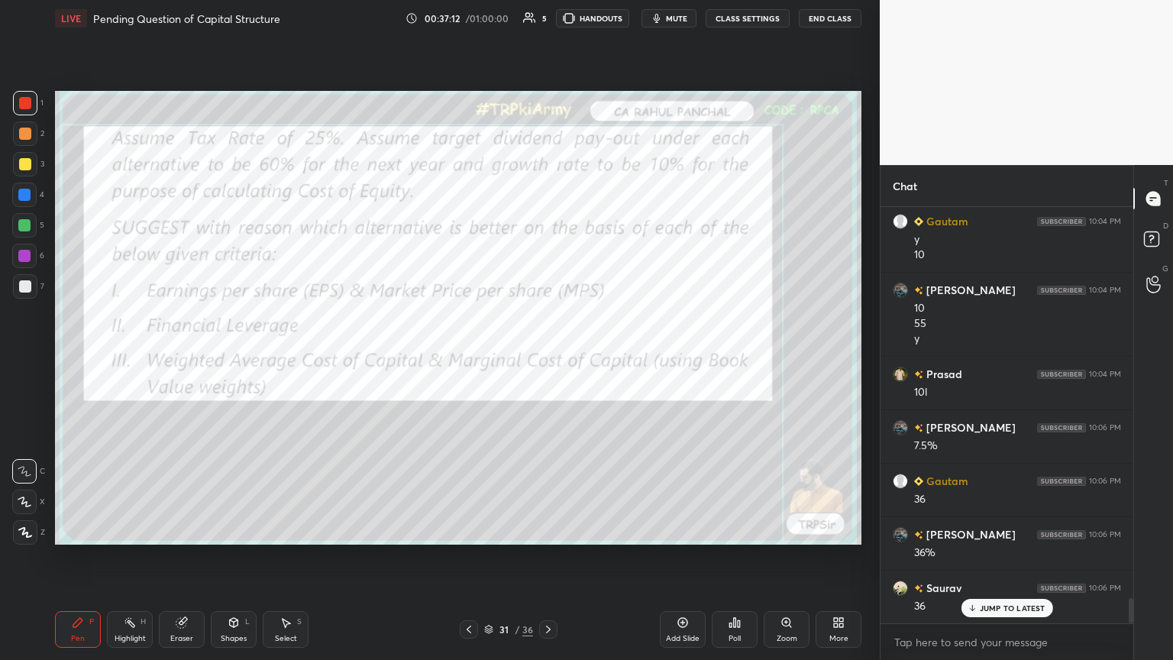
click at [547, 358] on icon at bounding box center [548, 629] width 12 height 12
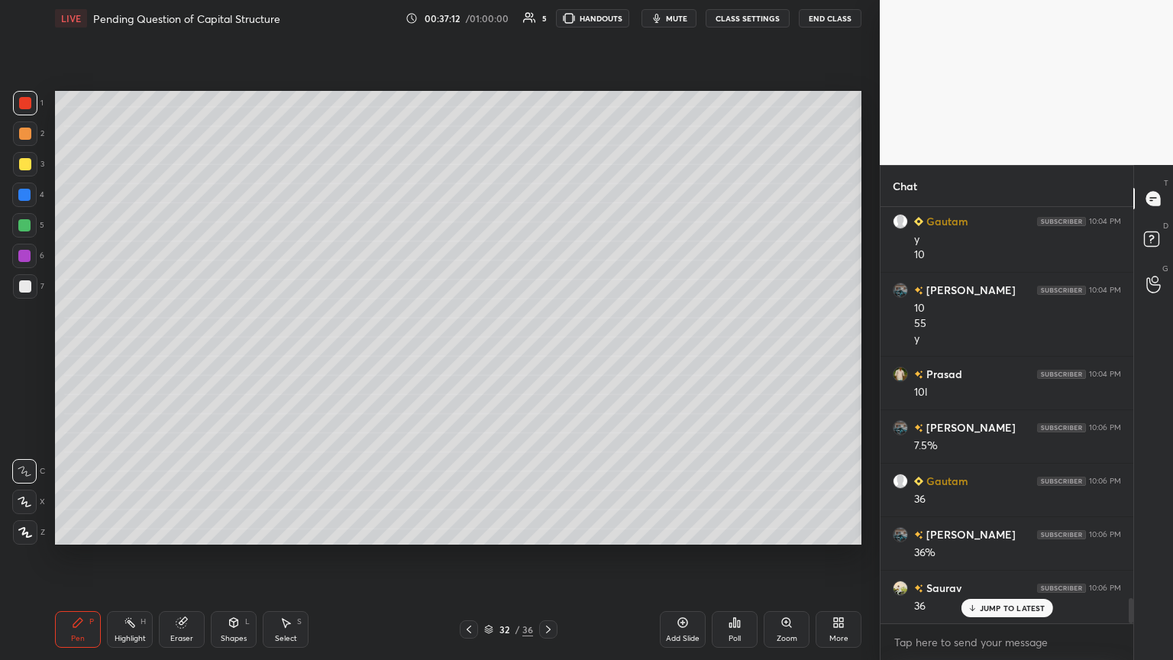
click at [547, 358] on icon at bounding box center [548, 629] width 5 height 8
click at [544, 358] on icon at bounding box center [548, 629] width 12 height 12
click at [76, 358] on icon at bounding box center [77, 622] width 9 height 9
click at [24, 294] on div at bounding box center [25, 286] width 24 height 24
click at [183, 358] on icon at bounding box center [181, 623] width 10 height 10
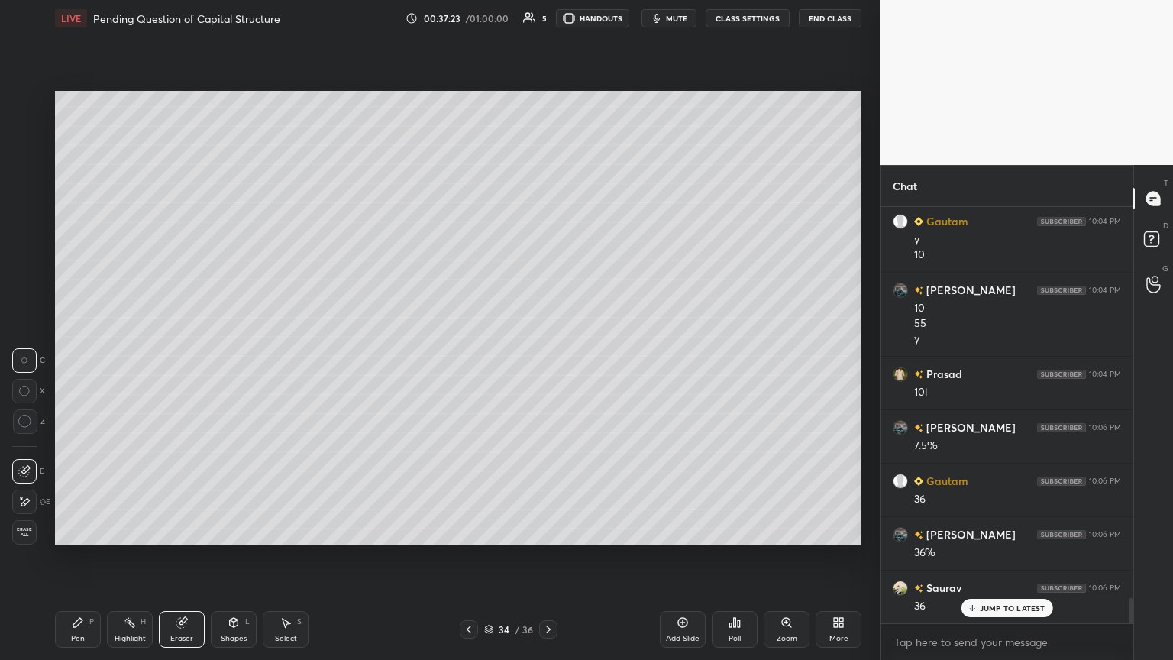
click at [61, 358] on div "Pen P" at bounding box center [78, 629] width 46 height 37
click at [181, 358] on div "Eraser" at bounding box center [181, 638] width 23 height 8
click at [119, 358] on div "Highlight H" at bounding box center [130, 629] width 46 height 37
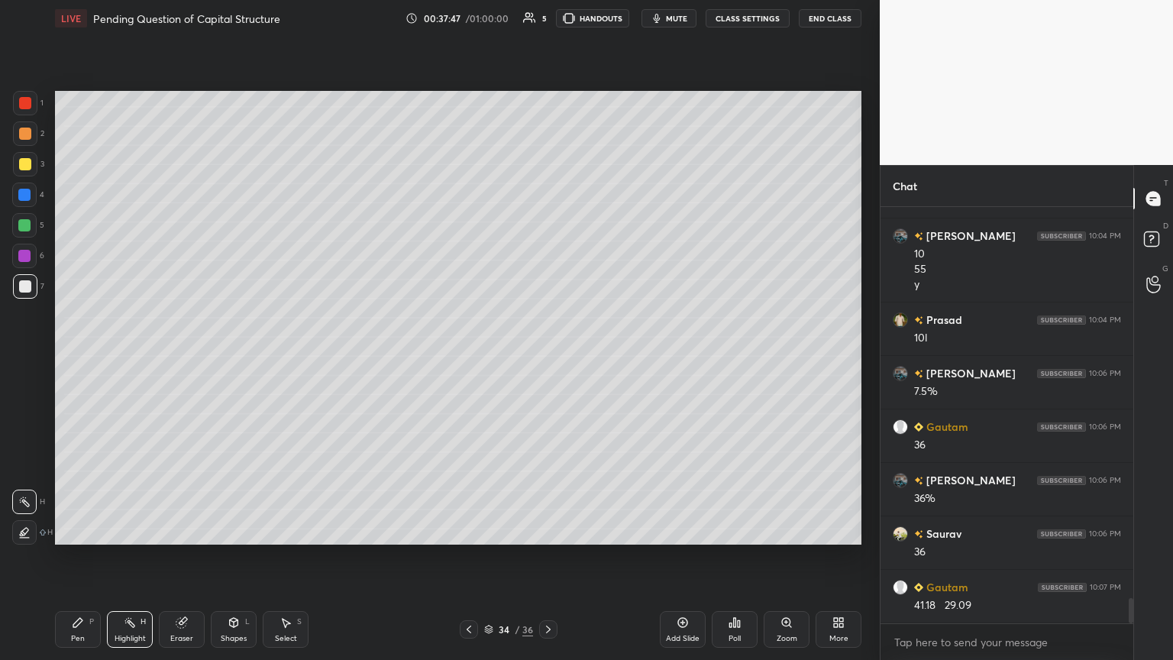
click at [76, 358] on div "Pen P" at bounding box center [78, 629] width 46 height 37
click at [28, 232] on div at bounding box center [24, 225] width 24 height 24
click at [180, 358] on div "Eraser" at bounding box center [182, 629] width 46 height 37
click at [73, 358] on div "Pen P" at bounding box center [78, 629] width 46 height 37
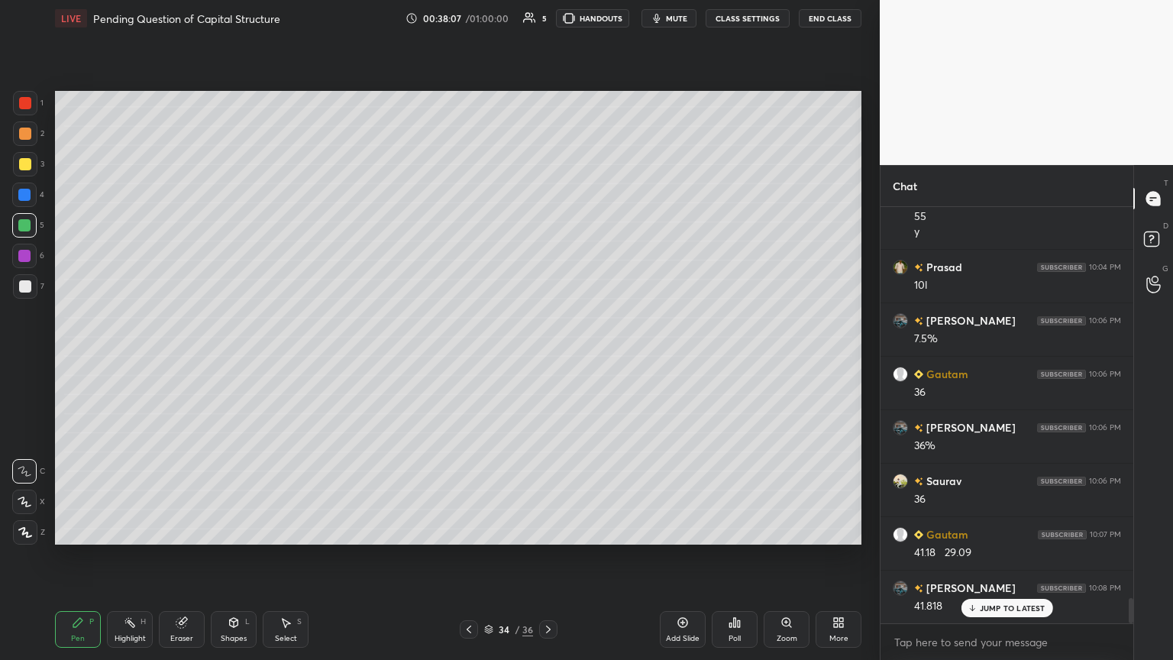
scroll to position [6580, 0]
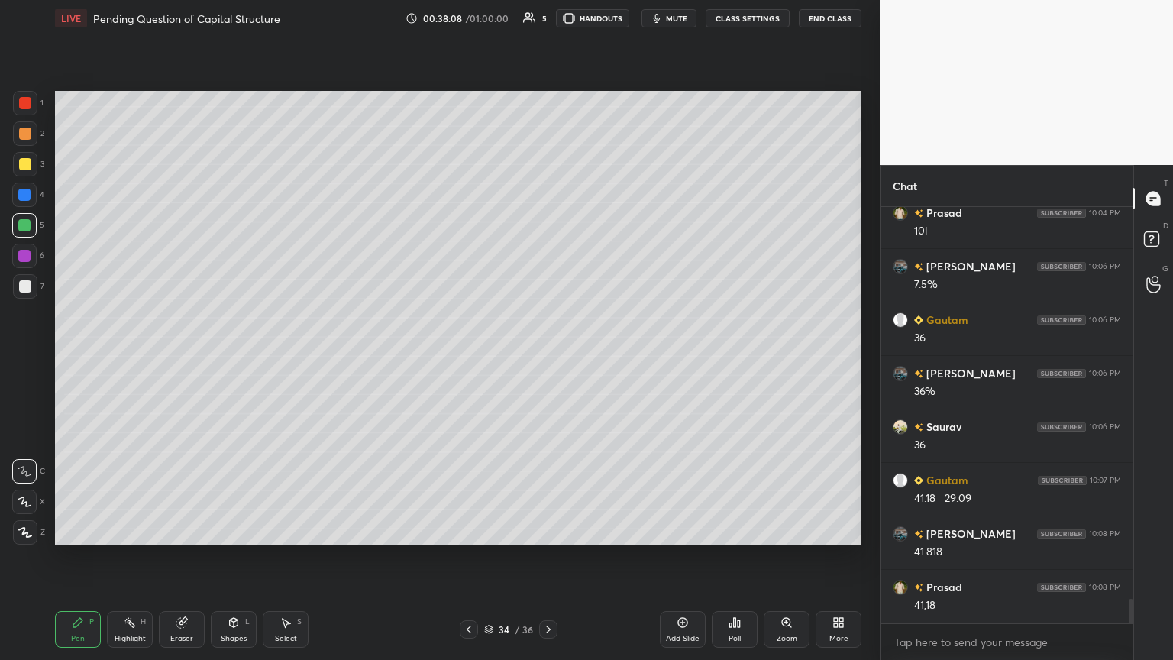
click at [22, 297] on div at bounding box center [25, 286] width 24 height 24
click at [29, 230] on div at bounding box center [24, 225] width 12 height 12
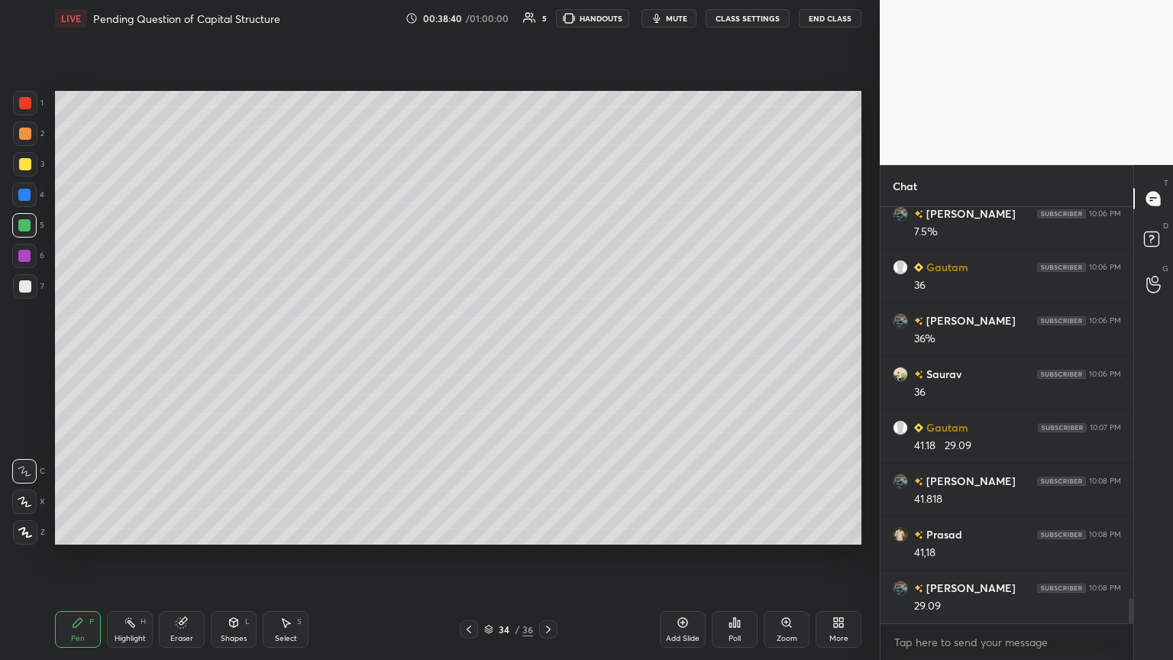
click at [26, 289] on div at bounding box center [25, 286] width 12 height 12
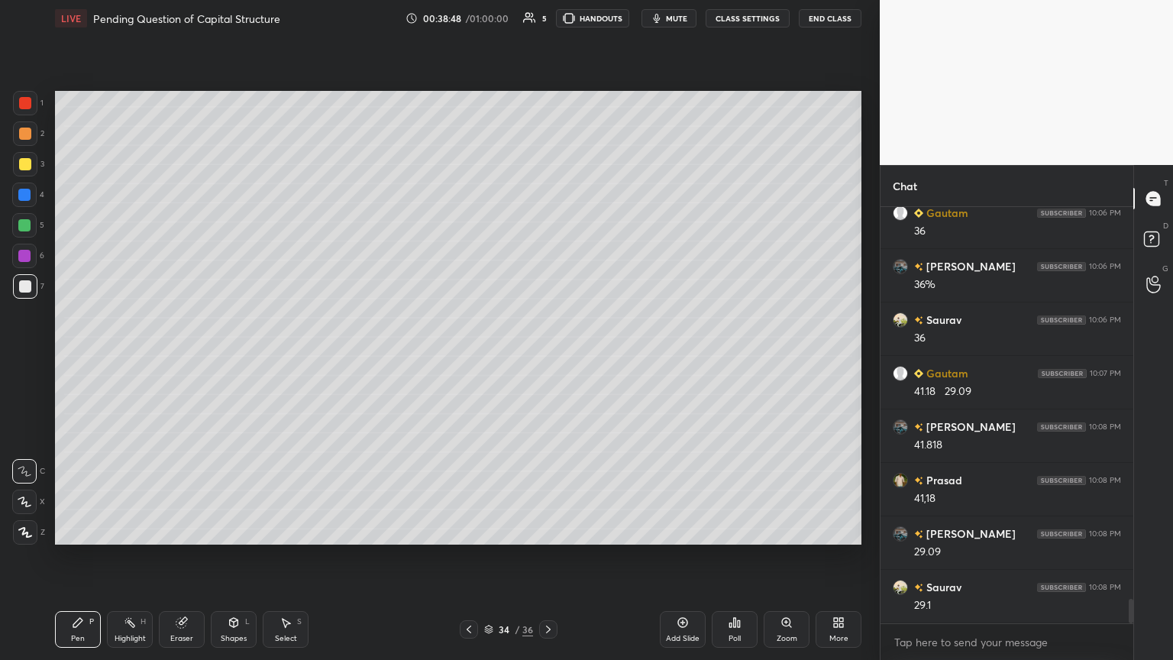
scroll to position [6739, 0]
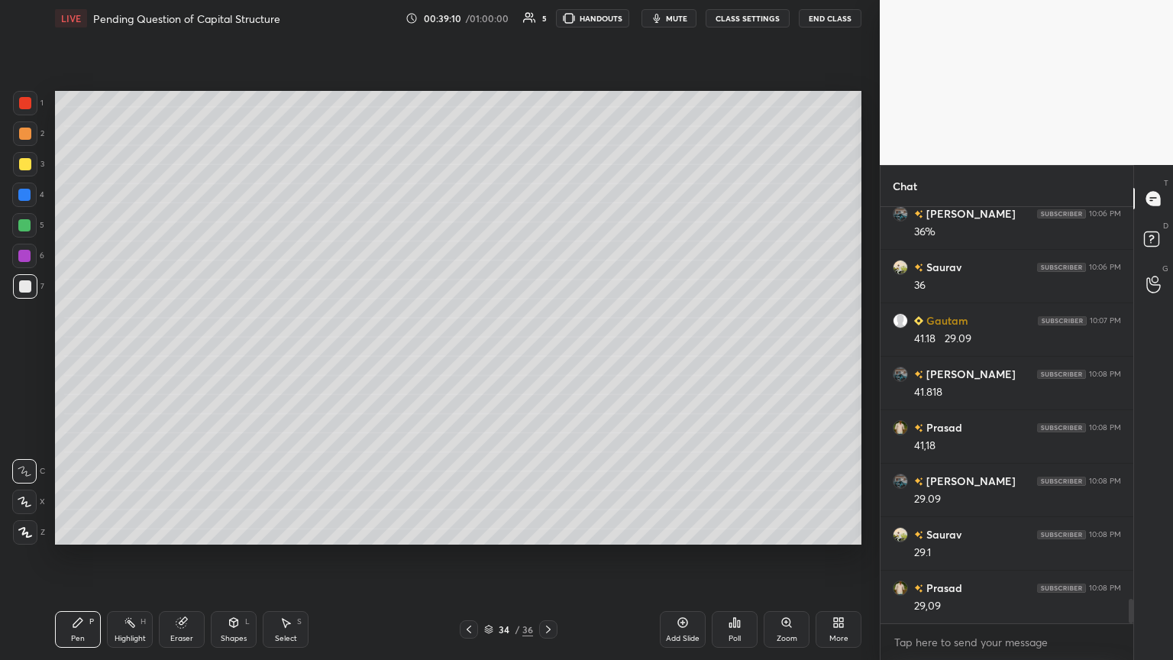
click at [470, 358] on icon at bounding box center [469, 629] width 12 height 12
click at [469, 358] on icon at bounding box center [469, 629] width 12 height 12
click at [467, 358] on icon at bounding box center [469, 629] width 12 height 12
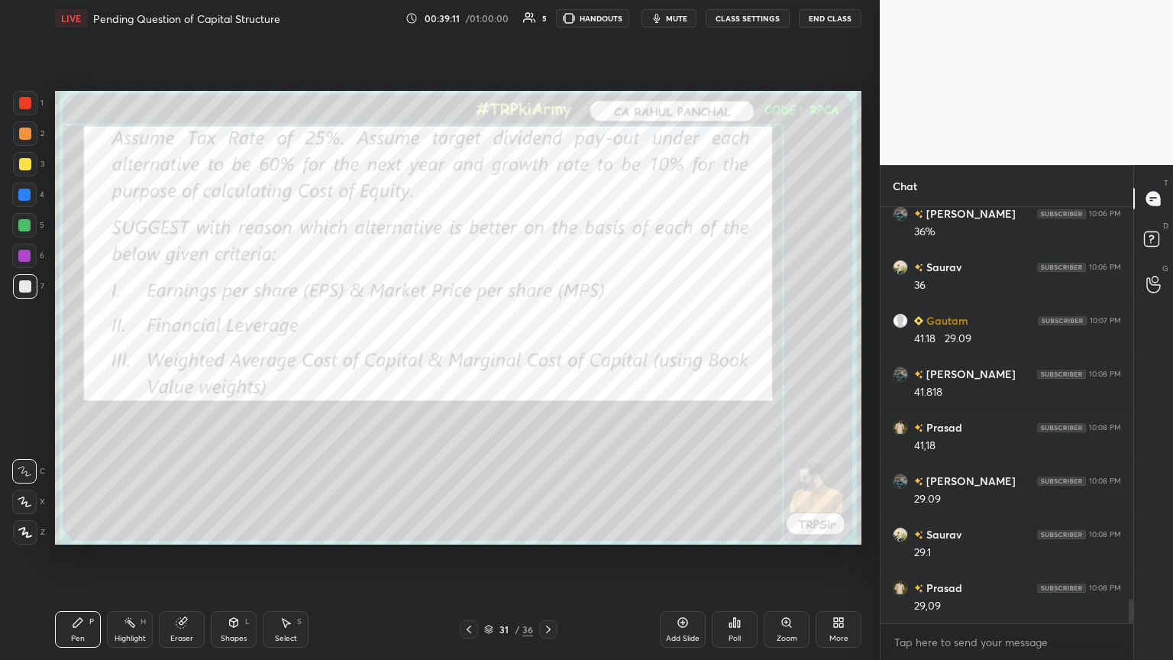
click at [466, 358] on icon at bounding box center [469, 629] width 12 height 12
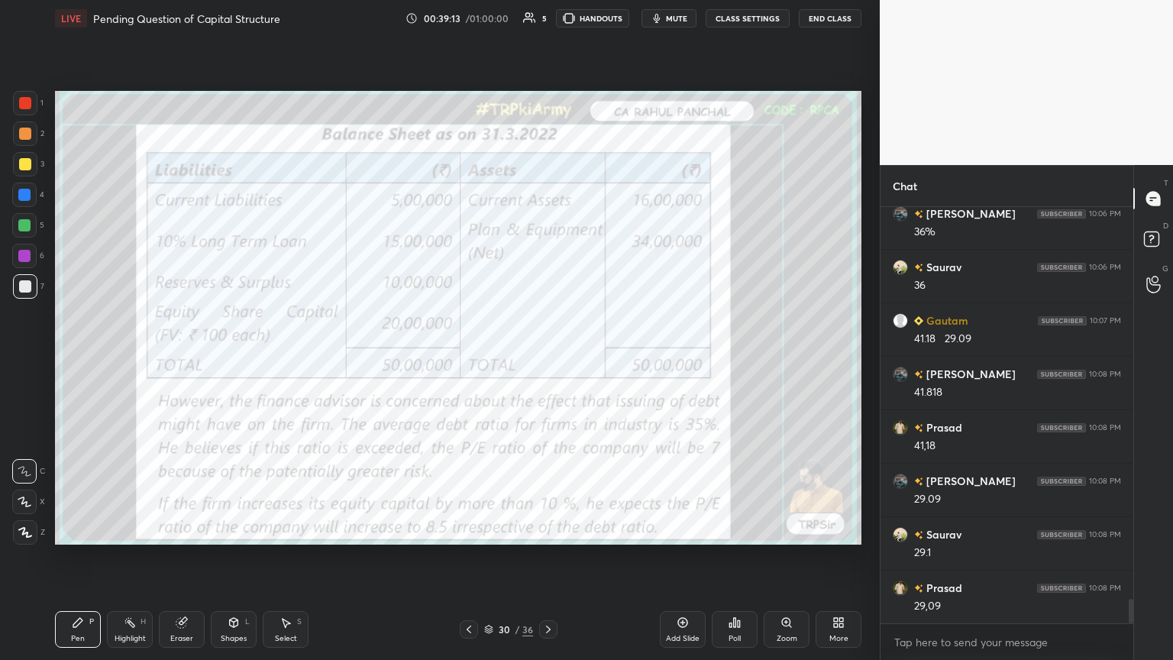
click at [177, 358] on icon at bounding box center [181, 623] width 10 height 10
click at [20, 358] on span "Erase all" at bounding box center [24, 532] width 23 height 11
click at [65, 358] on div "Pen P Highlight H Eraser Shapes L Select S 30 / 36 Add Slide Poll Zoom More" at bounding box center [458, 629] width 806 height 61
click at [17, 108] on div at bounding box center [25, 103] width 24 height 24
click at [542, 358] on icon at bounding box center [548, 629] width 12 height 12
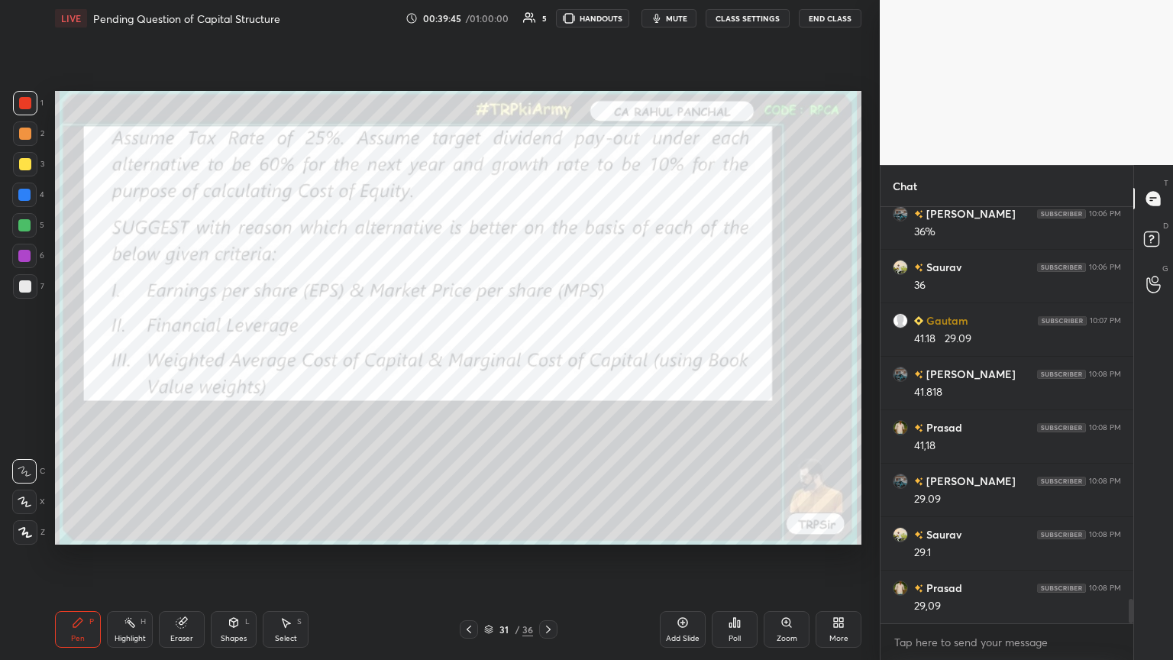
click at [544, 358] on icon at bounding box center [548, 629] width 12 height 12
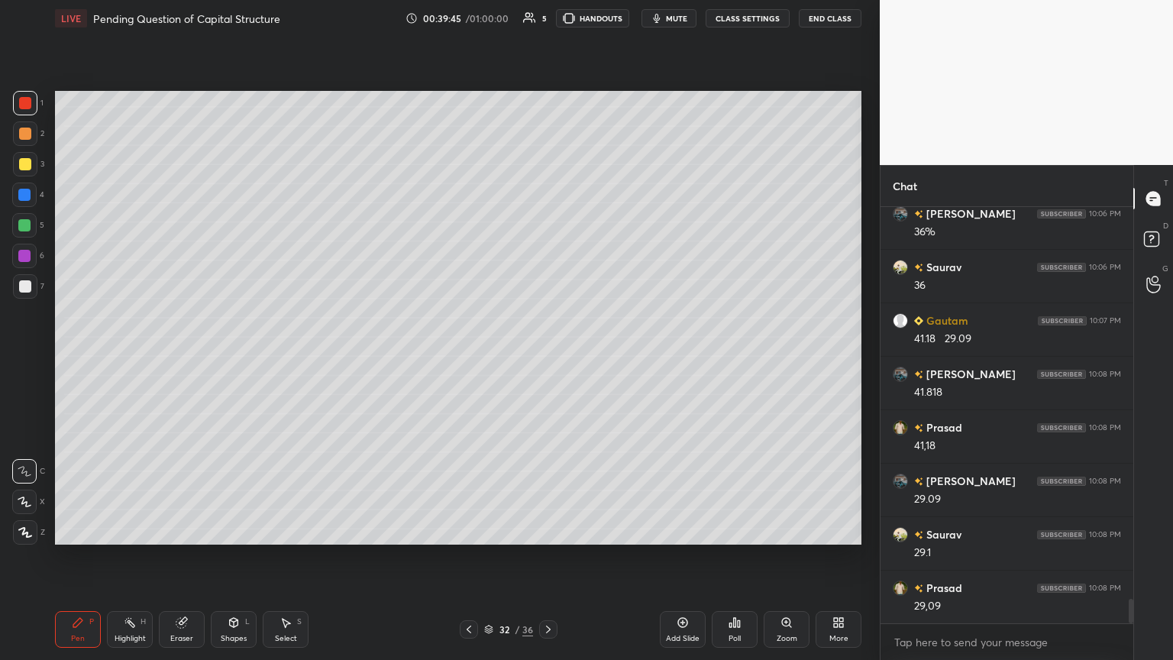
click at [544, 358] on icon at bounding box center [548, 629] width 12 height 12
click at [540, 358] on div at bounding box center [548, 629] width 18 height 18
click at [11, 292] on div "1 2 3 4 5 6 7 C X Z C X Z E E Erase all H H" at bounding box center [24, 317] width 49 height 453
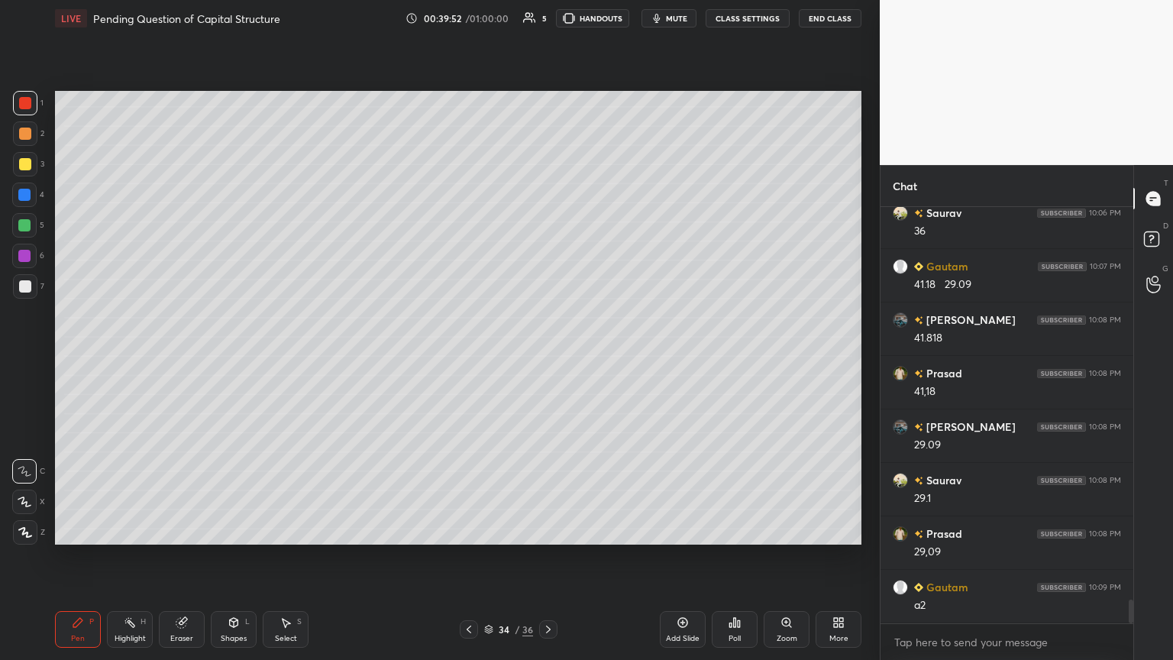
click at [72, 358] on icon at bounding box center [78, 622] width 12 height 12
click at [18, 292] on div at bounding box center [25, 286] width 24 height 24
click at [25, 234] on div at bounding box center [24, 225] width 24 height 24
click at [27, 294] on div at bounding box center [25, 286] width 24 height 24
click at [129, 358] on div "Highlight" at bounding box center [130, 638] width 31 height 8
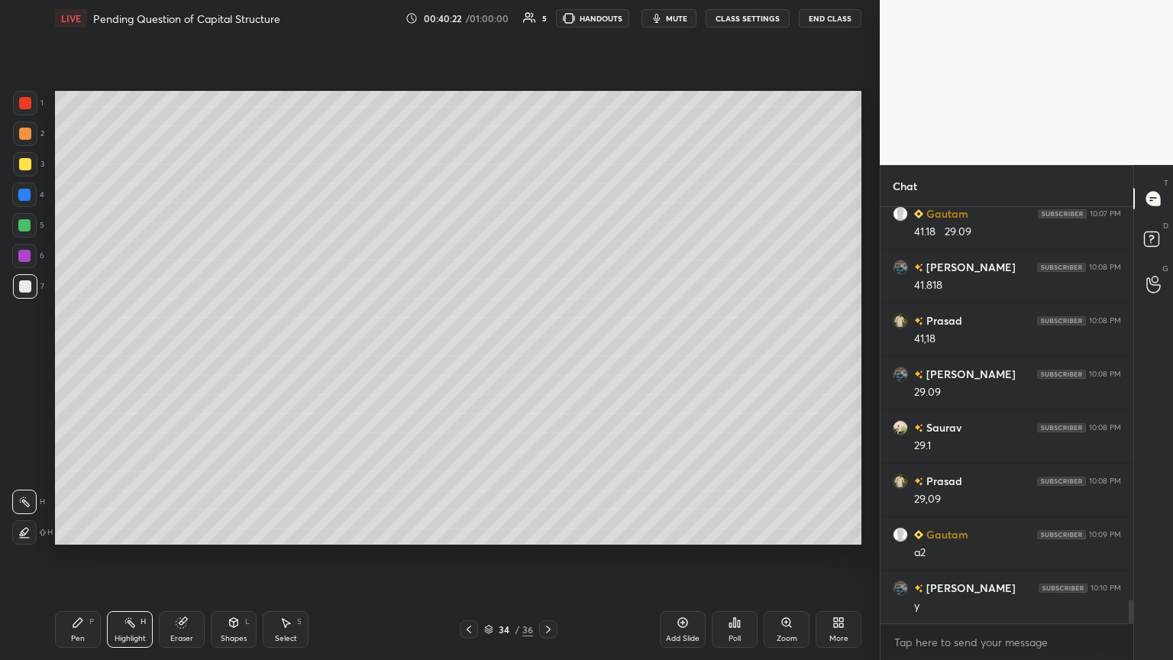
scroll to position [6861, 0]
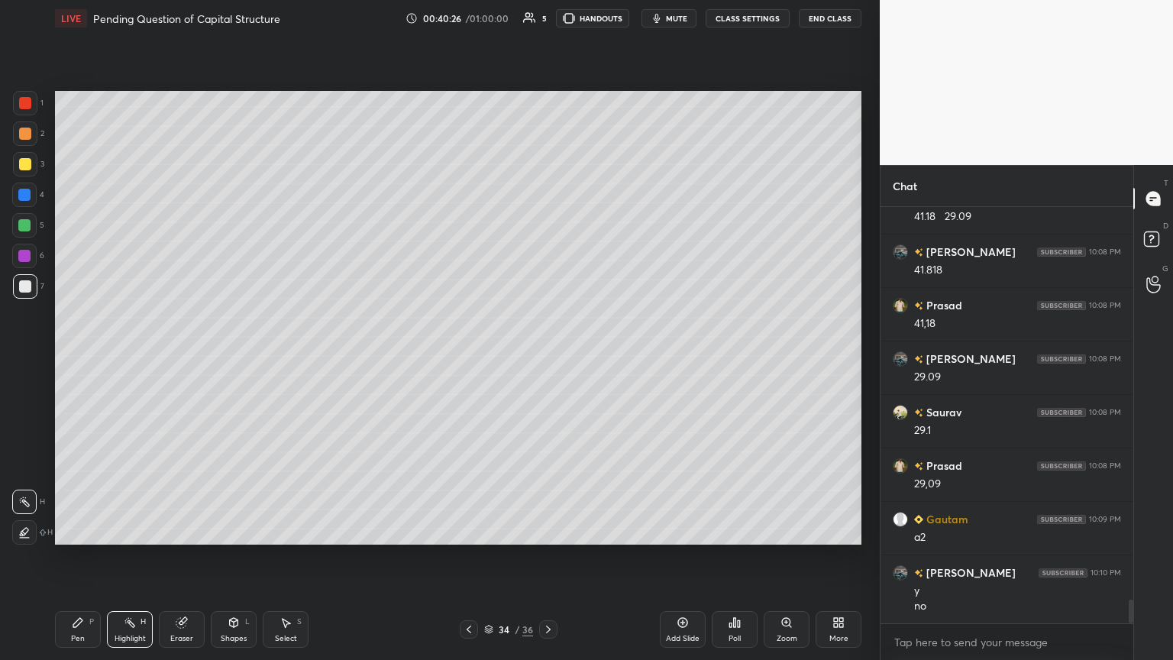
click at [464, 358] on icon at bounding box center [469, 629] width 12 height 12
click at [470, 358] on icon at bounding box center [469, 629] width 12 height 12
click at [473, 358] on icon at bounding box center [469, 629] width 12 height 12
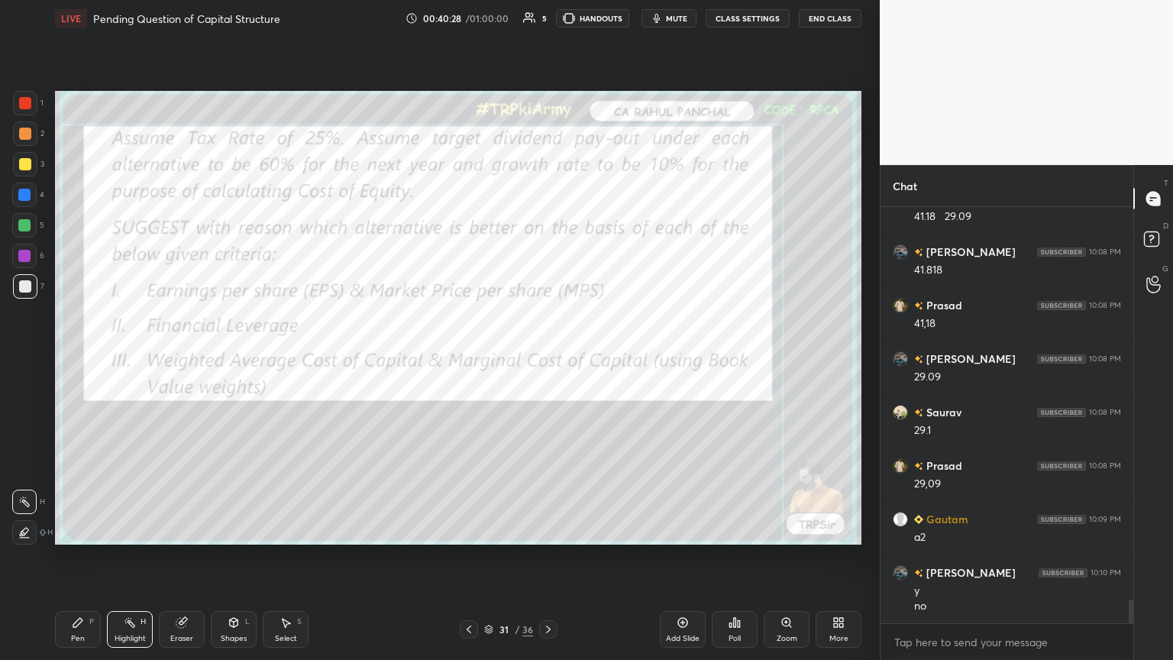
click at [474, 358] on icon at bounding box center [469, 629] width 12 height 12
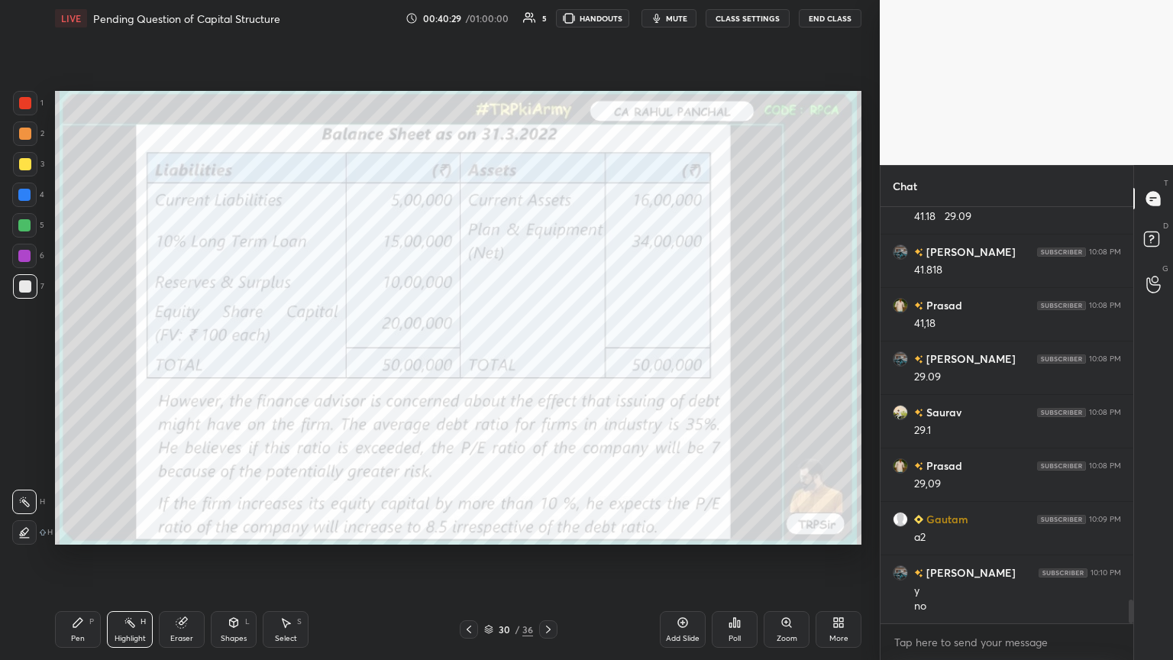
click at [181, 358] on div "Eraser" at bounding box center [182, 629] width 46 height 37
click at [24, 358] on span "Erase all" at bounding box center [24, 532] width 23 height 11
click at [59, 358] on div "Pen P Highlight H Eraser Shapes L Select S 30 / 36 Add Slide Poll Zoom More" at bounding box center [458, 629] width 806 height 61
click at [23, 100] on div at bounding box center [25, 103] width 12 height 12
click at [547, 358] on icon at bounding box center [548, 629] width 12 height 12
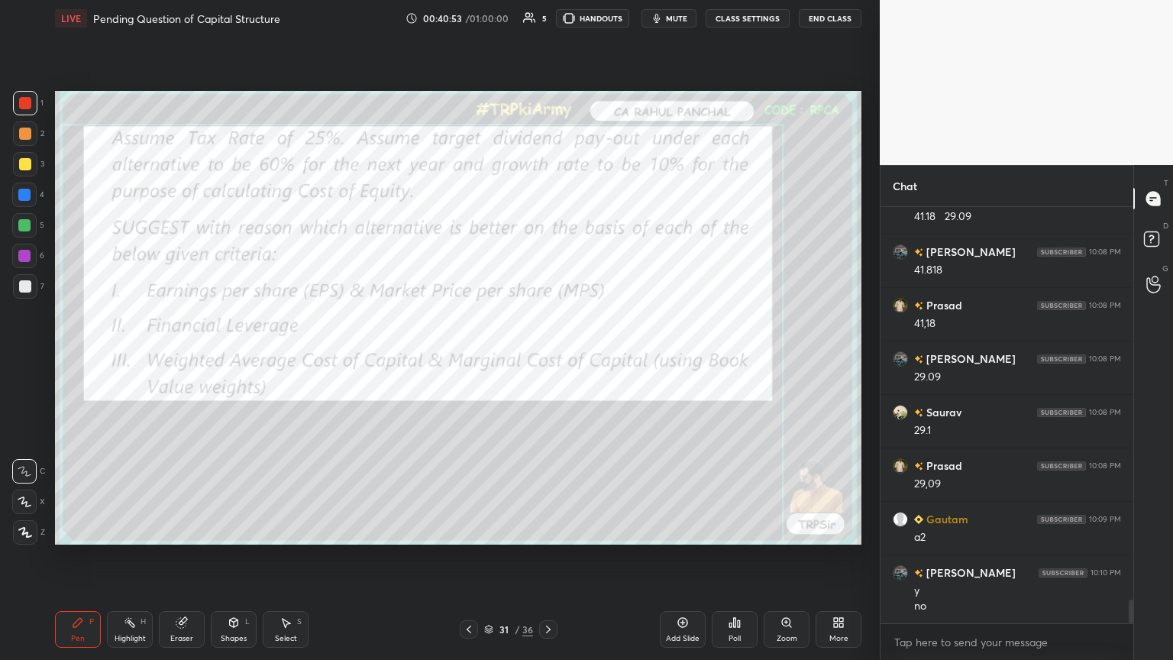
click at [547, 358] on icon at bounding box center [548, 629] width 12 height 12
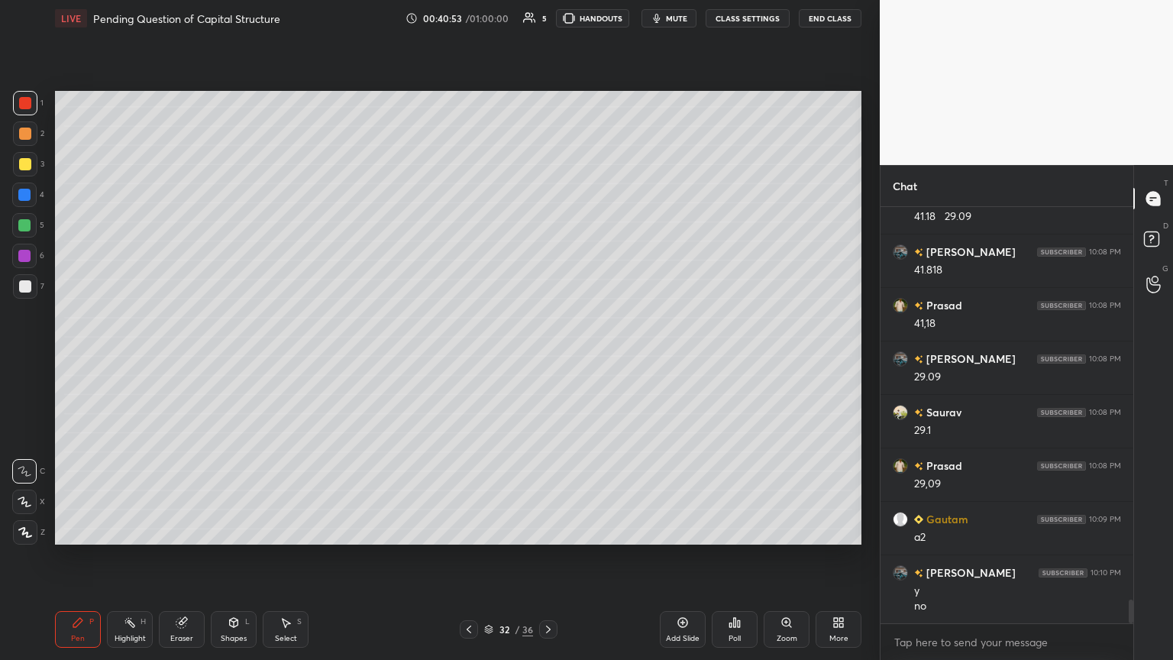
click at [547, 358] on icon at bounding box center [548, 629] width 5 height 8
click at [544, 358] on icon at bounding box center [548, 629] width 12 height 12
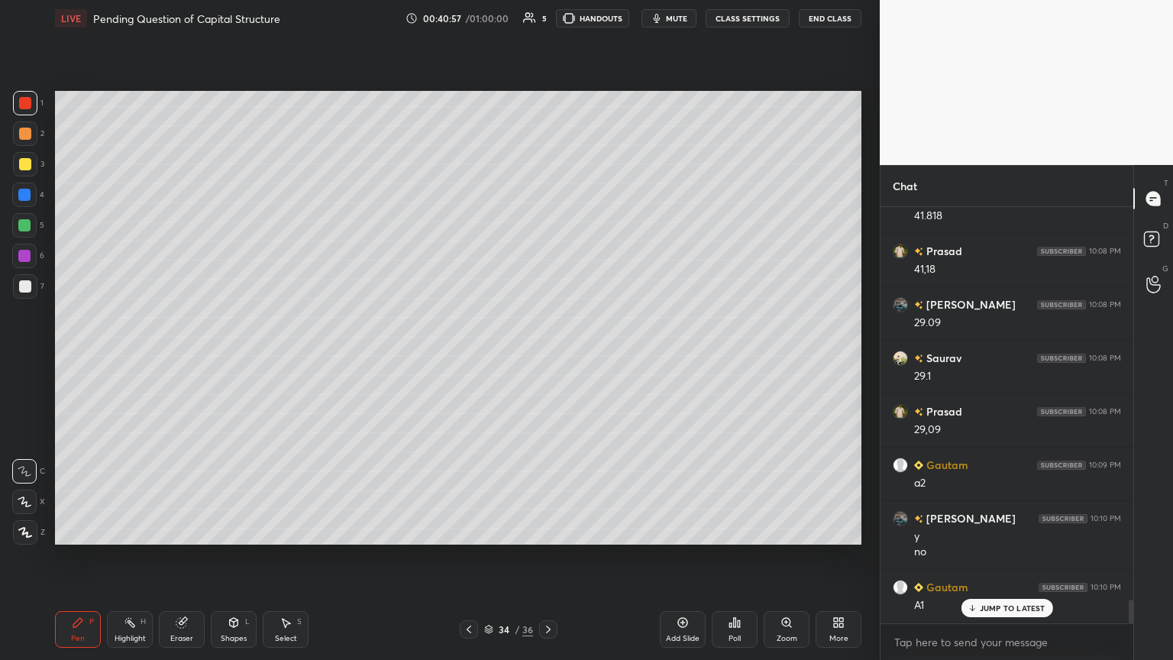
scroll to position [6968, 0]
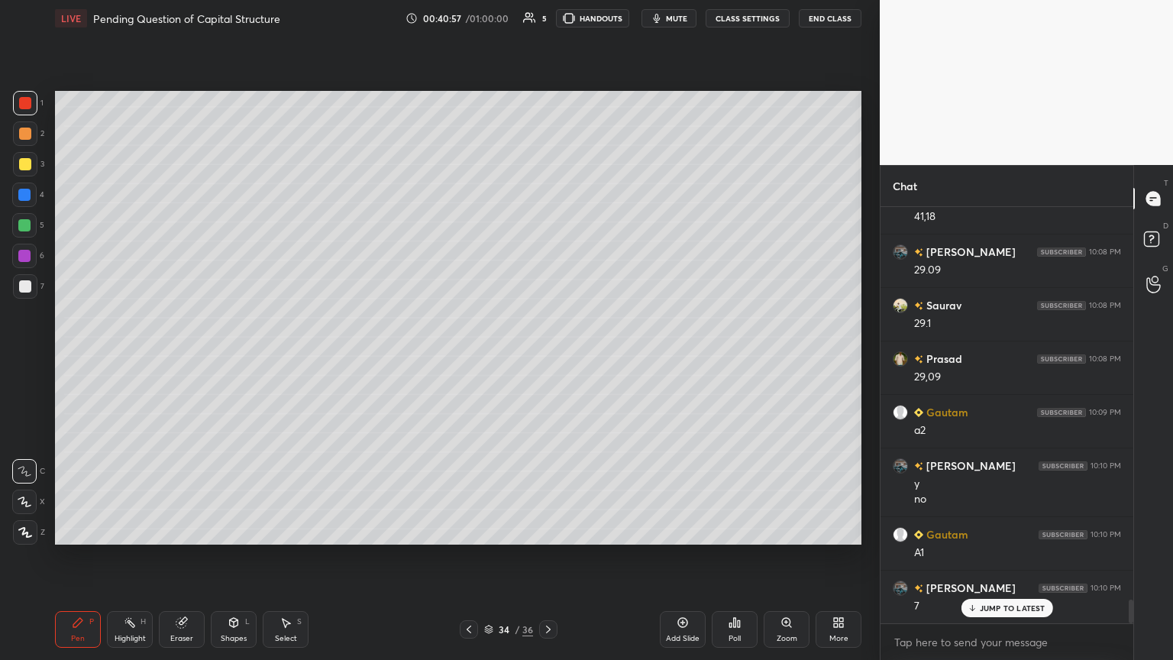
click at [31, 292] on div at bounding box center [25, 286] width 24 height 24
click at [469, 358] on icon at bounding box center [469, 629] width 12 height 12
click at [471, 358] on icon at bounding box center [469, 629] width 12 height 12
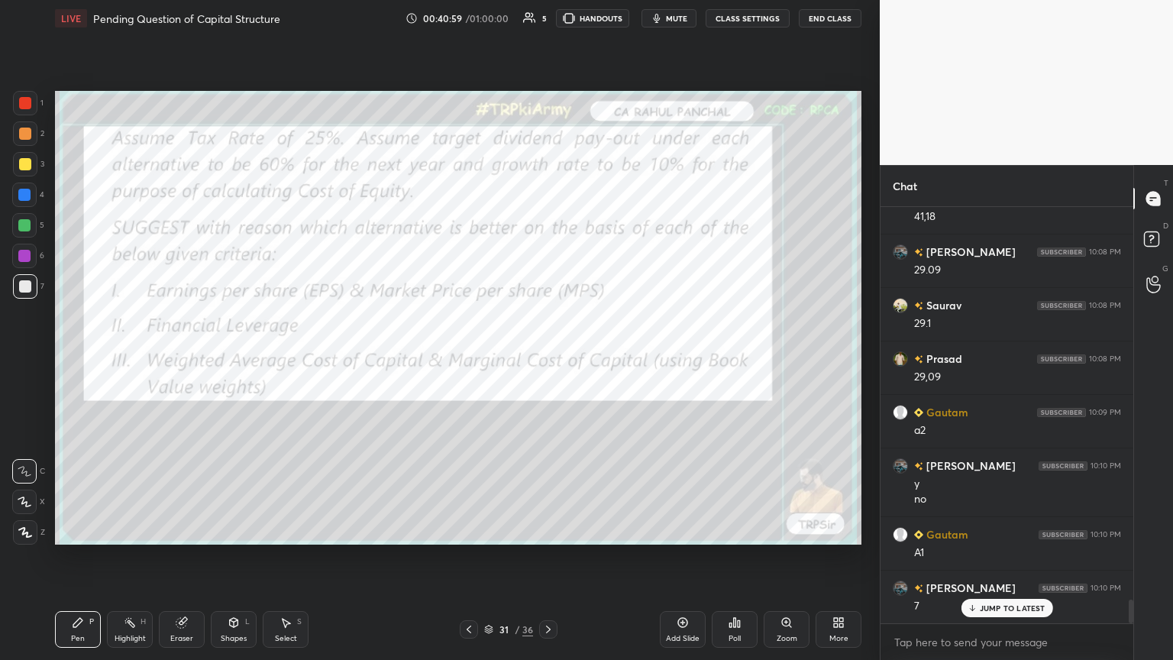
click at [470, 358] on icon at bounding box center [469, 629] width 12 height 12
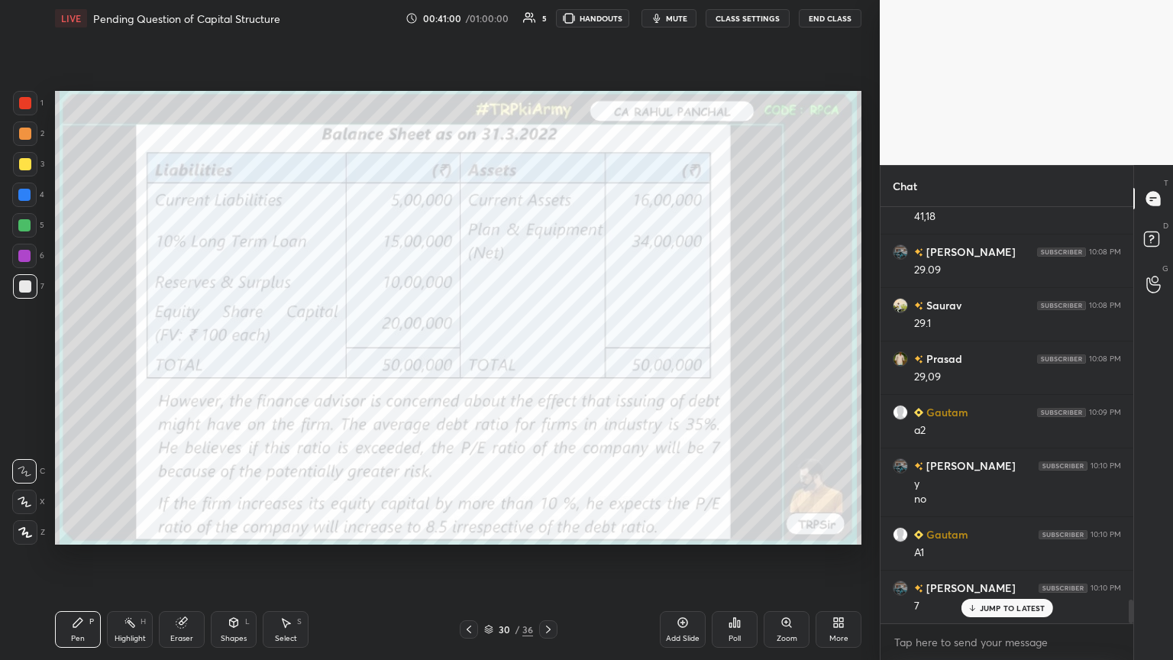
click at [547, 358] on icon at bounding box center [548, 629] width 12 height 12
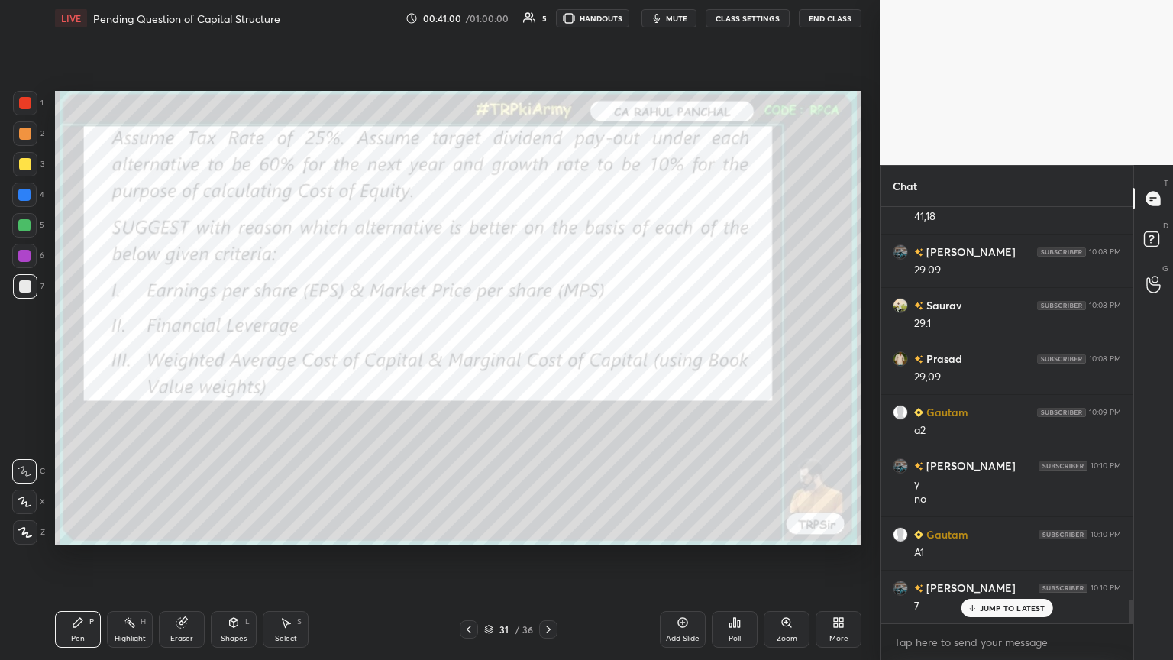
click at [547, 358] on icon at bounding box center [548, 629] width 12 height 12
click at [547, 358] on div at bounding box center [548, 629] width 18 height 18
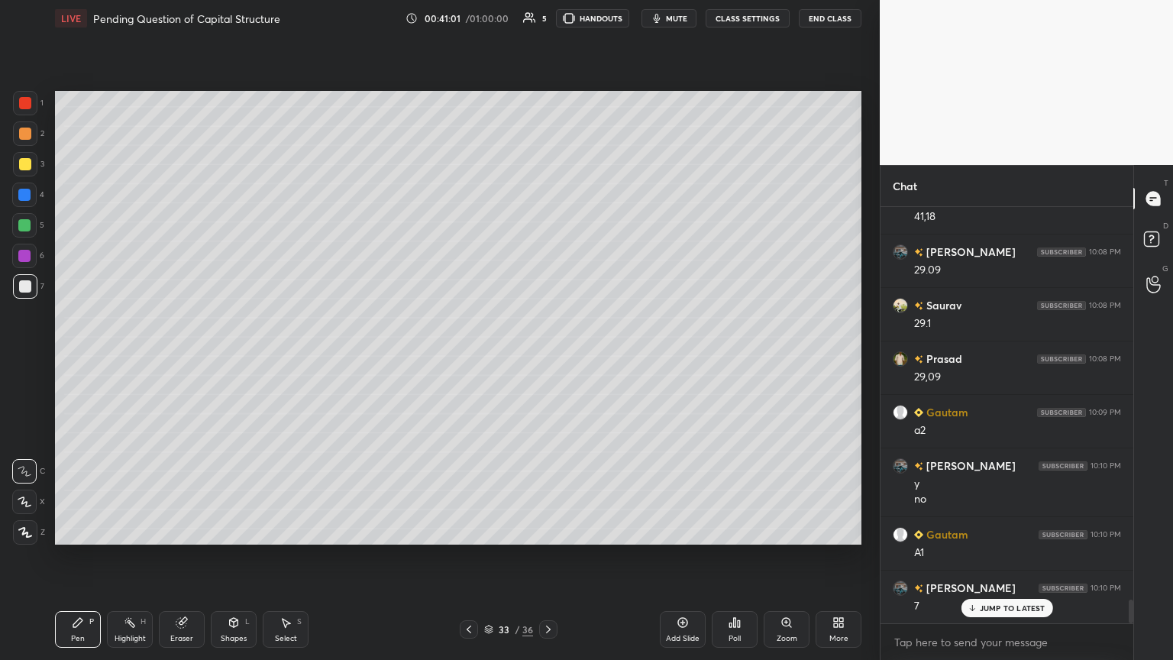
click at [547, 358] on icon at bounding box center [548, 629] width 12 height 12
click at [24, 228] on div at bounding box center [24, 225] width 12 height 12
click at [17, 289] on div at bounding box center [25, 286] width 24 height 24
click at [70, 358] on div "Pen P" at bounding box center [78, 629] width 46 height 37
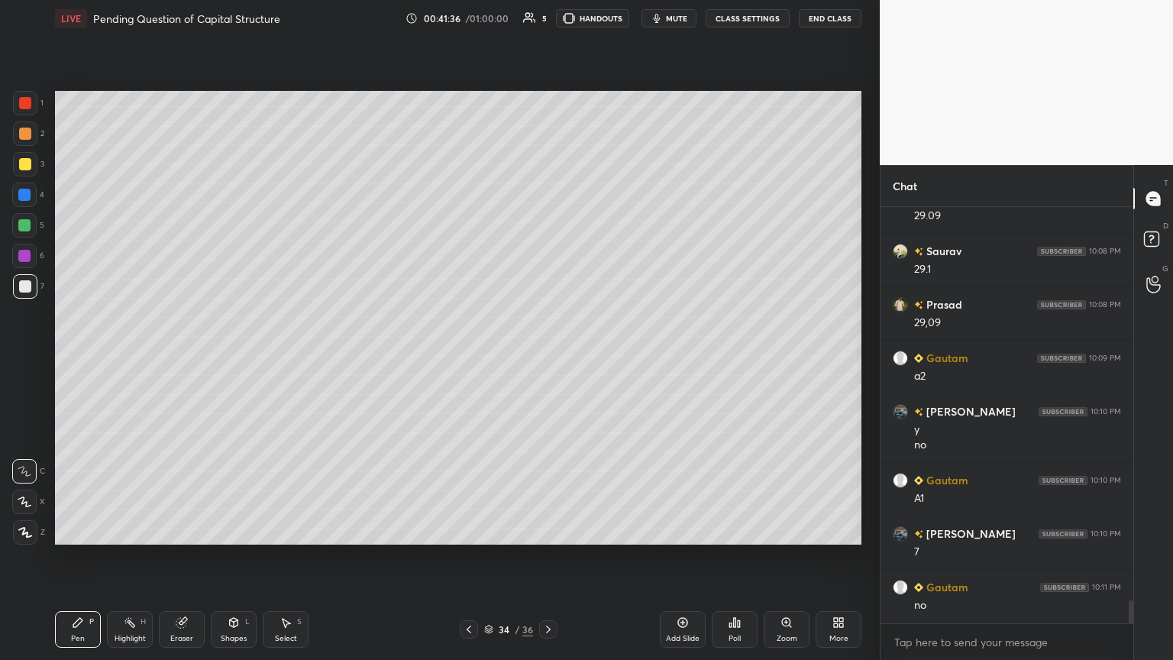
click at [471, 358] on icon at bounding box center [469, 629] width 12 height 12
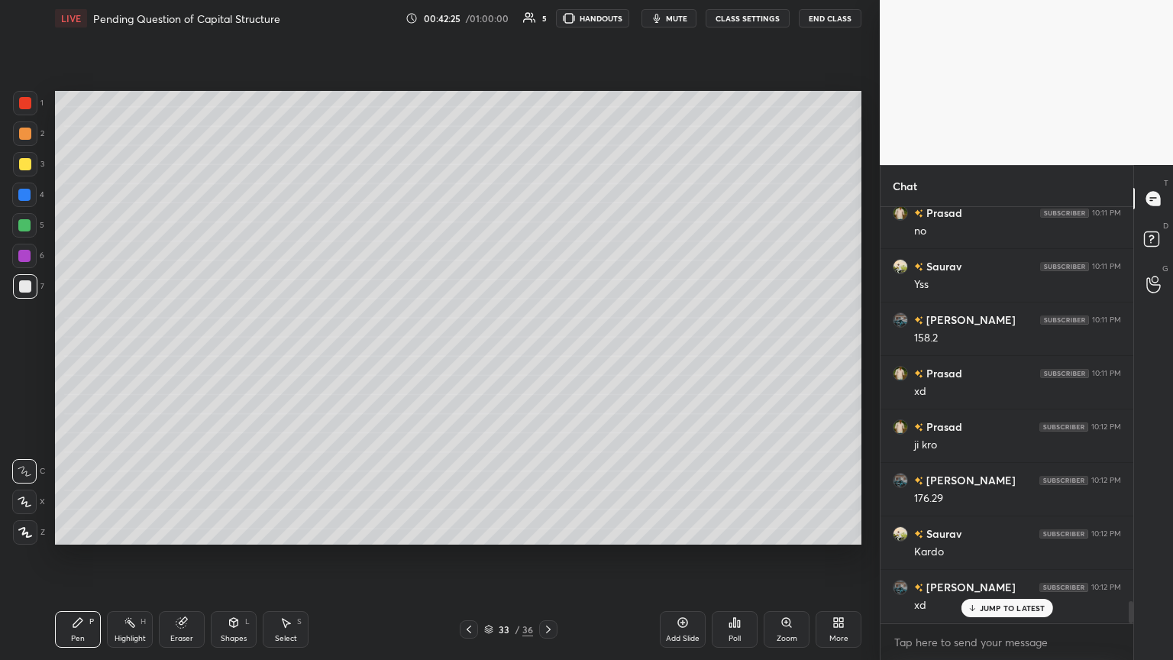
scroll to position [7503, 0]
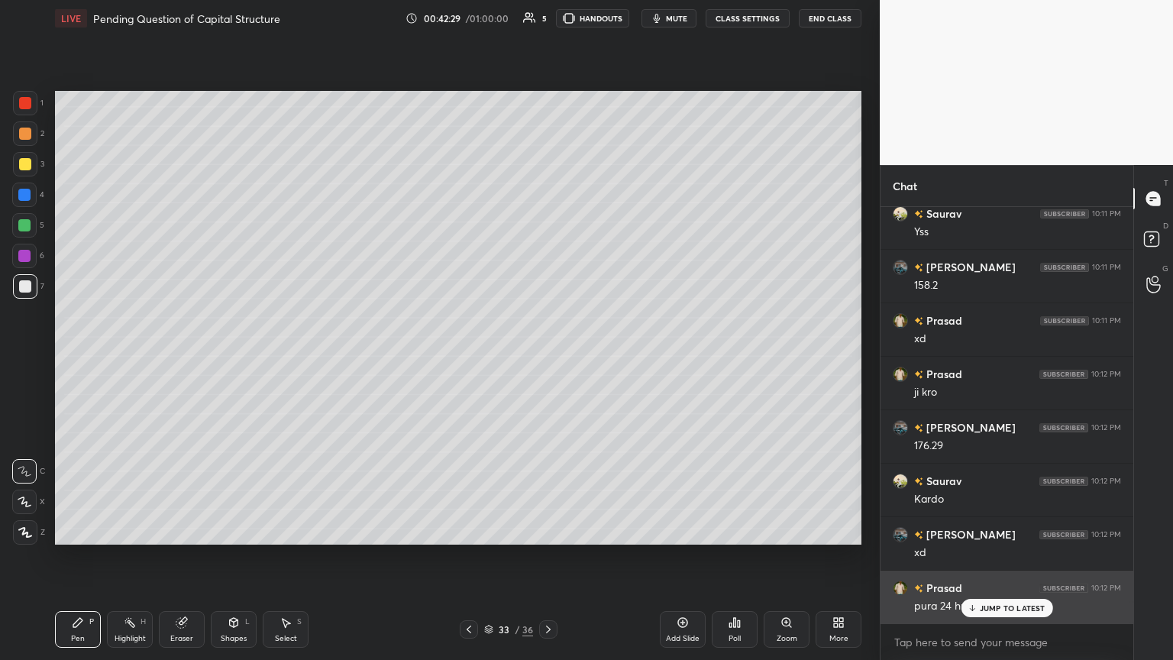
click at [547, 358] on p "JUMP TO LATEST" at bounding box center [1012, 607] width 66 height 9
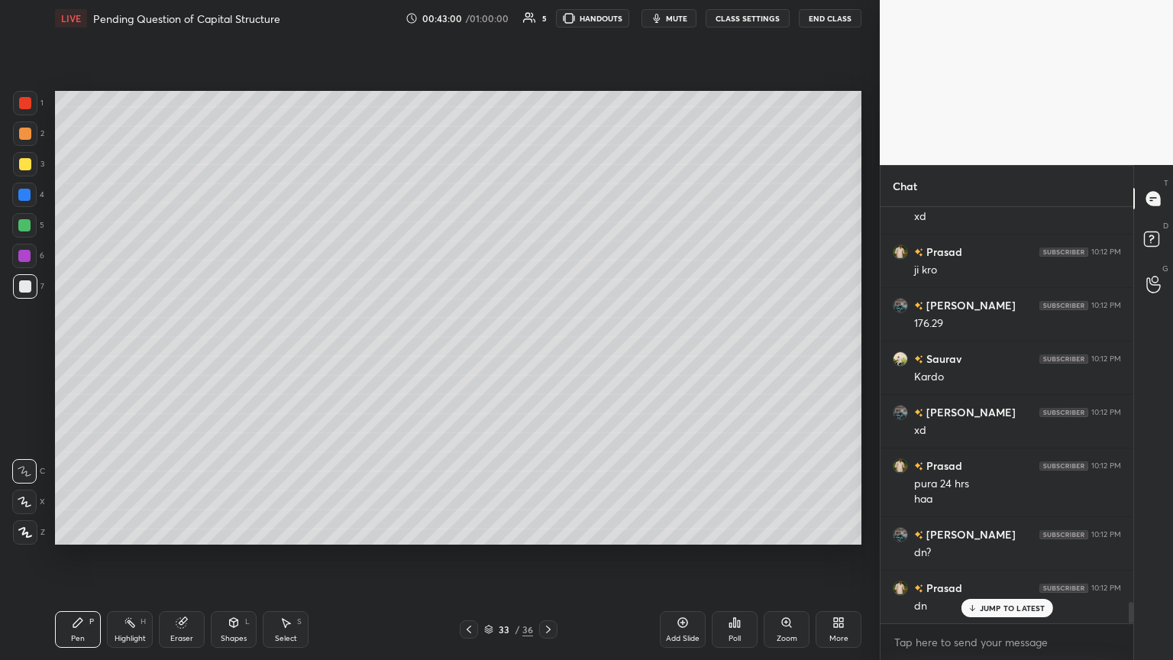
scroll to position [7679, 0]
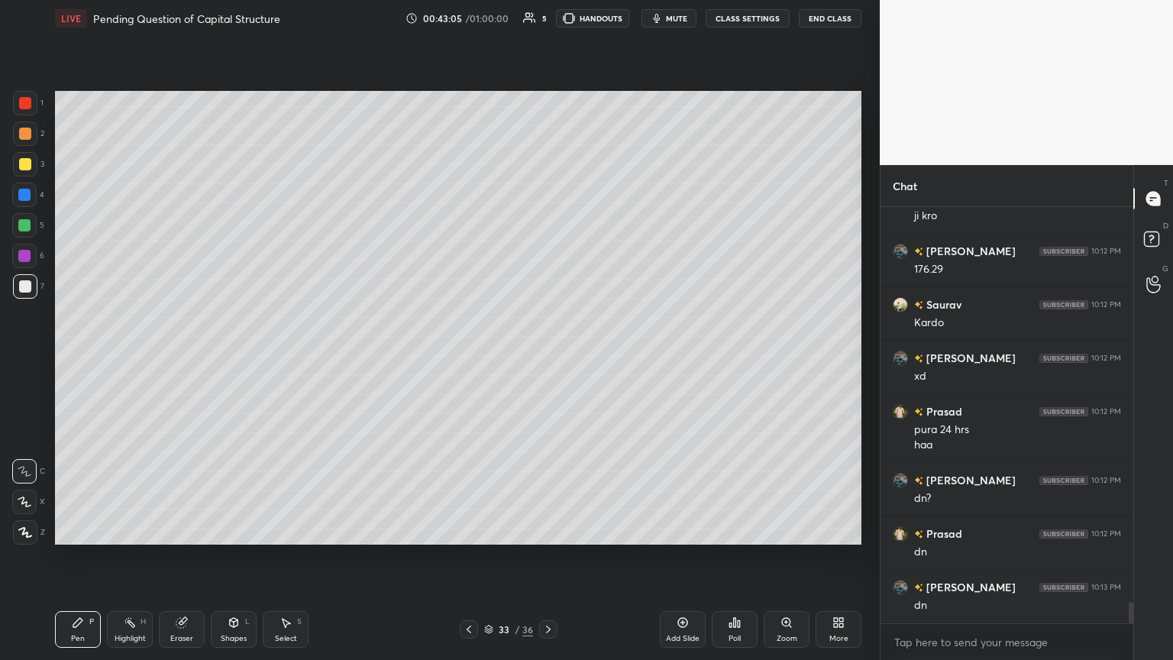
click at [469, 358] on icon at bounding box center [469, 629] width 12 height 12
click at [471, 358] on icon at bounding box center [469, 629] width 12 height 12
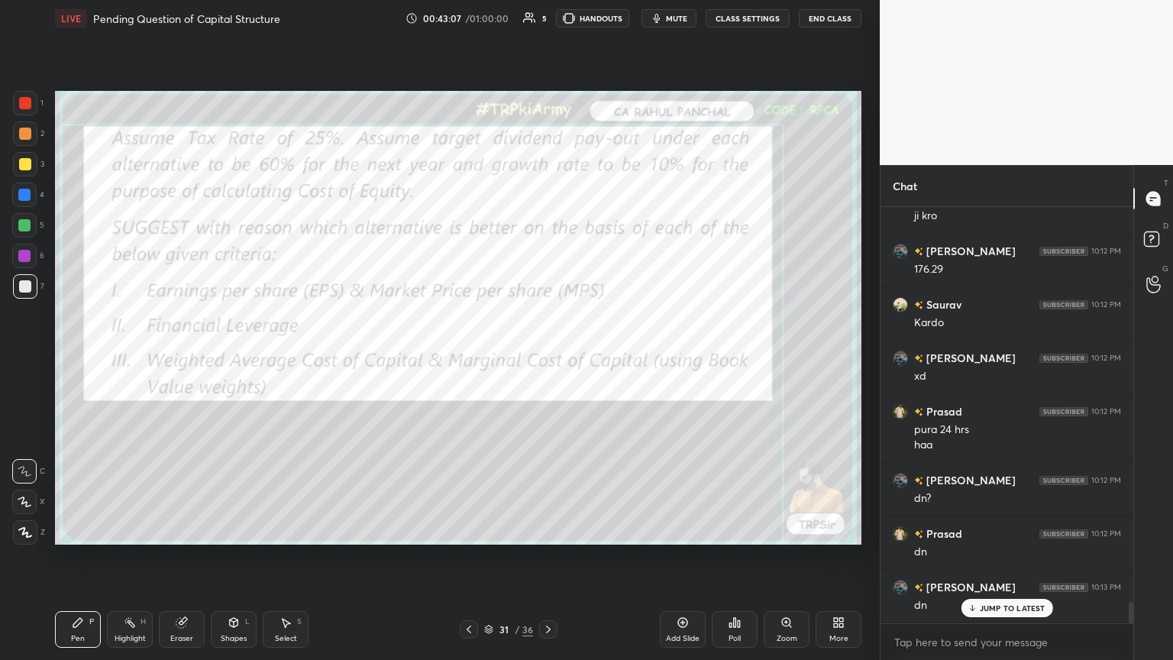
scroll to position [7732, 0]
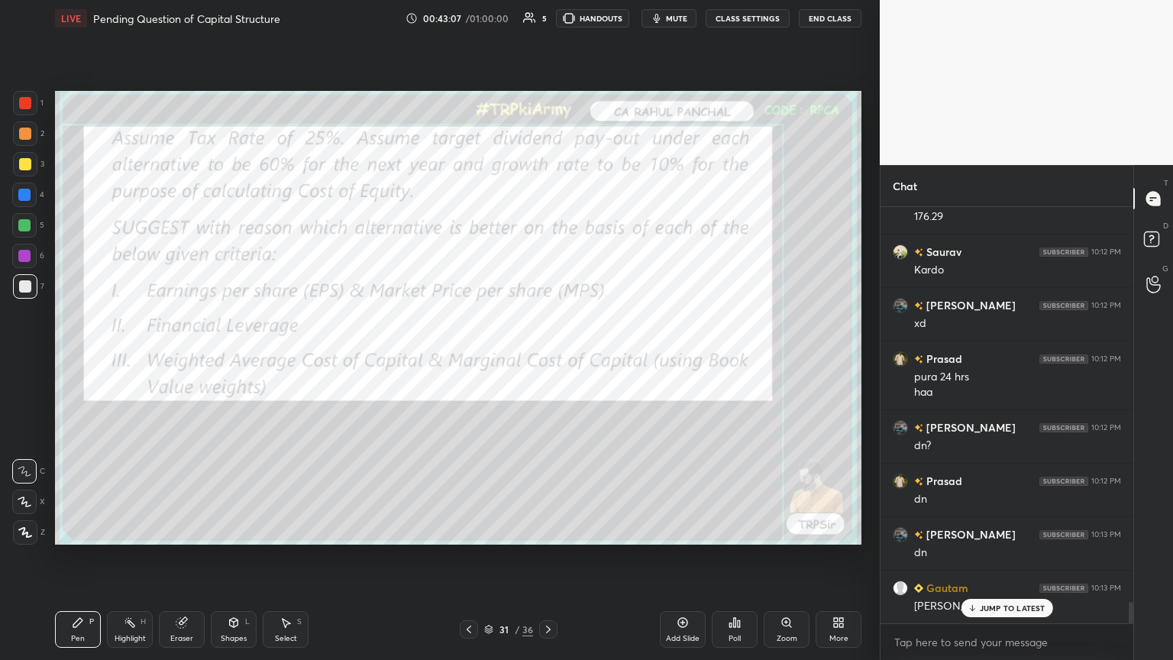
click at [31, 105] on div at bounding box center [25, 103] width 12 height 12
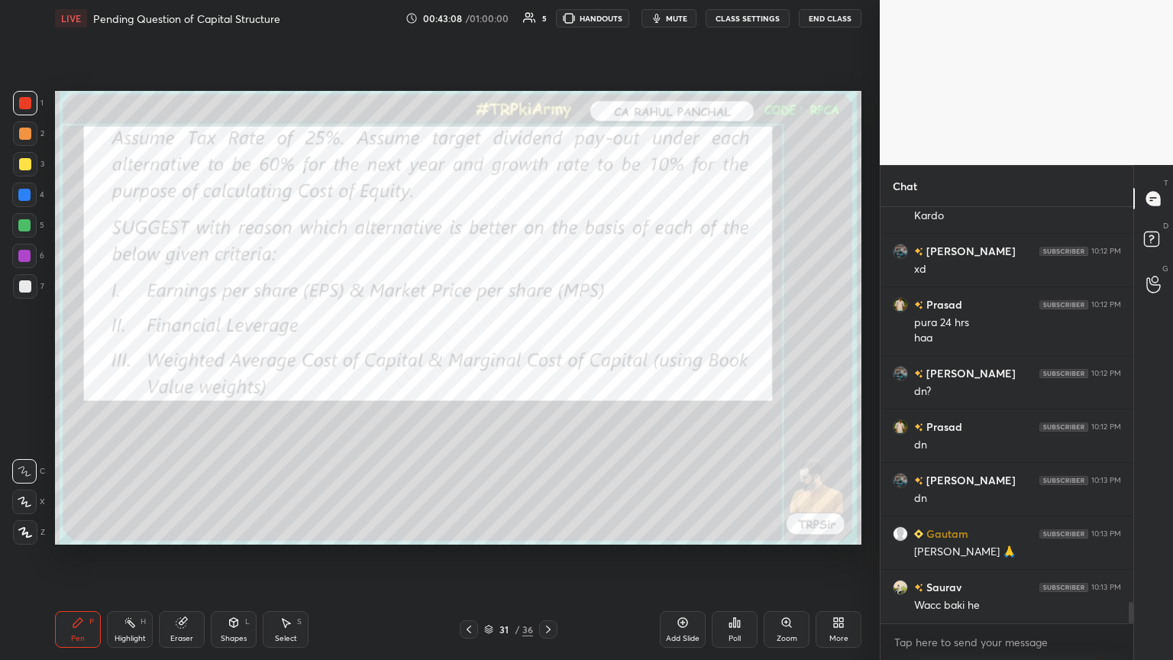
click at [79, 358] on icon at bounding box center [78, 622] width 12 height 12
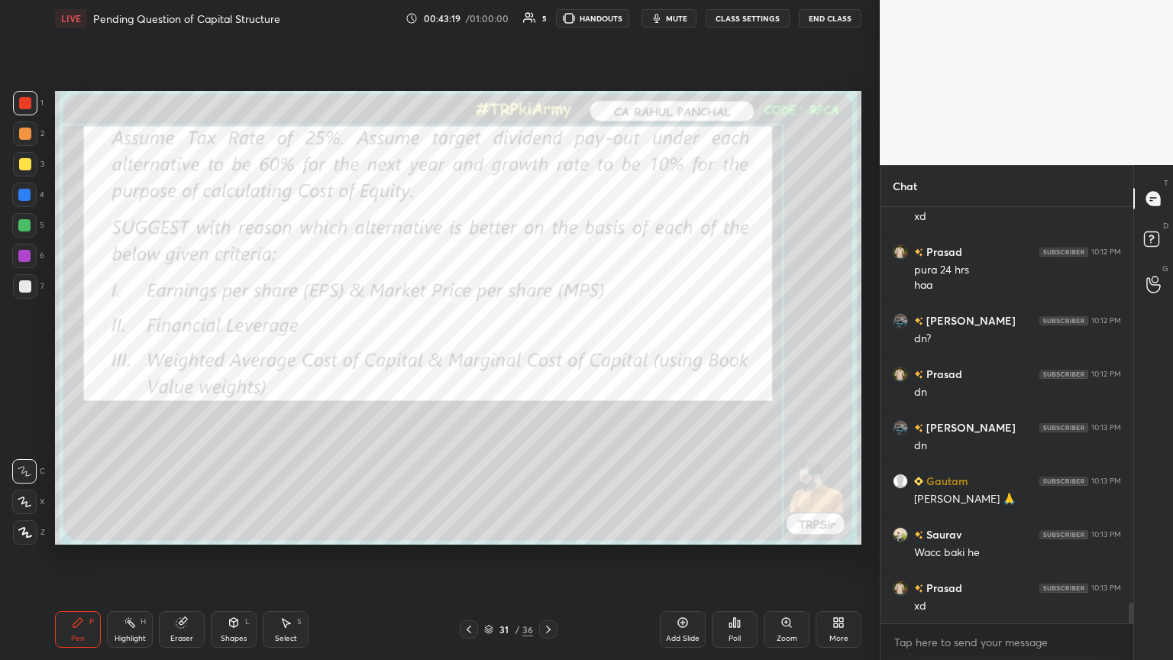
click at [183, 358] on icon at bounding box center [181, 623] width 10 height 10
click at [15, 358] on span "Erase all" at bounding box center [24, 532] width 23 height 11
click at [85, 358] on div "Pen P Highlight H Eraser Shapes L Select S 31 / 36 Add Slide Poll Zoom More" at bounding box center [458, 629] width 806 height 61
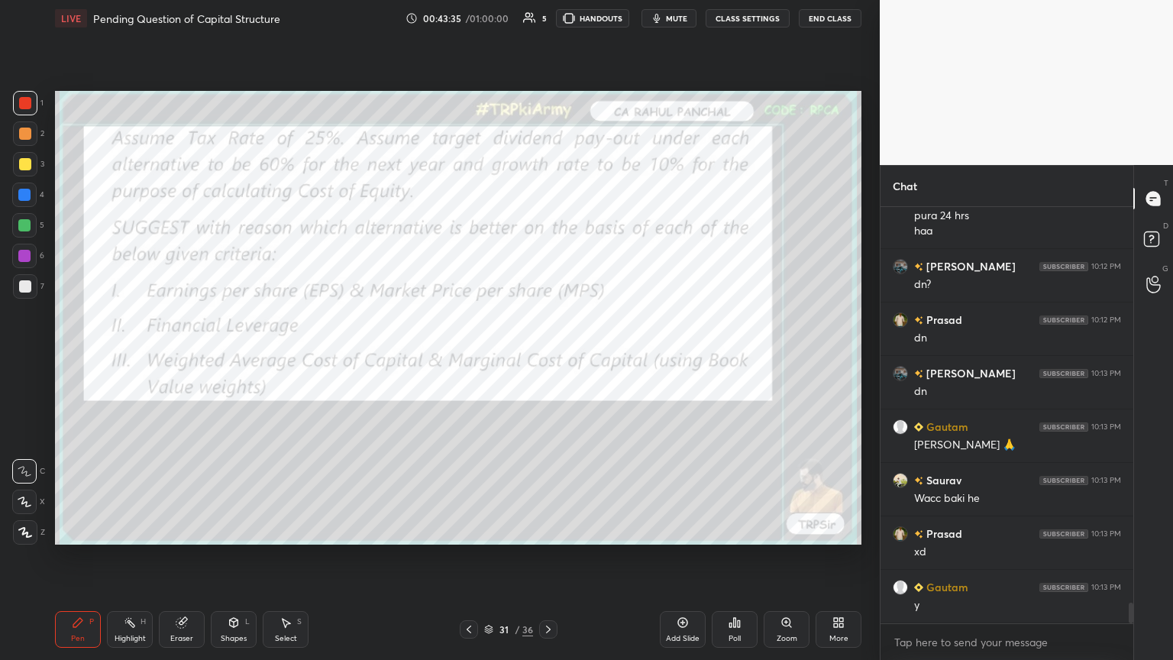
click at [183, 358] on icon at bounding box center [181, 623] width 10 height 10
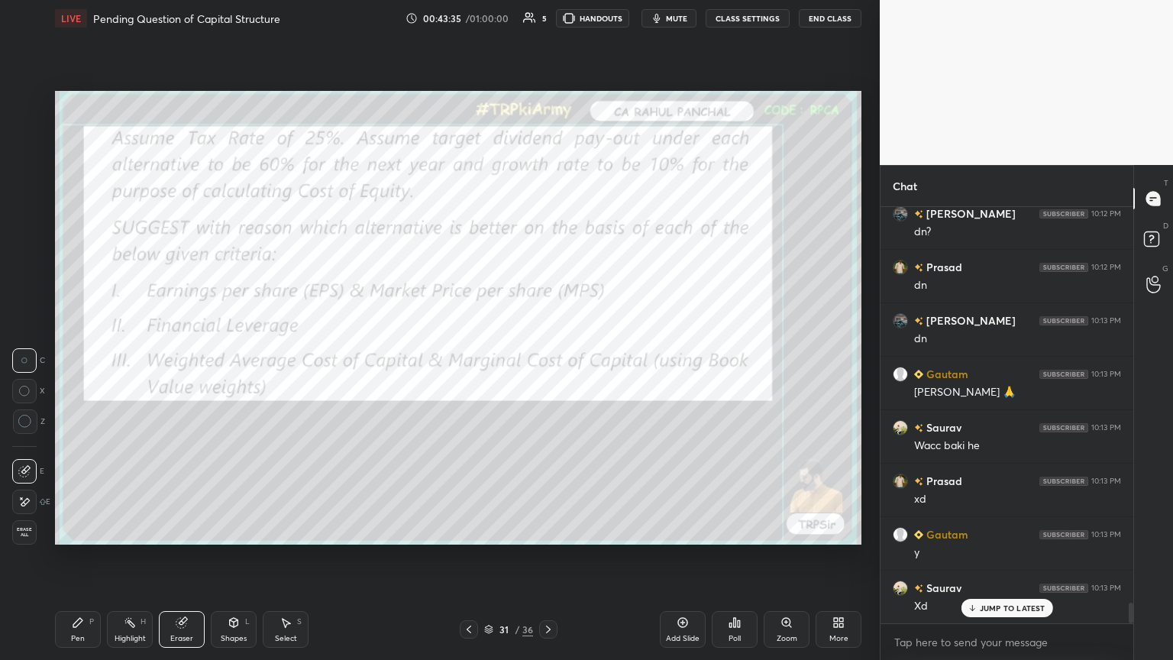
click at [15, 358] on span "Erase all" at bounding box center [24, 532] width 23 height 11
click at [67, 358] on div "Pen P Highlight H Eraser Shapes L Select S 31 / 36 Add Slide Poll Zoom More" at bounding box center [458, 629] width 806 height 61
click at [547, 358] on icon at bounding box center [548, 629] width 12 height 12
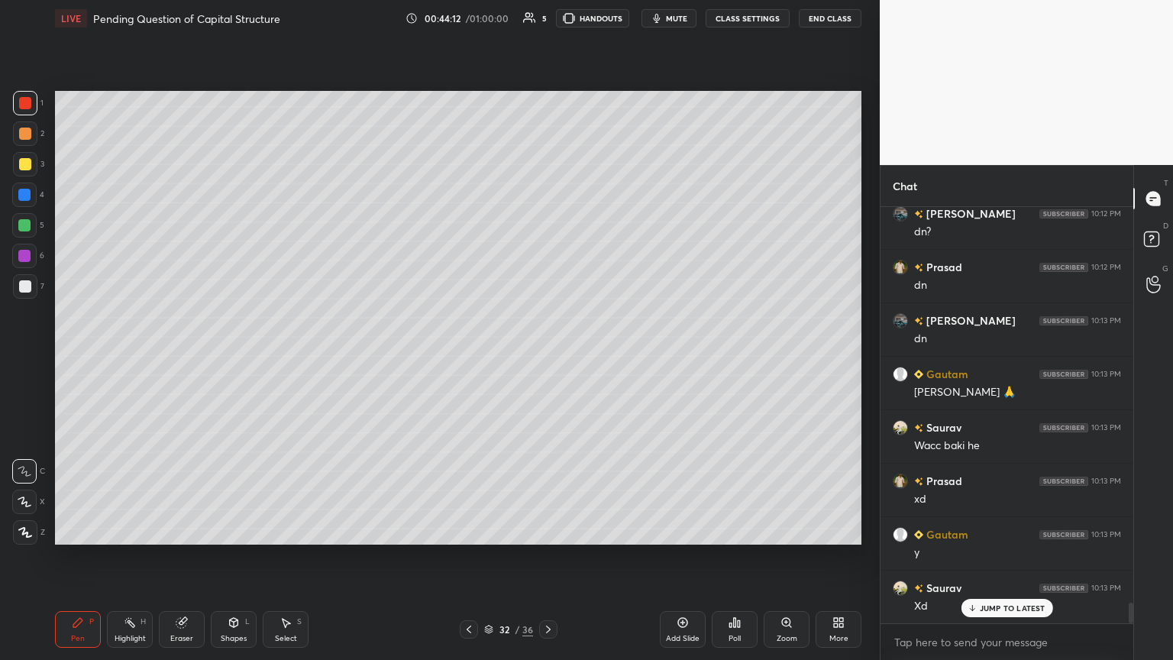
click at [547, 358] on div at bounding box center [548, 629] width 18 height 18
click at [128, 358] on div "Highlight H" at bounding box center [130, 629] width 46 height 37
click at [547, 358] on icon at bounding box center [548, 629] width 12 height 12
click at [465, 358] on icon at bounding box center [469, 629] width 12 height 12
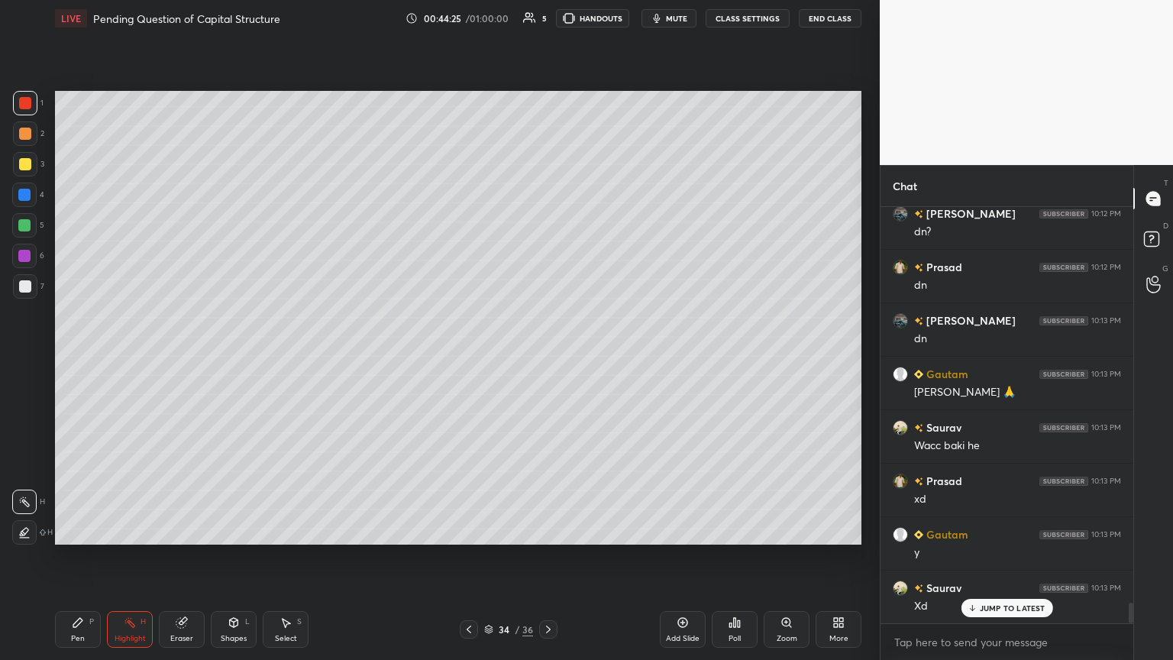
click at [547, 358] on icon at bounding box center [682, 622] width 12 height 12
click at [31, 205] on div at bounding box center [24, 194] width 24 height 24
click at [231, 358] on icon at bounding box center [234, 622] width 8 height 9
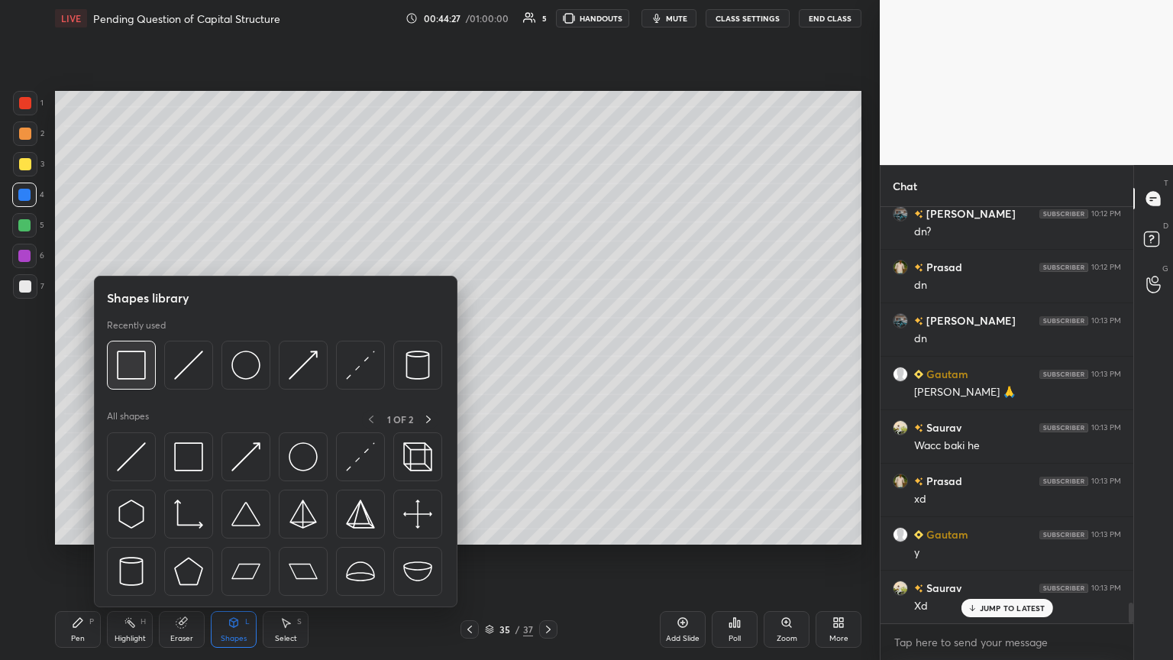
click at [134, 358] on img at bounding box center [131, 364] width 29 height 29
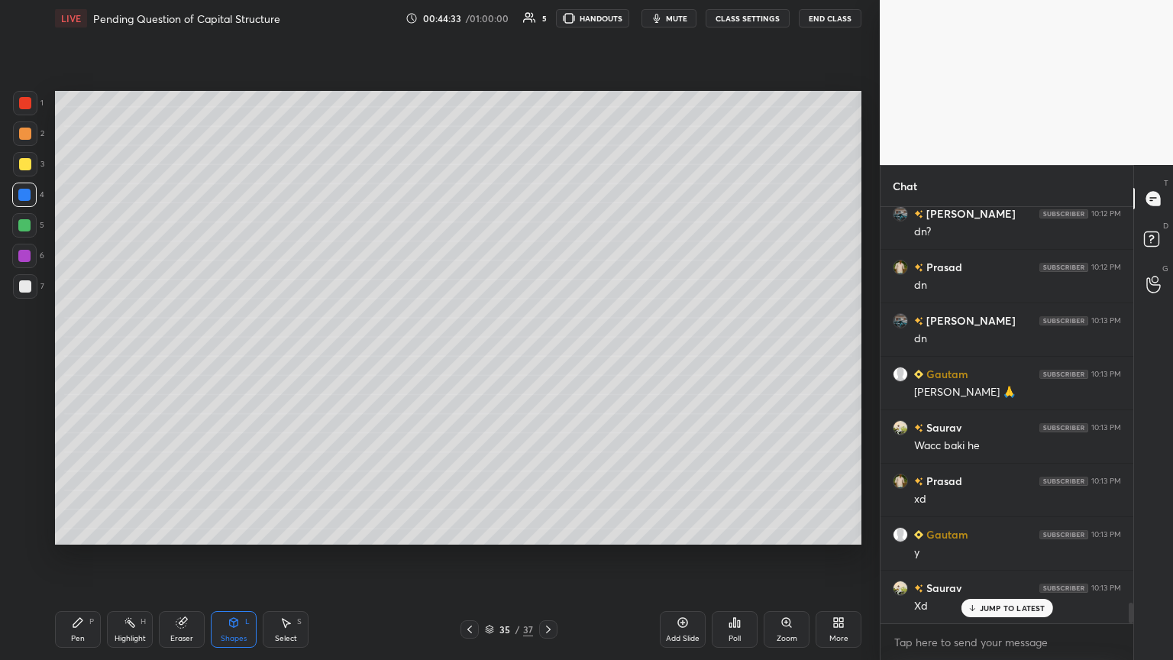
click at [74, 358] on div "Pen" at bounding box center [78, 638] width 14 height 8
click at [18, 169] on div at bounding box center [25, 164] width 24 height 24
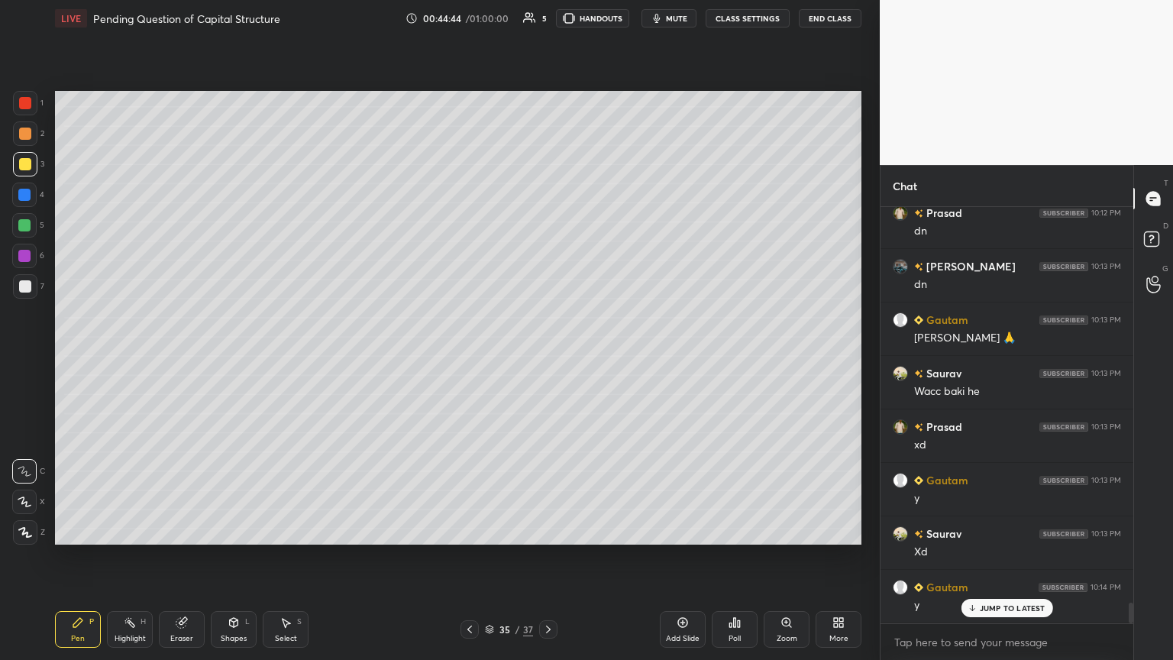
scroll to position [8052, 0]
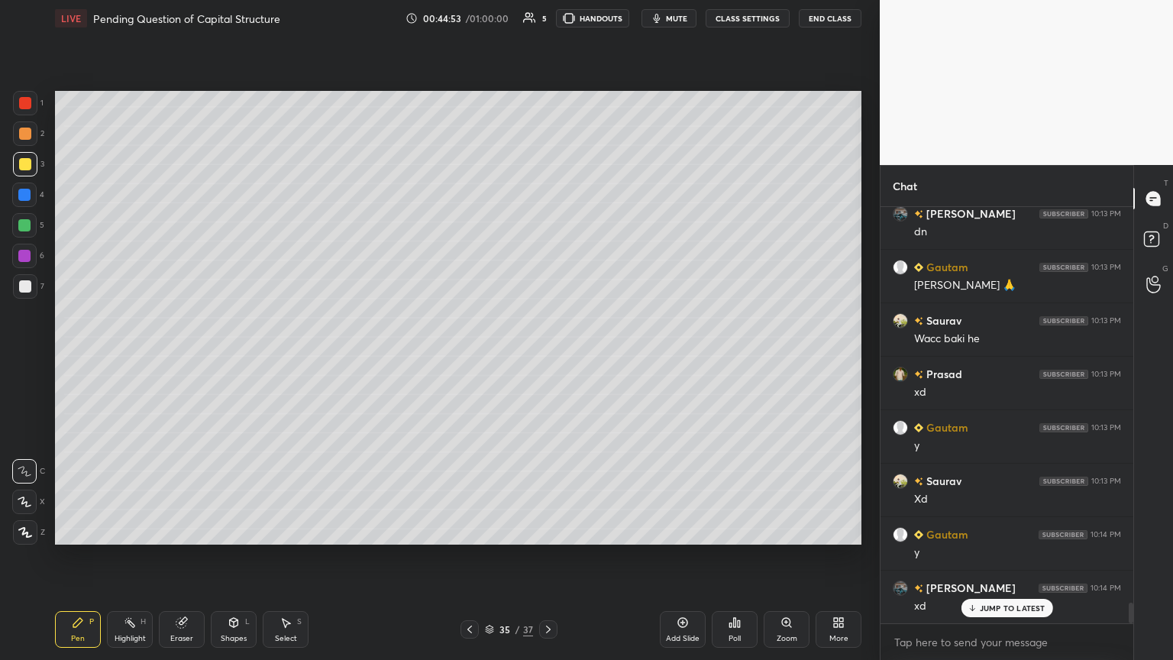
click at [73, 358] on div "Pen P" at bounding box center [78, 629] width 46 height 37
click at [472, 358] on icon at bounding box center [469, 629] width 12 height 12
click at [470, 358] on icon at bounding box center [469, 629] width 12 height 12
click at [547, 358] on div "33 / 37" at bounding box center [508, 629] width 302 height 18
click at [540, 358] on div at bounding box center [548, 629] width 18 height 18
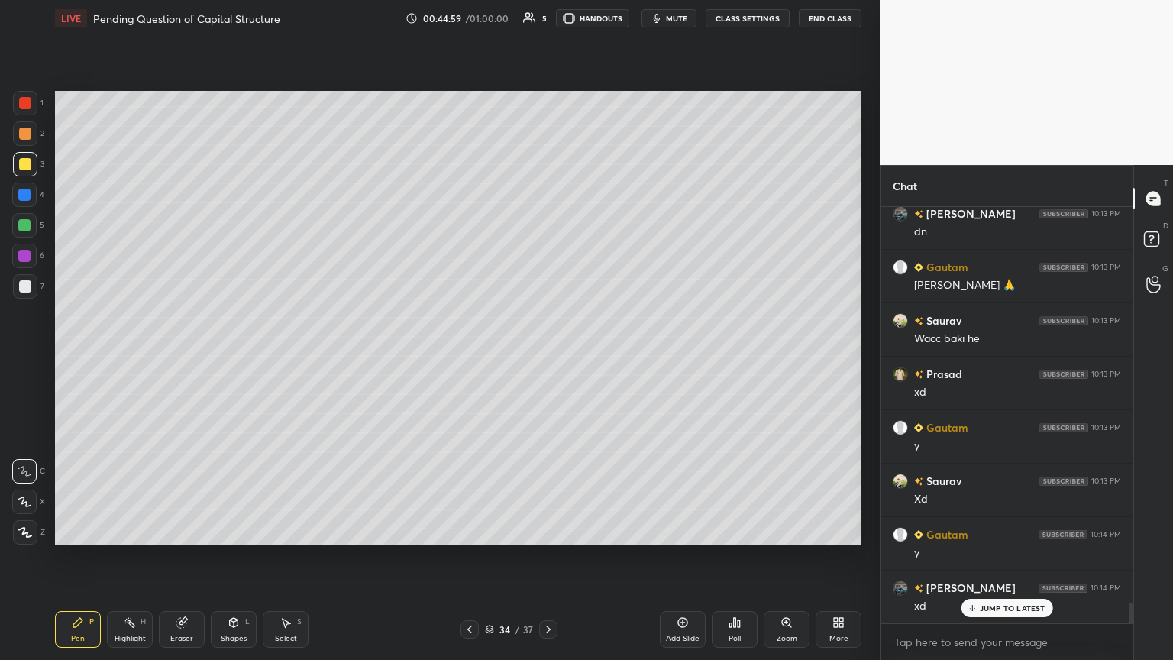
click at [539, 358] on div at bounding box center [548, 629] width 18 height 18
click at [208, 358] on div "Pen P Highlight H Eraser Shapes L Select S" at bounding box center [206, 629] width 302 height 37
click at [236, 358] on div "Pen P Highlight H Eraser Shapes L Select S 35 / 37 Add Slide Poll Zoom More" at bounding box center [458, 629] width 806 height 61
click at [228, 358] on icon at bounding box center [233, 622] width 12 height 12
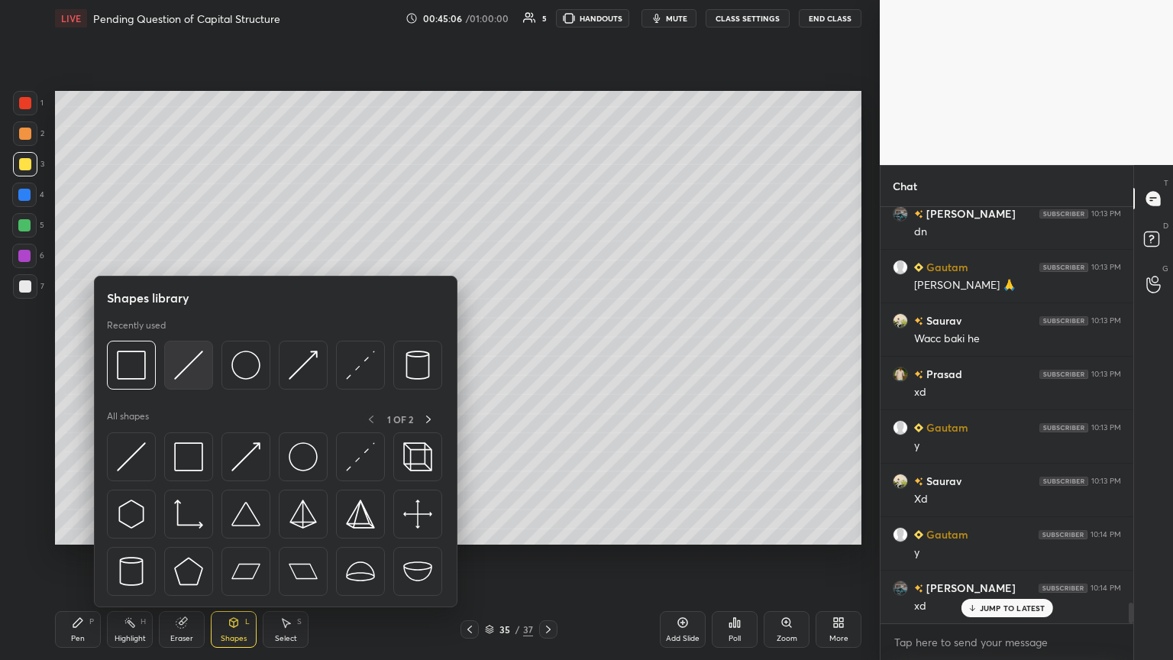
click at [191, 358] on img at bounding box center [188, 364] width 29 height 29
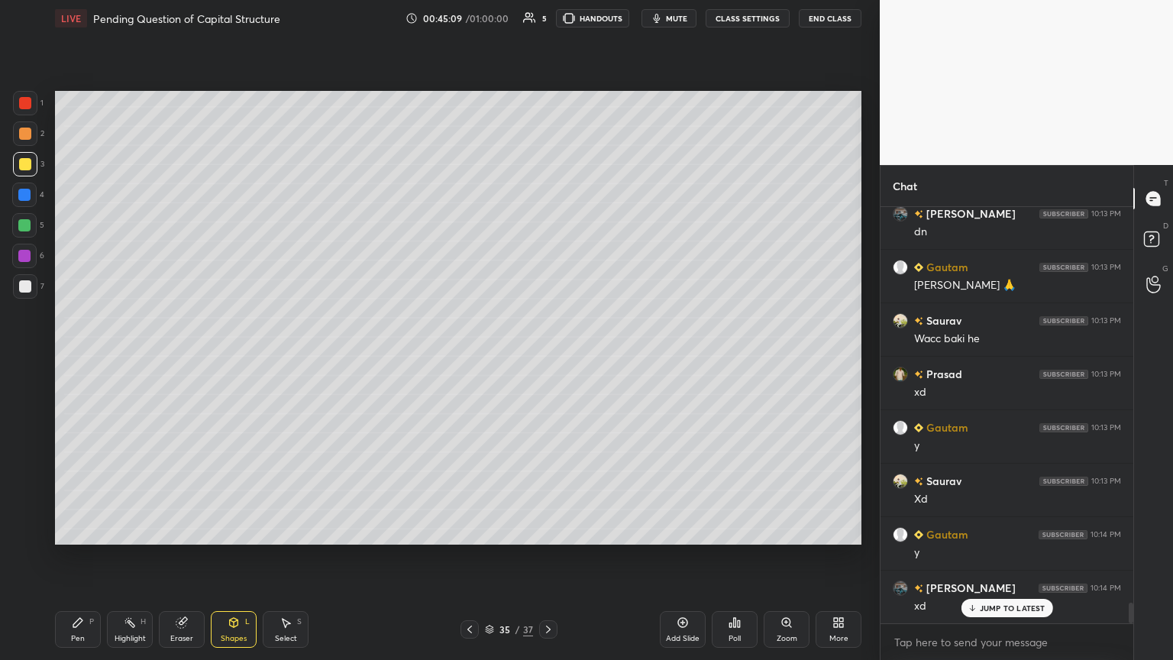
click at [26, 140] on div at bounding box center [25, 133] width 24 height 24
click at [27, 166] on div at bounding box center [25, 164] width 12 height 12
click at [85, 358] on div "Pen P" at bounding box center [78, 629] width 46 height 37
click at [467, 358] on icon at bounding box center [469, 629] width 12 height 12
click at [466, 358] on icon at bounding box center [469, 629] width 12 height 12
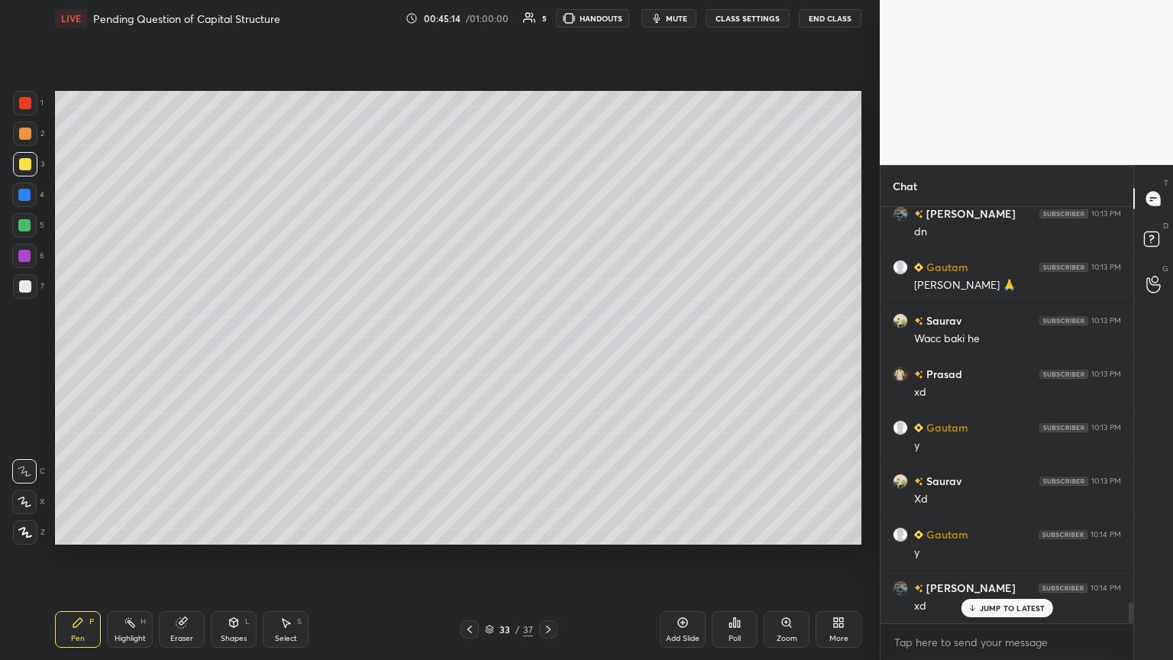
click at [466, 358] on icon at bounding box center [469, 629] width 12 height 12
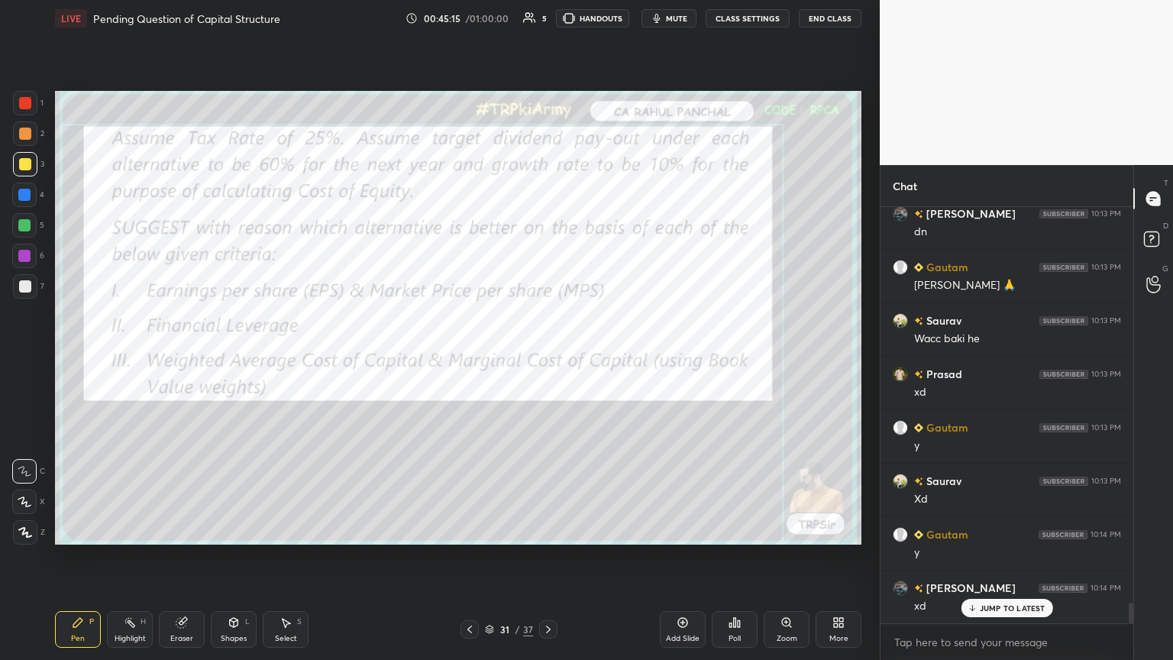
click at [466, 358] on icon at bounding box center [469, 629] width 12 height 12
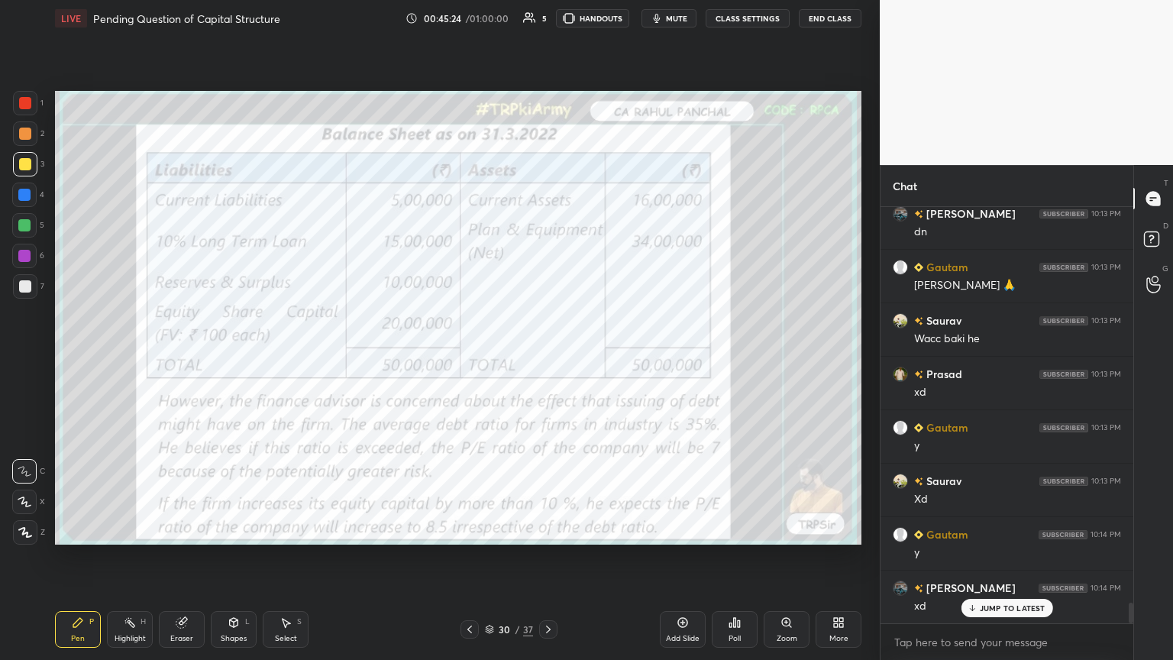
click at [547, 358] on icon at bounding box center [548, 629] width 12 height 12
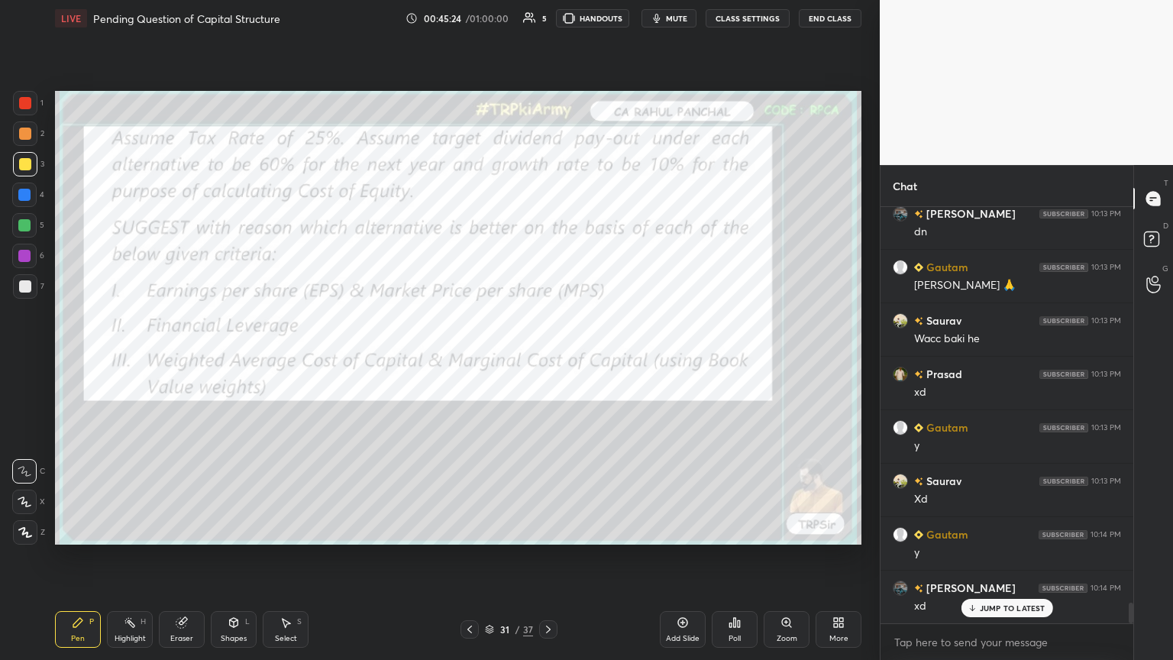
click at [547, 358] on icon at bounding box center [548, 629] width 12 height 12
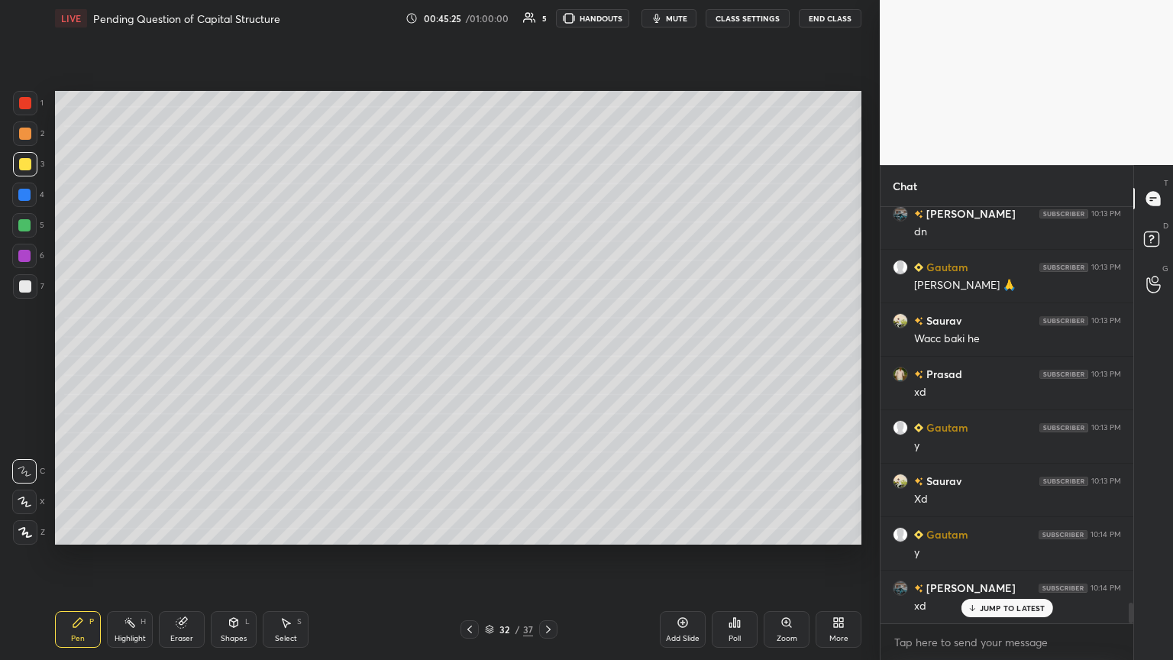
click at [547, 358] on icon at bounding box center [548, 629] width 5 height 8
click at [544, 358] on icon at bounding box center [548, 629] width 12 height 12
click at [547, 358] on icon at bounding box center [548, 629] width 12 height 12
click at [224, 358] on div "Shapes L" at bounding box center [234, 629] width 46 height 37
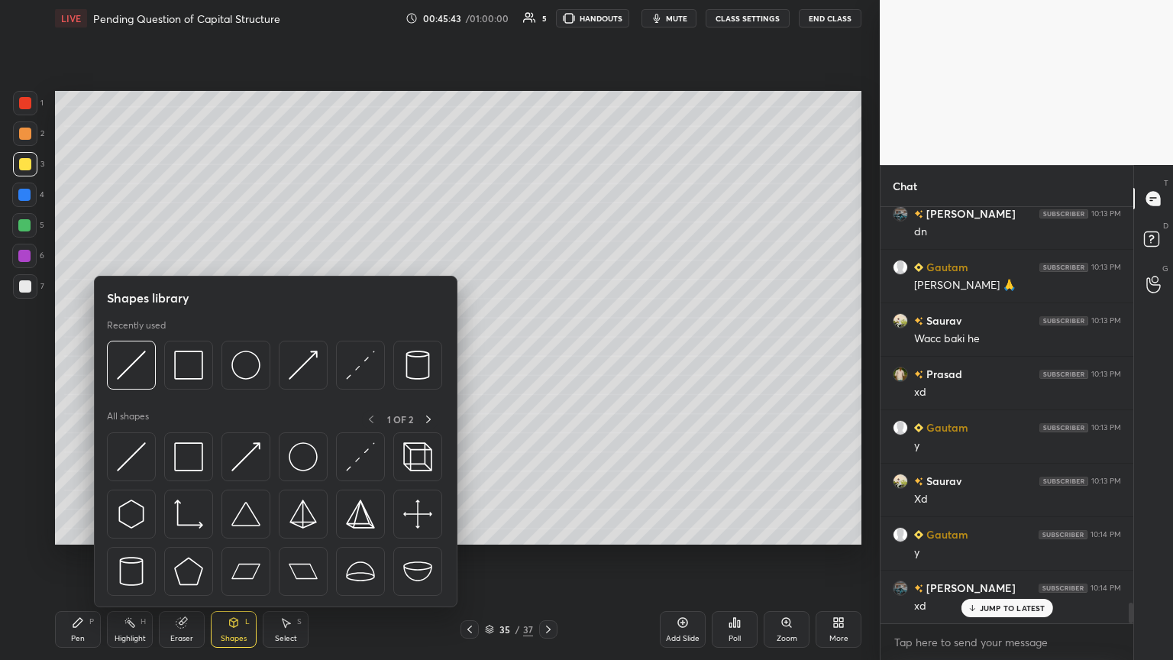
click at [141, 358] on img at bounding box center [131, 364] width 29 height 29
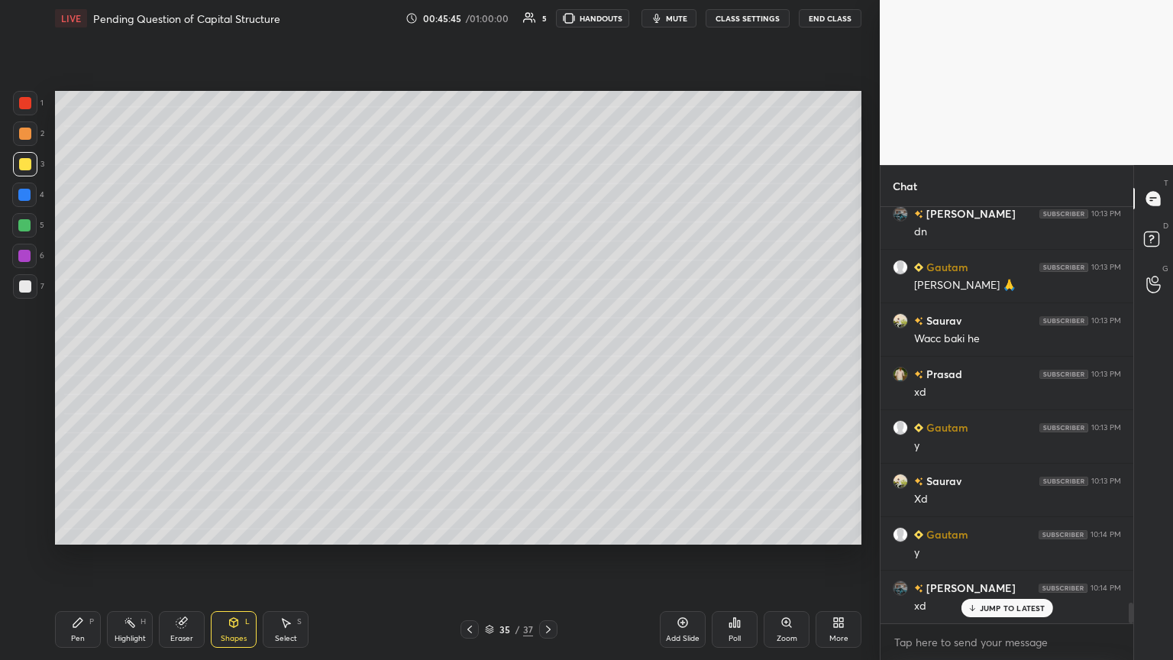
click at [23, 293] on div at bounding box center [25, 286] width 24 height 24
click at [107, 358] on div "Highlight H" at bounding box center [130, 629] width 46 height 37
click at [75, 358] on div "Pen P" at bounding box center [78, 629] width 46 height 37
click at [473, 358] on icon at bounding box center [469, 629] width 12 height 12
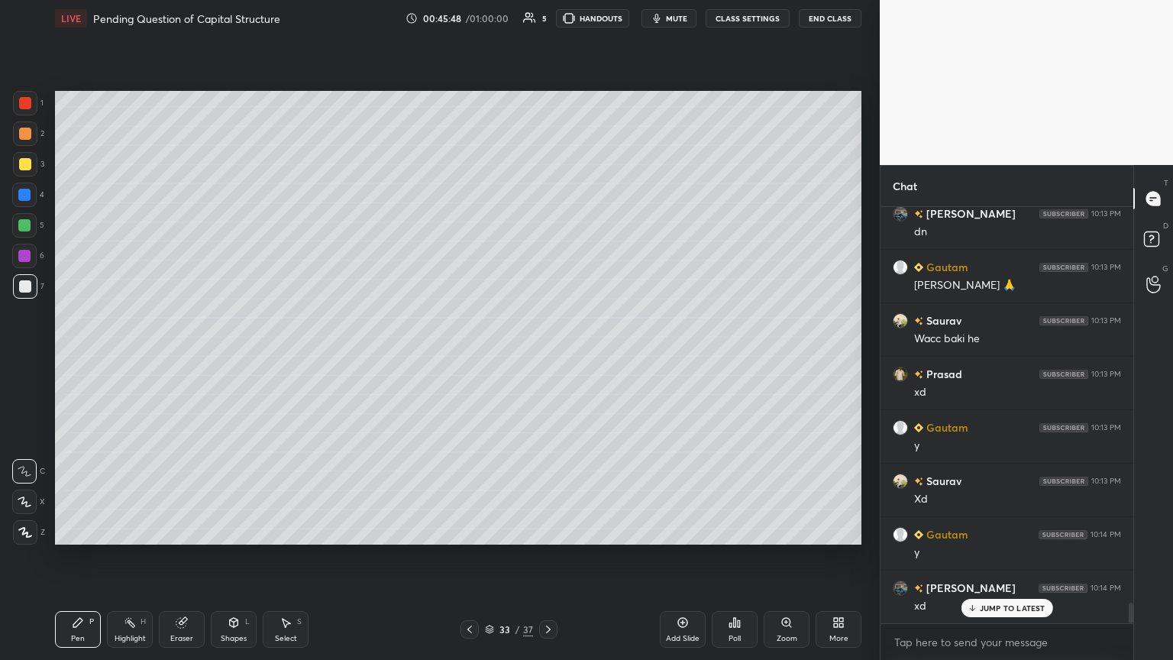
click at [471, 358] on icon at bounding box center [469, 629] width 12 height 12
click at [474, 358] on icon at bounding box center [469, 629] width 12 height 12
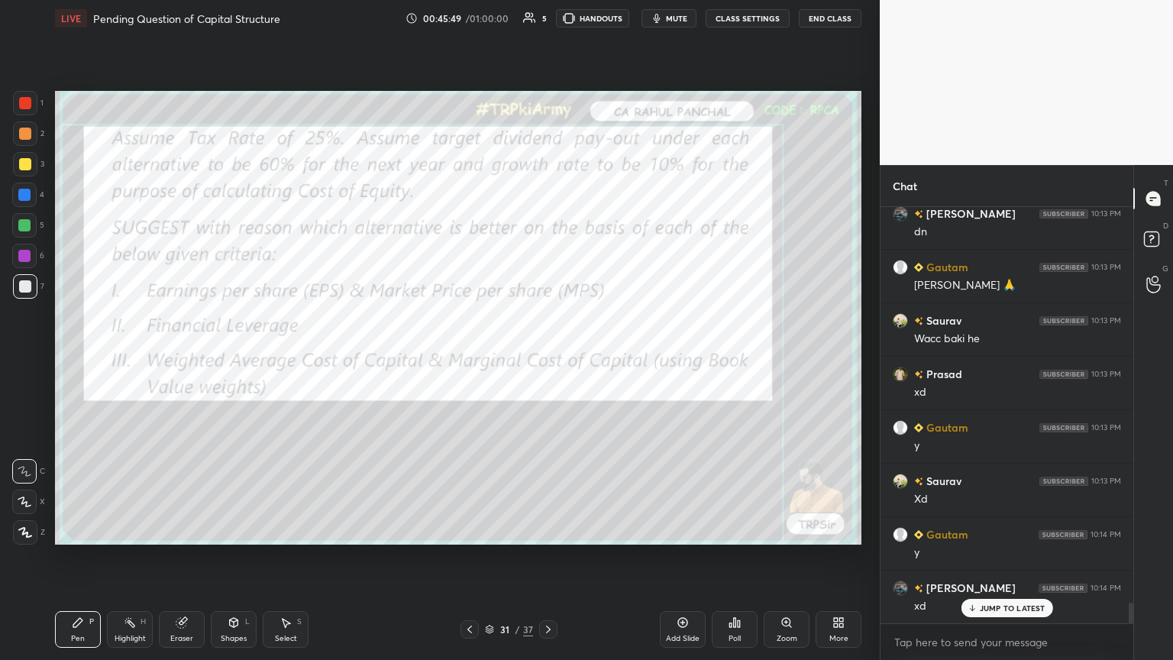
click at [470, 358] on icon at bounding box center [469, 629] width 12 height 12
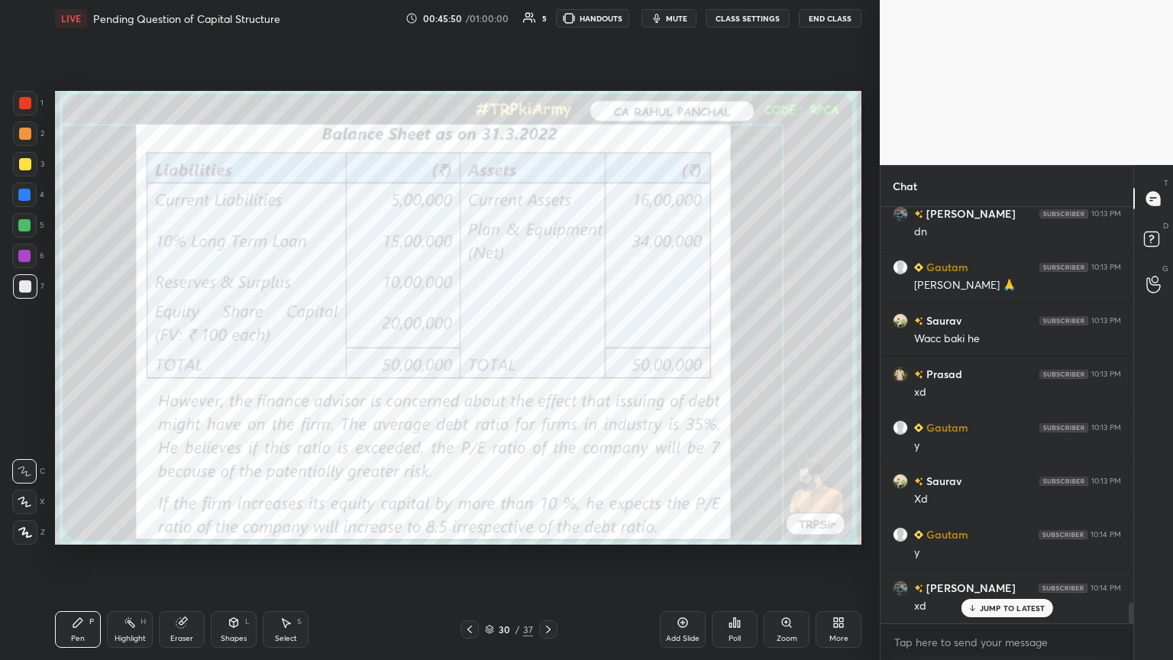
click at [31, 102] on div at bounding box center [25, 103] width 24 height 24
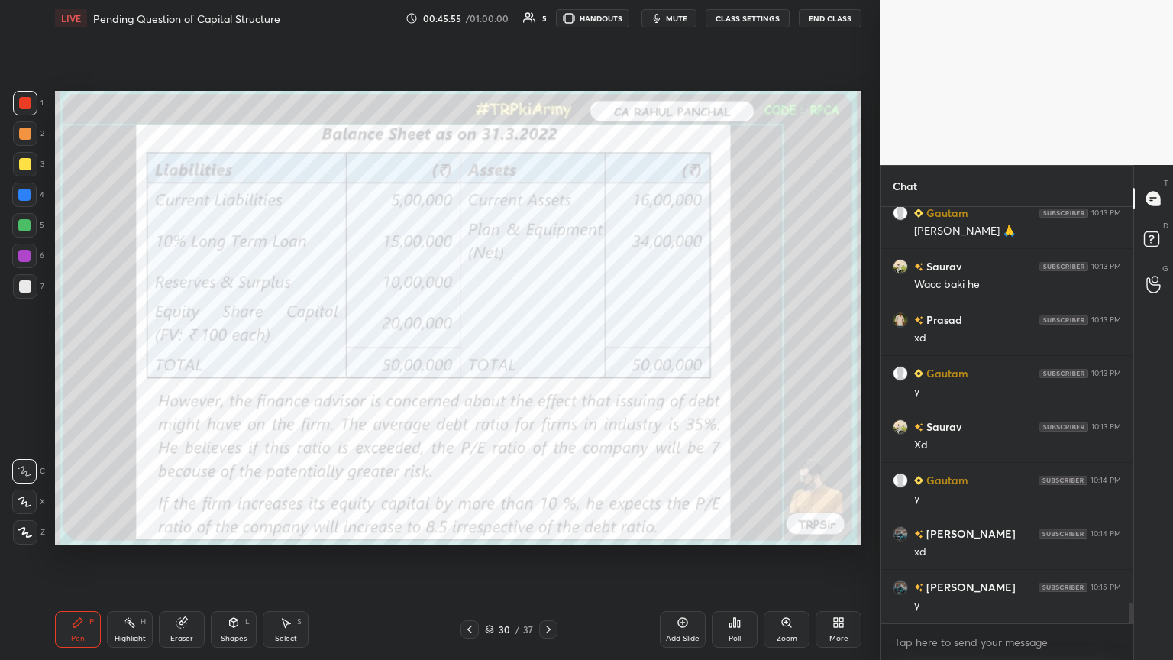
click at [470, 358] on icon at bounding box center [469, 629] width 12 height 12
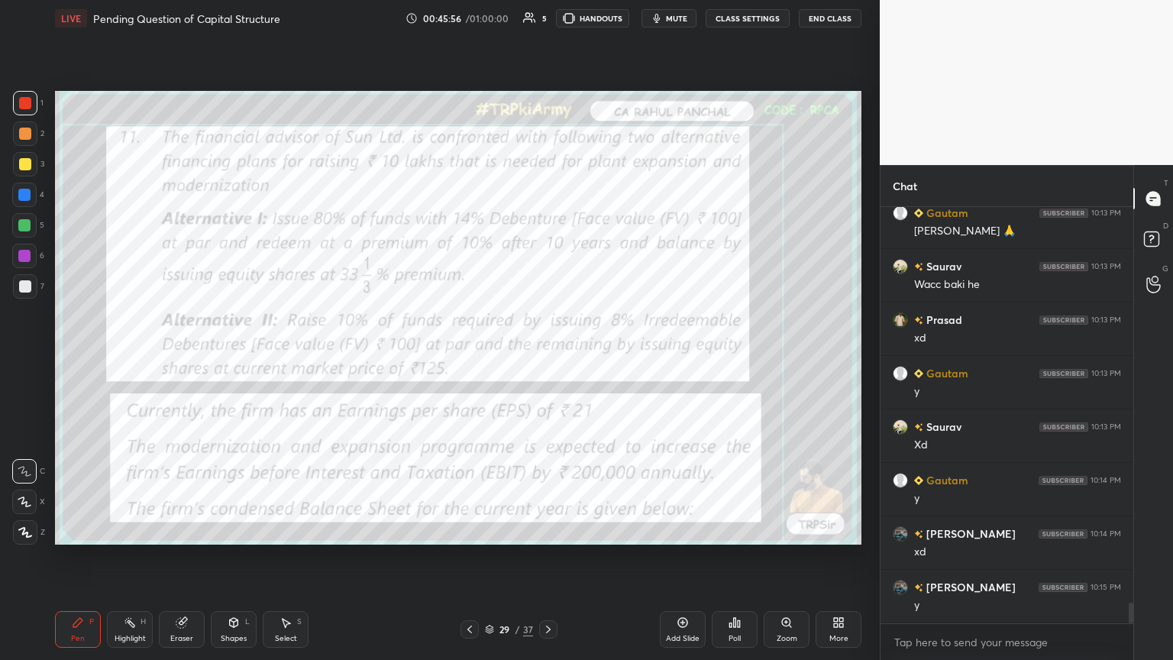
click at [476, 358] on div at bounding box center [469, 629] width 18 height 18
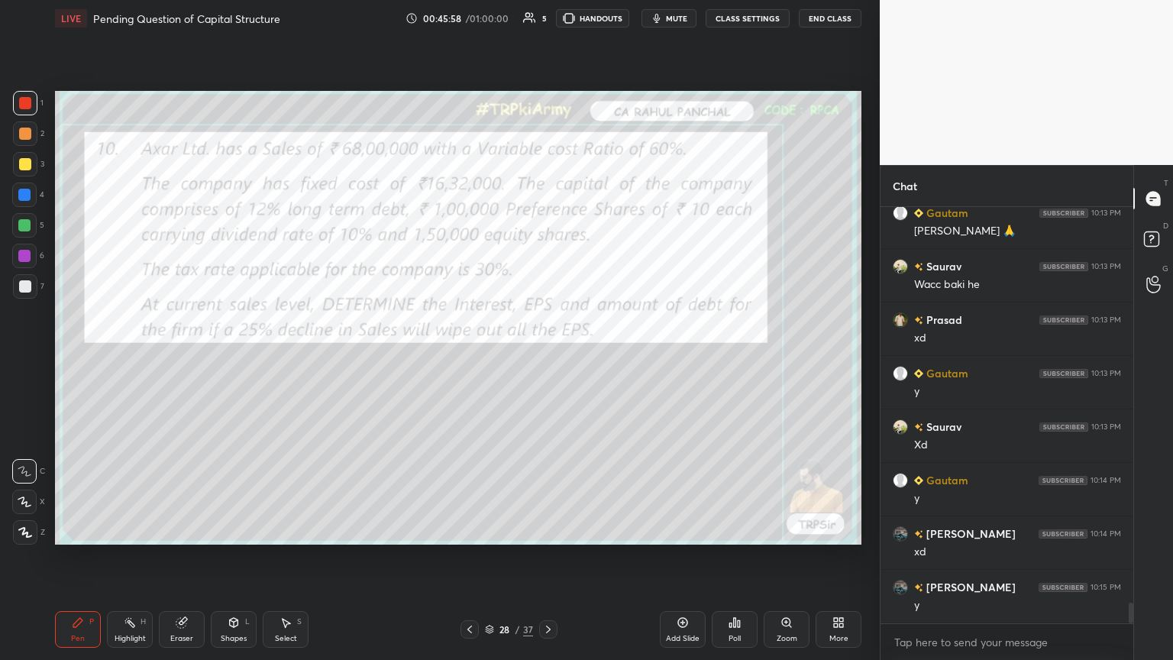
click at [547, 358] on icon at bounding box center [548, 629] width 12 height 12
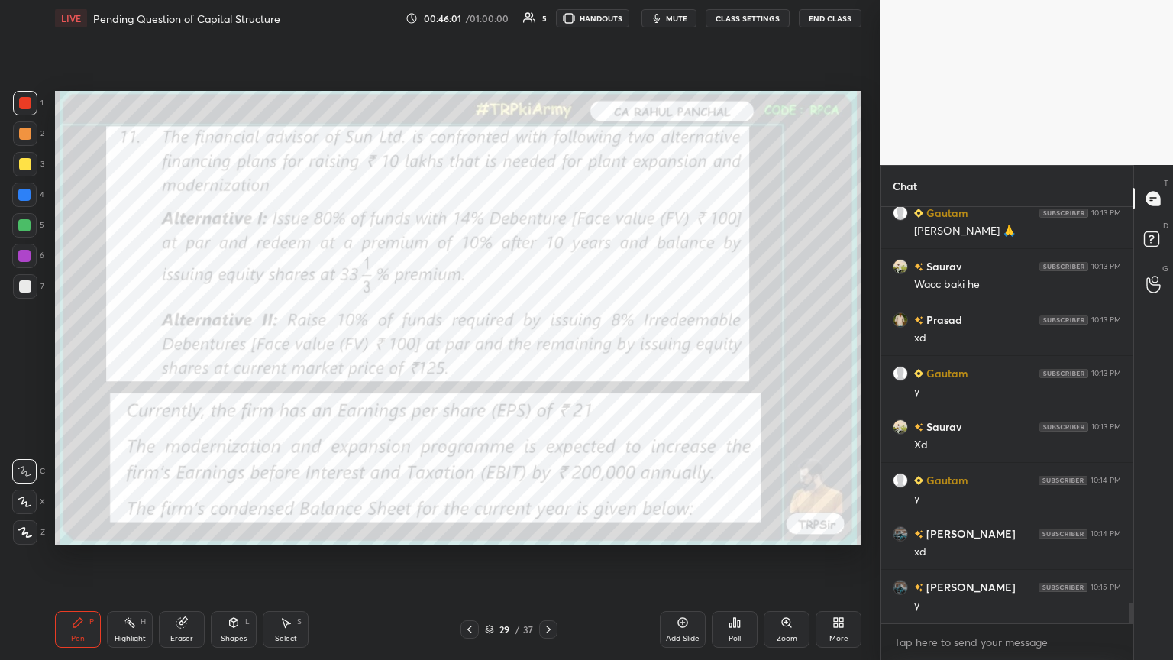
click at [547, 358] on div at bounding box center [548, 629] width 18 height 18
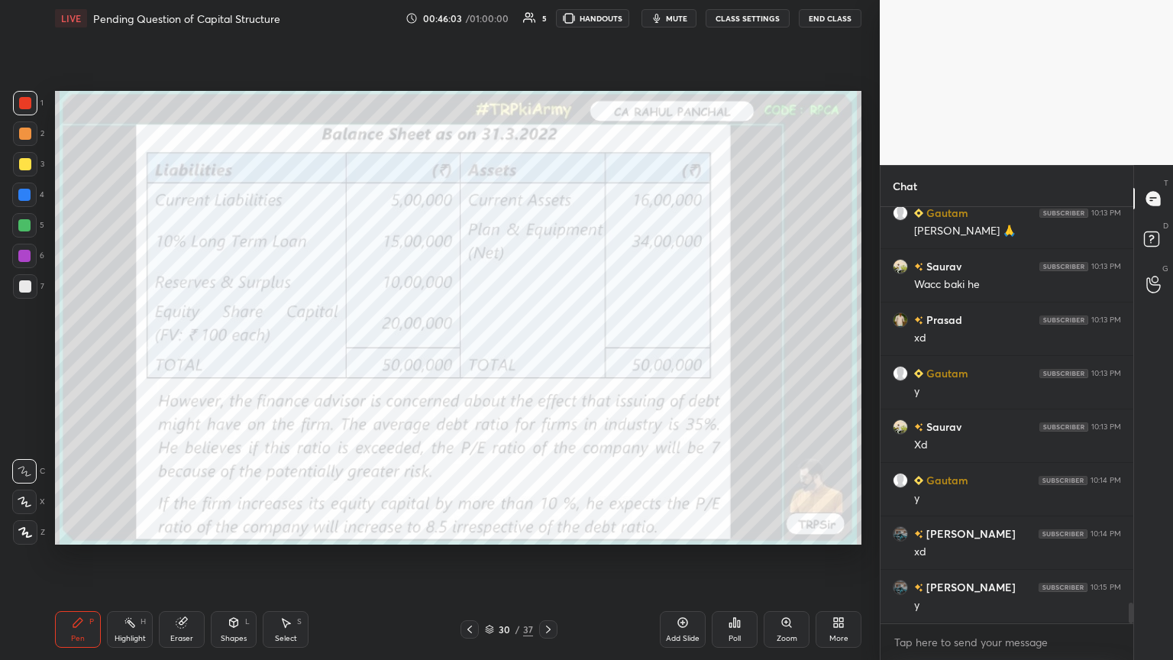
click at [547, 358] on icon at bounding box center [548, 629] width 12 height 12
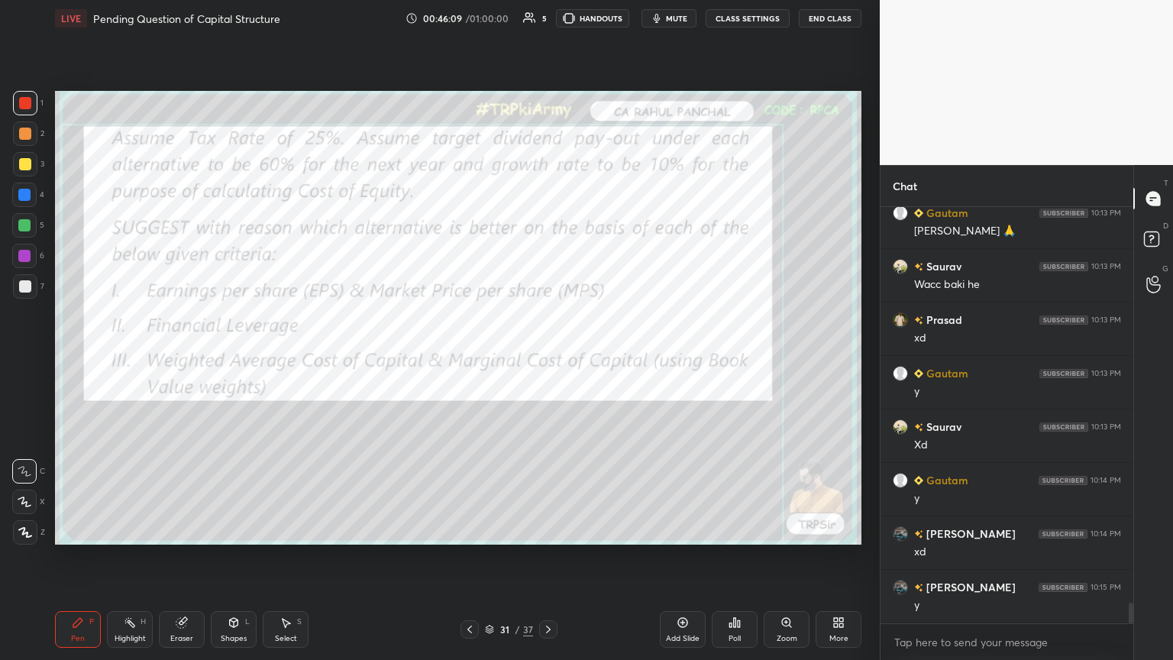
click at [544, 358] on icon at bounding box center [548, 629] width 12 height 12
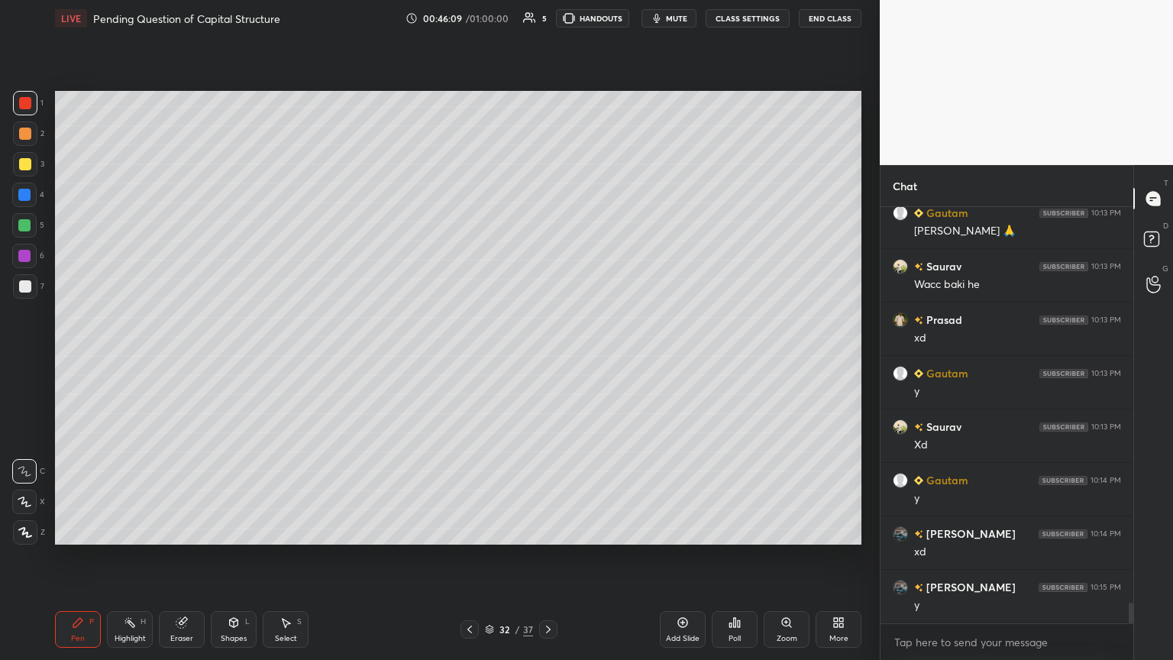
click at [547, 358] on icon at bounding box center [548, 629] width 12 height 12
click at [474, 358] on icon at bounding box center [469, 629] width 12 height 12
click at [473, 358] on icon at bounding box center [469, 629] width 12 height 12
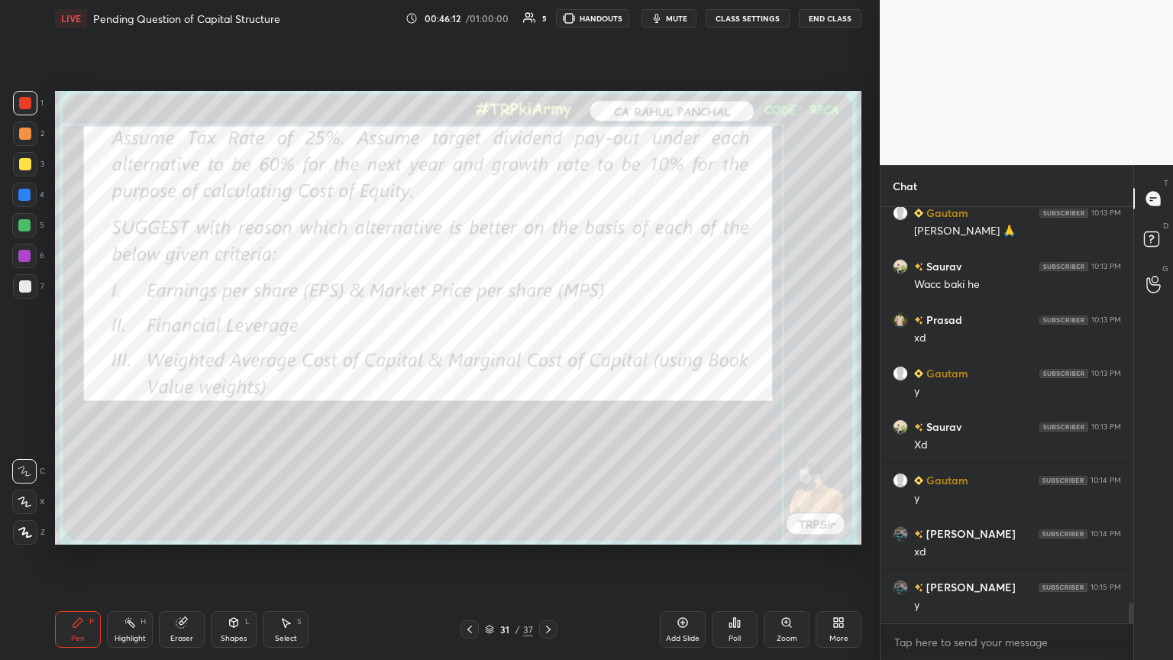
click at [473, 358] on icon at bounding box center [469, 629] width 12 height 12
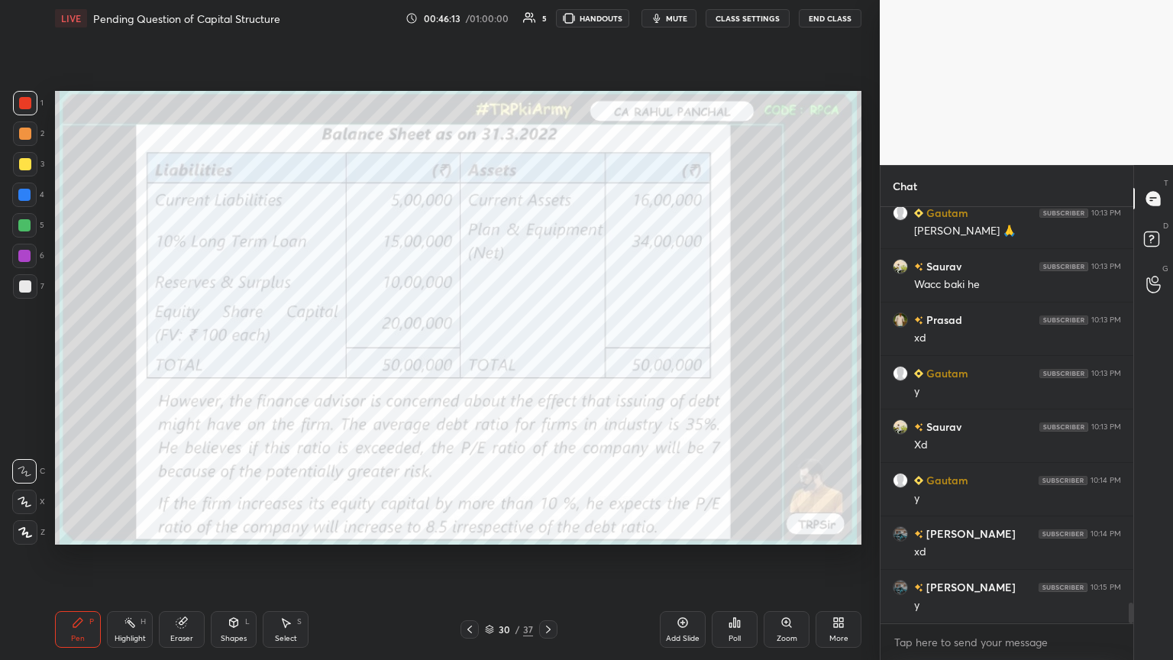
click at [547, 358] on icon at bounding box center [548, 629] width 12 height 12
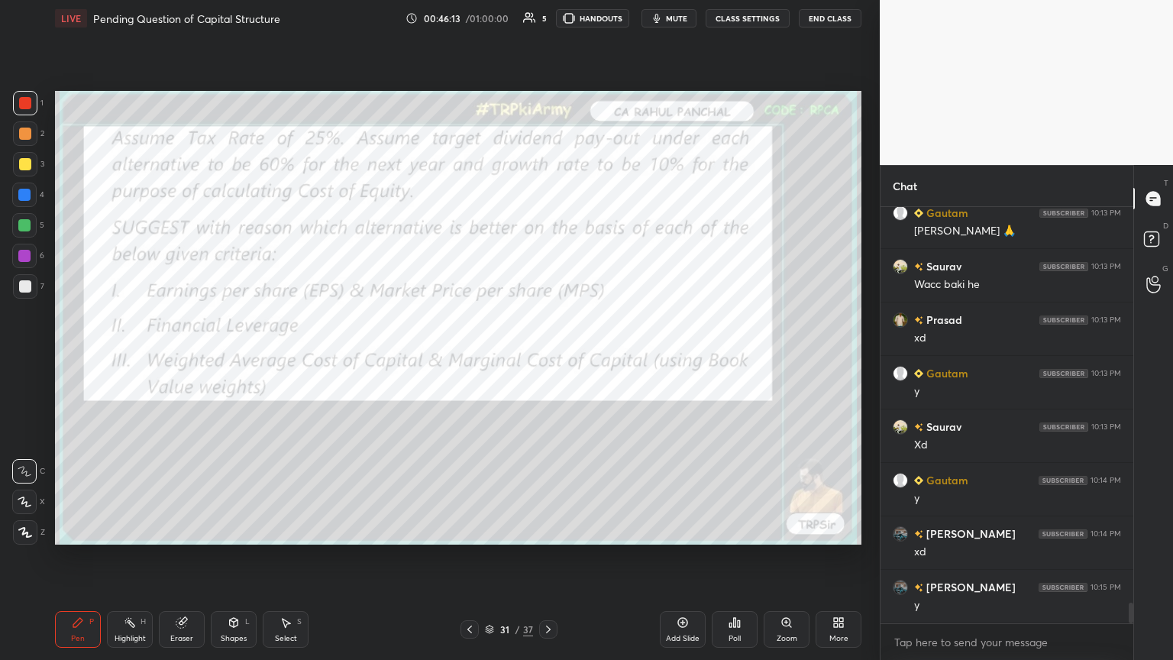
click at [547, 358] on icon at bounding box center [548, 629] width 12 height 12
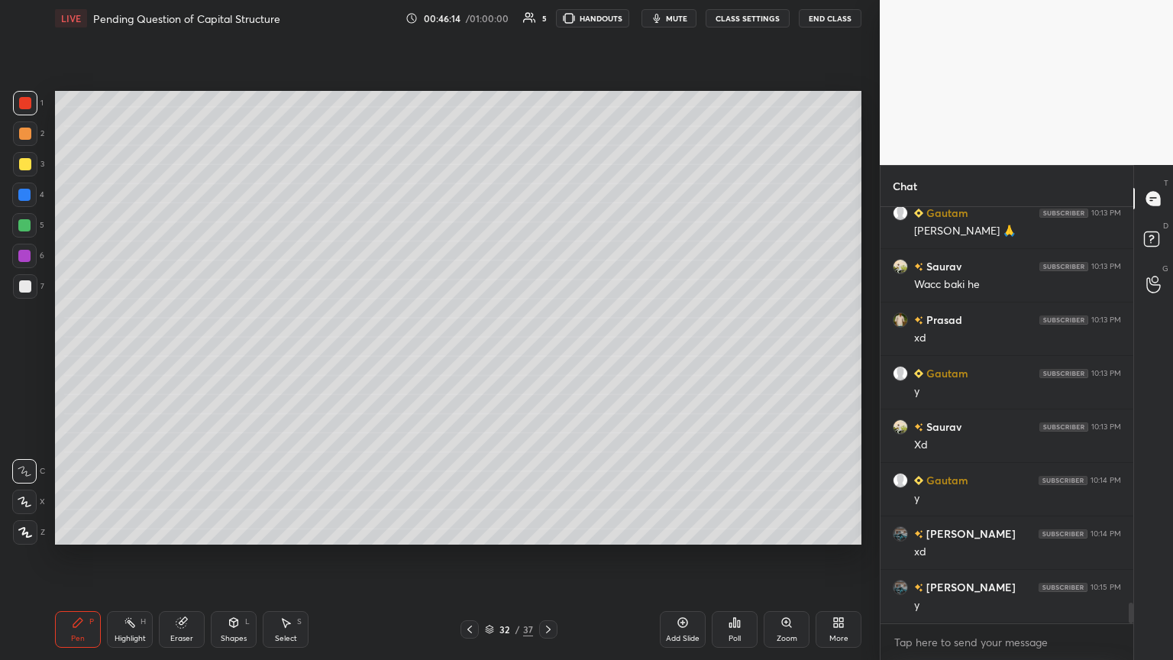
click at [544, 358] on icon at bounding box center [548, 629] width 12 height 12
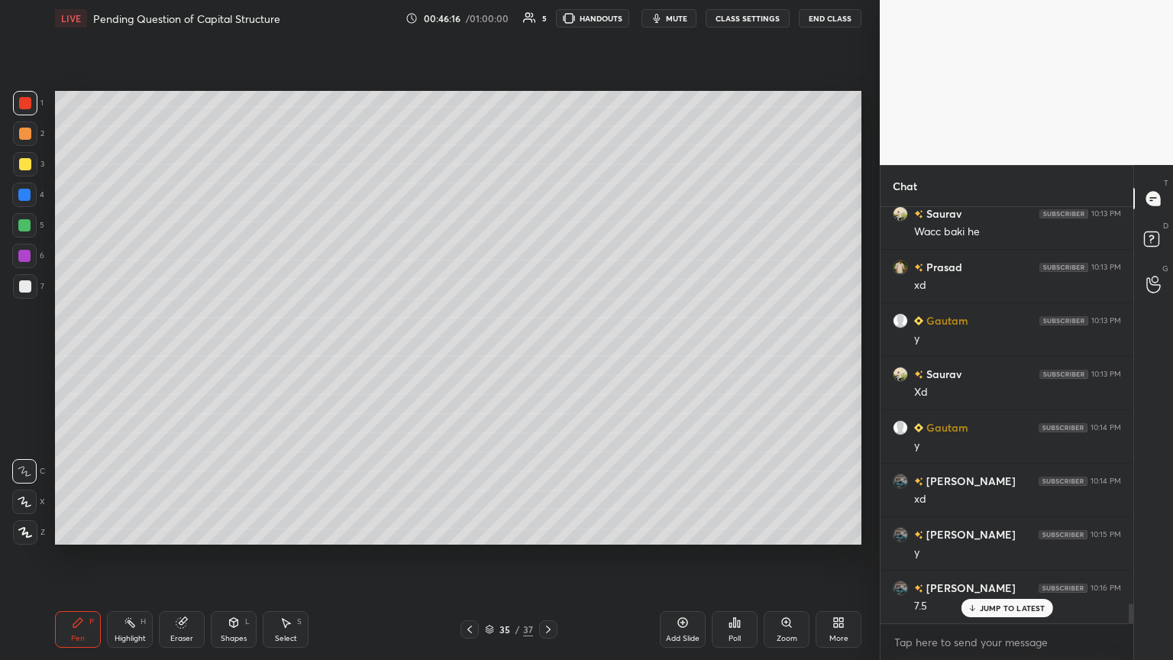
click at [82, 358] on icon at bounding box center [78, 622] width 12 height 12
click at [21, 297] on div at bounding box center [25, 286] width 24 height 24
click at [25, 160] on div at bounding box center [25, 164] width 12 height 12
click at [469, 358] on icon at bounding box center [469, 629] width 5 height 8
click at [465, 358] on icon at bounding box center [469, 629] width 12 height 12
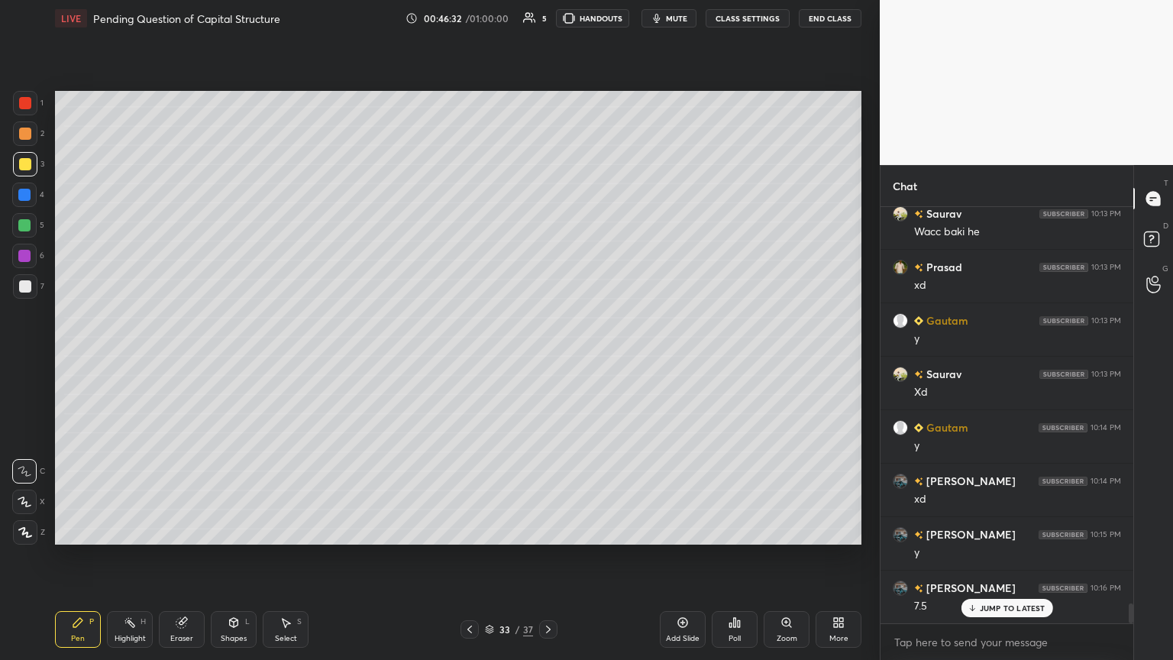
click at [547, 358] on icon at bounding box center [548, 629] width 12 height 12
click at [474, 358] on icon at bounding box center [469, 629] width 12 height 12
click at [473, 358] on icon at bounding box center [469, 629] width 12 height 12
click at [471, 358] on icon at bounding box center [469, 629] width 12 height 12
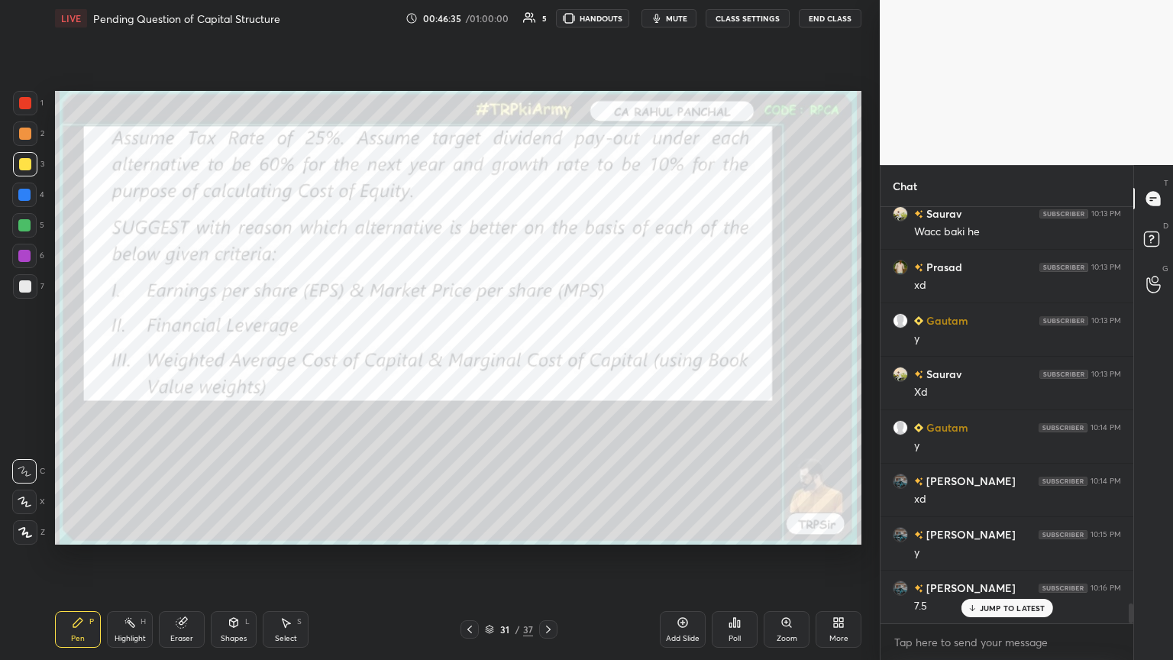
click at [473, 358] on icon at bounding box center [469, 629] width 12 height 12
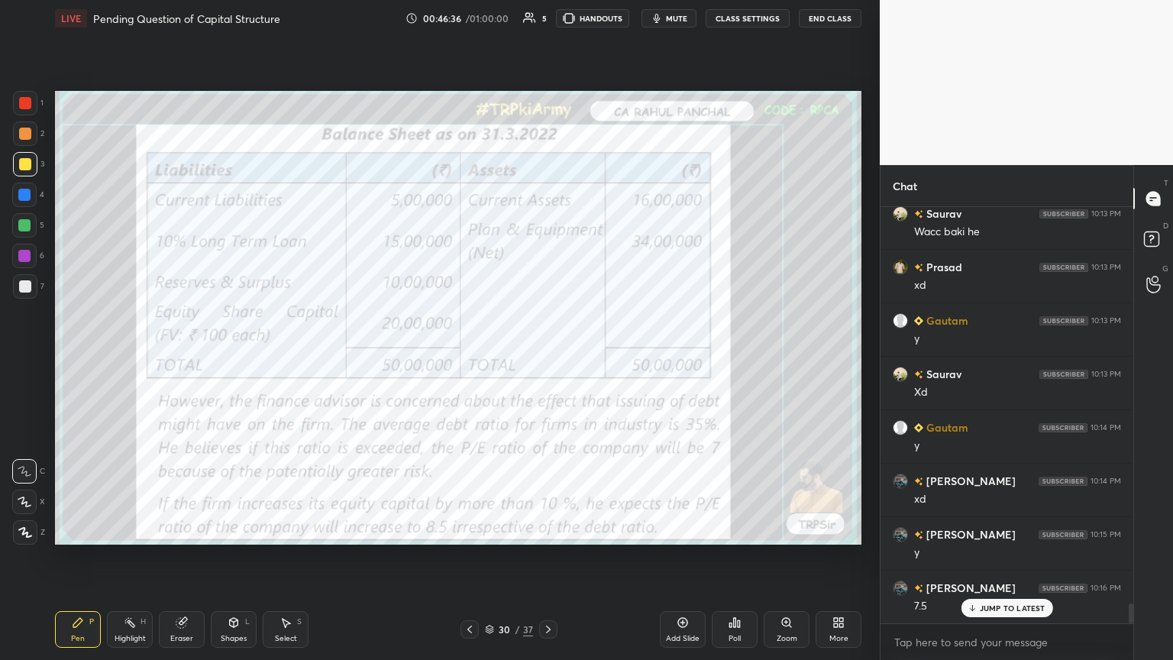
click at [473, 358] on icon at bounding box center [469, 629] width 12 height 12
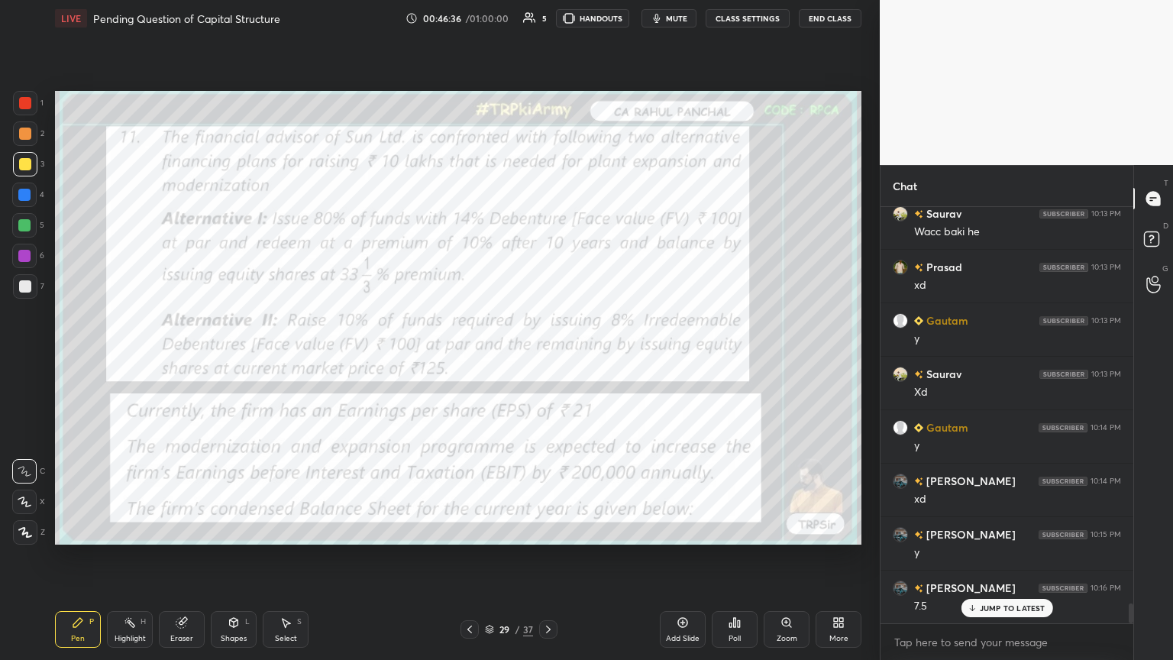
click at [547, 358] on icon at bounding box center [548, 629] width 12 height 12
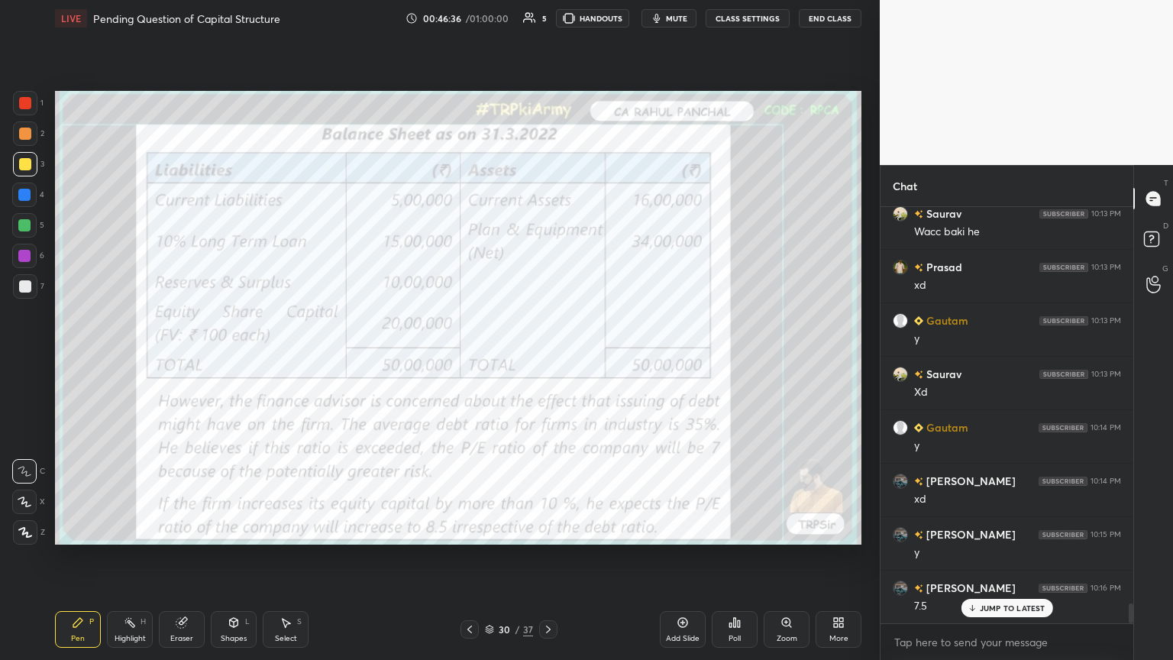
click at [547, 358] on icon at bounding box center [548, 629] width 12 height 12
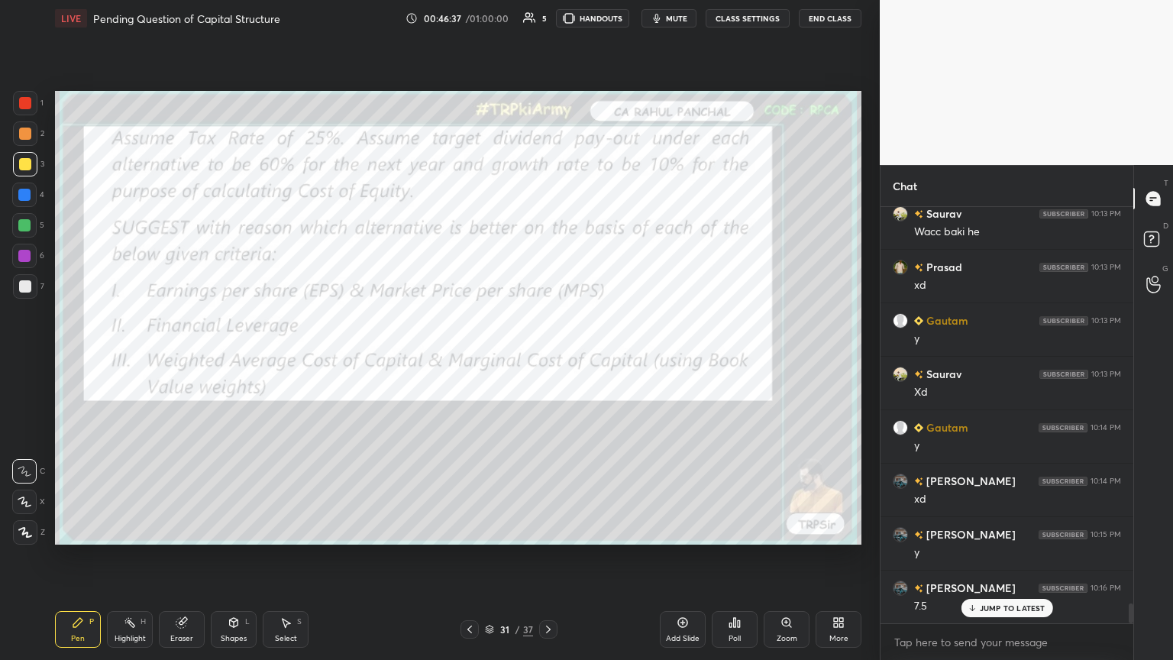
click at [547, 358] on icon at bounding box center [548, 629] width 12 height 12
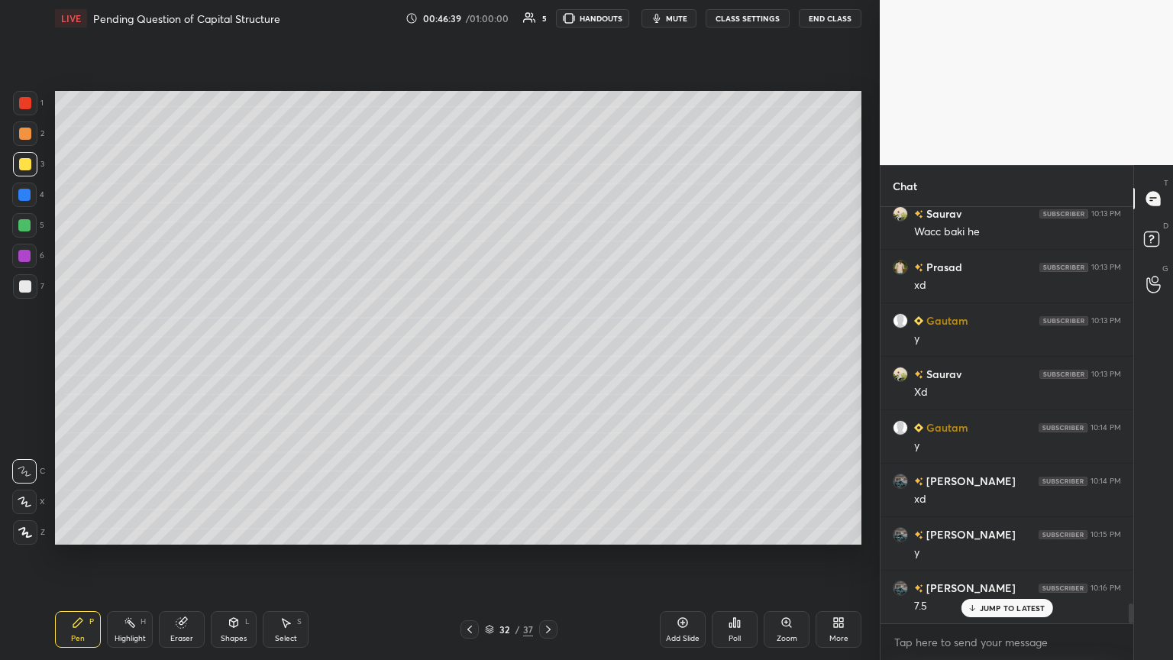
click at [471, 358] on icon at bounding box center [469, 629] width 12 height 12
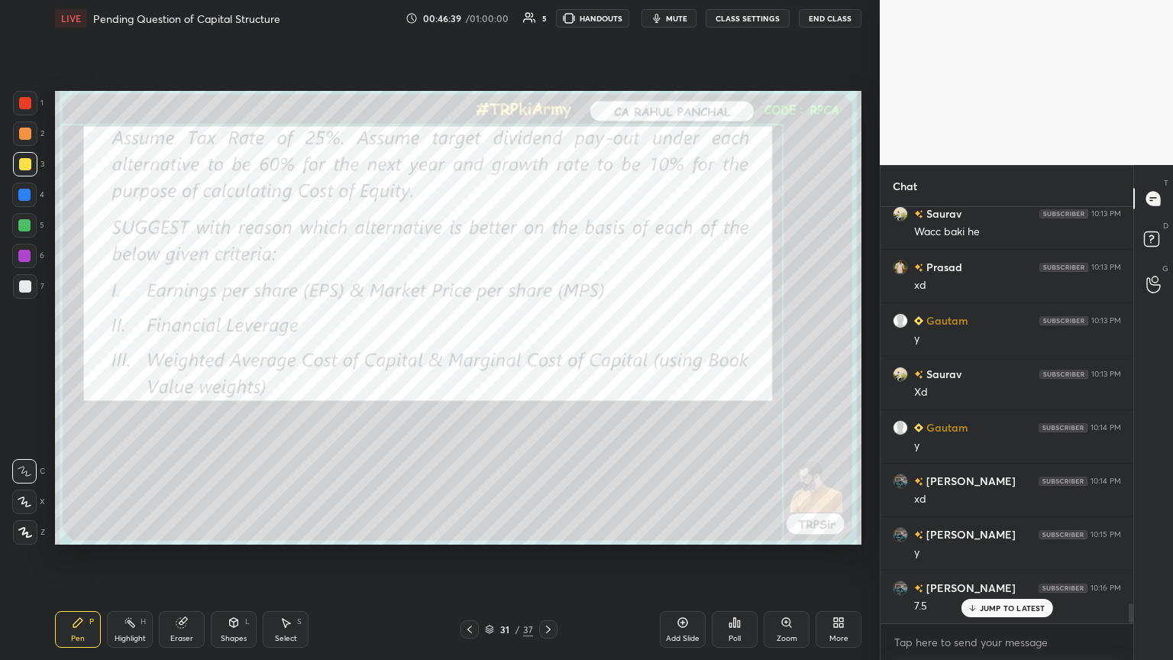
click at [471, 358] on icon at bounding box center [469, 629] width 12 height 12
click at [470, 358] on icon at bounding box center [469, 629] width 12 height 12
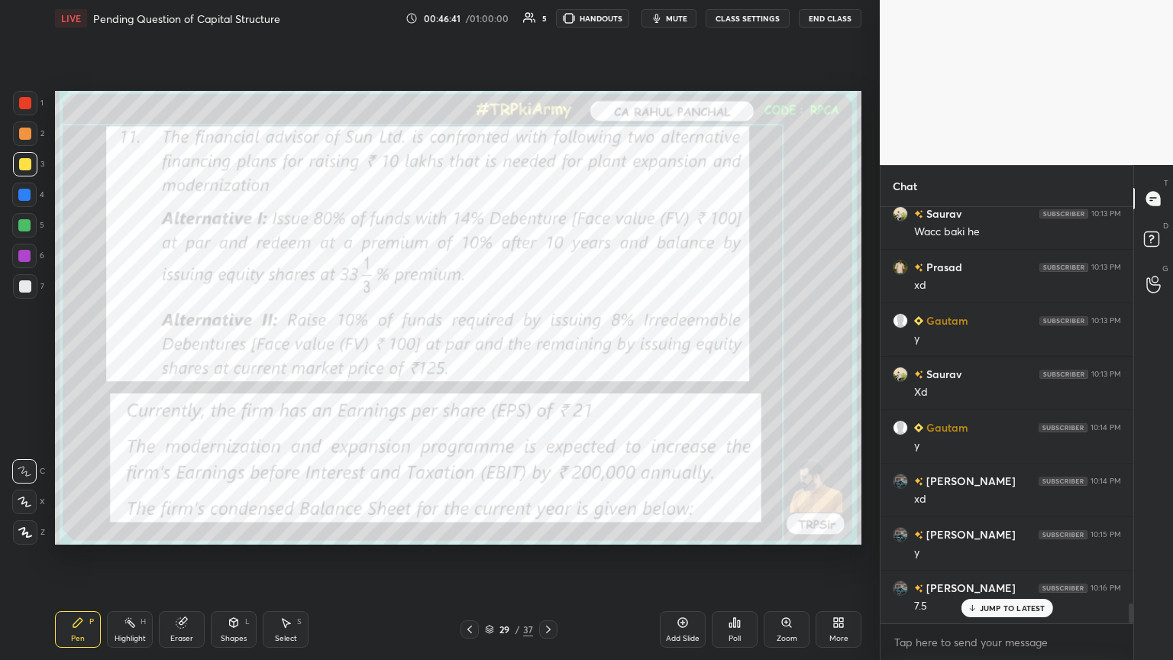
click at [192, 358] on div "Eraser" at bounding box center [181, 638] width 23 height 8
click at [27, 358] on div "Erase all" at bounding box center [24, 532] width 24 height 24
click at [63, 358] on div "Pen P Highlight H Eraser Shapes L Select S 29 / 37 Add Slide Poll Zoom More" at bounding box center [458, 629] width 806 height 61
click at [18, 102] on div at bounding box center [25, 103] width 24 height 24
click at [235, 358] on icon at bounding box center [234, 621] width 8 height 2
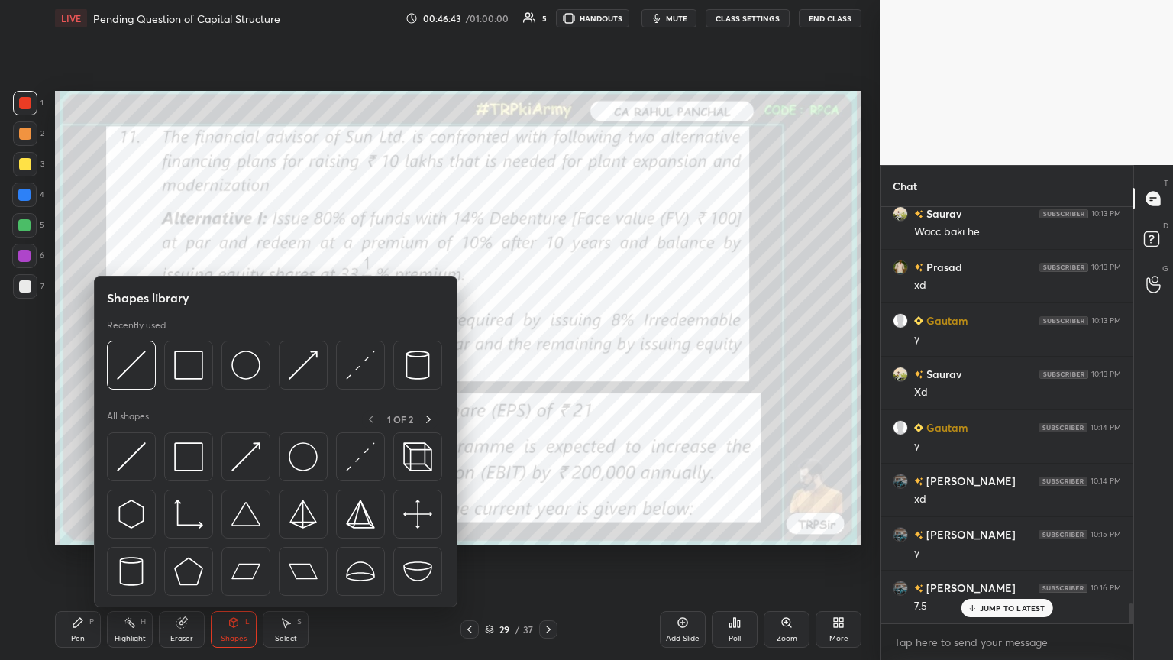
click at [131, 358] on img at bounding box center [131, 364] width 29 height 29
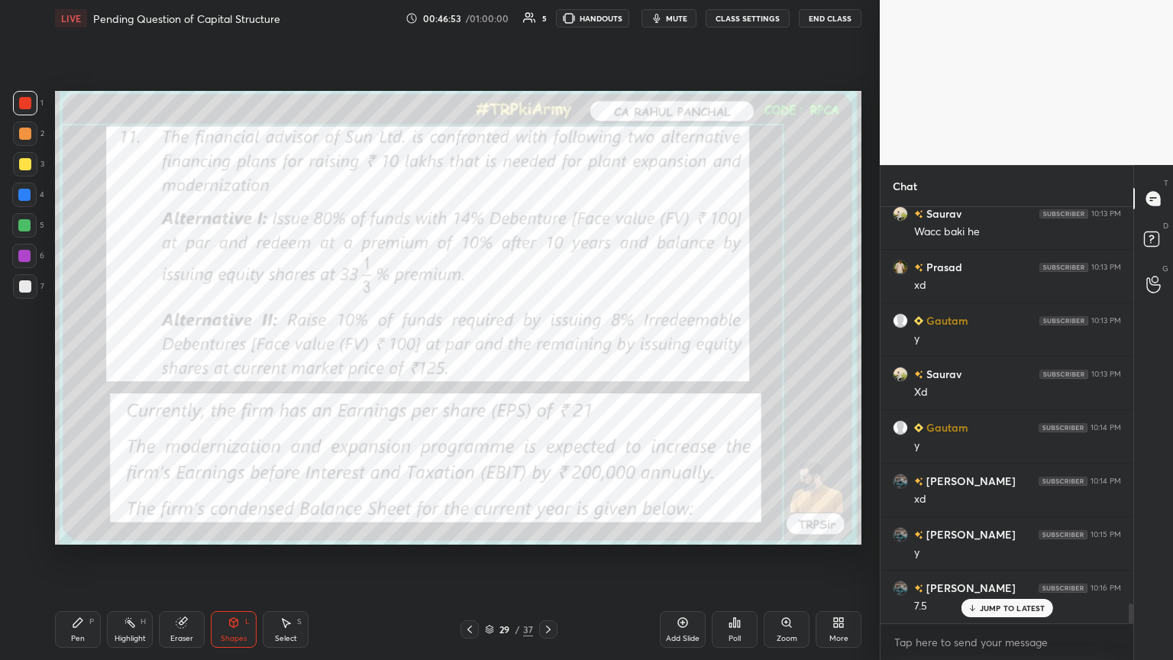
click at [547, 358] on icon at bounding box center [548, 629] width 12 height 12
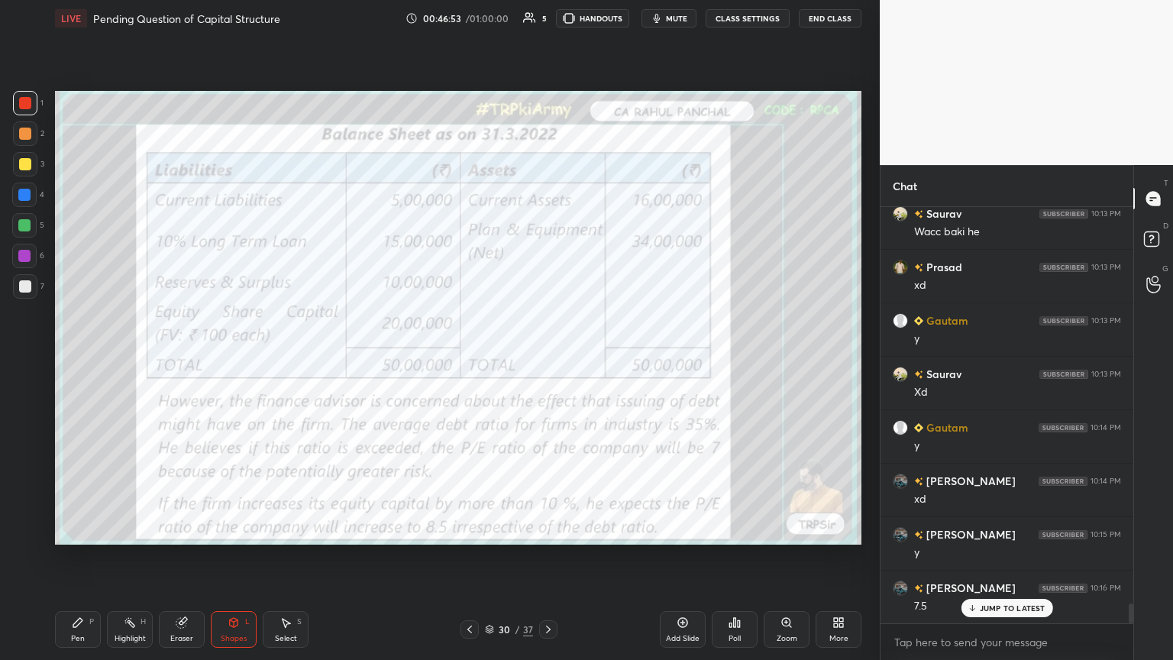
click at [547, 358] on icon at bounding box center [548, 629] width 12 height 12
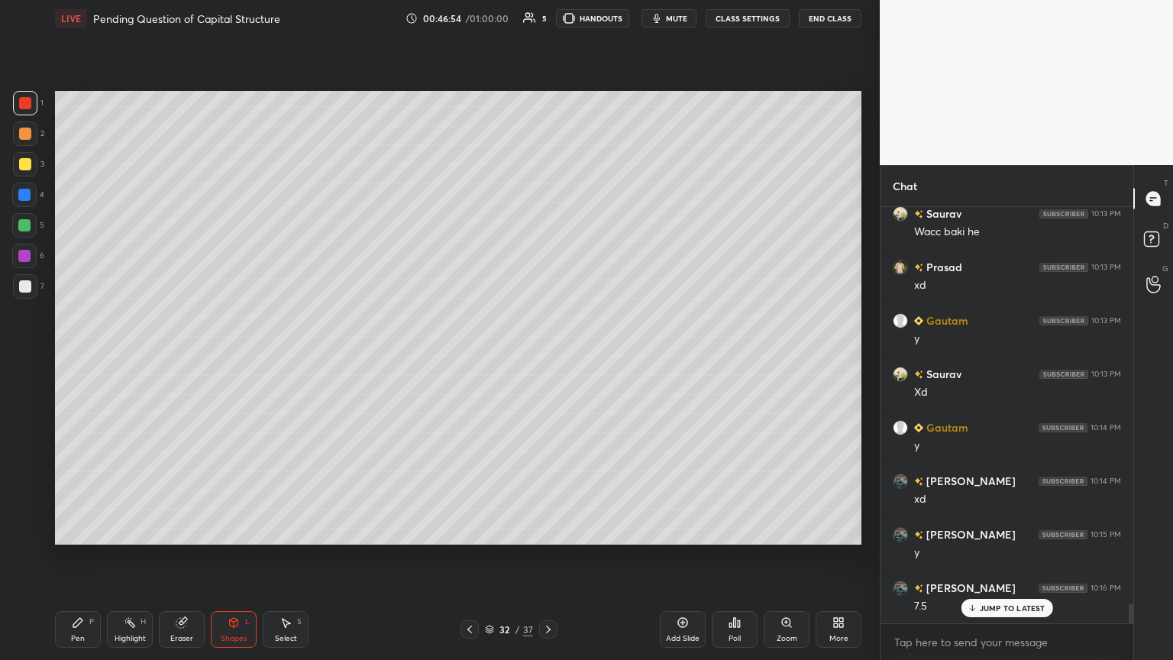
click at [546, 358] on icon at bounding box center [548, 629] width 12 height 12
click at [544, 358] on icon at bounding box center [548, 629] width 12 height 12
click at [539, 358] on div at bounding box center [548, 629] width 18 height 18
click at [77, 358] on icon at bounding box center [78, 622] width 12 height 12
click at [31, 168] on div at bounding box center [25, 164] width 24 height 24
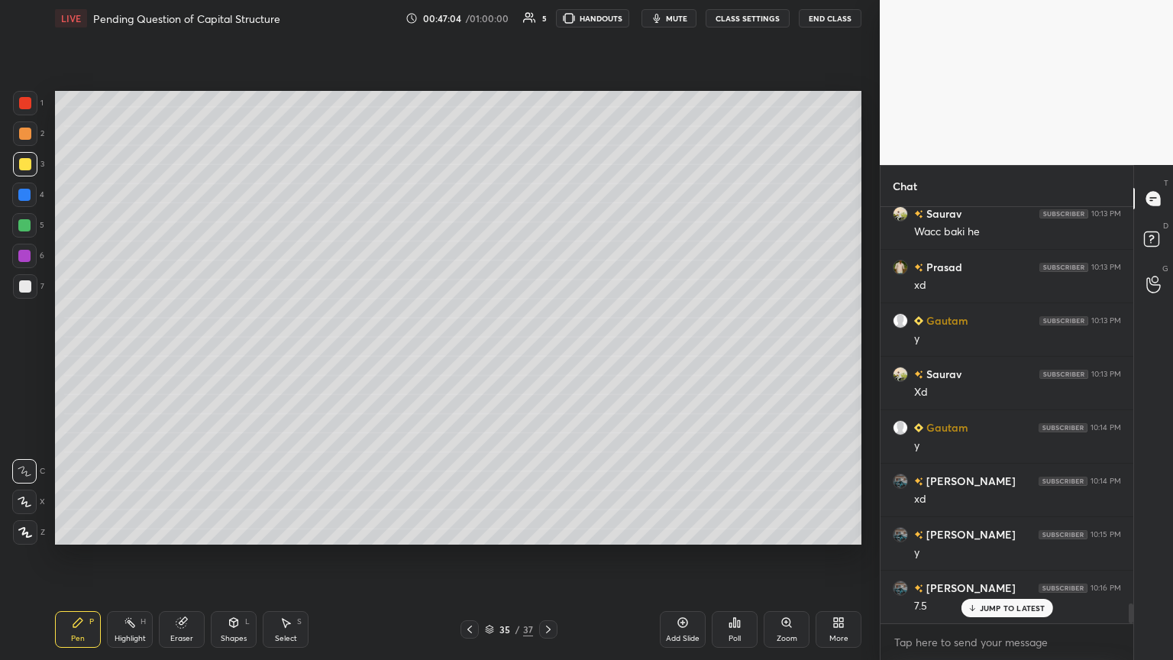
click at [227, 358] on icon at bounding box center [233, 622] width 12 height 12
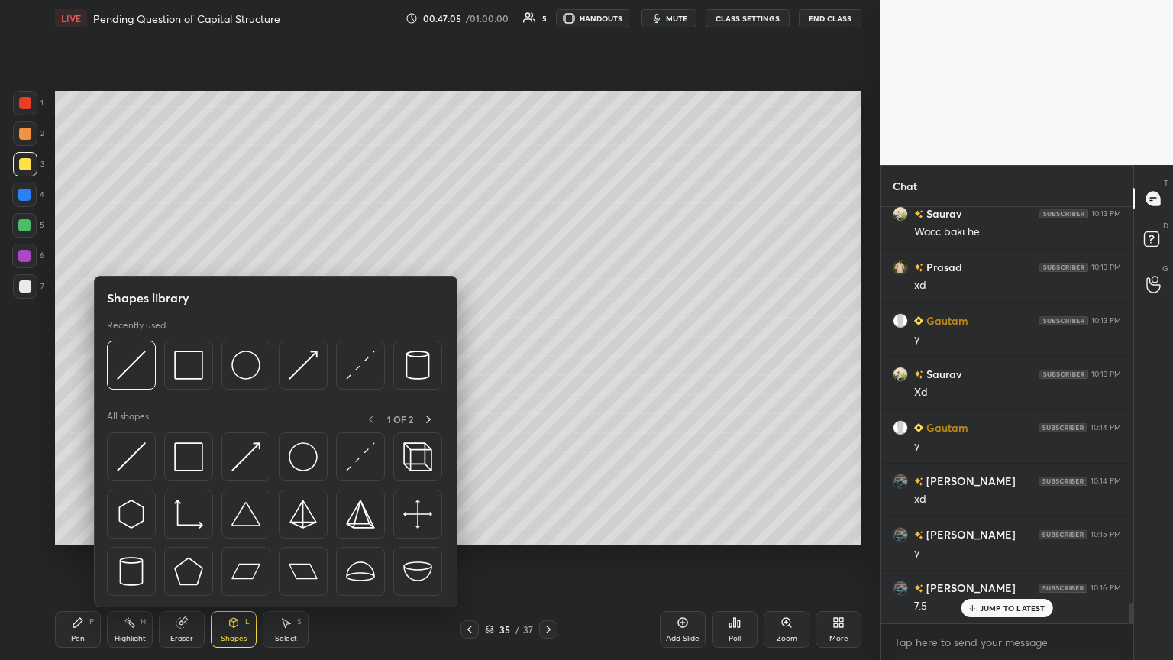
click at [130, 358] on div at bounding box center [131, 364] width 49 height 49
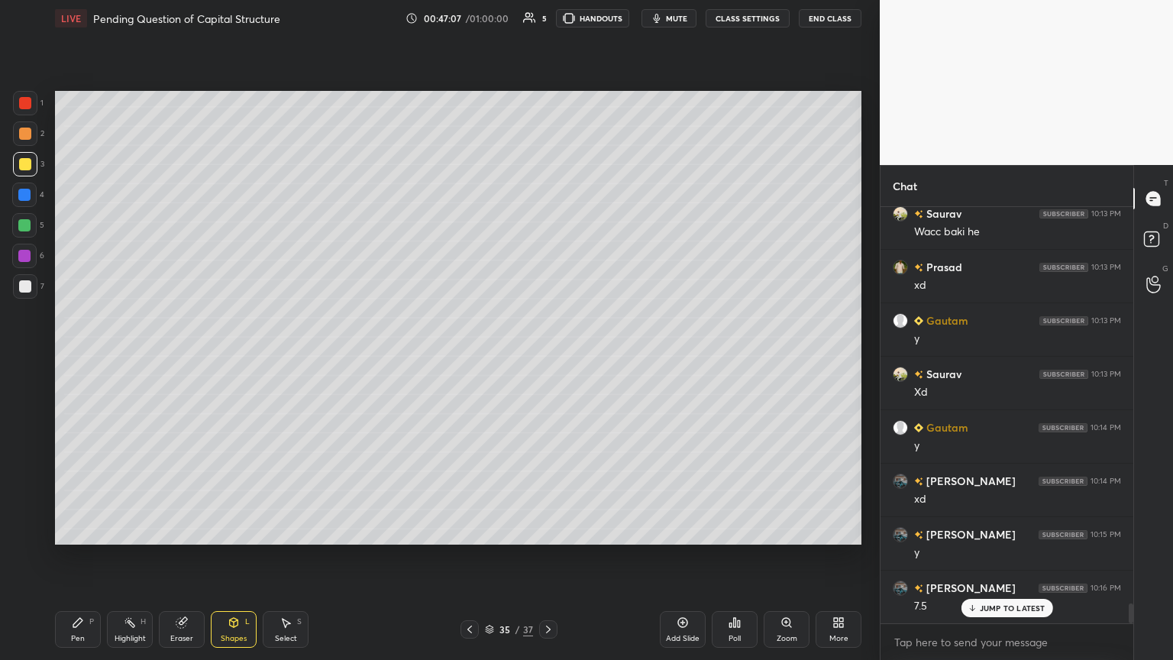
click at [31, 146] on div "2" at bounding box center [28, 136] width 31 height 31
click at [28, 193] on div at bounding box center [24, 195] width 12 height 12
click at [224, 358] on div "Shapes L" at bounding box center [234, 629] width 46 height 37
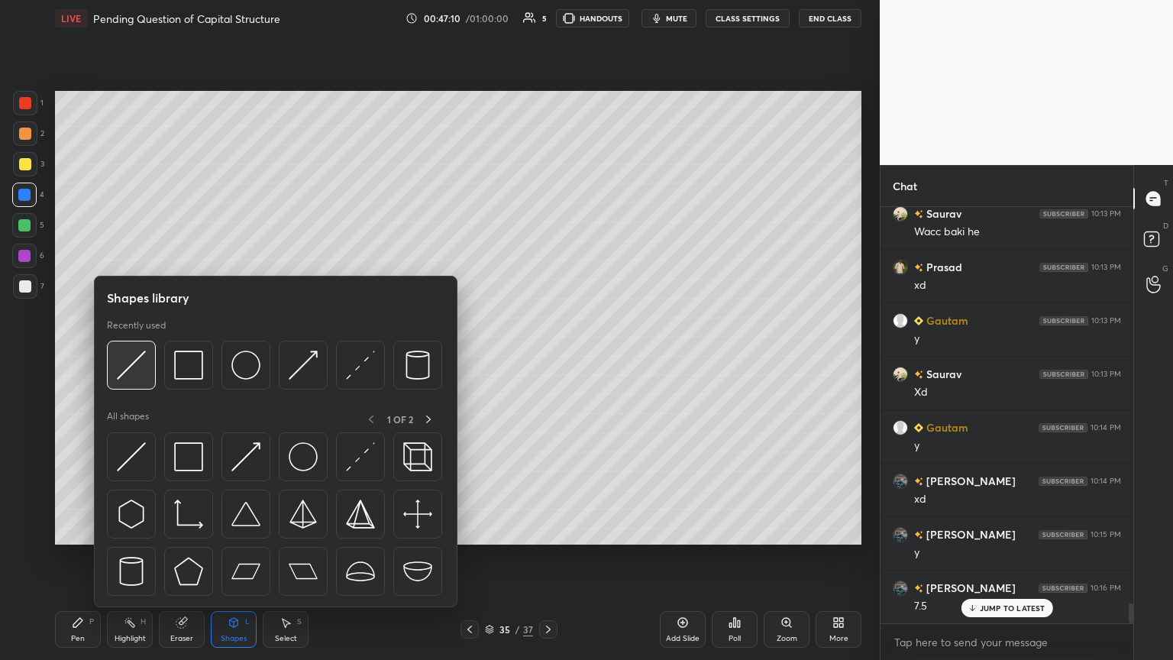
click at [134, 358] on div at bounding box center [131, 364] width 49 height 49
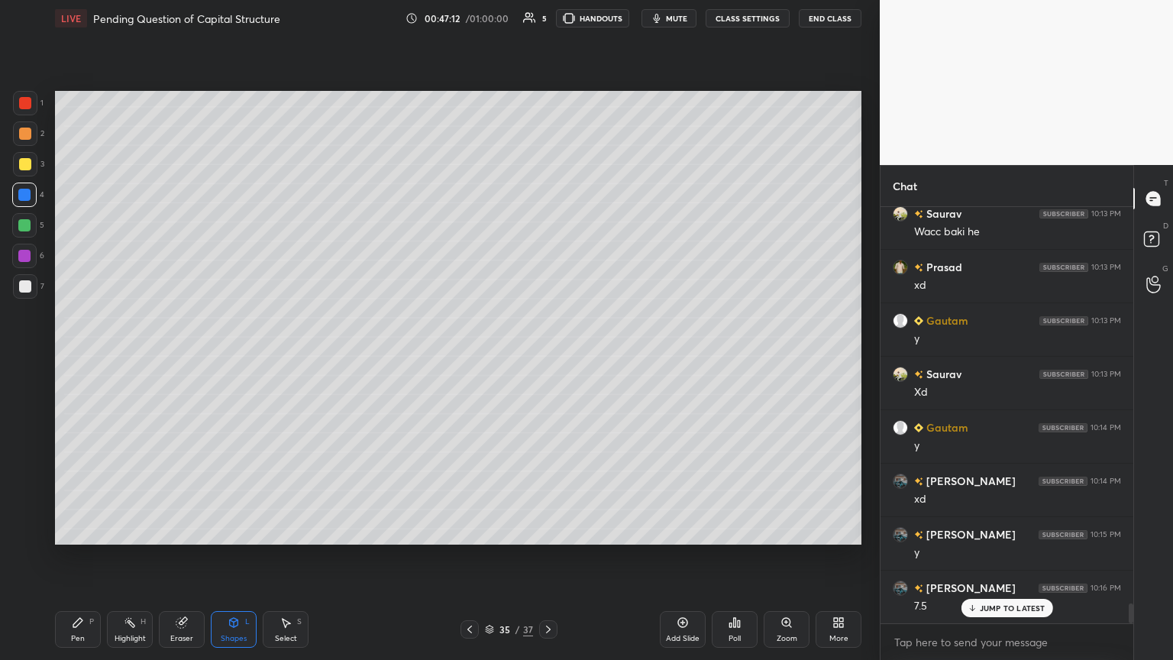
click at [75, 358] on div "Pen P" at bounding box center [78, 629] width 46 height 37
click at [32, 135] on div at bounding box center [25, 133] width 24 height 24
click at [60, 358] on div "Pen P" at bounding box center [78, 629] width 46 height 37
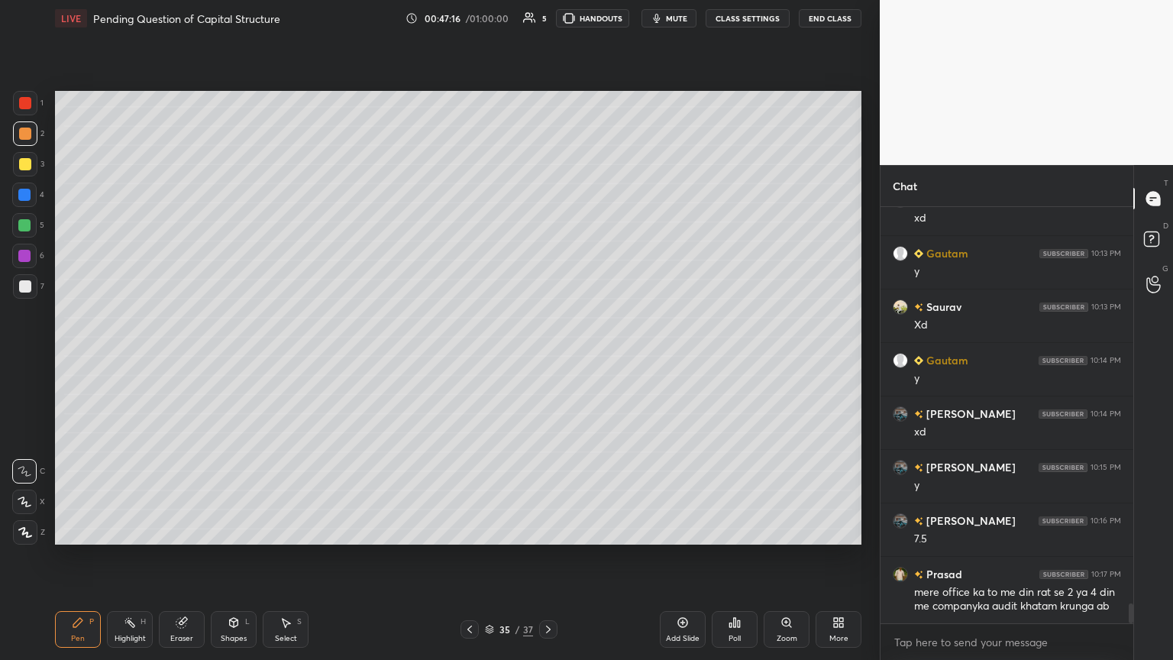
scroll to position [8281, 0]
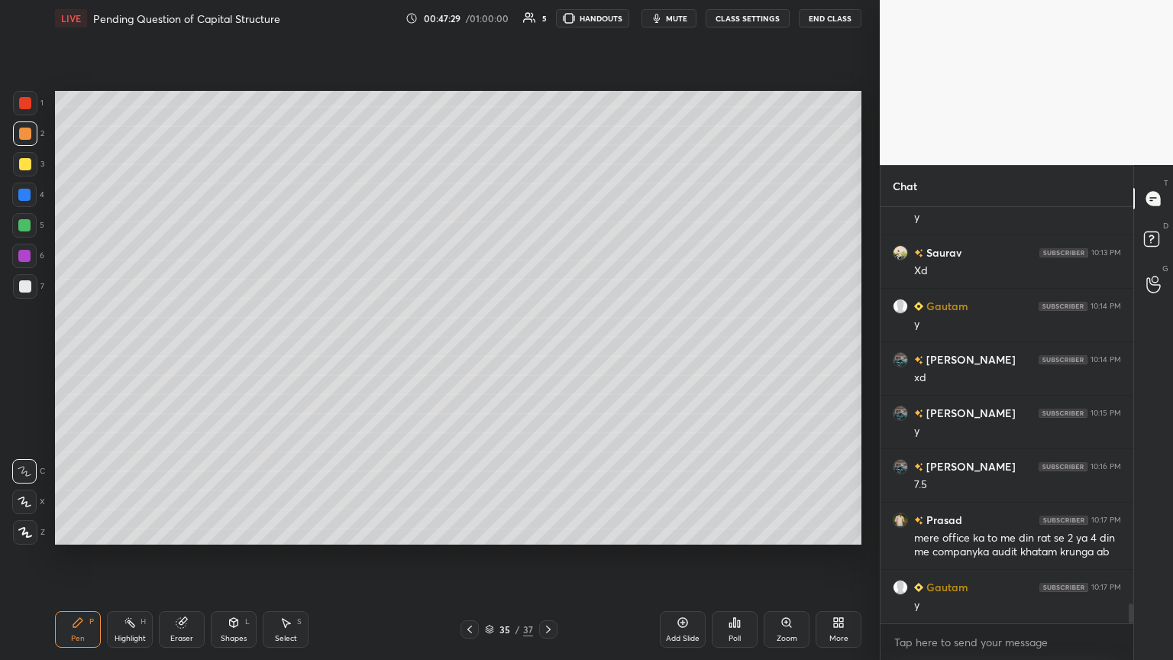
click at [15, 292] on div at bounding box center [25, 286] width 24 height 24
click at [465, 358] on icon at bounding box center [469, 629] width 12 height 12
click at [466, 358] on icon at bounding box center [469, 629] width 12 height 12
click at [467, 358] on icon at bounding box center [469, 629] width 12 height 12
click at [464, 358] on icon at bounding box center [469, 629] width 12 height 12
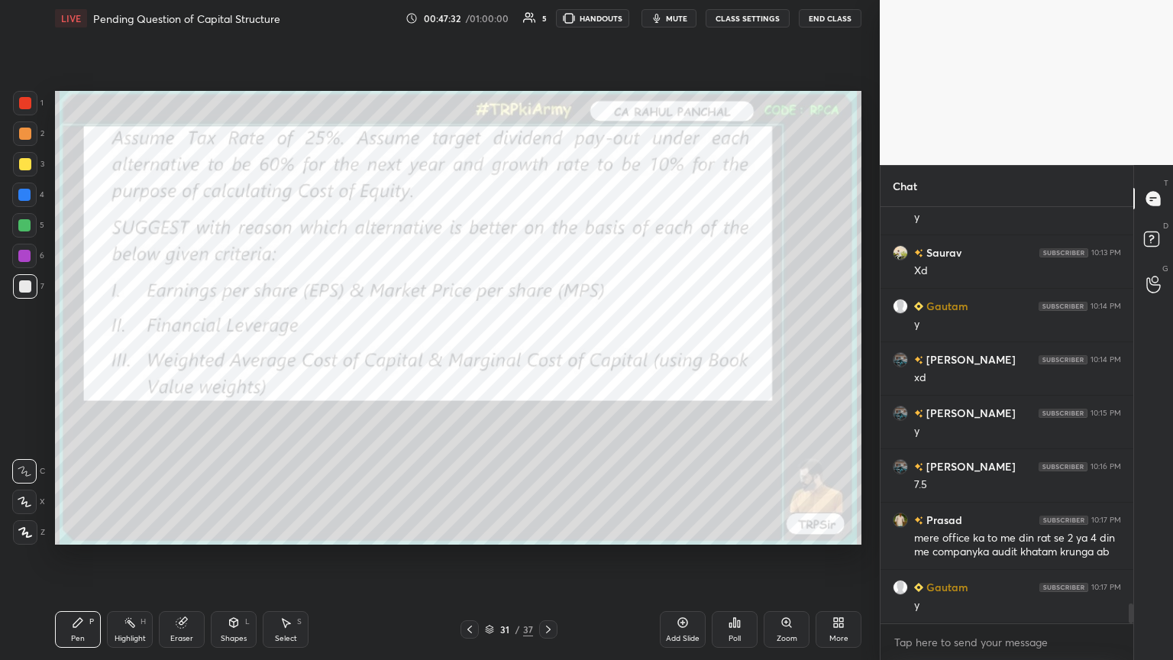
click at [463, 358] on icon at bounding box center [469, 629] width 12 height 12
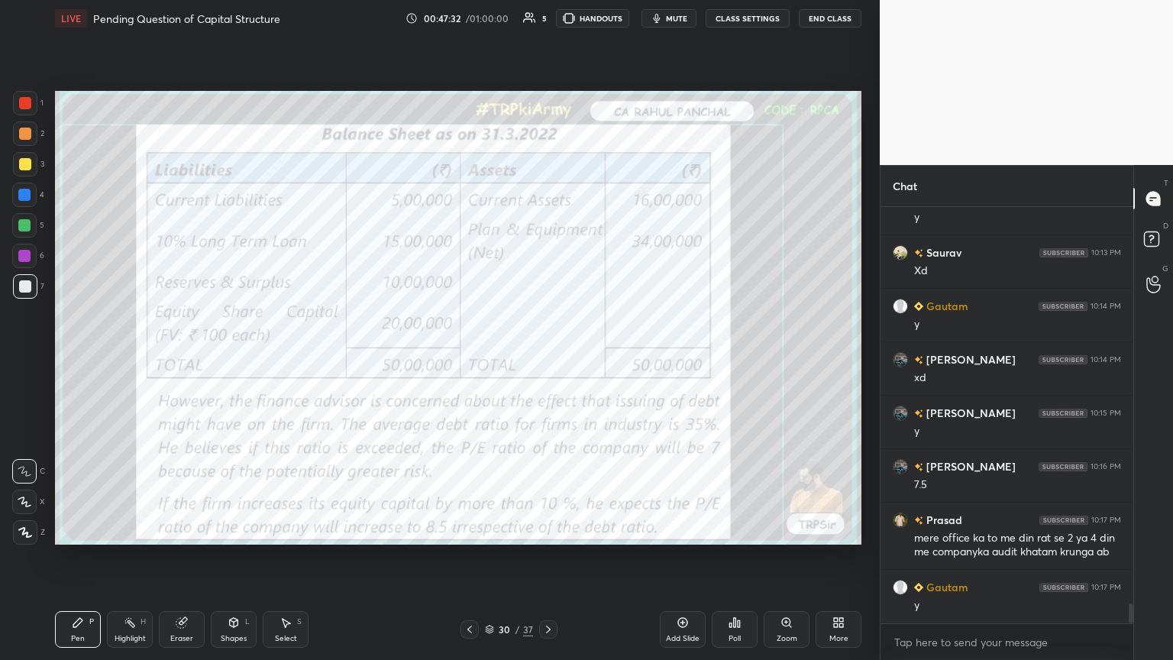
click at [463, 358] on icon at bounding box center [469, 629] width 12 height 12
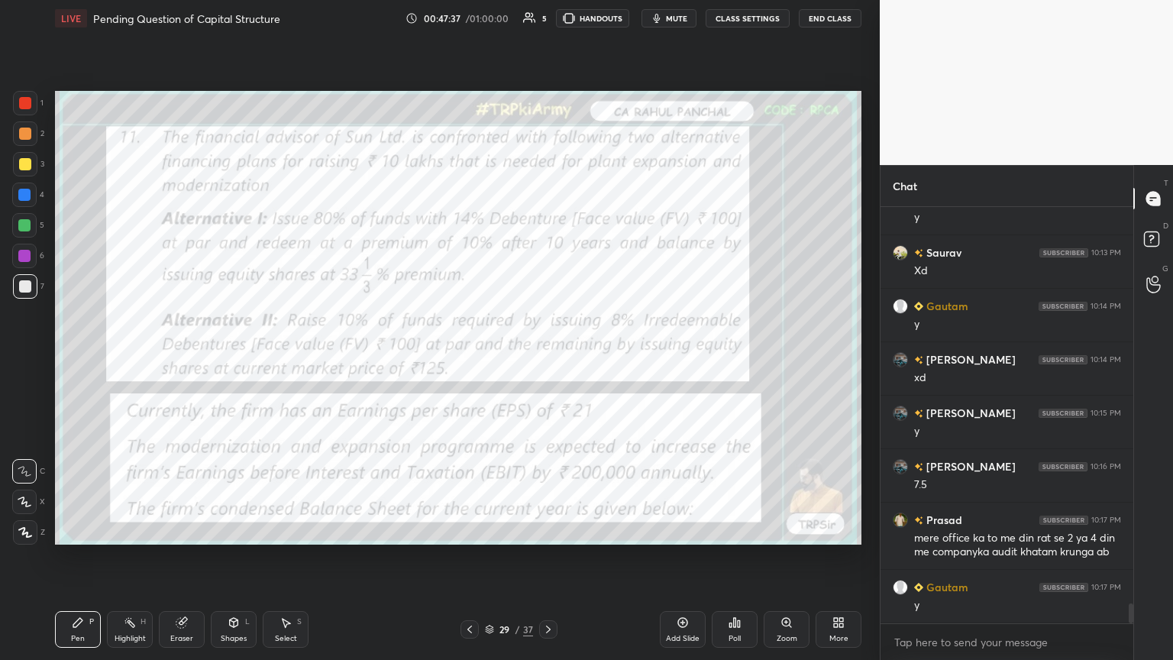
click at [544, 358] on icon at bounding box center [548, 629] width 12 height 12
click at [547, 358] on icon at bounding box center [548, 629] width 12 height 12
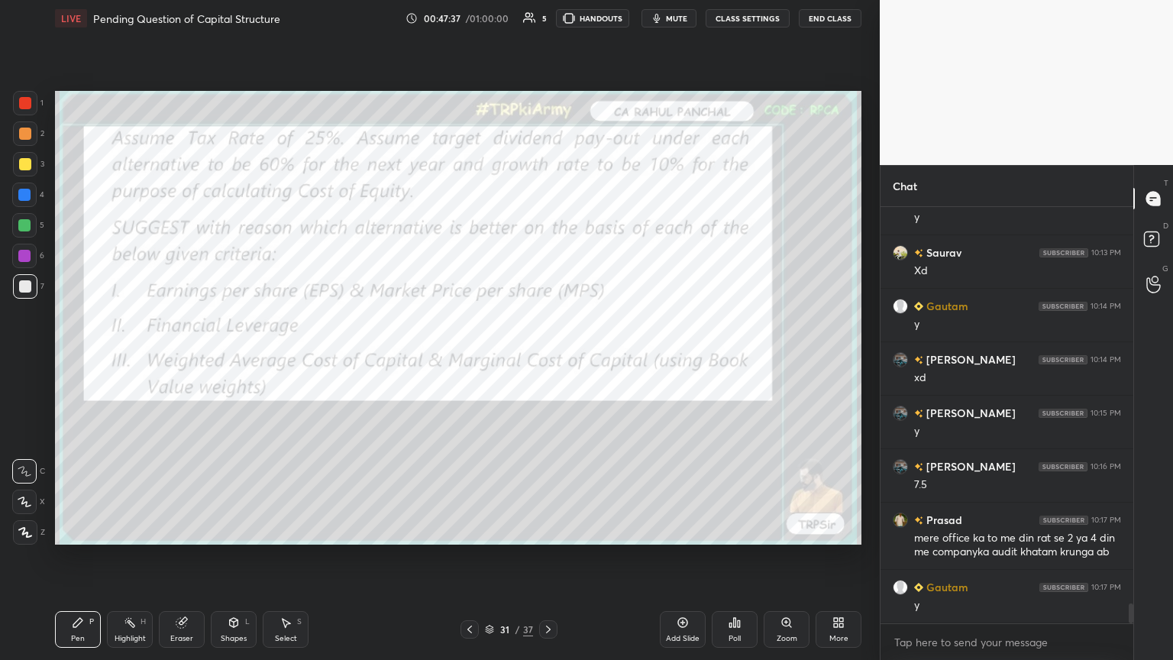
click at [547, 358] on icon at bounding box center [548, 629] width 5 height 8
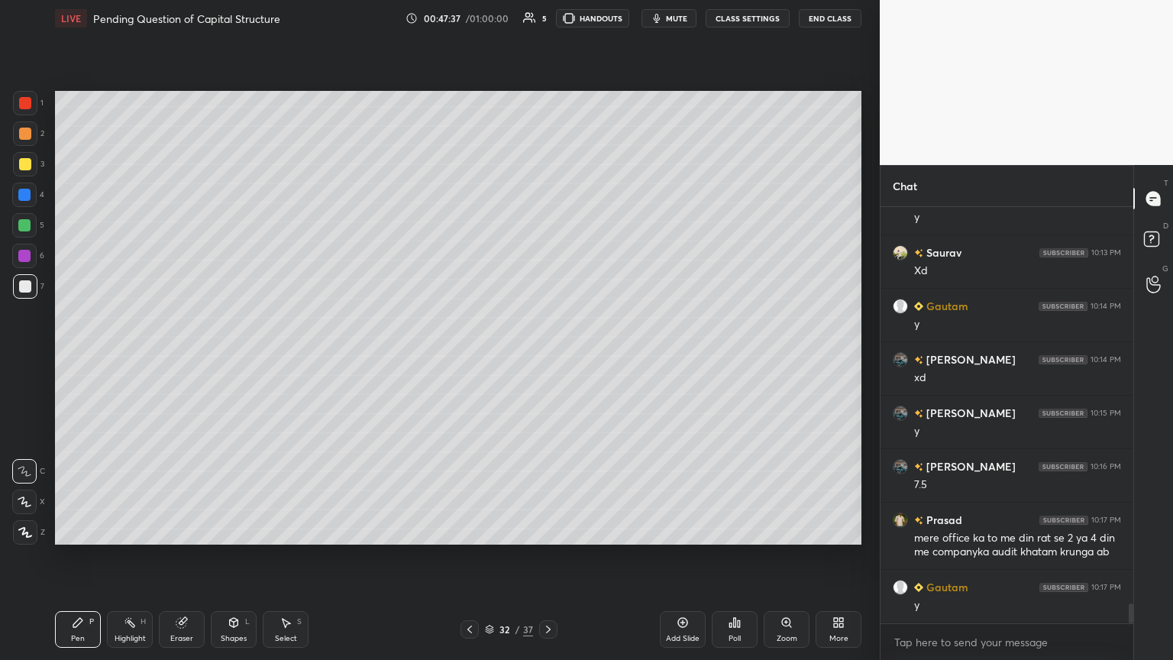
click at [547, 358] on icon at bounding box center [548, 629] width 5 height 8
click at [539, 358] on div at bounding box center [548, 629] width 18 height 18
click at [547, 358] on icon at bounding box center [548, 629] width 5 height 8
click at [25, 137] on div at bounding box center [25, 133] width 12 height 12
click at [22, 290] on div at bounding box center [25, 286] width 12 height 12
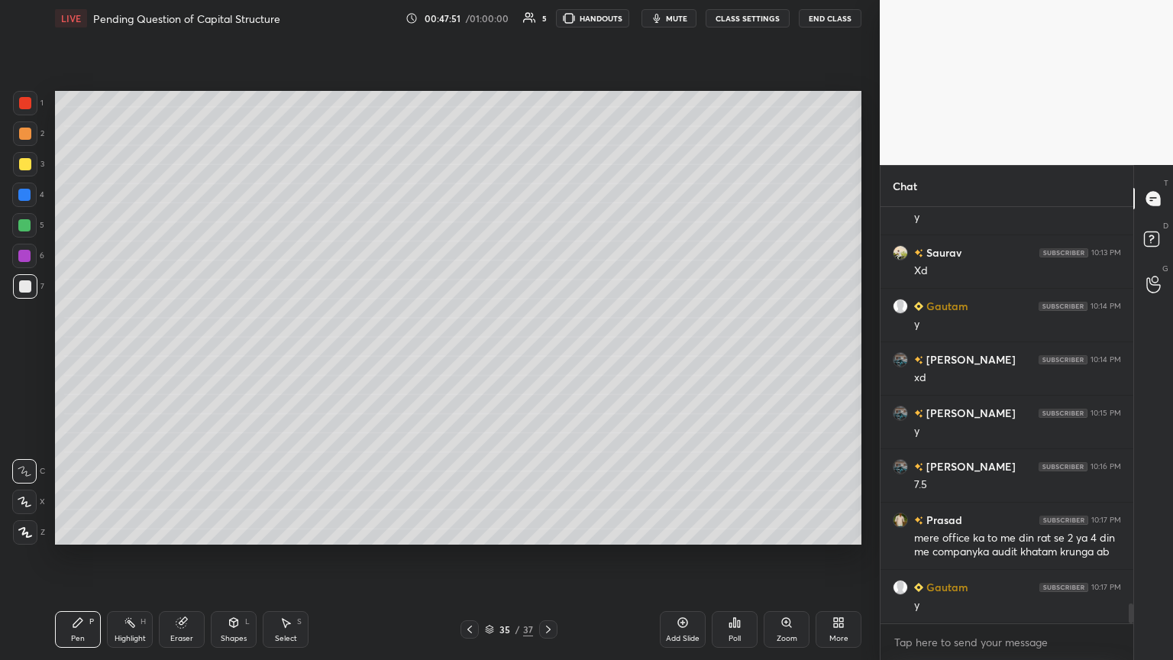
click at [466, 358] on icon at bounding box center [469, 629] width 12 height 12
click at [464, 358] on icon at bounding box center [469, 629] width 12 height 12
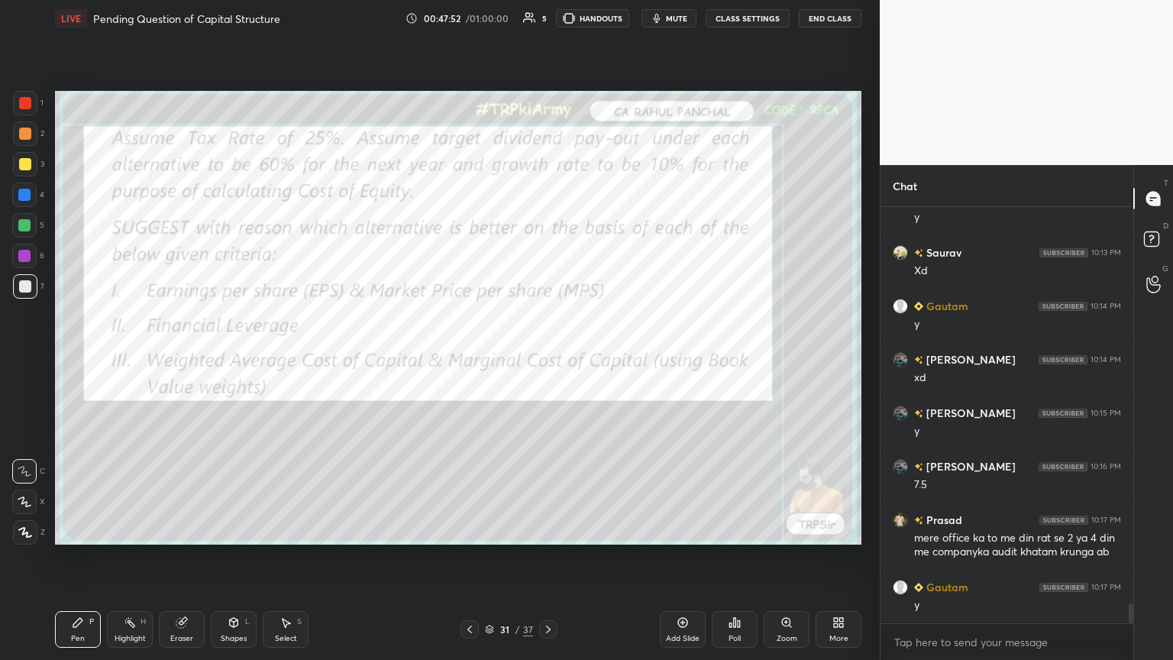
click at [463, 358] on icon at bounding box center [469, 629] width 12 height 12
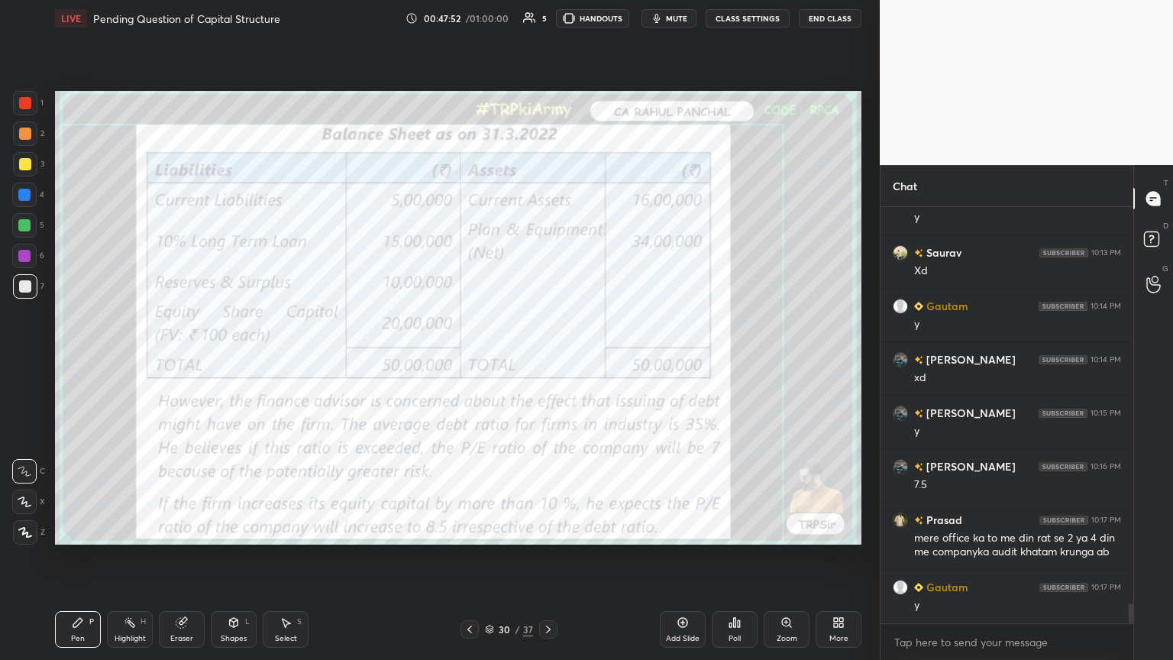
click at [465, 358] on icon at bounding box center [469, 629] width 12 height 12
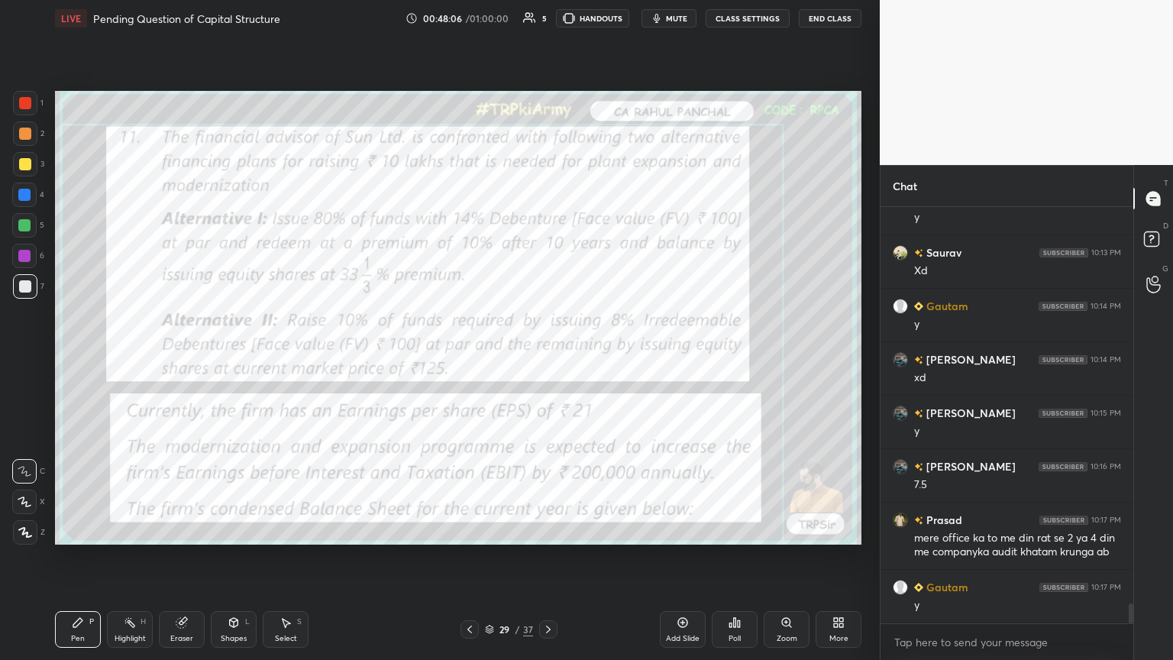
click at [547, 358] on icon at bounding box center [548, 629] width 12 height 12
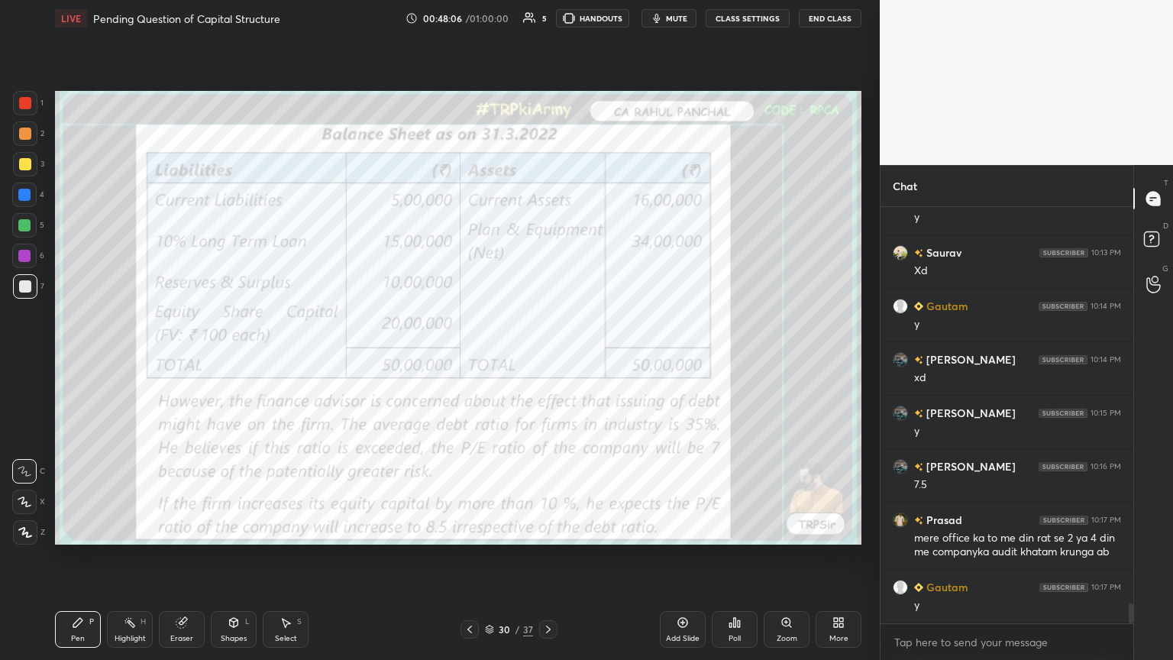
click at [547, 358] on icon at bounding box center [548, 629] width 12 height 12
click at [547, 358] on icon at bounding box center [548, 629] width 5 height 8
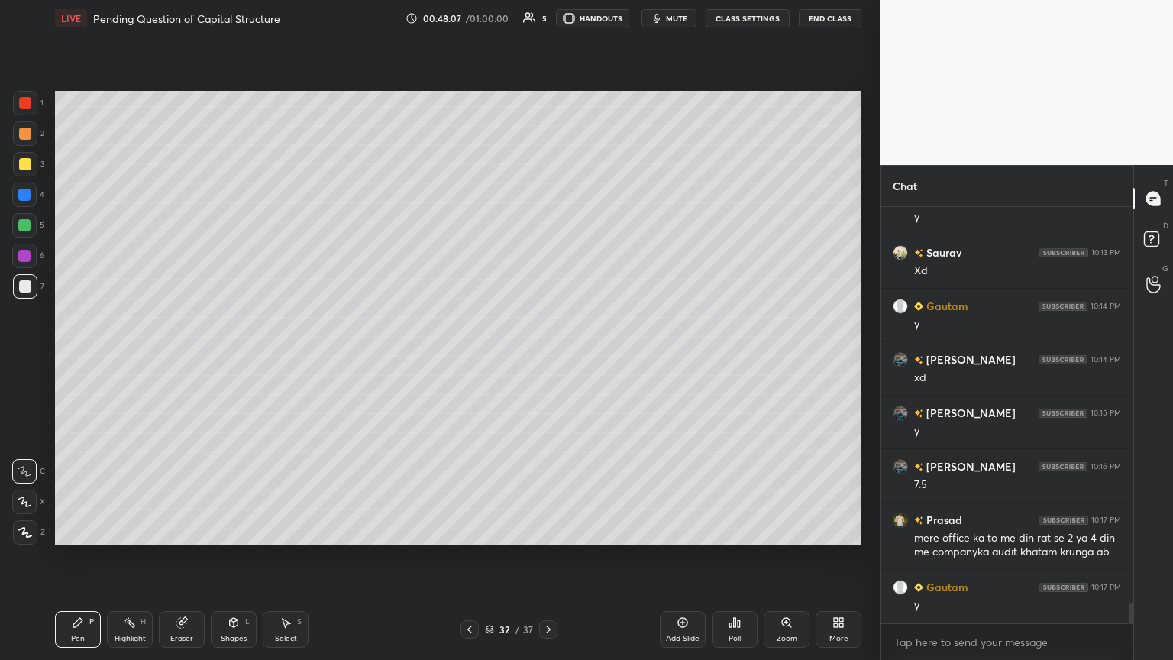
click at [547, 358] on icon at bounding box center [548, 629] width 12 height 12
click at [544, 358] on icon at bounding box center [548, 629] width 12 height 12
click at [542, 358] on icon at bounding box center [548, 629] width 12 height 12
click at [231, 358] on icon at bounding box center [234, 622] width 8 height 9
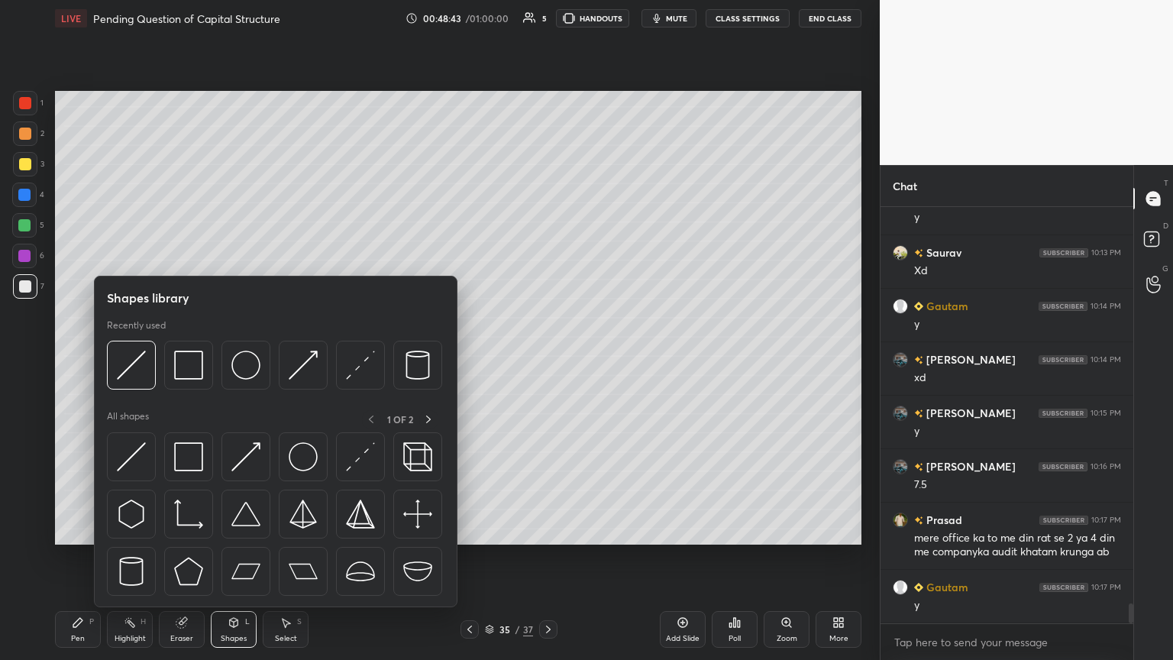
click at [136, 358] on img at bounding box center [131, 364] width 29 height 29
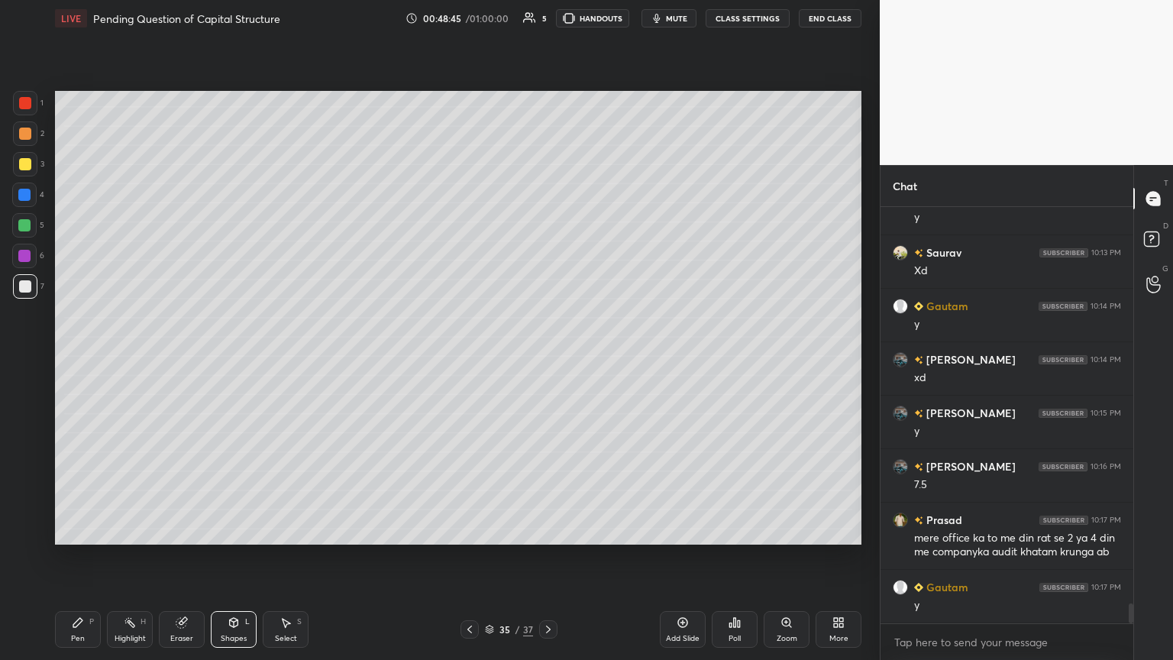
click at [74, 358] on div "Pen P" at bounding box center [78, 629] width 46 height 37
click at [195, 358] on div "Eraser" at bounding box center [182, 629] width 46 height 37
click at [229, 358] on div "Shapes L" at bounding box center [234, 629] width 46 height 37
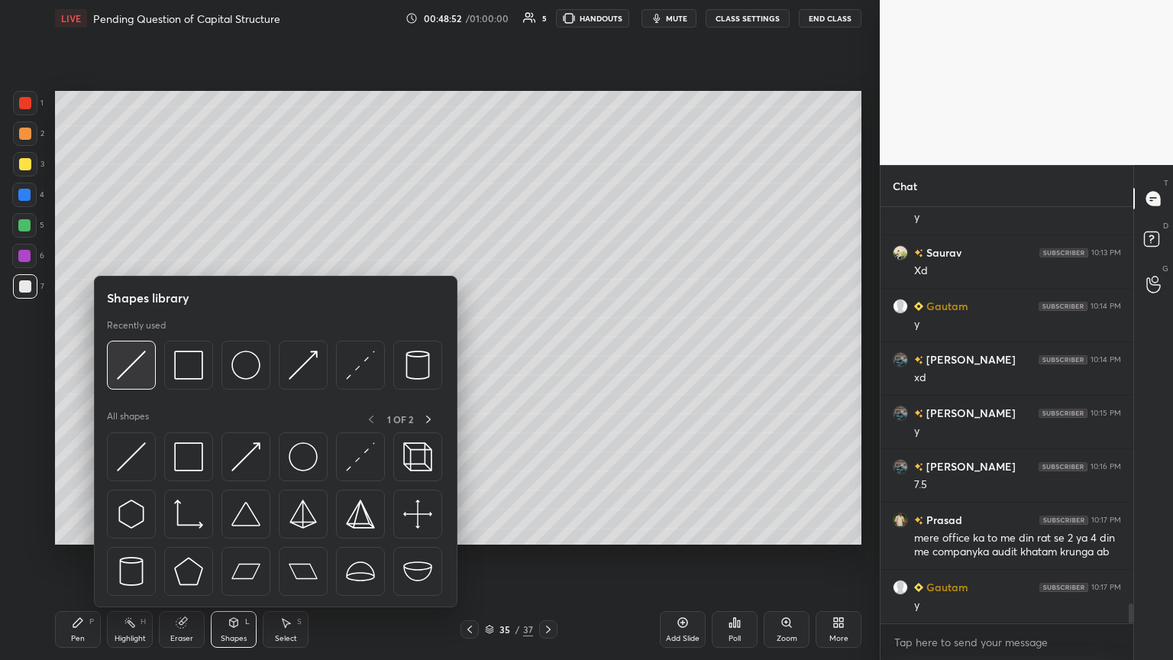
click at [132, 358] on img at bounding box center [131, 364] width 29 height 29
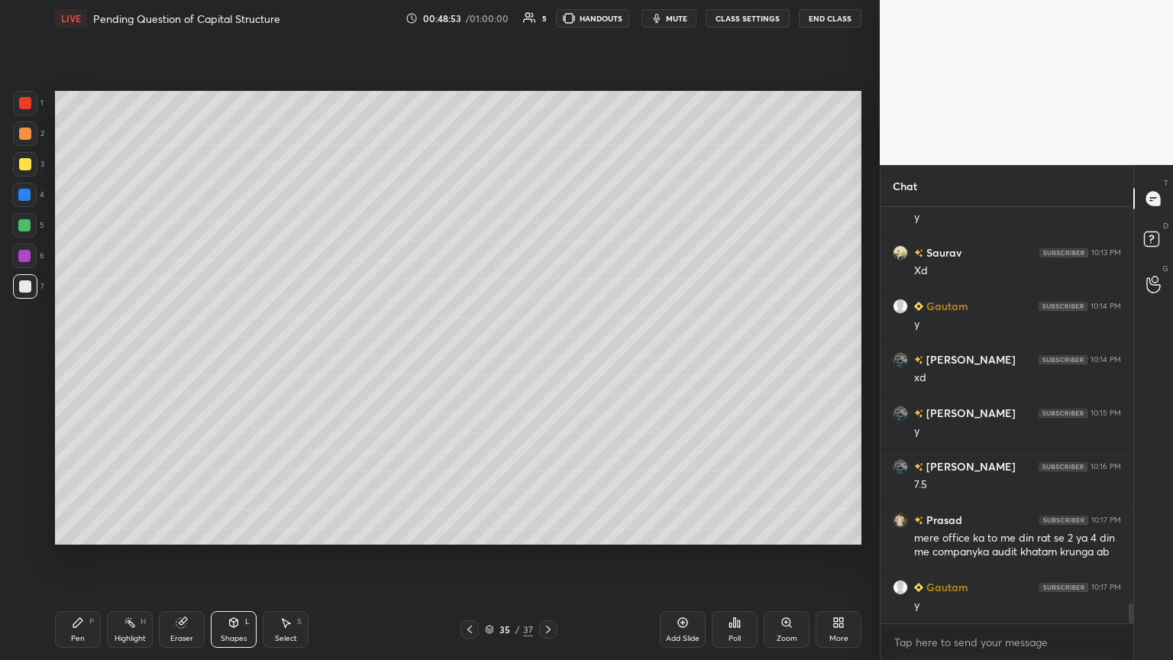
click at [82, 358] on icon at bounding box center [78, 622] width 12 height 12
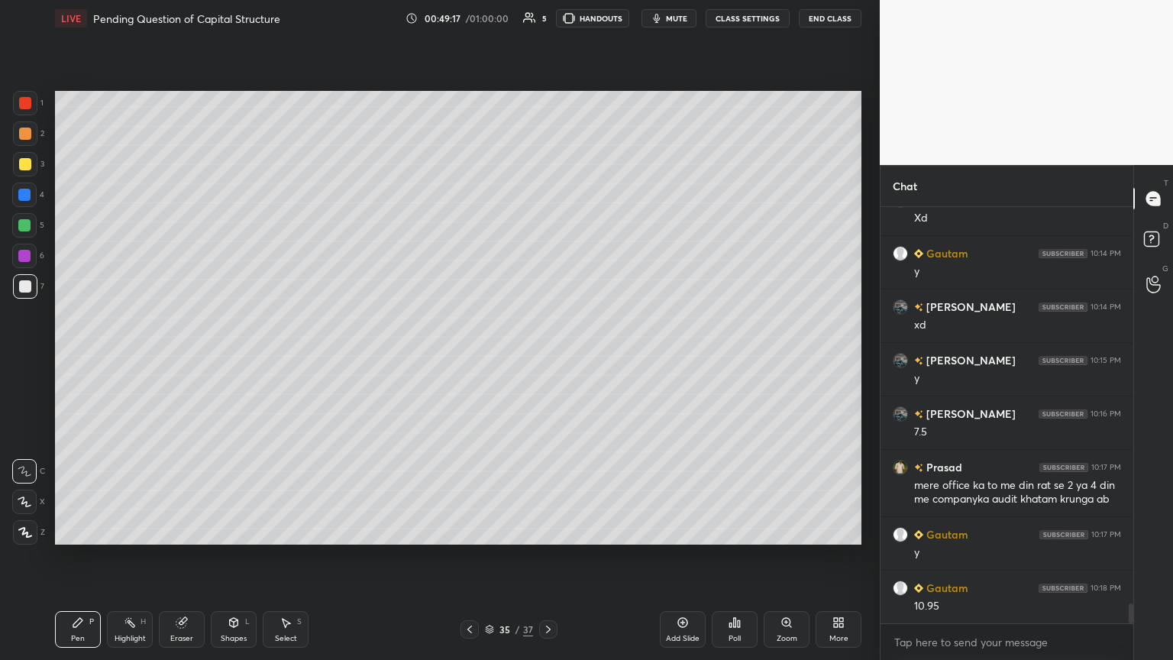
click at [237, 358] on icon at bounding box center [234, 621] width 8 height 2
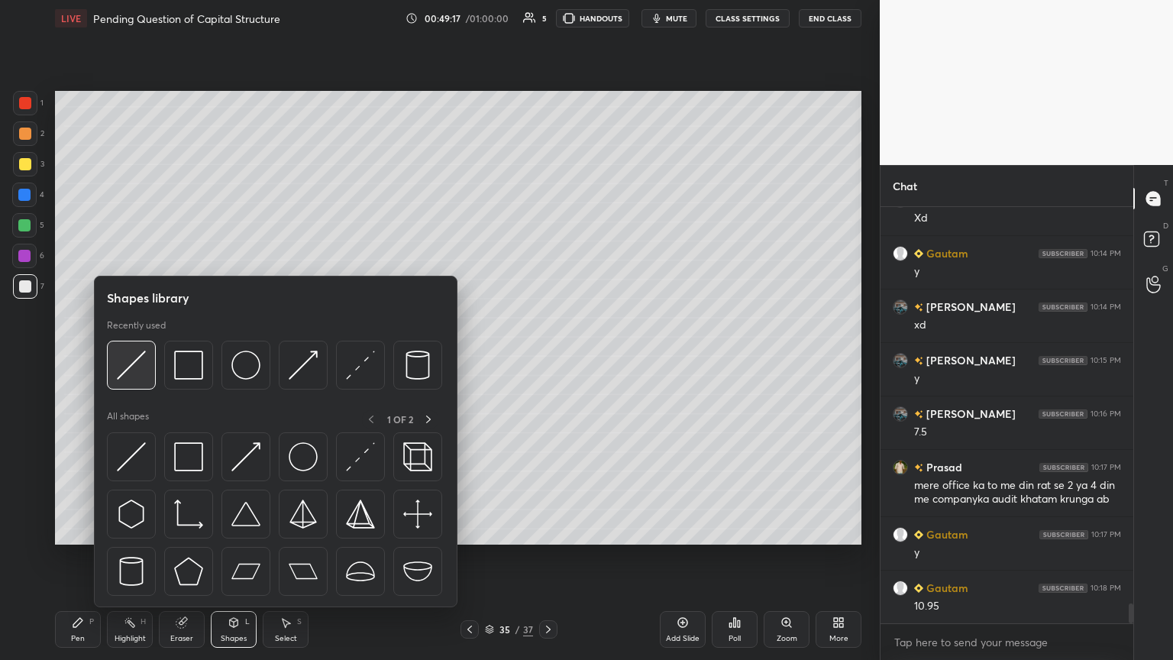
click at [115, 358] on div at bounding box center [131, 364] width 49 height 49
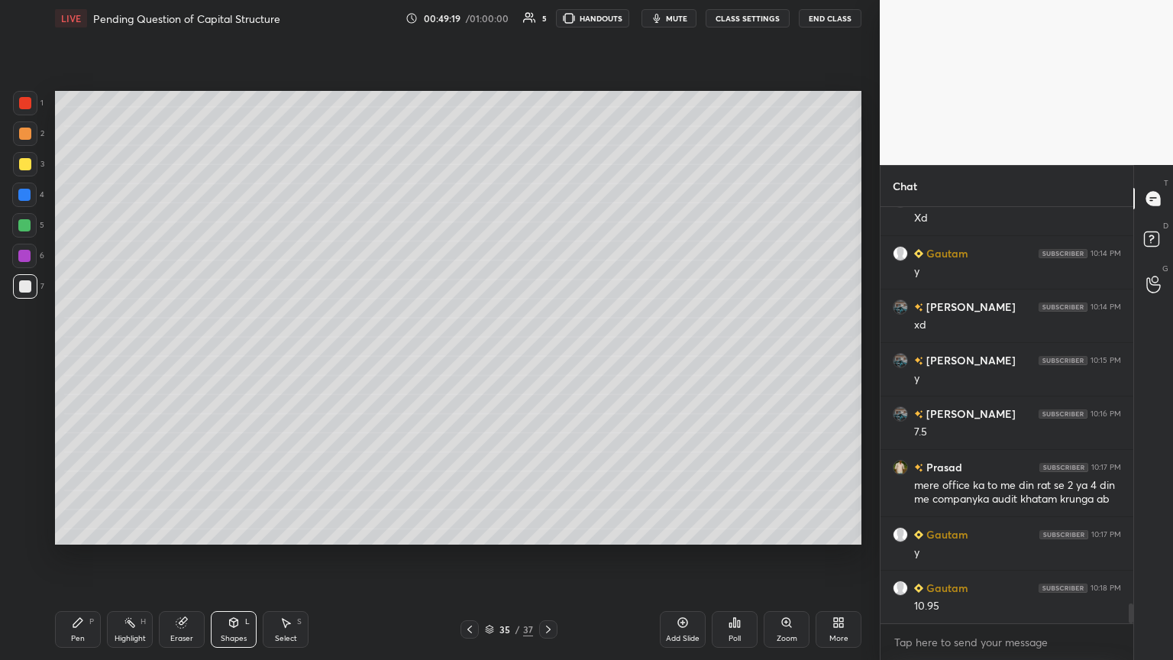
click at [76, 358] on div "Pen P" at bounding box center [78, 629] width 46 height 37
click at [31, 113] on div at bounding box center [25, 103] width 24 height 24
click at [231, 358] on icon at bounding box center [233, 622] width 12 height 12
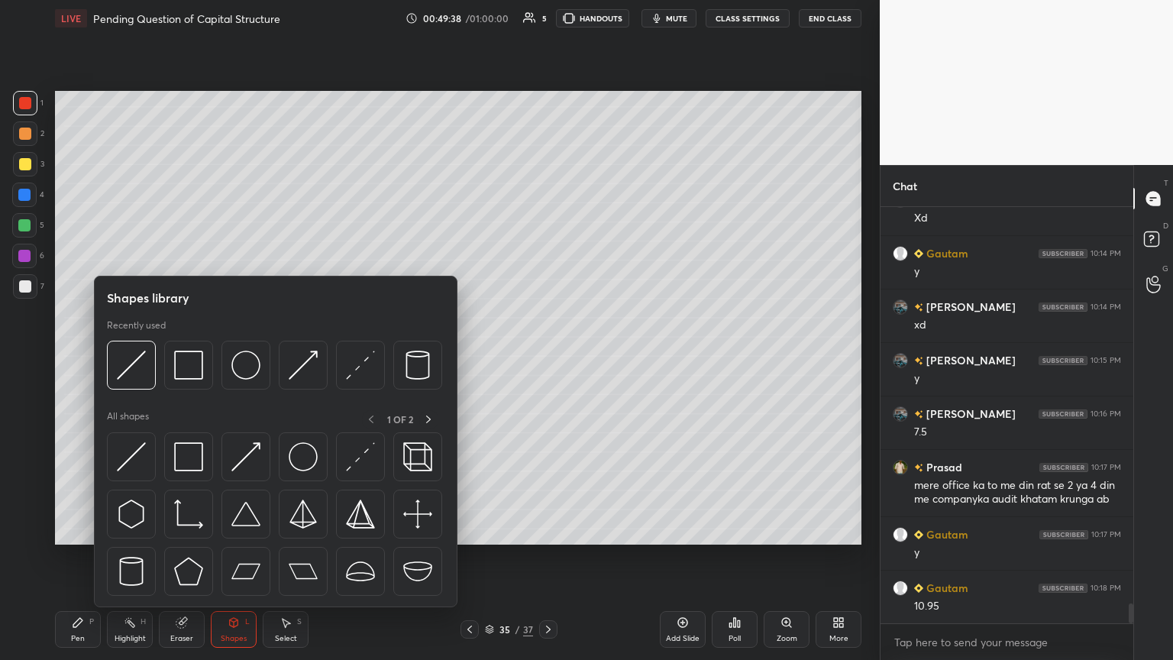
click at [189, 358] on img at bounding box center [188, 364] width 29 height 29
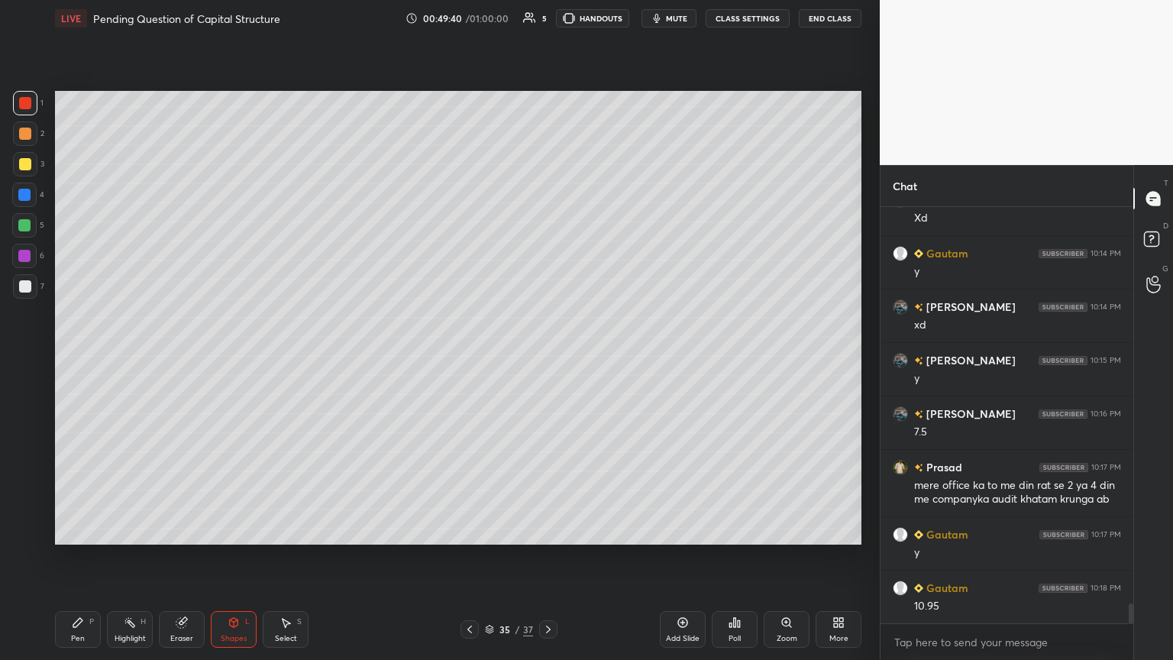
click at [18, 284] on div at bounding box center [25, 286] width 24 height 24
click at [89, 358] on div "Pen P" at bounding box center [78, 629] width 46 height 37
click at [24, 196] on div at bounding box center [24, 195] width 12 height 12
click at [231, 358] on icon at bounding box center [234, 622] width 8 height 9
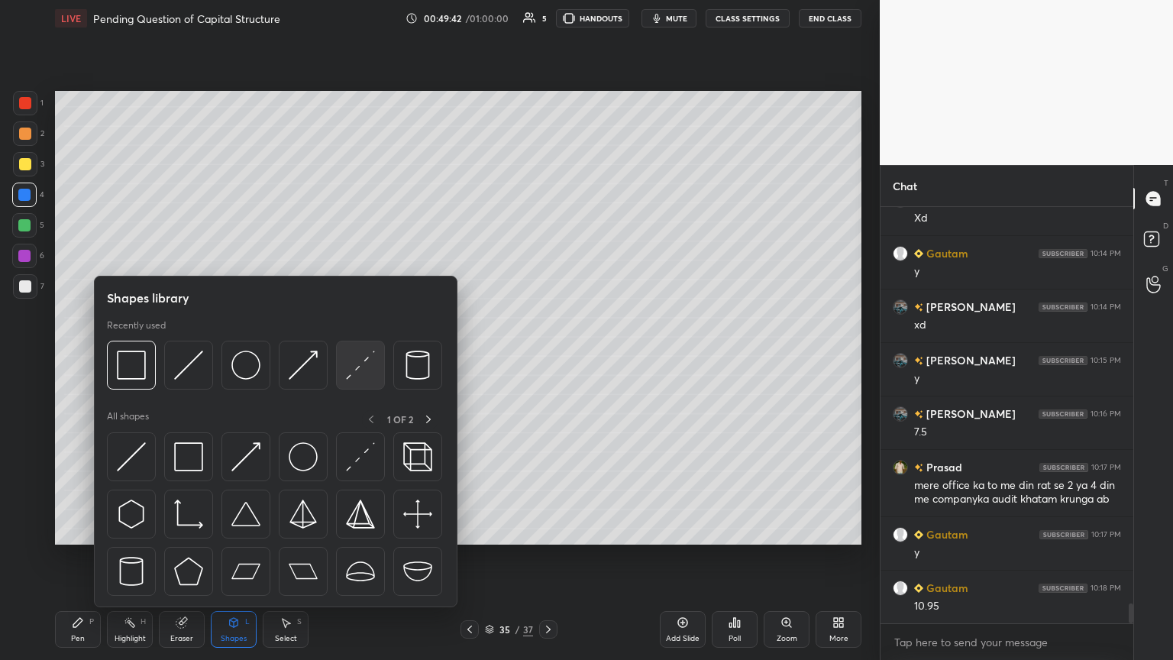
click at [354, 358] on img at bounding box center [360, 364] width 29 height 29
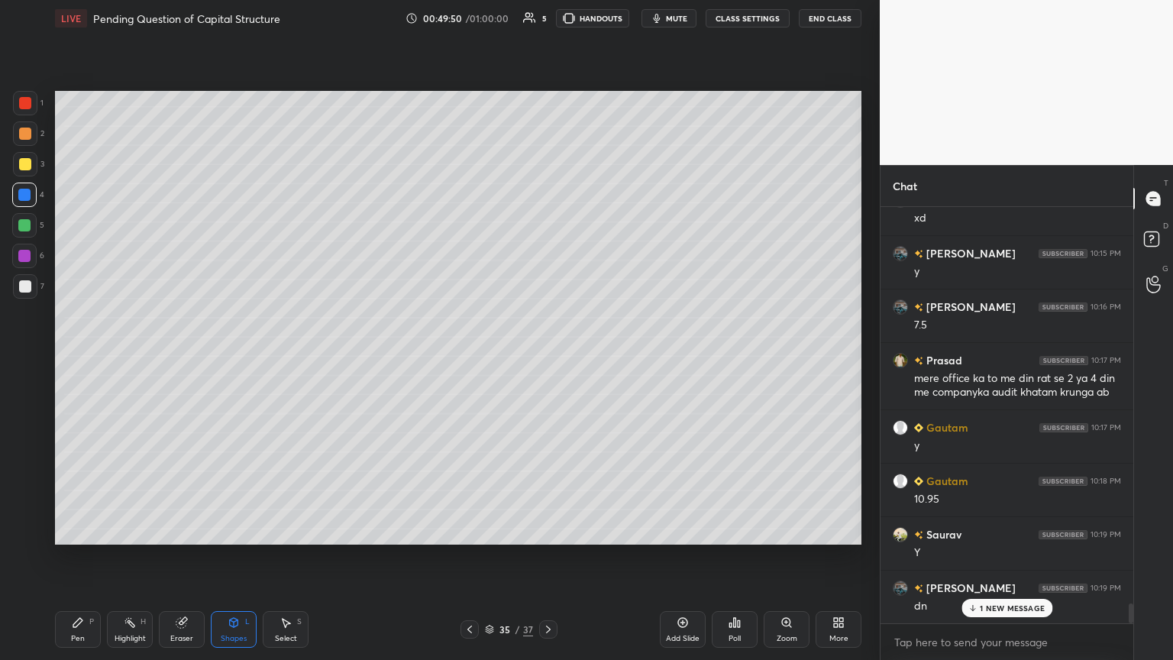
scroll to position [8494, 0]
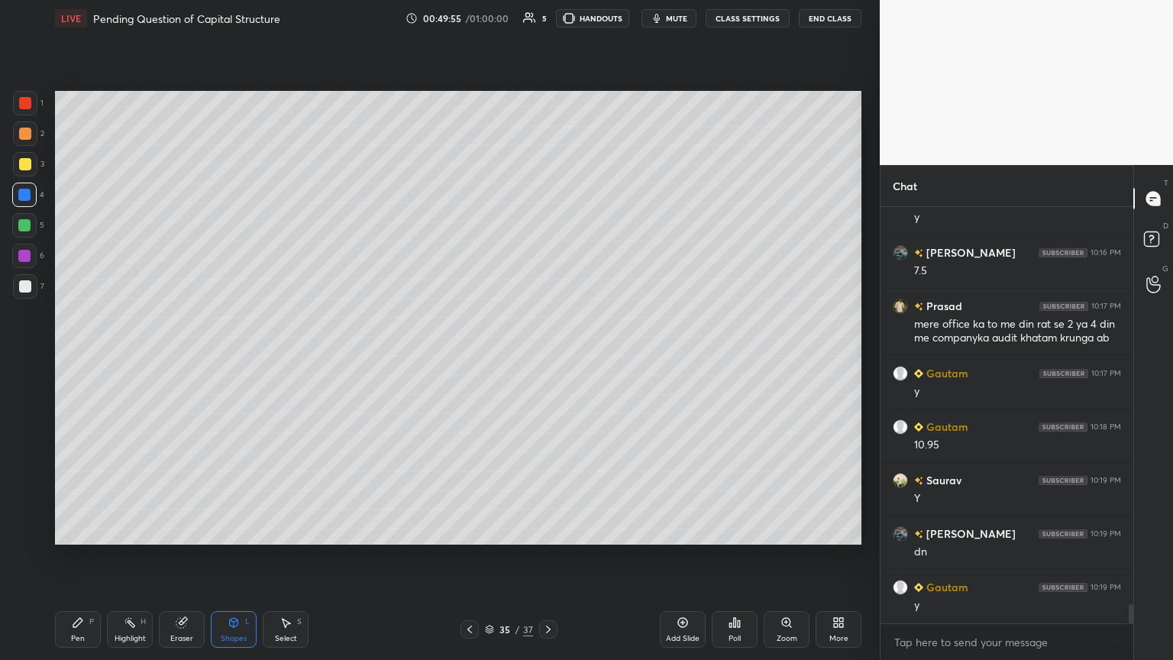
click at [32, 173] on div at bounding box center [25, 164] width 24 height 24
click at [78, 358] on icon at bounding box center [78, 622] width 12 height 12
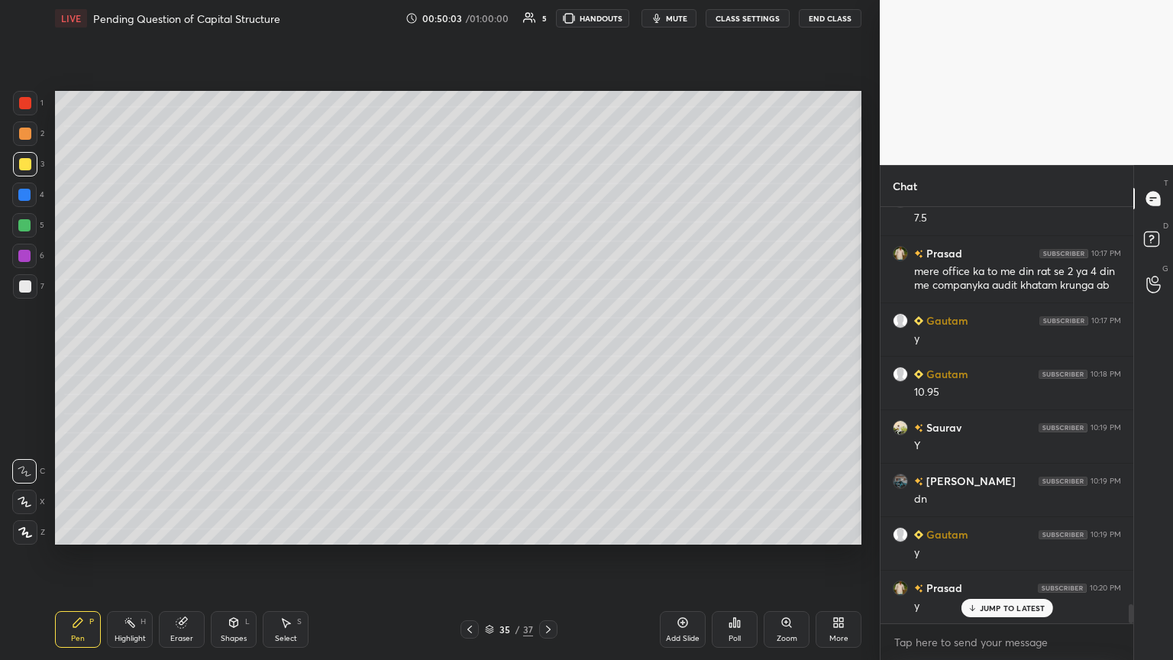
click at [473, 358] on icon at bounding box center [469, 629] width 12 height 12
click at [472, 358] on icon at bounding box center [469, 629] width 12 height 12
click at [471, 358] on icon at bounding box center [469, 629] width 12 height 12
click at [469, 358] on icon at bounding box center [469, 629] width 12 height 12
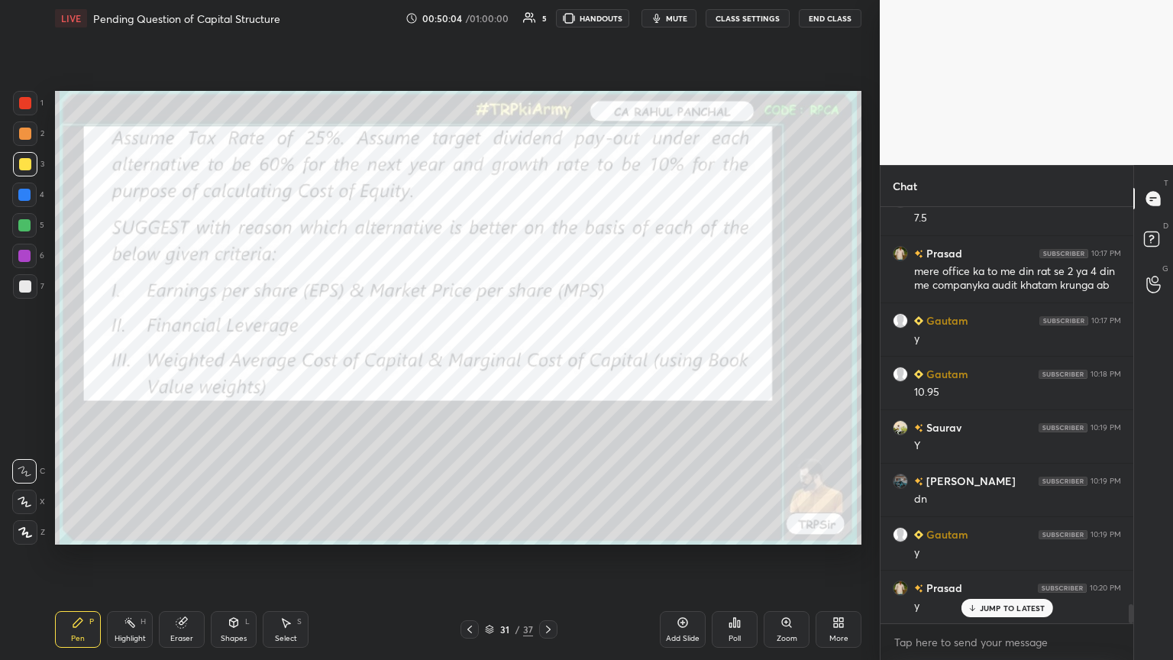
click at [466, 358] on icon at bounding box center [469, 629] width 12 height 12
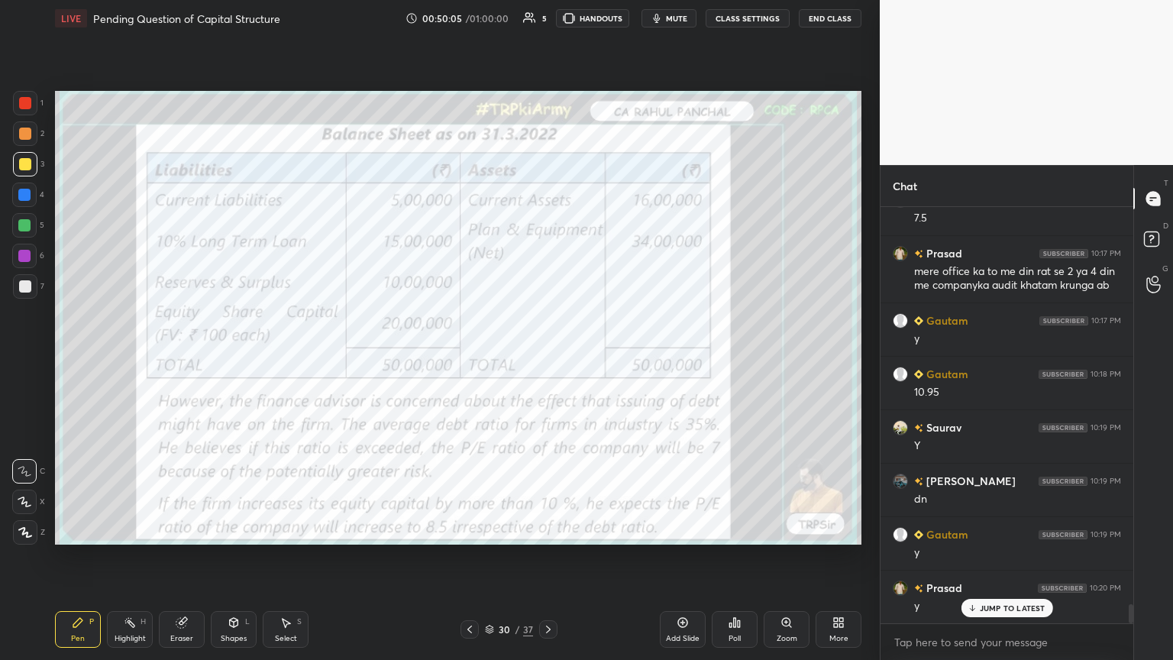
click at [467, 358] on icon at bounding box center [469, 629] width 12 height 12
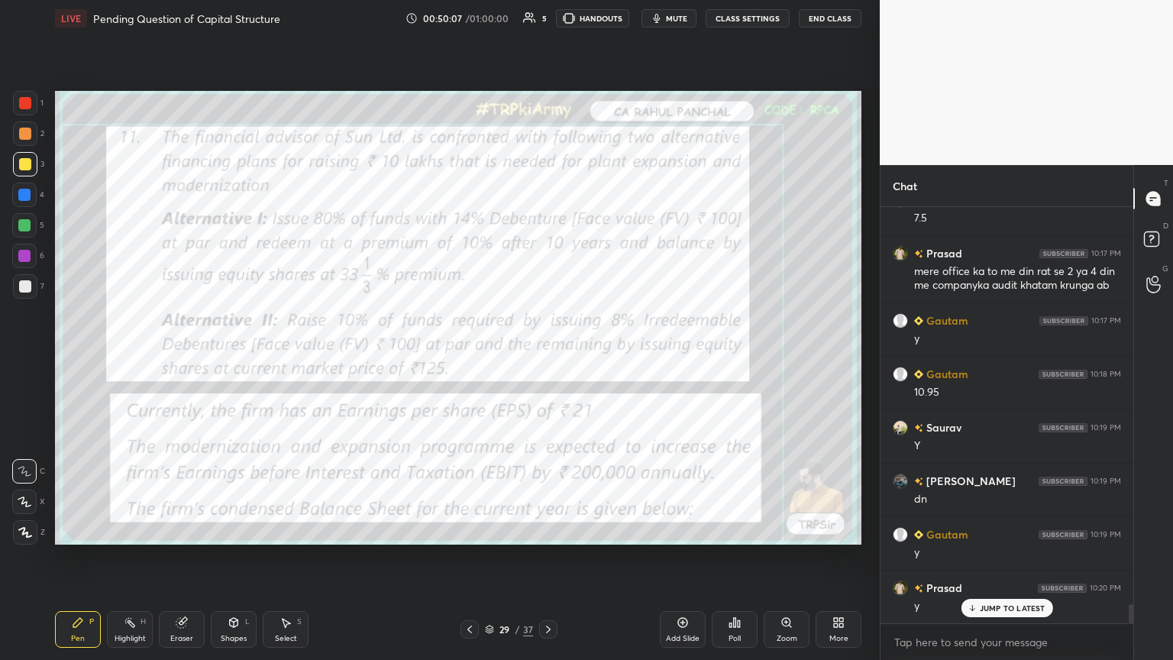
click at [31, 101] on div at bounding box center [25, 103] width 12 height 12
click at [547, 358] on icon at bounding box center [548, 629] width 12 height 12
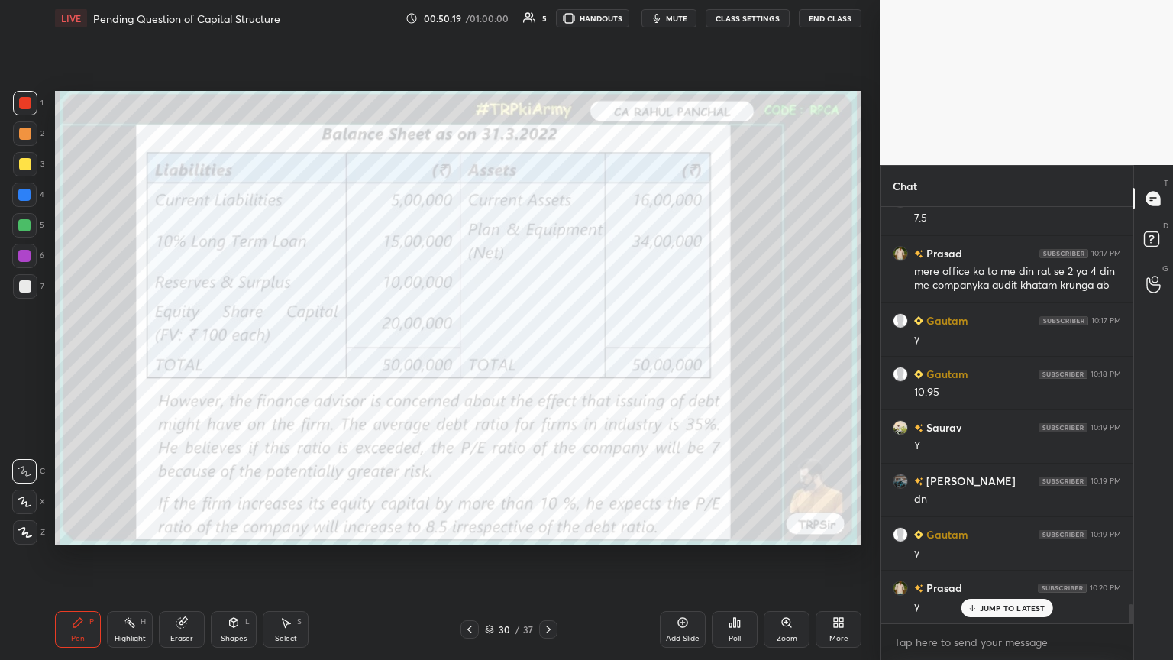
click at [547, 358] on icon at bounding box center [548, 629] width 12 height 12
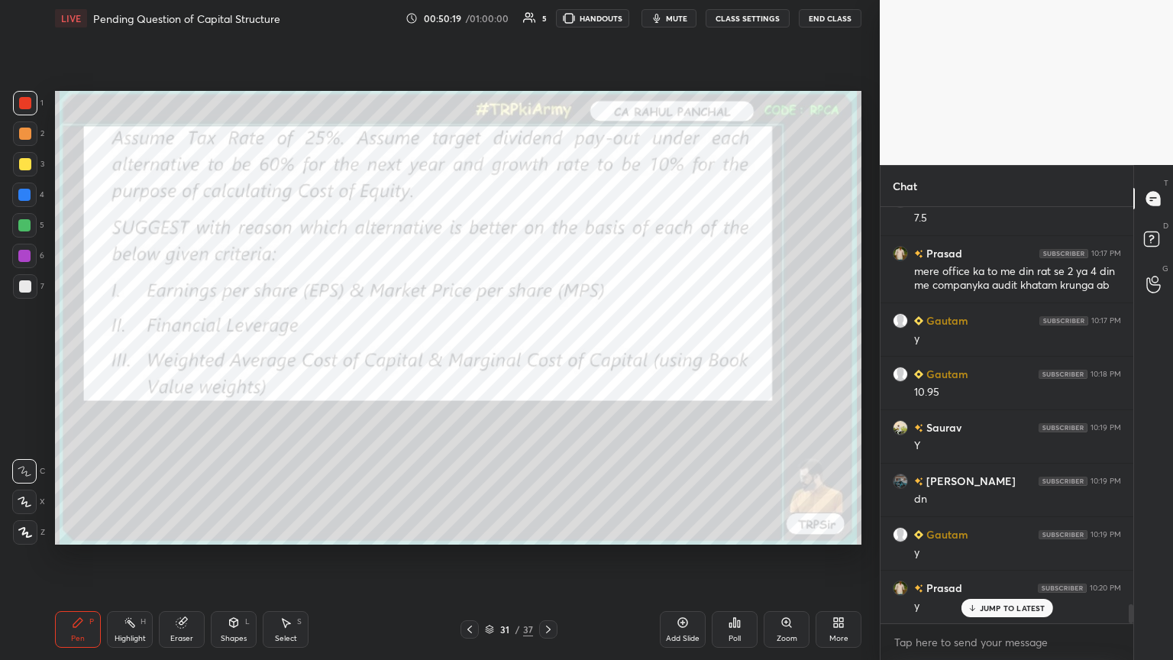
click at [547, 358] on icon at bounding box center [548, 629] width 12 height 12
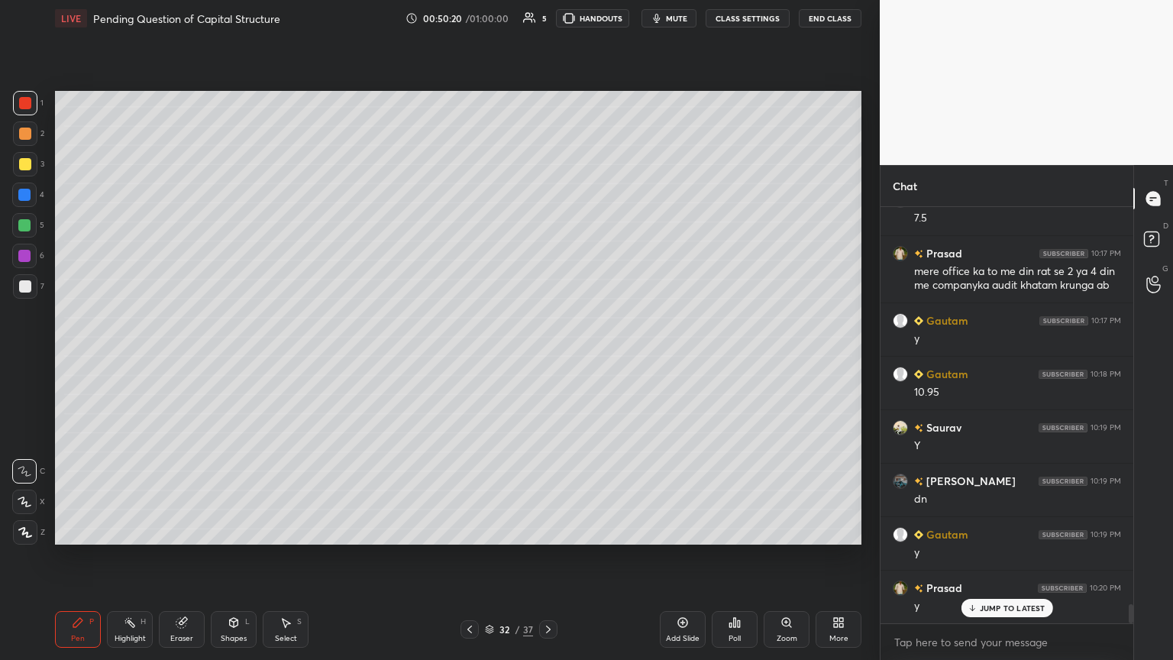
click at [547, 358] on icon at bounding box center [548, 629] width 12 height 12
click at [547, 358] on icon at bounding box center [548, 629] width 5 height 8
click at [547, 358] on icon at bounding box center [548, 629] width 12 height 12
click at [21, 163] on div at bounding box center [25, 164] width 12 height 12
click at [77, 358] on icon at bounding box center [77, 622] width 9 height 9
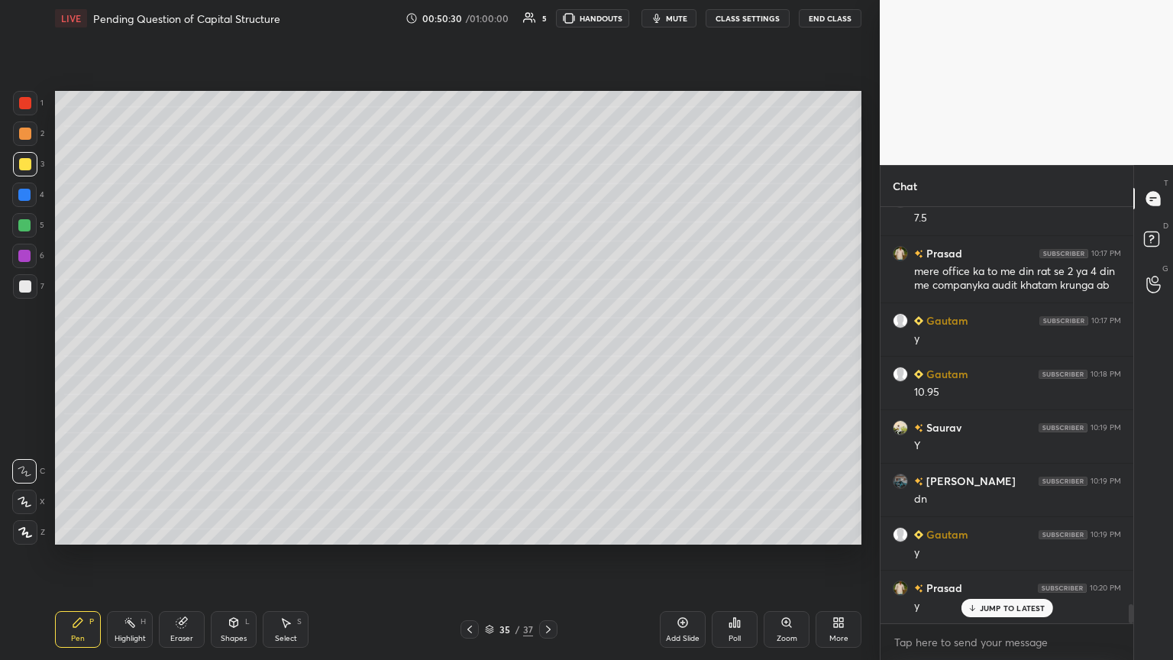
click at [230, 358] on icon at bounding box center [234, 622] width 8 height 9
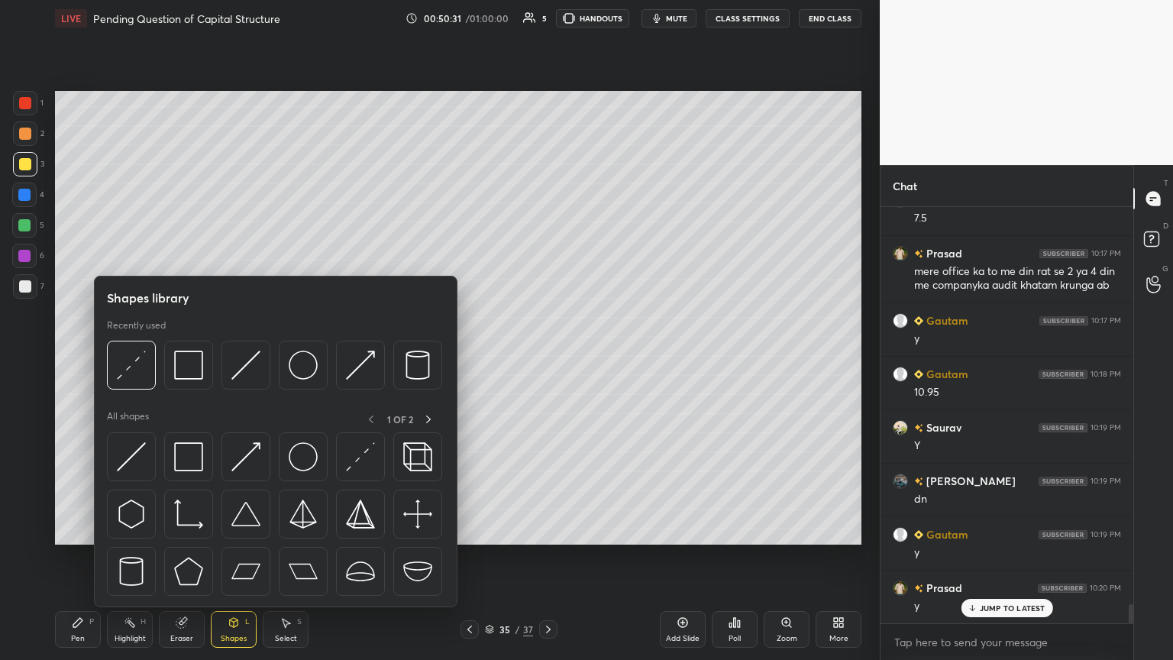
click at [243, 358] on img at bounding box center [245, 364] width 29 height 29
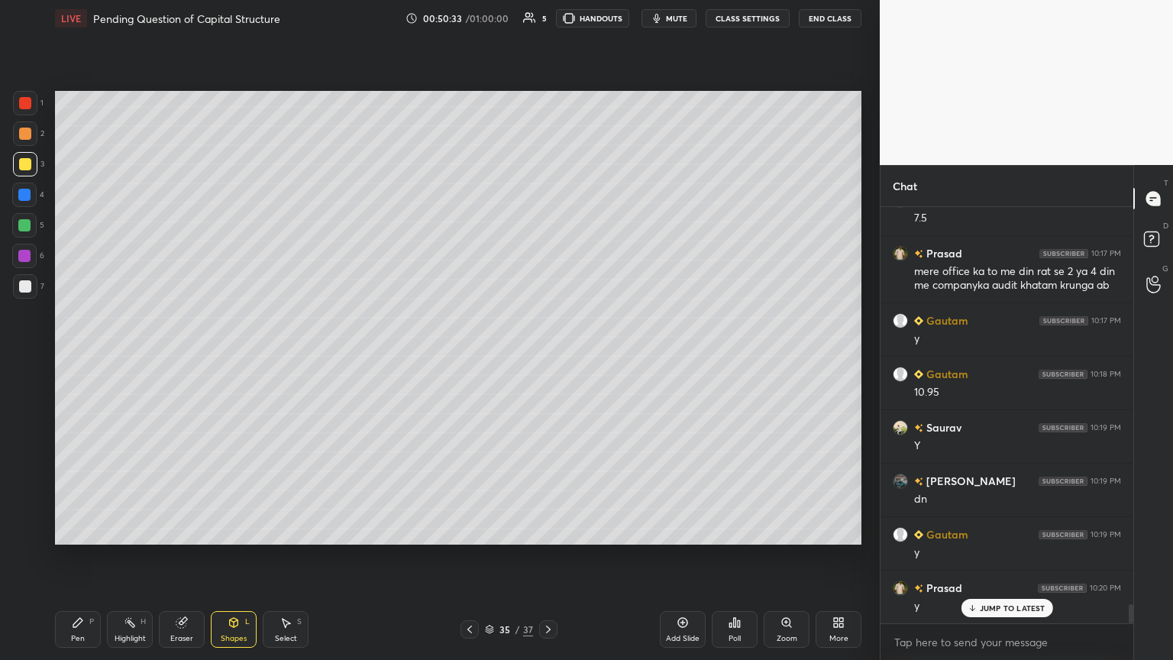
click at [31, 283] on div at bounding box center [25, 286] width 24 height 24
click at [69, 358] on div "Pen P" at bounding box center [78, 629] width 46 height 37
click at [26, 141] on div at bounding box center [25, 133] width 24 height 24
click at [41, 281] on div "7" at bounding box center [28, 286] width 31 height 24
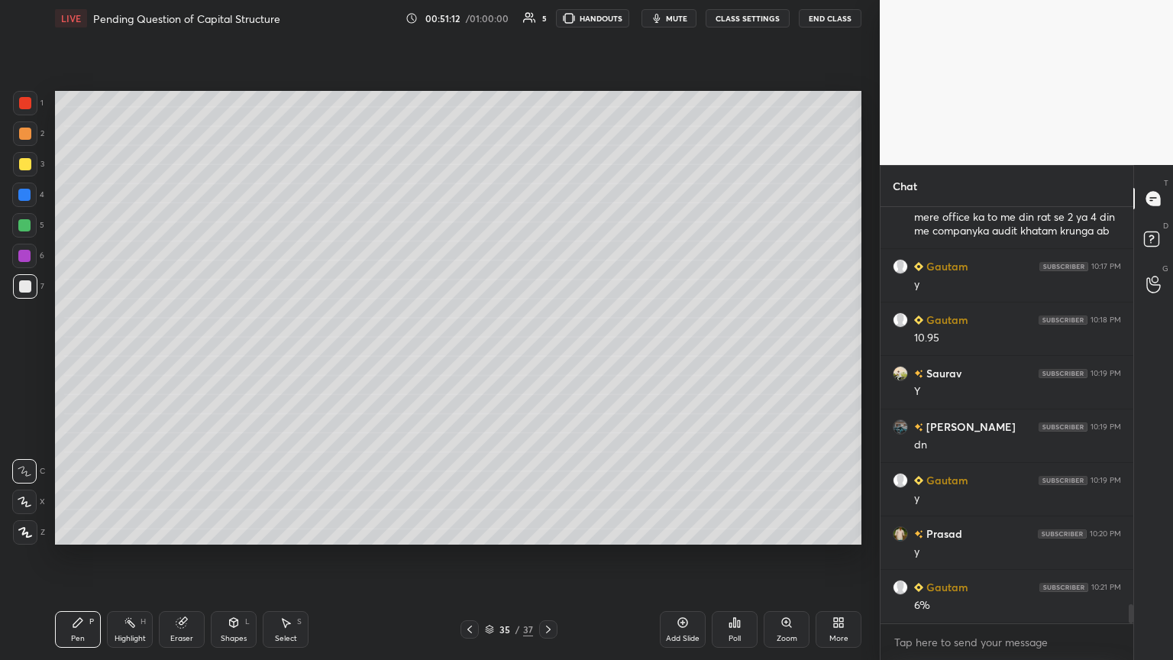
click at [23, 108] on div at bounding box center [25, 103] width 12 height 12
click at [230, 358] on div "Shapes L" at bounding box center [234, 629] width 46 height 37
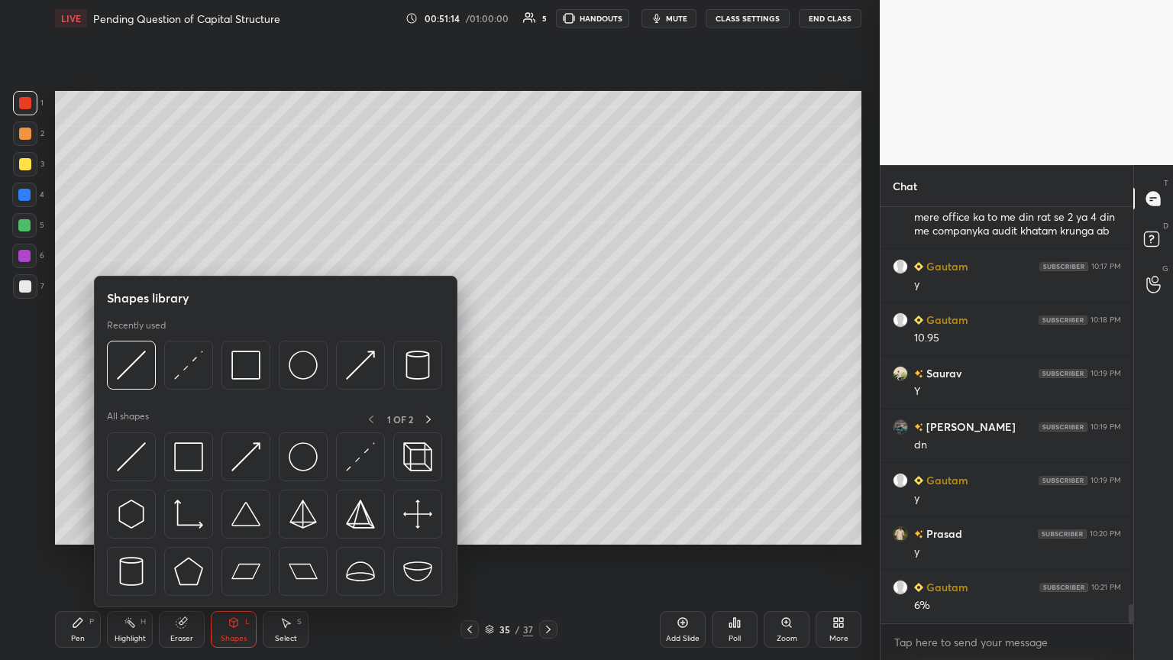
click at [263, 358] on div at bounding box center [245, 364] width 49 height 49
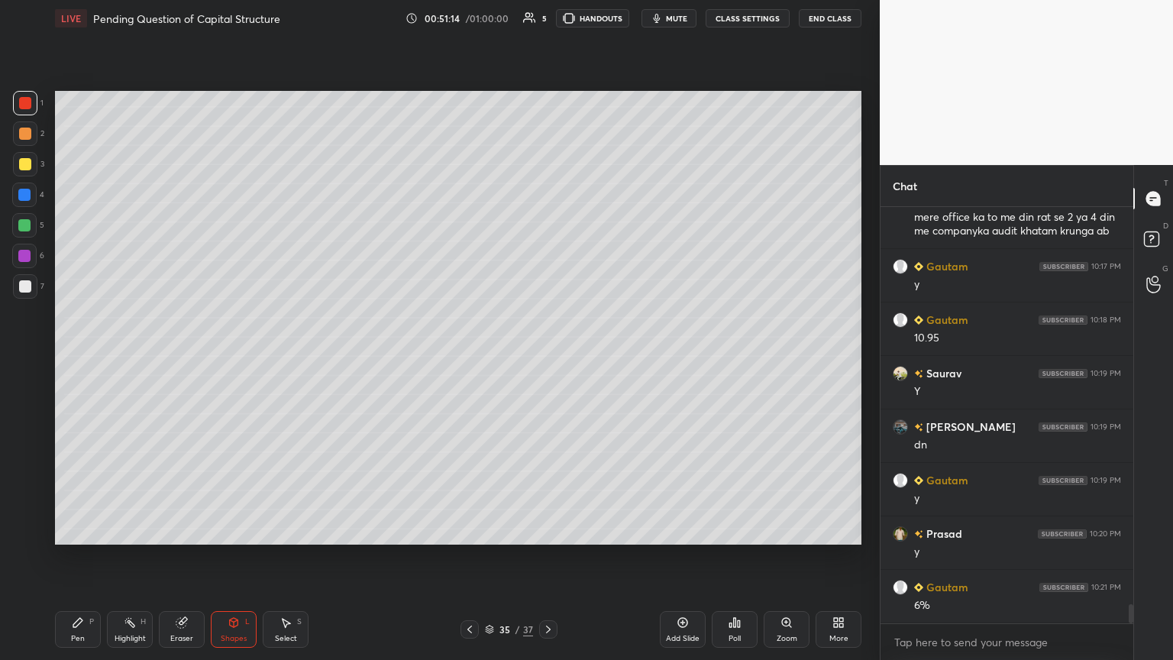
scroll to position [8654, 0]
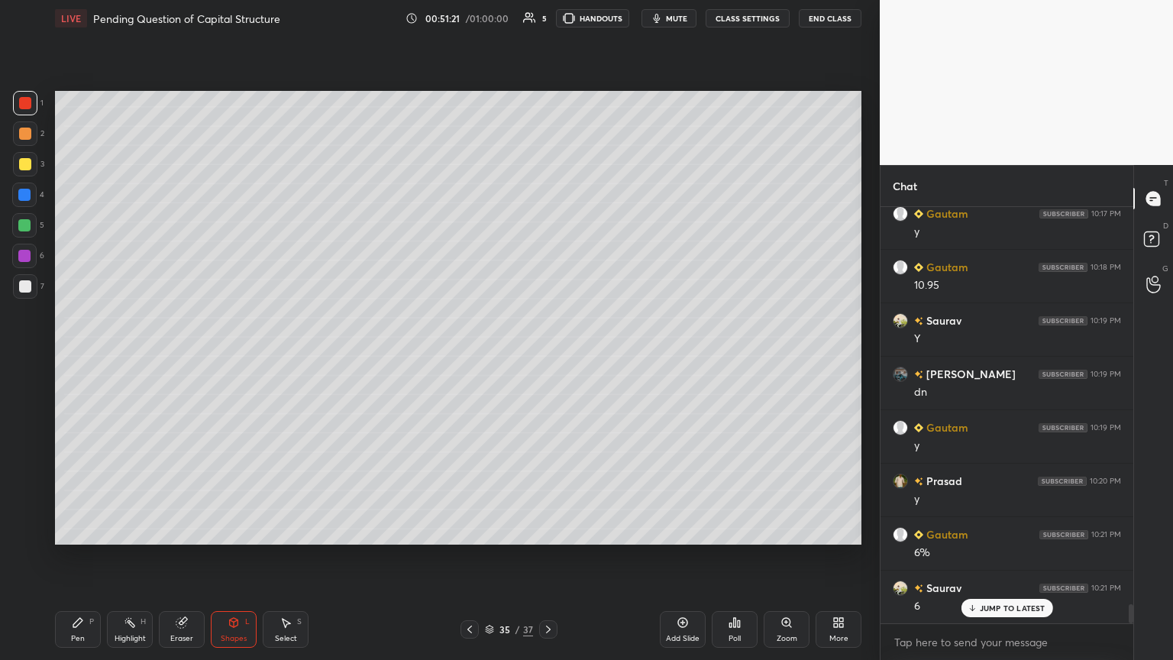
click at [464, 358] on icon at bounding box center [469, 629] width 12 height 12
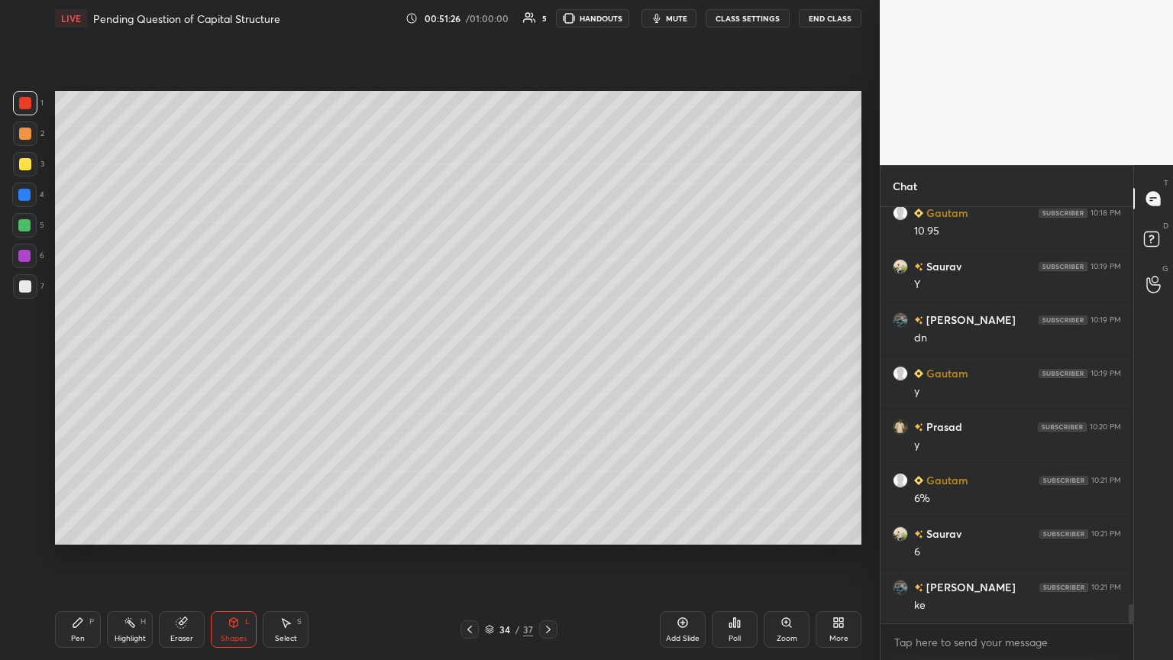
click at [470, 358] on icon at bounding box center [469, 629] width 12 height 12
click at [471, 358] on icon at bounding box center [469, 629] width 12 height 12
click at [473, 358] on icon at bounding box center [469, 629] width 12 height 12
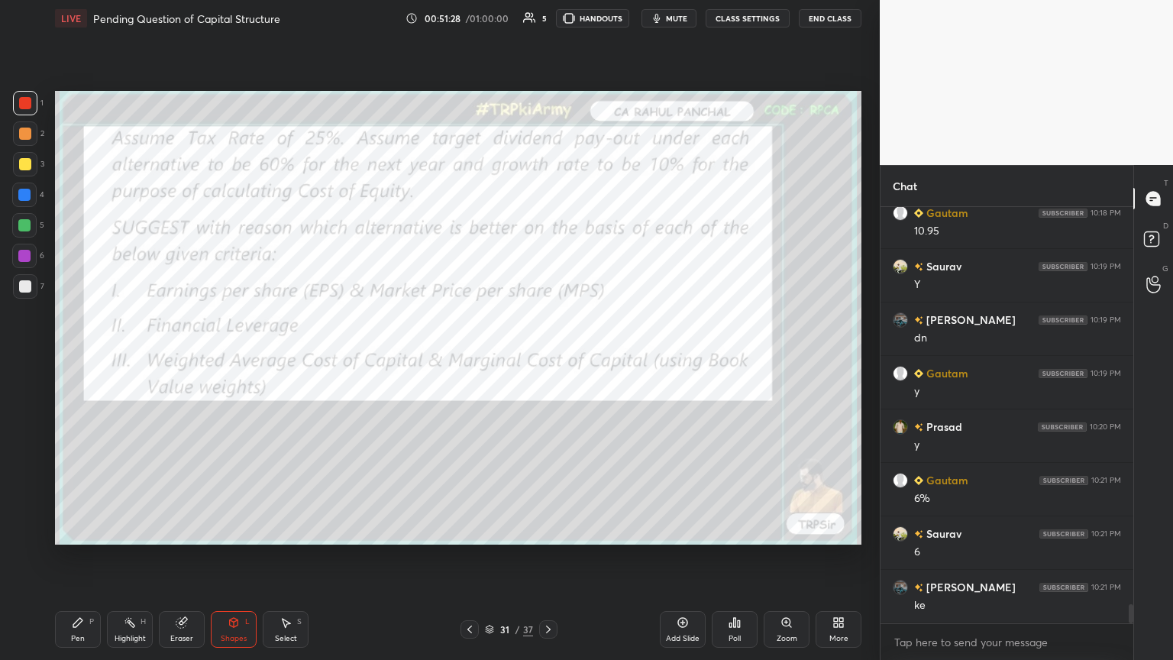
click at [177, 358] on icon at bounding box center [182, 622] width 12 height 12
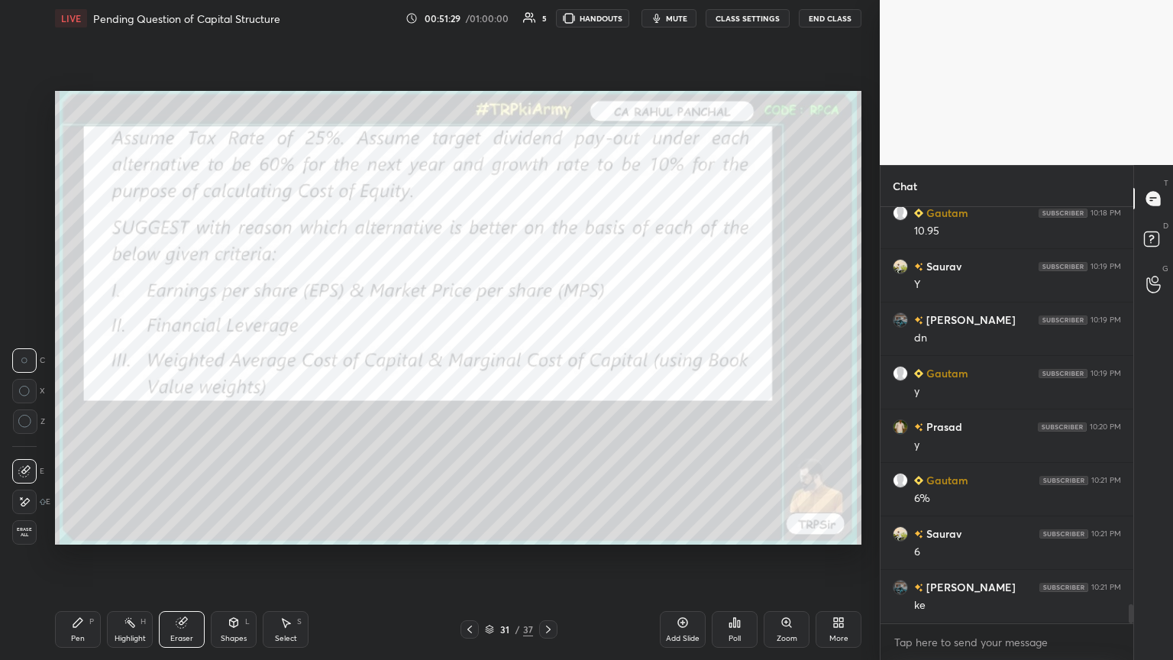
click at [24, 358] on div "Erase all" at bounding box center [24, 532] width 24 height 24
click at [56, 358] on div "Pen P" at bounding box center [78, 629] width 46 height 37
click at [180, 358] on div "Eraser" at bounding box center [182, 629] width 46 height 37
click at [19, 358] on div "Erase all" at bounding box center [24, 532] width 24 height 24
click at [71, 358] on div "Setting up your live class Poll for secs No correct answer Start poll" at bounding box center [458, 318] width 818 height 562
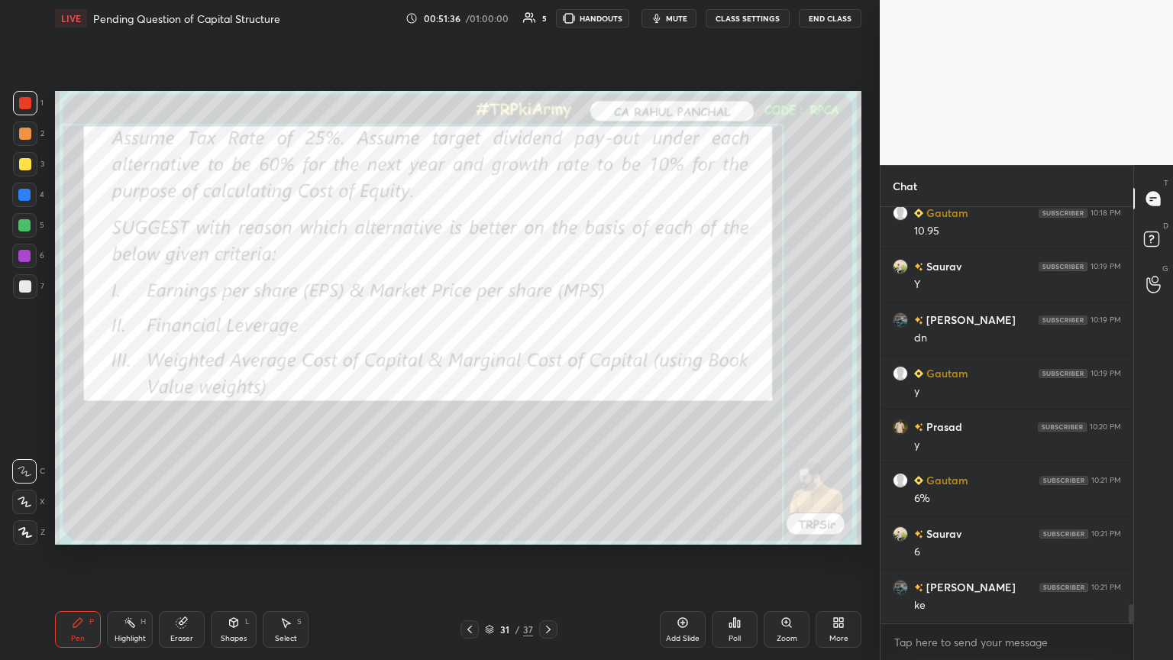
click at [30, 98] on div at bounding box center [25, 103] width 12 height 12
click at [547, 358] on icon at bounding box center [548, 629] width 12 height 12
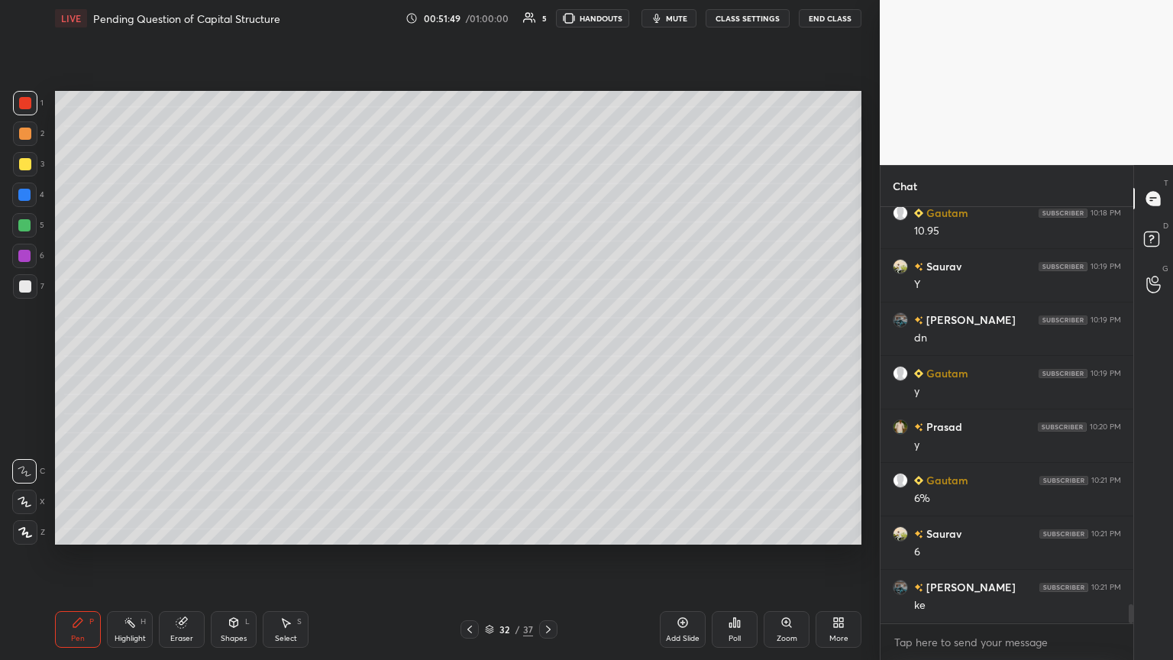
click at [546, 358] on icon at bounding box center [548, 629] width 12 height 12
click at [473, 358] on icon at bounding box center [469, 629] width 12 height 12
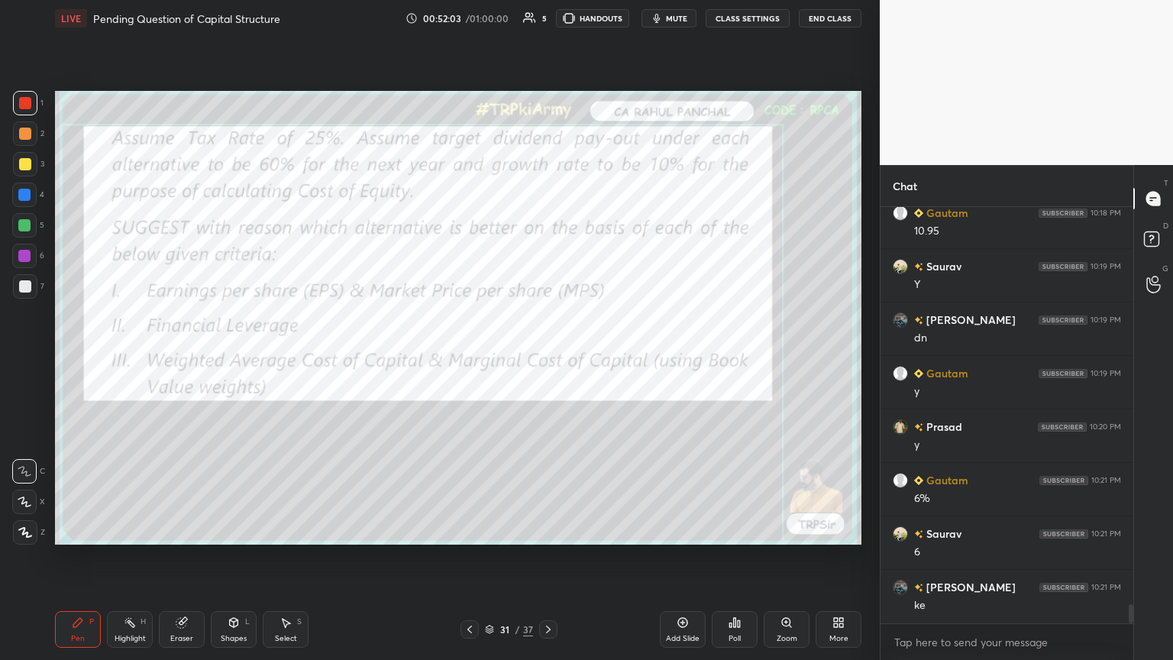
click at [547, 358] on div at bounding box center [548, 629] width 18 height 18
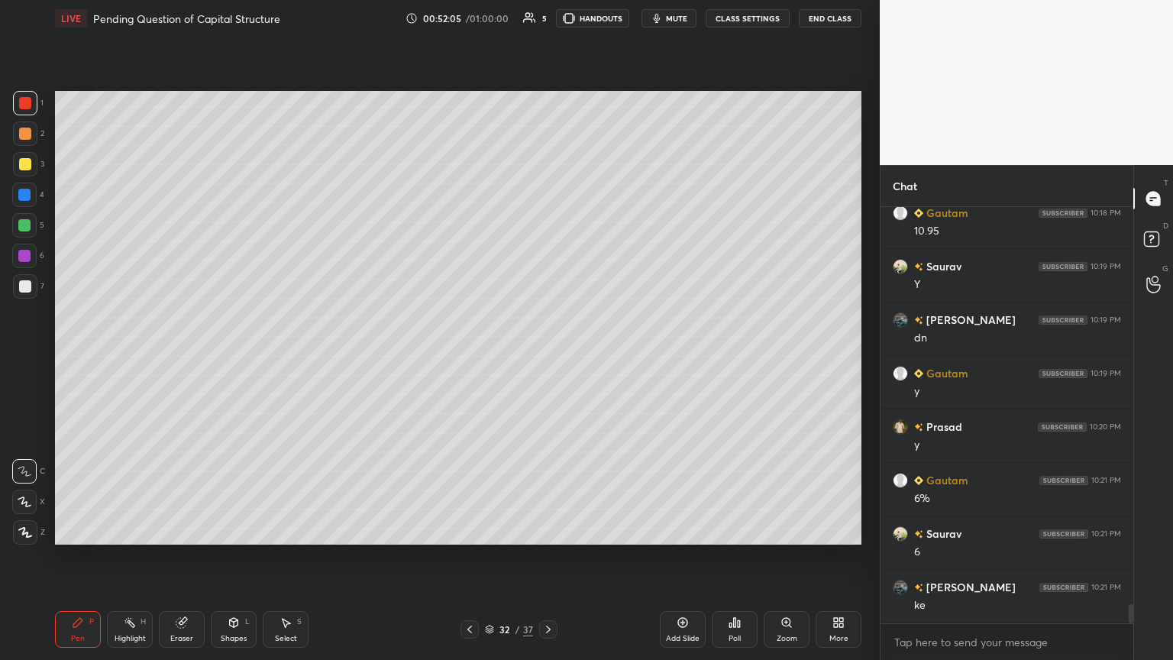
click at [547, 358] on icon at bounding box center [548, 629] width 12 height 12
click at [472, 358] on icon at bounding box center [469, 629] width 12 height 12
click at [473, 358] on icon at bounding box center [469, 629] width 12 height 12
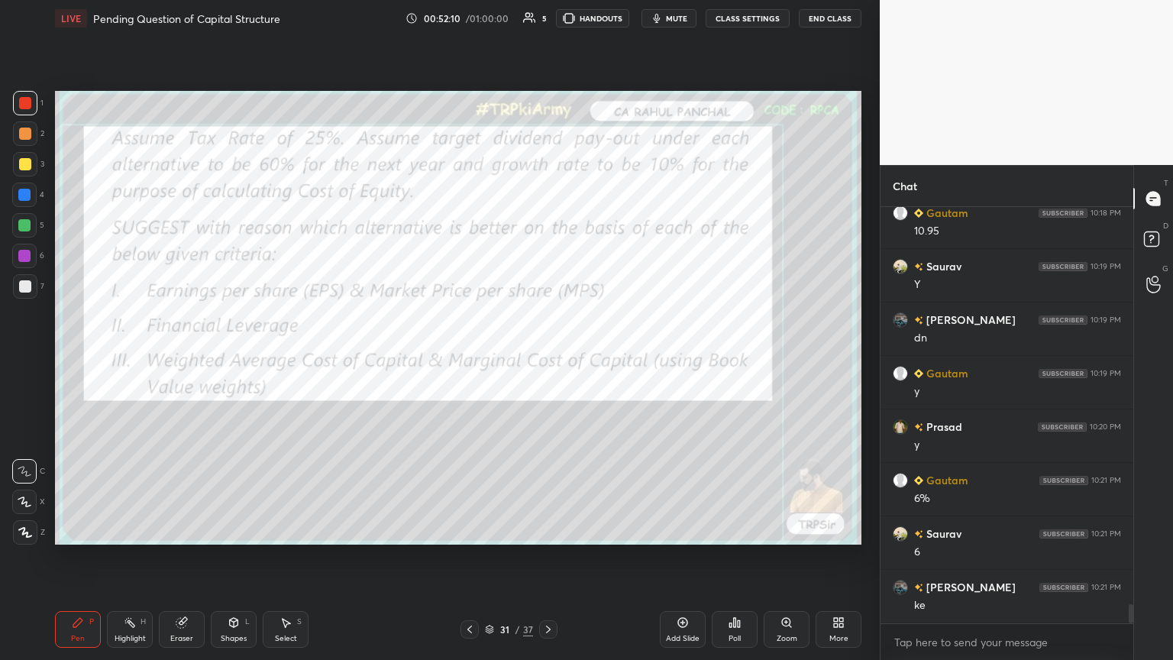
click at [547, 358] on icon at bounding box center [548, 629] width 12 height 12
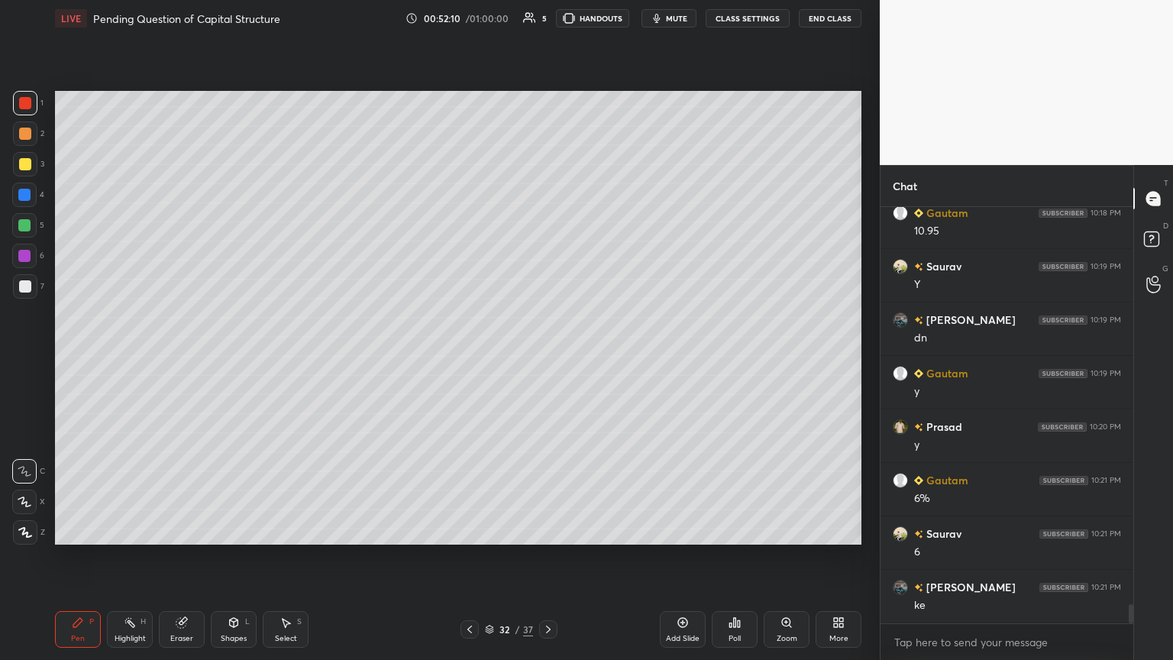
click at [547, 358] on icon at bounding box center [548, 629] width 12 height 12
click at [547, 358] on icon at bounding box center [548, 629] width 5 height 8
click at [81, 358] on icon at bounding box center [77, 622] width 9 height 9
click at [29, 166] on div at bounding box center [25, 164] width 12 height 12
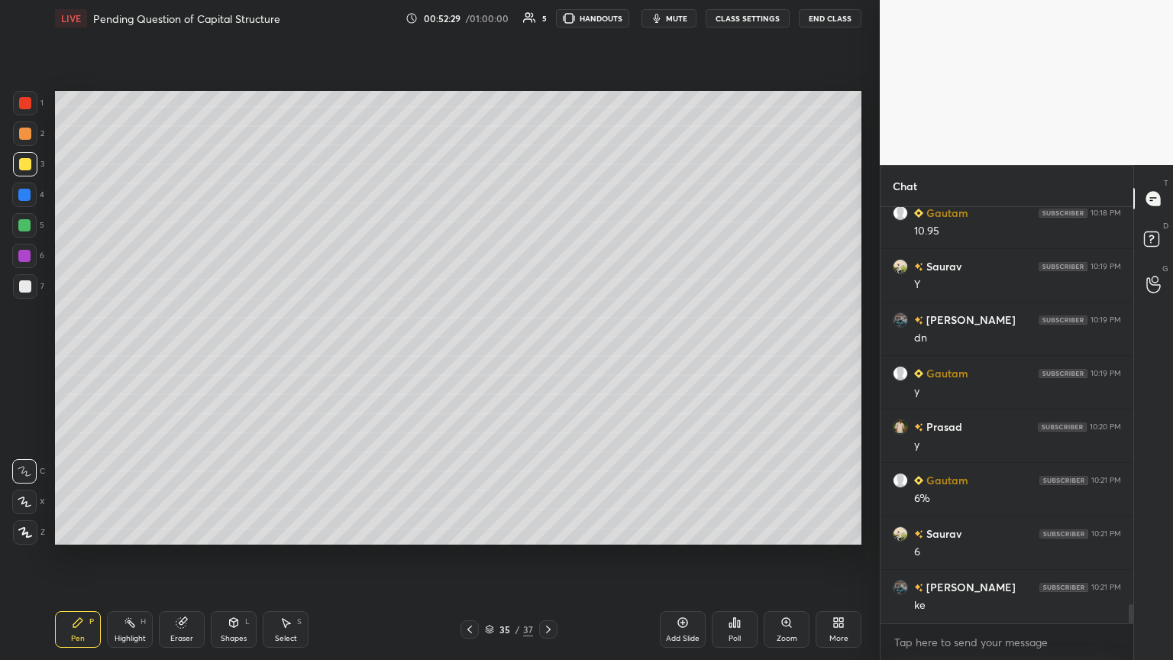
click at [232, 358] on div "Shapes L" at bounding box center [234, 629] width 46 height 37
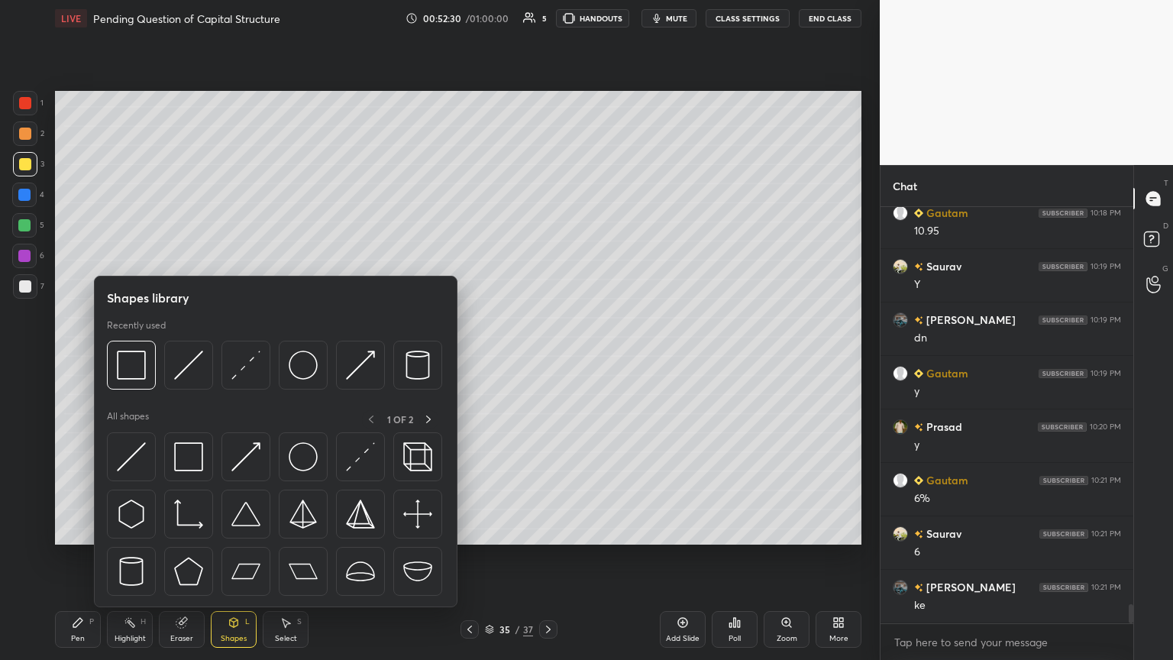
click at [192, 358] on img at bounding box center [188, 364] width 29 height 29
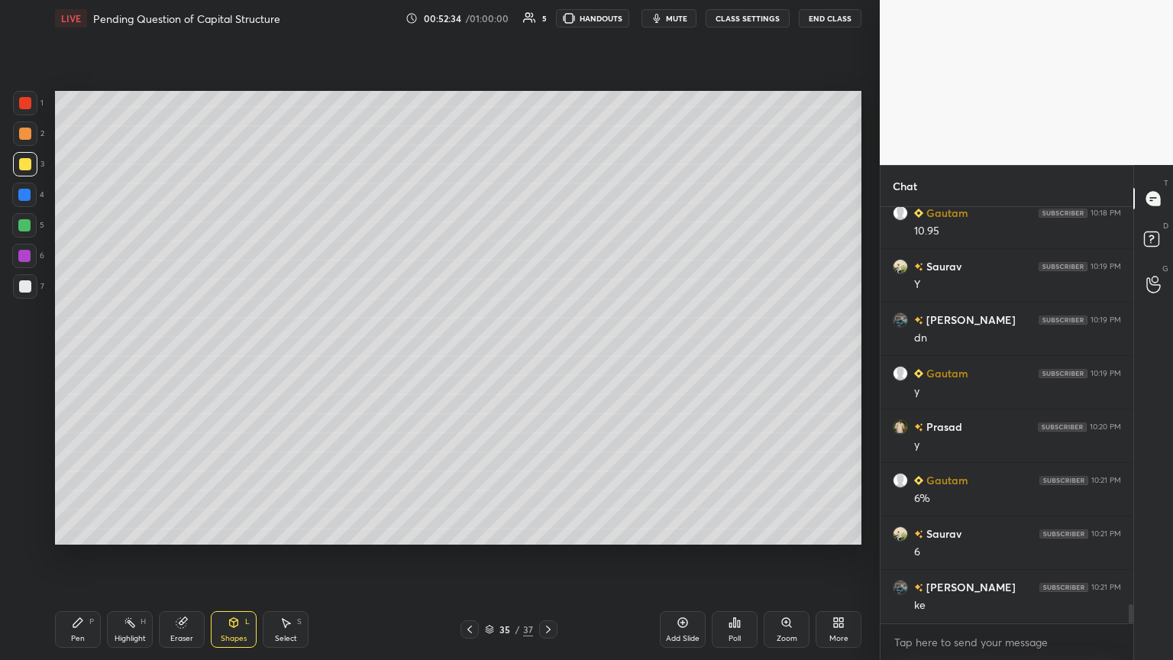
click at [21, 204] on div at bounding box center [24, 194] width 24 height 24
click at [226, 358] on div "Shapes L" at bounding box center [234, 629] width 46 height 37
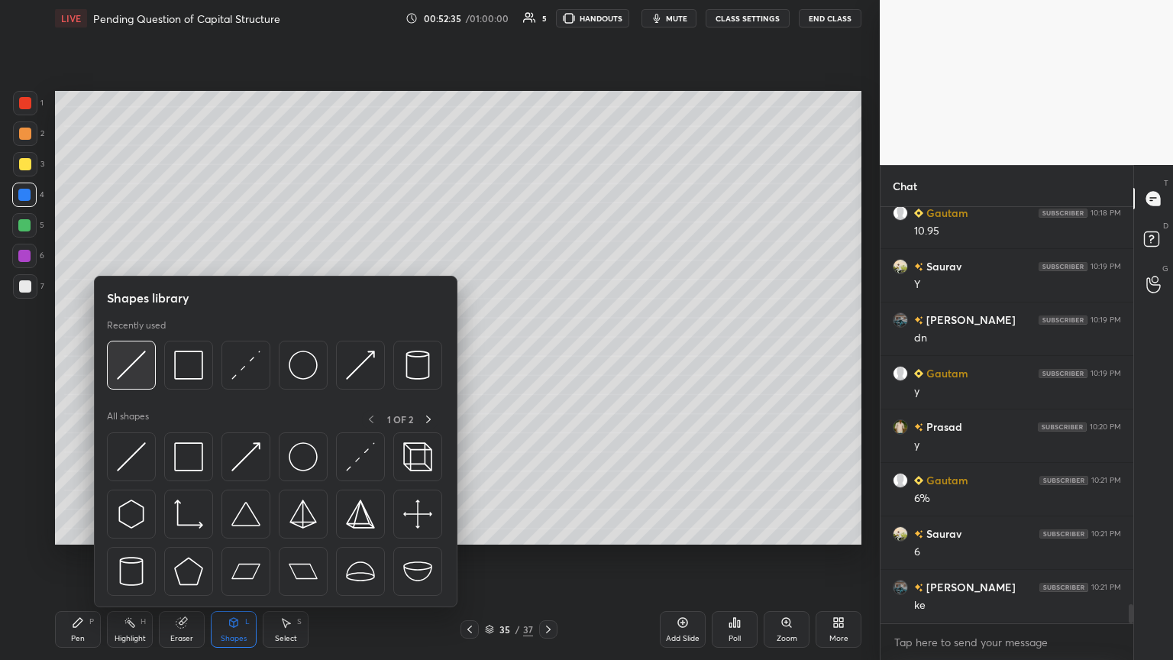
click at [136, 358] on div at bounding box center [131, 364] width 49 height 49
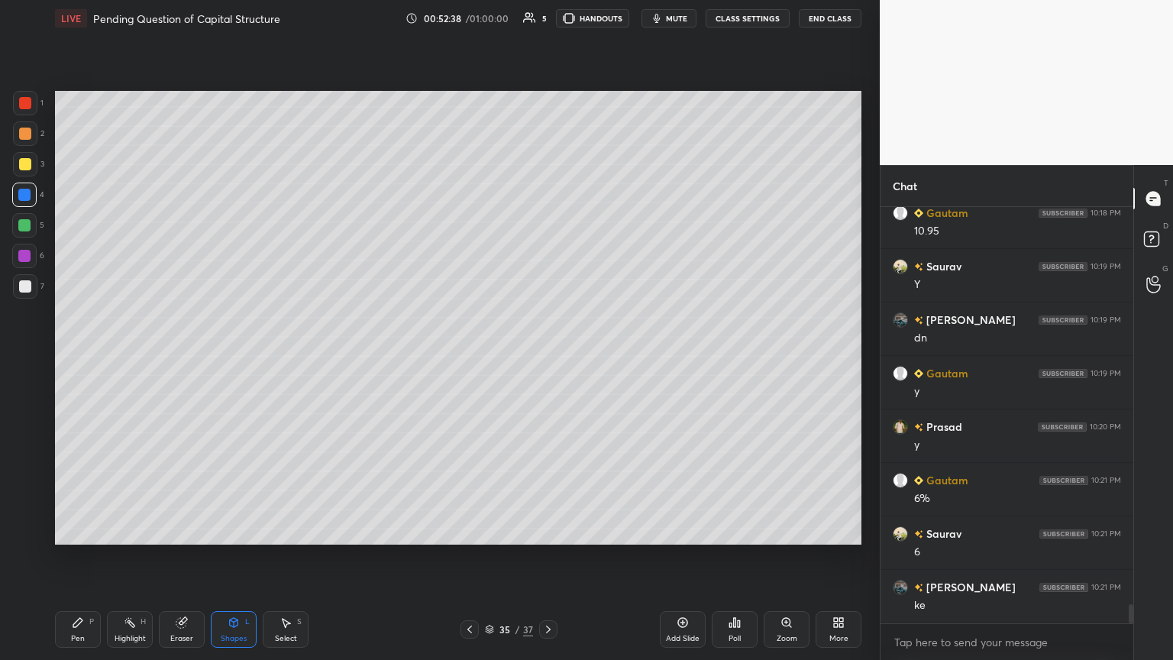
click at [78, 358] on div "Pen P" at bounding box center [78, 629] width 46 height 37
click at [27, 140] on div at bounding box center [25, 133] width 24 height 24
click at [196, 358] on div "Eraser" at bounding box center [182, 629] width 46 height 37
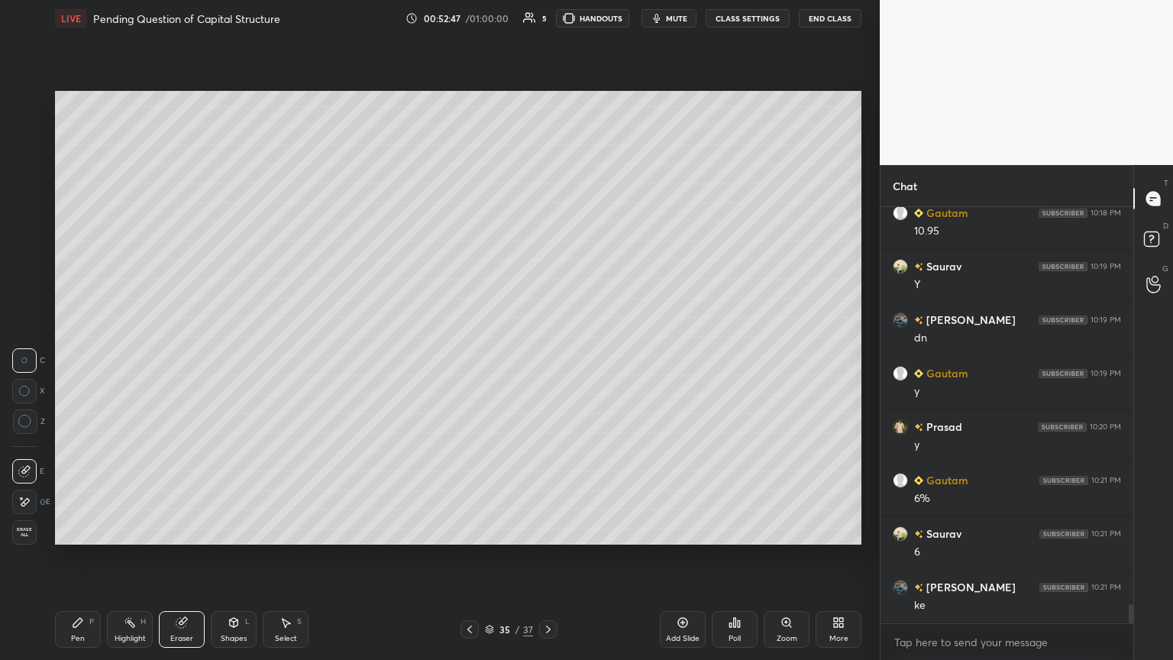
click at [237, 358] on icon at bounding box center [233, 622] width 12 height 12
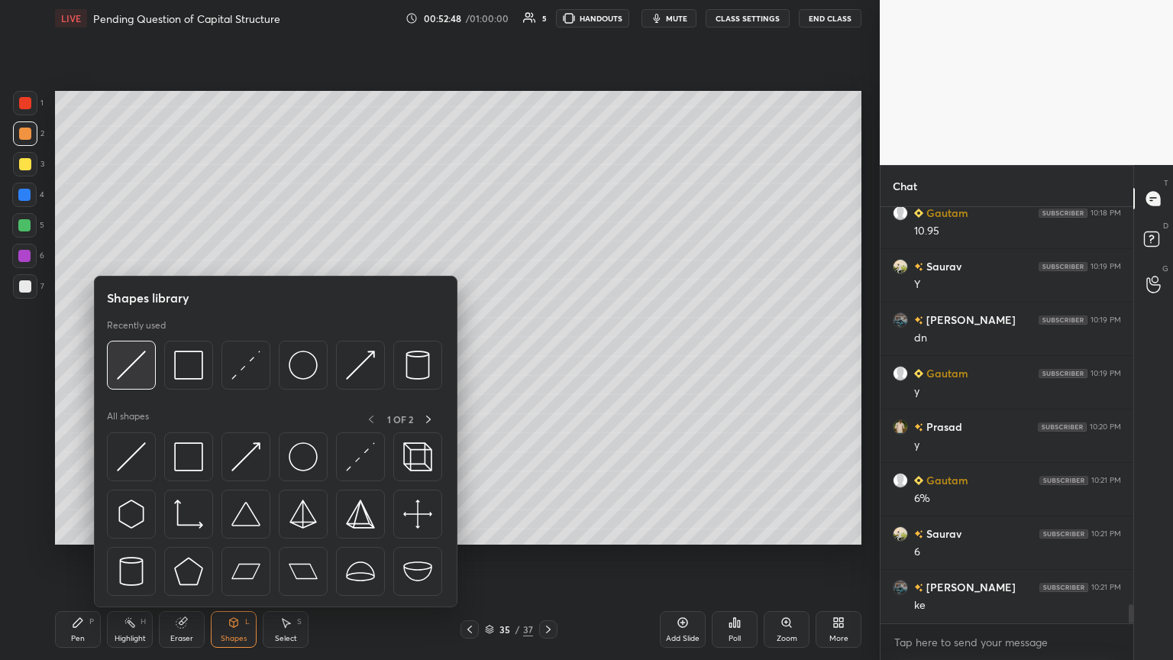
click at [116, 358] on div at bounding box center [131, 364] width 49 height 49
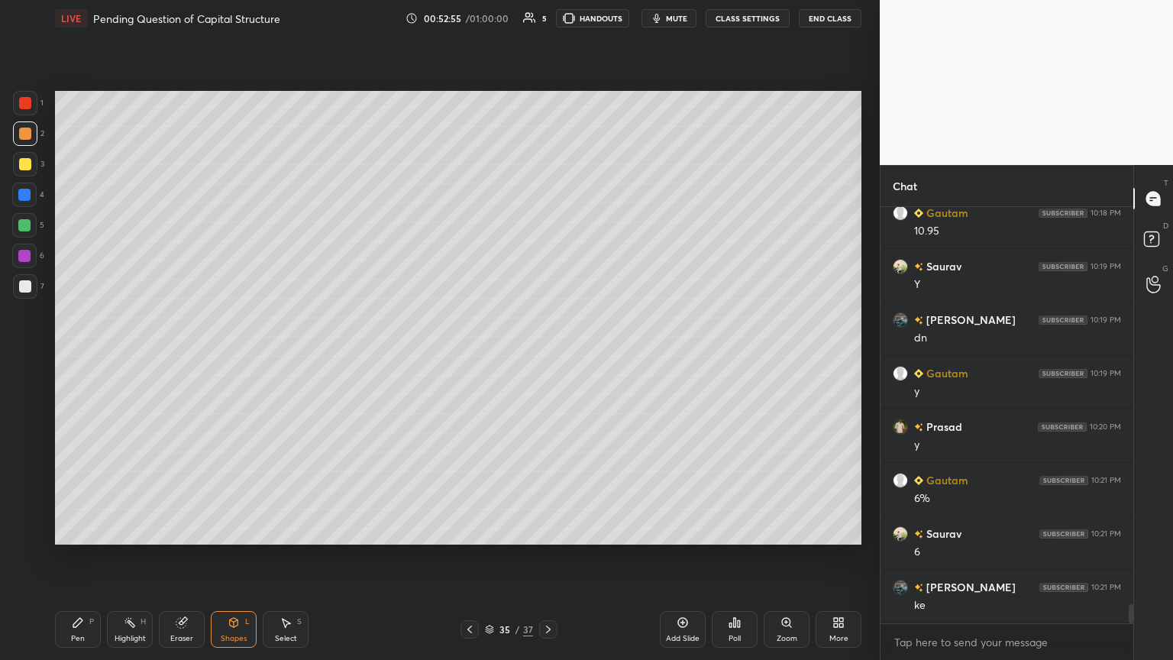
click at [73, 358] on icon at bounding box center [78, 622] width 12 height 12
click at [26, 295] on div at bounding box center [25, 286] width 24 height 24
click at [234, 358] on icon at bounding box center [234, 623] width 0 height 5
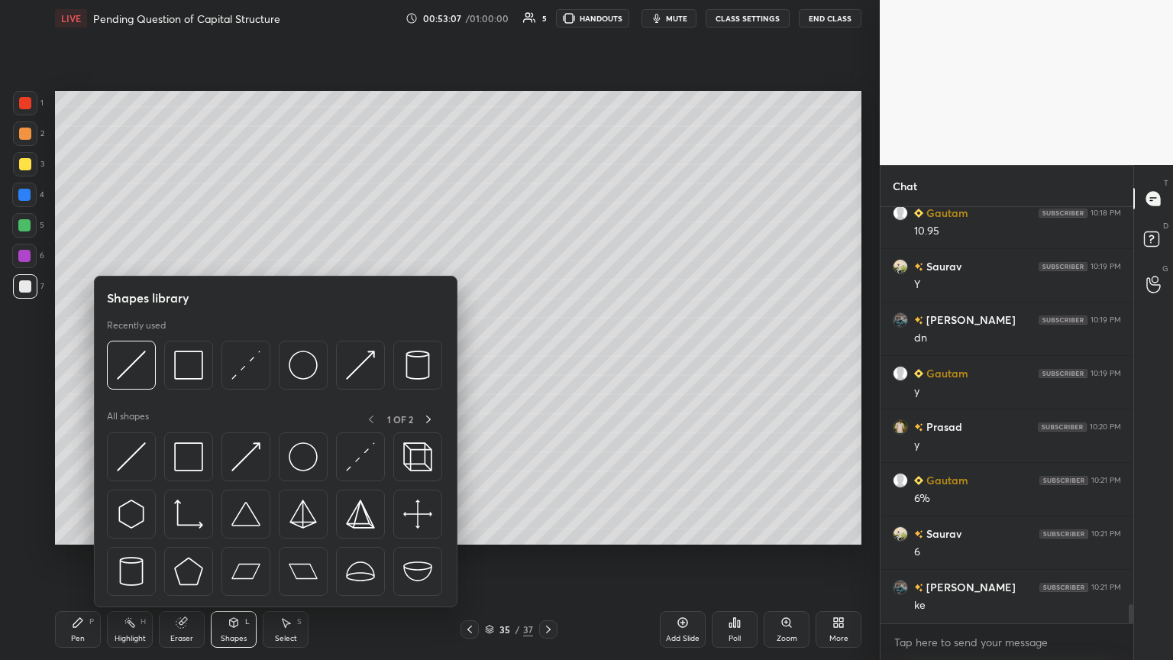
click at [131, 358] on img at bounding box center [131, 364] width 29 height 29
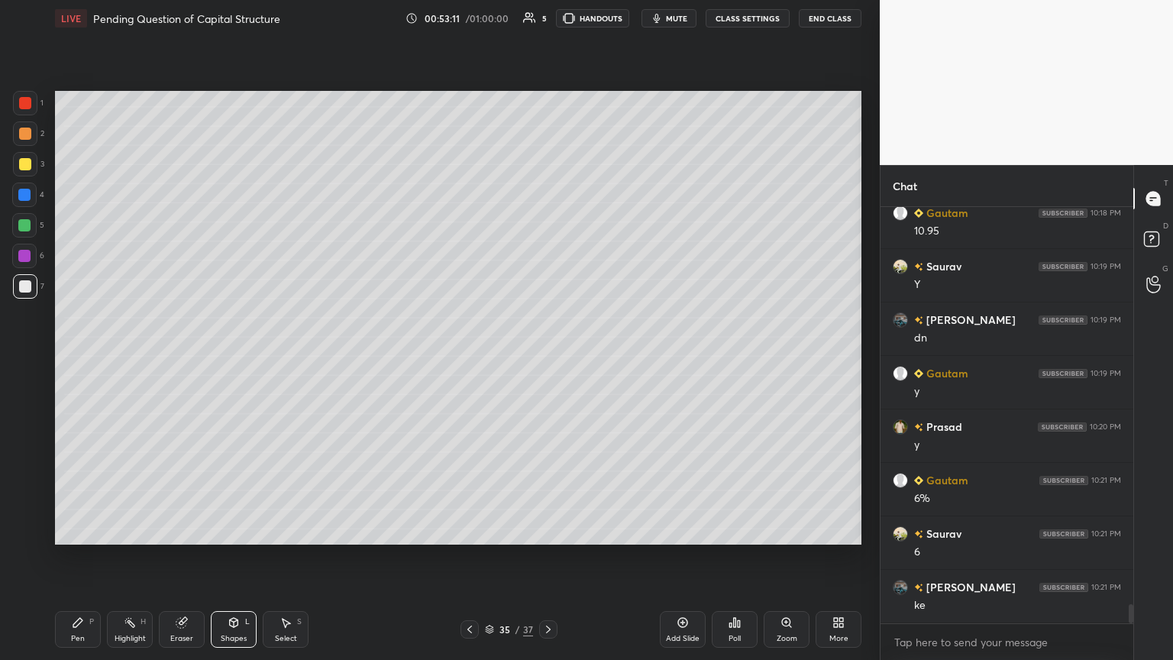
click at [64, 358] on div "Pen P" at bounding box center [78, 629] width 46 height 37
click at [468, 358] on icon at bounding box center [469, 629] width 5 height 8
click at [466, 358] on icon at bounding box center [469, 629] width 12 height 12
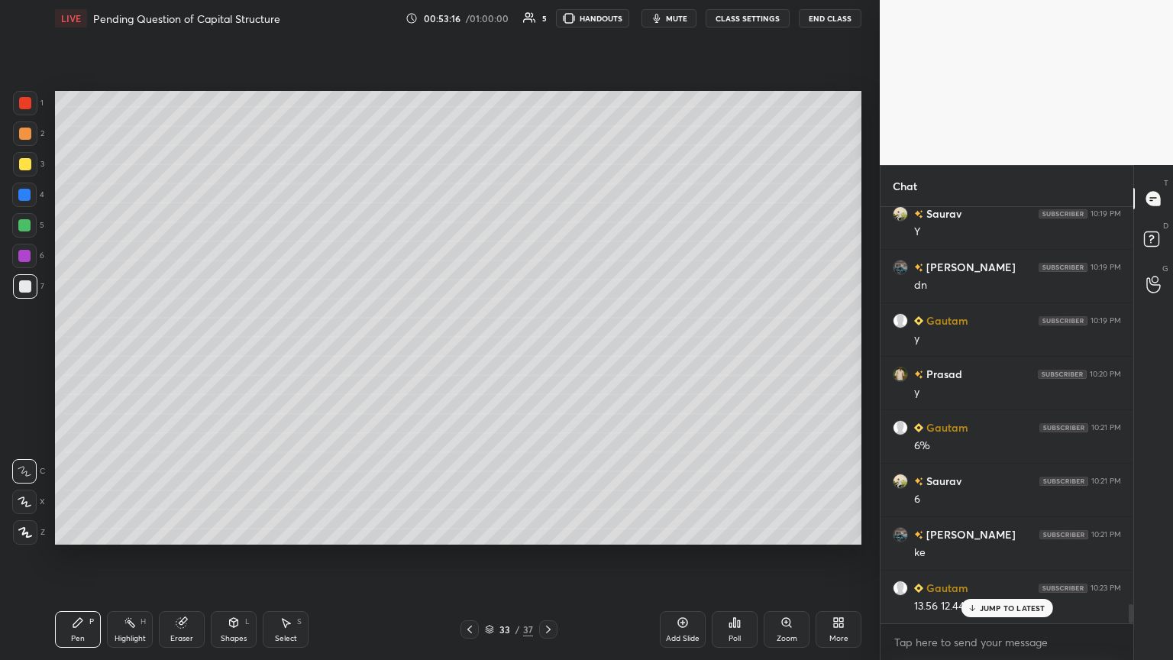
click at [547, 358] on icon at bounding box center [548, 629] width 12 height 12
click at [547, 358] on icon at bounding box center [548, 629] width 5 height 8
click at [470, 358] on icon at bounding box center [469, 629] width 12 height 12
click at [473, 358] on icon at bounding box center [469, 629] width 12 height 12
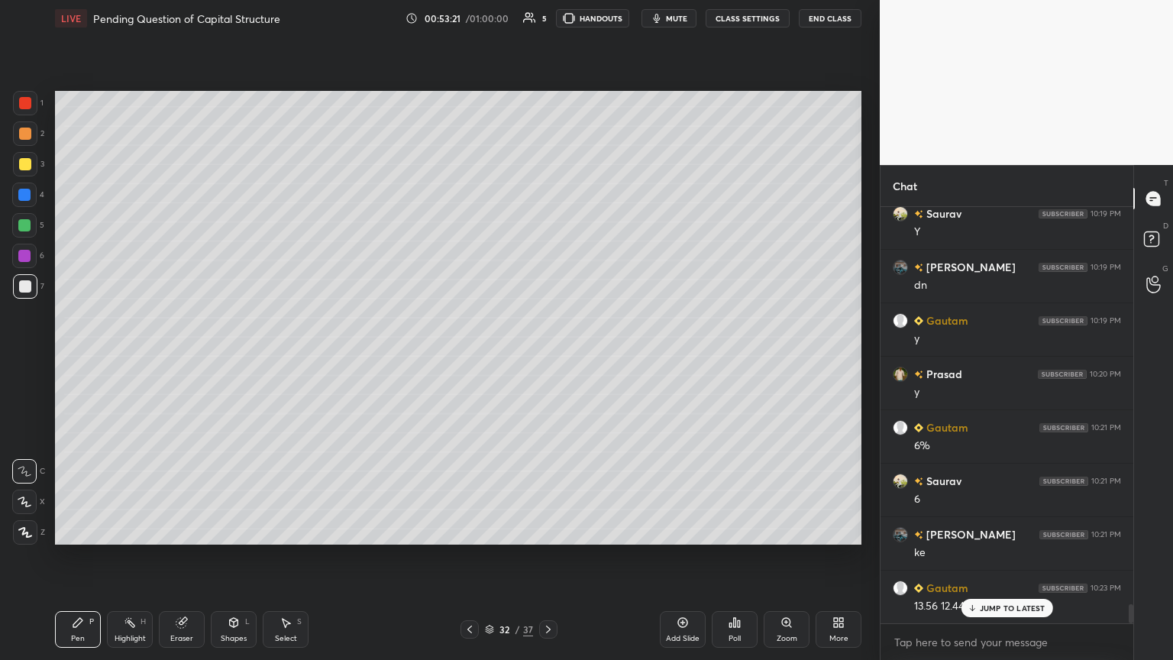
click at [476, 358] on div at bounding box center [469, 629] width 18 height 18
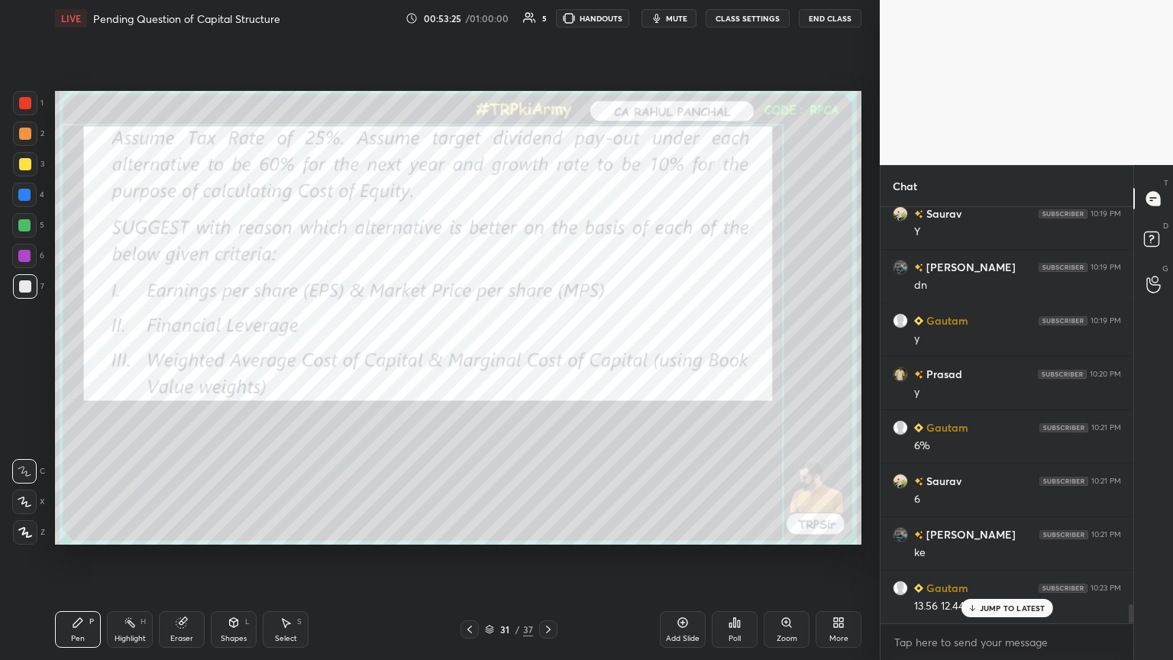
click at [544, 358] on icon at bounding box center [548, 629] width 12 height 12
click at [545, 358] on icon at bounding box center [548, 629] width 12 height 12
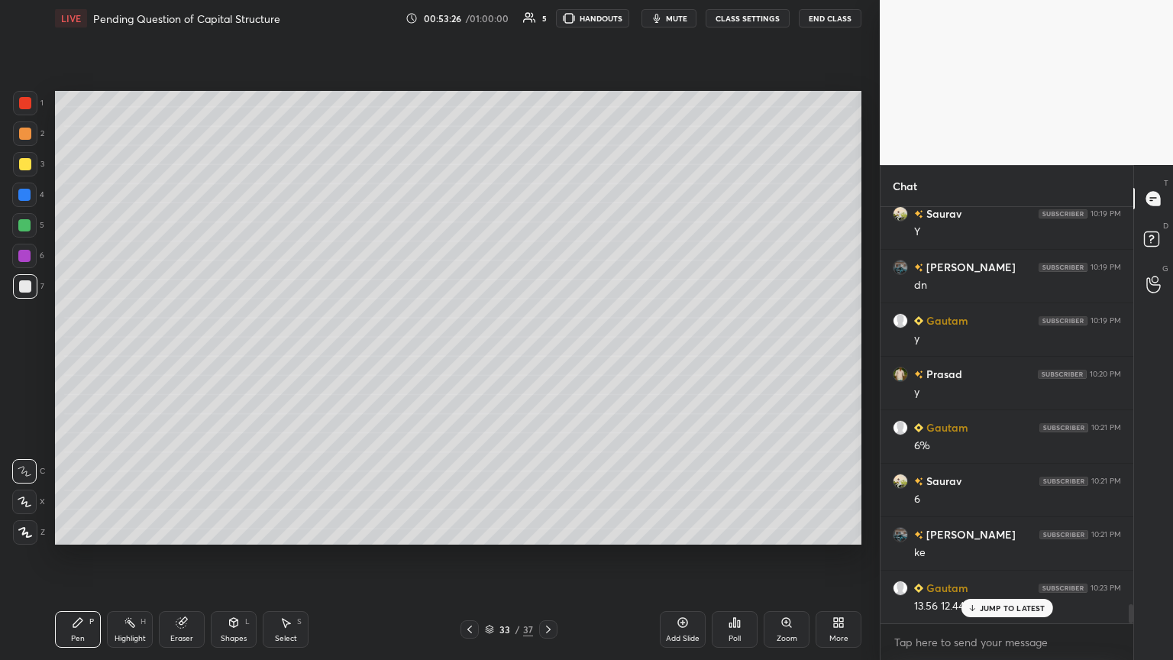
click at [547, 358] on icon at bounding box center [548, 629] width 12 height 12
click at [30, 144] on div at bounding box center [25, 133] width 24 height 24
click at [28, 289] on div at bounding box center [25, 286] width 12 height 12
click at [27, 281] on div at bounding box center [25, 286] width 12 height 12
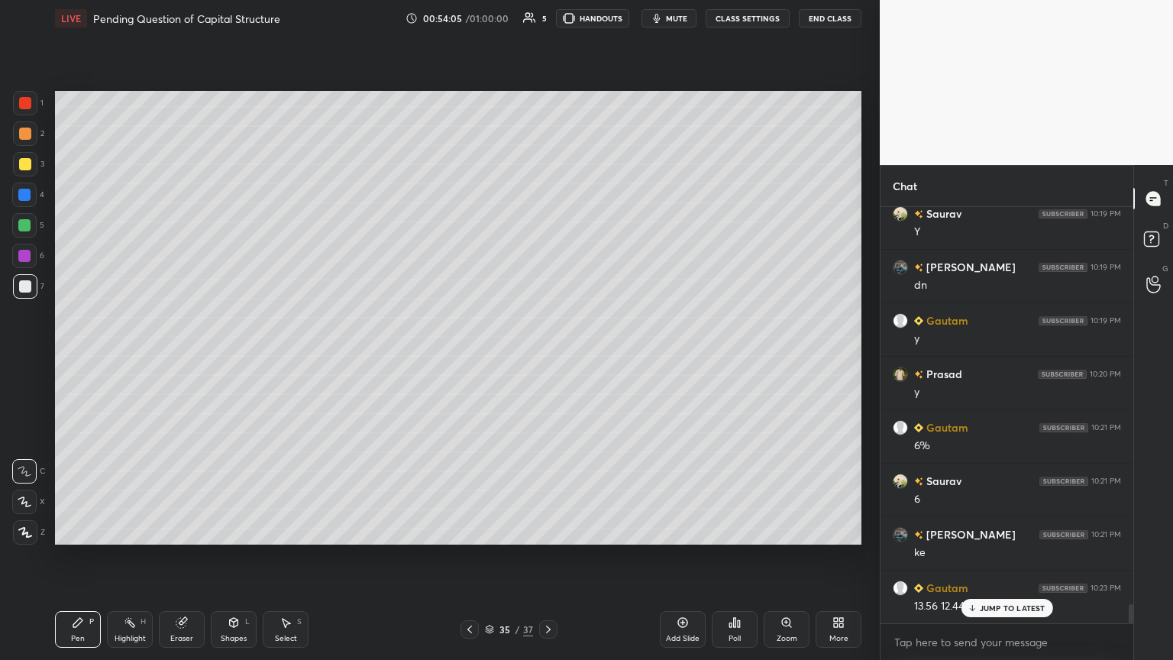
click at [472, 358] on icon at bounding box center [469, 629] width 12 height 12
click at [473, 358] on icon at bounding box center [469, 629] width 12 height 12
click at [547, 358] on icon at bounding box center [548, 629] width 12 height 12
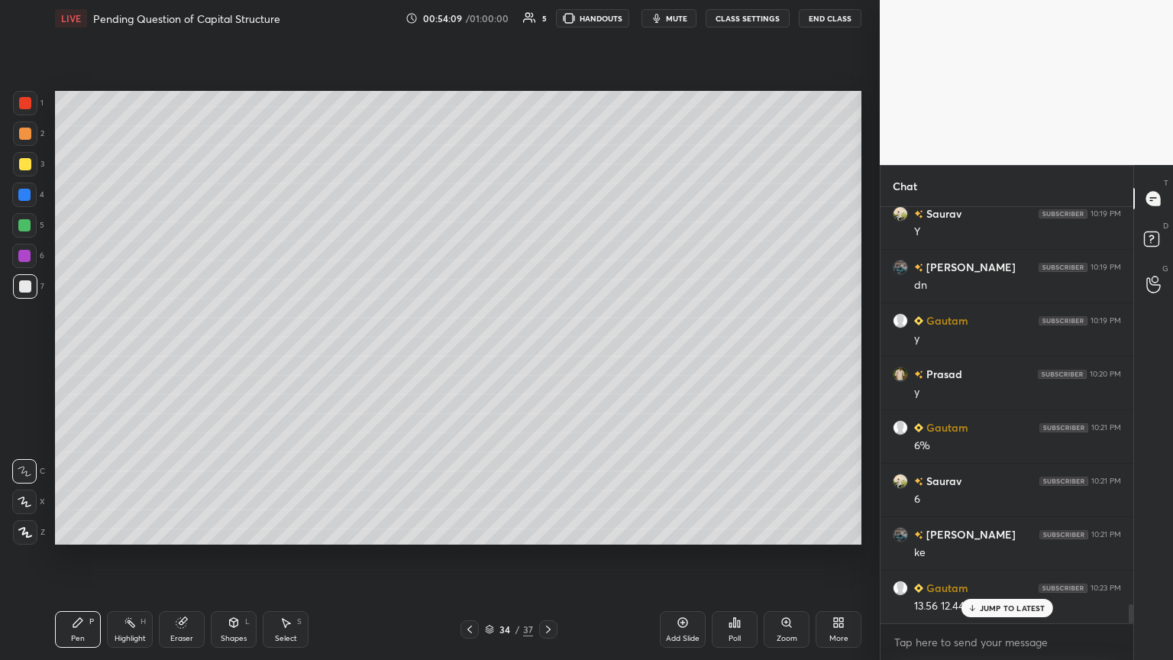
click at [470, 358] on icon at bounding box center [469, 629] width 12 height 12
click at [547, 358] on icon at bounding box center [548, 629] width 12 height 12
click at [464, 358] on icon at bounding box center [469, 629] width 12 height 12
click at [466, 358] on icon at bounding box center [469, 629] width 12 height 12
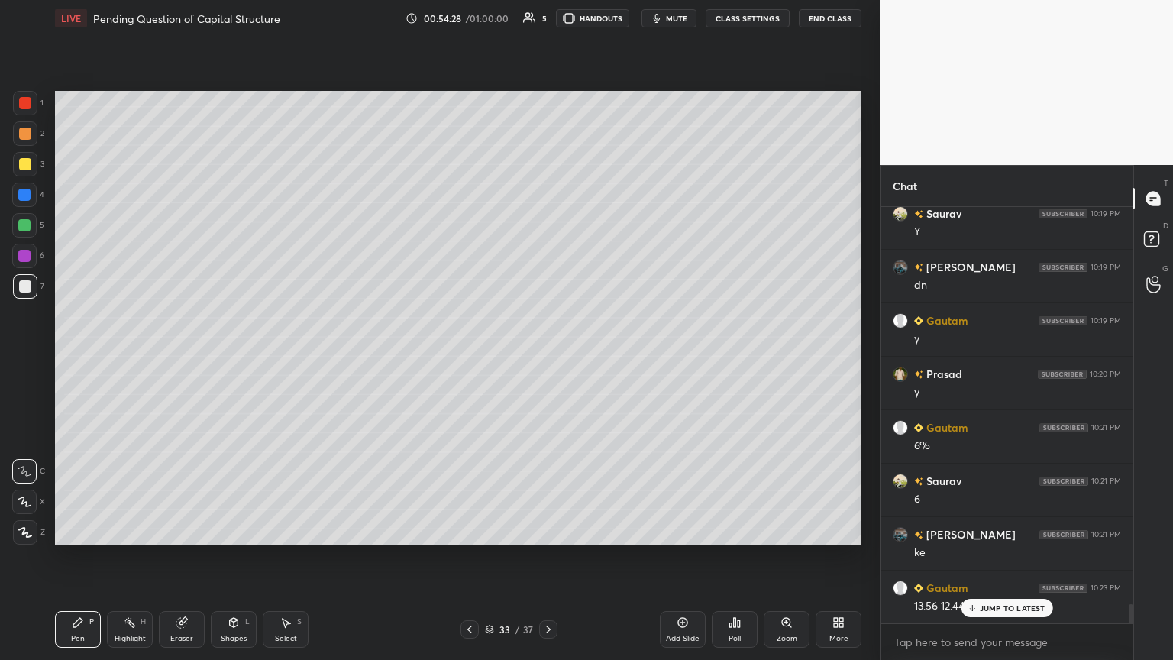
click at [464, 358] on icon at bounding box center [469, 629] width 12 height 12
click at [465, 358] on icon at bounding box center [469, 629] width 12 height 12
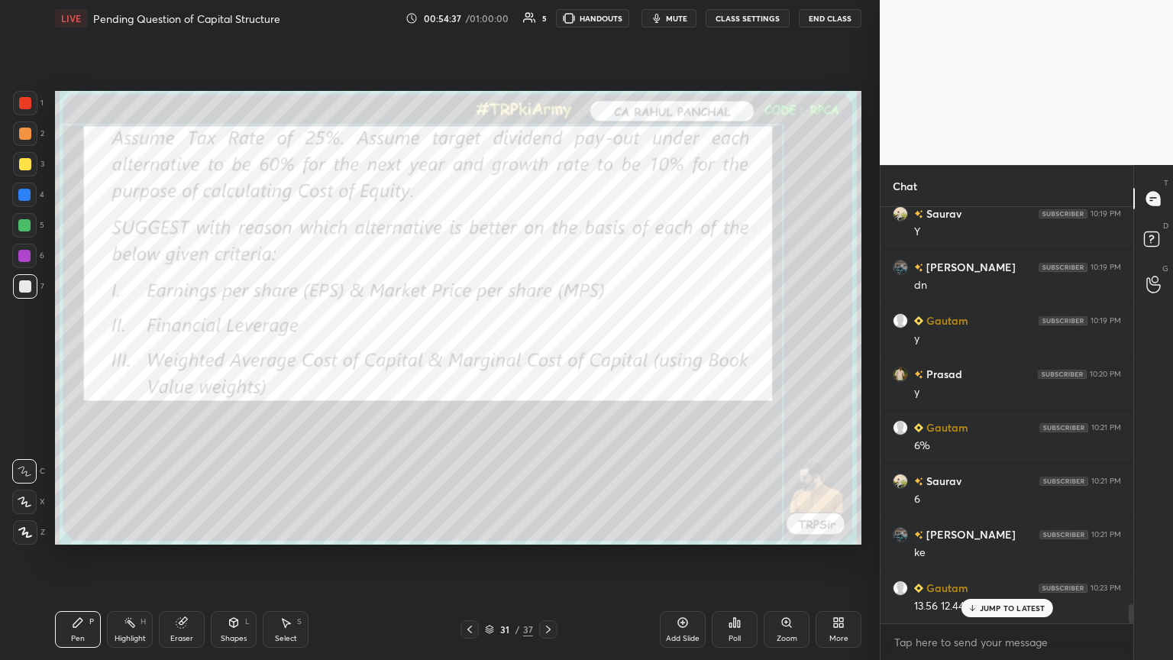
scroll to position [8815, 0]
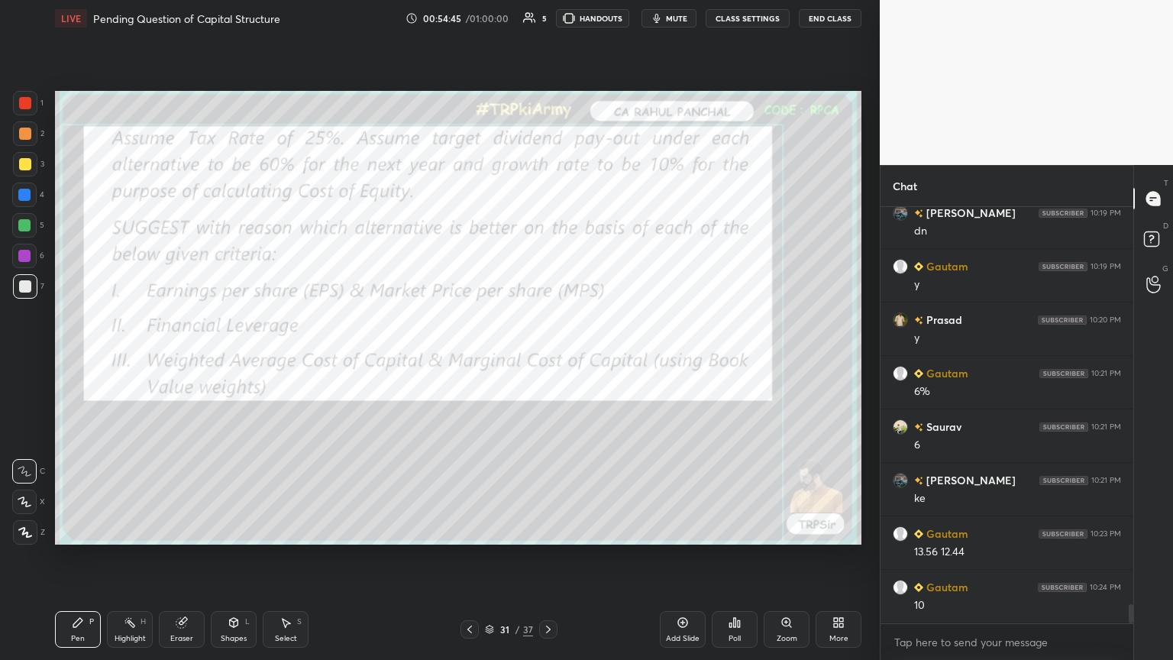
click at [547, 358] on icon at bounding box center [548, 629] width 5 height 8
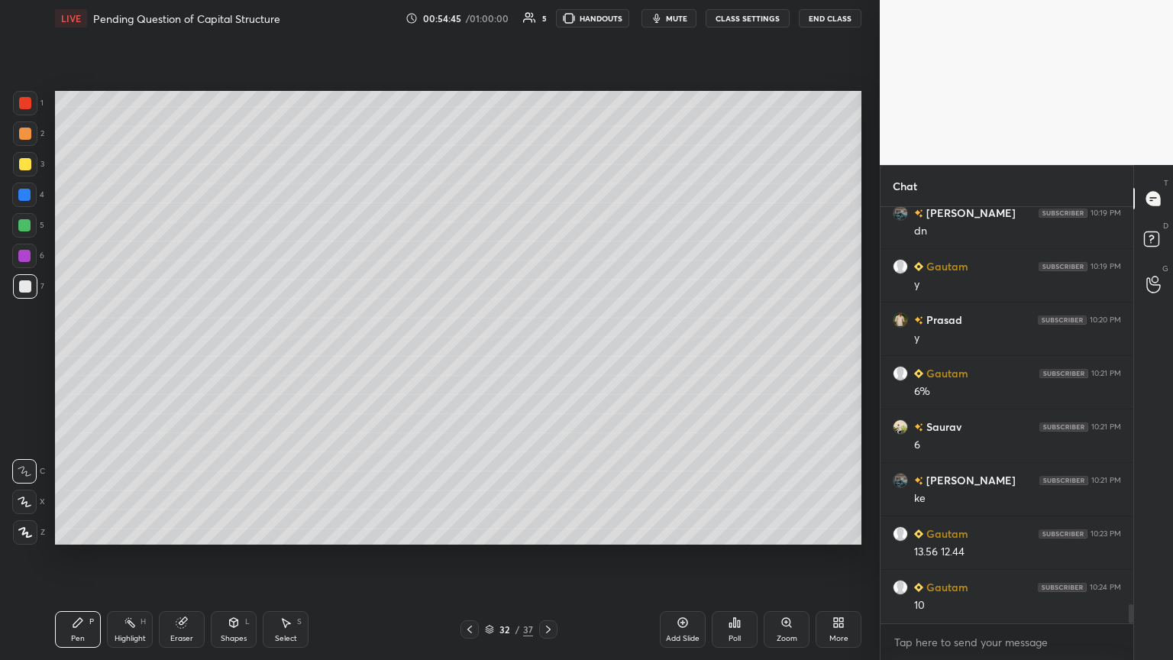
click at [547, 358] on icon at bounding box center [548, 629] width 5 height 8
click at [547, 358] on icon at bounding box center [548, 629] width 12 height 12
click at [464, 18] on div "00:55:05" at bounding box center [443, 18] width 43 height 9
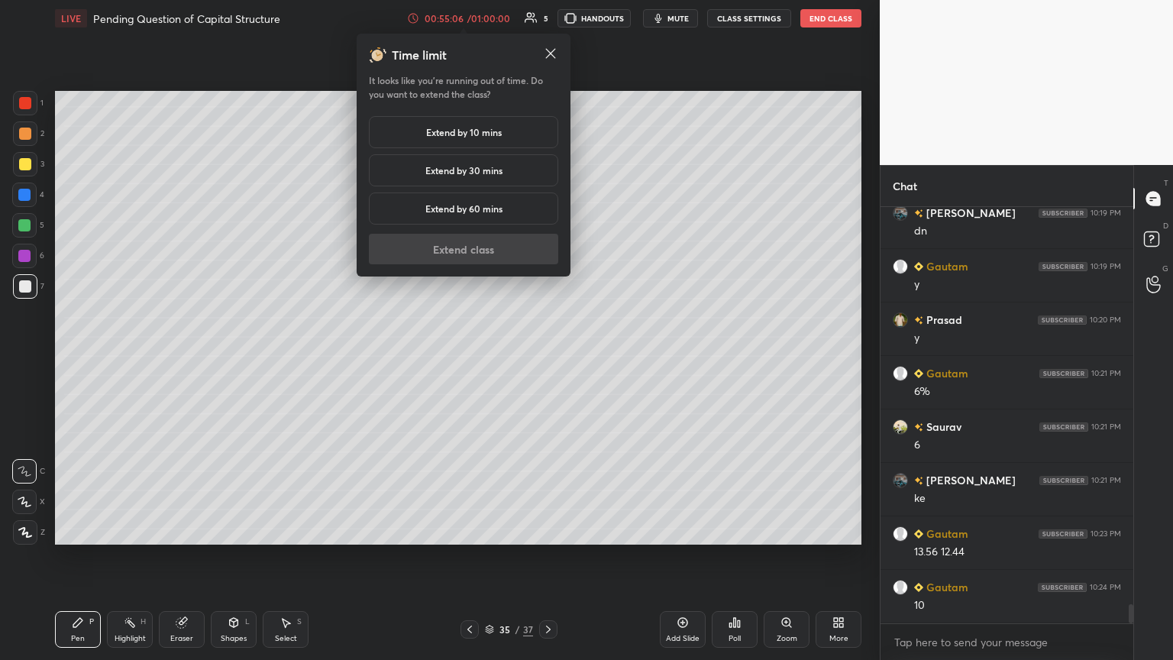
click at [436, 143] on div "Extend by 10 mins" at bounding box center [463, 132] width 189 height 32
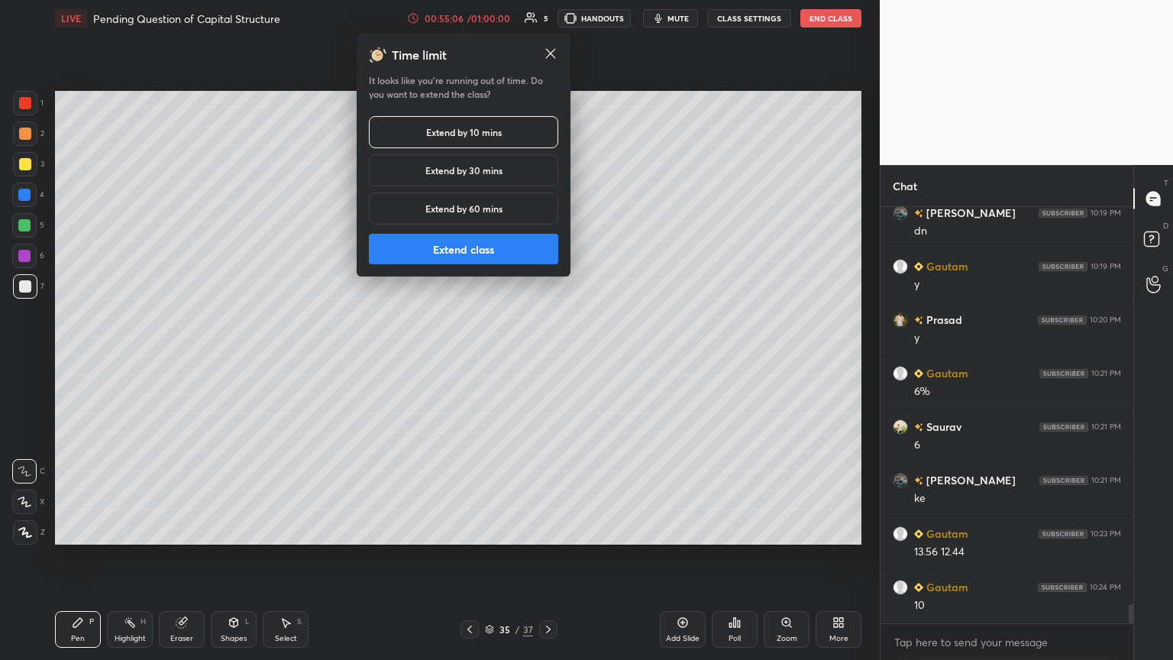
click at [451, 241] on button "Extend class" at bounding box center [463, 249] width 189 height 31
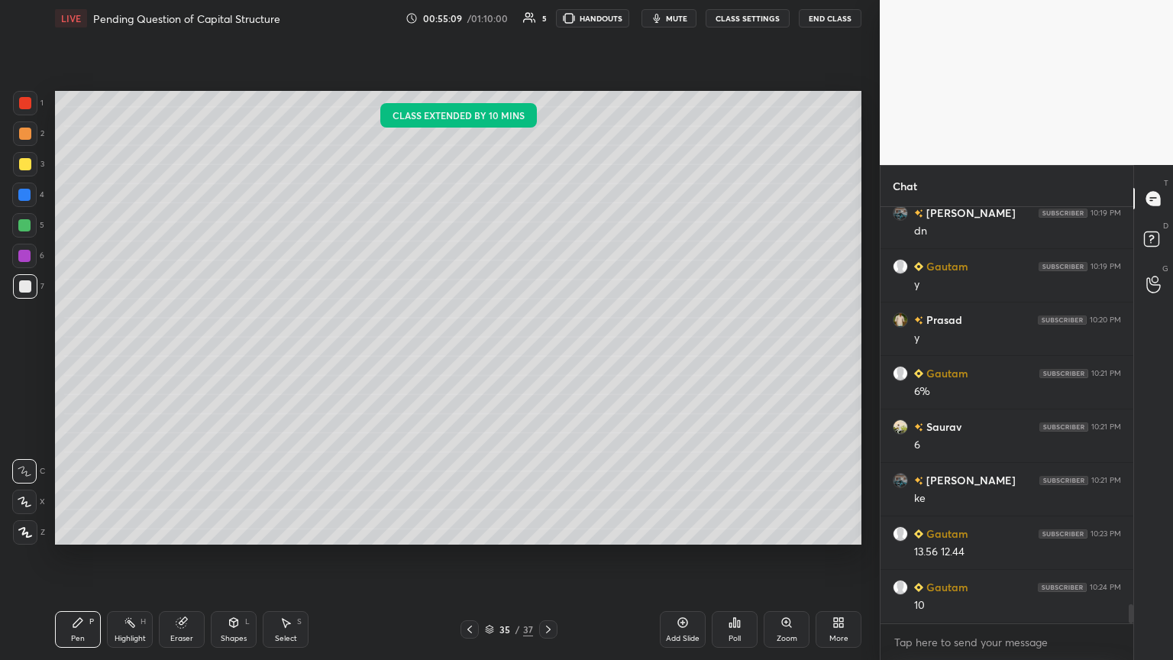
click at [73, 358] on icon at bounding box center [78, 622] width 12 height 12
click at [464, 358] on icon at bounding box center [469, 629] width 12 height 12
click at [468, 358] on icon at bounding box center [469, 629] width 5 height 8
click at [134, 358] on div "Highlight H" at bounding box center [130, 629] width 46 height 37
click at [82, 358] on icon at bounding box center [77, 622] width 9 height 9
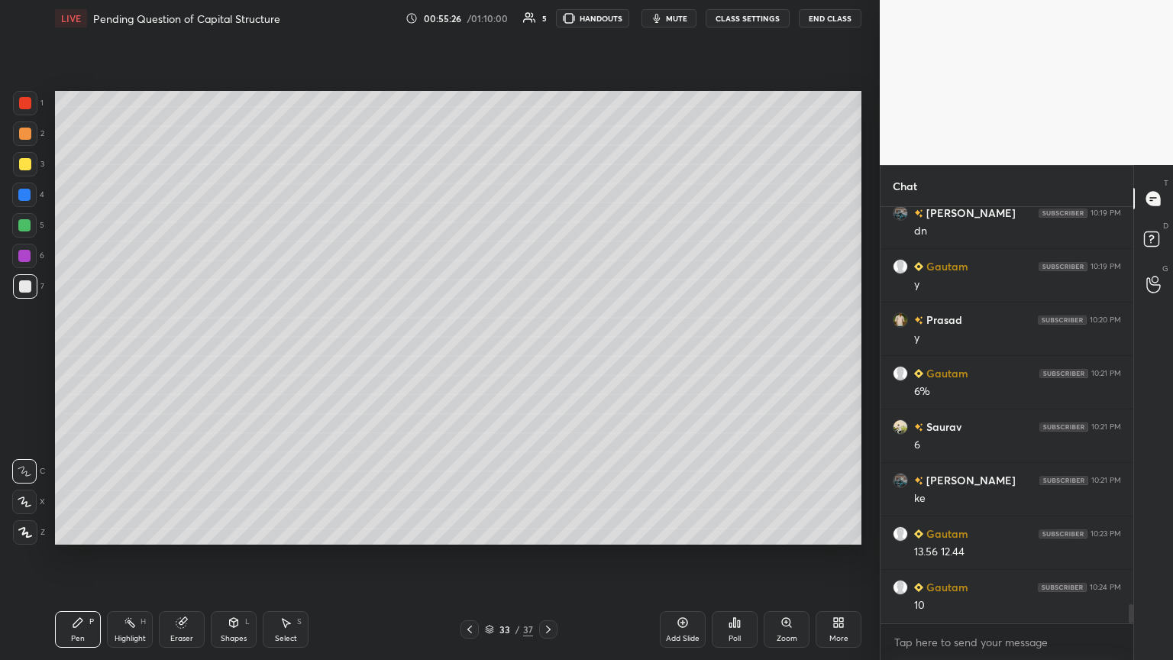
click at [125, 358] on circle at bounding box center [126, 622] width 2 height 2
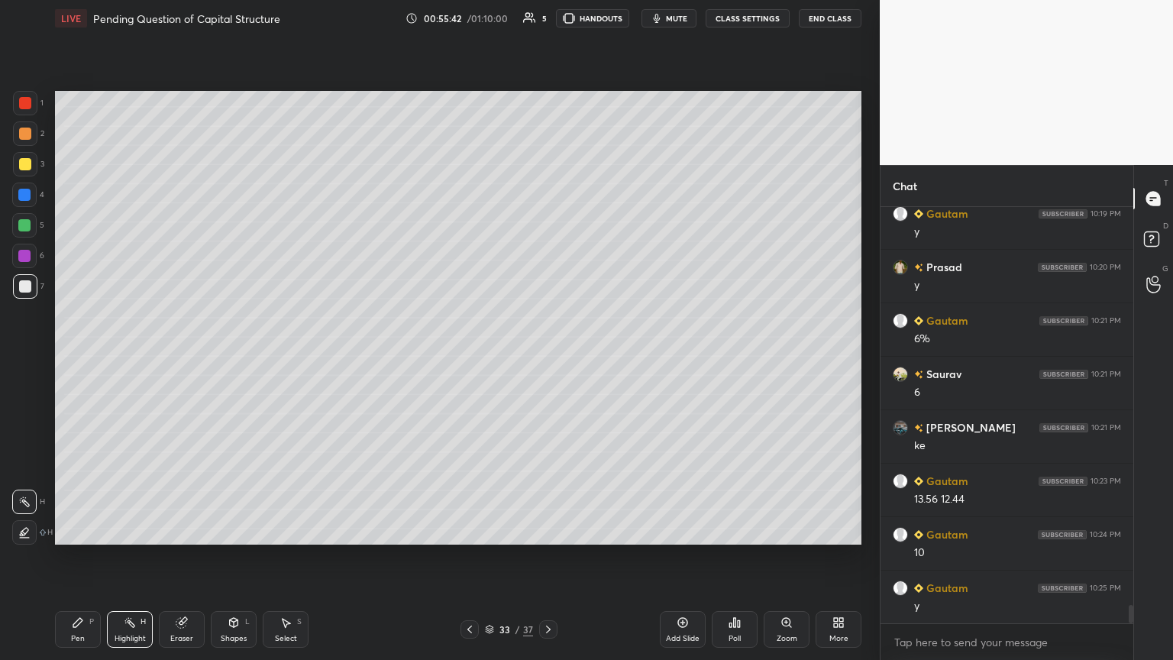
click at [80, 358] on icon at bounding box center [77, 622] width 9 height 9
click at [19, 289] on div at bounding box center [25, 286] width 12 height 12
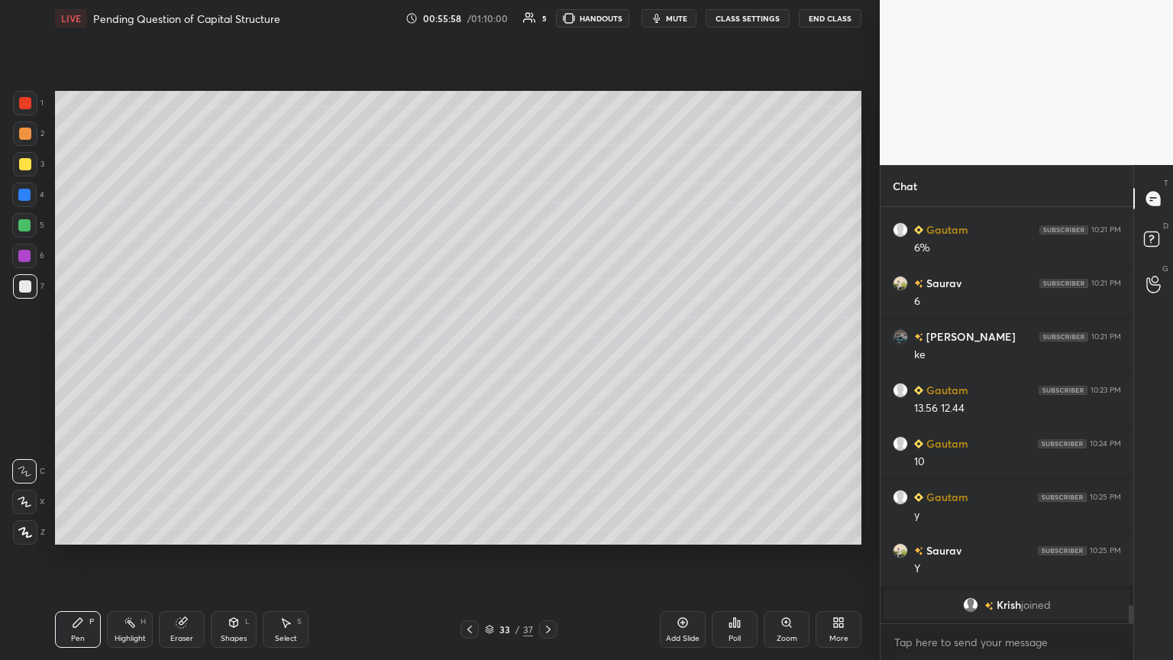
scroll to position [7597, 0]
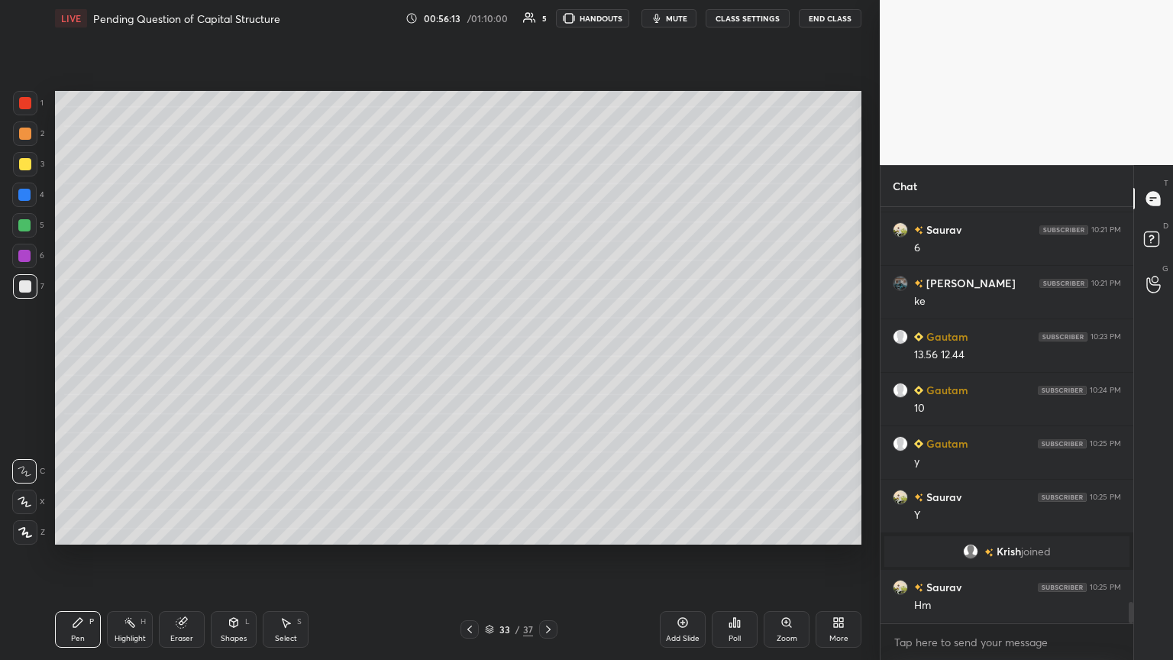
click at [292, 358] on div "Select S" at bounding box center [286, 629] width 46 height 37
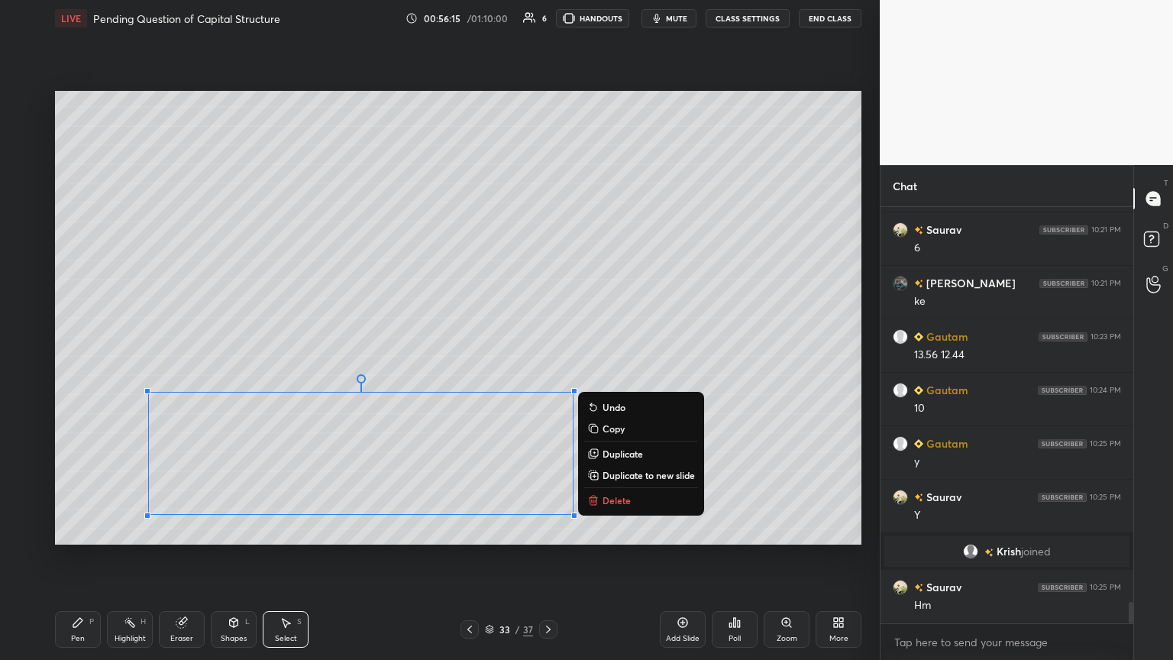
click at [547, 358] on button "Delete" at bounding box center [641, 500] width 114 height 18
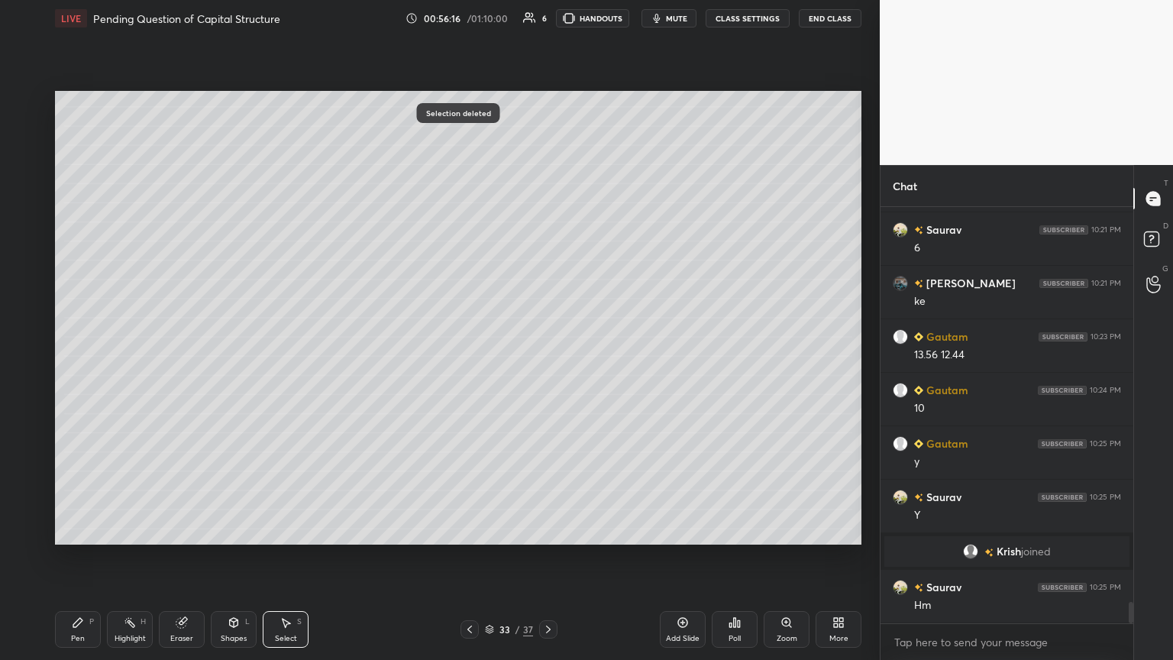
click at [547, 358] on icon at bounding box center [548, 629] width 12 height 12
click at [86, 358] on div "Pen P" at bounding box center [78, 629] width 46 height 37
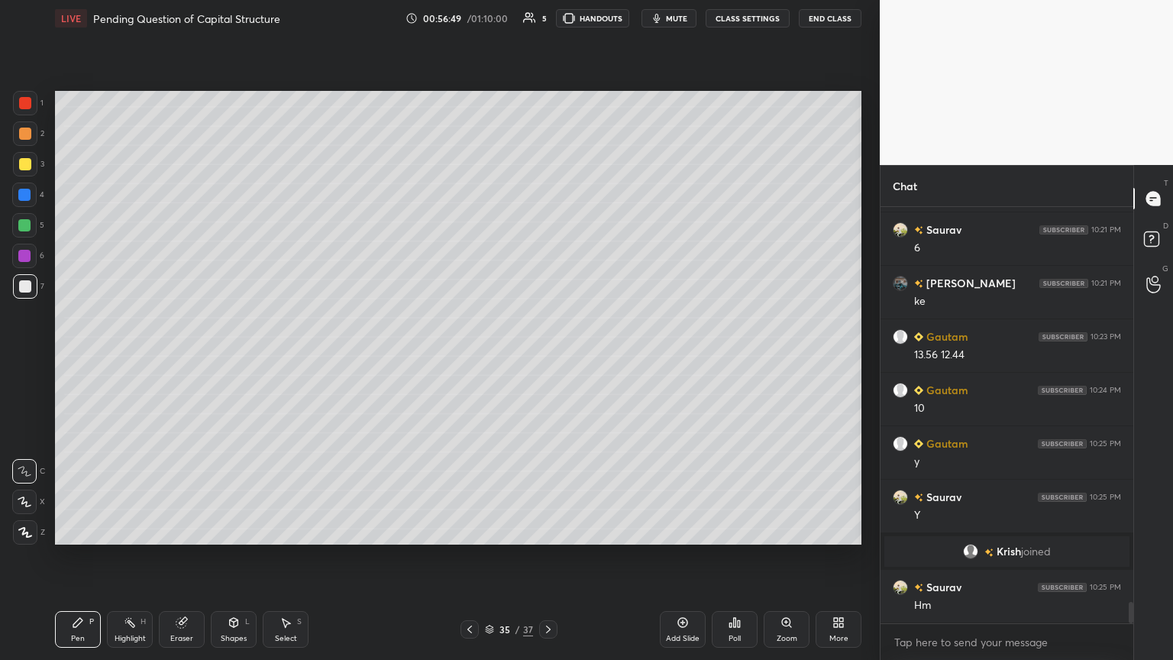
scroll to position [7649, 0]
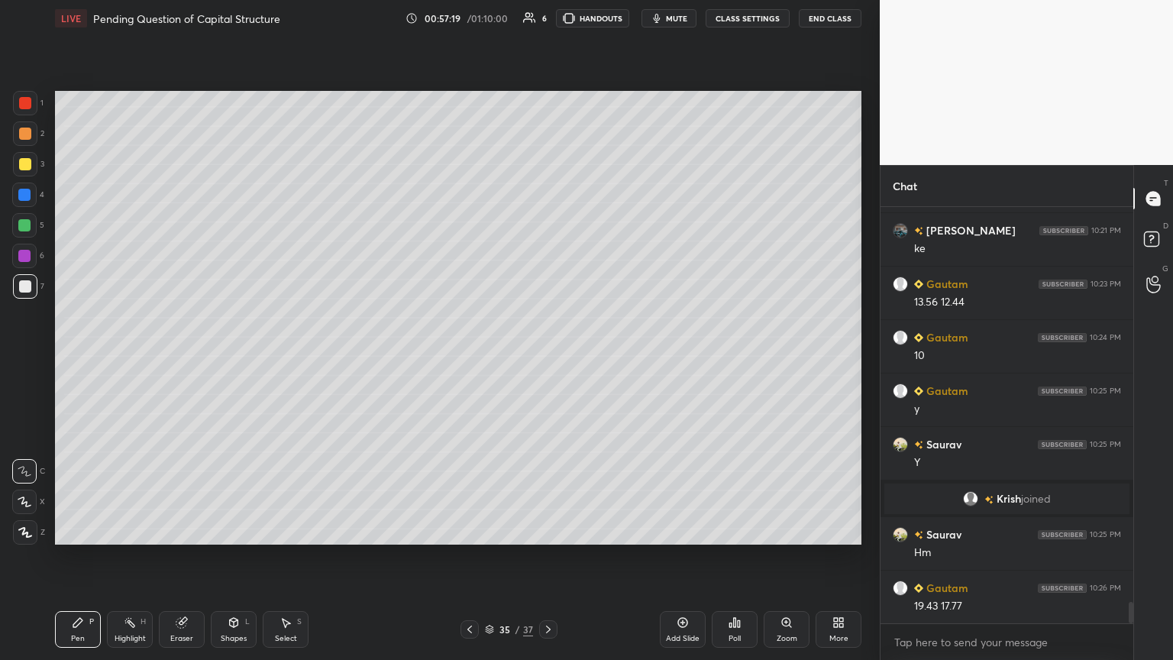
click at [234, 358] on div "Shapes L" at bounding box center [234, 629] width 46 height 37
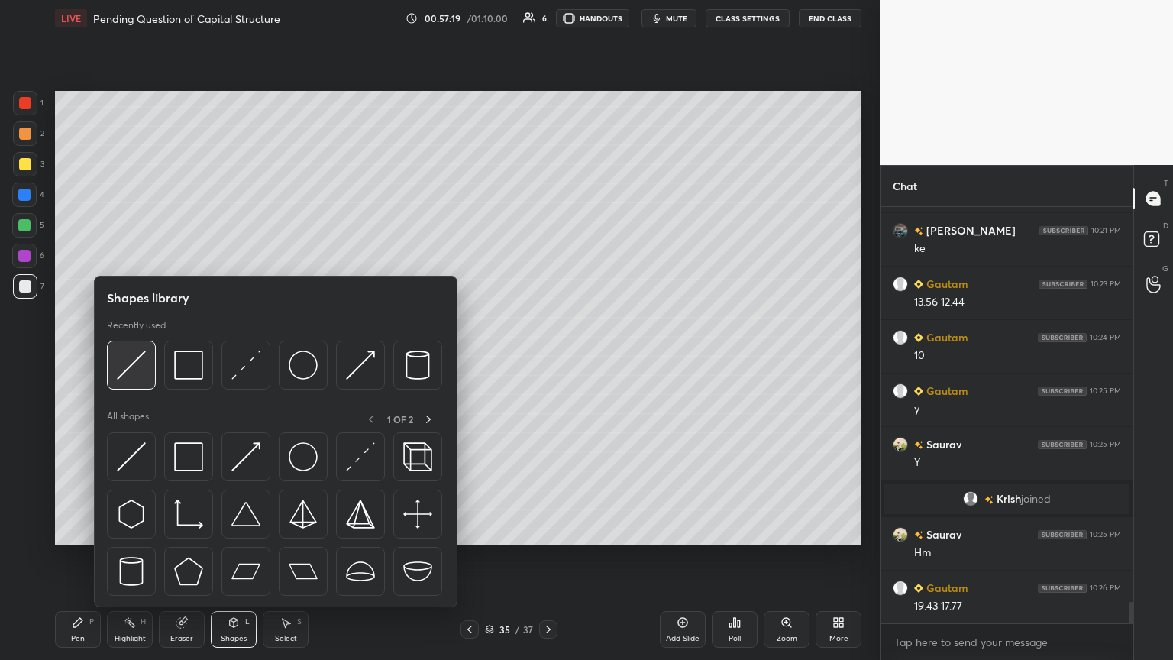
click at [135, 358] on img at bounding box center [131, 364] width 29 height 29
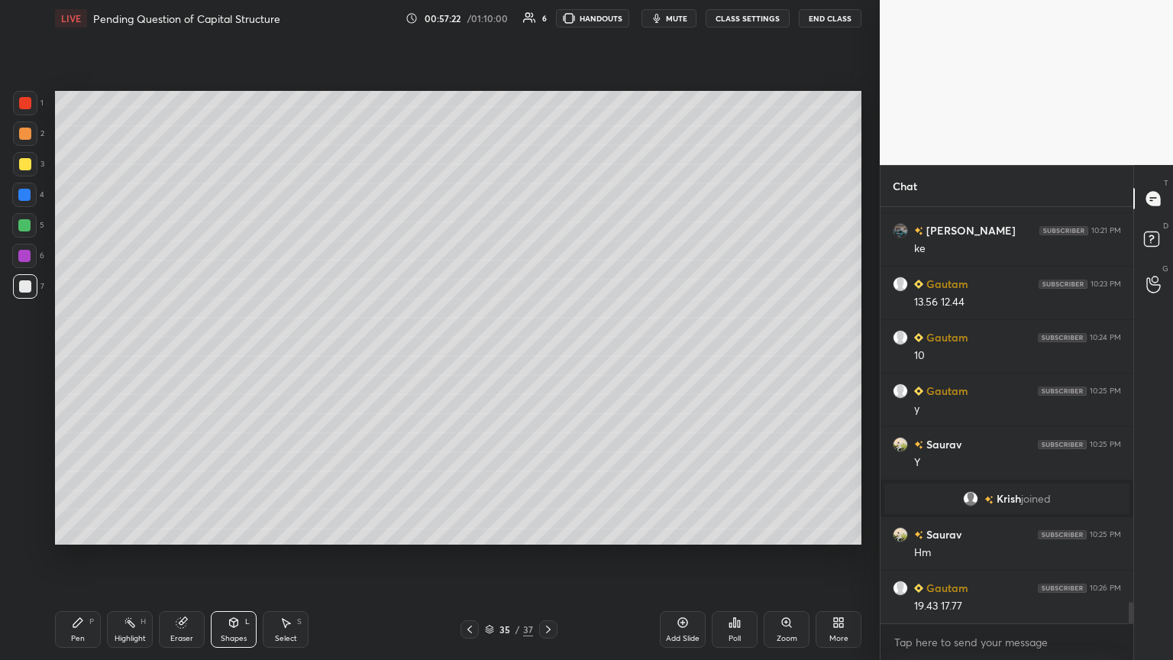
click at [80, 358] on icon at bounding box center [77, 622] width 9 height 9
click at [471, 358] on icon at bounding box center [469, 629] width 12 height 12
click at [467, 358] on icon at bounding box center [469, 629] width 12 height 12
click at [547, 358] on icon at bounding box center [548, 629] width 12 height 12
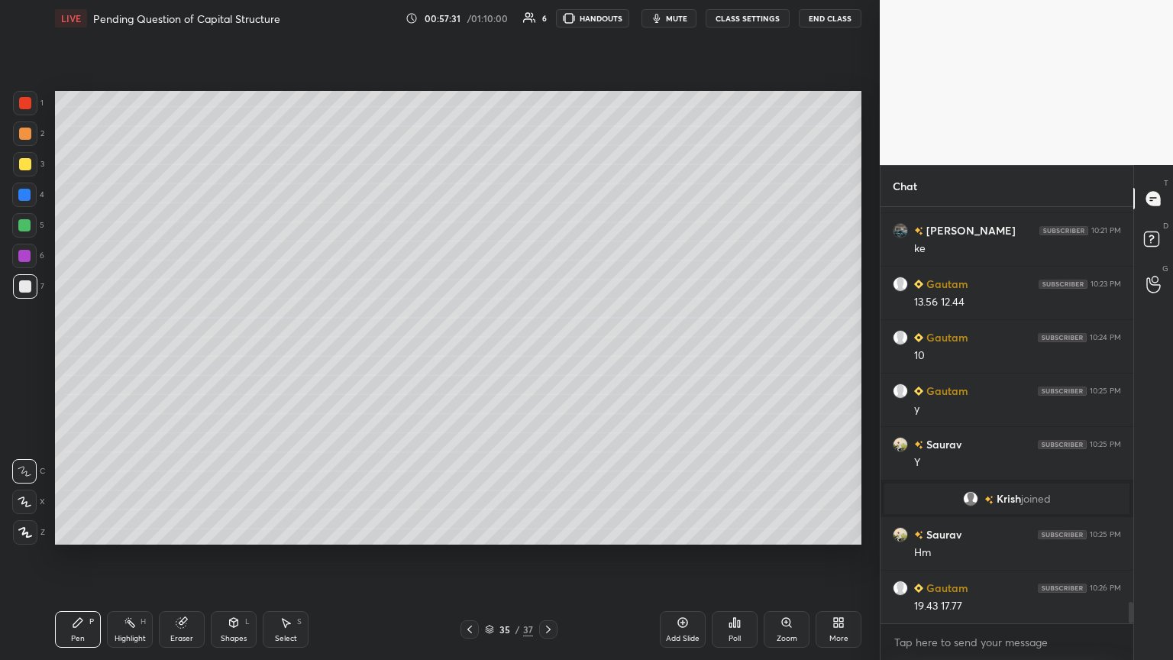
click at [547, 358] on icon at bounding box center [548, 629] width 12 height 12
click at [470, 358] on icon at bounding box center [469, 629] width 5 height 8
click at [464, 358] on icon at bounding box center [469, 629] width 12 height 12
click at [470, 358] on icon at bounding box center [469, 629] width 5 height 8
click at [547, 358] on icon at bounding box center [548, 629] width 12 height 12
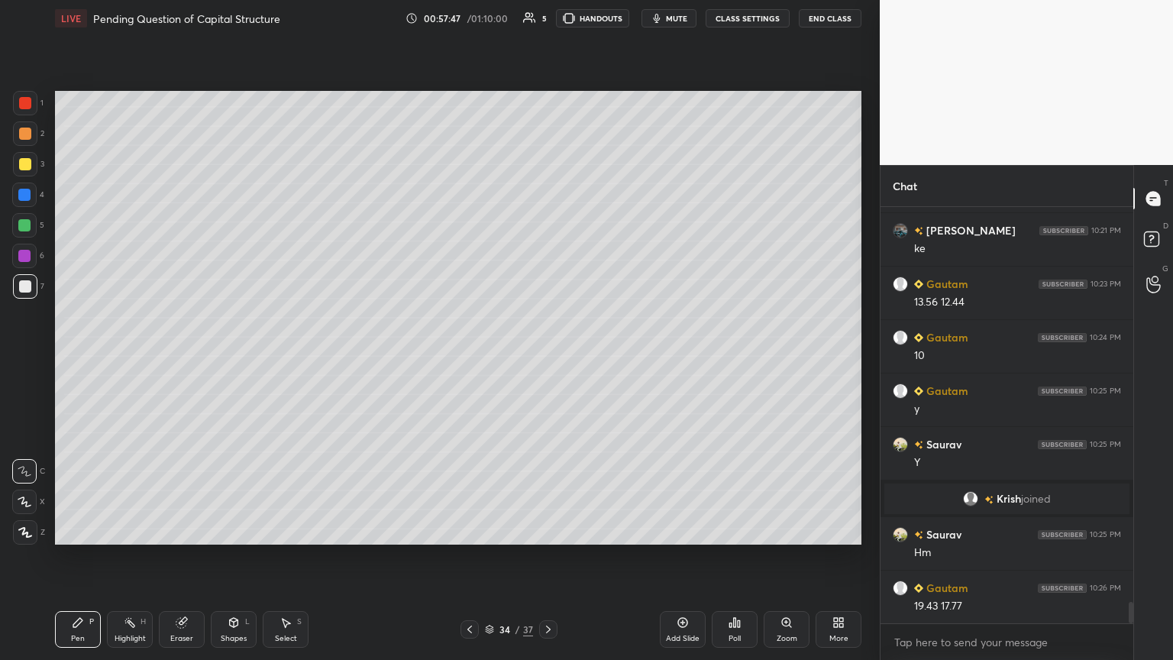
click at [547, 358] on icon at bounding box center [548, 629] width 5 height 8
click at [244, 358] on div "Shapes L" at bounding box center [234, 629] width 46 height 37
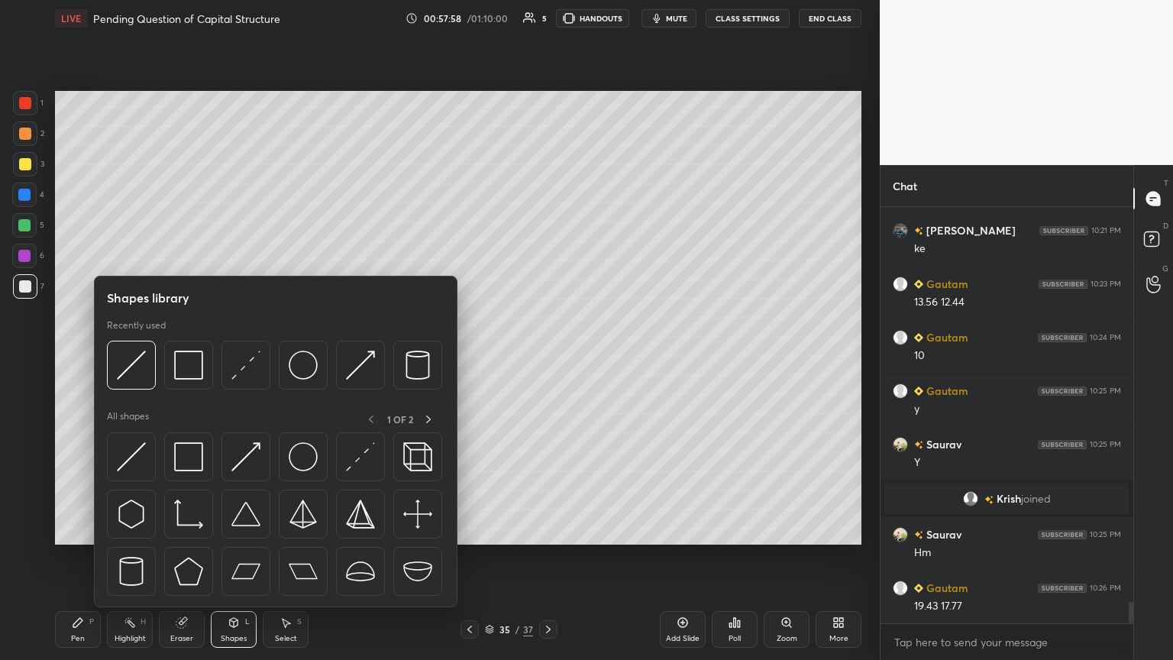
click at [150, 358] on div at bounding box center [131, 364] width 49 height 49
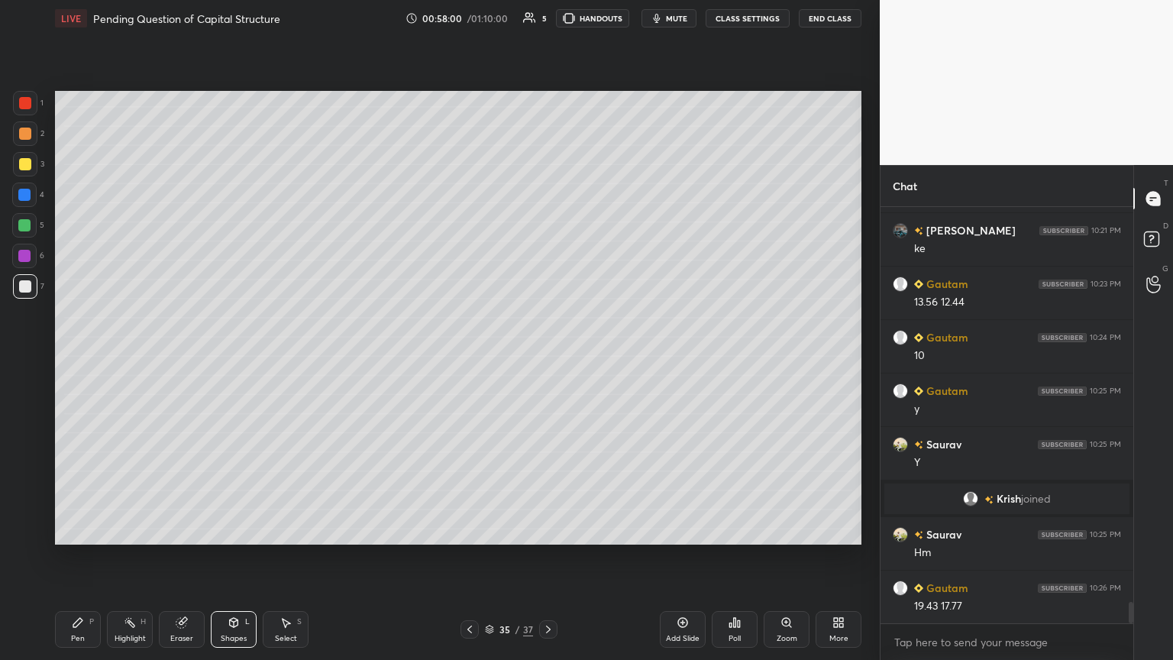
click at [76, 358] on icon at bounding box center [77, 622] width 9 height 9
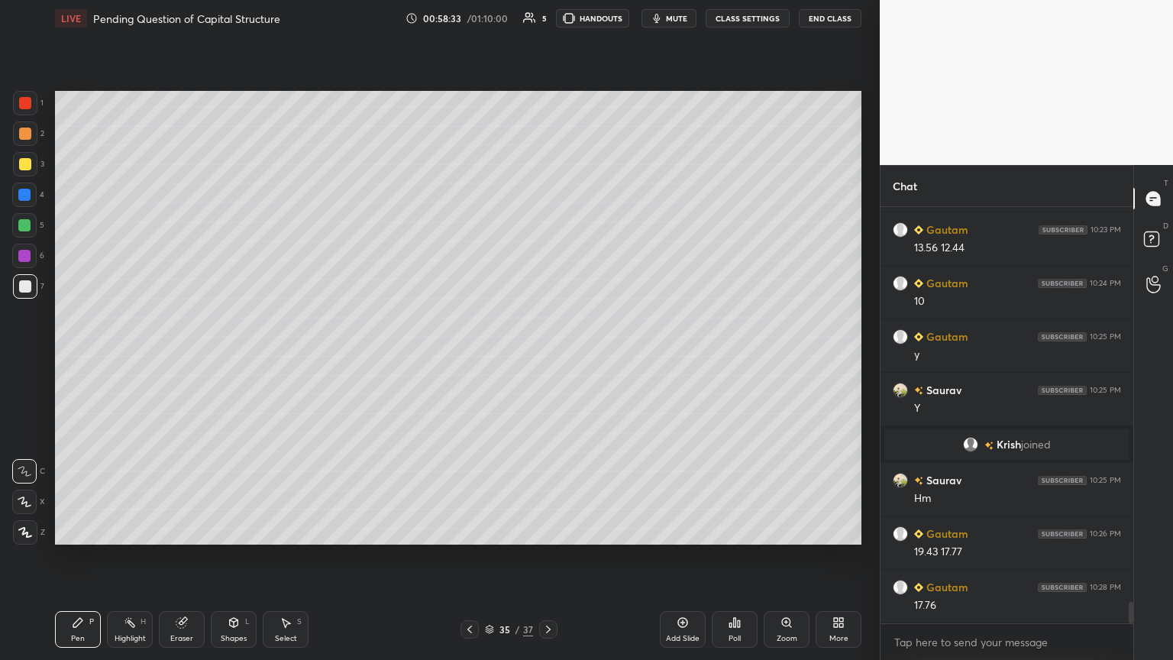
click at [5, 113] on div "1 2 3 4 5 6 7 C X Z C X Z E E Erase all H H" at bounding box center [24, 317] width 49 height 453
click at [26, 111] on div at bounding box center [25, 103] width 24 height 24
click at [234, 358] on icon at bounding box center [234, 623] width 0 height 5
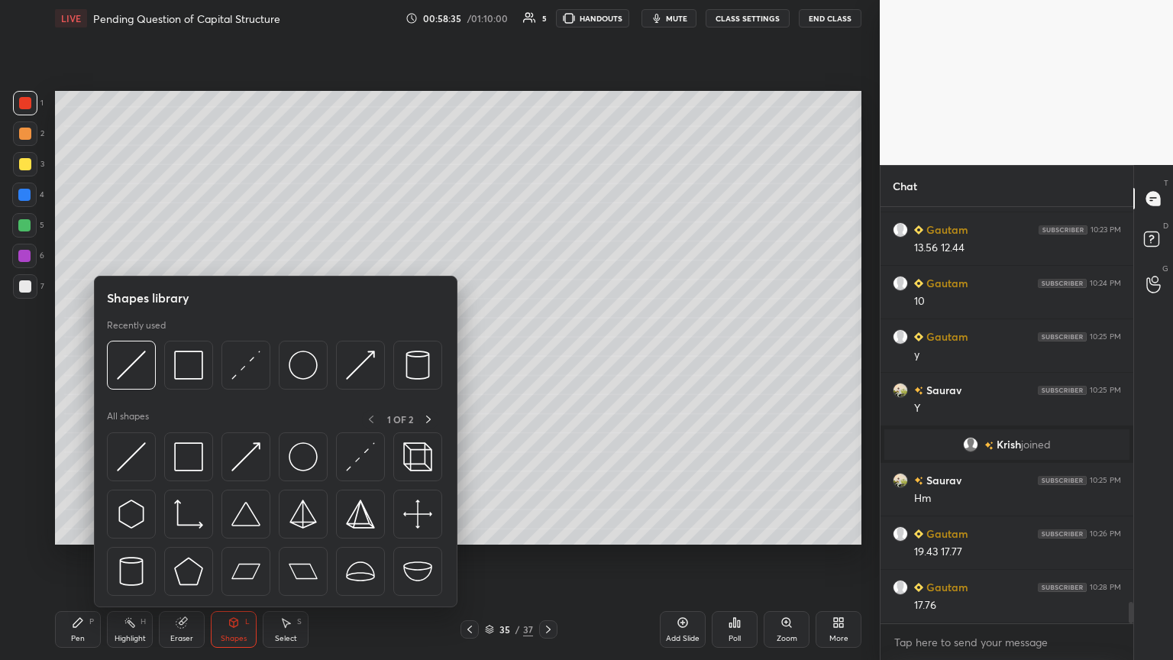
click at [192, 358] on img at bounding box center [188, 364] width 29 height 29
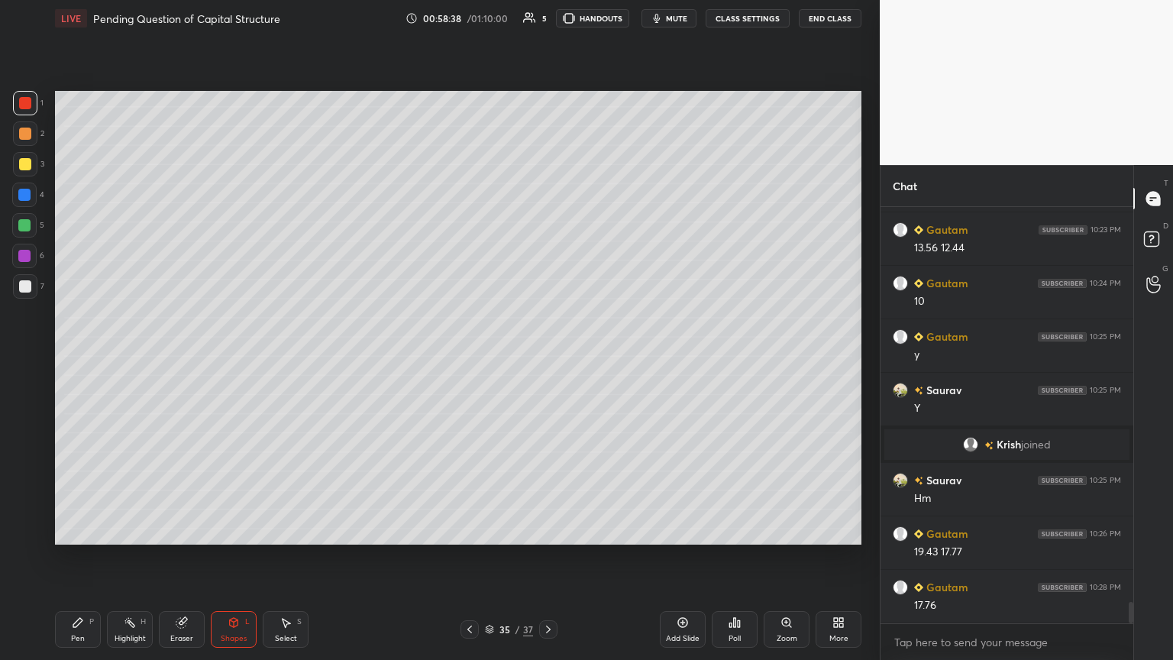
click at [73, 358] on icon at bounding box center [78, 622] width 12 height 12
click at [34, 164] on div at bounding box center [25, 164] width 24 height 24
click at [240, 358] on div "Shapes L" at bounding box center [234, 629] width 46 height 37
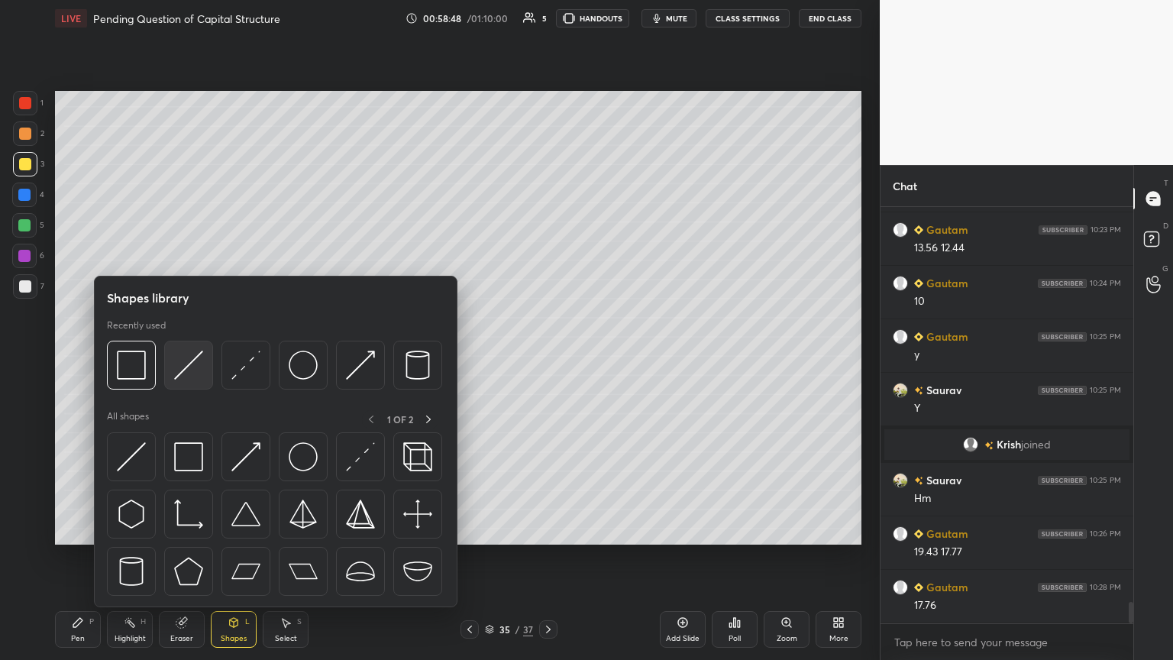
click at [182, 358] on img at bounding box center [188, 364] width 29 height 29
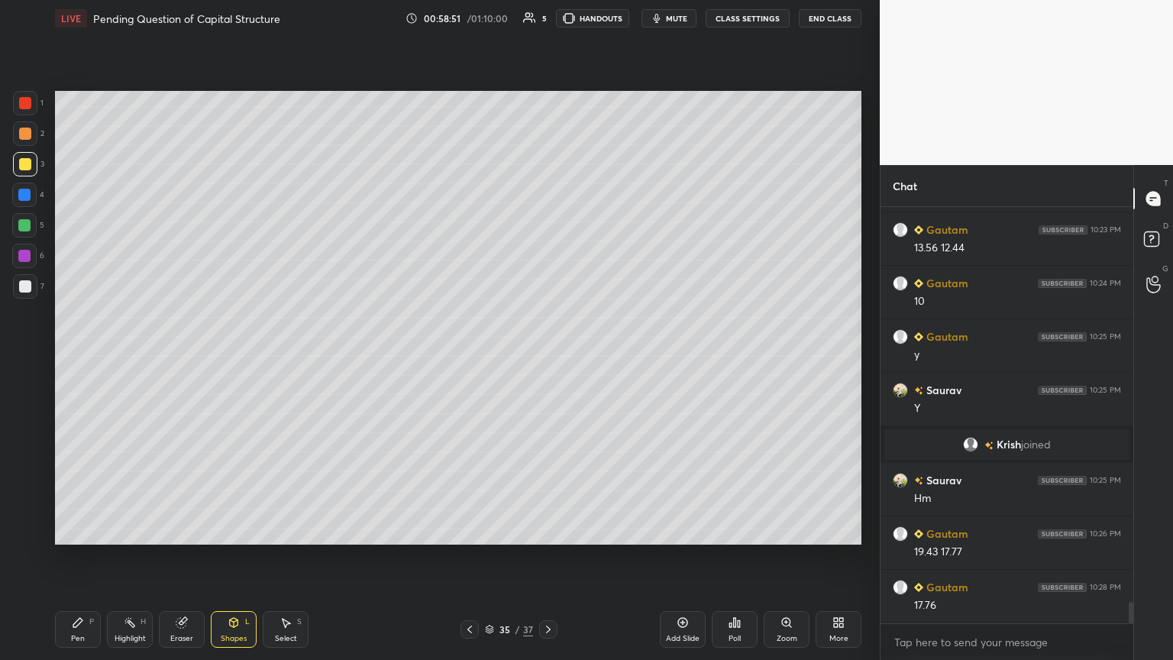
click at [82, 358] on icon at bounding box center [78, 622] width 12 height 12
click at [470, 358] on icon at bounding box center [469, 629] width 12 height 12
click at [466, 358] on icon at bounding box center [469, 629] width 12 height 12
click at [547, 358] on icon at bounding box center [548, 629] width 12 height 12
click at [133, 358] on div "Highlight" at bounding box center [130, 638] width 31 height 8
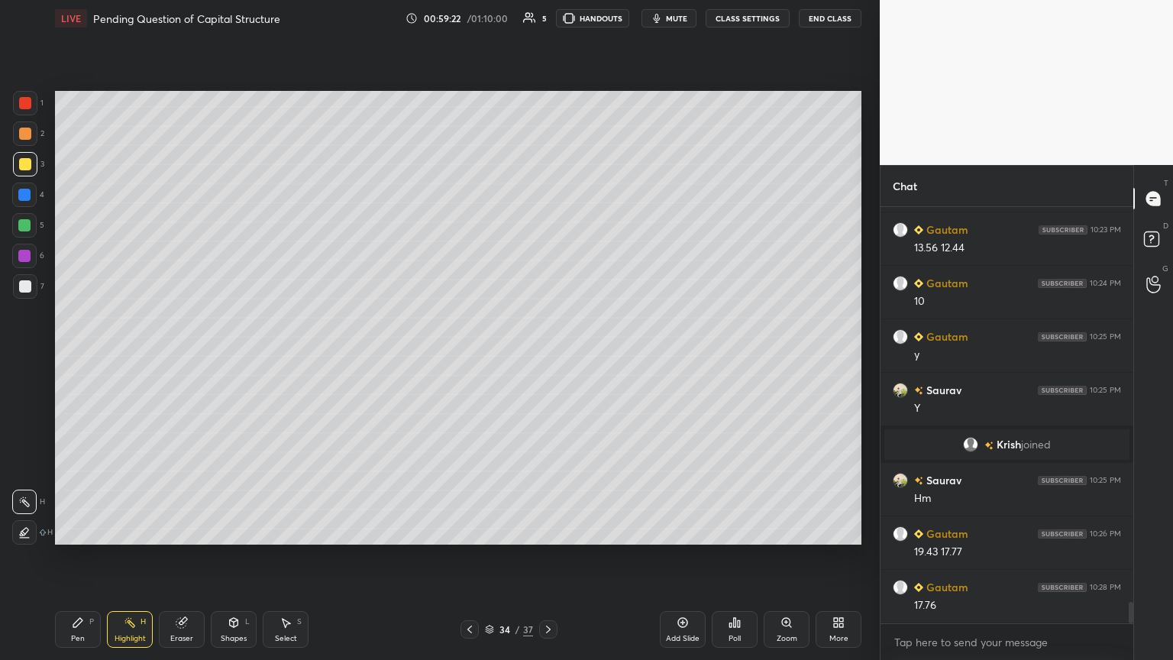
scroll to position [7756, 0]
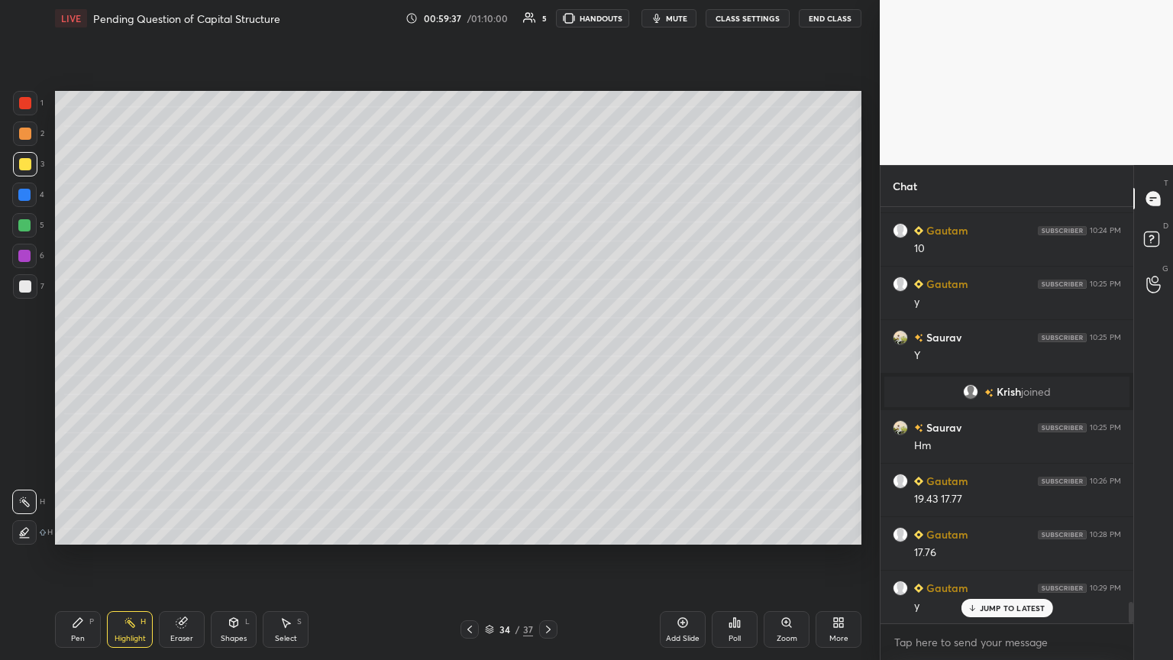
click at [542, 358] on icon at bounding box center [548, 629] width 12 height 12
click at [468, 358] on icon at bounding box center [469, 629] width 12 height 12
click at [463, 358] on icon at bounding box center [469, 629] width 12 height 12
click at [465, 358] on icon at bounding box center [469, 629] width 12 height 12
click at [466, 358] on icon at bounding box center [469, 629] width 12 height 12
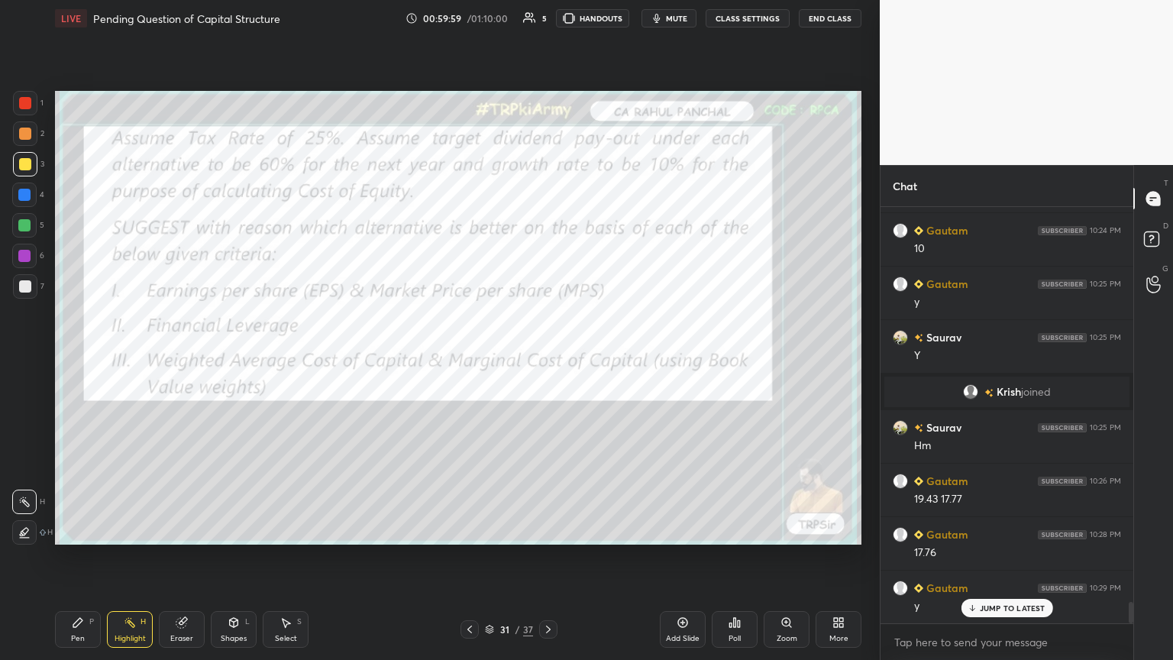
scroll to position [7810, 0]
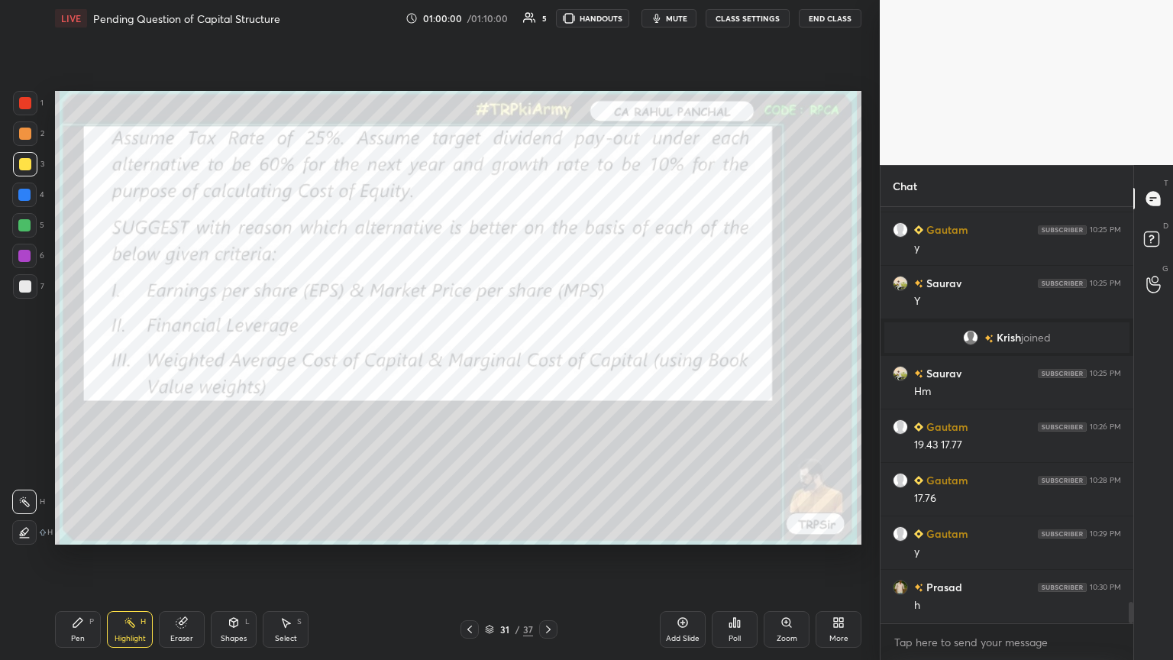
click at [34, 111] on div at bounding box center [25, 103] width 24 height 24
click at [66, 358] on div "Pen P" at bounding box center [78, 629] width 46 height 37
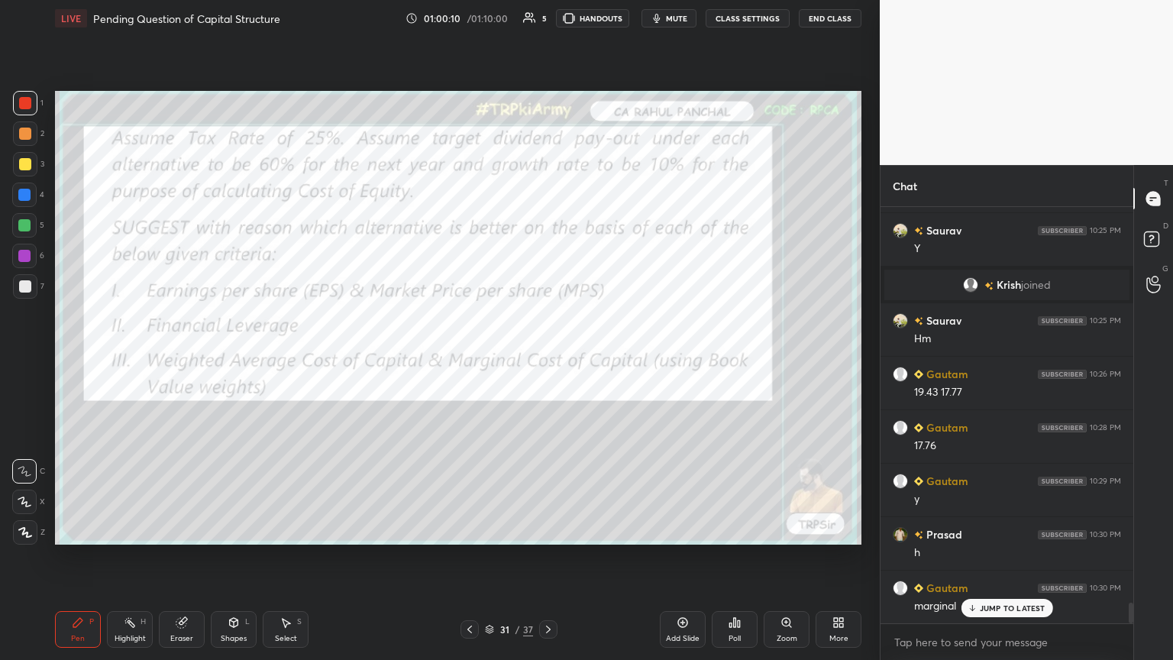
click at [463, 358] on icon at bounding box center [469, 629] width 12 height 12
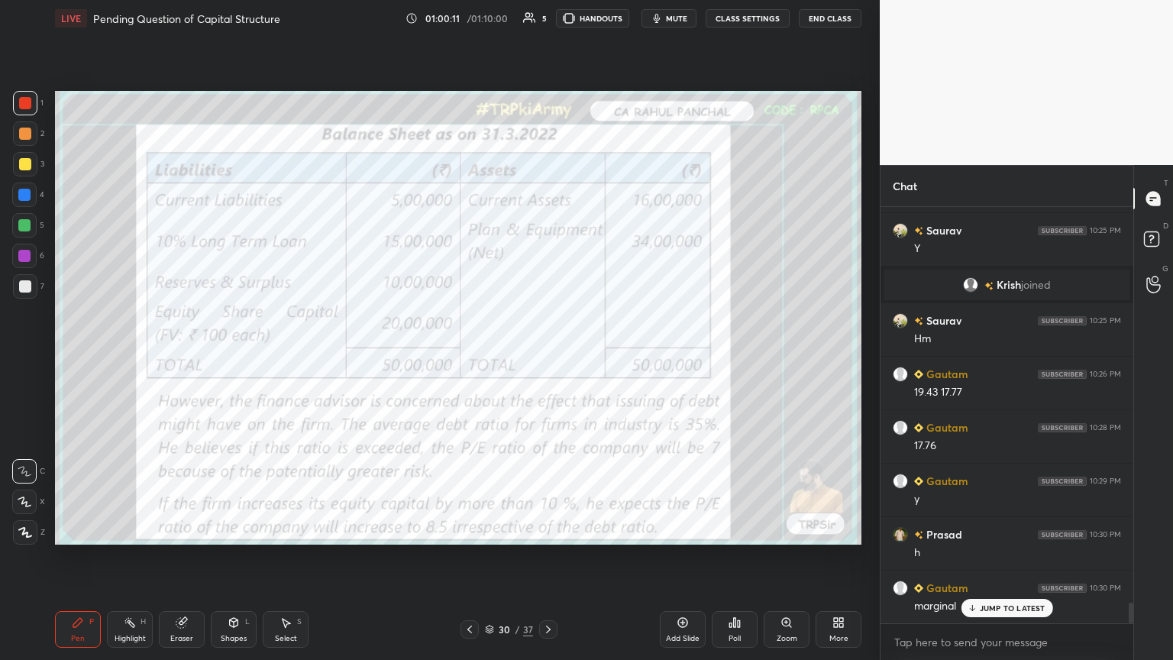
click at [466, 358] on icon at bounding box center [469, 629] width 12 height 12
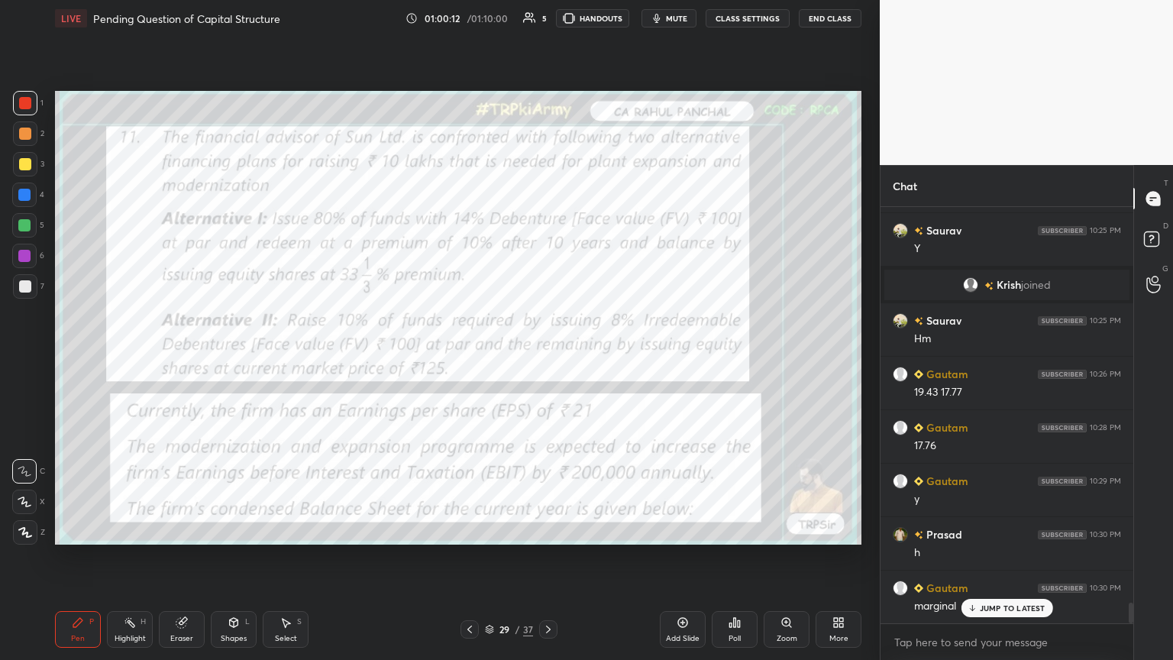
click at [544, 358] on icon at bounding box center [548, 629] width 12 height 12
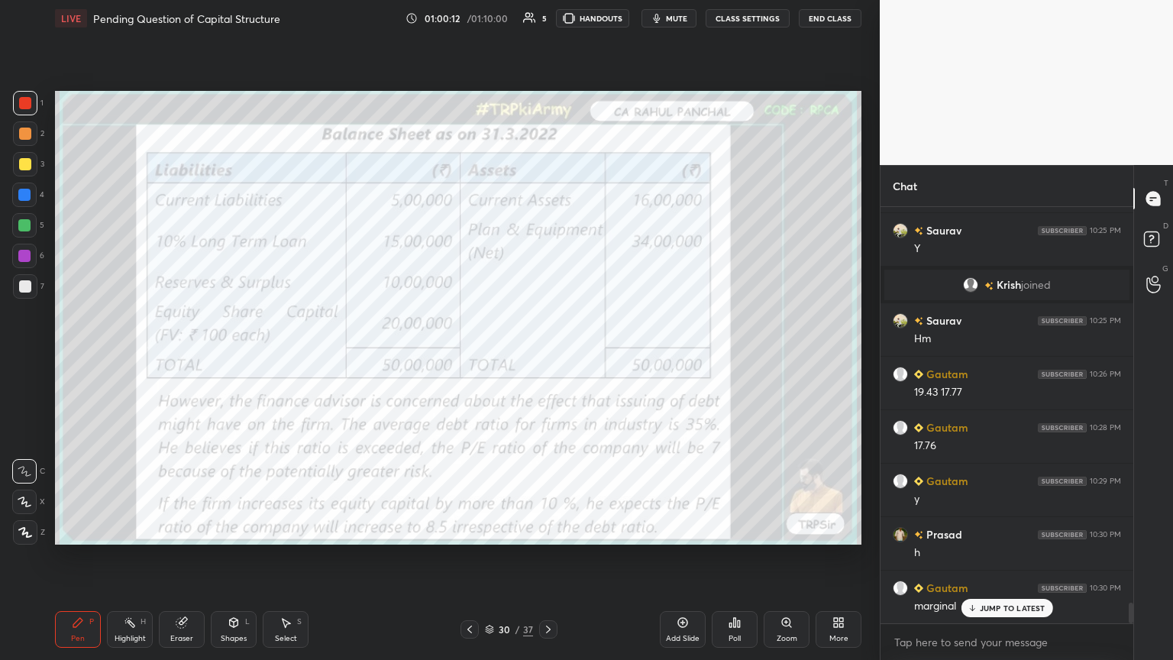
click at [547, 358] on icon at bounding box center [548, 629] width 12 height 12
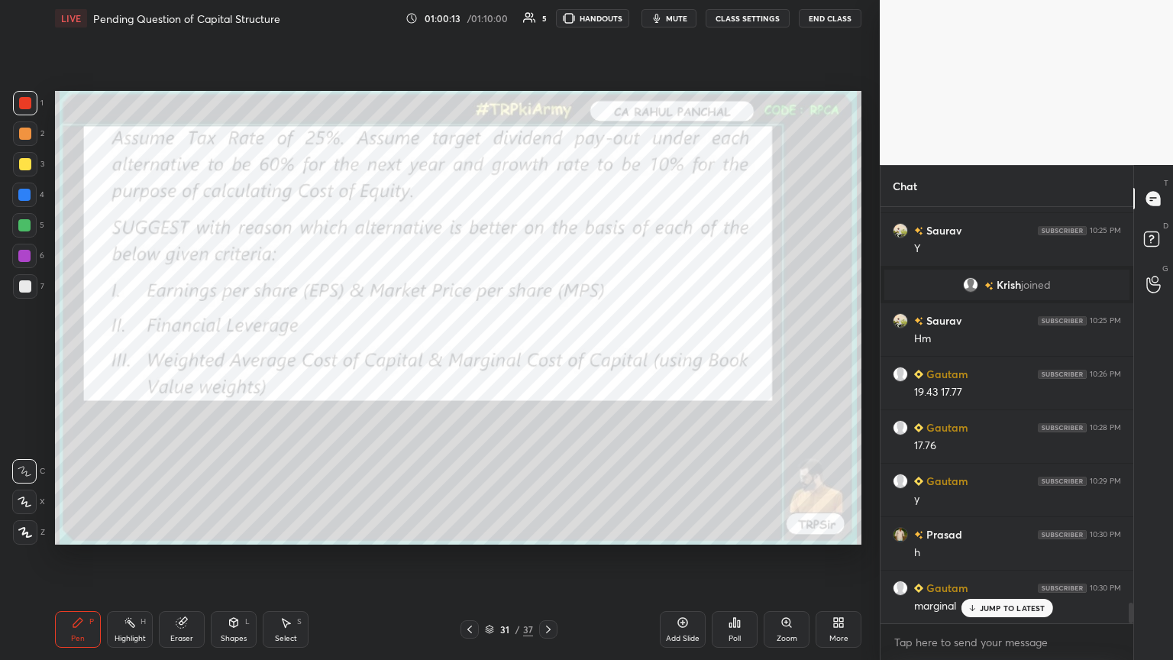
click at [546, 358] on icon at bounding box center [548, 629] width 5 height 8
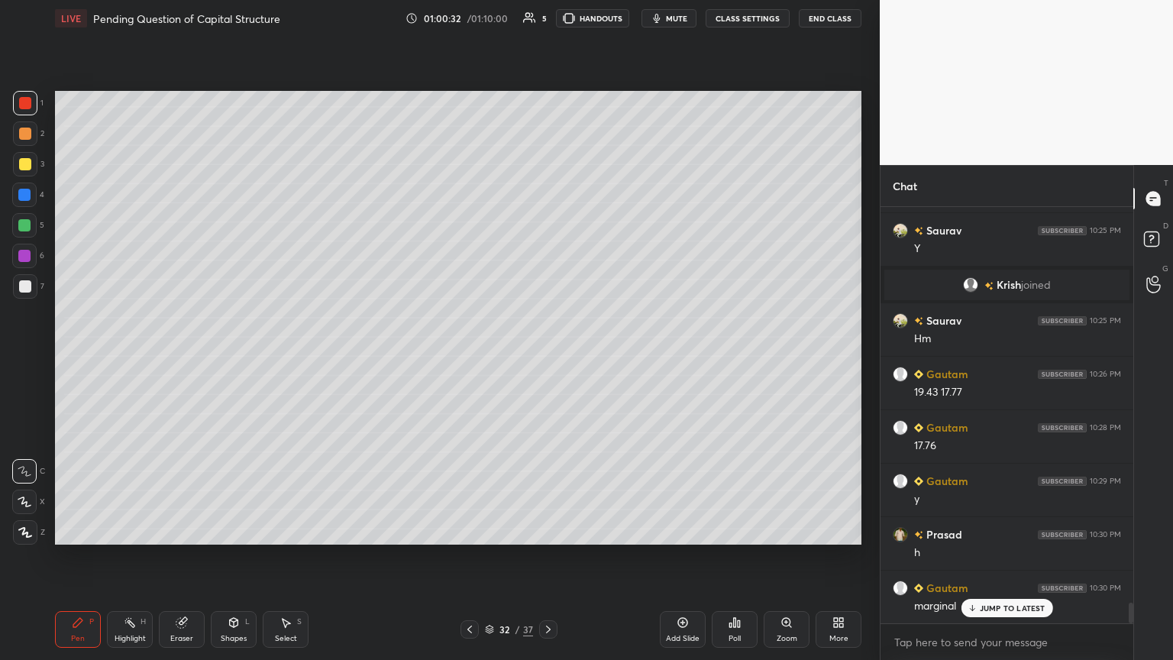
scroll to position [7917, 0]
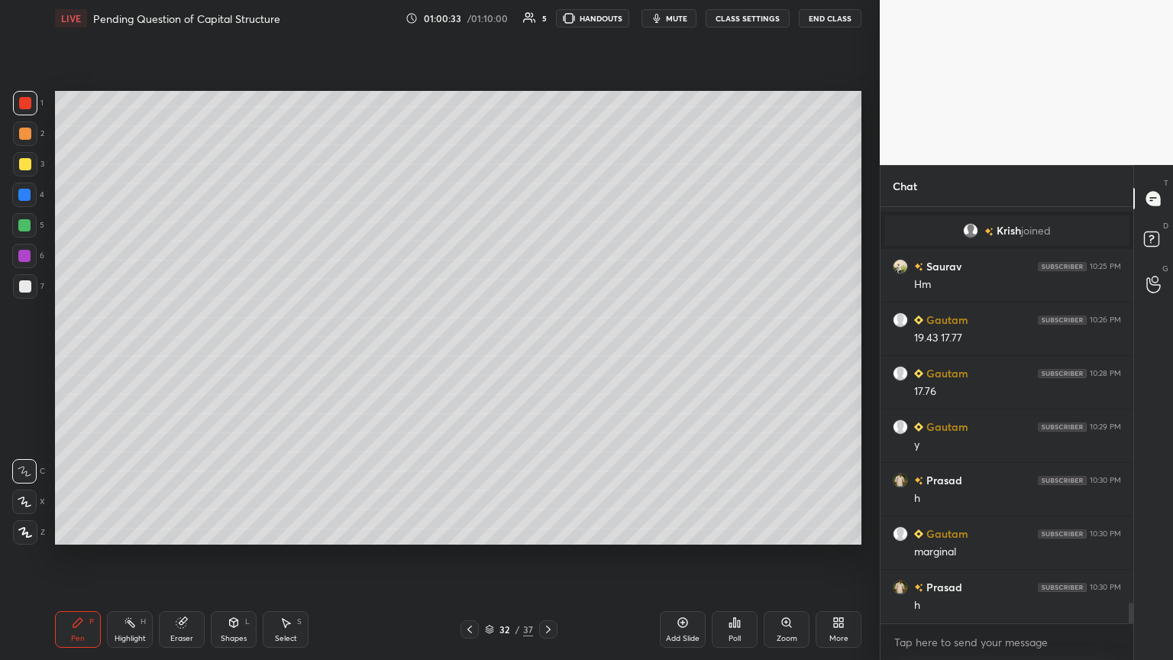
click at [469, 358] on icon at bounding box center [469, 629] width 5 height 8
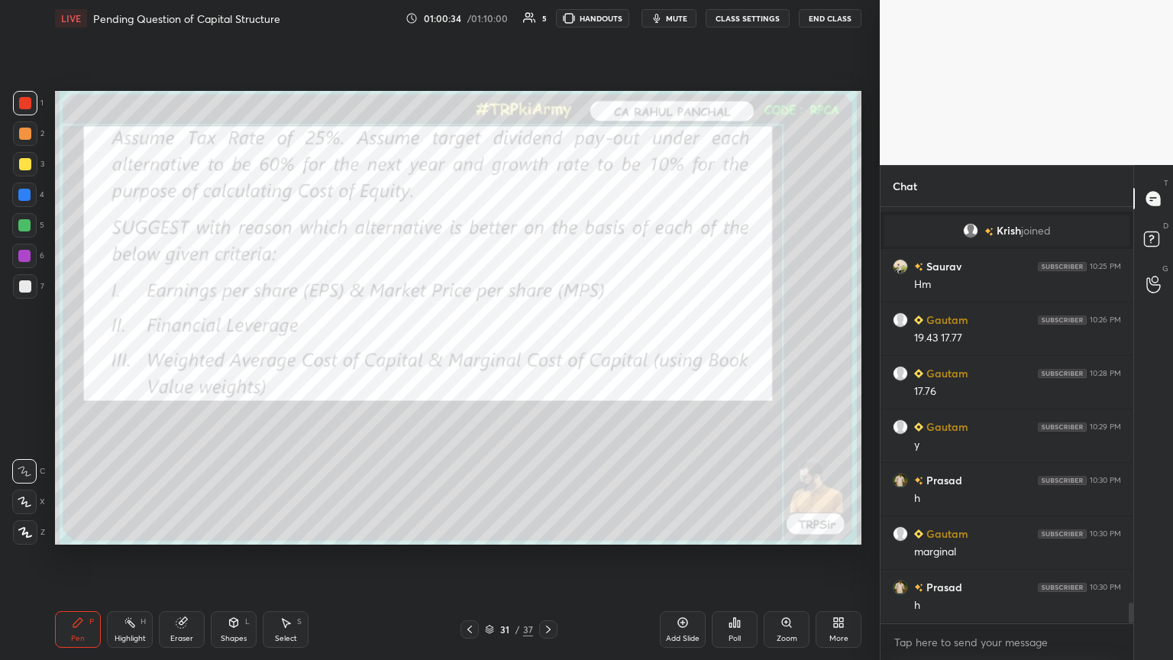
click at [470, 358] on icon at bounding box center [469, 629] width 12 height 12
click at [469, 358] on icon at bounding box center [469, 629] width 12 height 12
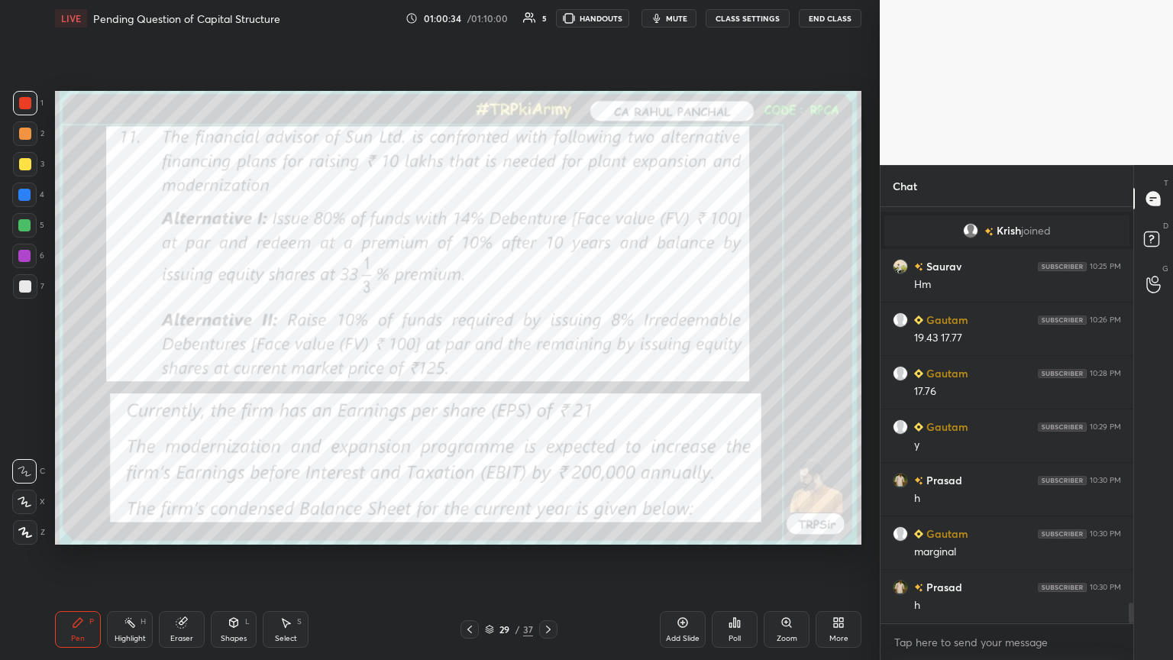
click at [467, 358] on icon at bounding box center [469, 629] width 5 height 8
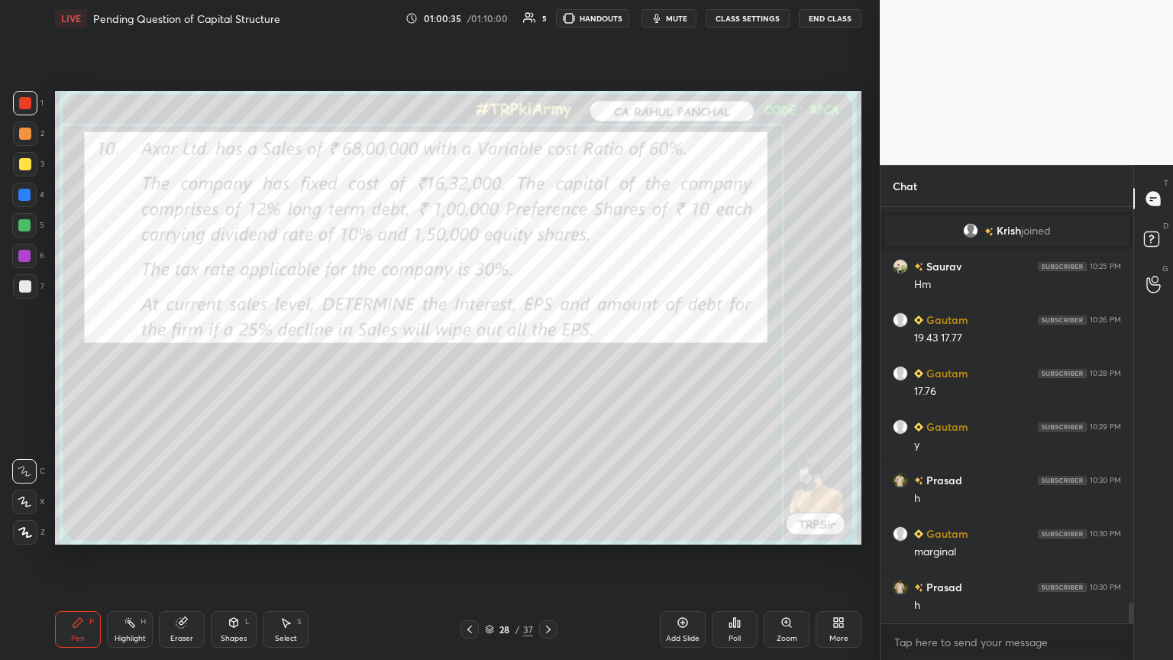
click at [547, 358] on icon at bounding box center [548, 629] width 12 height 12
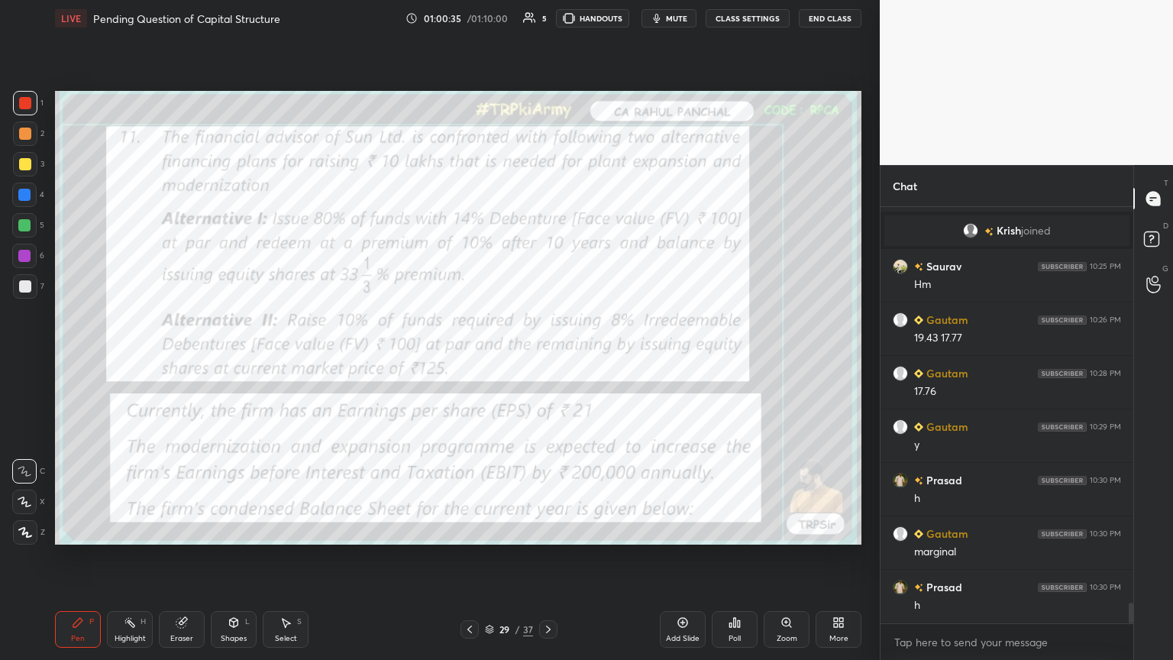
scroll to position [7970, 0]
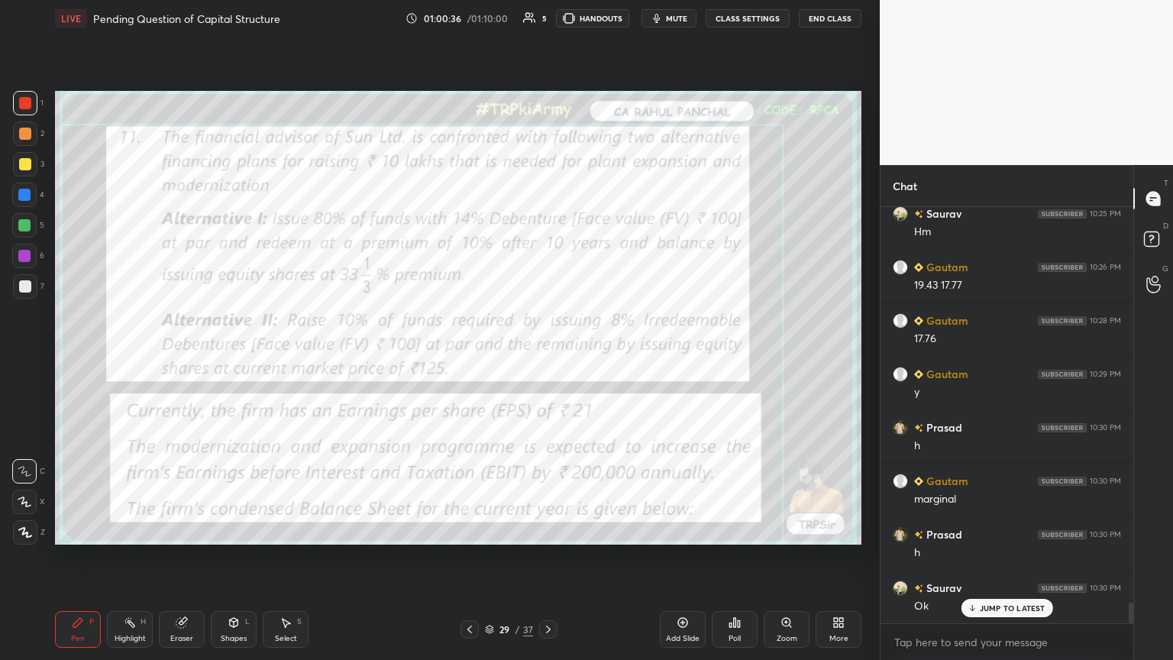
click at [191, 358] on div "Eraser" at bounding box center [182, 629] width 46 height 37
click at [27, 358] on span "Erase all" at bounding box center [24, 532] width 23 height 11
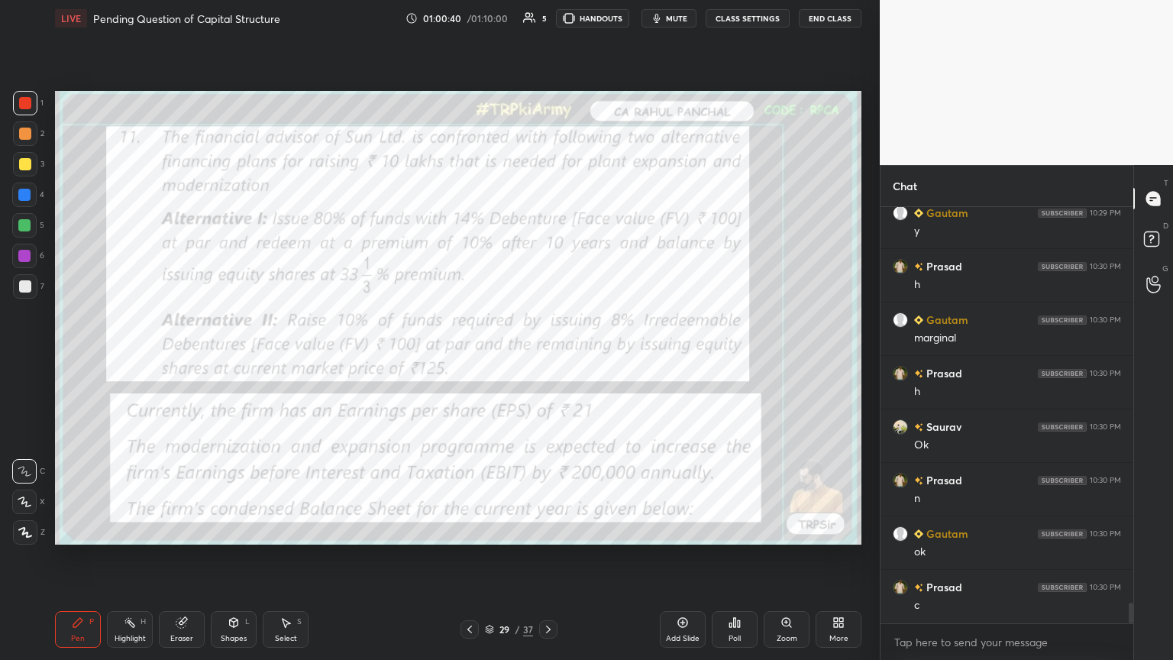
click at [547, 358] on icon at bounding box center [548, 629] width 12 height 12
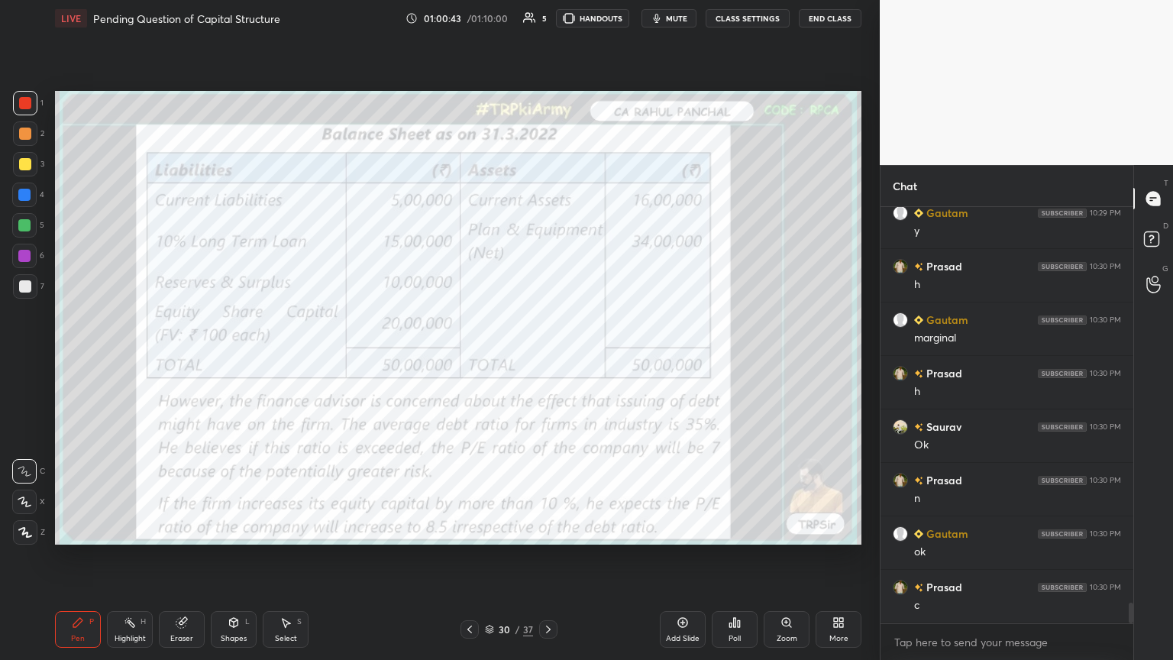
click at [172, 358] on div "Eraser" at bounding box center [181, 638] width 23 height 8
click at [22, 358] on span "Erase all" at bounding box center [24, 532] width 23 height 11
click at [547, 358] on icon at bounding box center [548, 629] width 12 height 12
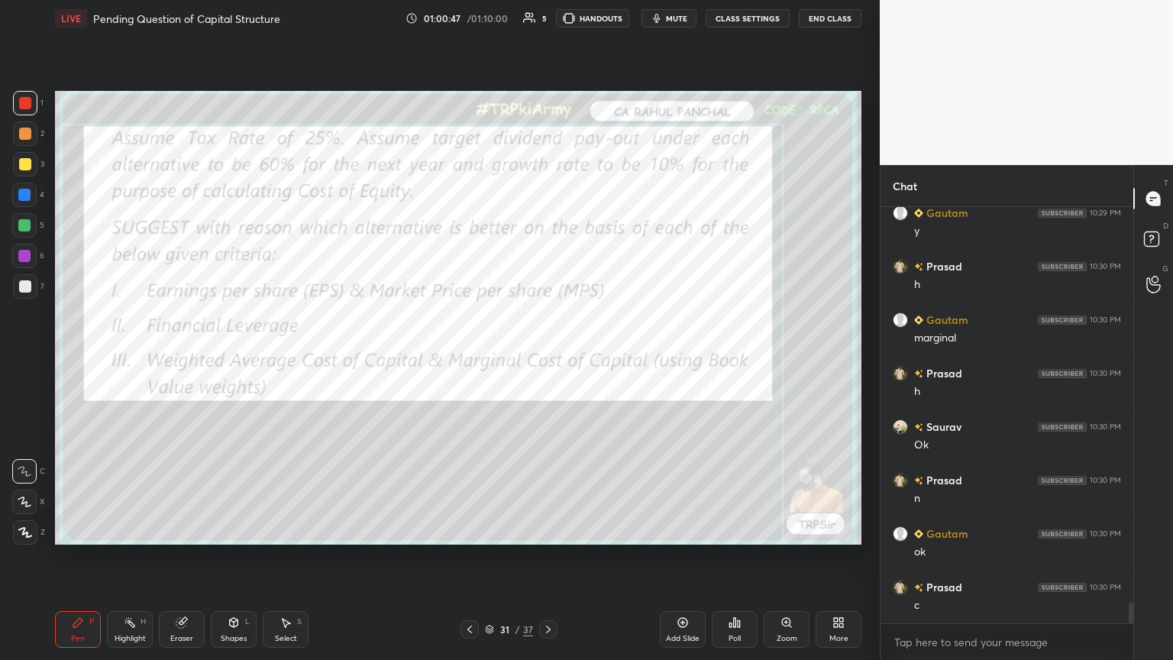
click at [174, 358] on div "Eraser" at bounding box center [182, 629] width 46 height 37
click at [29, 358] on span "Erase all" at bounding box center [24, 532] width 23 height 11
click at [547, 358] on icon at bounding box center [548, 629] width 5 height 8
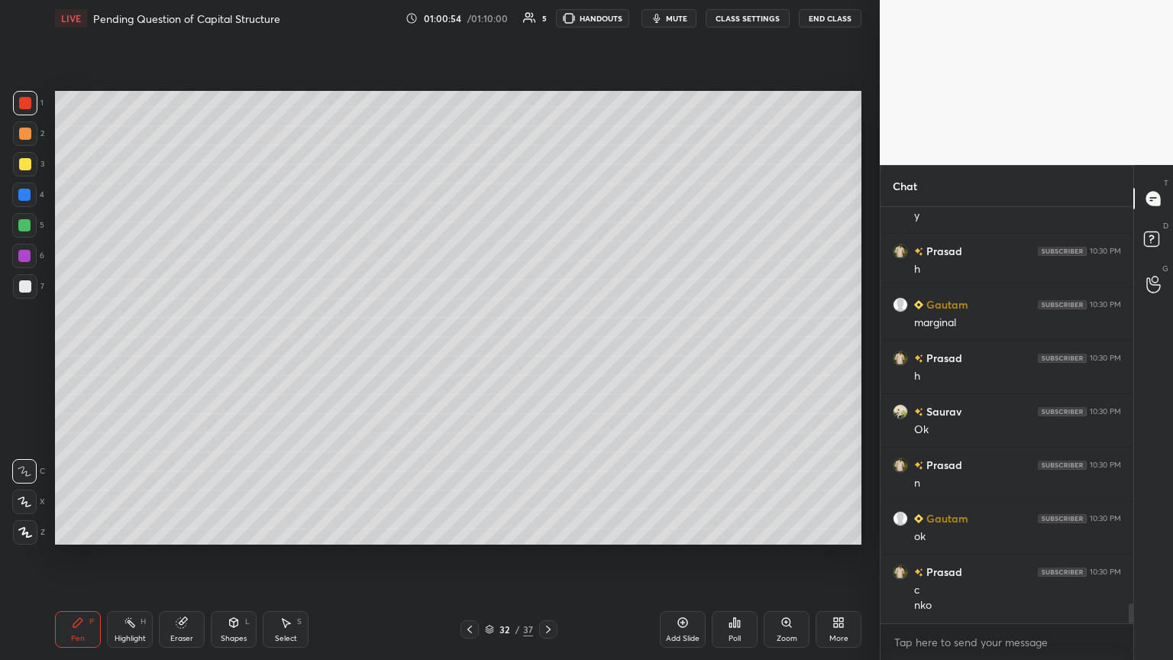
click at [547, 358] on icon at bounding box center [548, 629] width 12 height 12
click at [545, 358] on icon at bounding box center [548, 629] width 12 height 12
click at [547, 358] on div at bounding box center [548, 629] width 18 height 18
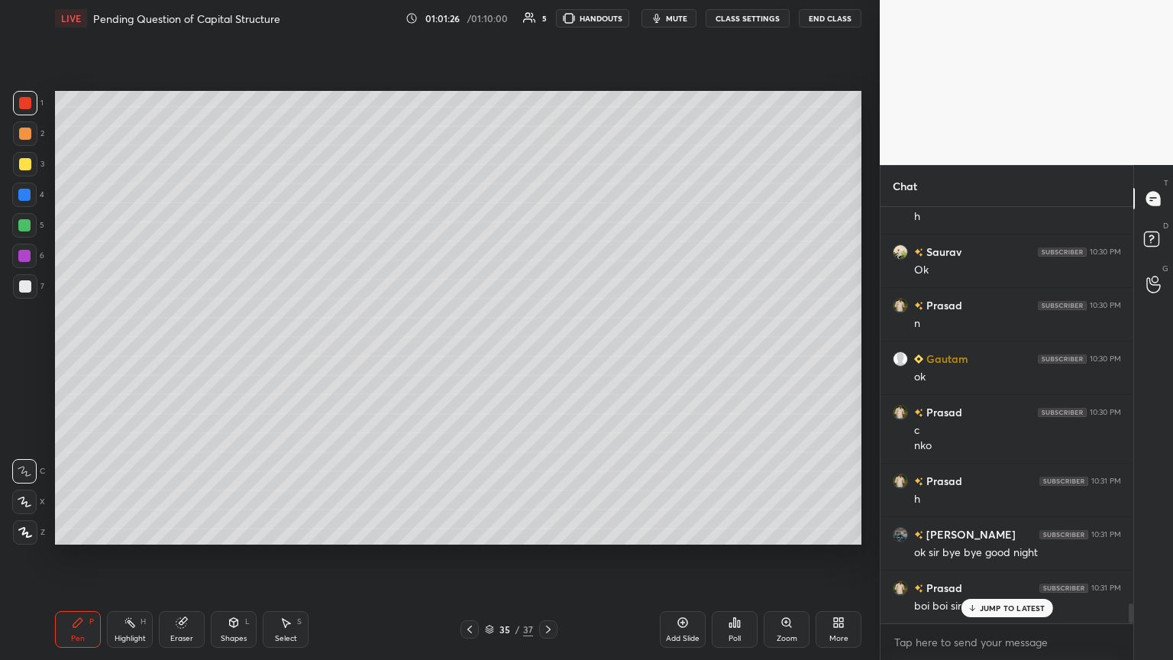
scroll to position [8321, 0]
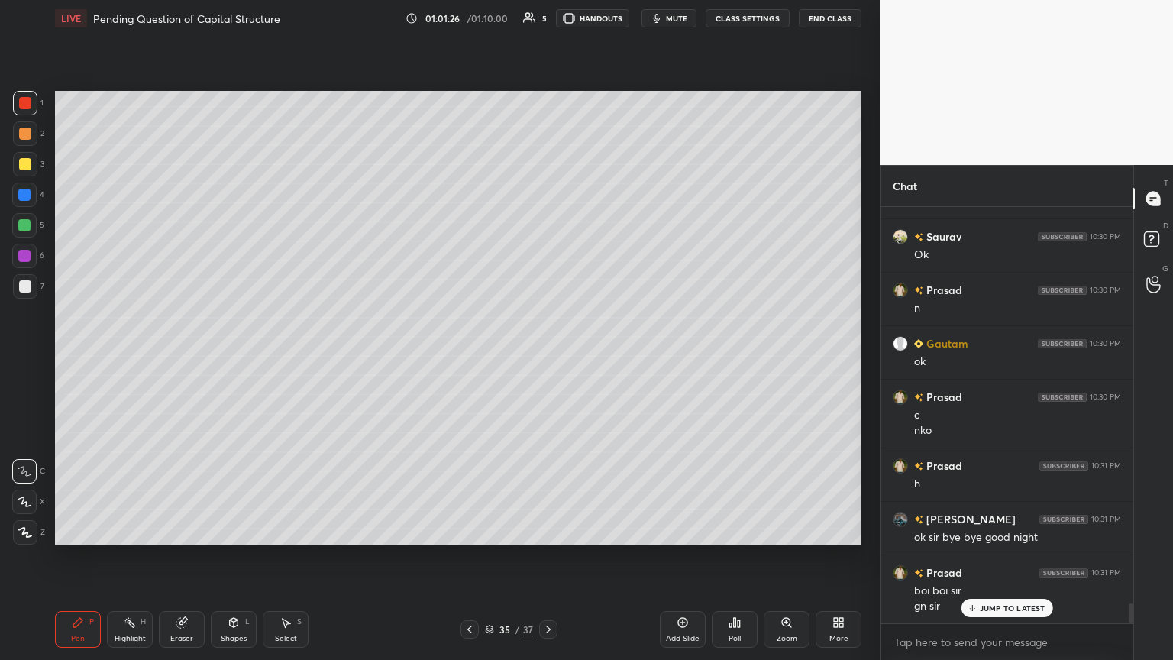
click at [547, 18] on button "End Class" at bounding box center [830, 18] width 63 height 18
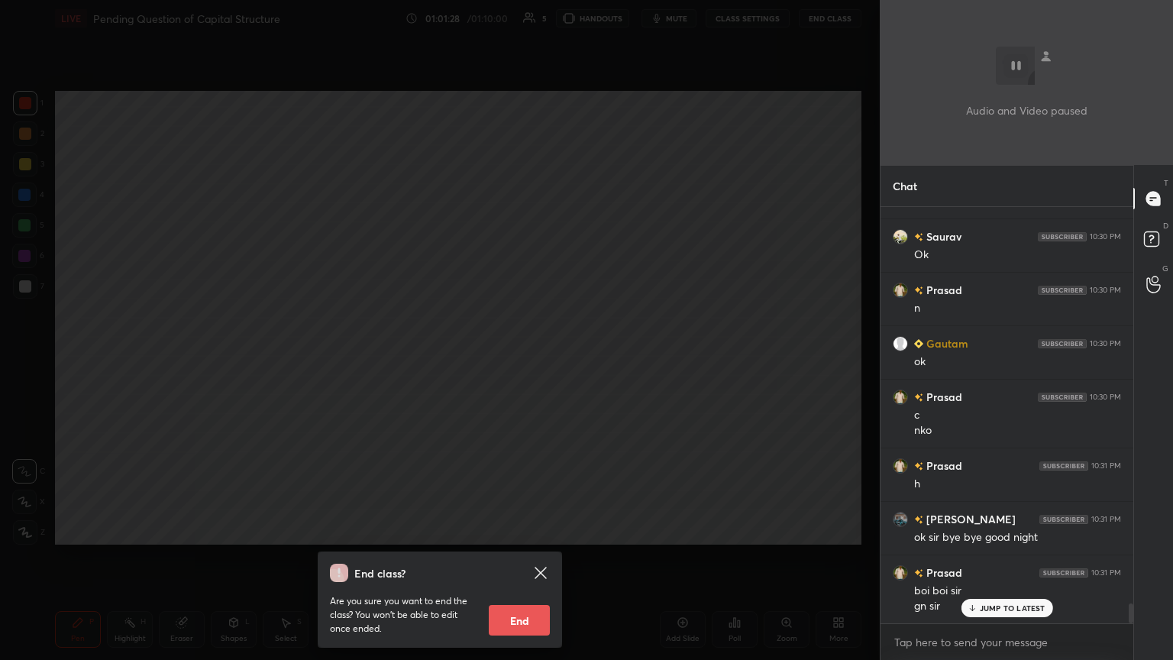
click at [522, 358] on button "End" at bounding box center [519, 620] width 61 height 31
type textarea "x"
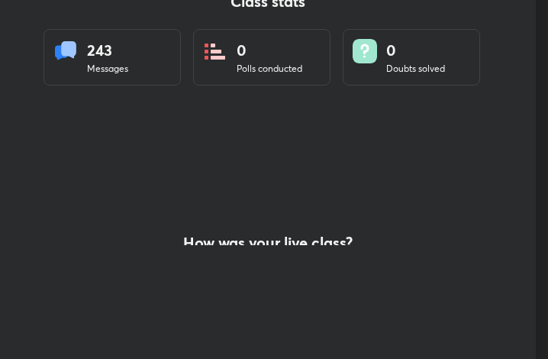
scroll to position [76079, 75804]
